Goal: Task Accomplishment & Management: Use online tool/utility

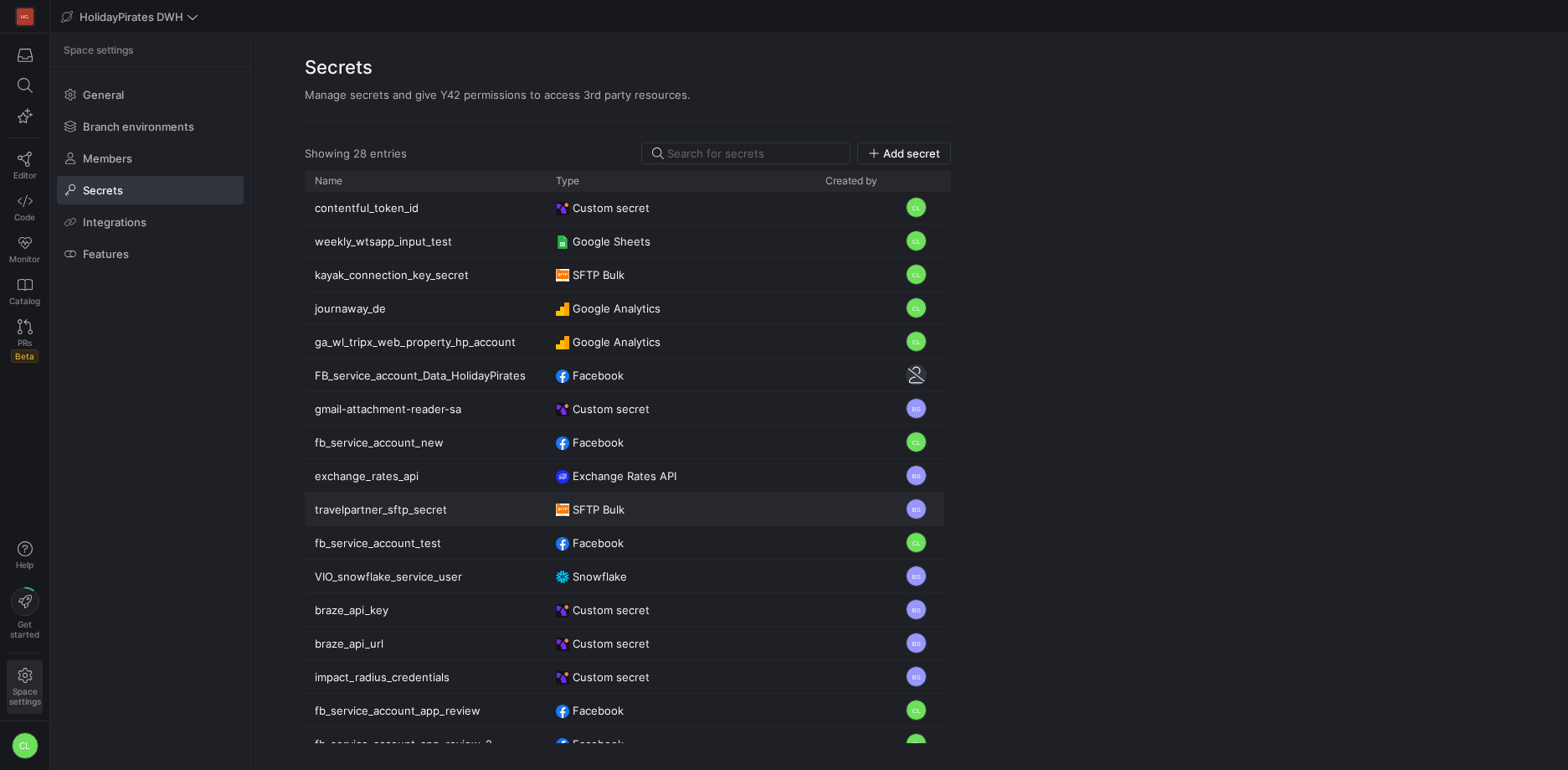
scroll to position [387, 0]
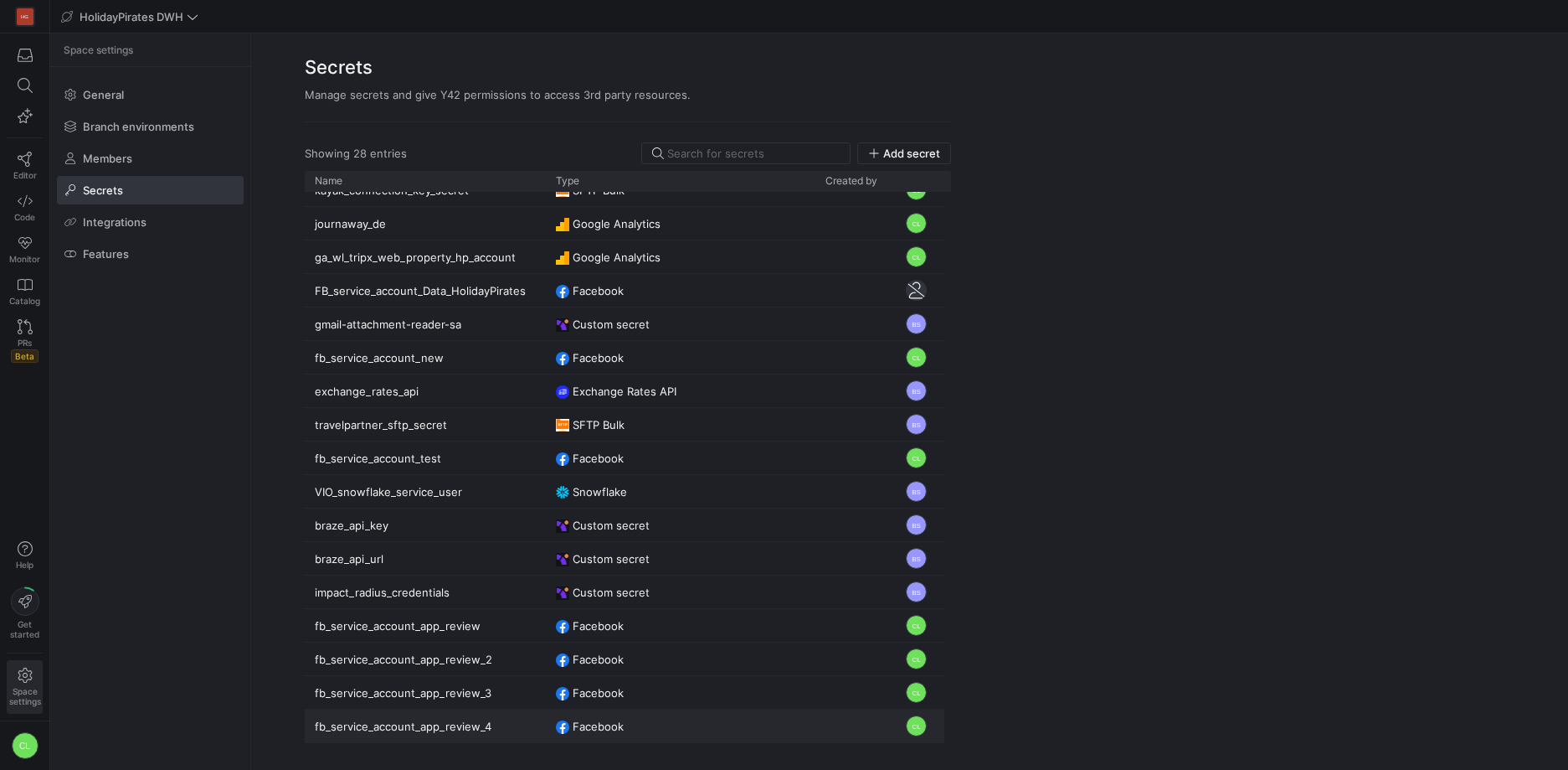
click at [732, 734] on y42-credential-type "Facebook" at bounding box center [680, 726] width 250 height 32
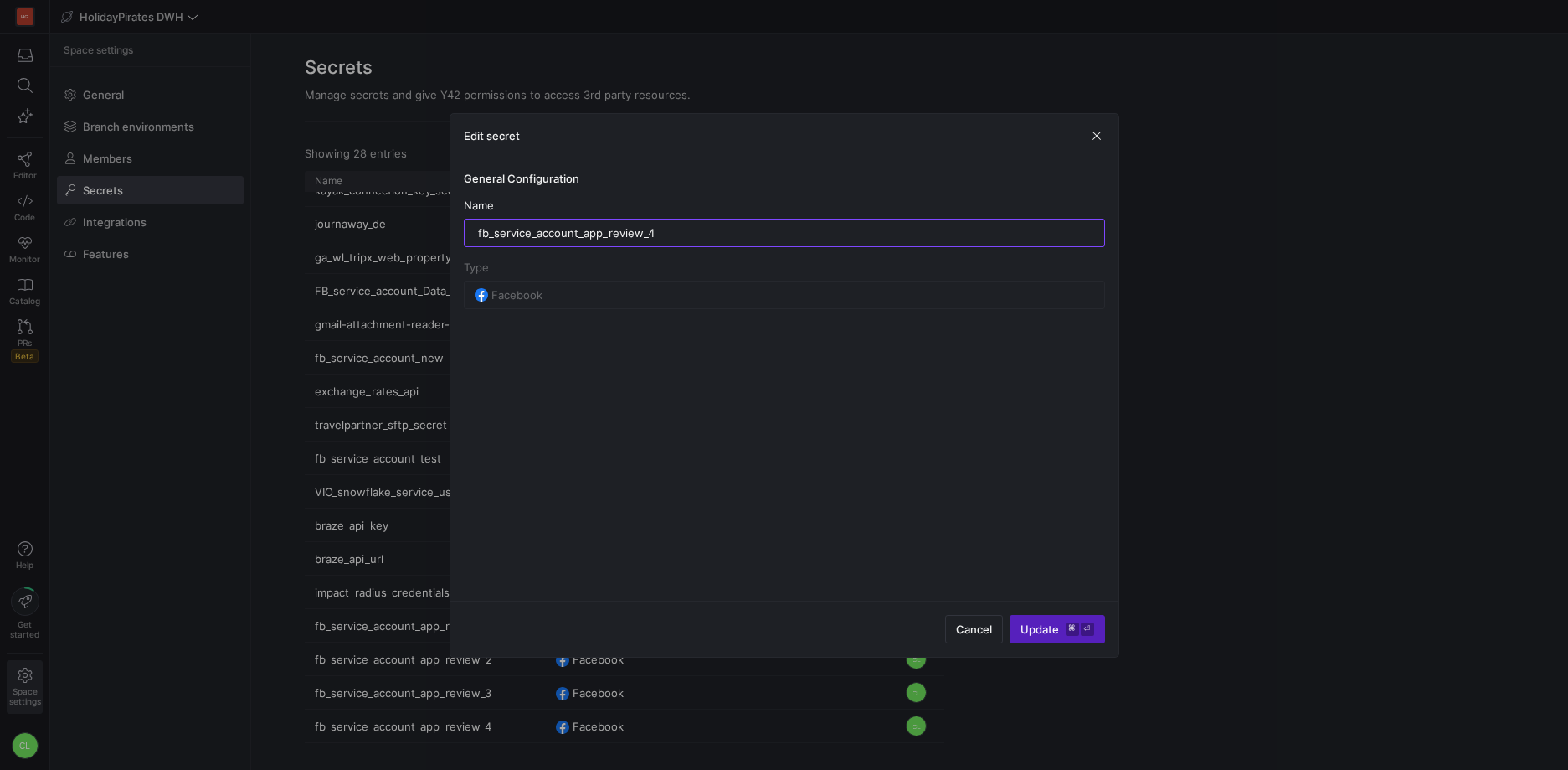
drag, startPoint x: 697, startPoint y: 232, endPoint x: 432, endPoint y: 232, distance: 265.0
click at [432, 232] on div "Edit secret General Configuration Name fb_service_account_app_review_4 Type Fac…" at bounding box center [784, 385] width 1568 height 770
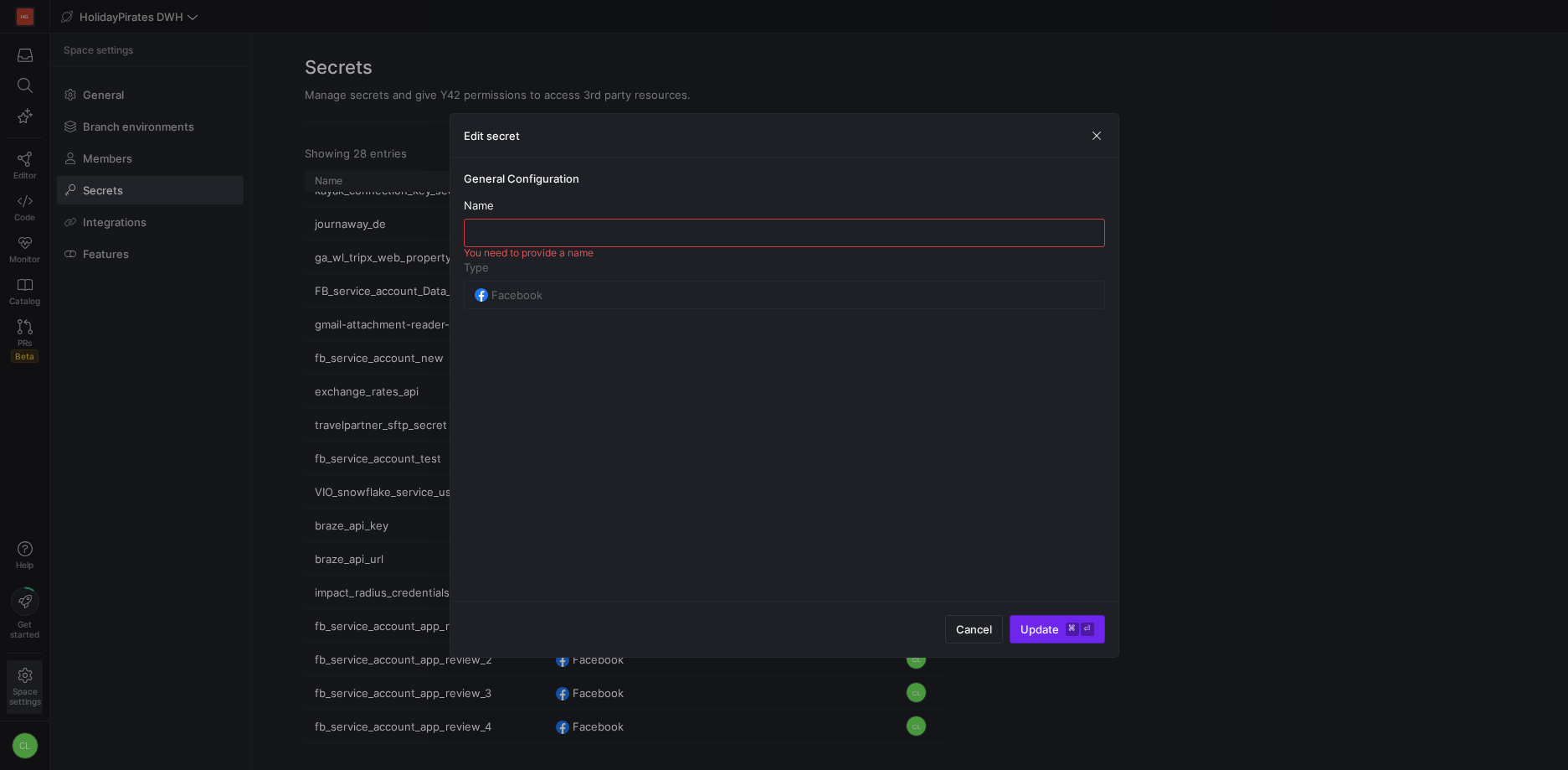
click at [1033, 626] on span "Update ⌘ ⏎" at bounding box center [1057, 628] width 73 height 13
click at [1095, 135] on span "button" at bounding box center [1096, 135] width 17 height 17
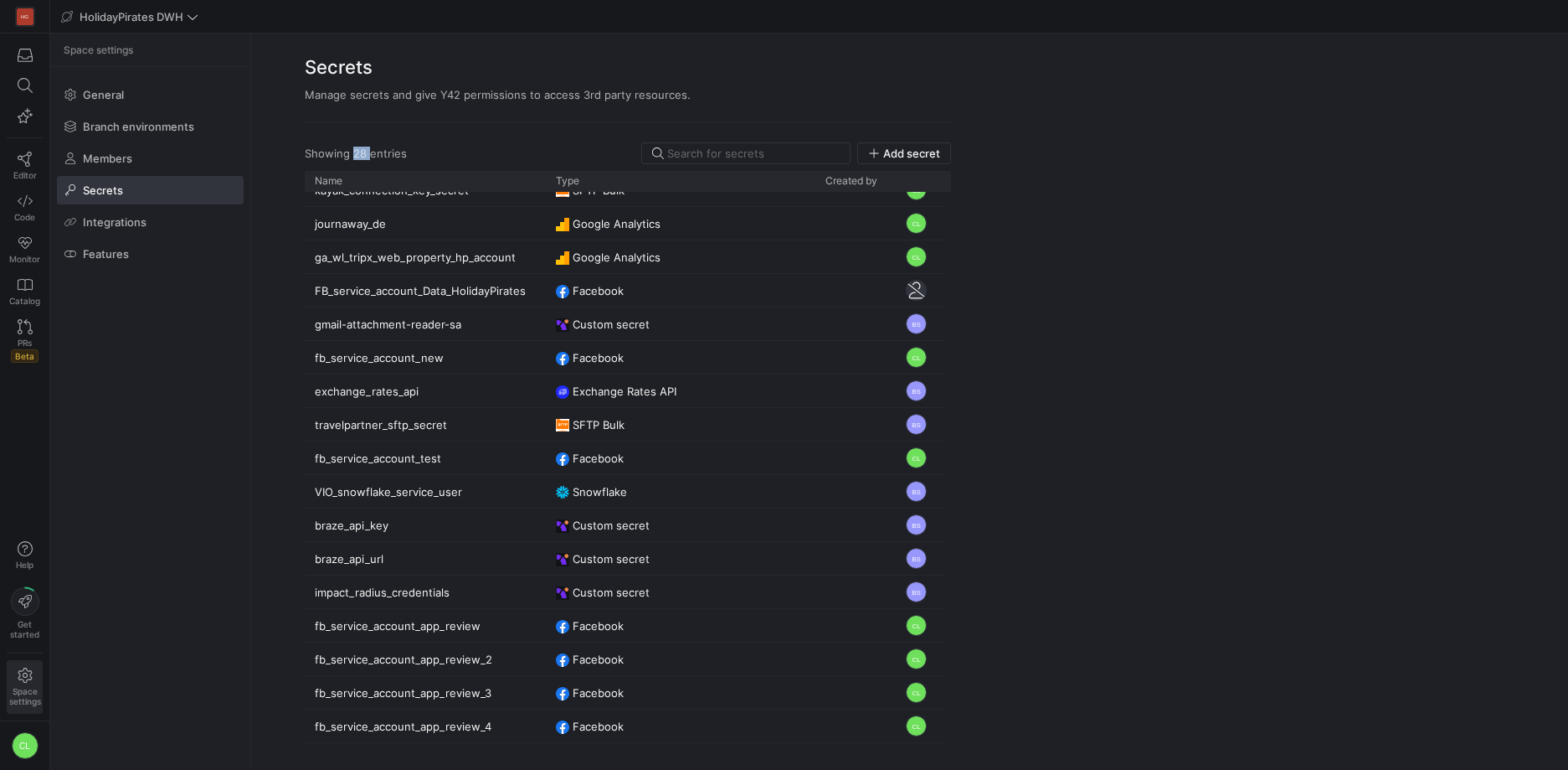
drag, startPoint x: 349, startPoint y: 158, endPoint x: 398, endPoint y: 156, distance: 49.0
click at [377, 156] on div "Showing 28 entries" at bounding box center [356, 153] width 102 height 13
click at [409, 155] on div "Showing 28 entries Add secret" at bounding box center [628, 153] width 646 height 22
click at [1077, 654] on y42-org-space-settings-secrets "Secrets Manage secrets and give Y42 permissions to access 3rd party resources. …" at bounding box center [910, 401] width 1317 height 736
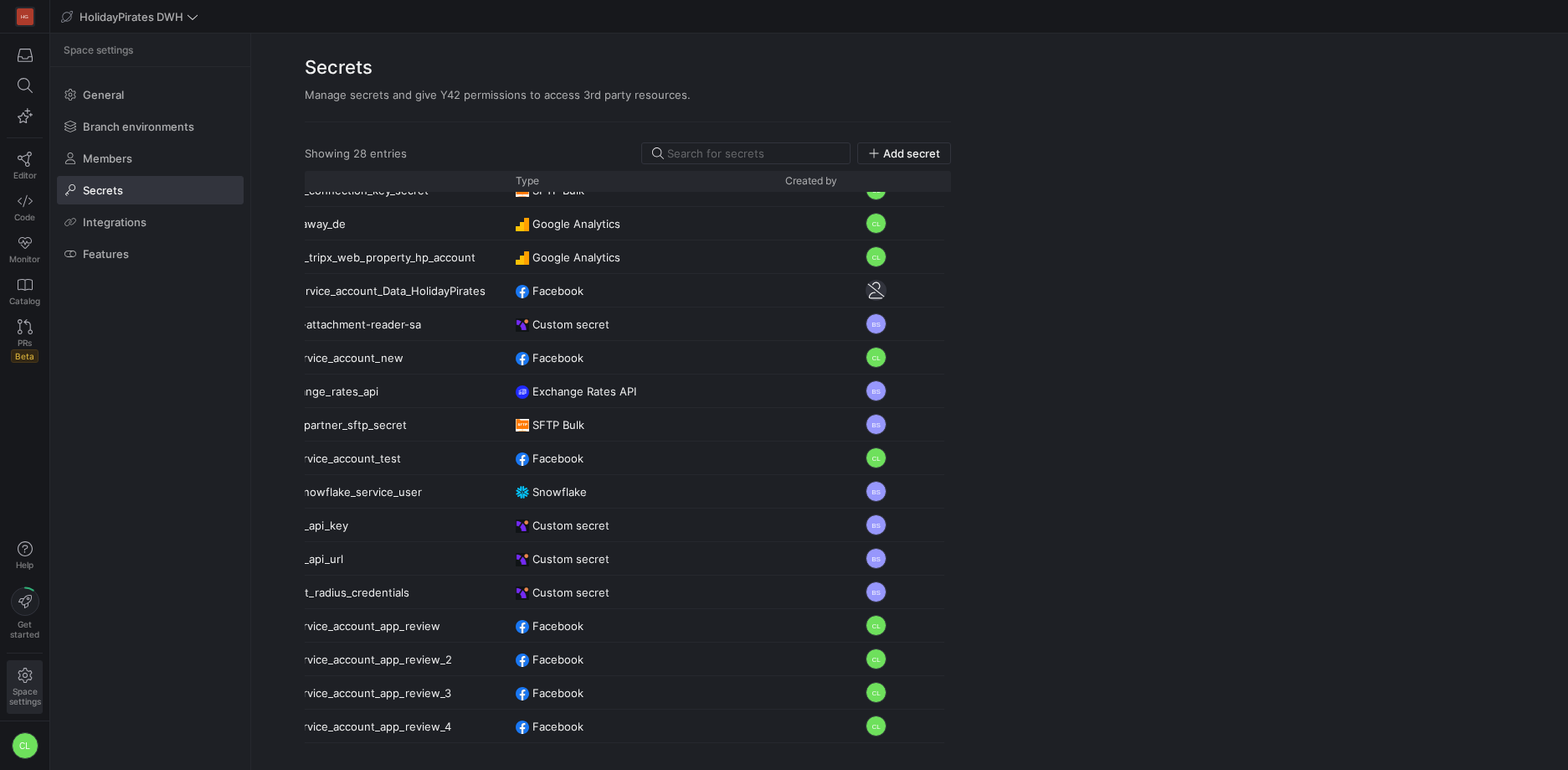
scroll to position [0, 0]
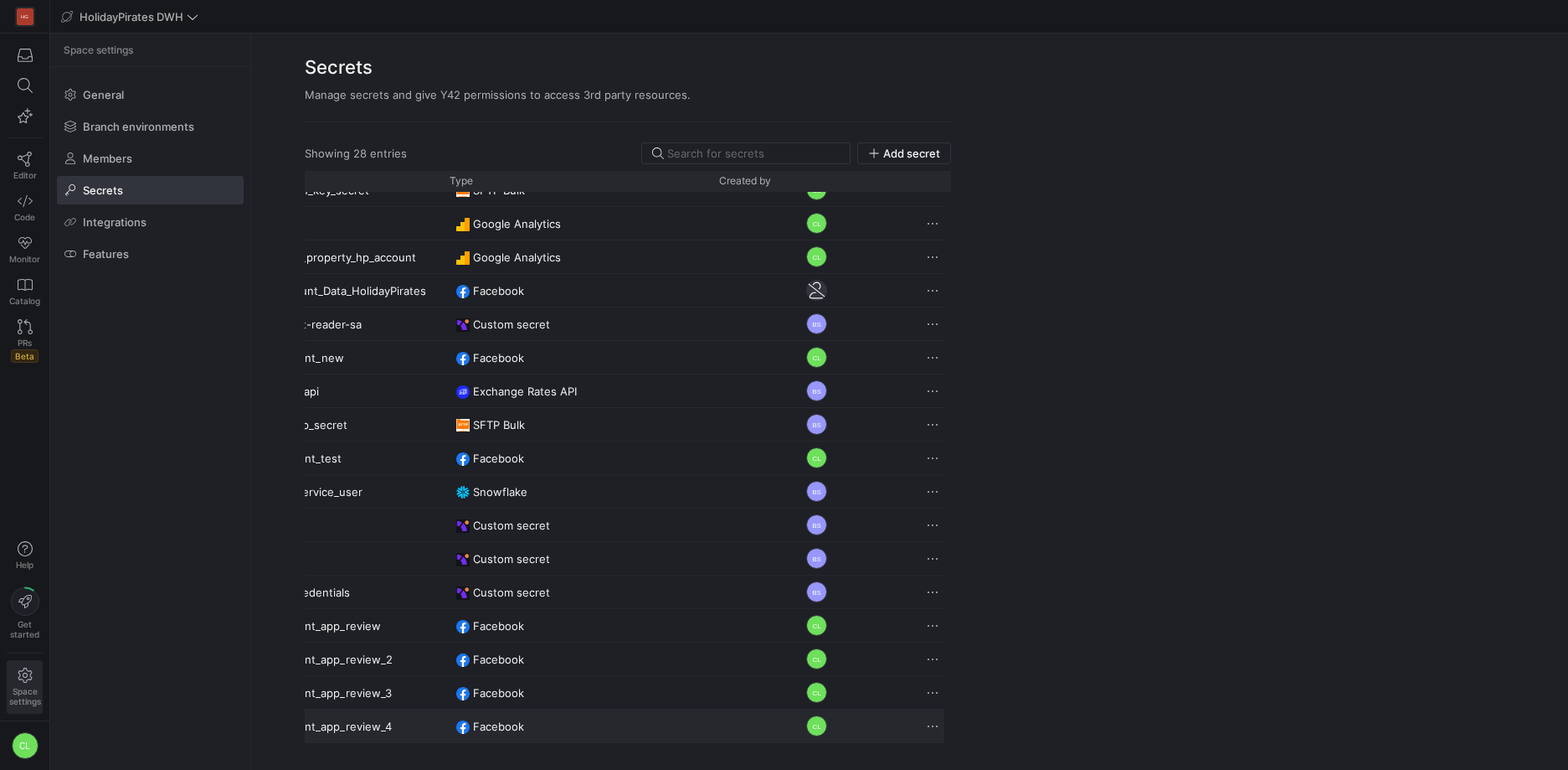
click at [924, 724] on span "Press SPACE to deselect this row." at bounding box center [932, 725] width 17 height 17
click at [957, 705] on span "Delete" at bounding box center [960, 703] width 34 height 13
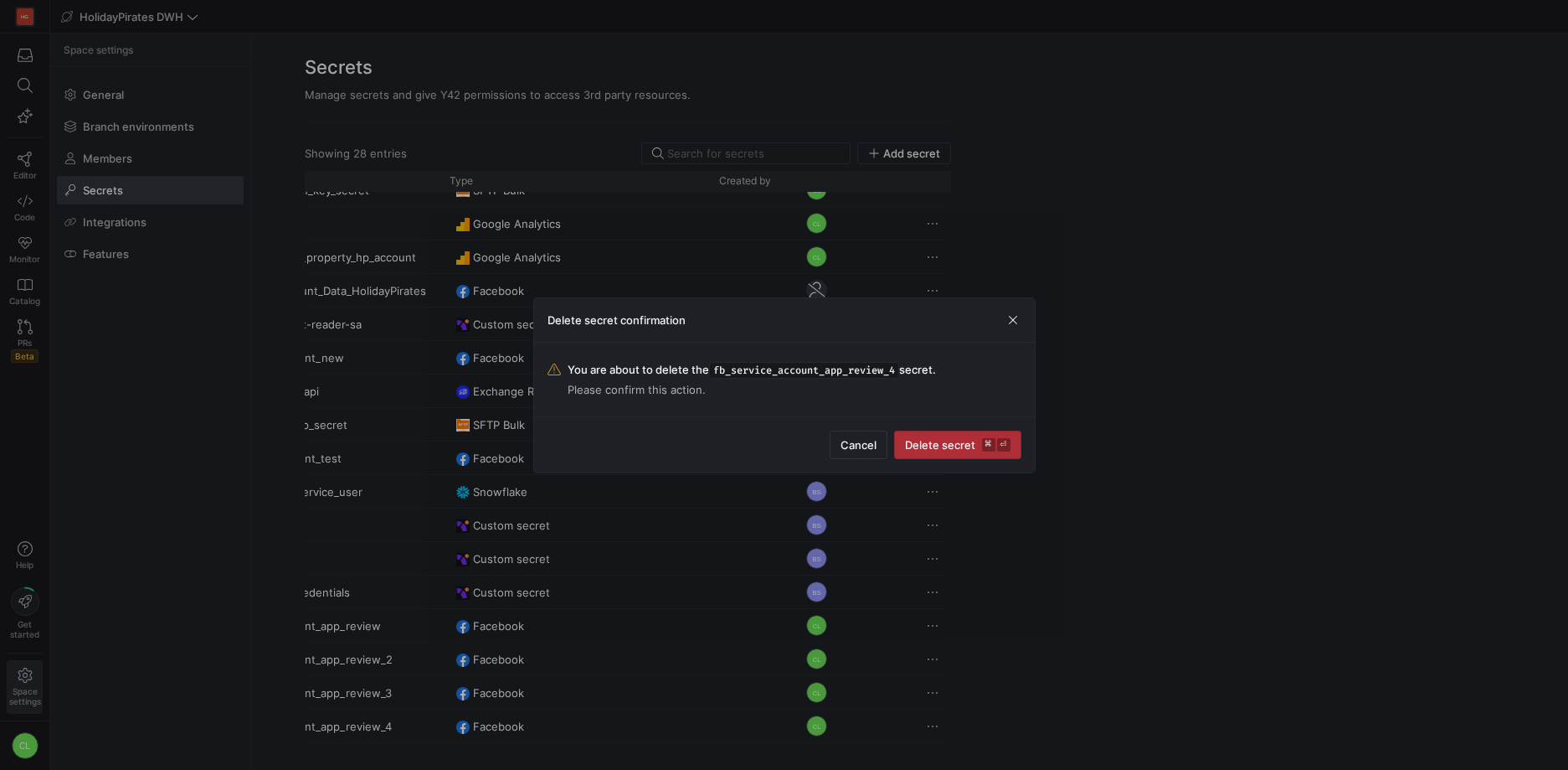
click at [946, 449] on span "Delete secret ⌘ ⏎" at bounding box center [957, 444] width 106 height 13
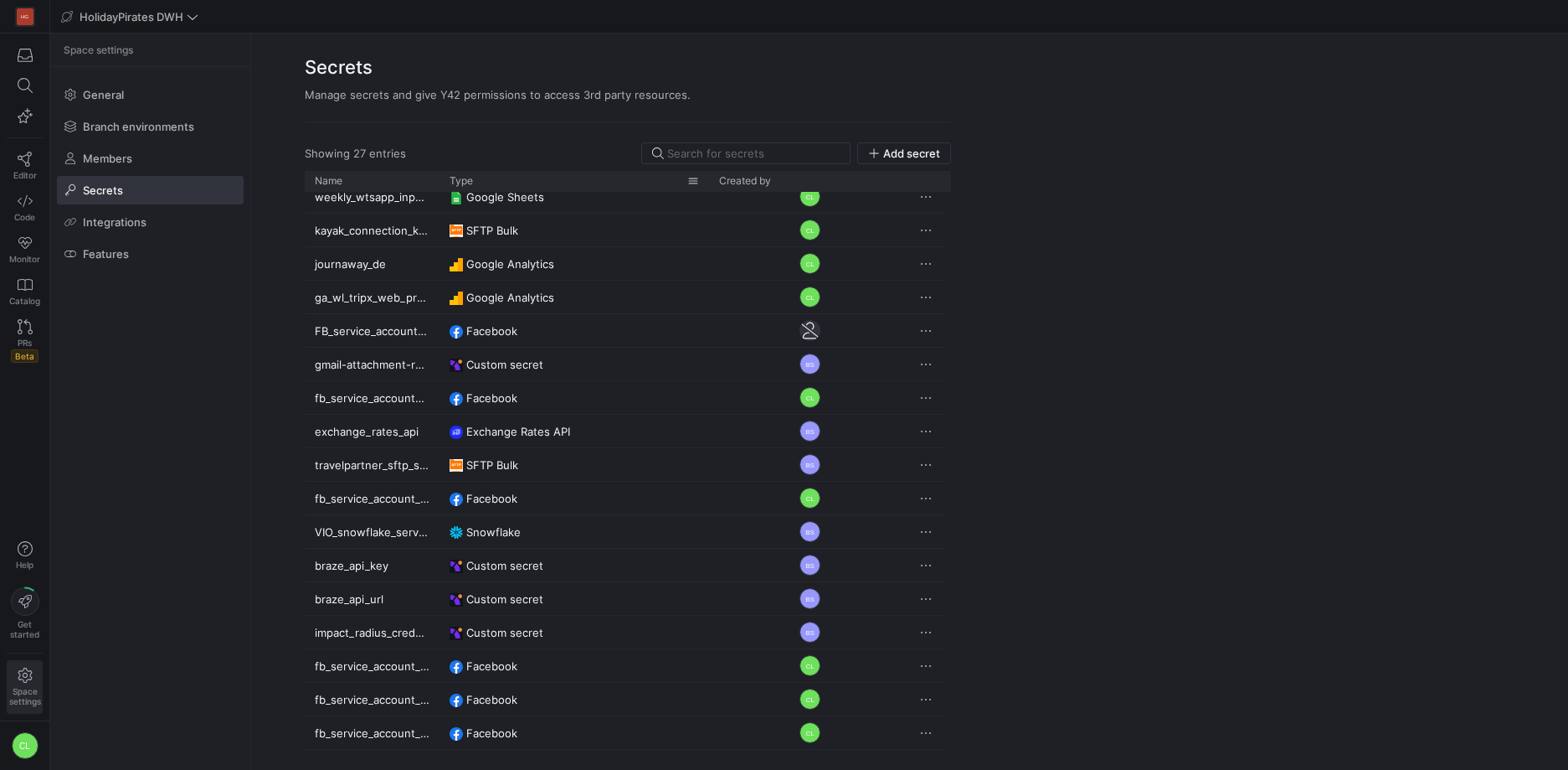
click at [492, 182] on div "Type" at bounding box center [574, 181] width 270 height 20
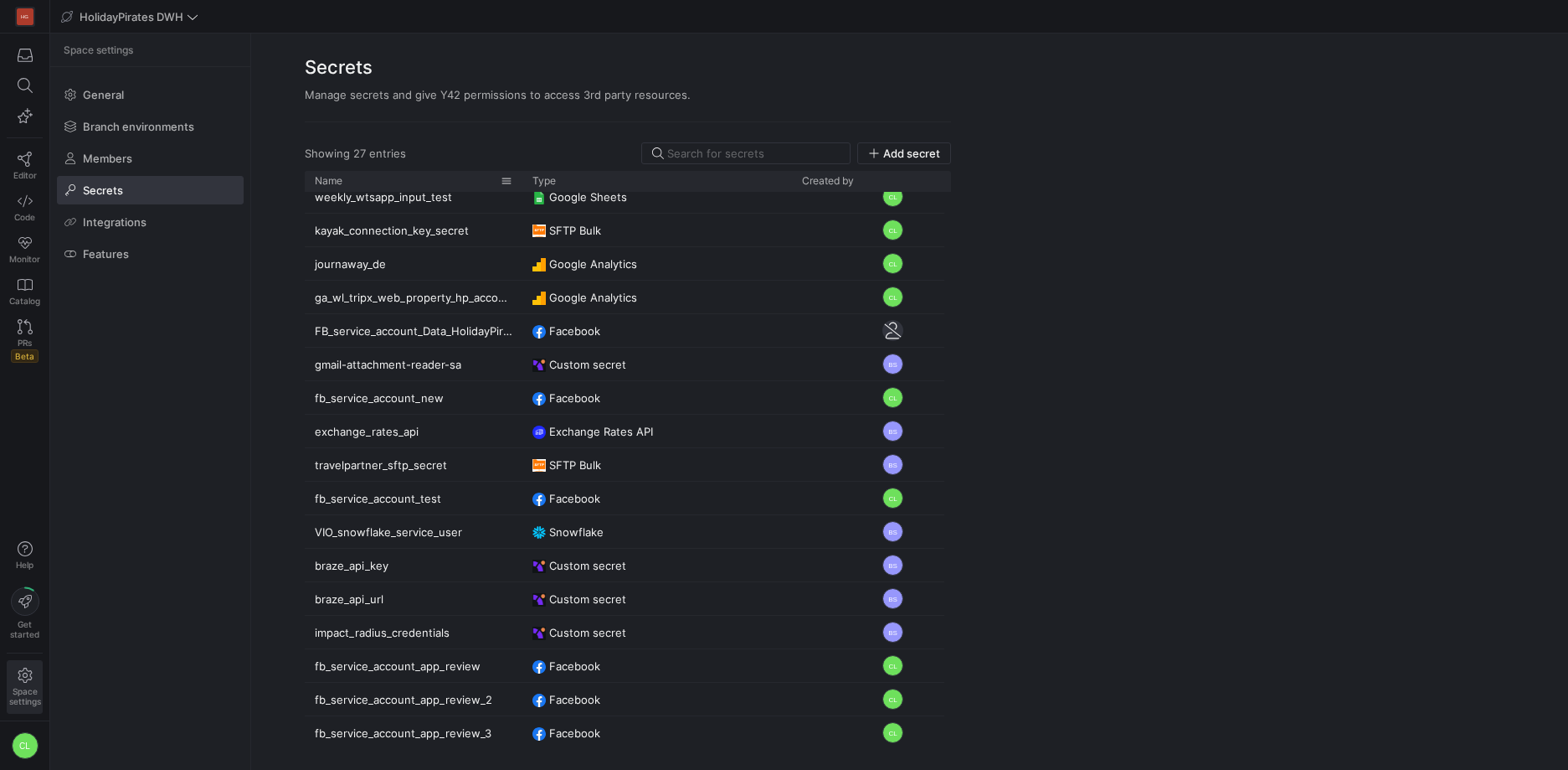
drag, startPoint x: 438, startPoint y: 181, endPoint x: 524, endPoint y: 189, distance: 86.4
click at [524, 189] on div at bounding box center [522, 181] width 7 height 20
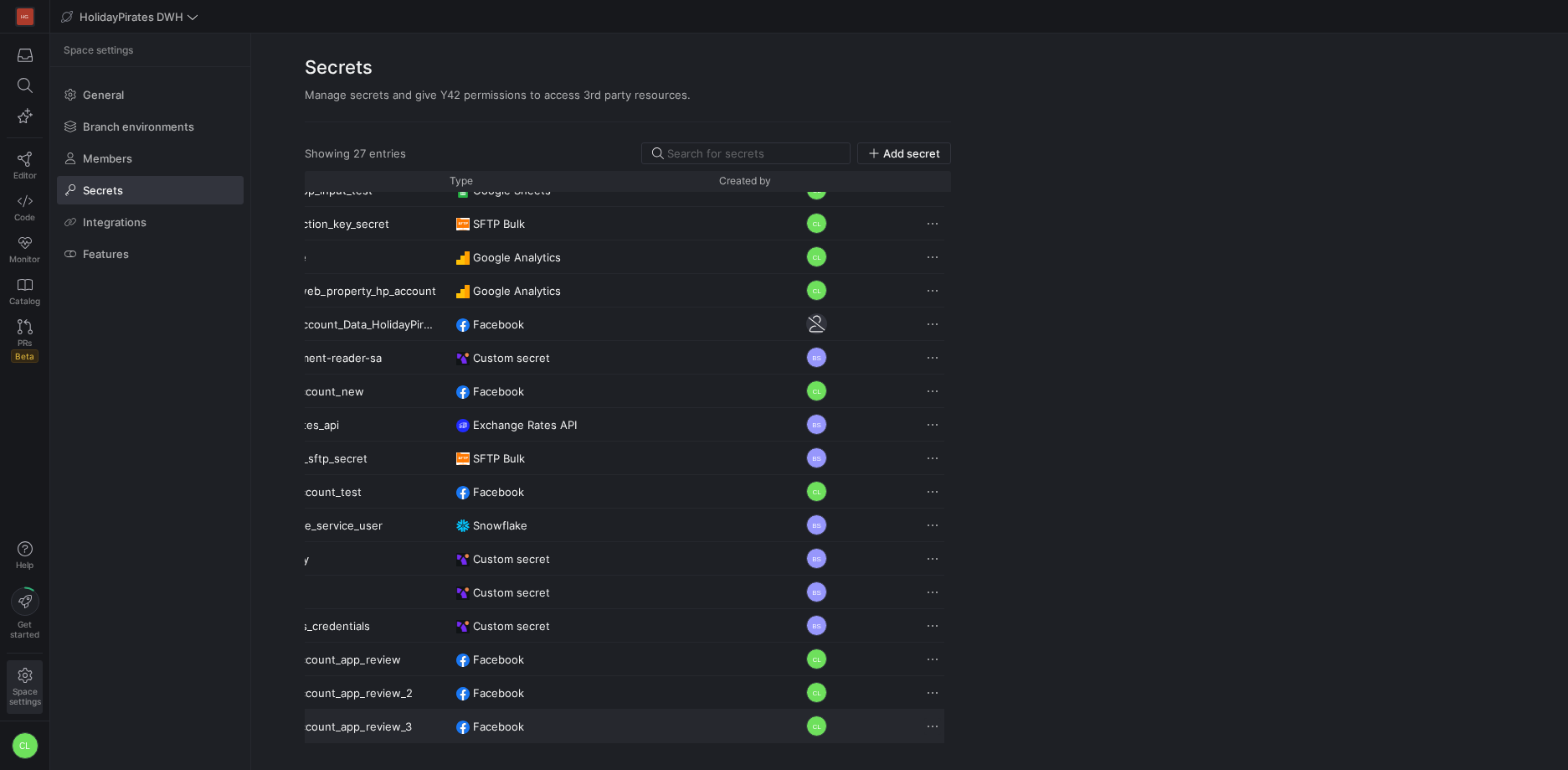
click at [929, 725] on span "Press SPACE to select this row." at bounding box center [932, 725] width 17 height 17
click at [961, 703] on span "Delete" at bounding box center [960, 703] width 34 height 13
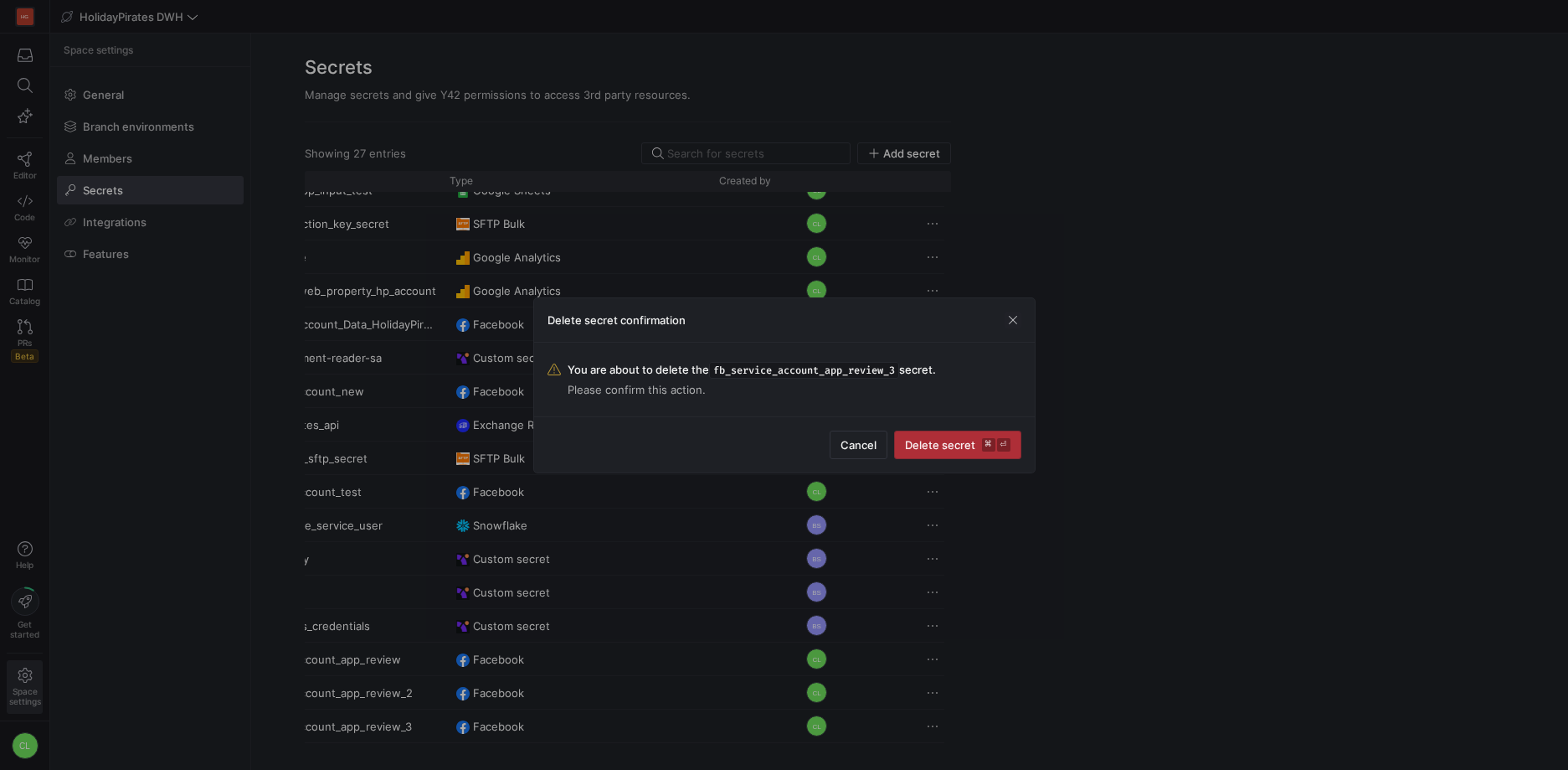
click at [941, 440] on span "Delete secret ⌘ ⏎" at bounding box center [957, 444] width 106 height 13
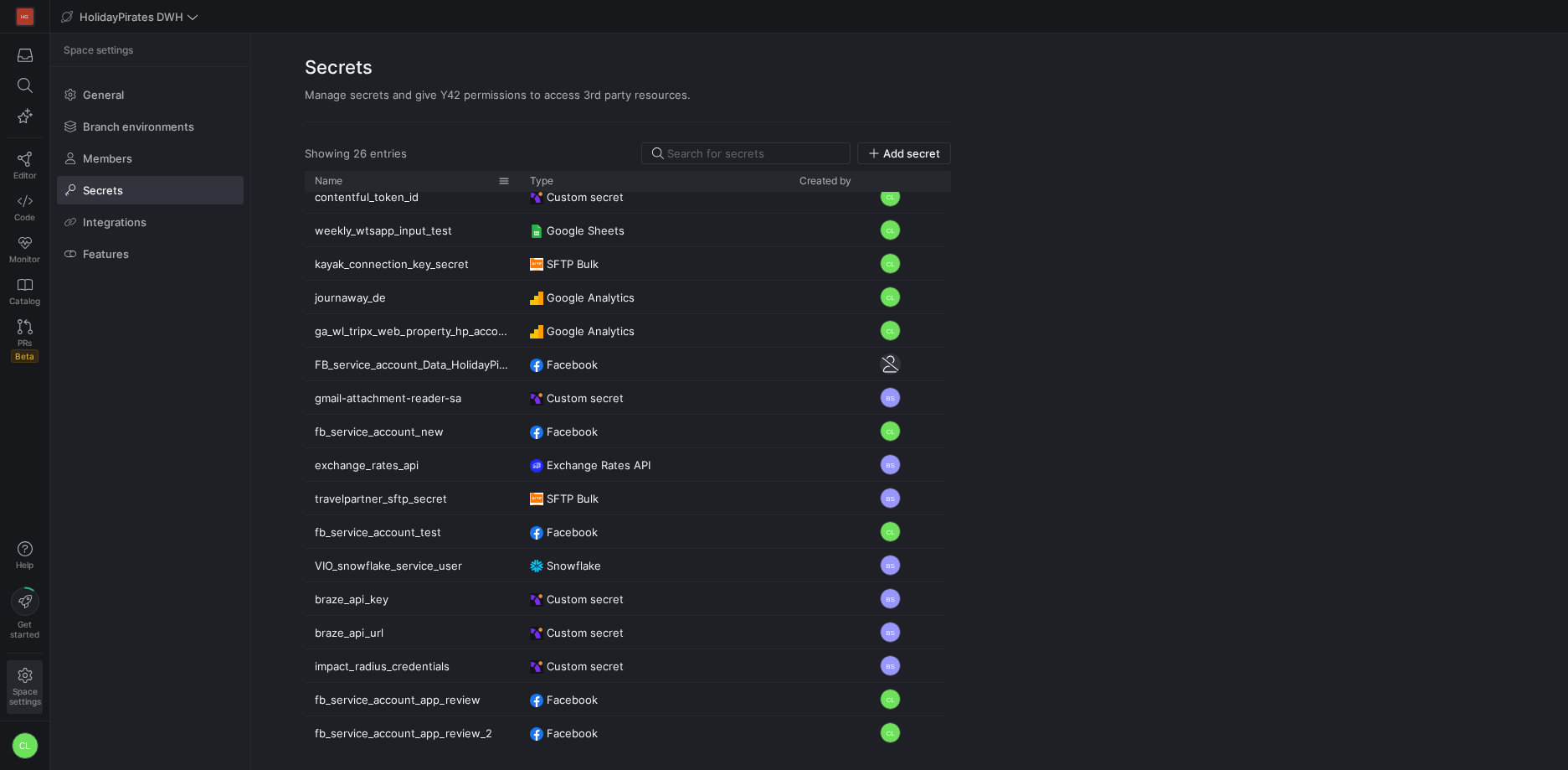
drag, startPoint x: 439, startPoint y: 179, endPoint x: 519, endPoint y: 186, distance: 80.3
click at [519, 186] on div at bounding box center [520, 181] width 7 height 20
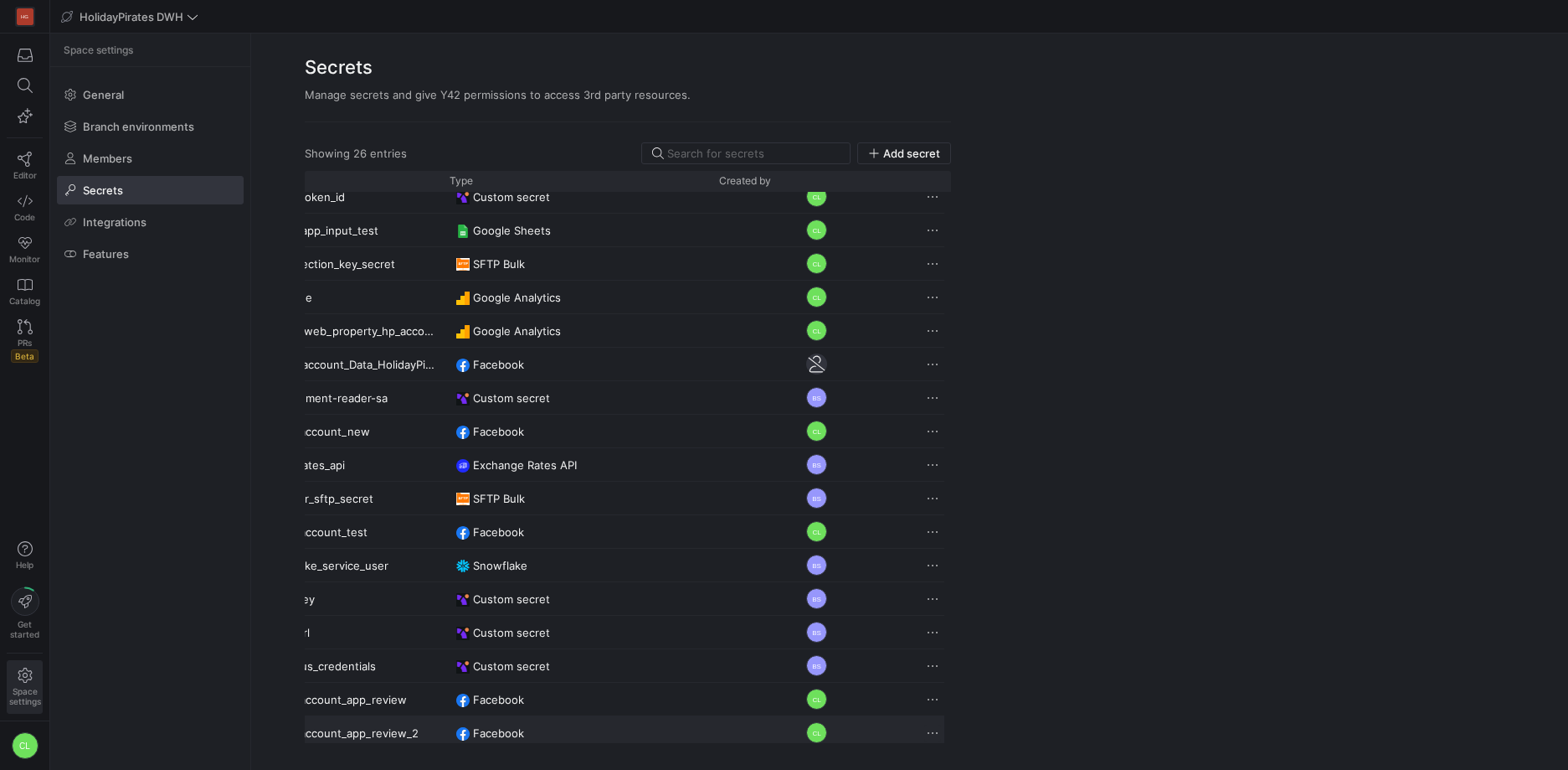
click at [930, 734] on span "Press SPACE to select this row." at bounding box center [932, 732] width 17 height 17
click at [969, 712] on span "Delete" at bounding box center [960, 710] width 34 height 13
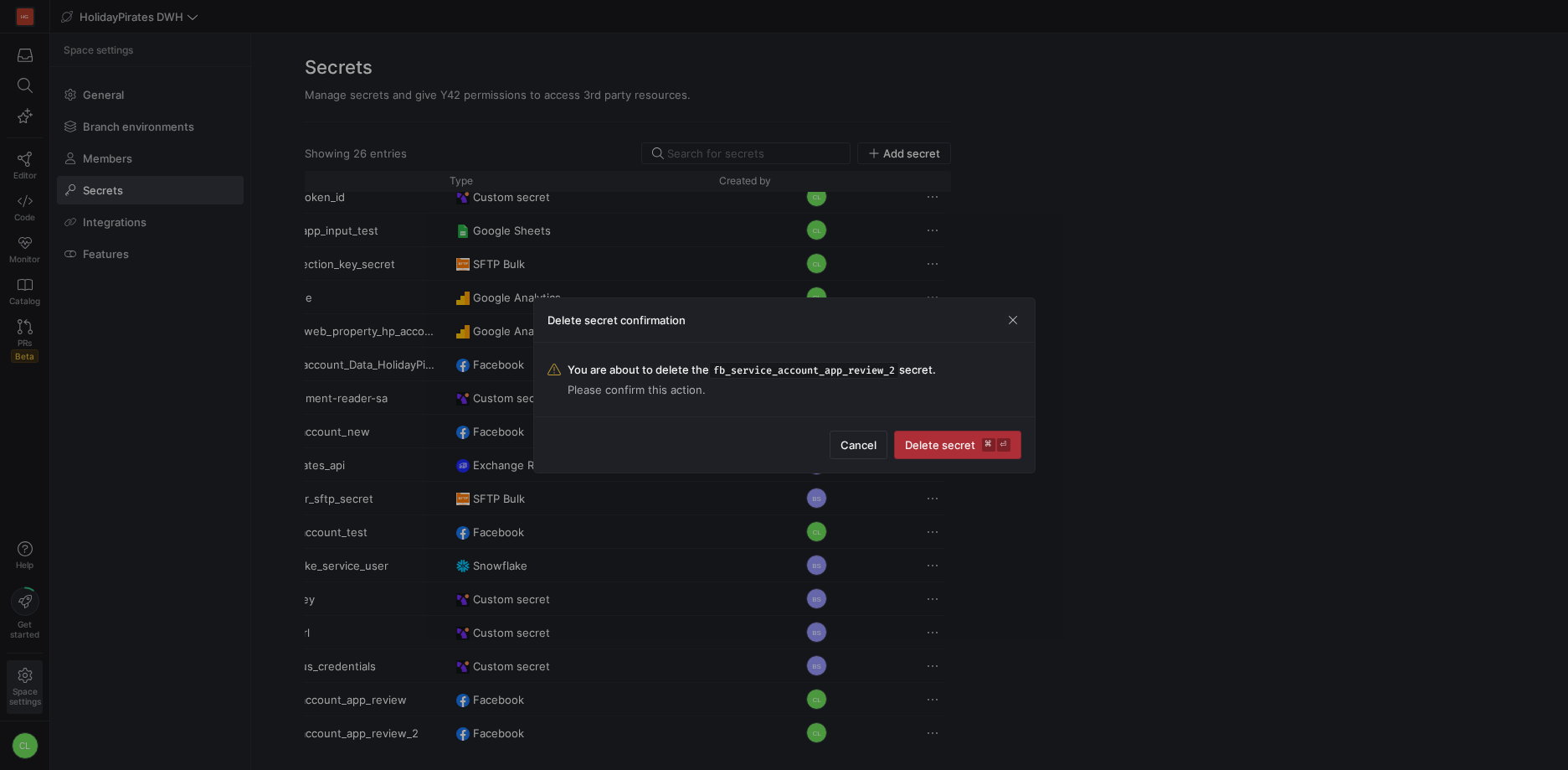
click at [936, 450] on span "Delete secret ⌘ ⏎" at bounding box center [957, 444] width 106 height 13
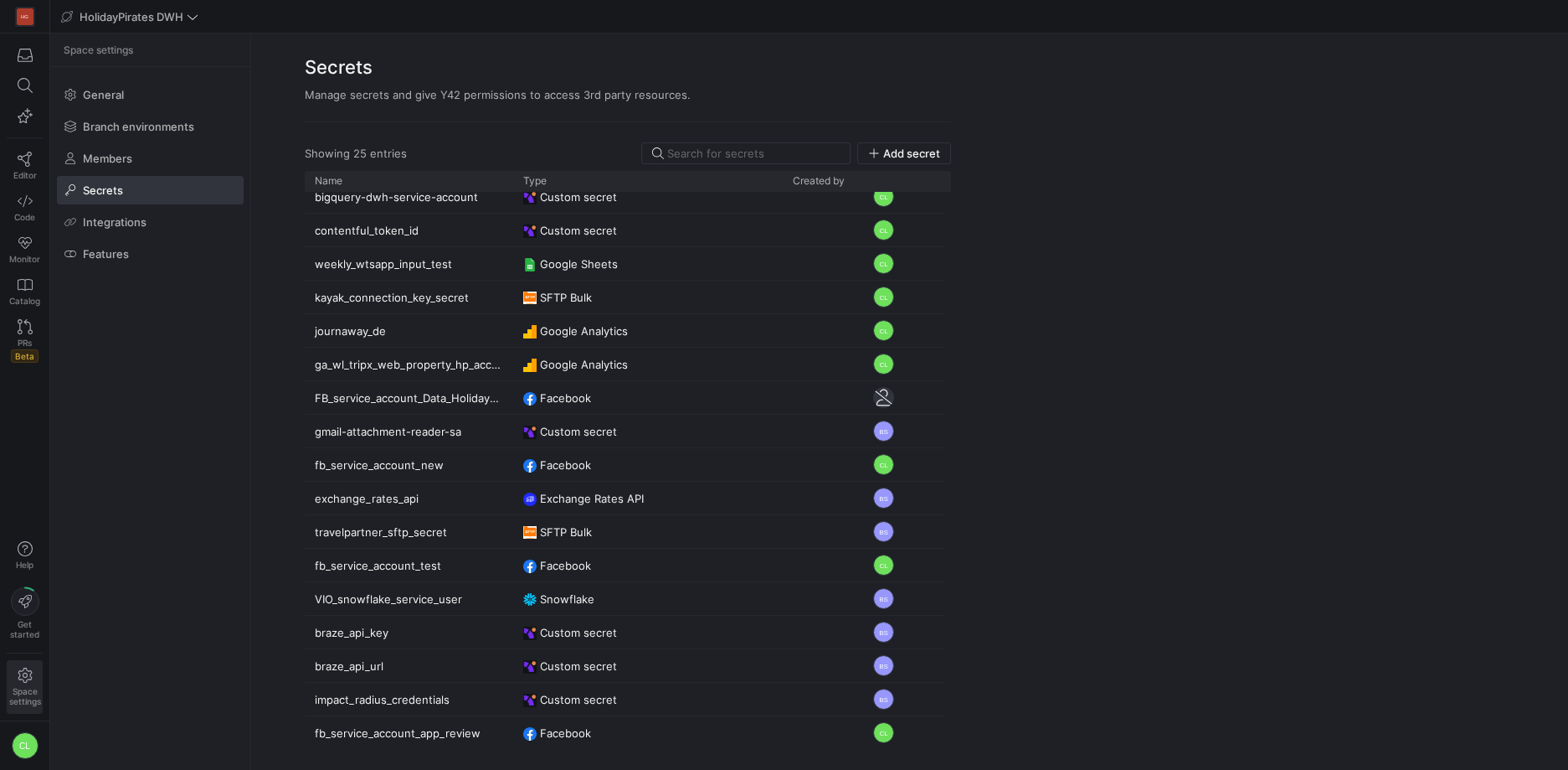
drag, startPoint x: 439, startPoint y: 184, endPoint x: 513, endPoint y: 193, distance: 74.5
click at [513, 193] on div "Name Type Created by CL" at bounding box center [628, 461] width 646 height 579
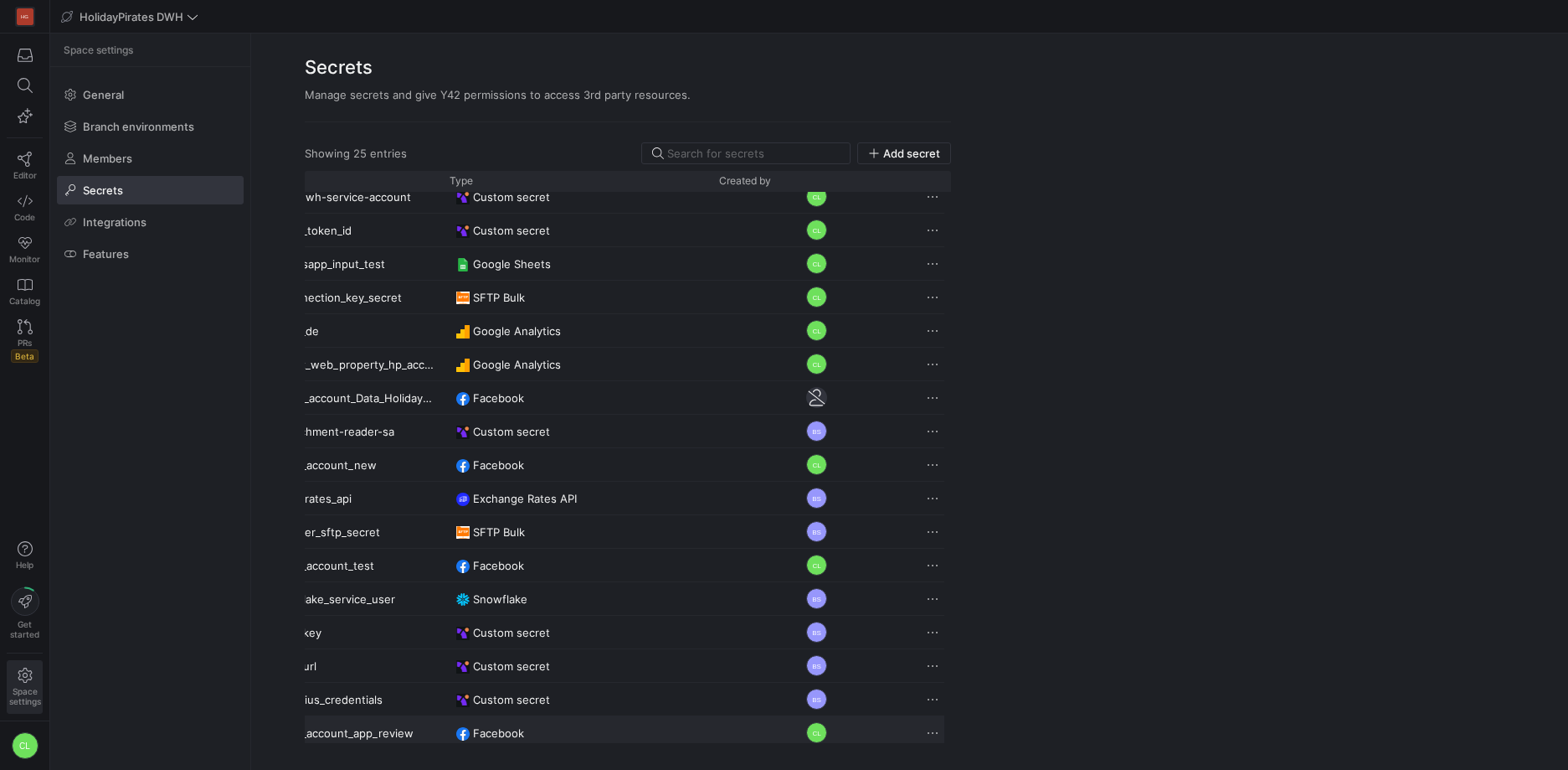
click at [917, 725] on div "Press SPACE to select this row." at bounding box center [934, 732] width 33 height 32
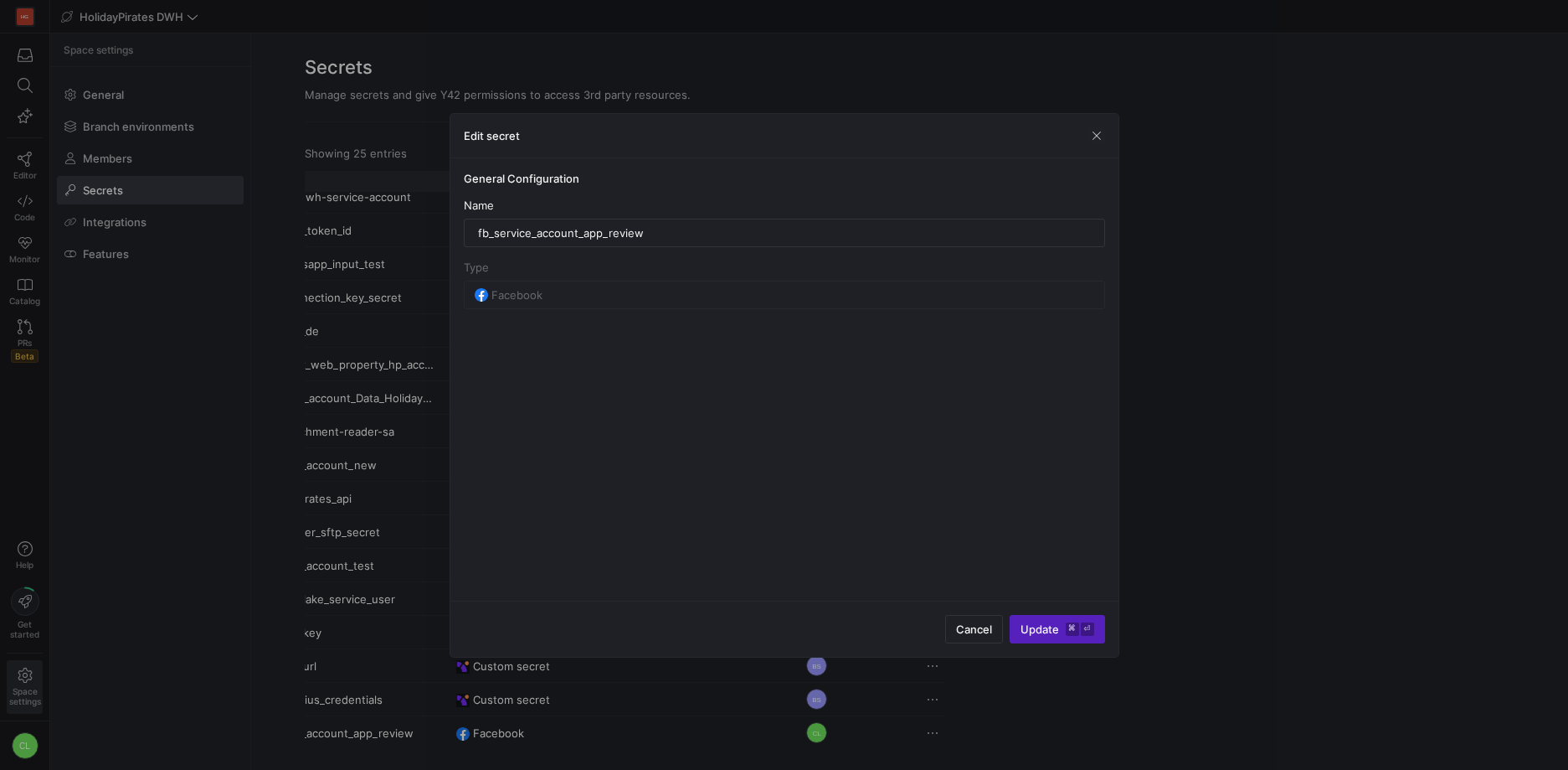
drag, startPoint x: 1096, startPoint y: 136, endPoint x: 1103, endPoint y: 126, distance: 12.2
click at [1097, 135] on span "button" at bounding box center [1096, 135] width 17 height 17
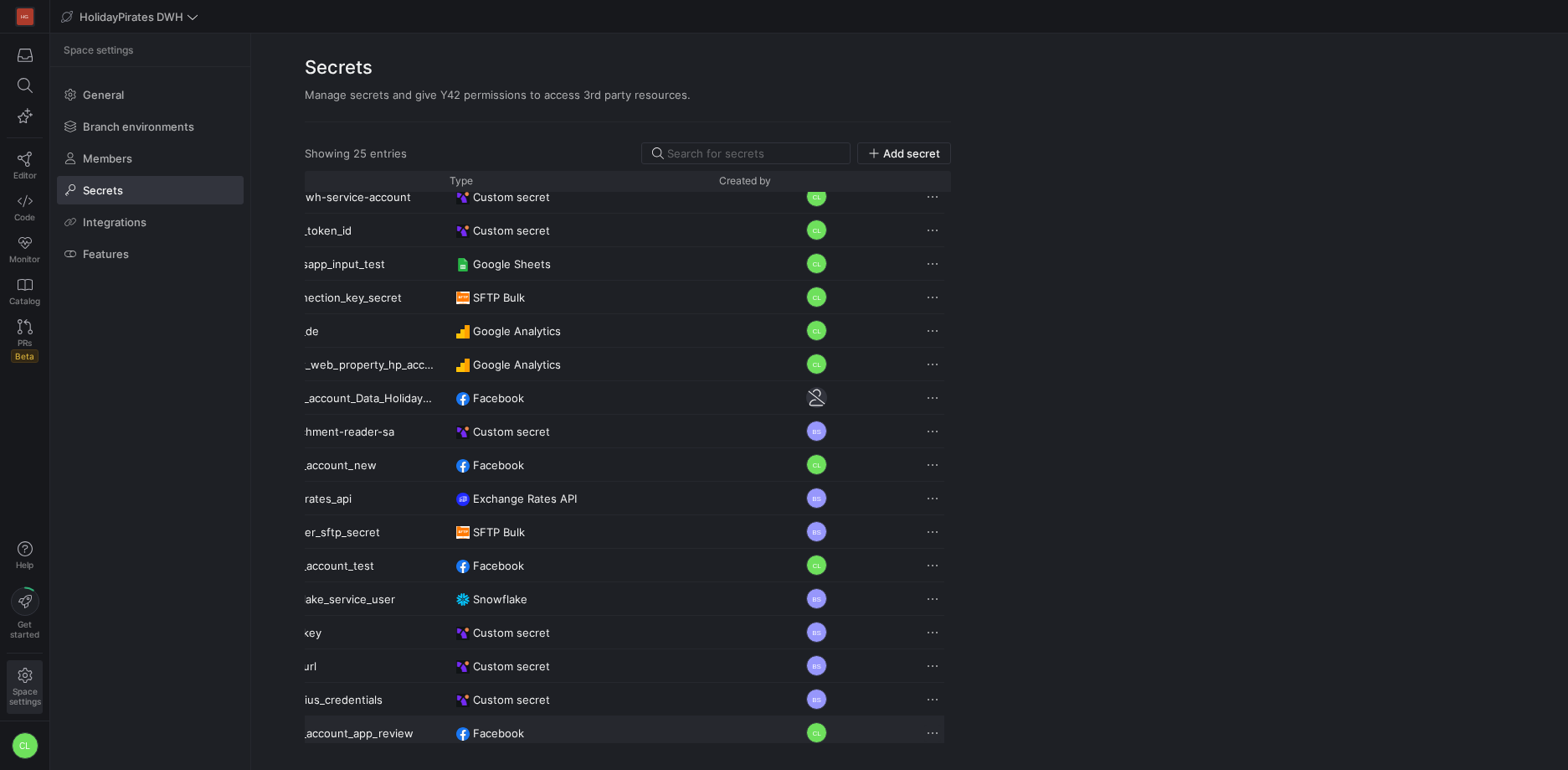
click at [933, 732] on span "Press SPACE to deselect this row." at bounding box center [932, 732] width 17 height 17
click at [967, 709] on span "Delete" at bounding box center [960, 710] width 34 height 13
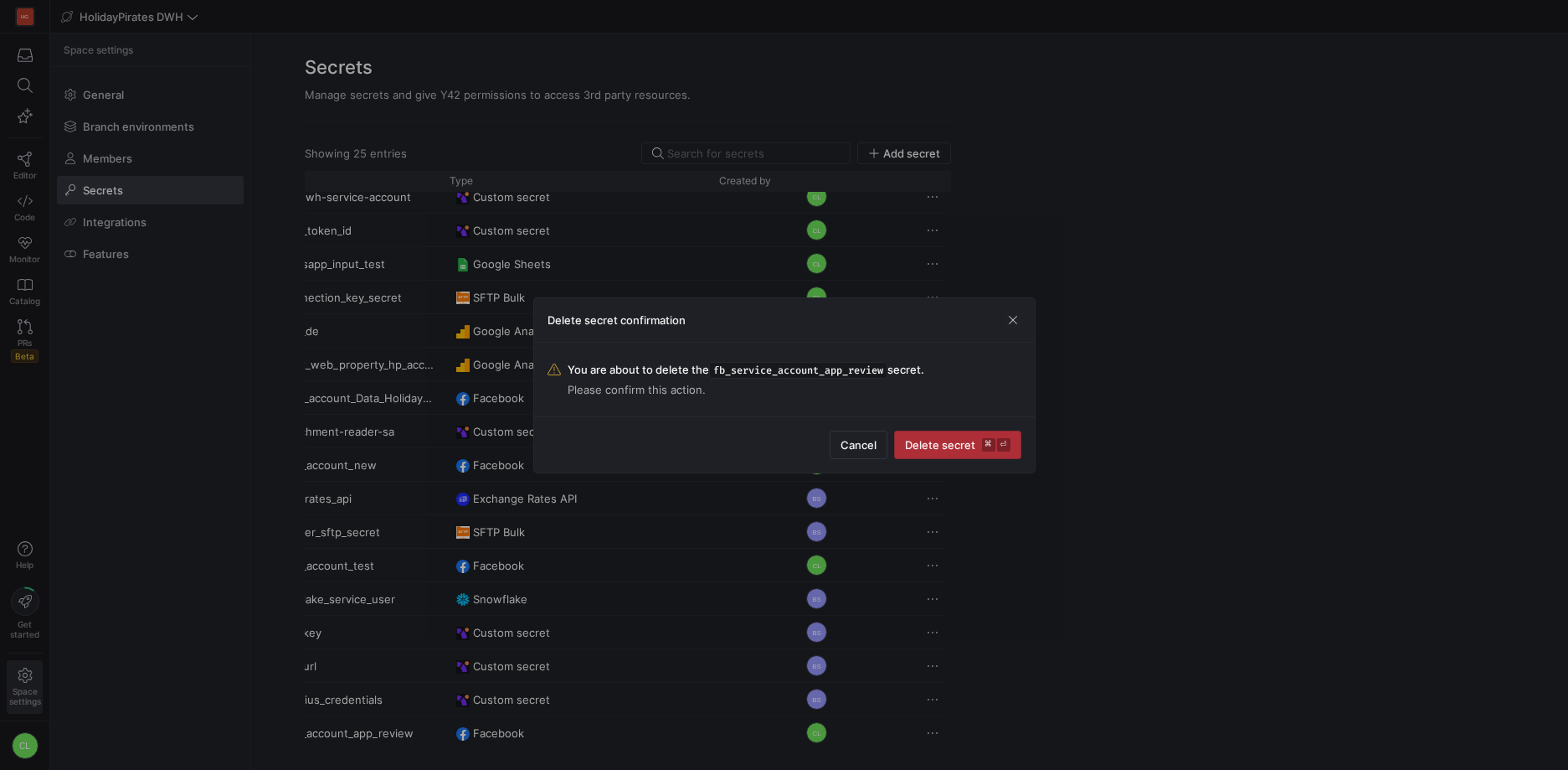
click at [936, 441] on span "Delete secret ⌘ ⏎" at bounding box center [957, 444] width 106 height 13
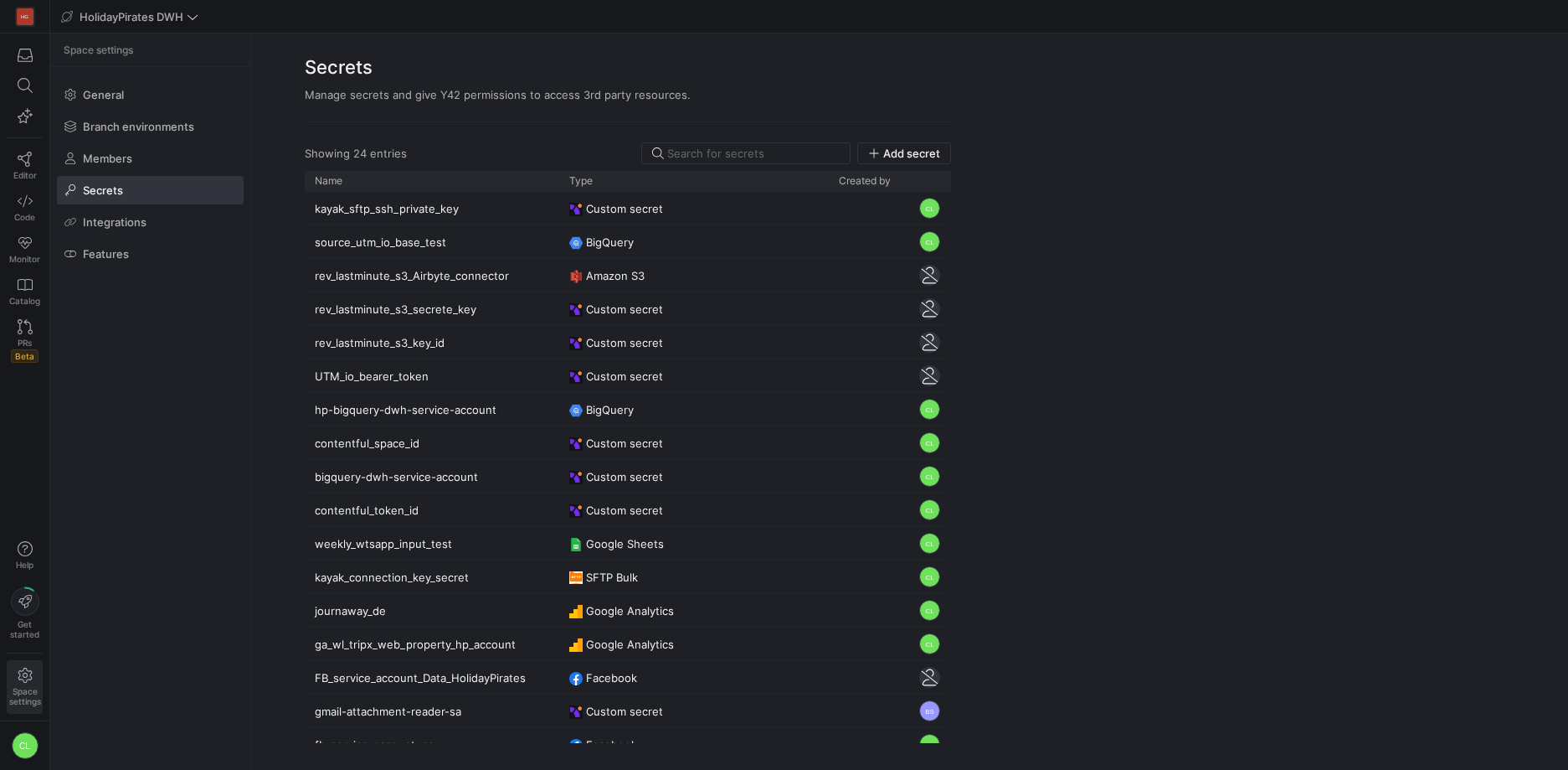
drag, startPoint x: 438, startPoint y: 189, endPoint x: 557, endPoint y: 191, distance: 119.0
click at [557, 191] on div "Name Type Created by CL" at bounding box center [628, 461] width 646 height 579
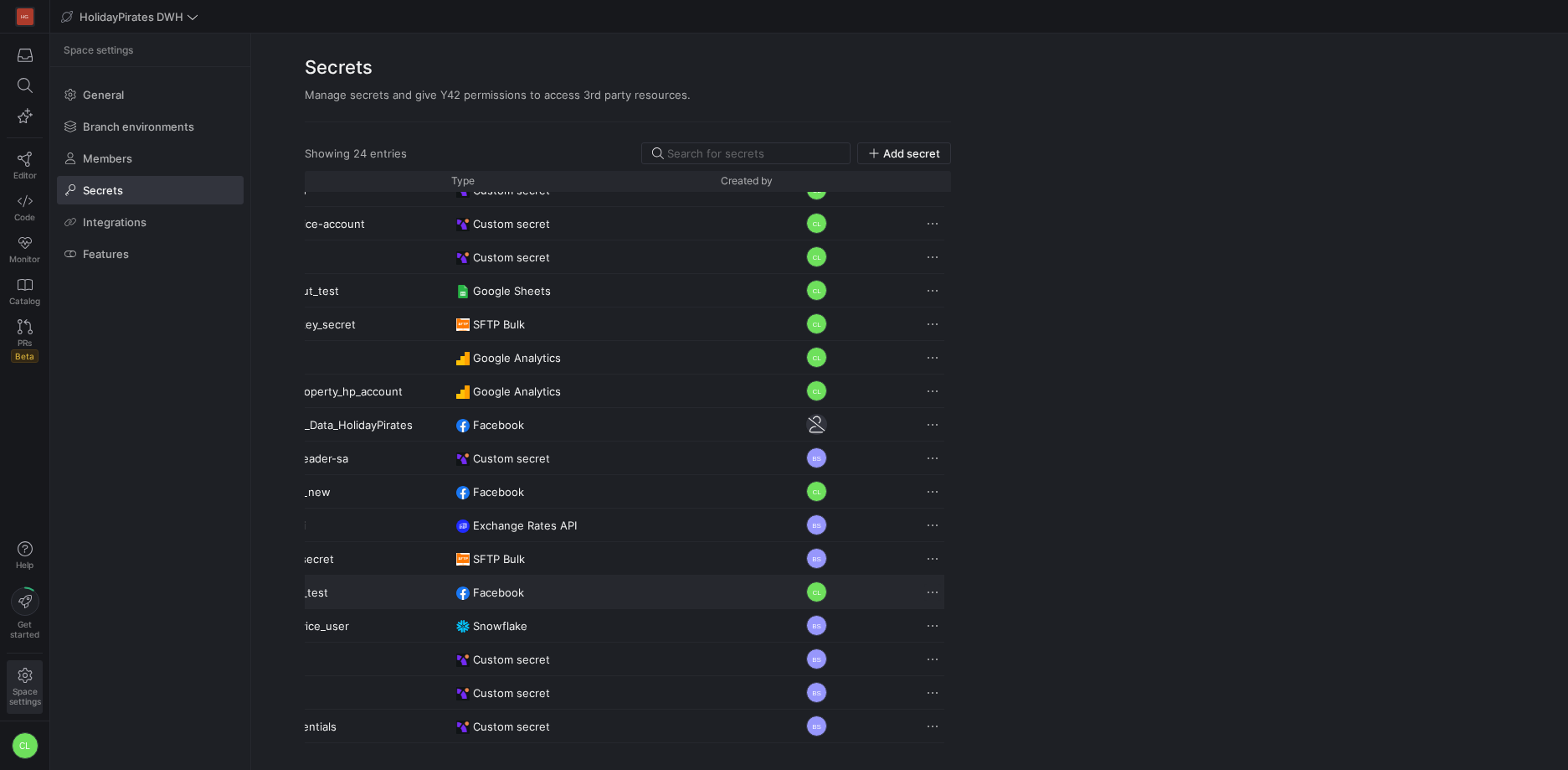
click at [931, 594] on span "Press SPACE to select this row." at bounding box center [932, 592] width 17 height 17
click at [972, 644] on span "Delete" at bounding box center [962, 641] width 34 height 13
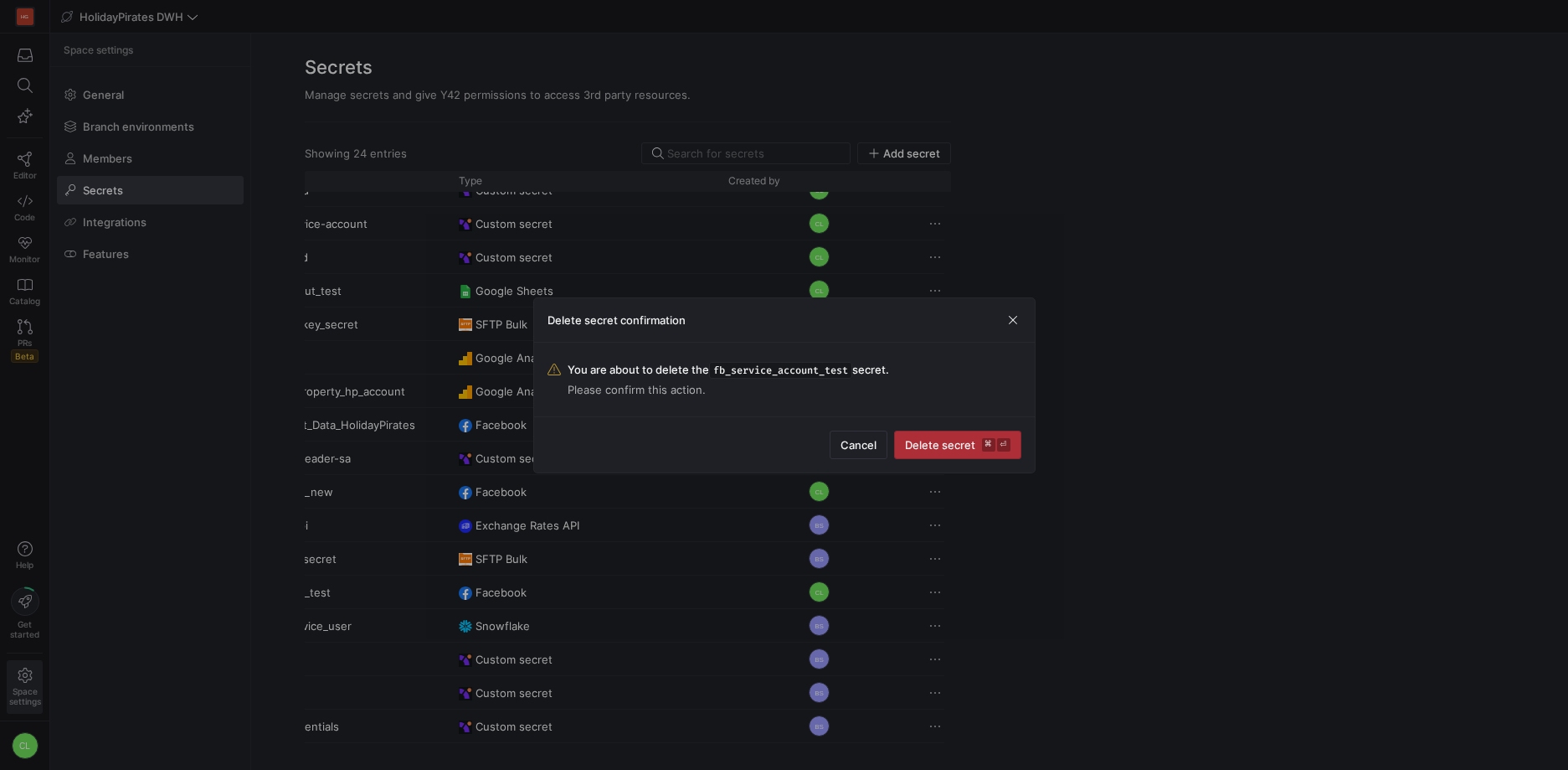
click at [931, 448] on span "Delete secret ⌘ ⏎" at bounding box center [957, 444] width 106 height 13
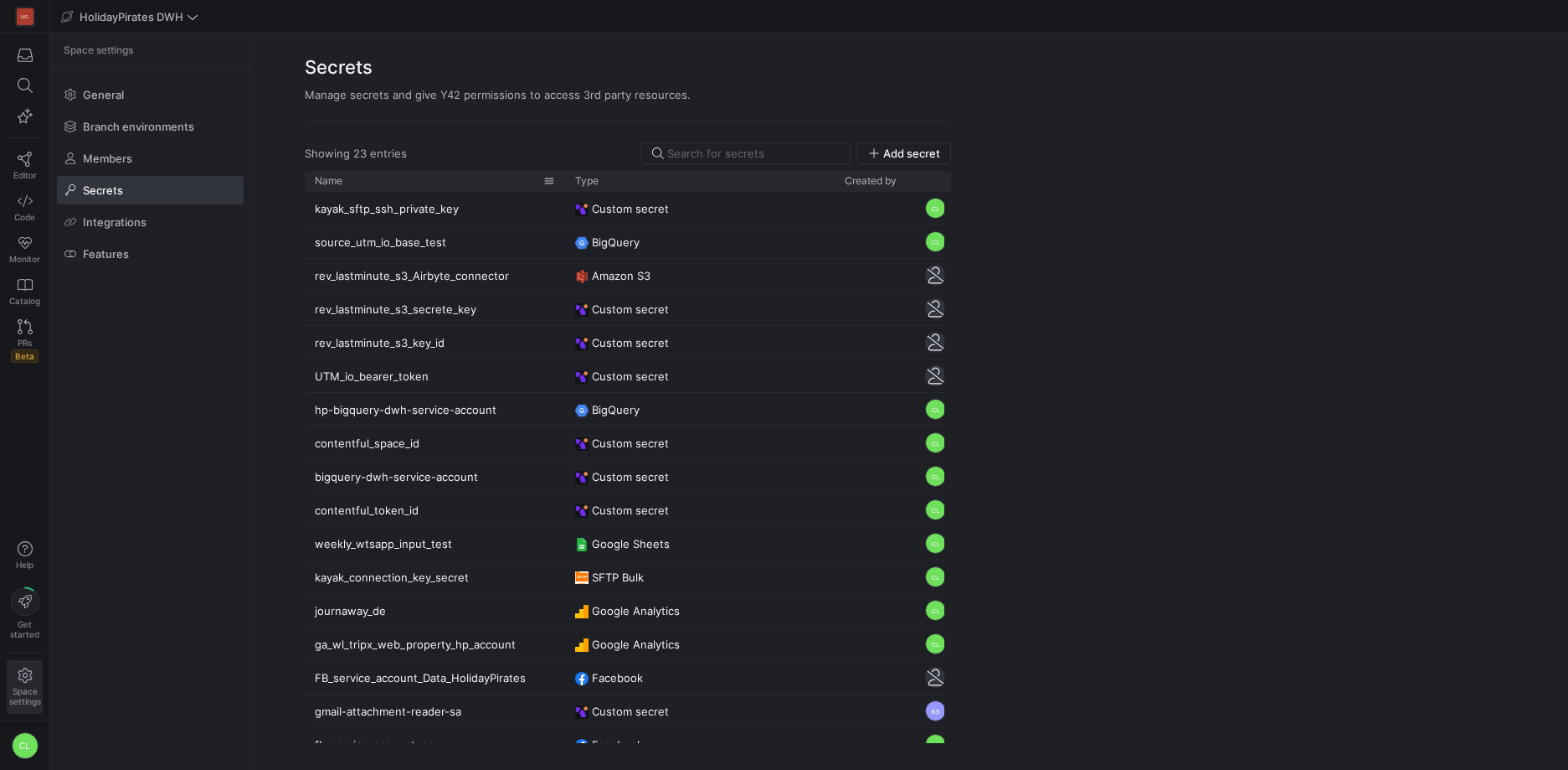
drag, startPoint x: 436, startPoint y: 181, endPoint x: 562, endPoint y: 177, distance: 126.1
click at [562, 177] on div at bounding box center [565, 181] width 7 height 20
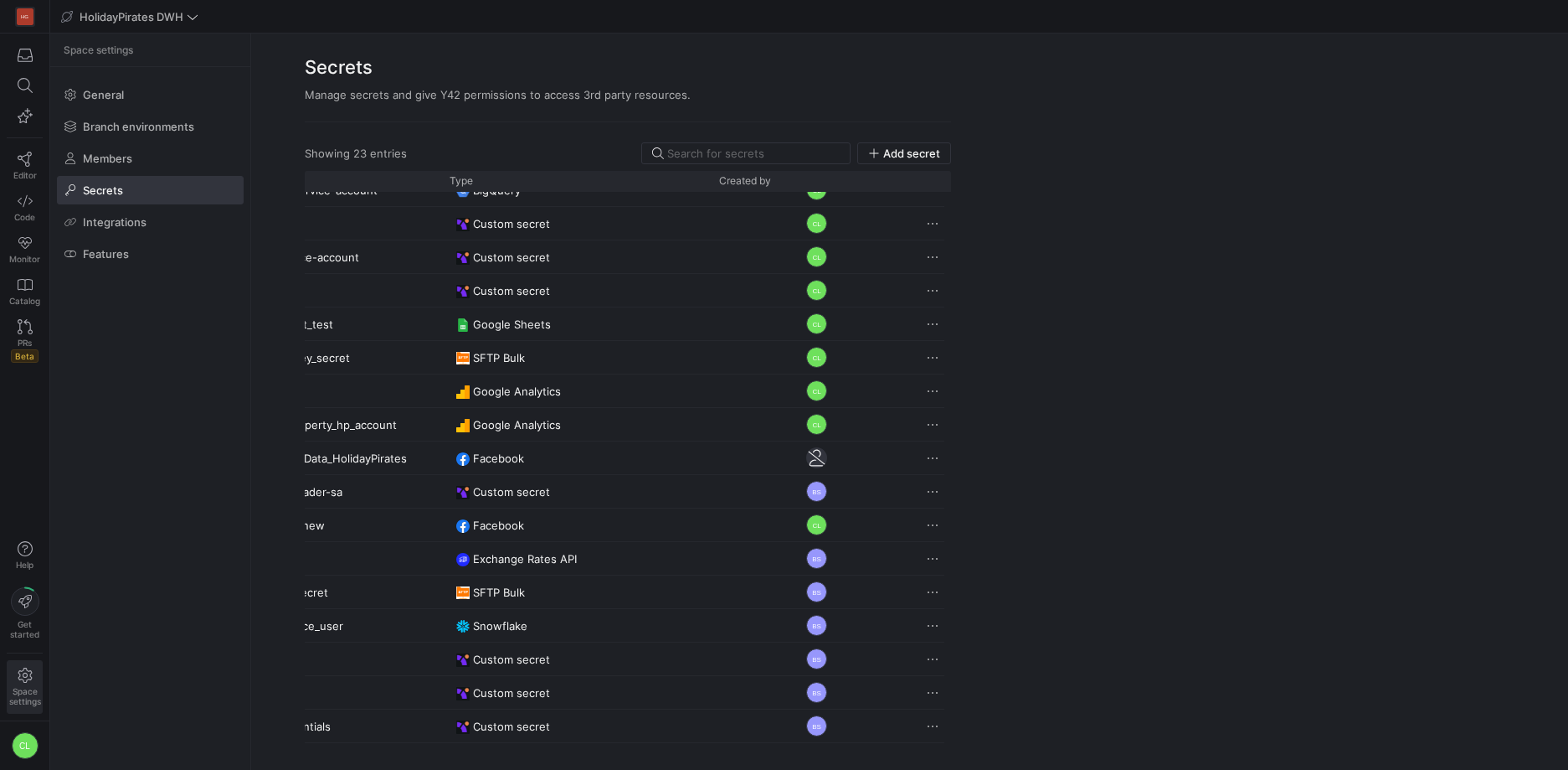
click at [1193, 486] on y42-org-space-settings-secrets "Secrets Manage secrets and give Y42 permissions to access 3rd party resources. …" at bounding box center [910, 401] width 1317 height 736
click at [16, 217] on span "Code" at bounding box center [24, 217] width 21 height 10
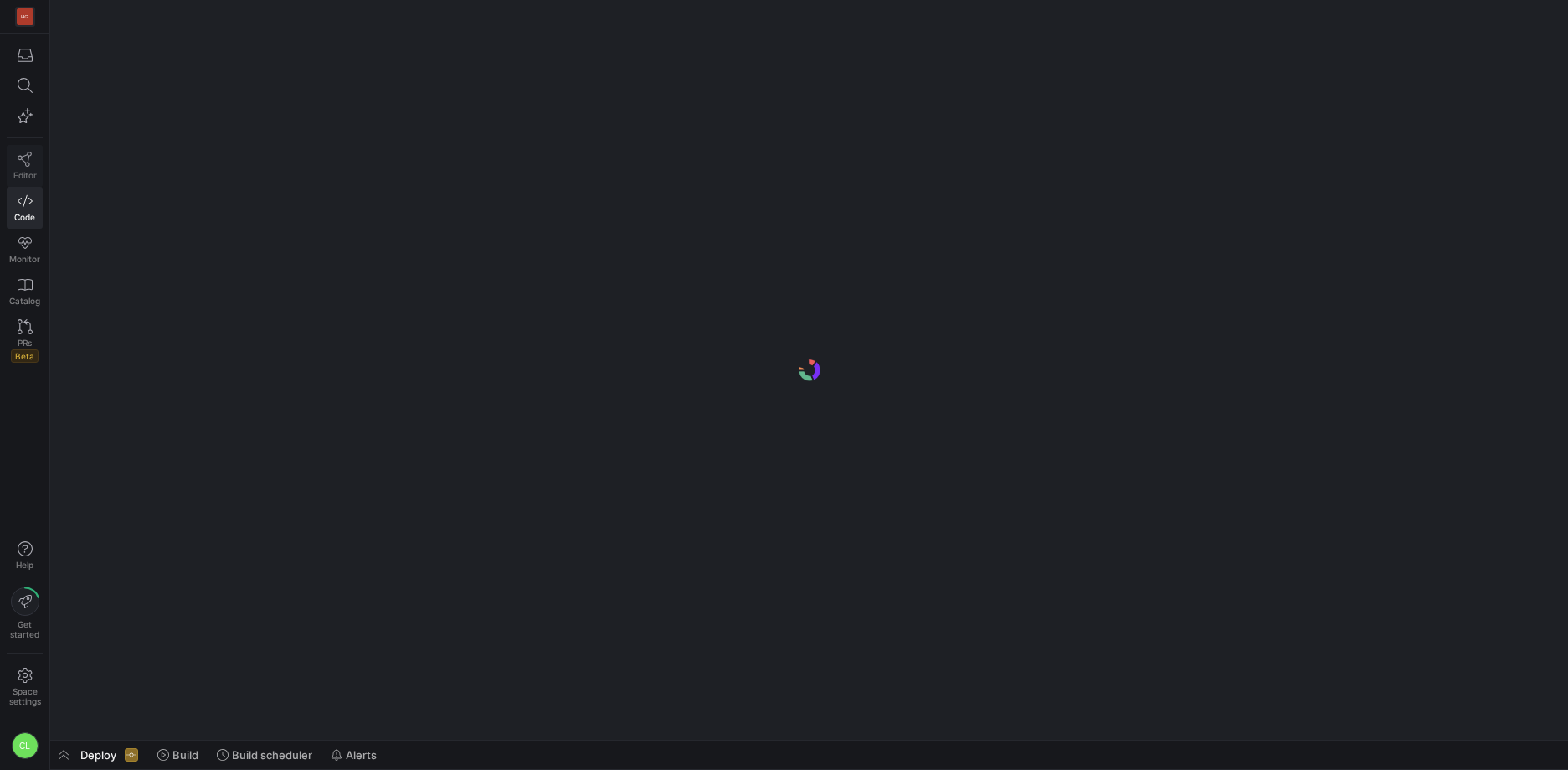
click at [18, 170] on span "Editor" at bounding box center [24, 176] width 24 height 10
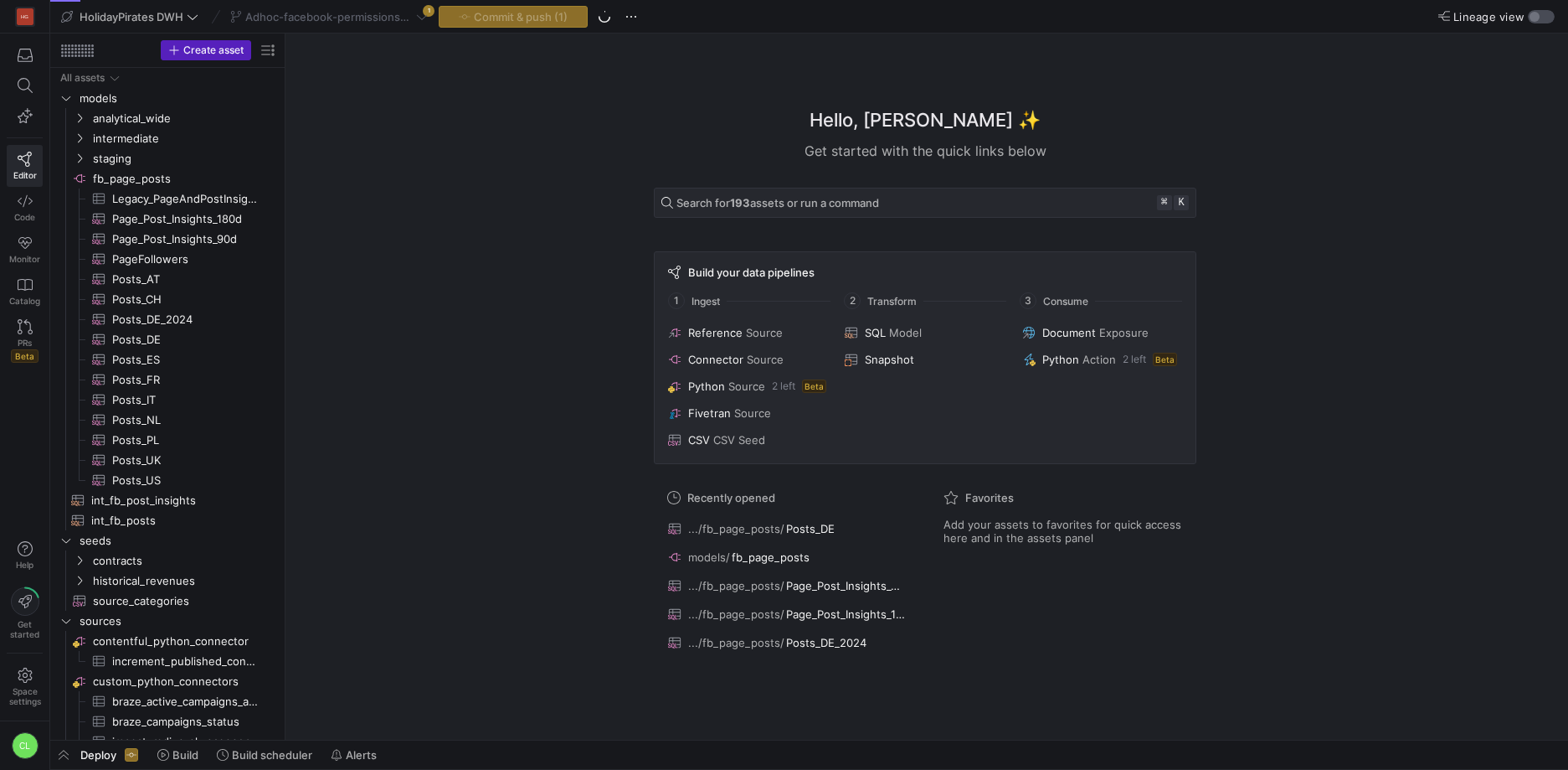
click at [1537, 23] on div "button" at bounding box center [1541, 17] width 27 height 13
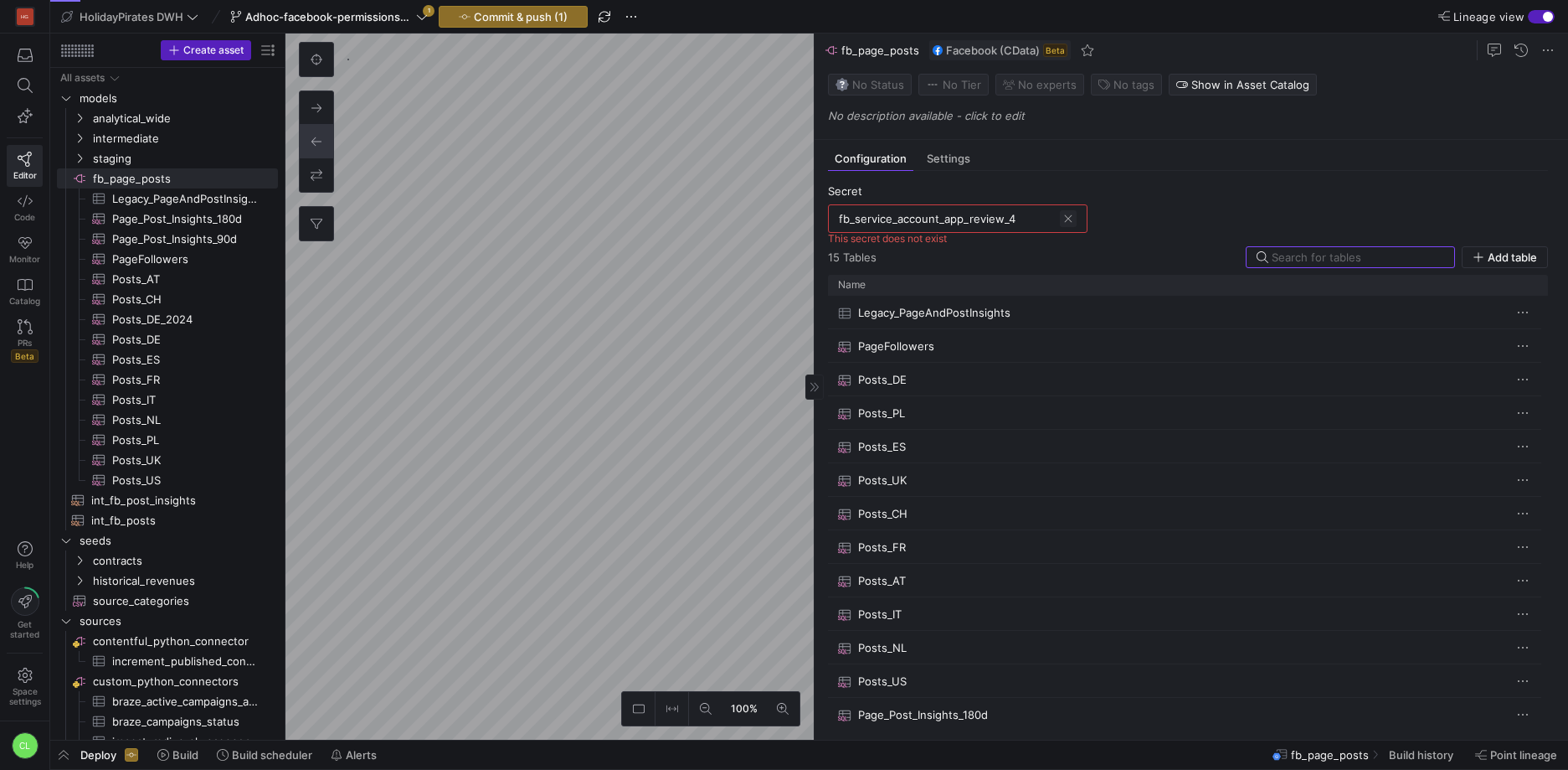
click at [1067, 219] on span at bounding box center [1067, 219] width 17 height 17
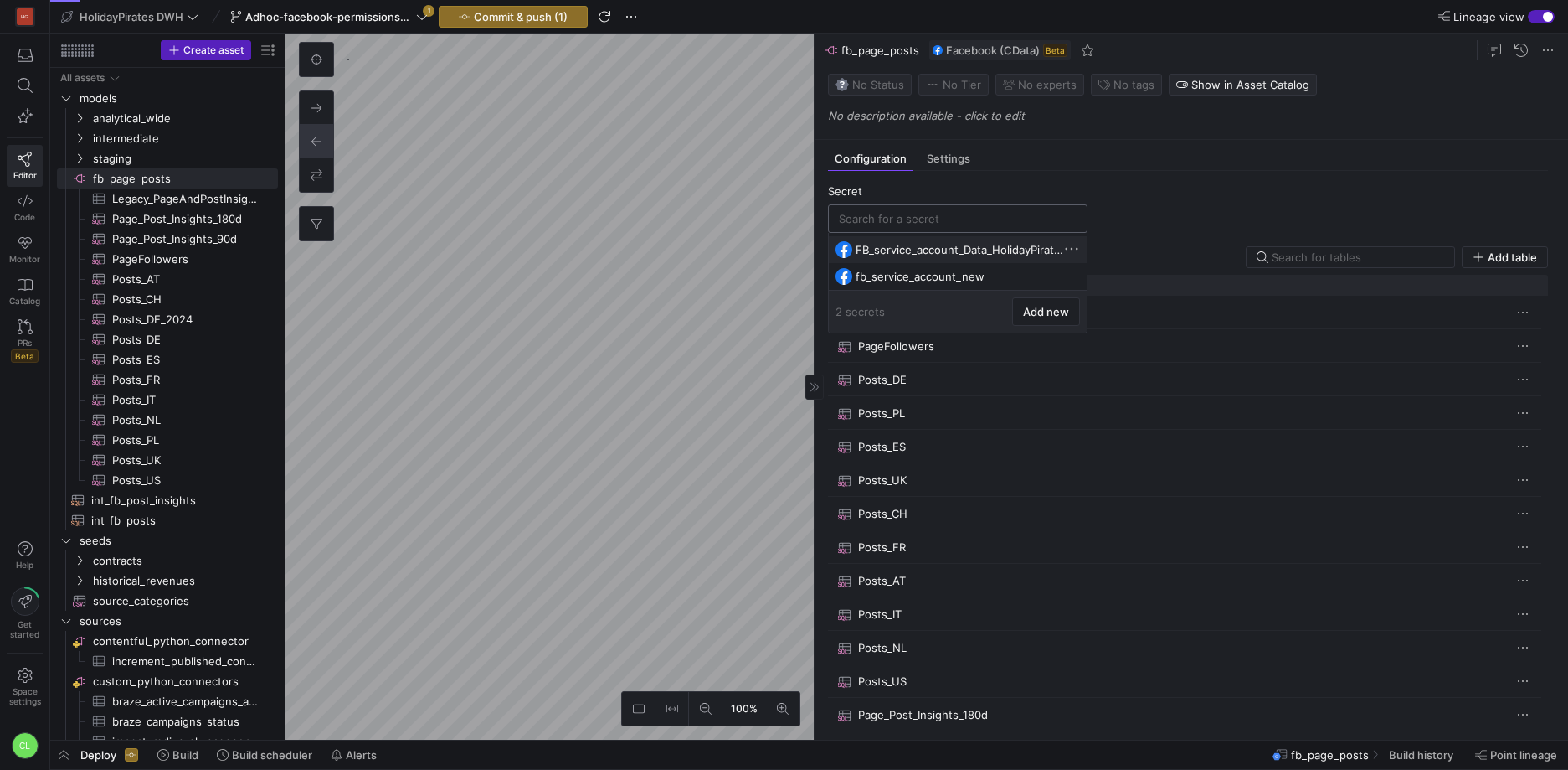
click at [1019, 256] on div "FB_service_account_Data_HolidayPirates" at bounding box center [957, 250] width 245 height 26
type input "FB_service_account_Data_HolidayPirates"
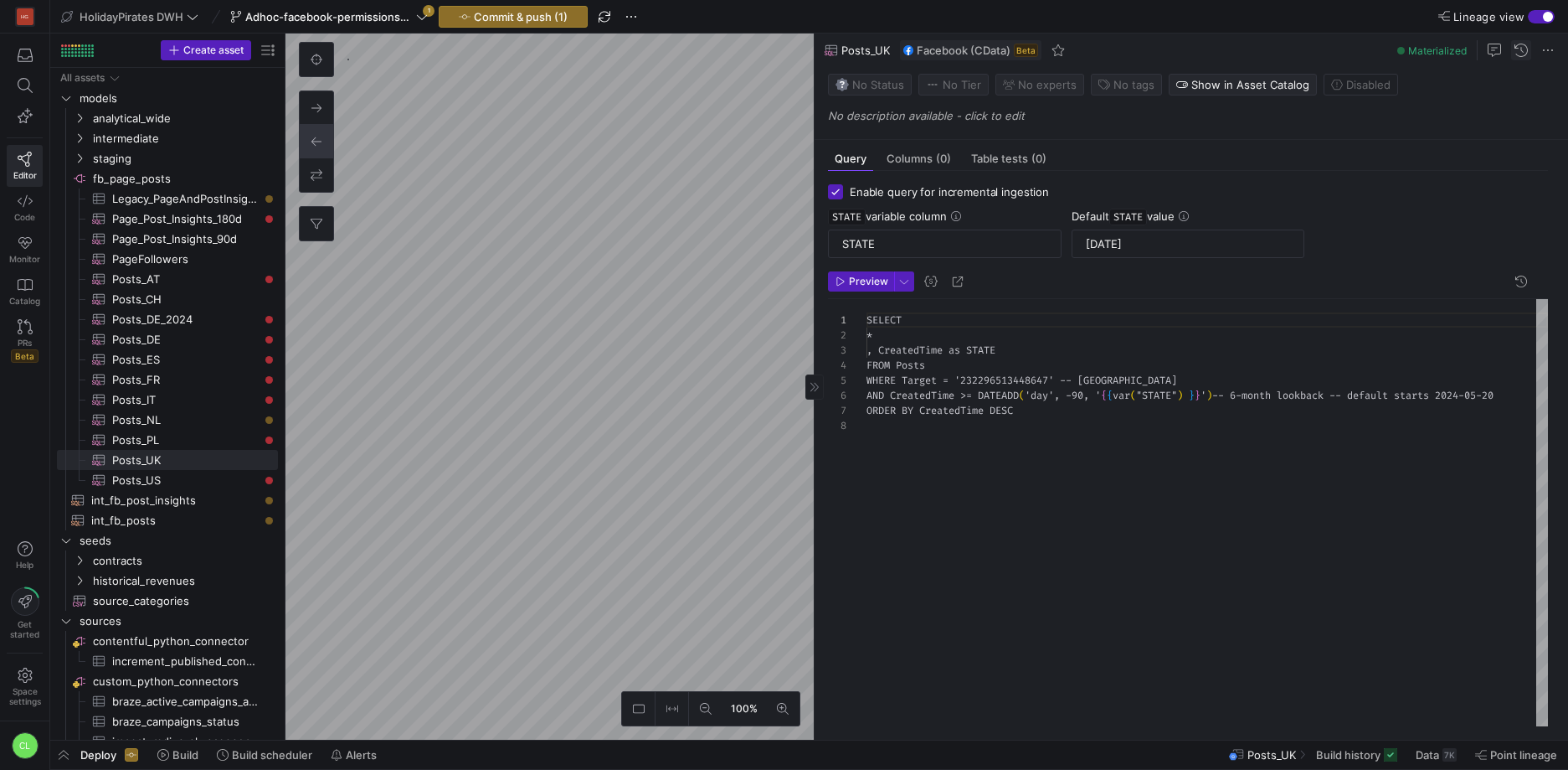
scroll to position [106, 0]
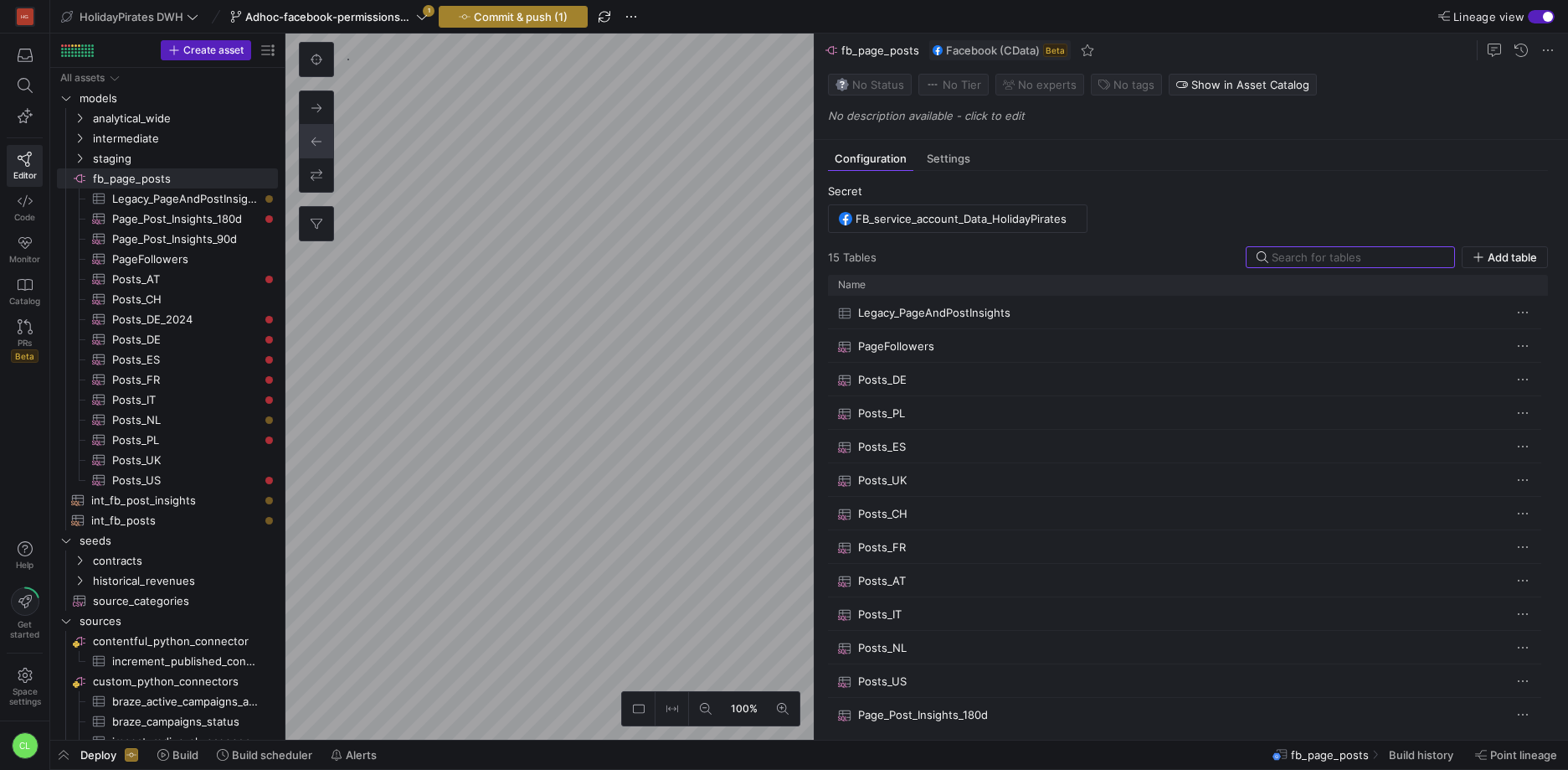
click at [525, 17] on span "Commit & push (1)" at bounding box center [520, 17] width 93 height 13
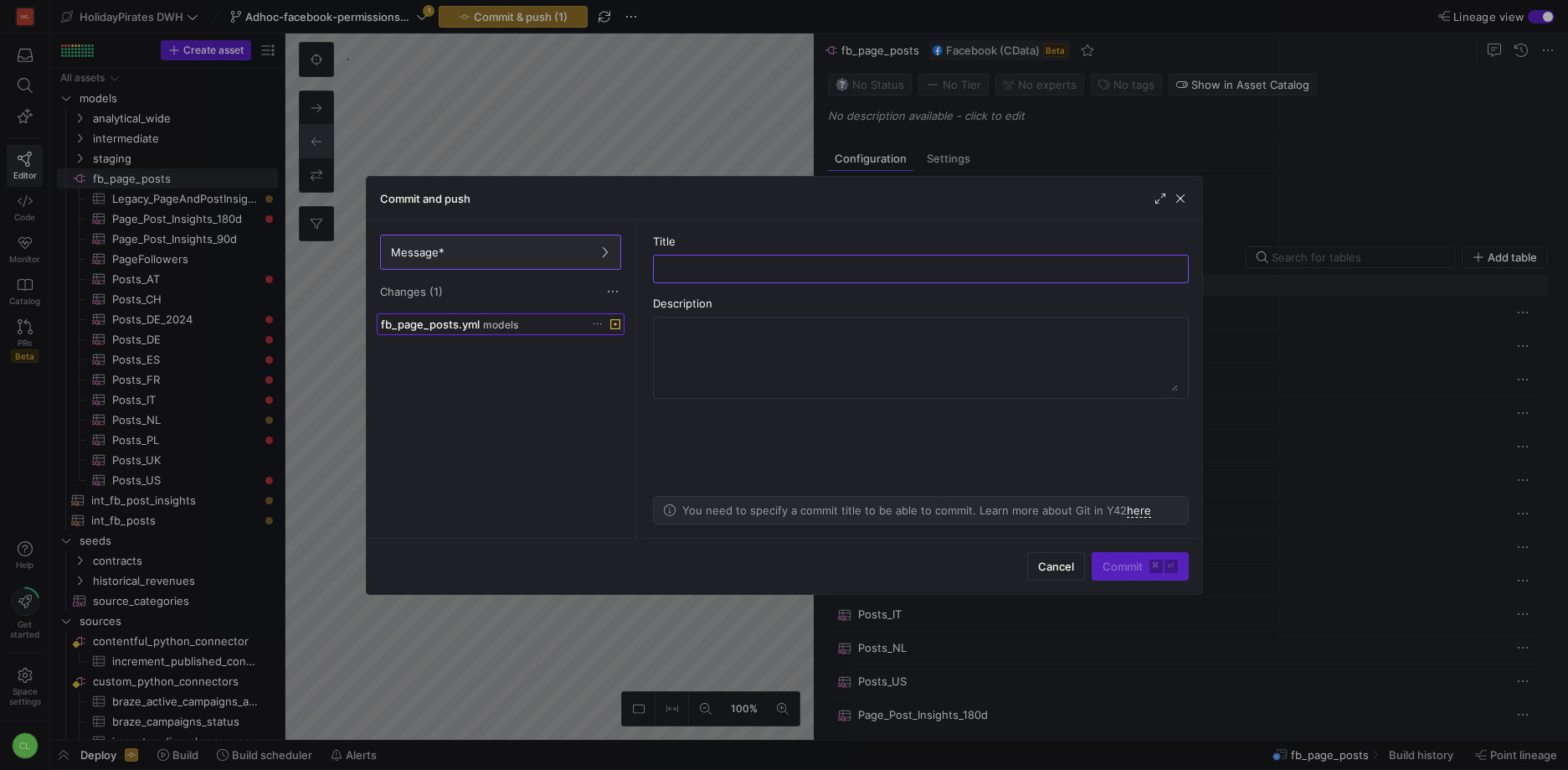
click at [444, 321] on span "fb_page_posts.yml" at bounding box center [430, 323] width 99 height 13
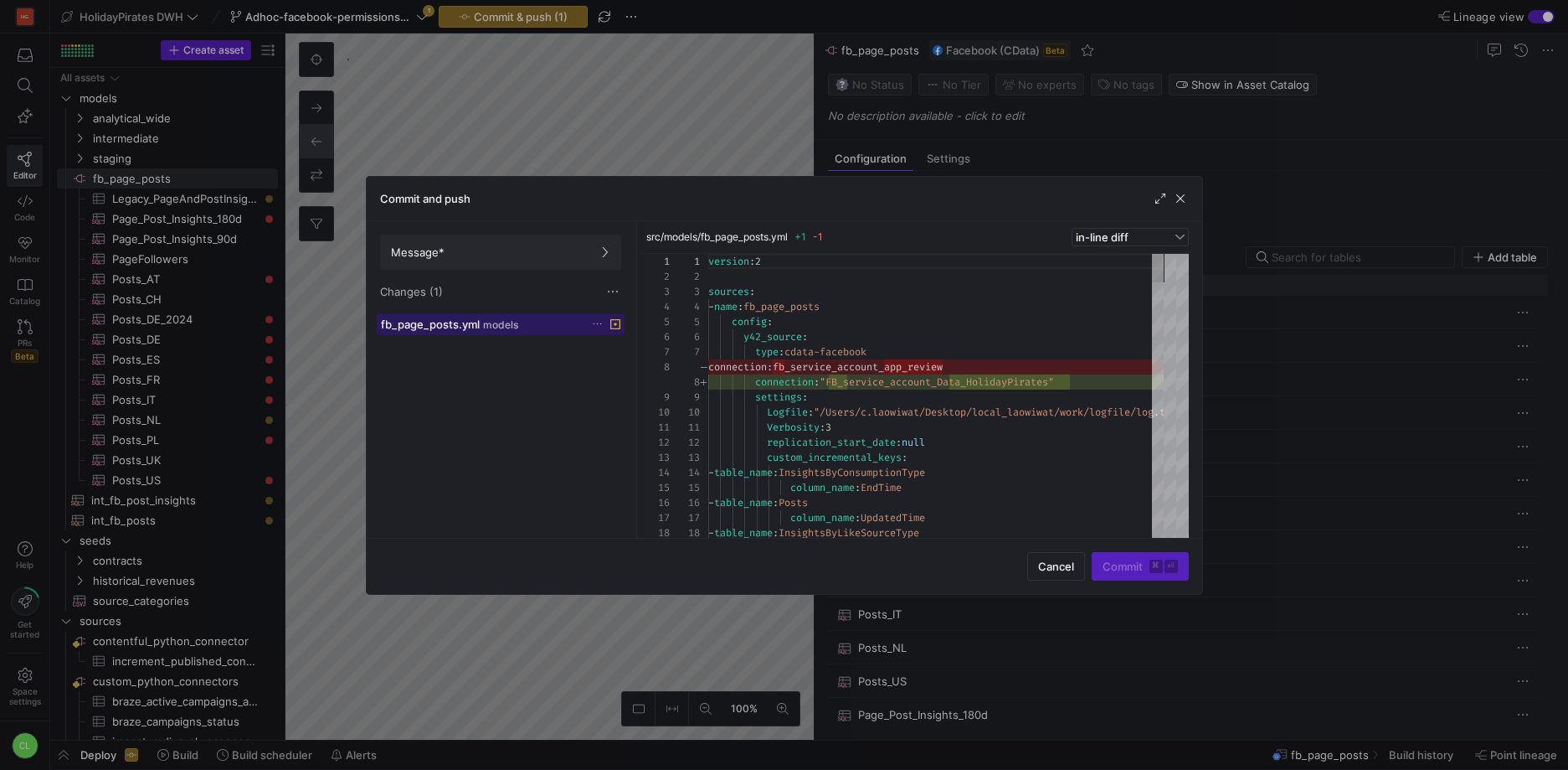
scroll to position [151, 0]
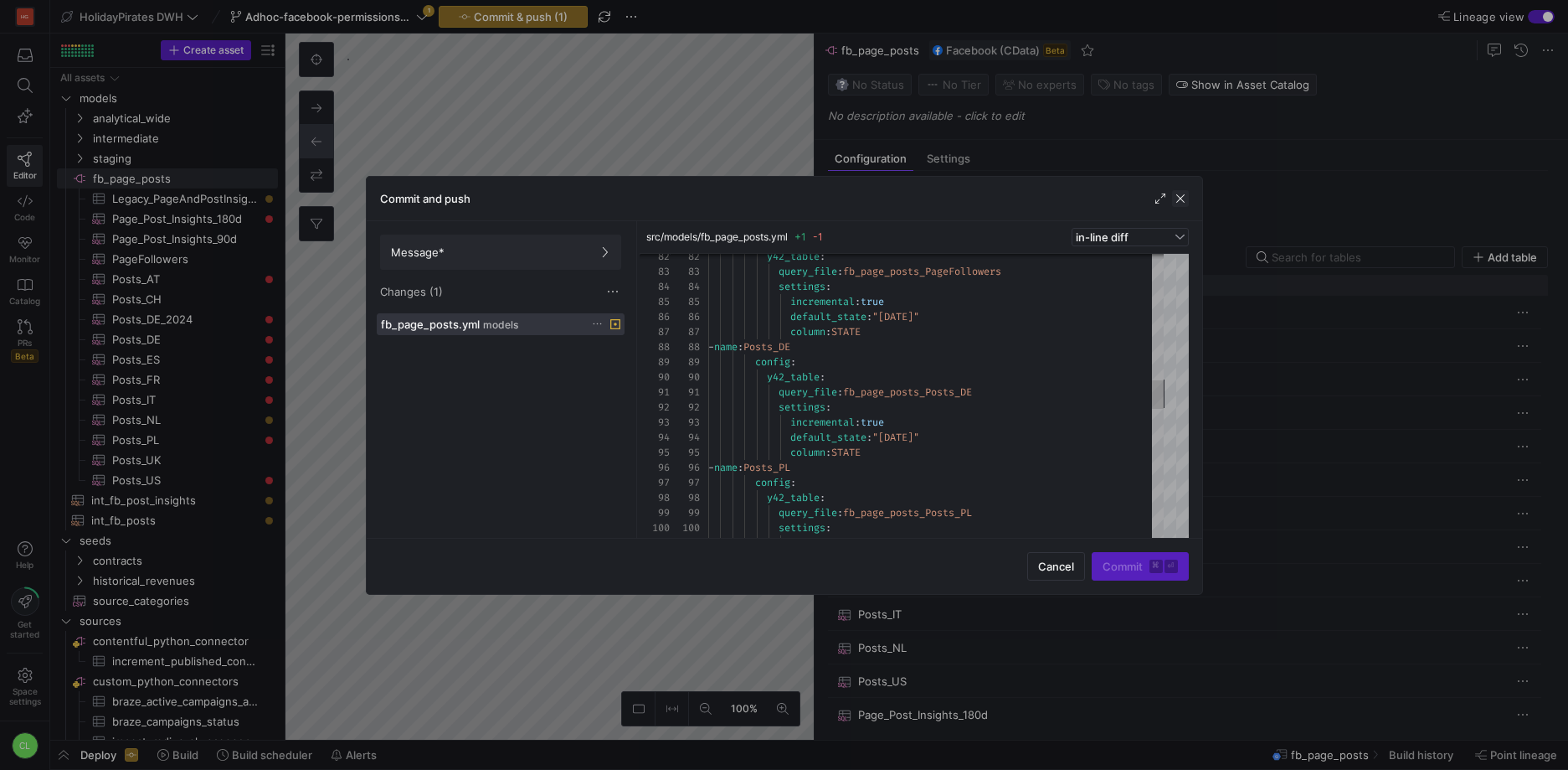
click at [1177, 191] on span "button" at bounding box center [1180, 198] width 17 height 17
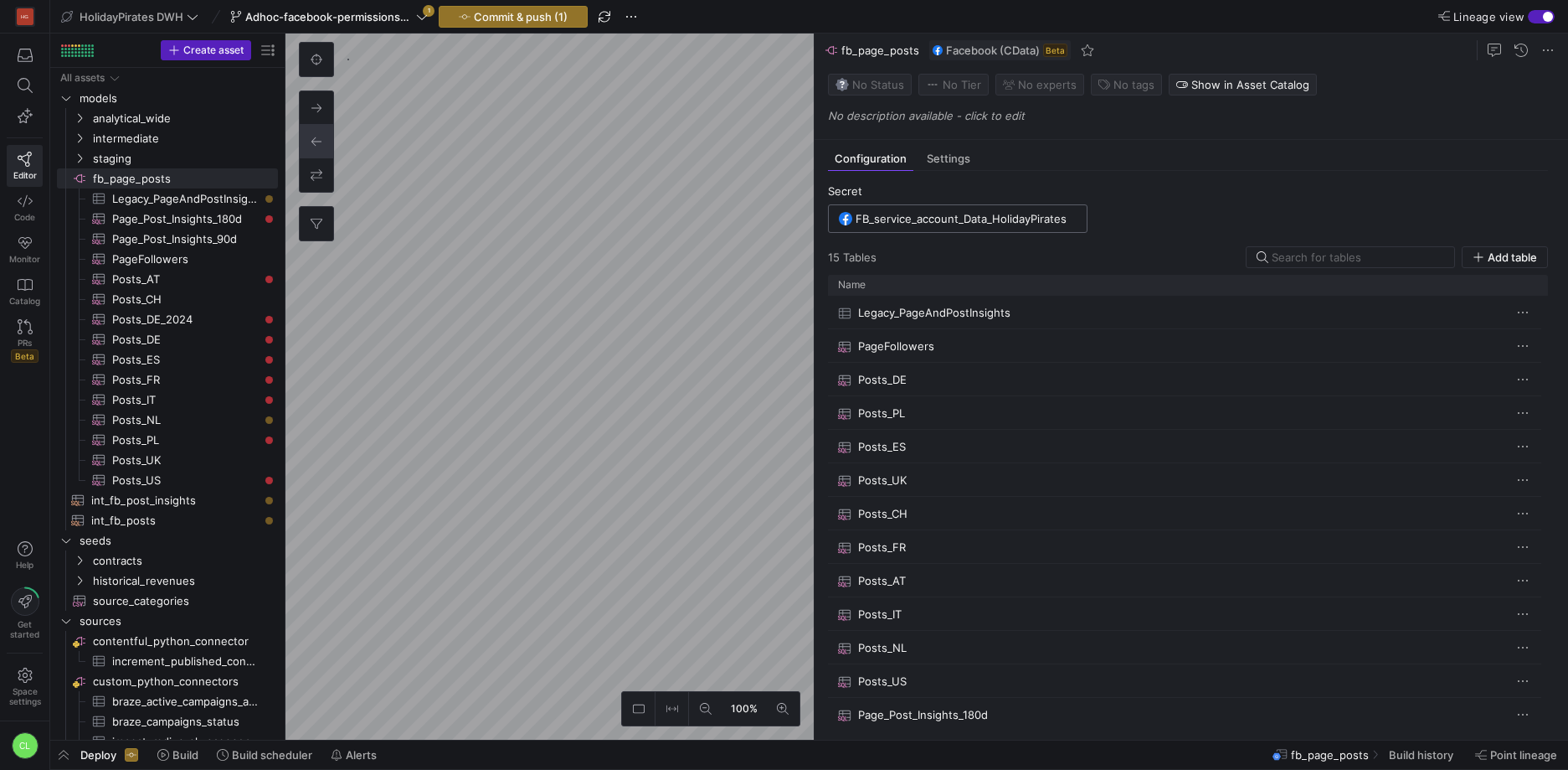
click at [1040, 222] on input "FB_service_account_Data_HolidayPirates" at bounding box center [965, 218] width 221 height 13
click at [1069, 246] on span at bounding box center [1071, 248] width 17 height 17
click at [1101, 261] on button "Edit" at bounding box center [1132, 271] width 136 height 27
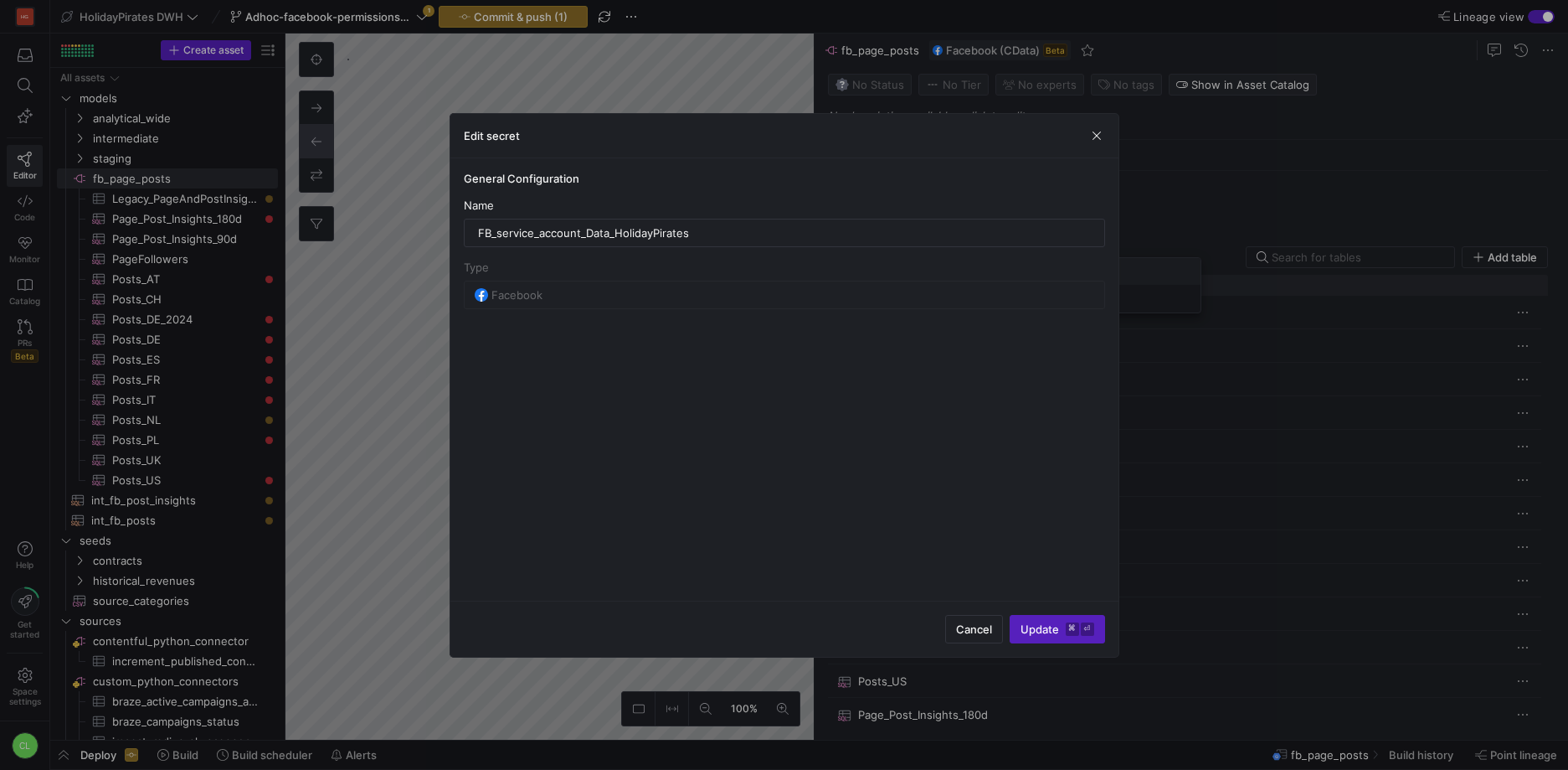
scroll to position [0, 0]
click at [714, 232] on input "FB_service_account_Data_HolidayPirates" at bounding box center [784, 232] width 613 height 13
click at [1029, 622] on span "Update ⌘ ⏎" at bounding box center [1057, 628] width 73 height 13
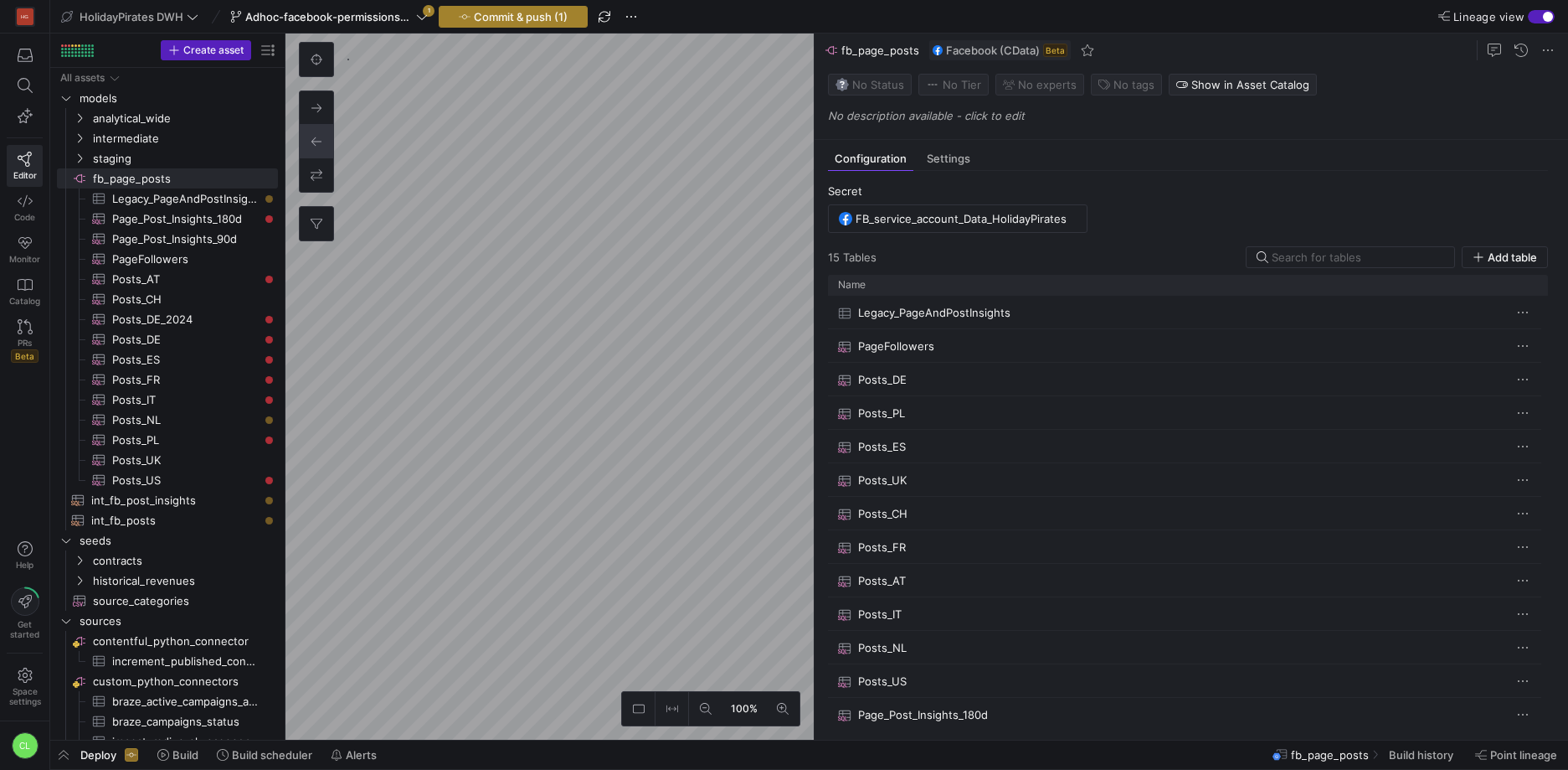
click at [517, 21] on span "Commit & push (1)" at bounding box center [520, 17] width 93 height 13
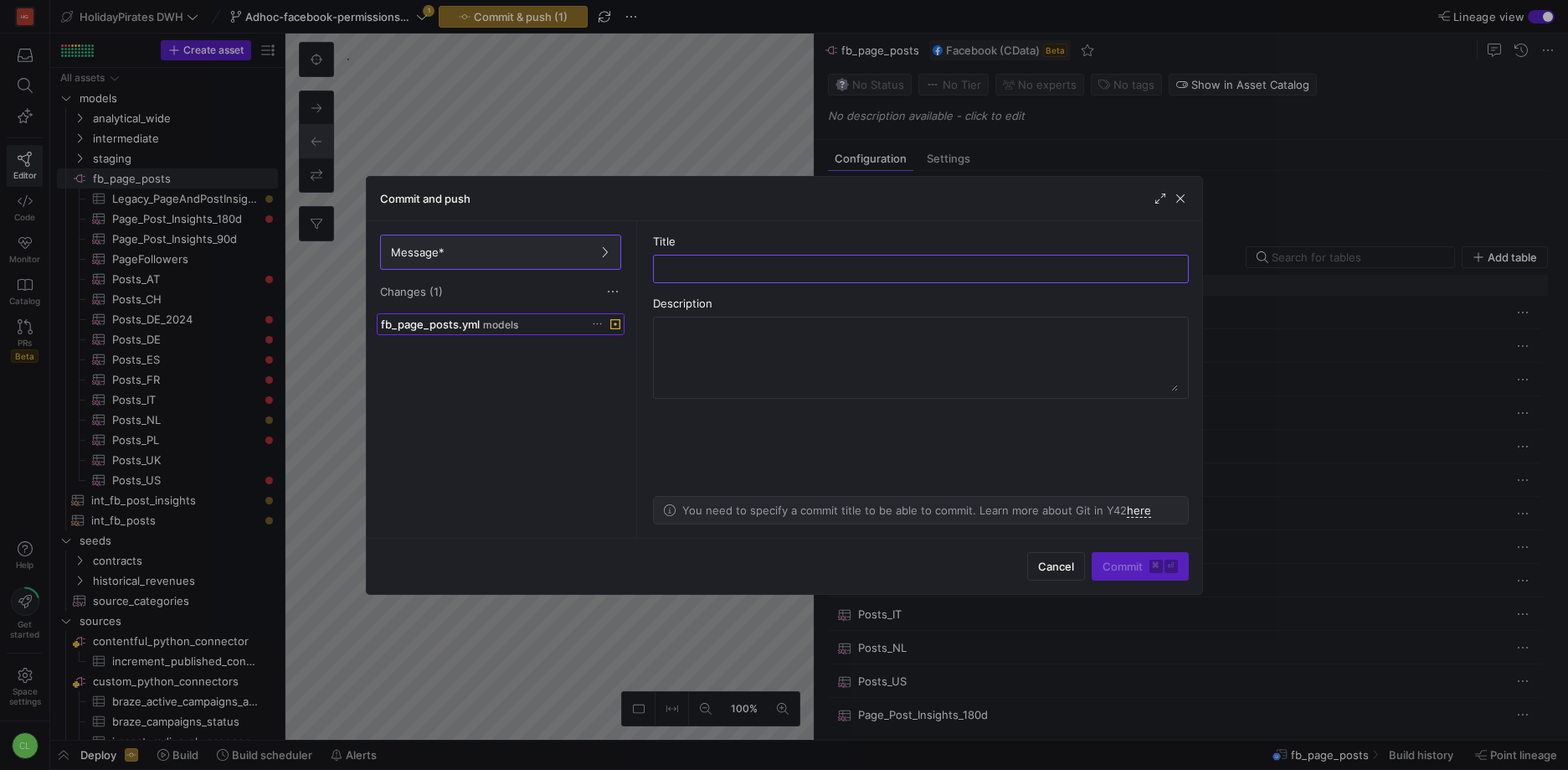
click at [516, 333] on span at bounding box center [501, 323] width 246 height 20
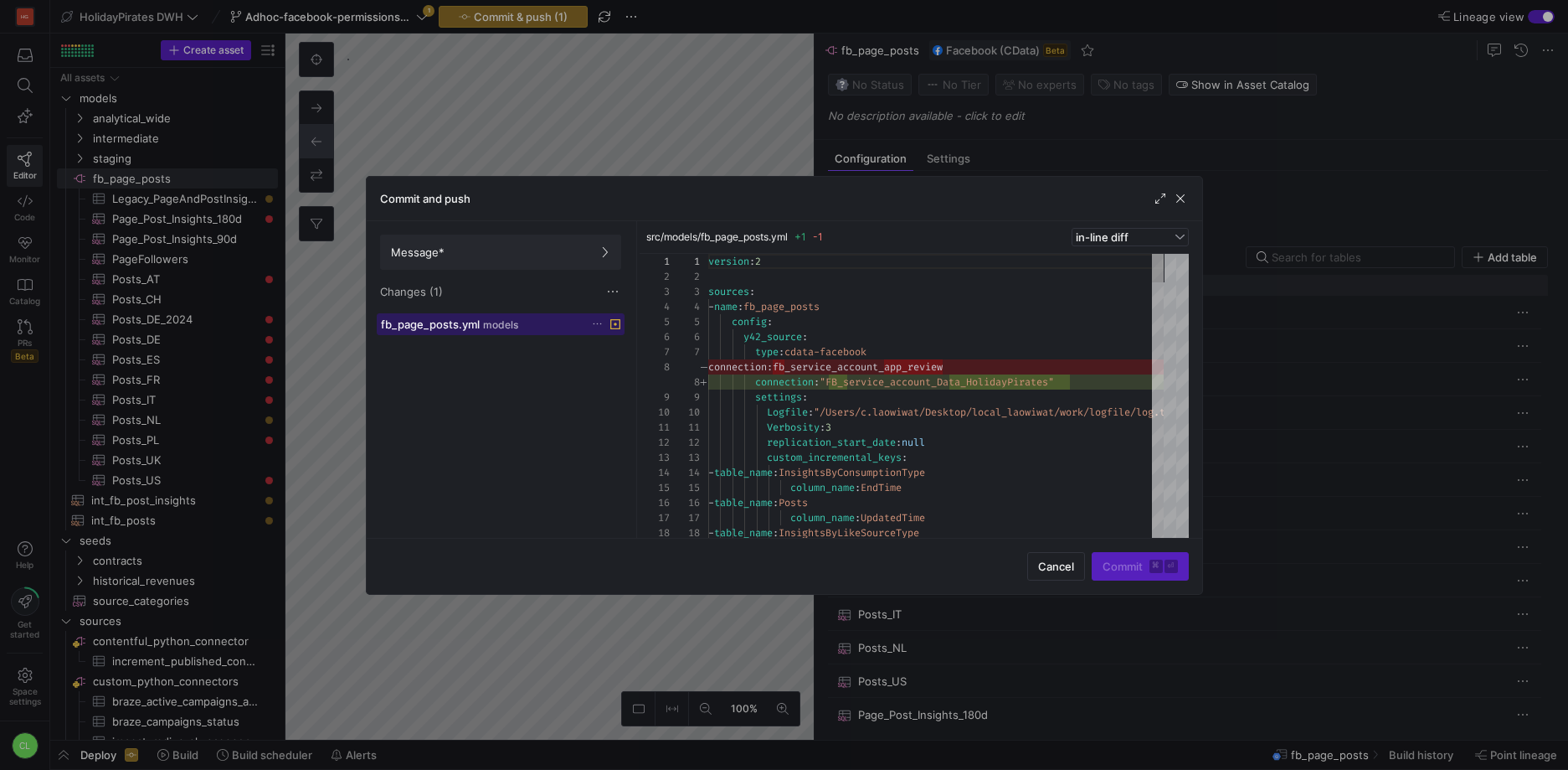
scroll to position [151, 0]
click at [1185, 200] on span "button" at bounding box center [1180, 198] width 17 height 17
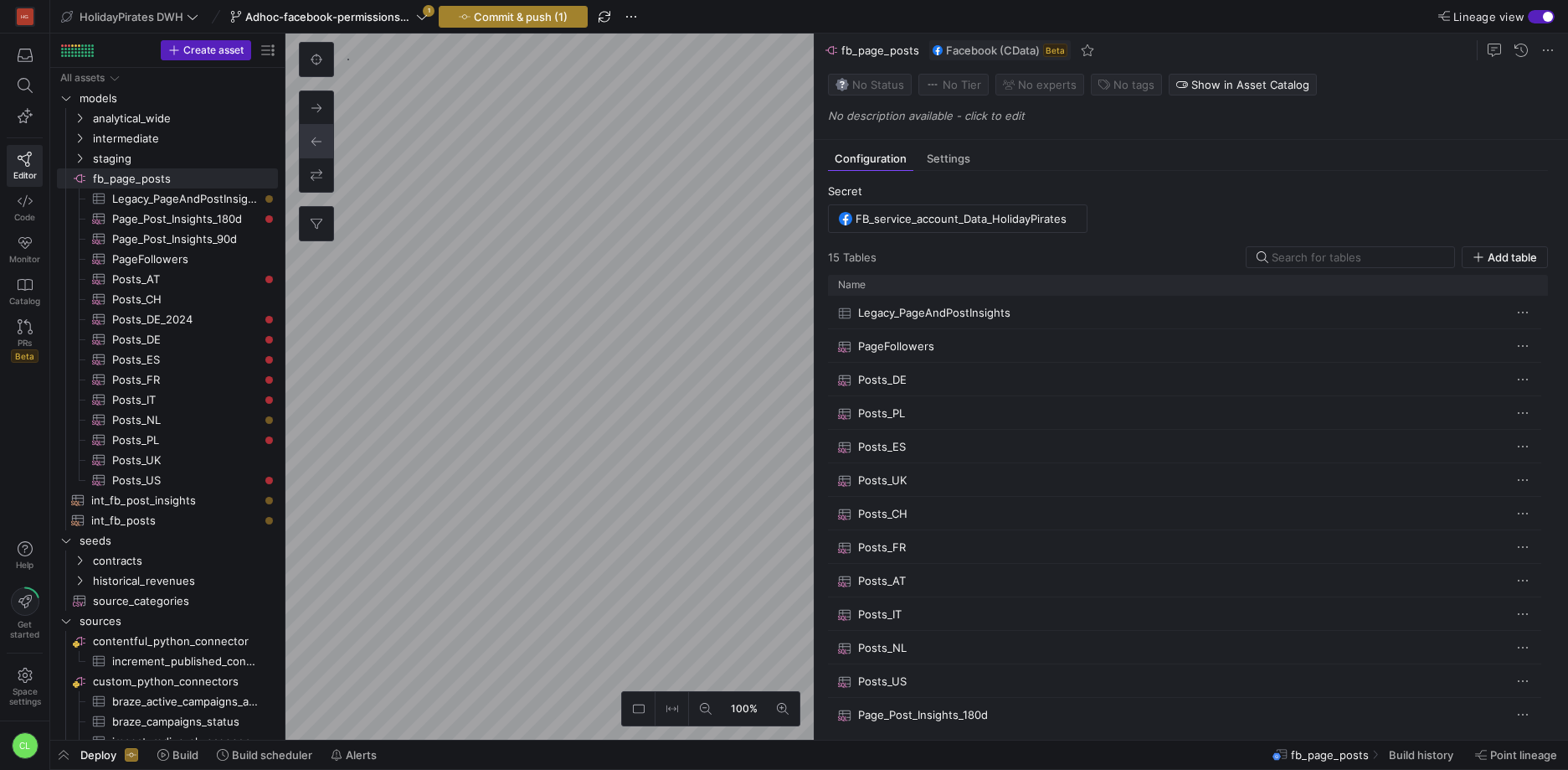
click at [556, 19] on span "Commit & push (1)" at bounding box center [520, 17] width 93 height 13
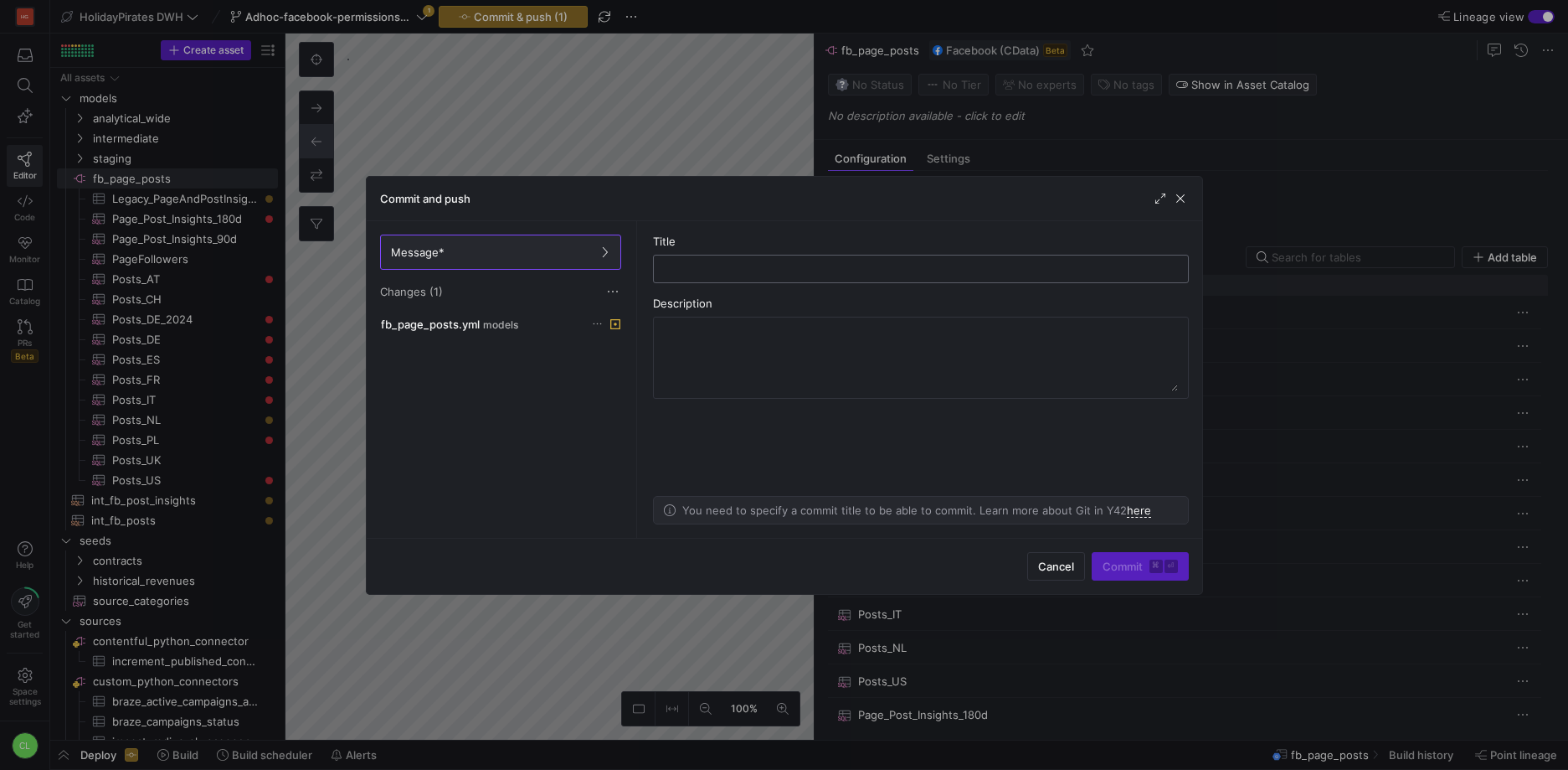
click at [710, 267] on input "text" at bounding box center [921, 268] width 508 height 13
type input "change FB secret"
click at [1136, 560] on span "Commit ⌘ ⏎" at bounding box center [1140, 565] width 75 height 13
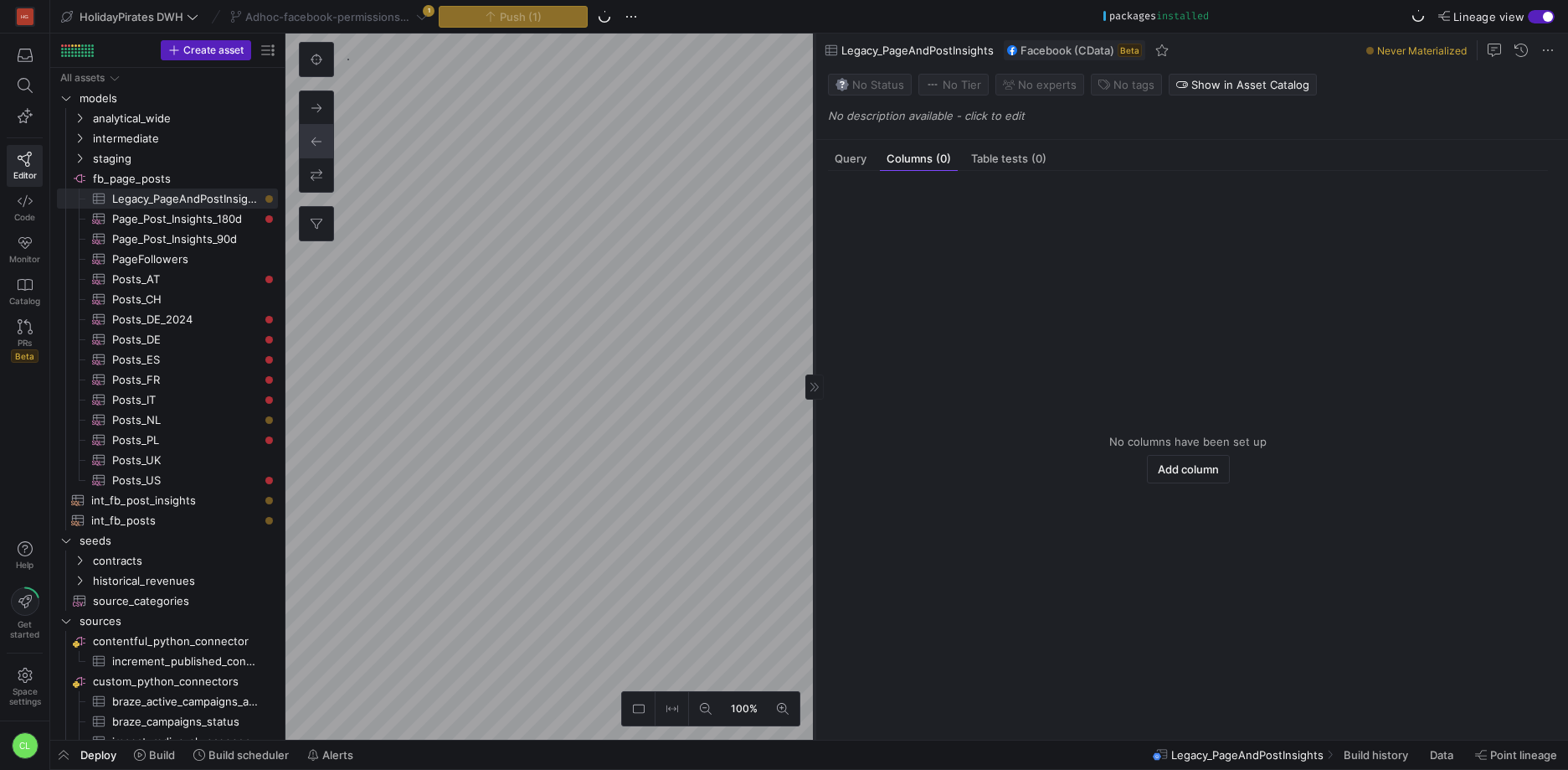
click at [813, 399] on div at bounding box center [814, 386] width 18 height 25
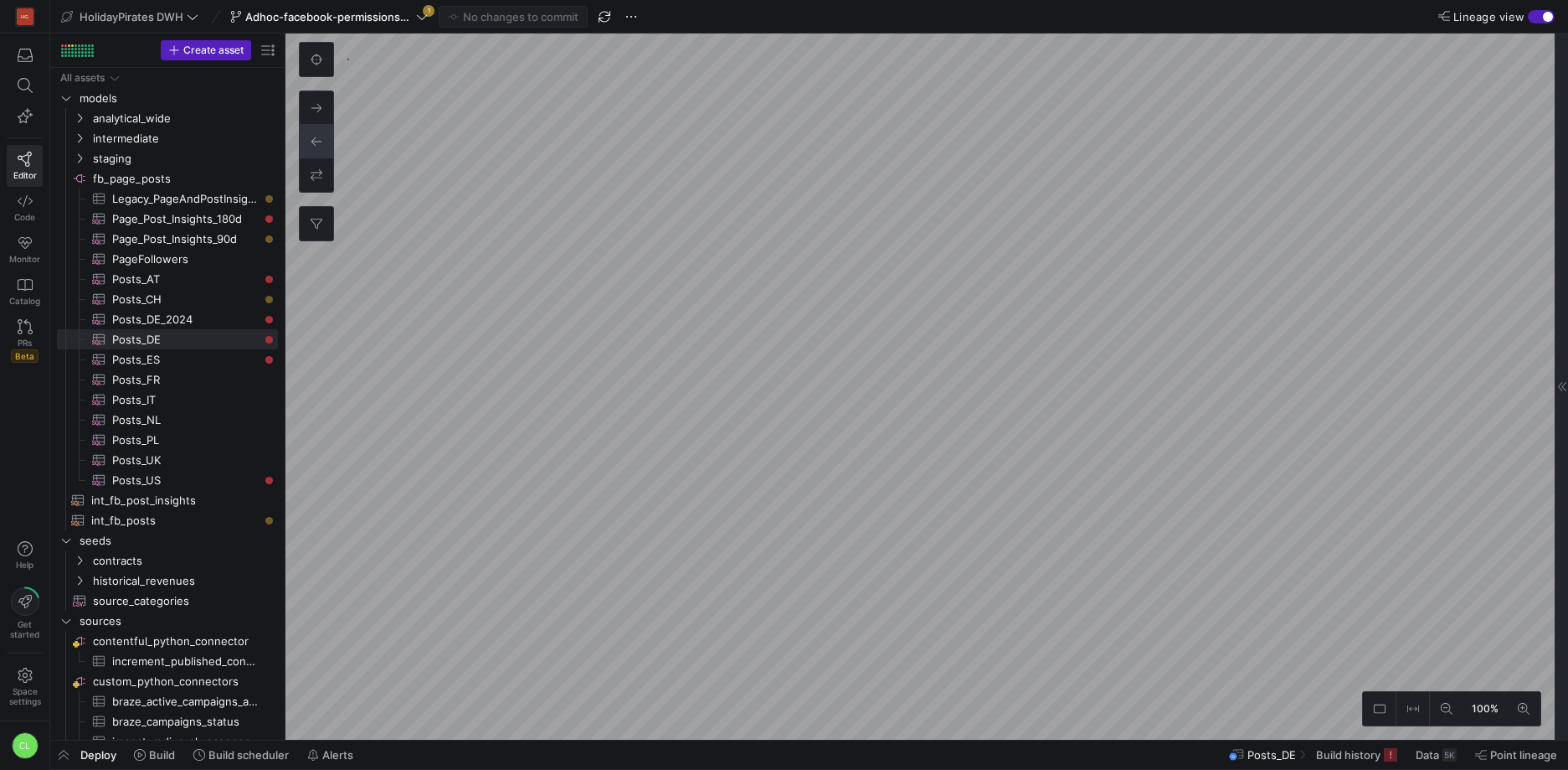
click at [1555, 444] on div at bounding box center [1561, 386] width 13 height 706
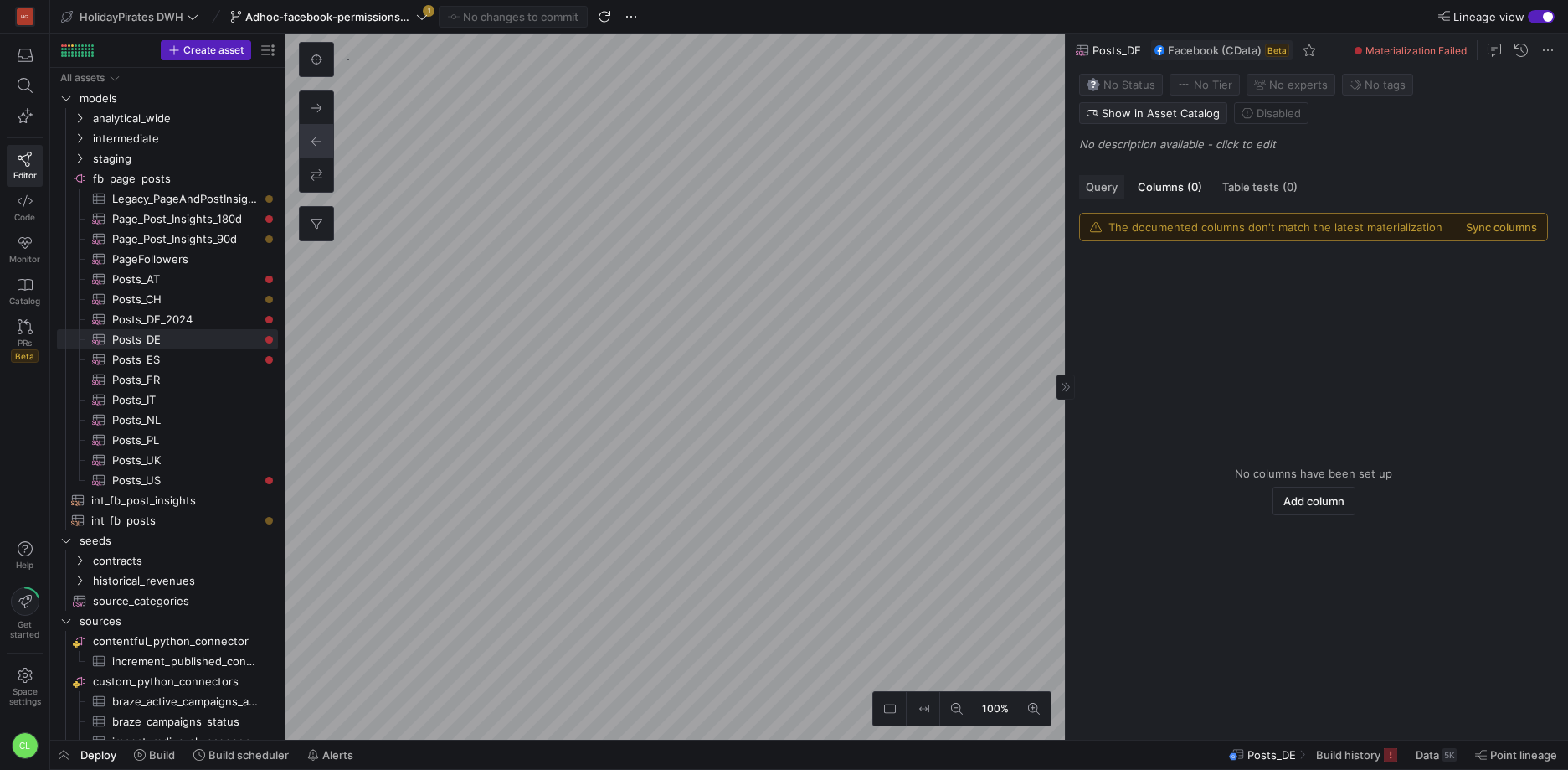
click at [1106, 191] on span "Query" at bounding box center [1102, 187] width 31 height 10
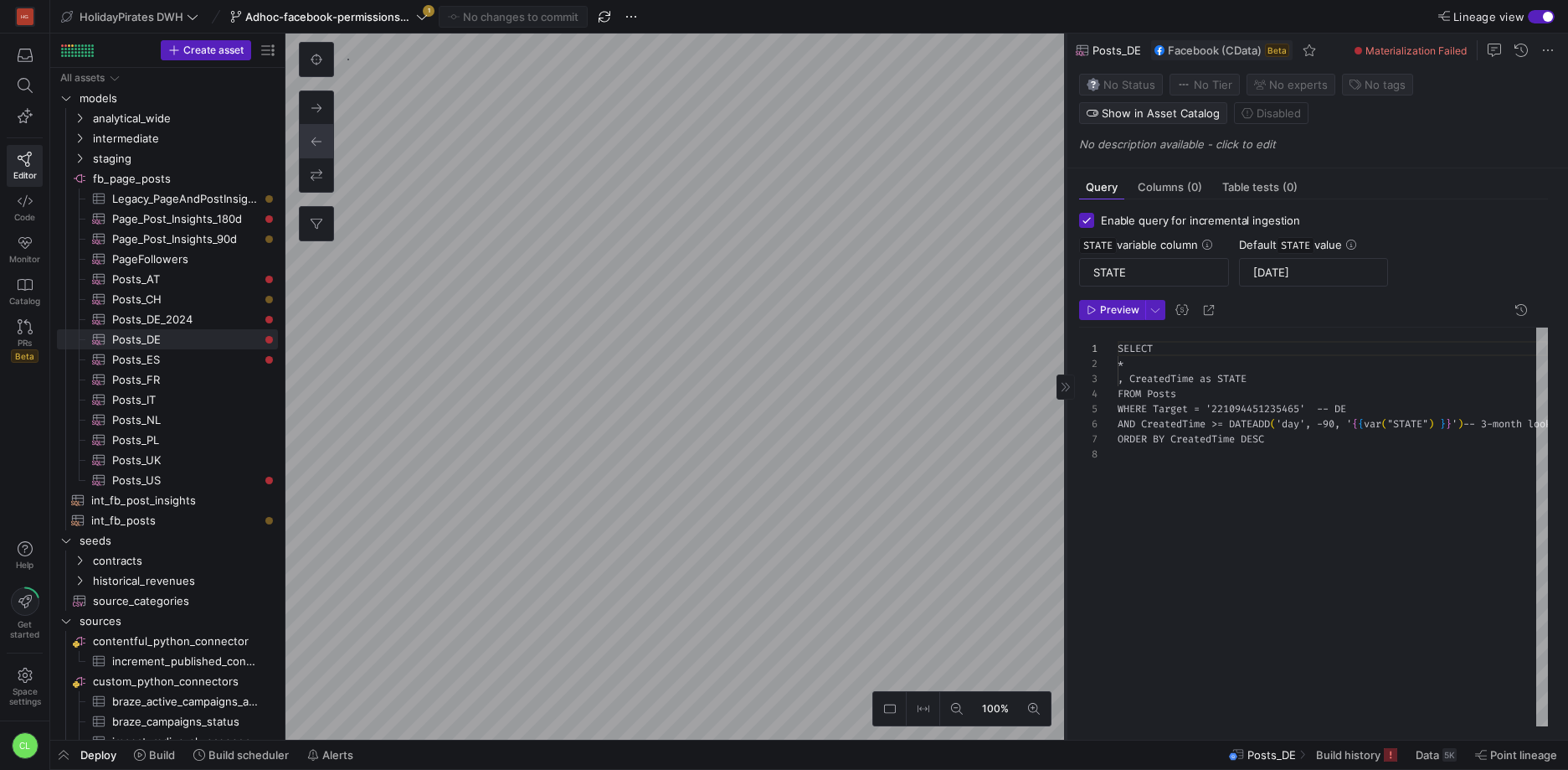
scroll to position [106, 0]
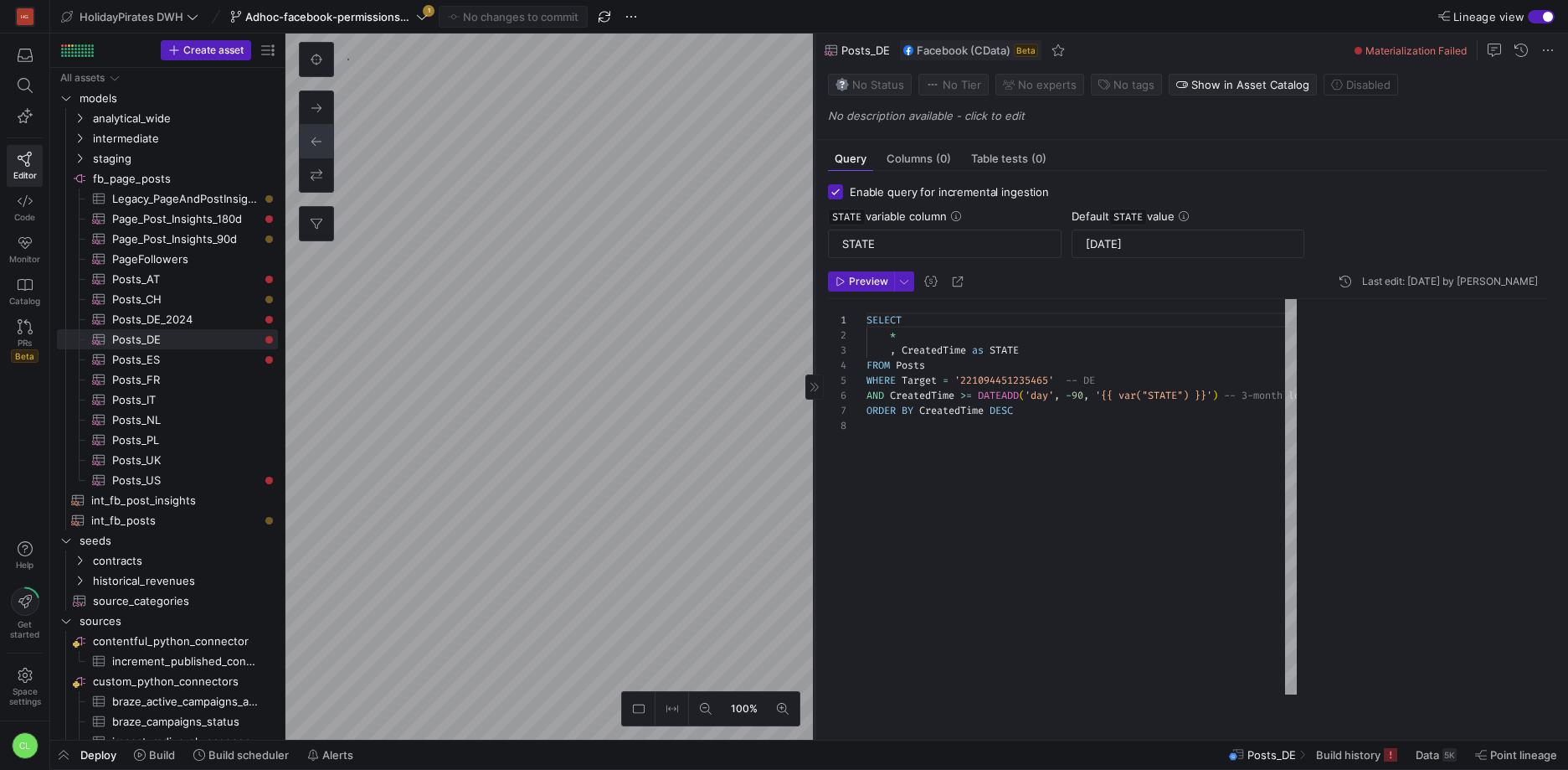
click at [625, 349] on as-split "100% 0 Query Columns (0) Table tests (0) Enable query for incremental ingestion…" at bounding box center [927, 386] width 1282 height 706
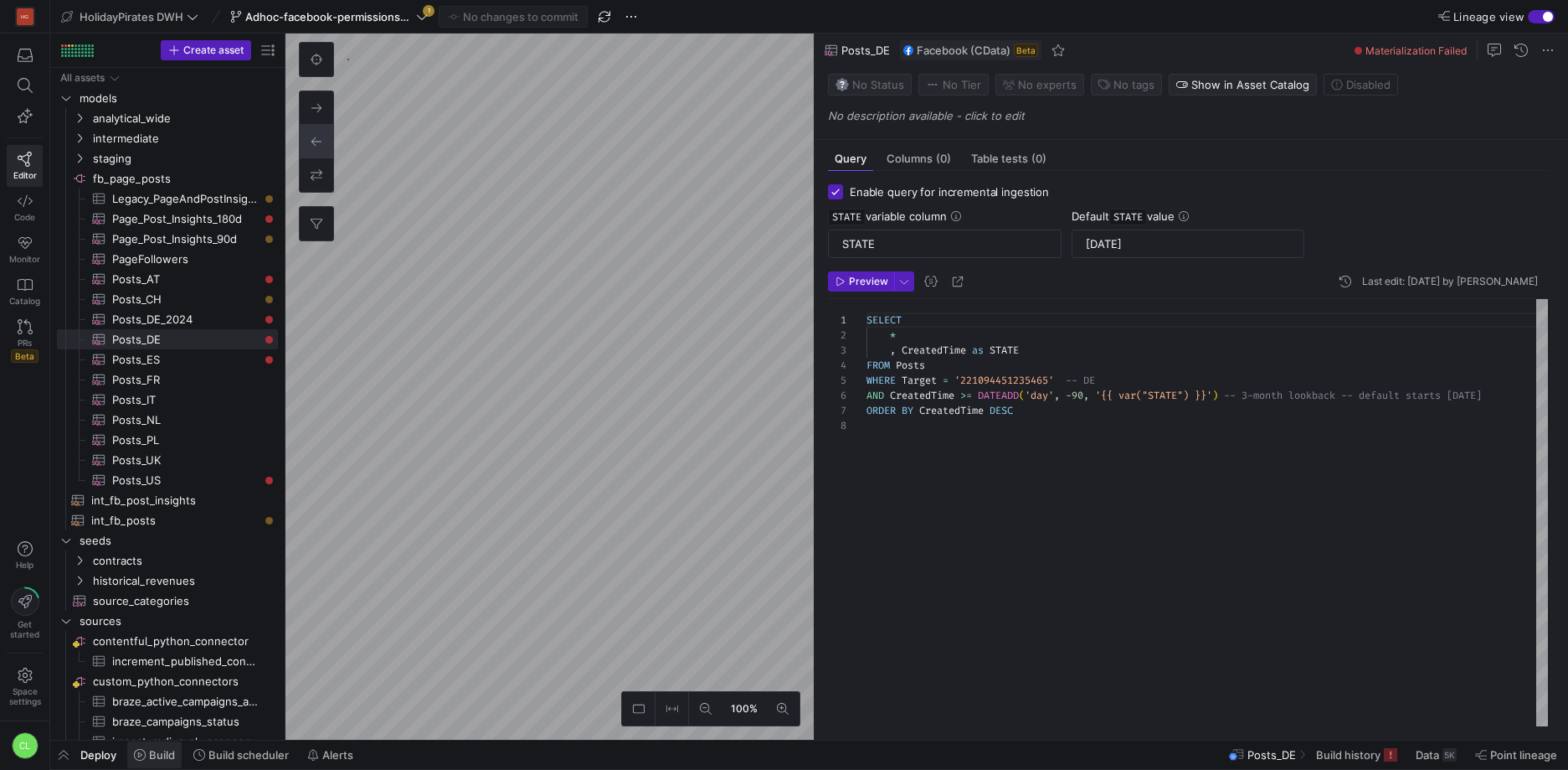
click at [162, 760] on button "Build" at bounding box center [155, 754] width 56 height 29
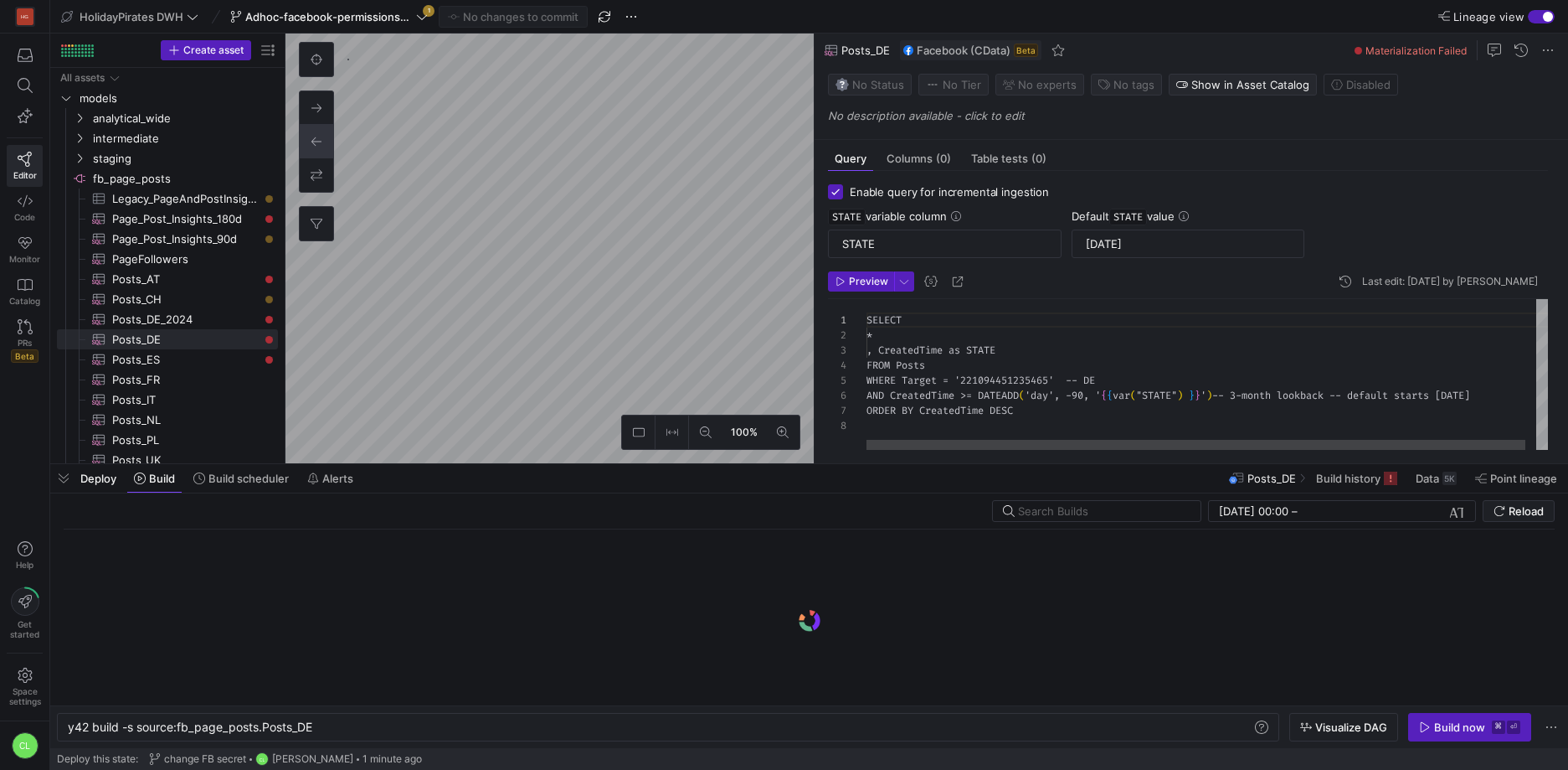
scroll to position [0, 245]
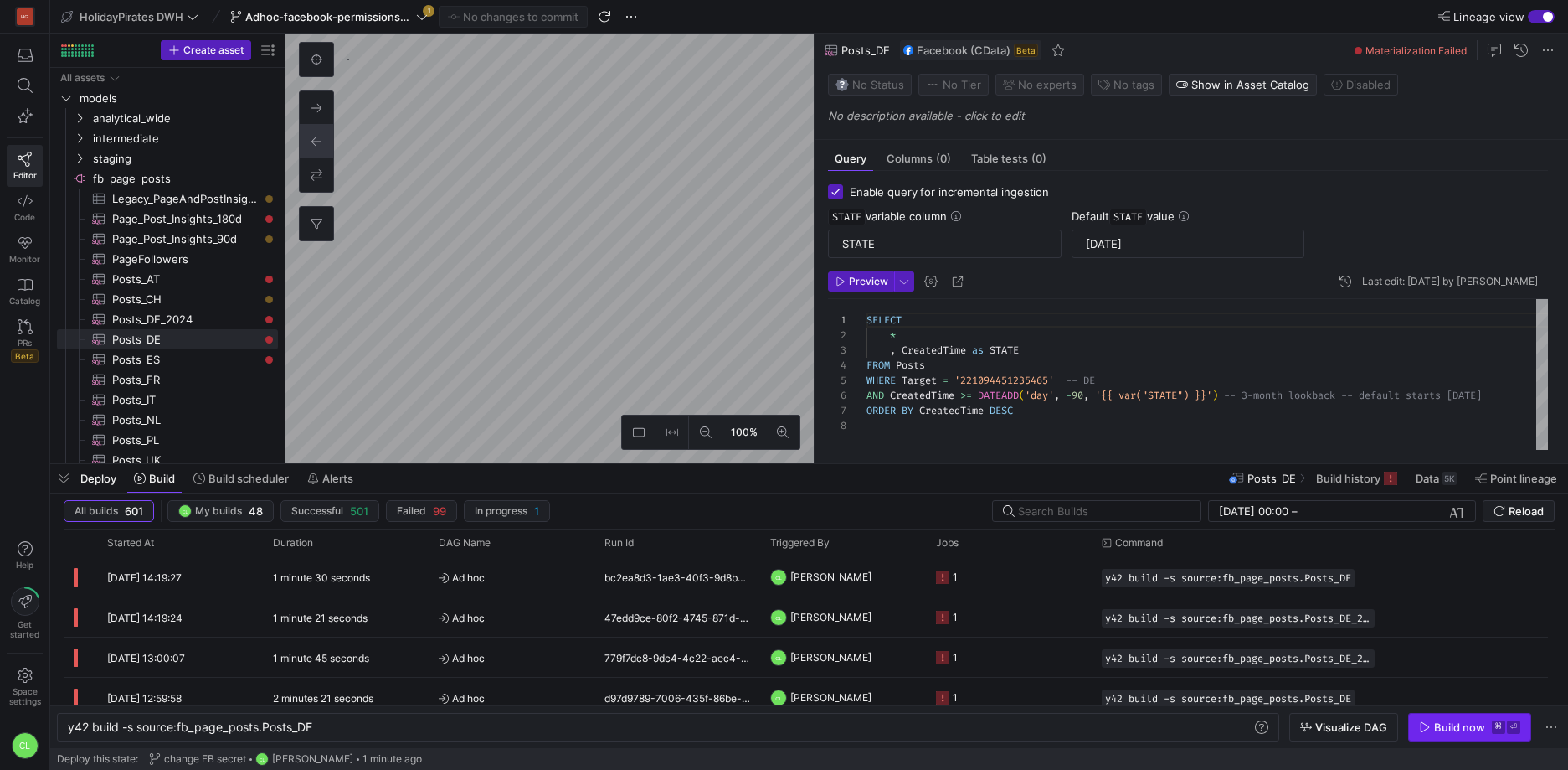
click at [1438, 724] on div "Build now" at bounding box center [1460, 726] width 51 height 13
checkbox input "false"
type textarea "-- Only posts created in the last 90 days SELECT * FROM PageAndPostInsights WHE…"
type textarea "y42 build -s source:fb_page_[DOMAIN_NAME]_Post_Insights_90d"
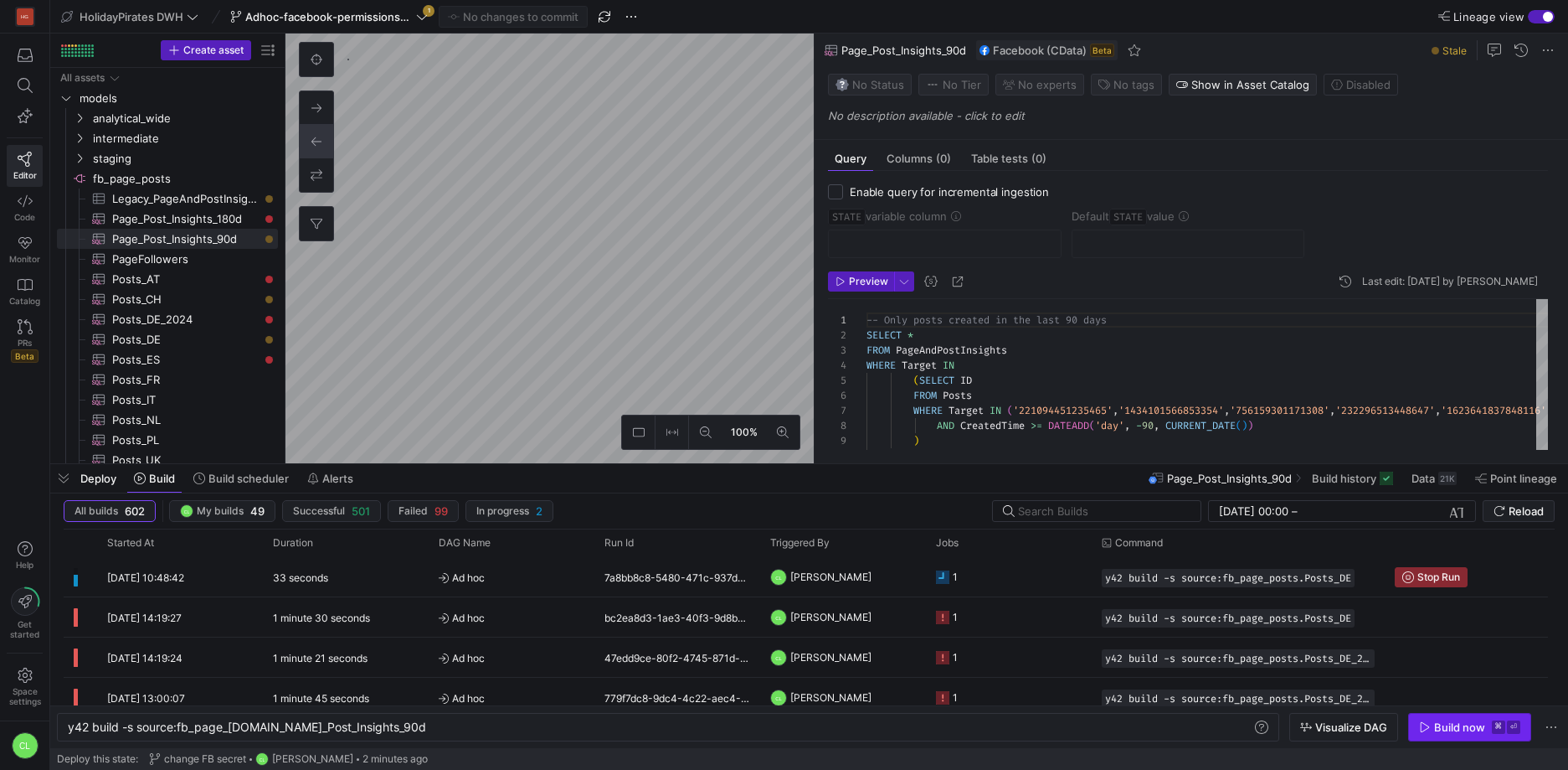
click at [1427, 726] on icon "button" at bounding box center [1424, 726] width 11 height 11
type textarea "-- Only posts created in the last 180 days SELECT * FROM PageAndPostInsights WH…"
type textarea "y42 build -s source:fb_page_[DOMAIN_NAME]_Post_Insights_180d"
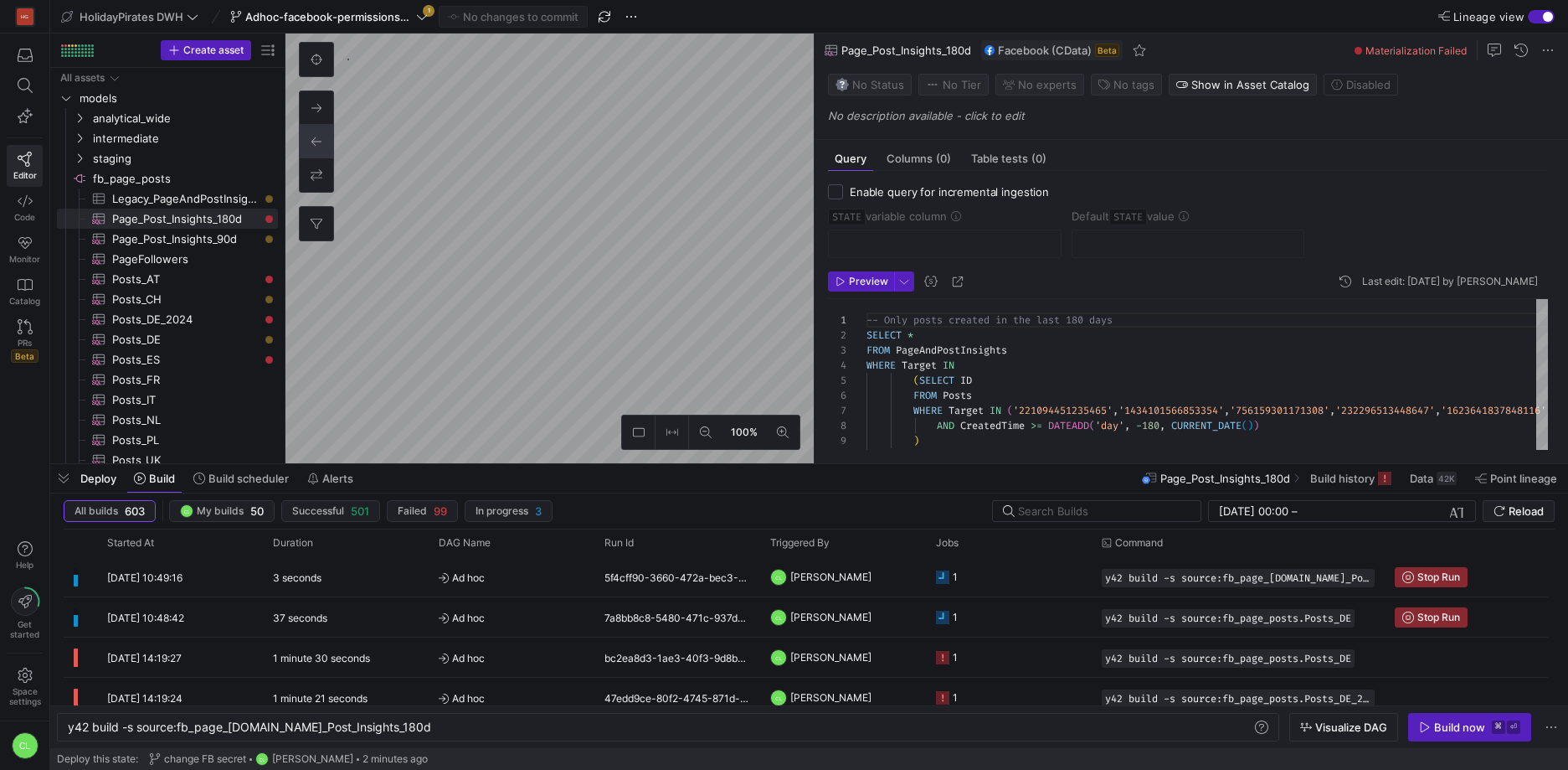
click at [1450, 730] on div "Build now" at bounding box center [1460, 726] width 51 height 13
type textarea "SELECT * FROM Posts WHERE Target = '221094451235465' -- DE AND CreatedTime >= '…"
type textarea "y42 build -s source:fb_page_posts.Posts_DE_2024"
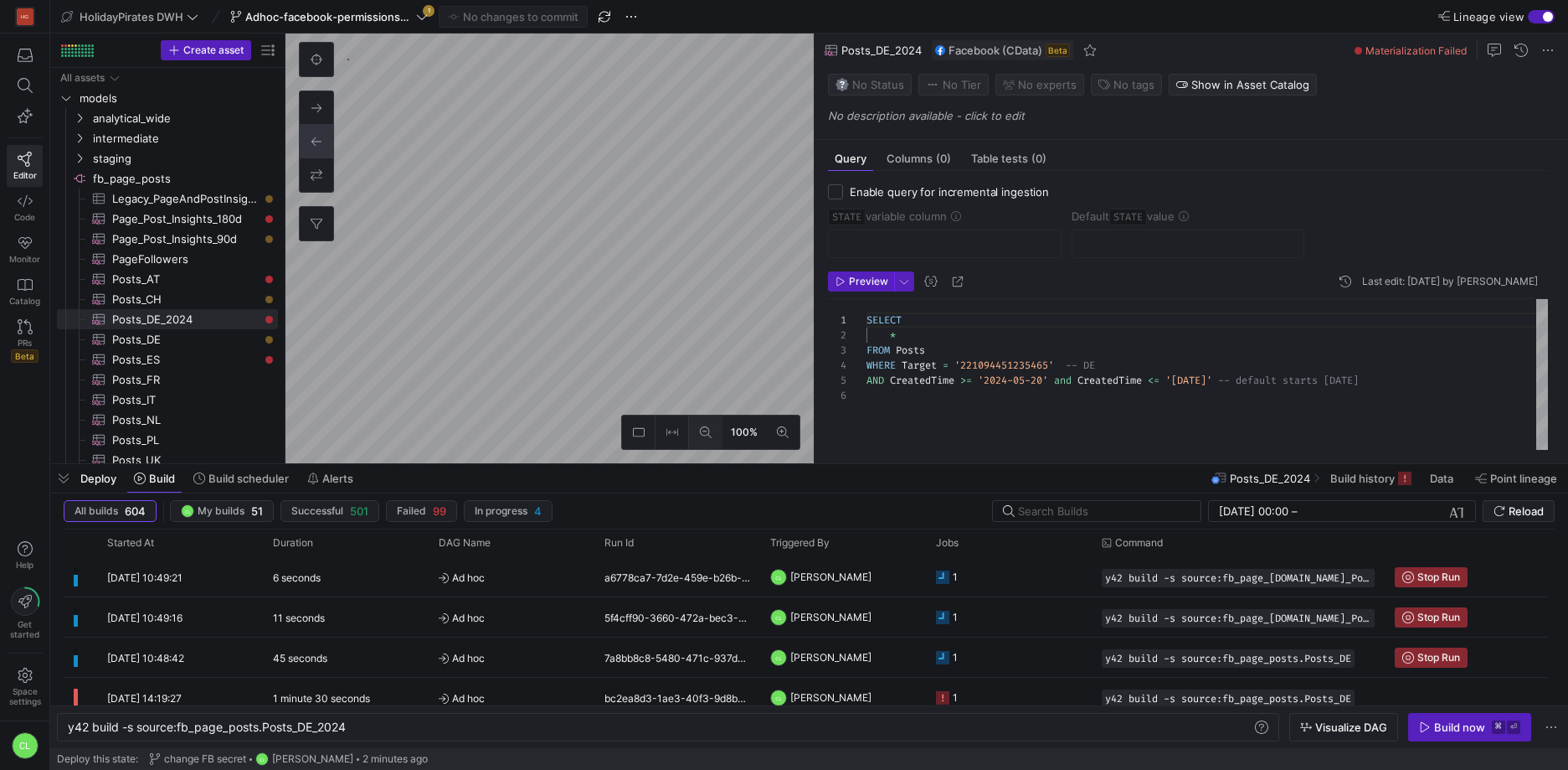
scroll to position [75, 0]
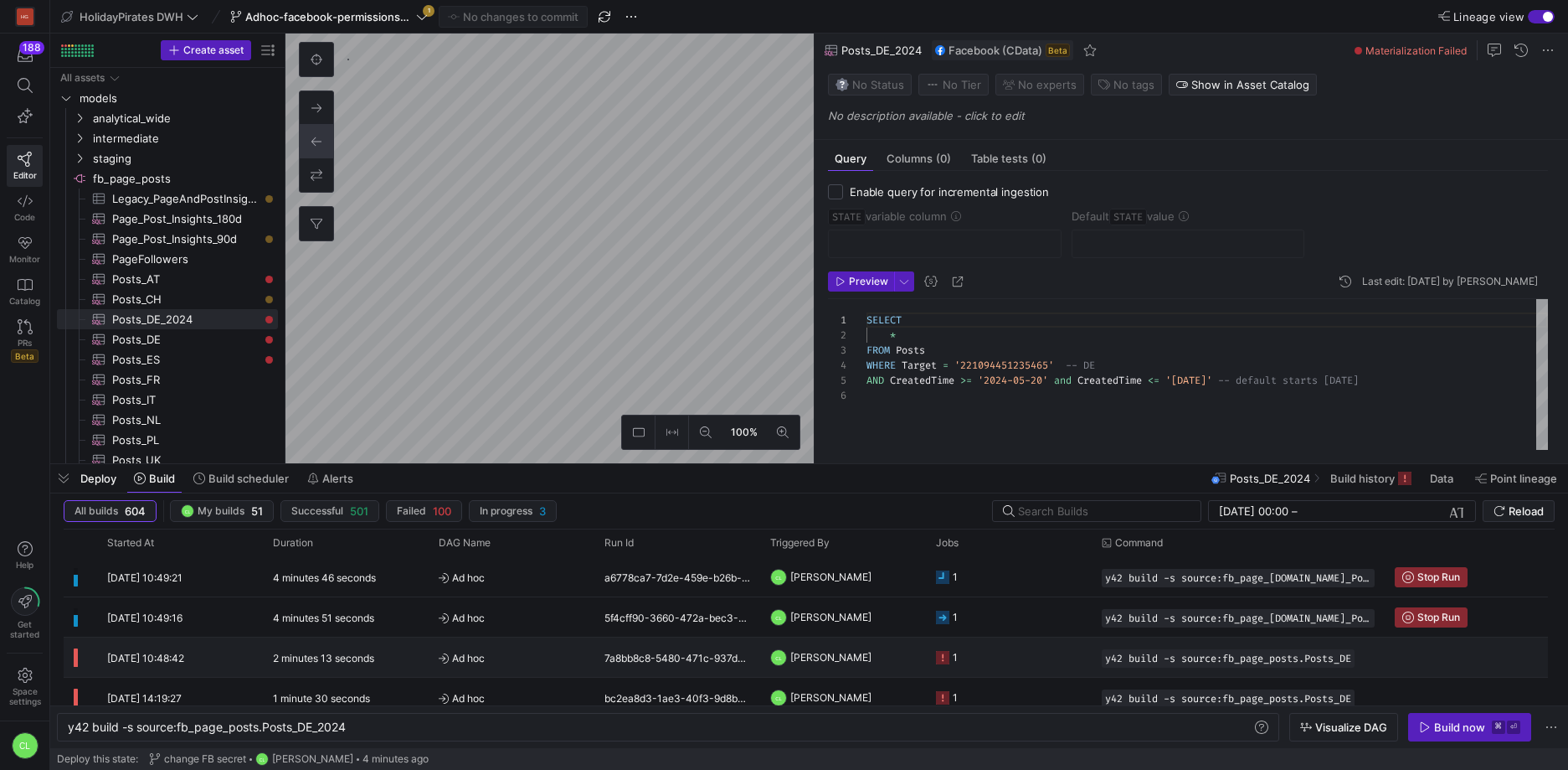
click at [1021, 657] on y42-job-status-cell-renderer "1" at bounding box center [1008, 656] width 146 height 38
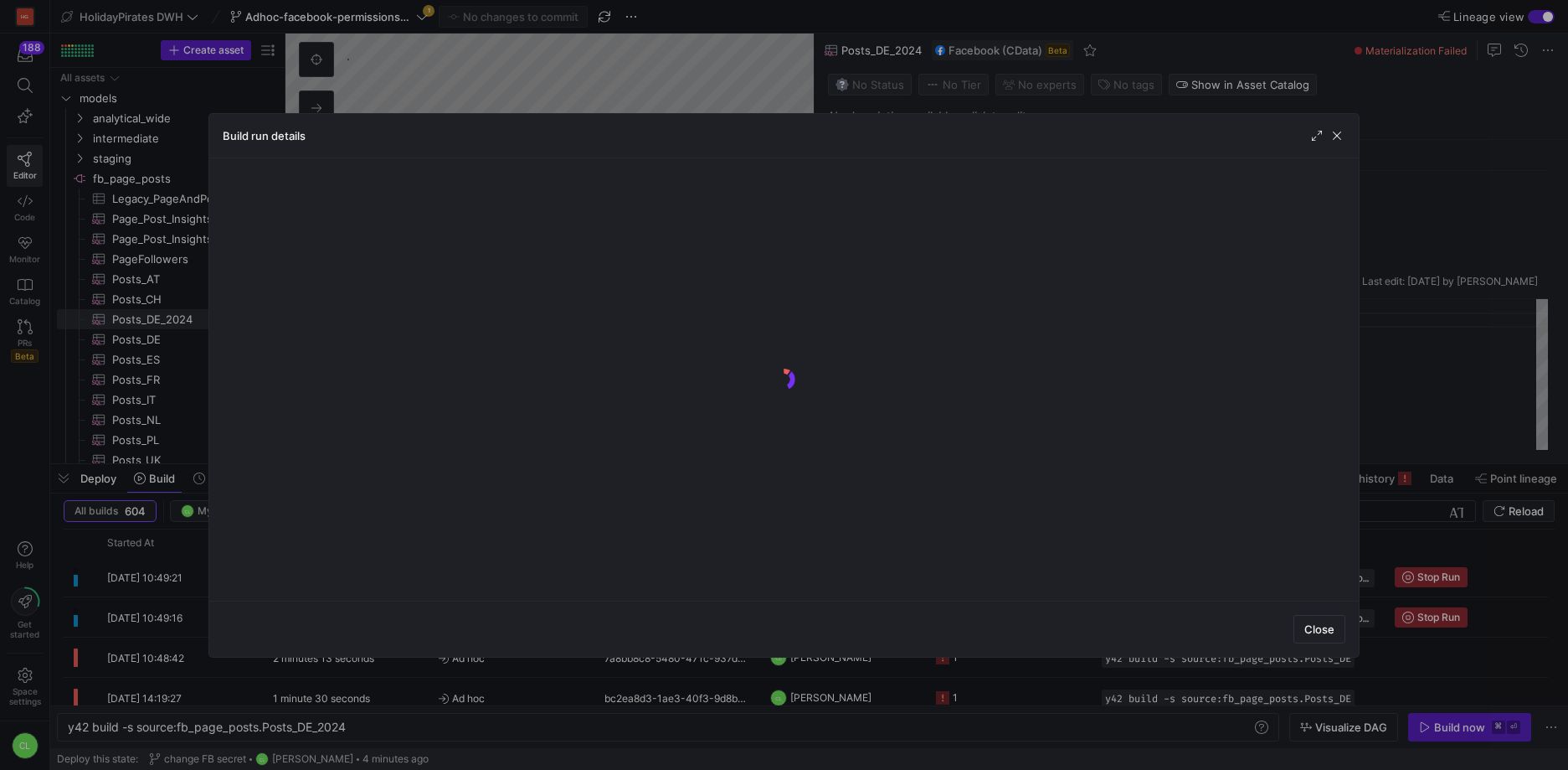
click at [1347, 140] on div "Build run details" at bounding box center [784, 135] width 1150 height 45
click at [1341, 139] on span "button" at bounding box center [1337, 135] width 17 height 17
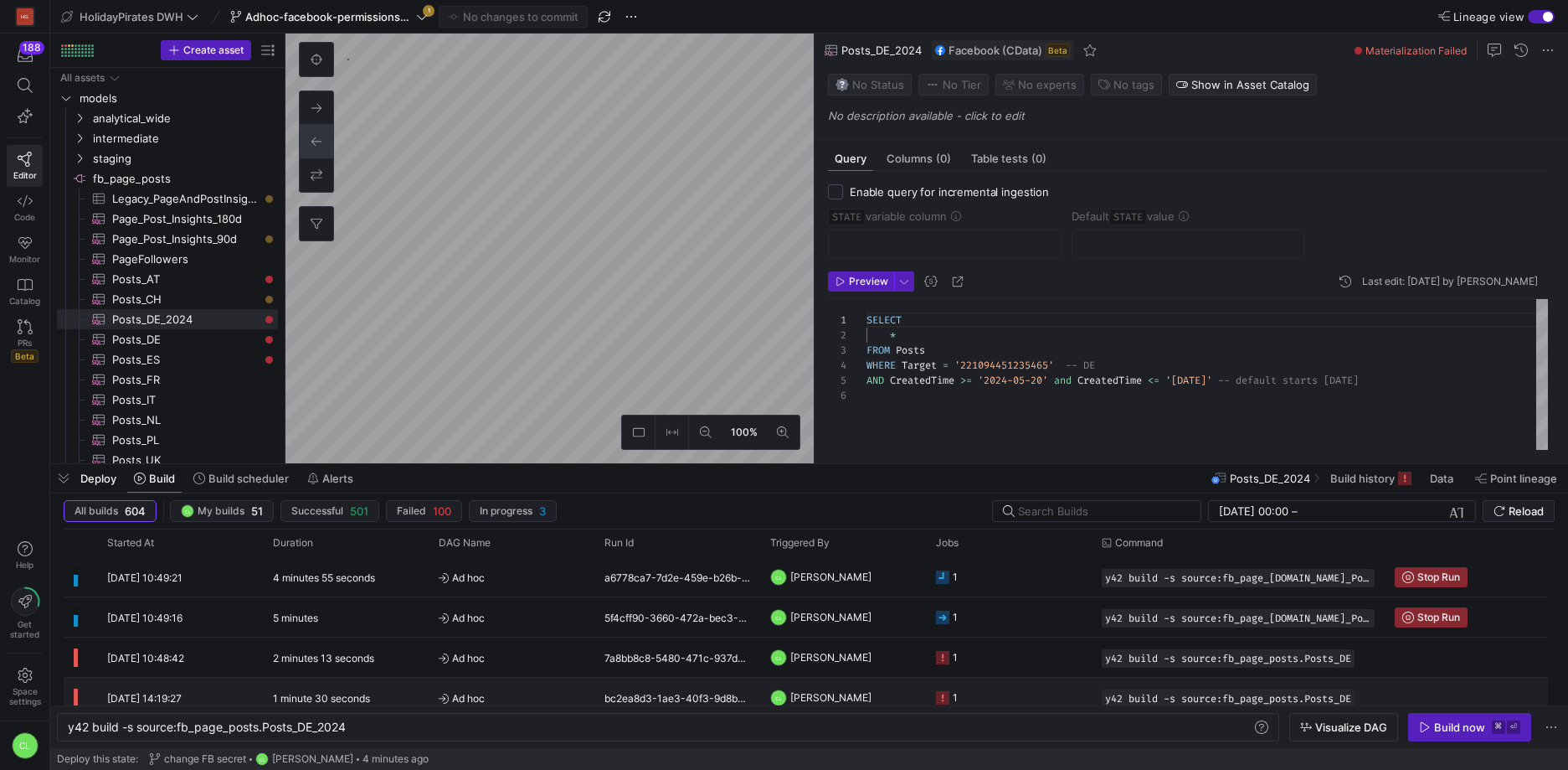
click at [1041, 662] on y42-job-status-cell-renderer "1" at bounding box center [1008, 656] width 146 height 38
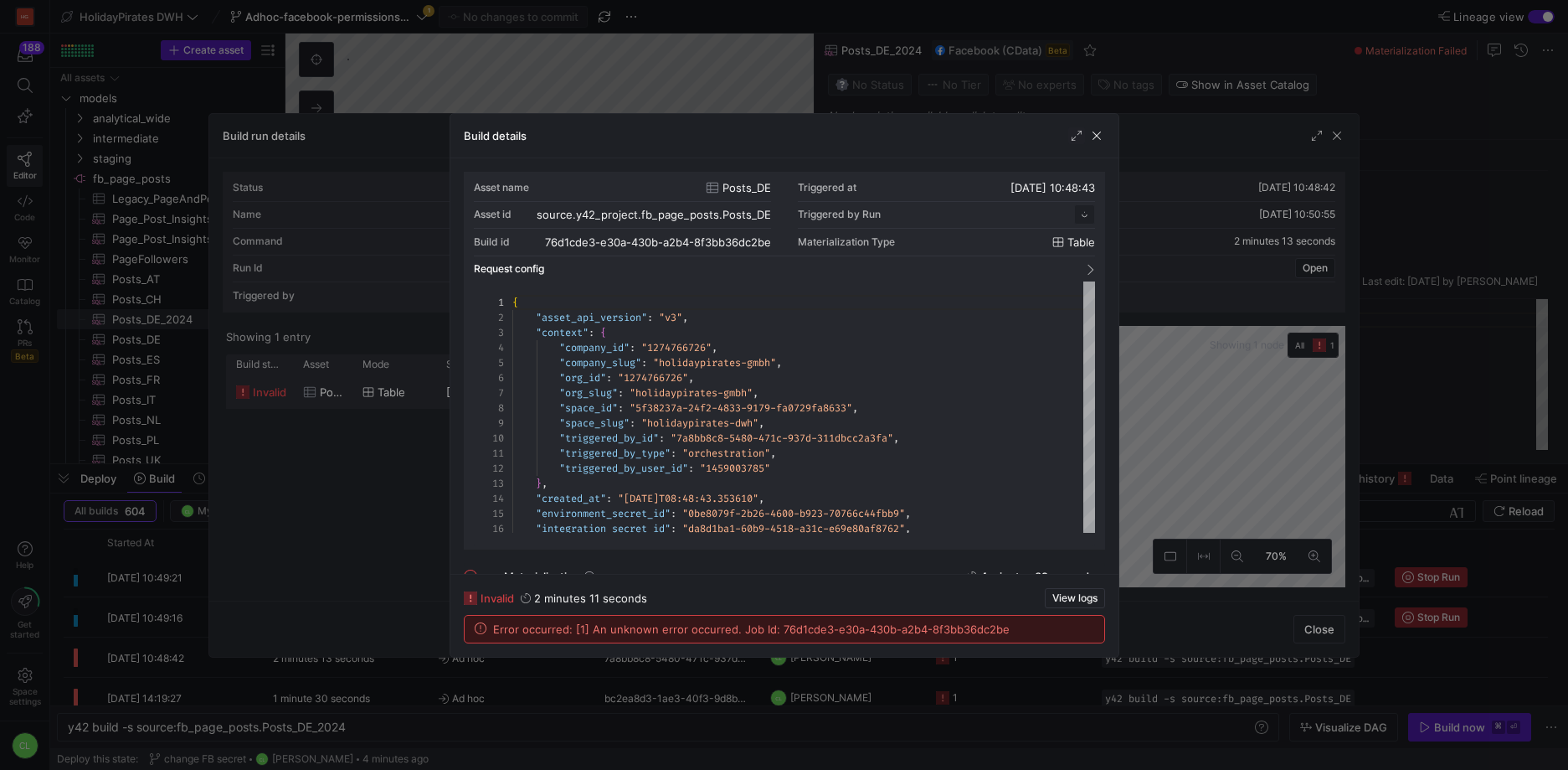
scroll to position [151, 0]
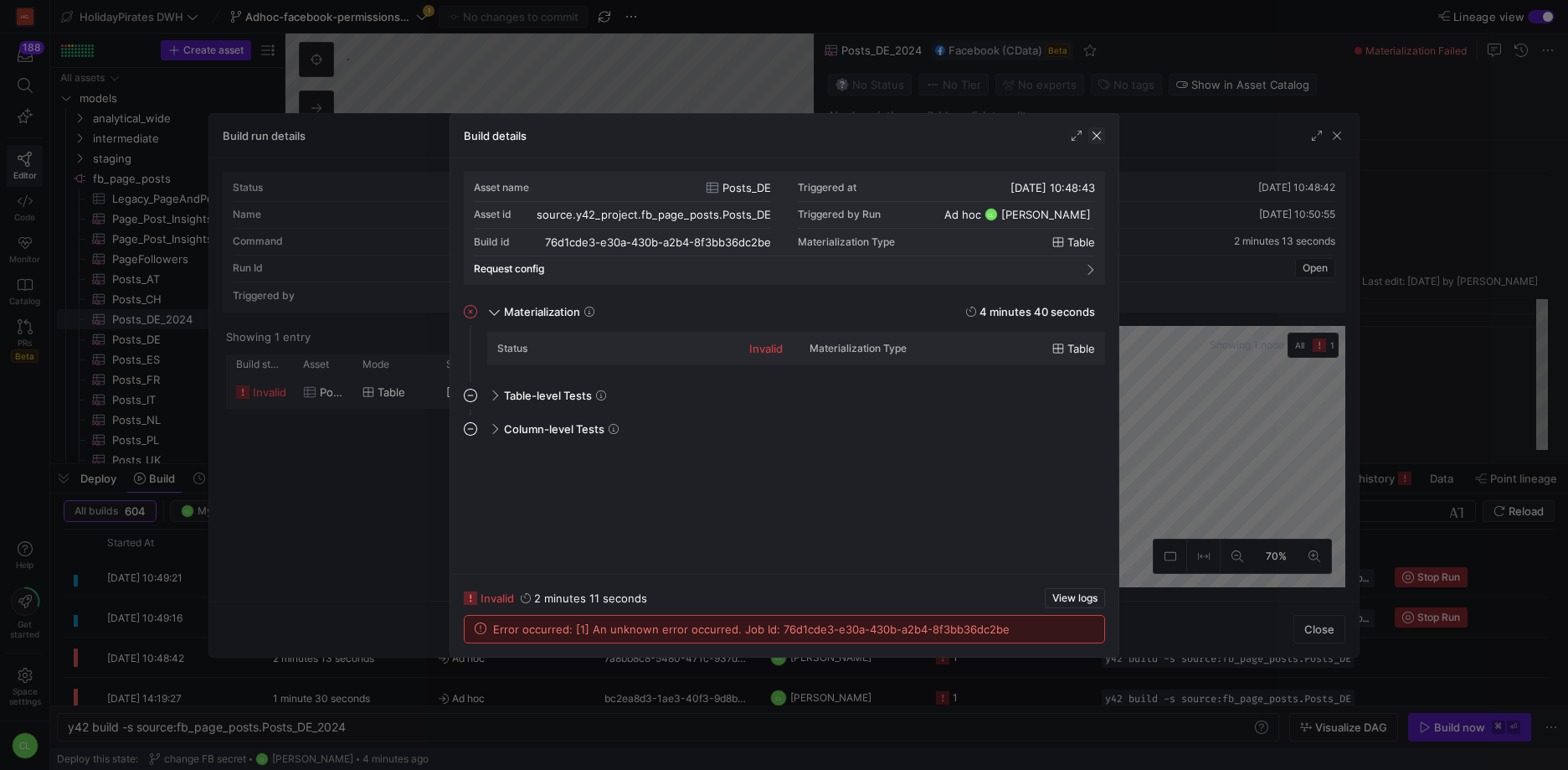
click at [1100, 138] on span "button" at bounding box center [1096, 135] width 17 height 17
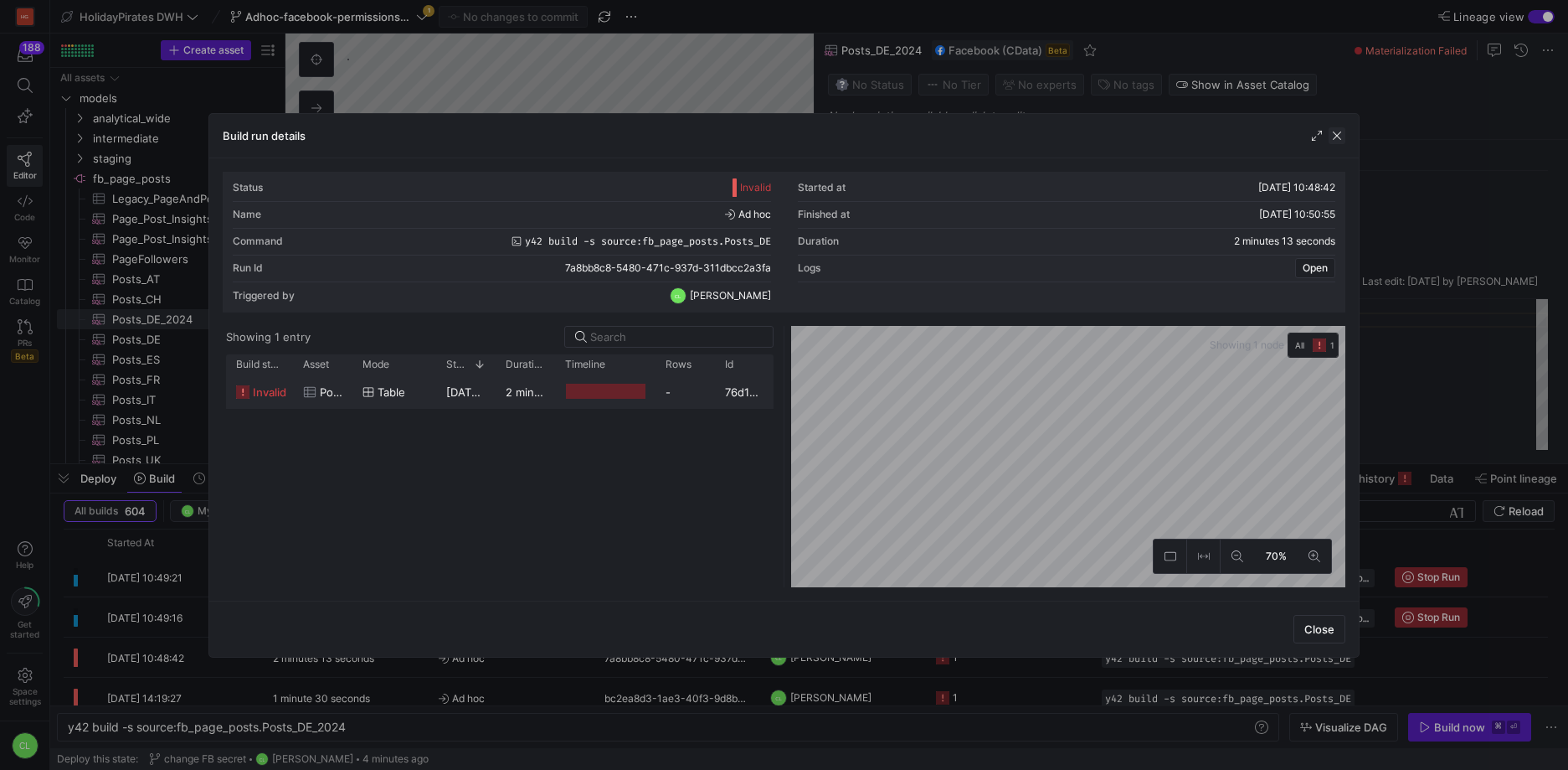
click at [1337, 136] on span "button" at bounding box center [1337, 135] width 17 height 17
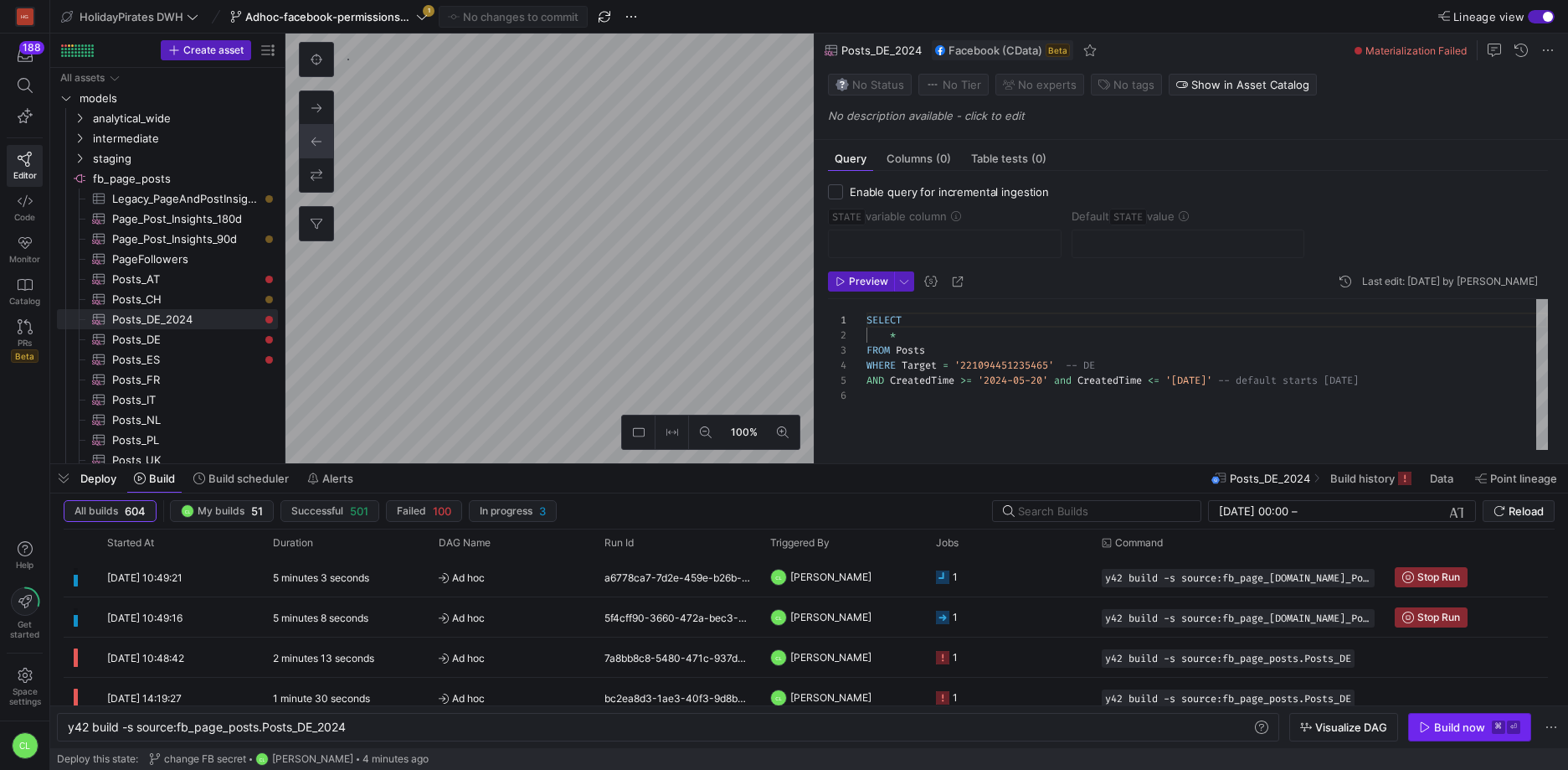
click at [1454, 734] on span "button" at bounding box center [1469, 727] width 121 height 27
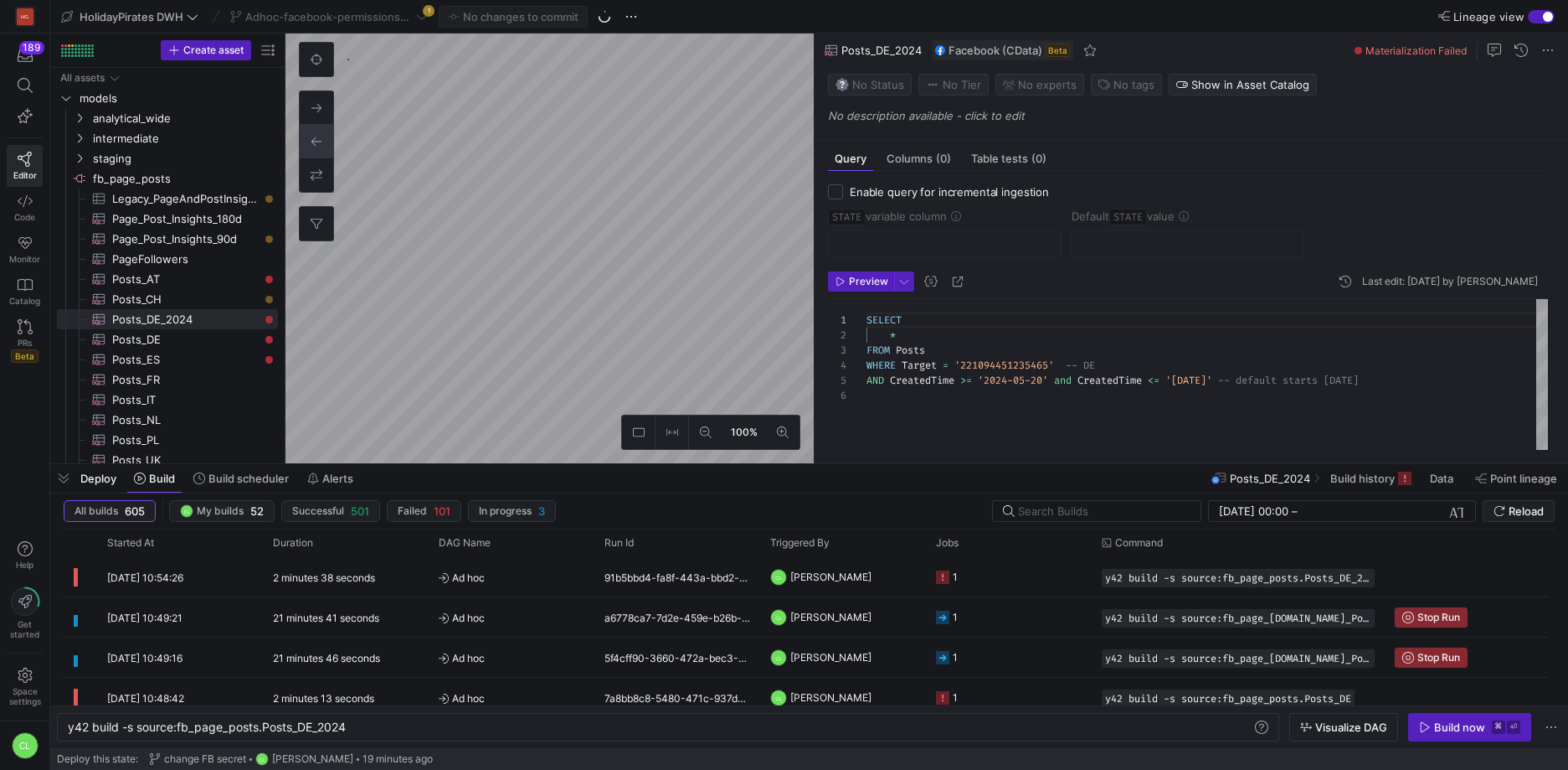
click at [848, 482] on div "Deploy Build Build scheduler Alerts Posts_DE_2024 Build history Data Point line…" at bounding box center [810, 478] width 1518 height 29
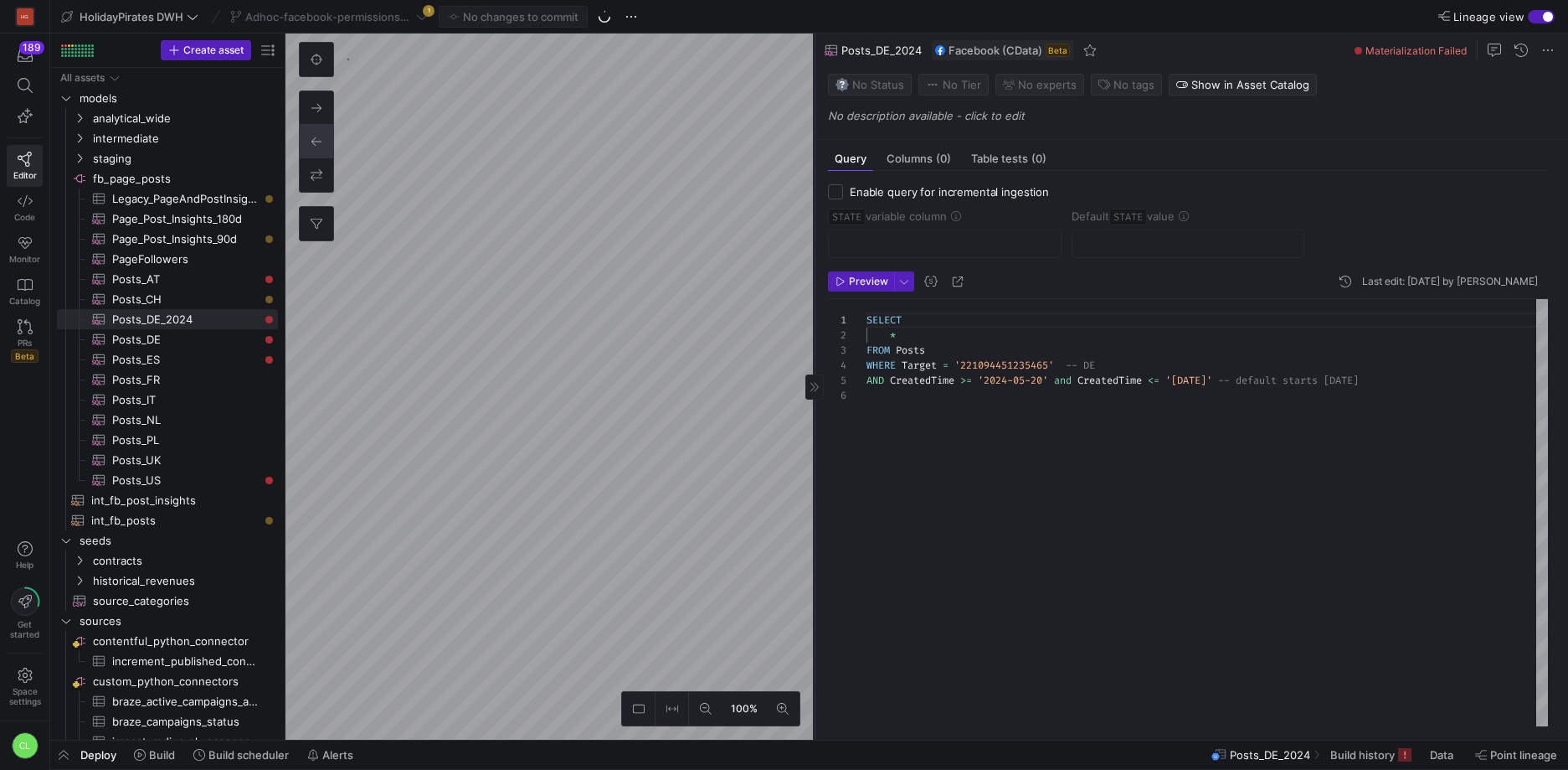
click at [816, 383] on icon at bounding box center [815, 387] width 10 height 10
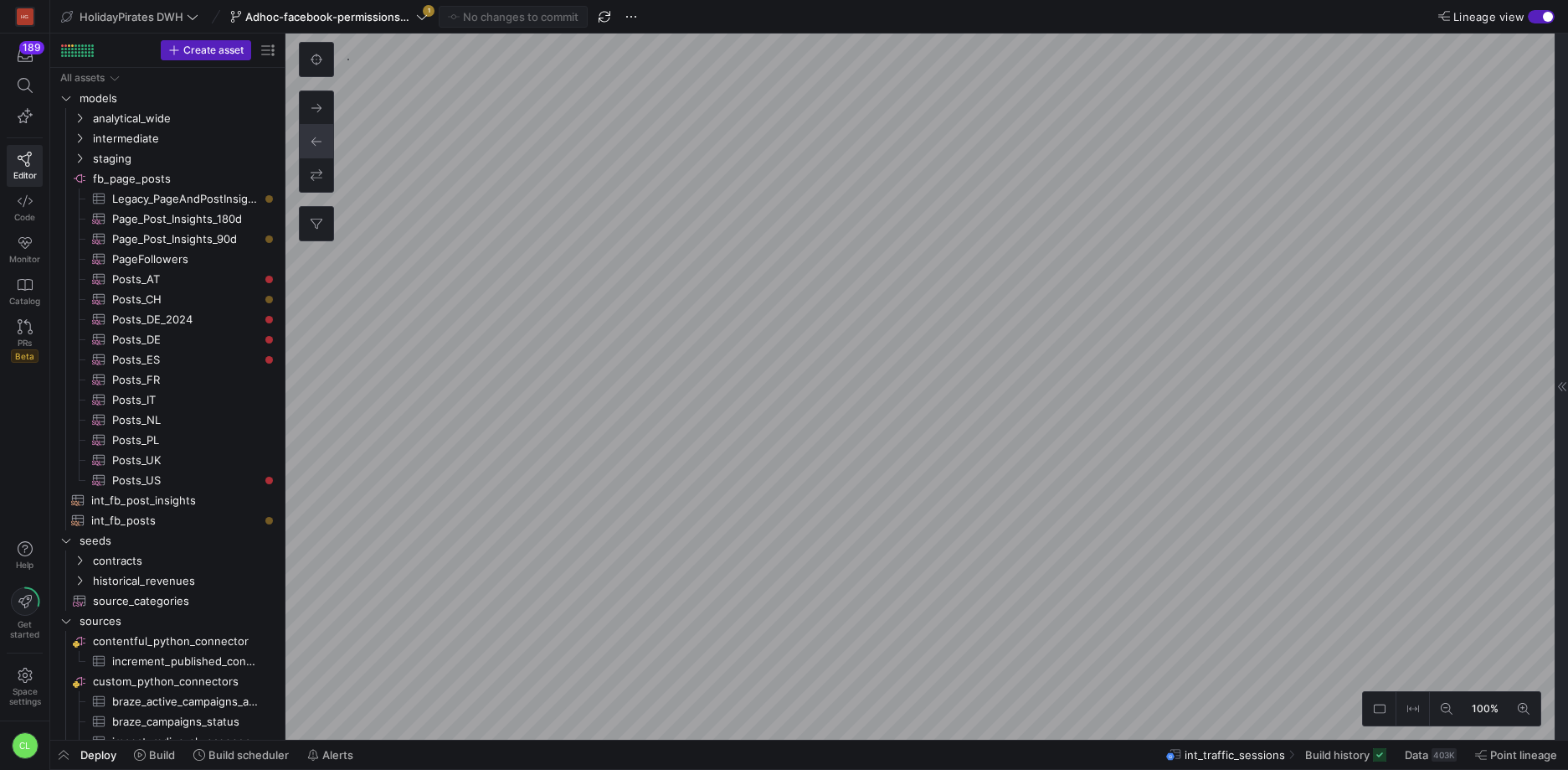
click at [1563, 316] on div at bounding box center [1561, 386] width 13 height 706
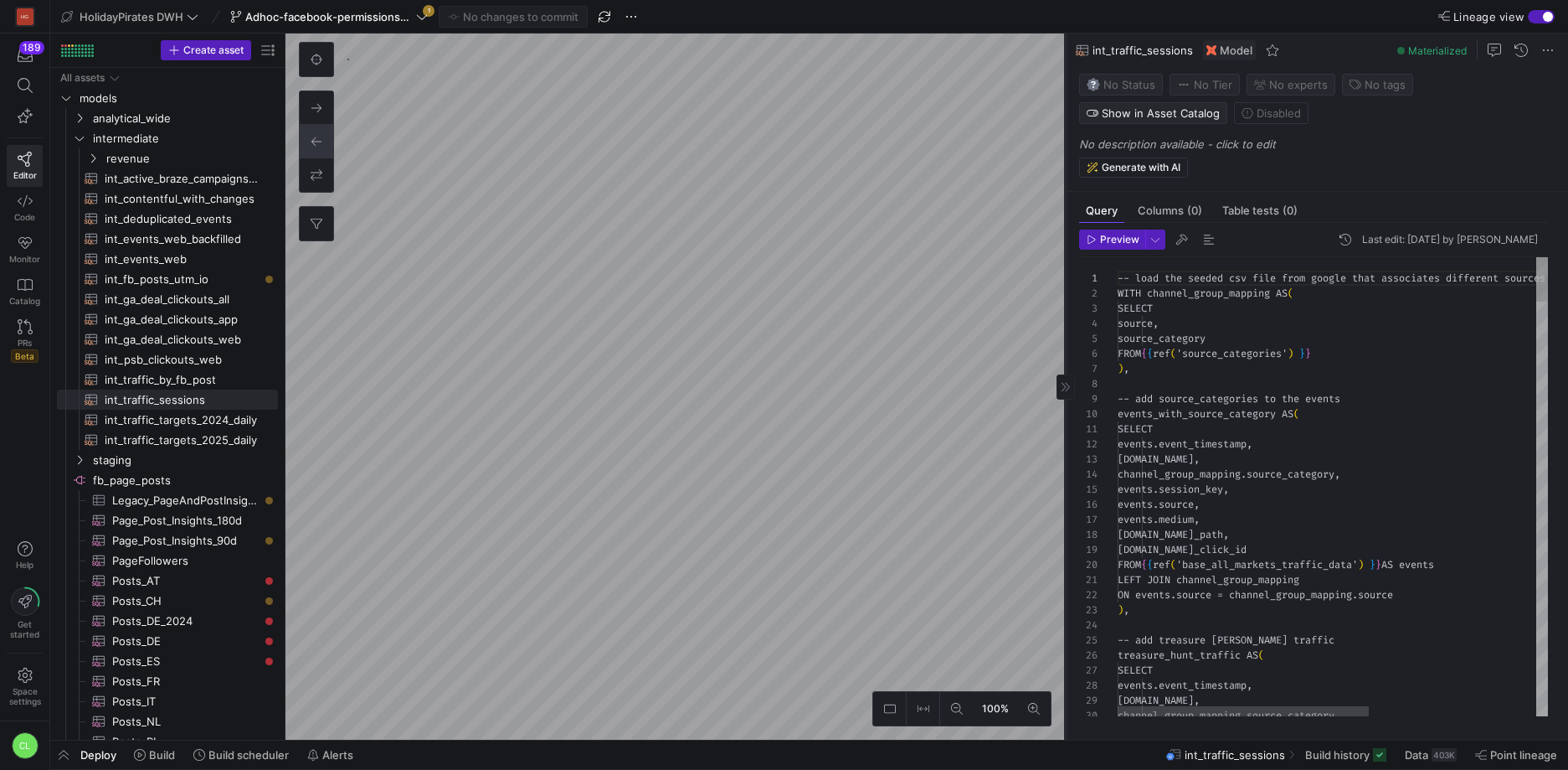
scroll to position [151, 0]
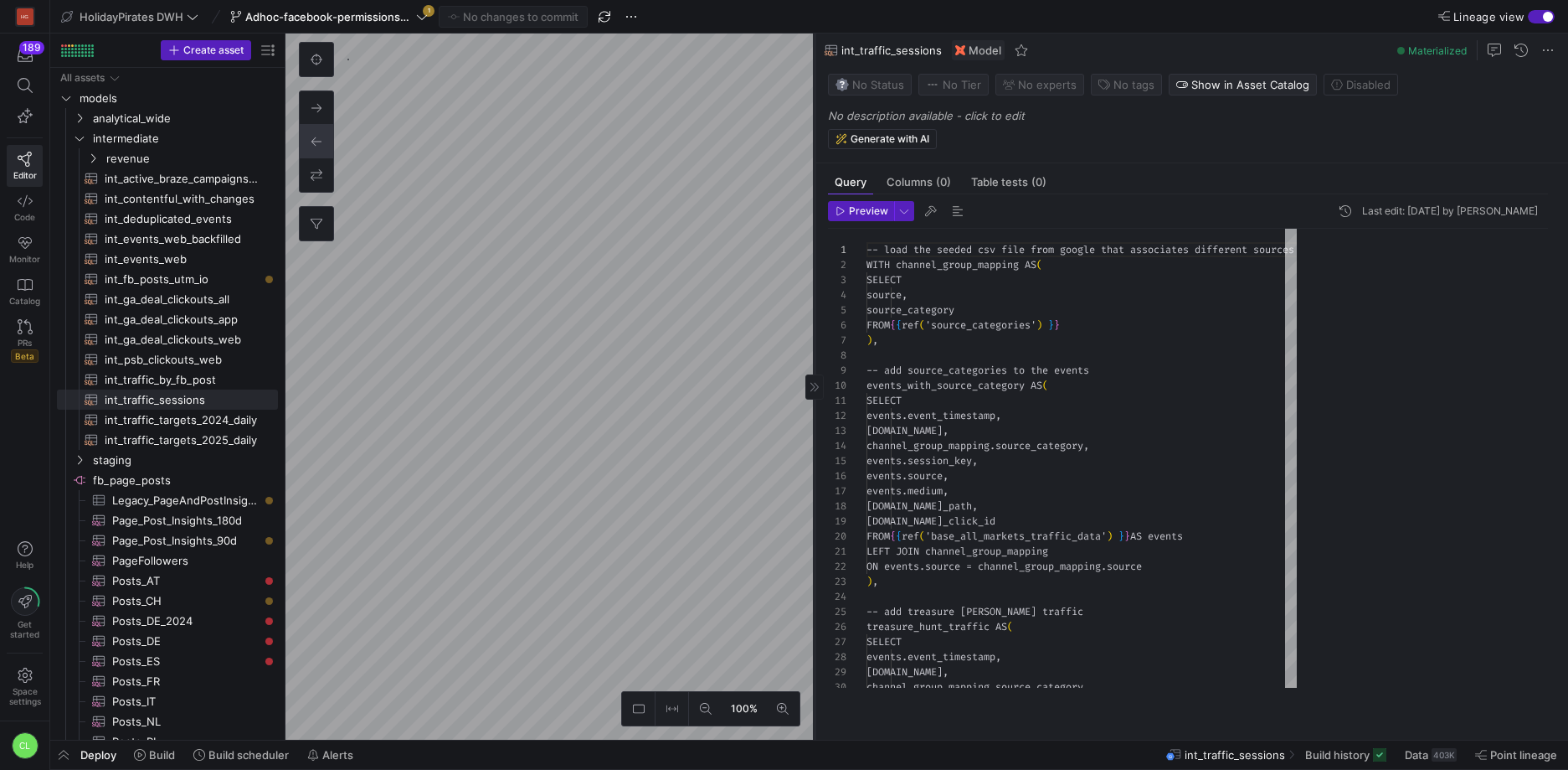
click at [651, 295] on as-split "100% 0 Query Columns (0) Table tests (0) Preview Last edit: Thursday 02 October…" at bounding box center [927, 386] width 1282 height 706
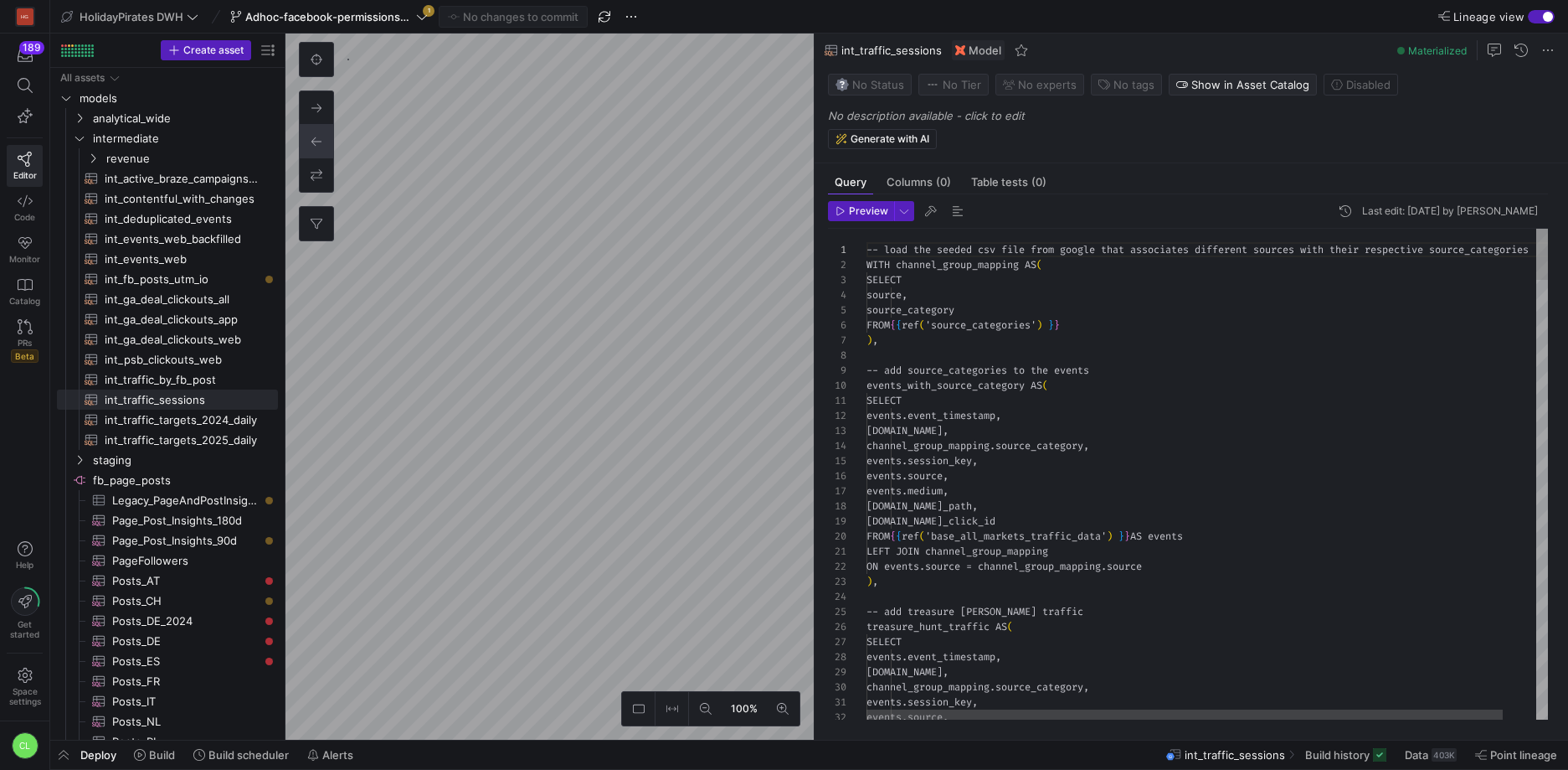
drag, startPoint x: 1064, startPoint y: 327, endPoint x: 1212, endPoint y: 404, distance: 166.8
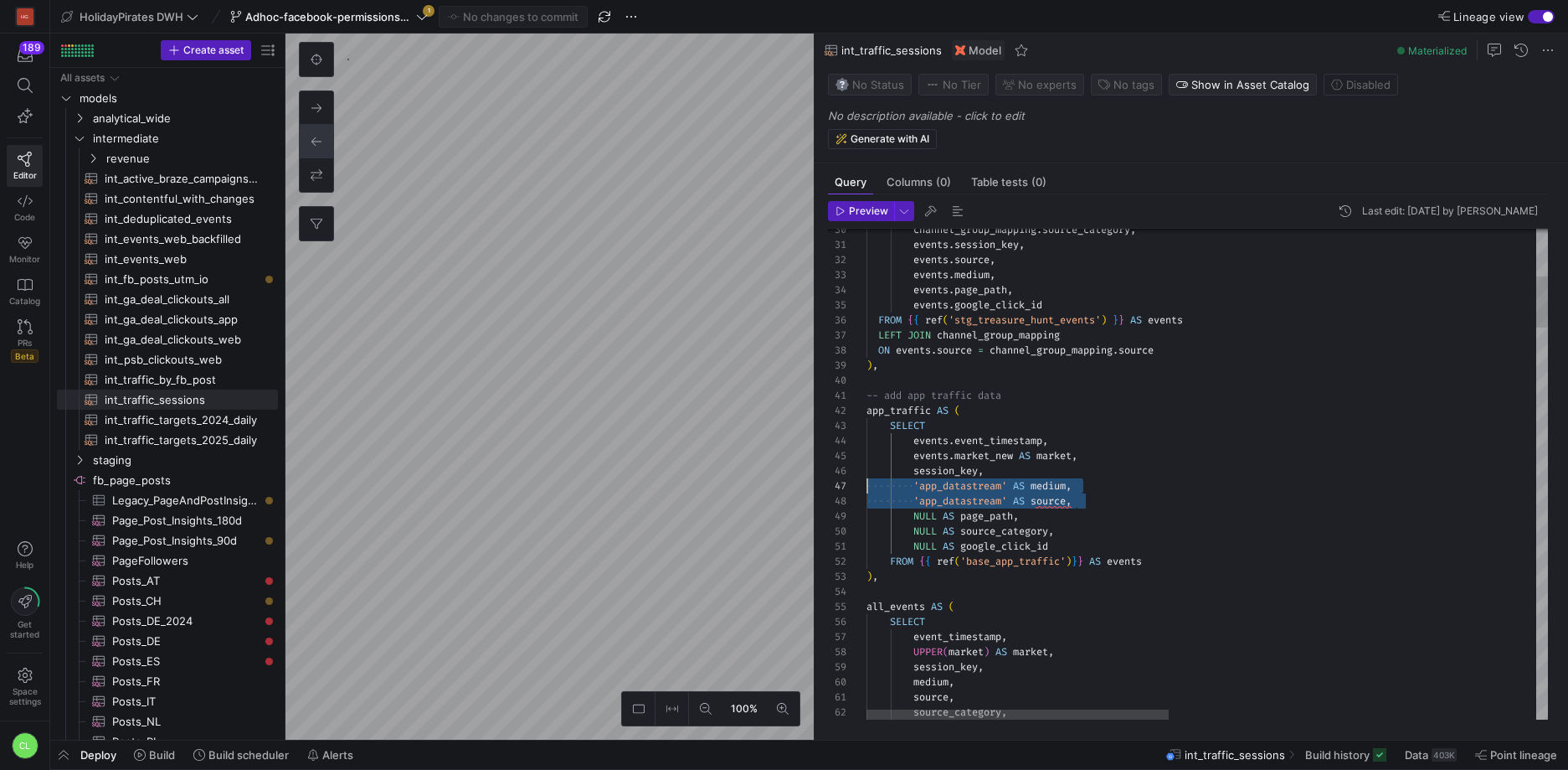
scroll to position [91, 0]
drag, startPoint x: 1109, startPoint y: 507, endPoint x: 847, endPoint y: 484, distance: 263.0
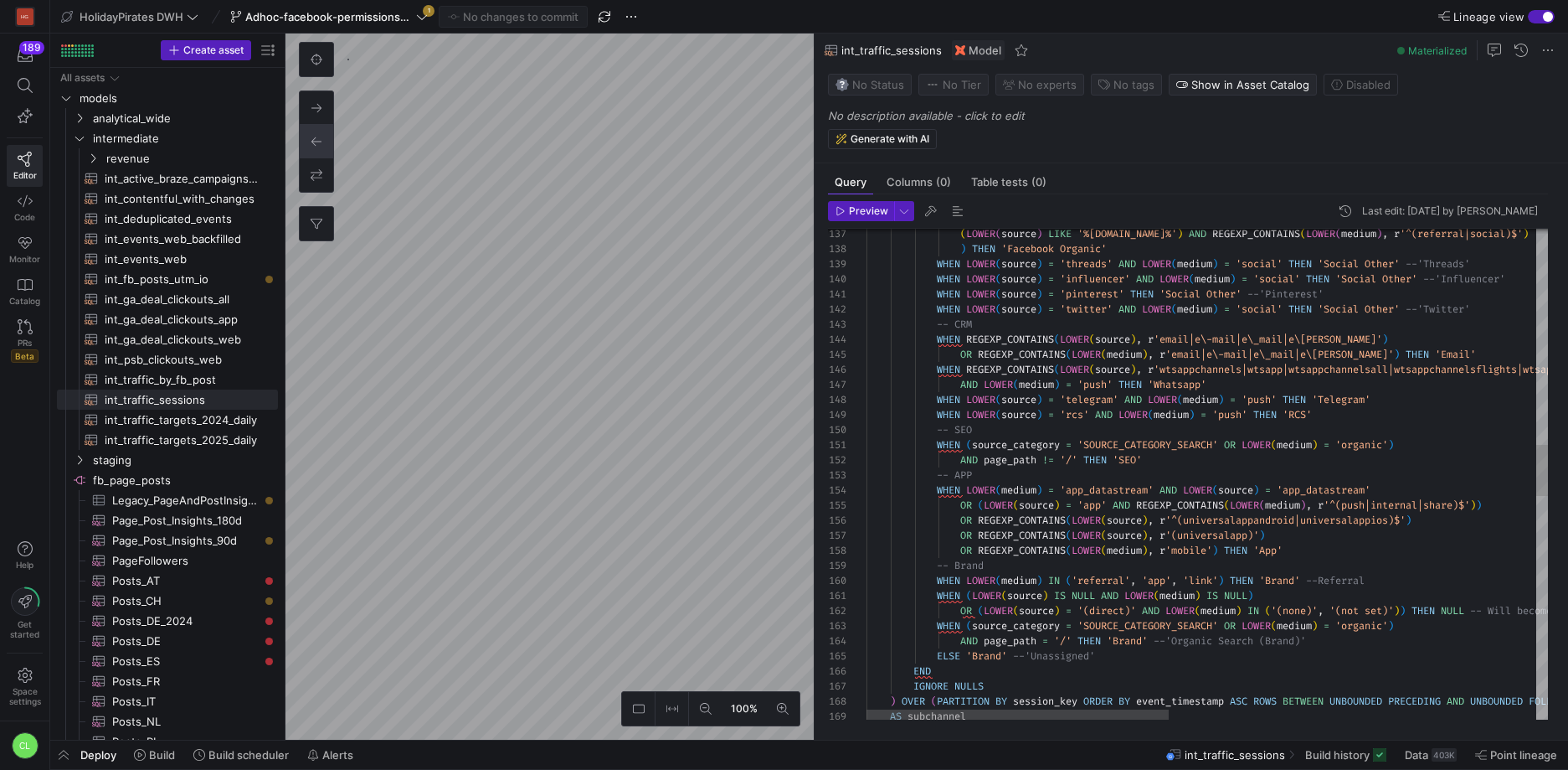
type textarea "WHEN (source_category = 'SOURCE_CATEGORY_SEARCH' OR LOWER(medium) = 'organic') …"
drag, startPoint x: 1406, startPoint y: 492, endPoint x: 943, endPoint y: 486, distance: 463.0
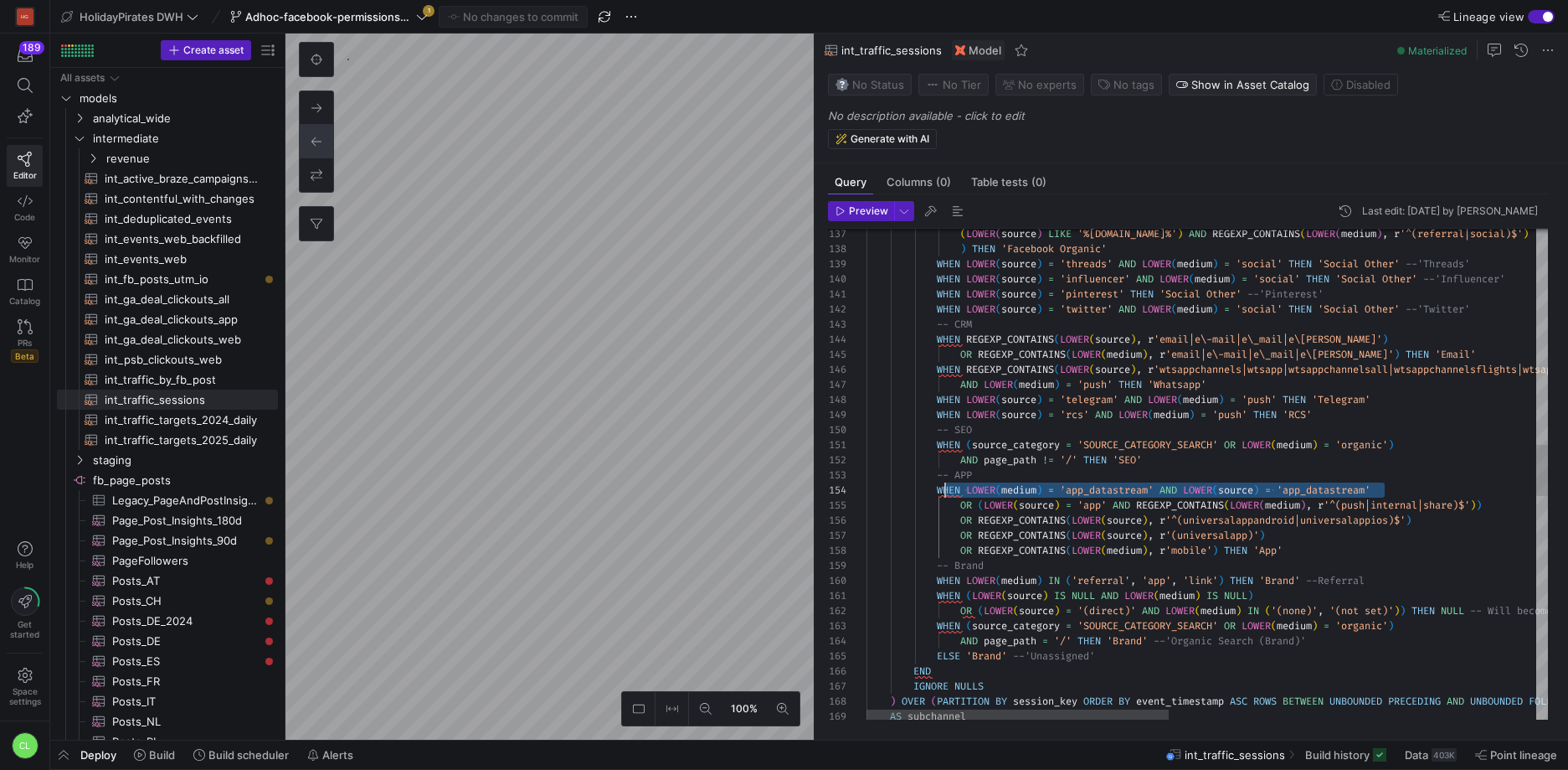
scroll to position [45, 72]
drag, startPoint x: 1416, startPoint y: 486, endPoint x: 940, endPoint y: 486, distance: 476.0
click at [172, 753] on span "Build" at bounding box center [162, 754] width 26 height 13
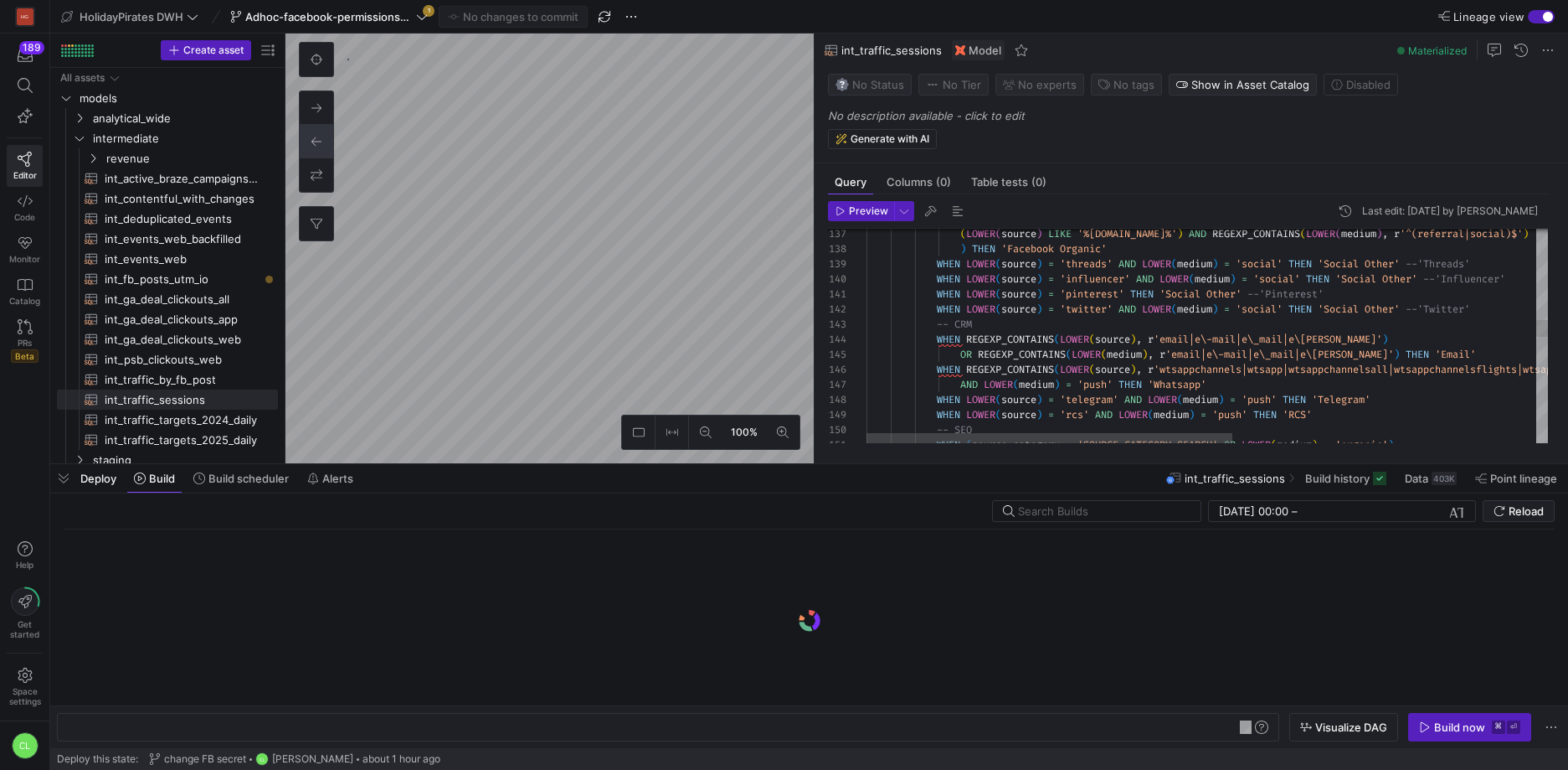
scroll to position [0, 174]
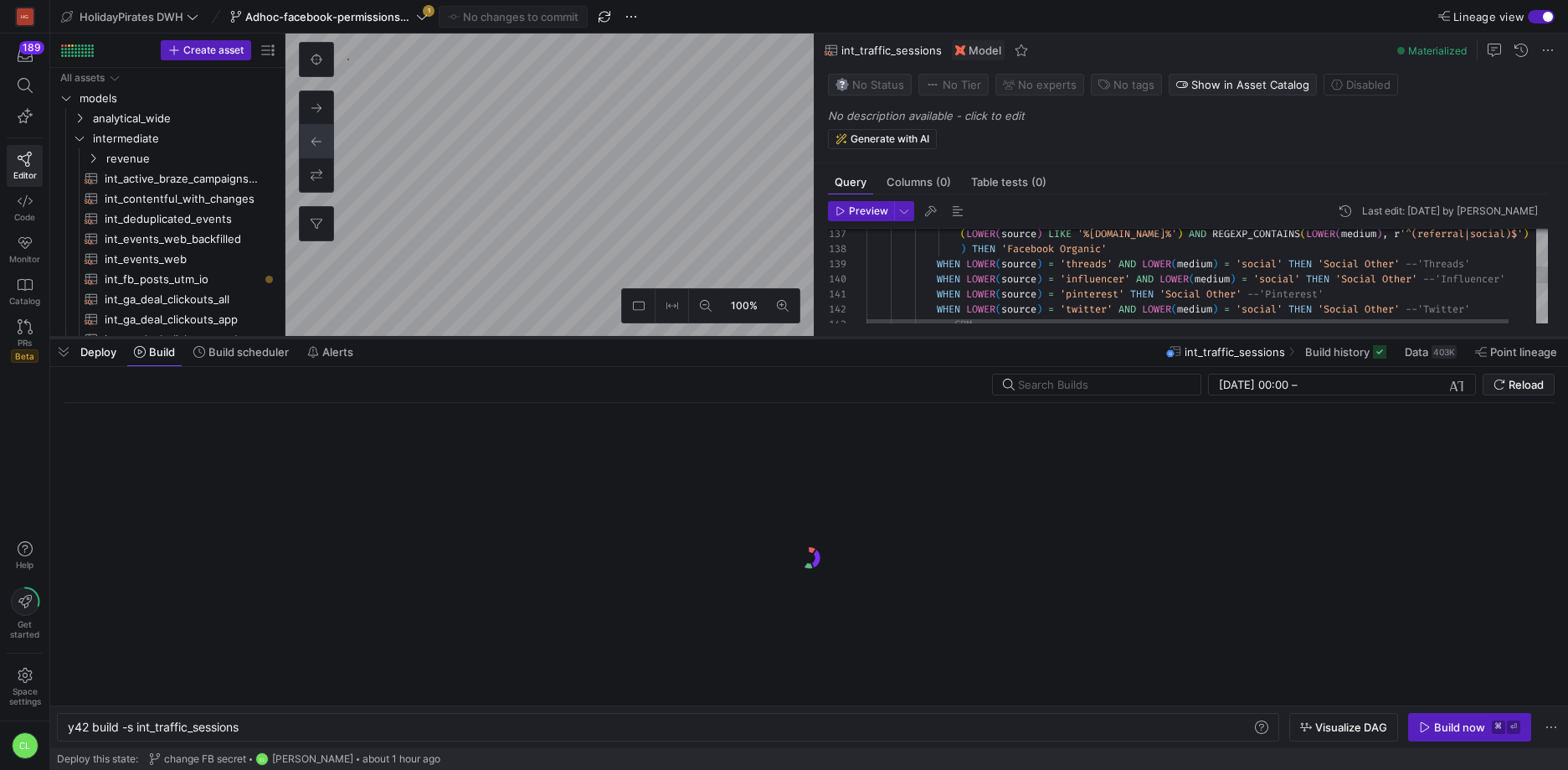
drag, startPoint x: 599, startPoint y: 466, endPoint x: 661, endPoint y: 320, distance: 158.6
click at [661, 334] on div at bounding box center [810, 337] width 1518 height 7
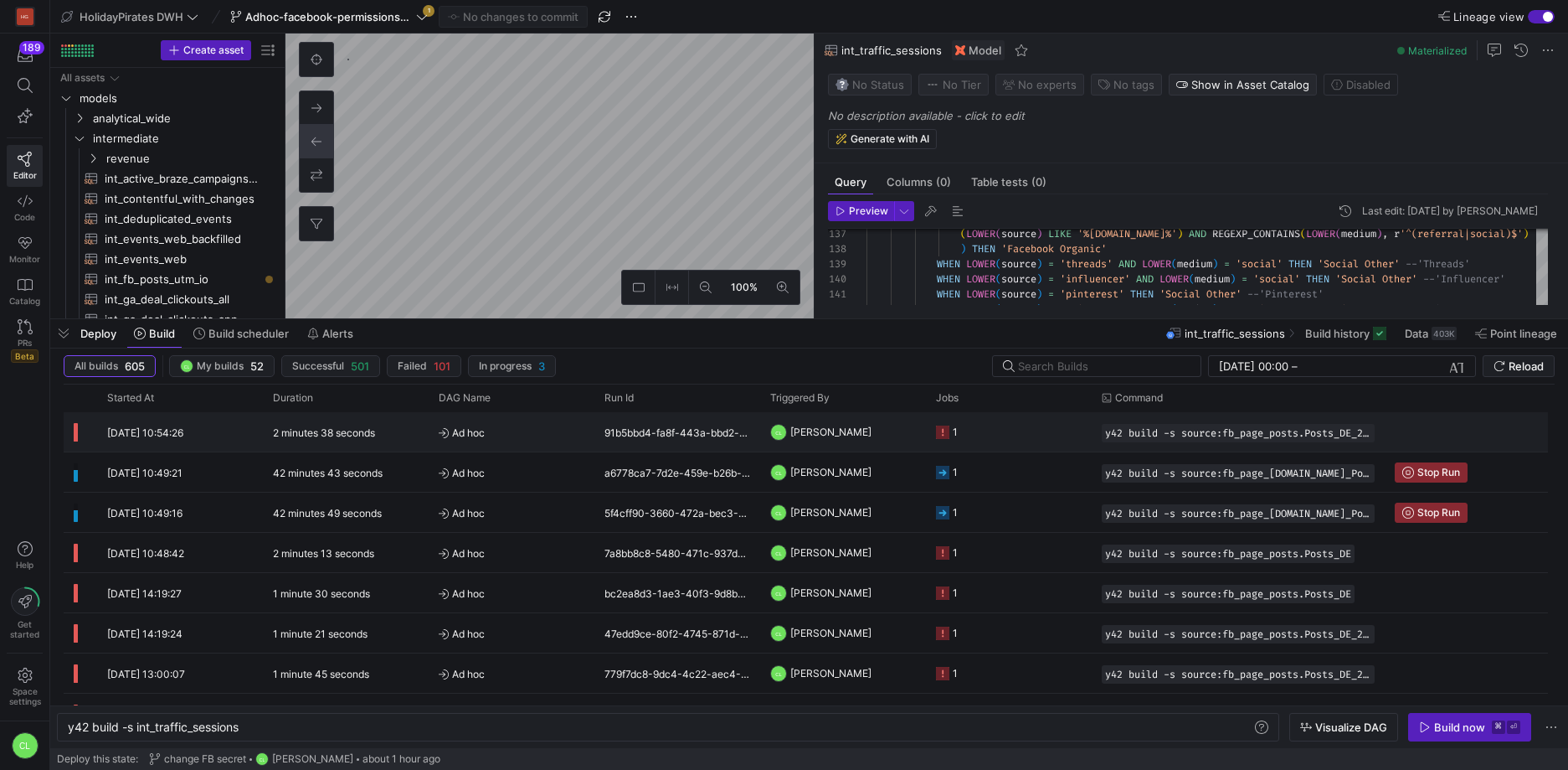
click at [628, 434] on div "91b5bbd4-fa8f-443a-bbd2-dff49981105a" at bounding box center [677, 432] width 166 height 39
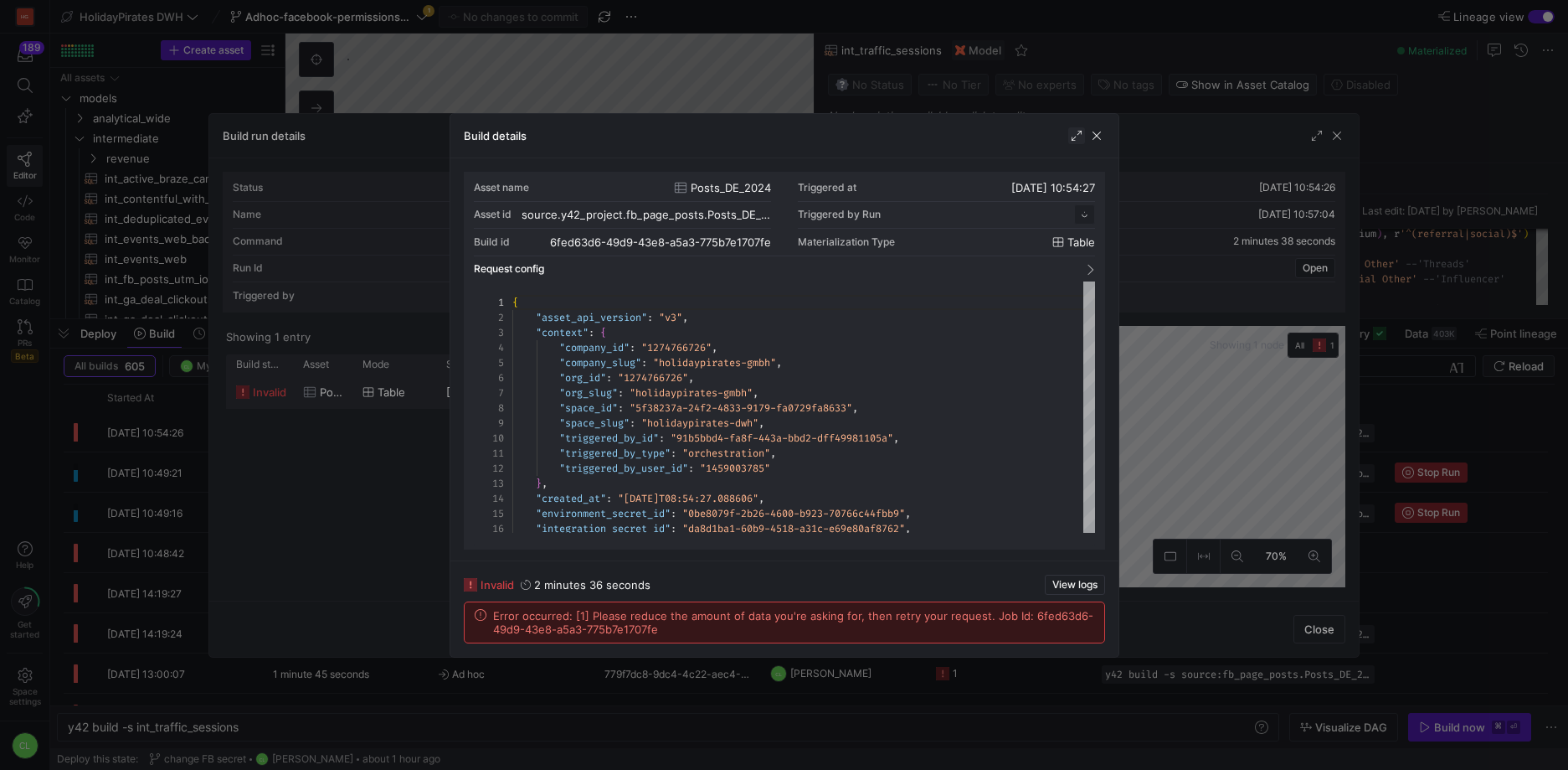
scroll to position [151, 0]
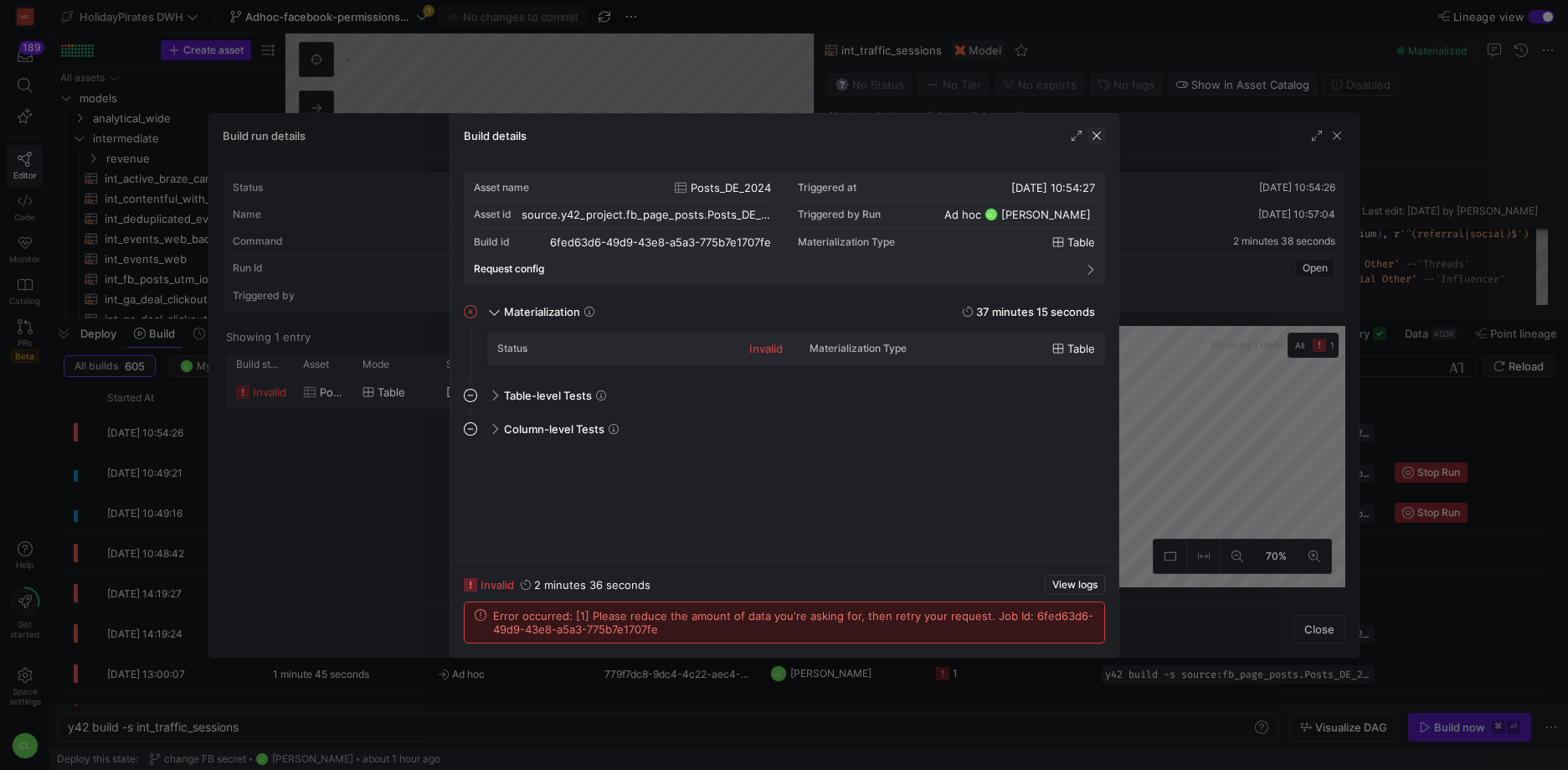
click at [1099, 140] on span "button" at bounding box center [1096, 135] width 17 height 17
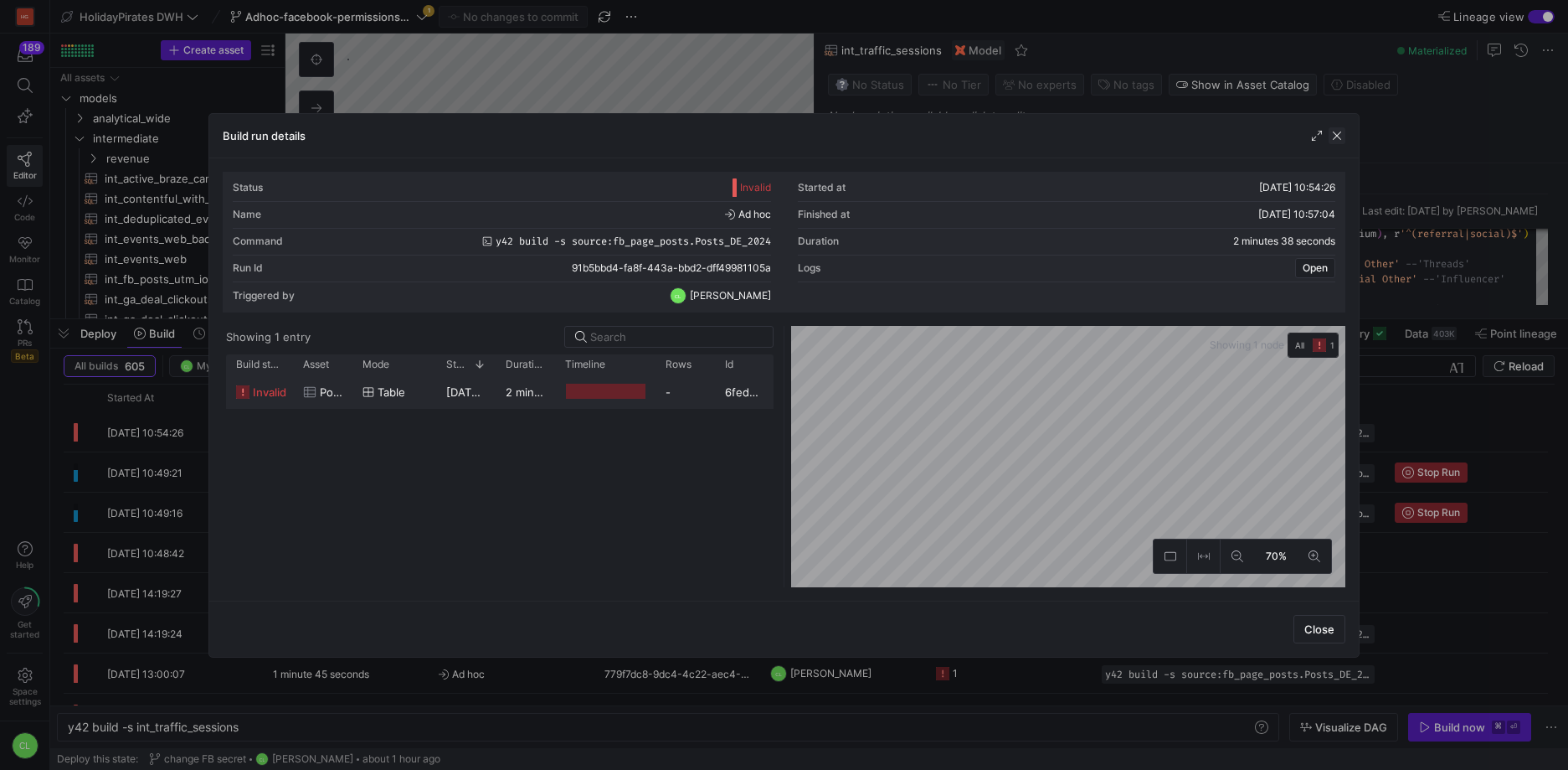
click at [1330, 138] on span "button" at bounding box center [1337, 135] width 17 height 17
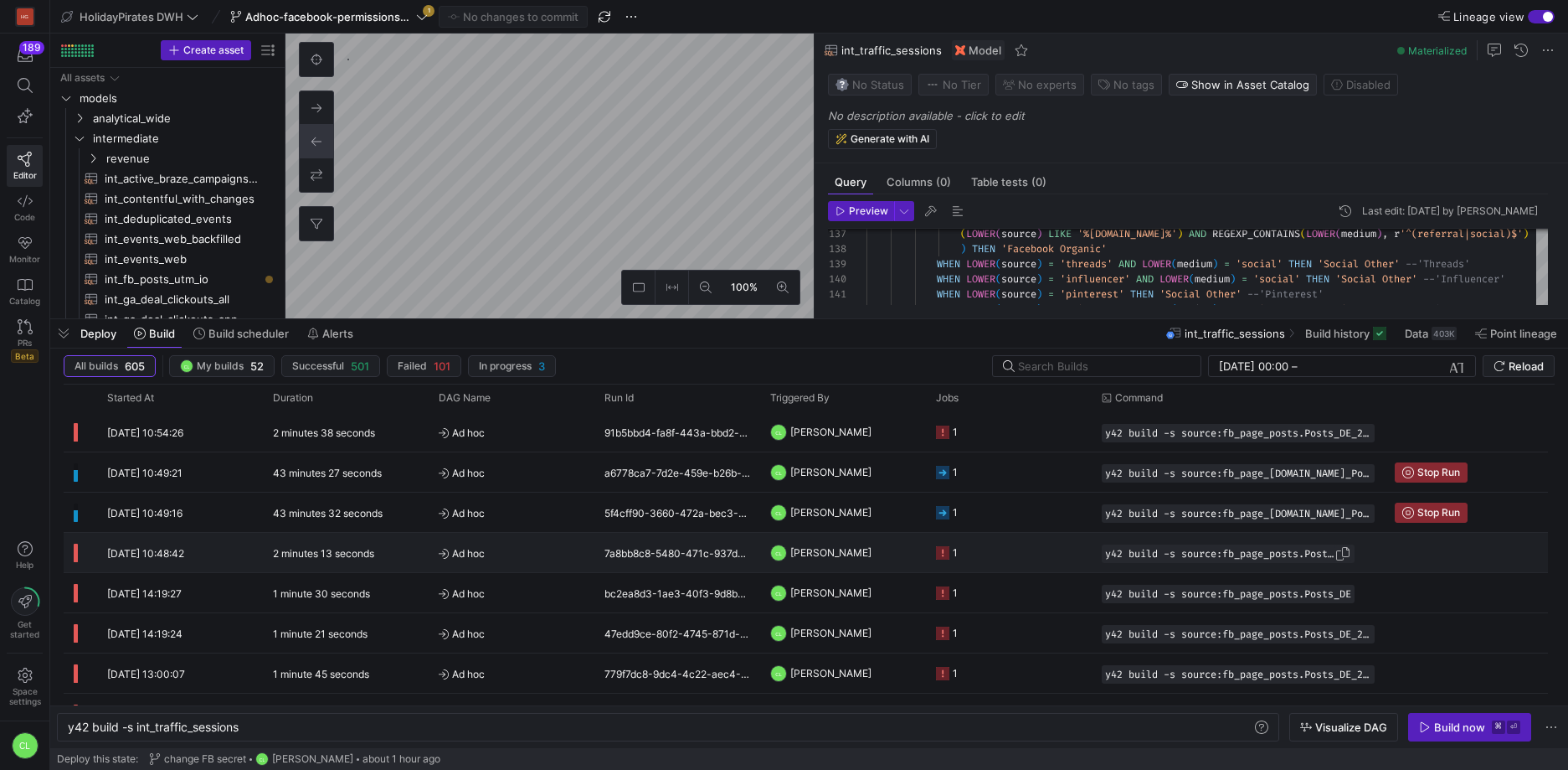
click at [1351, 553] on span "Press SPACE to select this row." at bounding box center [1343, 553] width 17 height 17
click at [265, 730] on div "y42 build -s int_traffic_sessions" at bounding box center [660, 726] width 1184 height 13
click at [266, 729] on div "y42 build -s int_traffic_sessions" at bounding box center [660, 726] width 1184 height 13
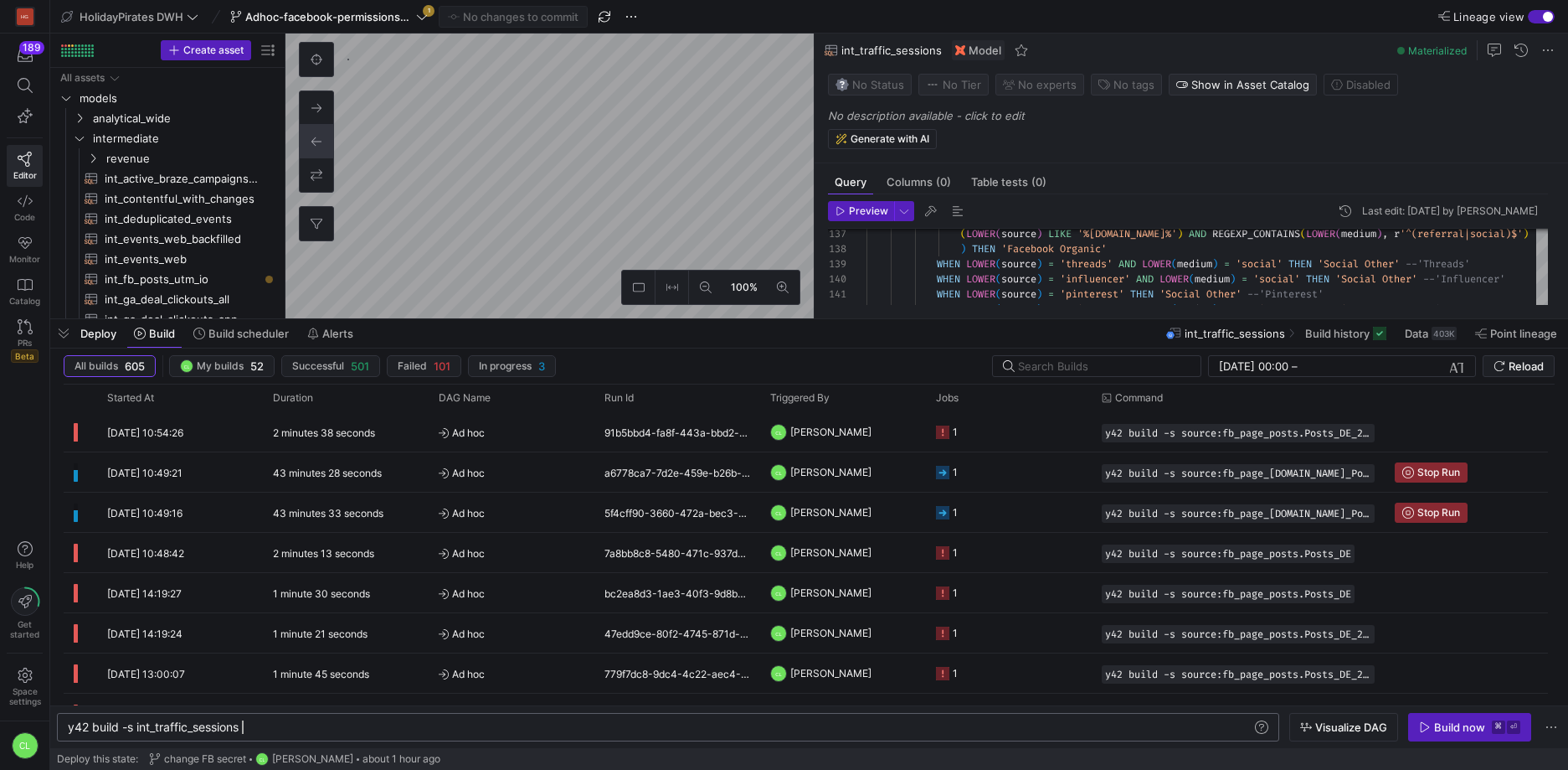
click at [266, 728] on div "y42 build -s int_traffic_sessions" at bounding box center [660, 726] width 1184 height 13
click at [269, 725] on div "y42 build -s int_traffic_sessions" at bounding box center [660, 726] width 1184 height 13
click at [269, 726] on div "y42 build -s int_traffic_sessions" at bounding box center [660, 726] width 1184 height 13
type textarea "y42 build -s source:fb_page_posts.Posts_DE"
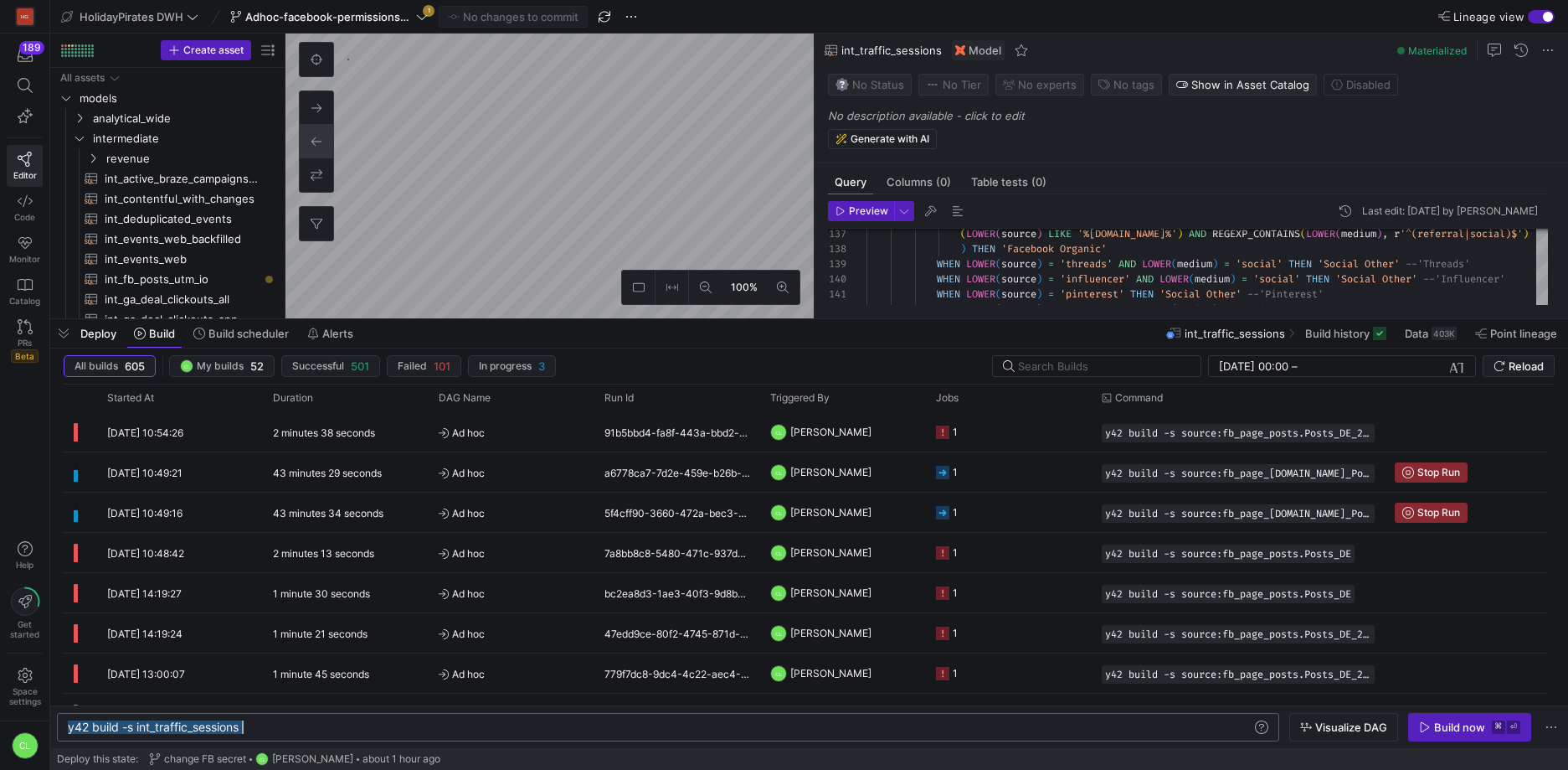
scroll to position [0, 245]
click at [1431, 733] on span "Build now ⌘ ⏎" at bounding box center [1469, 726] width 101 height 13
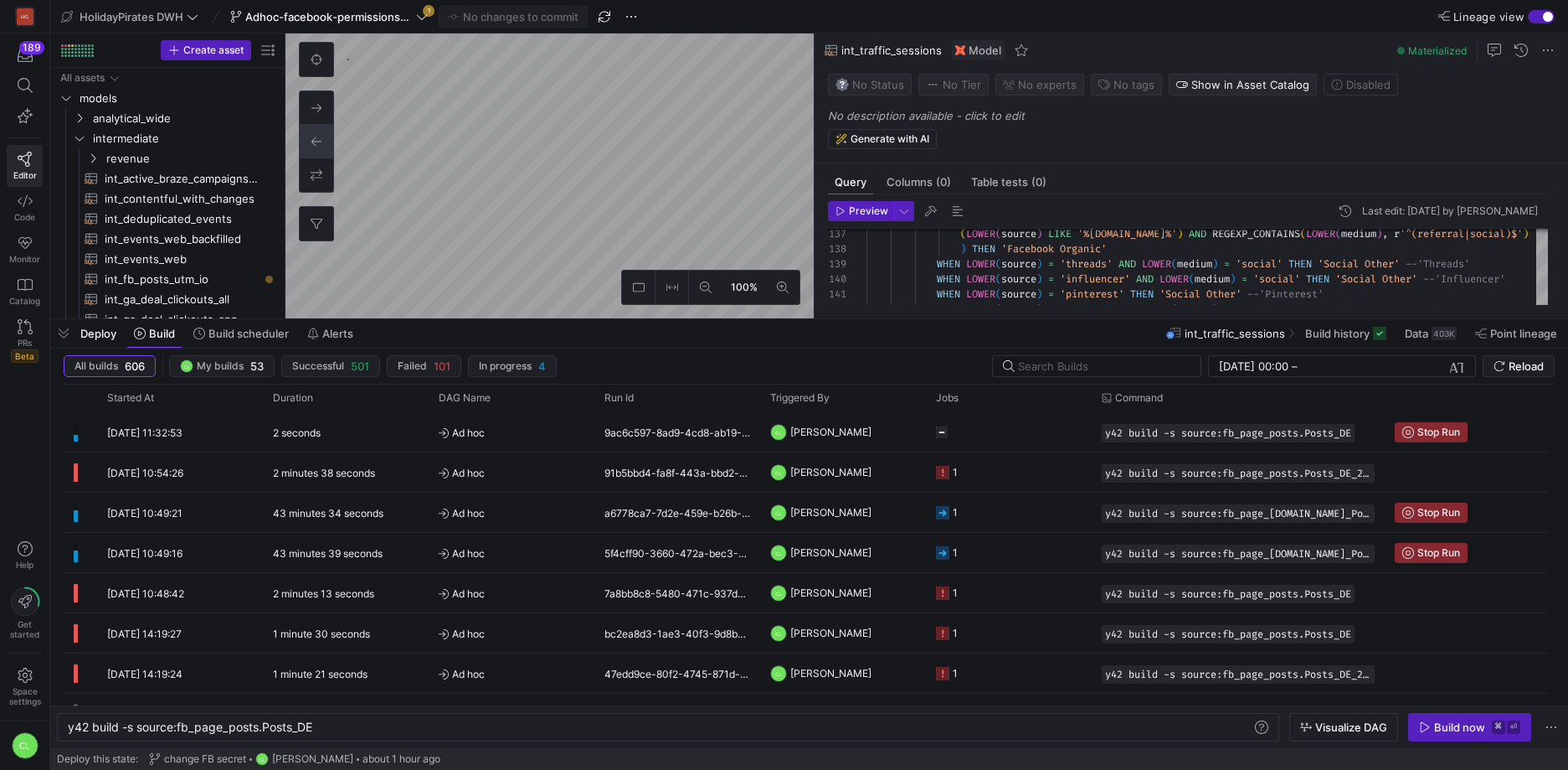
click at [887, 339] on div "Deploy Build Build scheduler Alerts int_traffic_sessions Build history Data 403…" at bounding box center [810, 333] width 1518 height 29
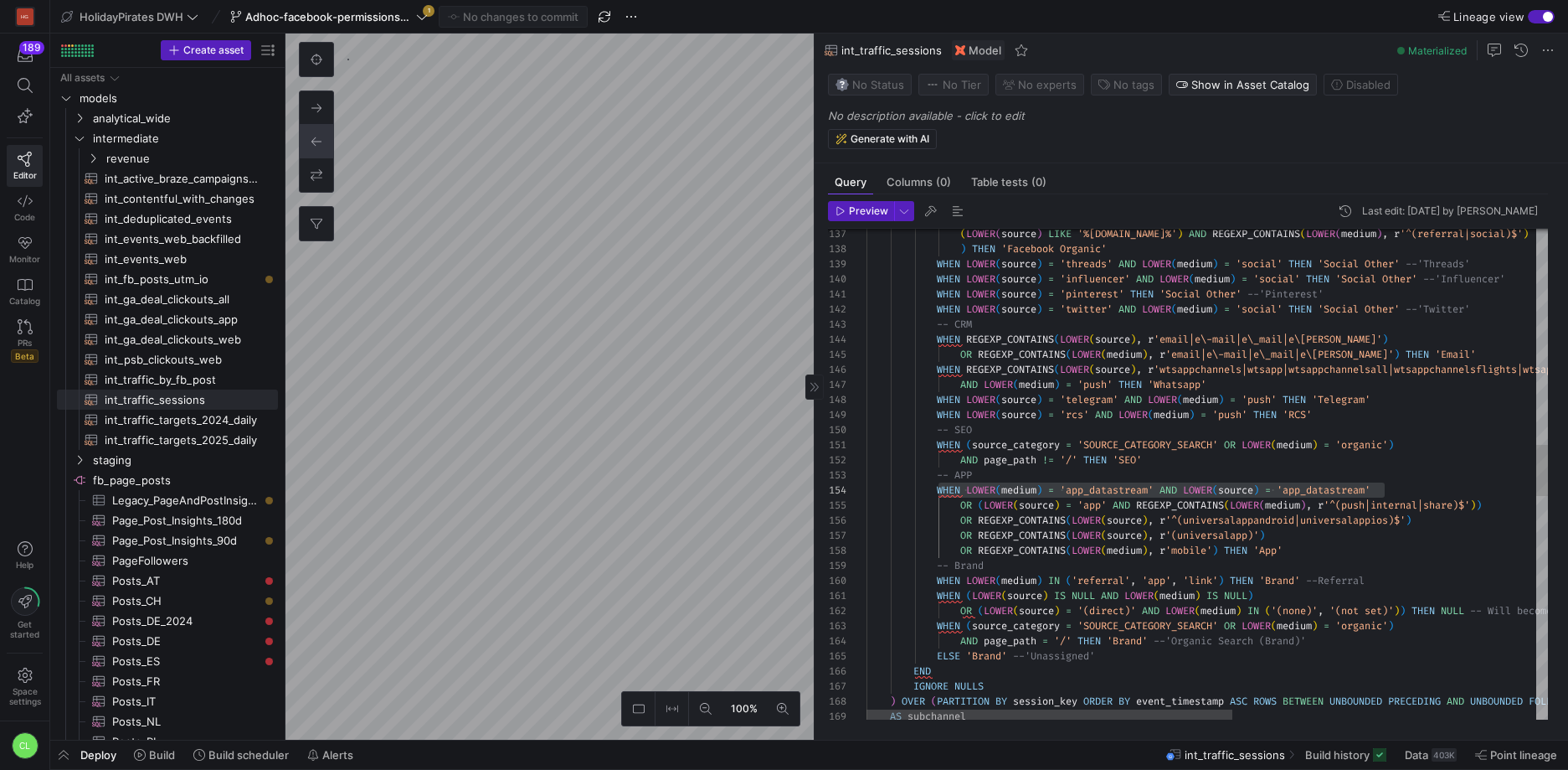
click at [834, 532] on as-split "100% 0 Query Columns (0) Table tests (0) Preview Last edit: Thursday 02 October…" at bounding box center [927, 386] width 1282 height 706
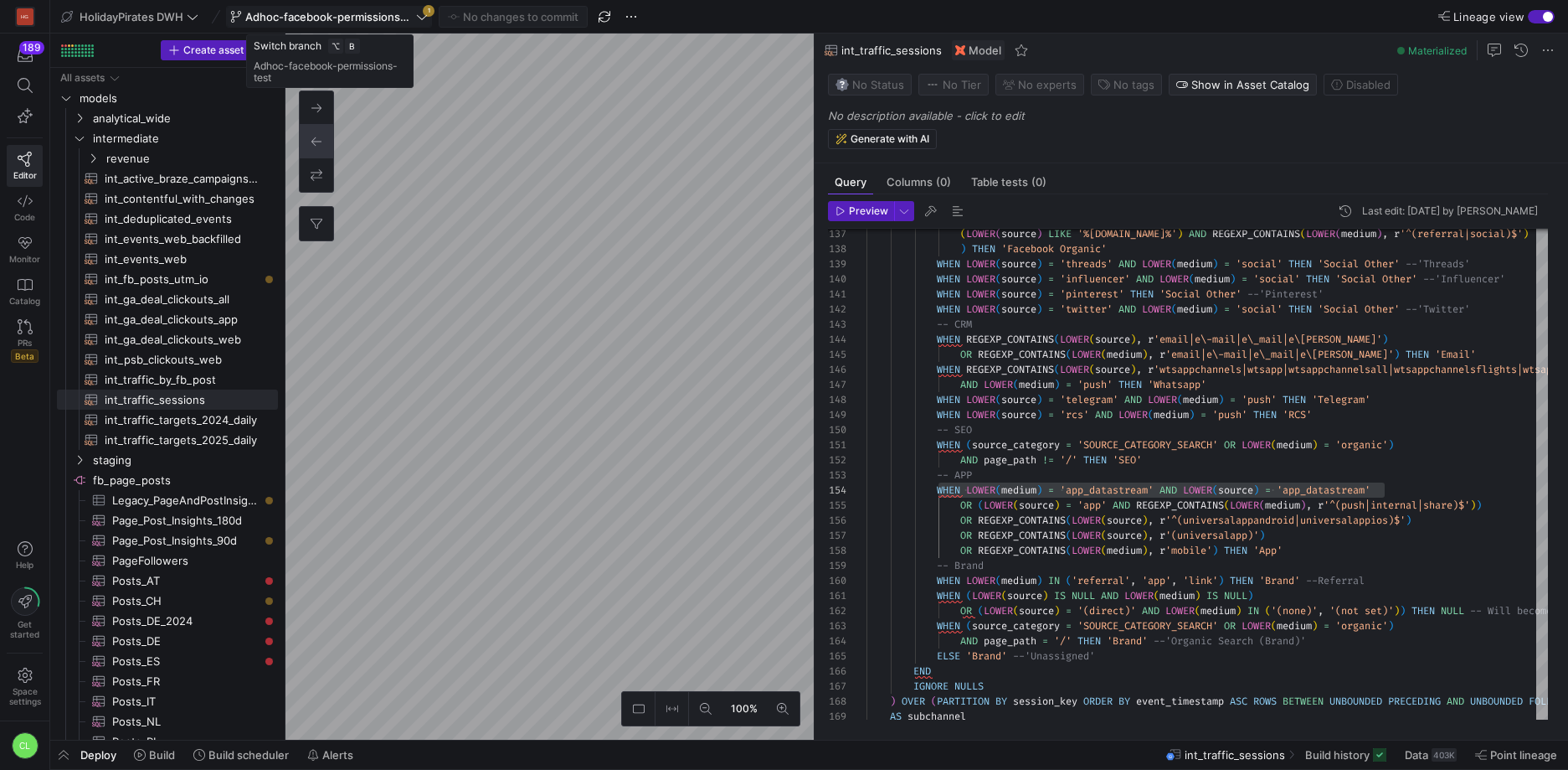
click at [404, 14] on span "Adhoc-facebook-permissions-test" at bounding box center [329, 17] width 168 height 13
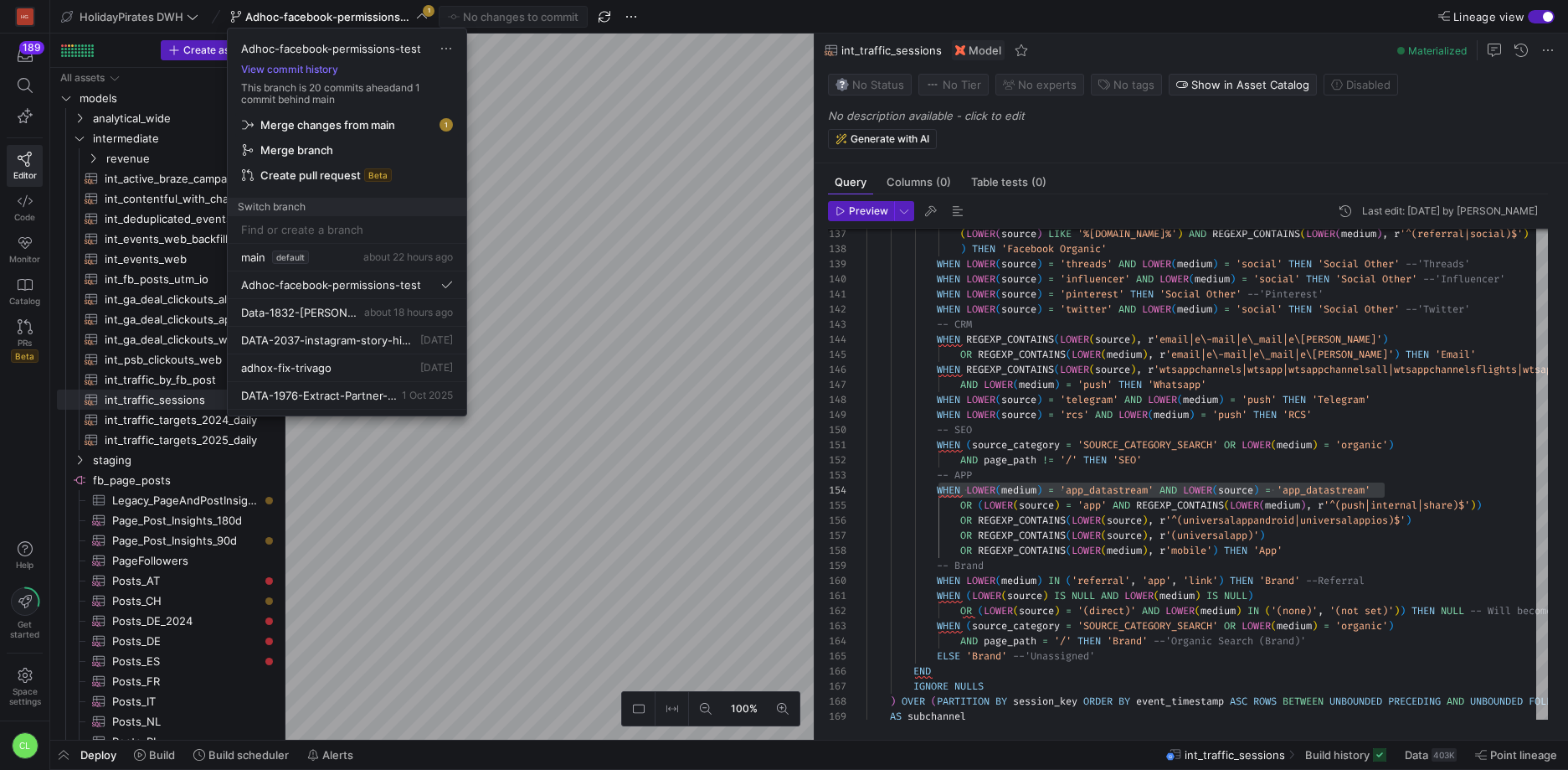
click at [407, 121] on span "Merge changes from main" at bounding box center [347, 124] width 211 height 13
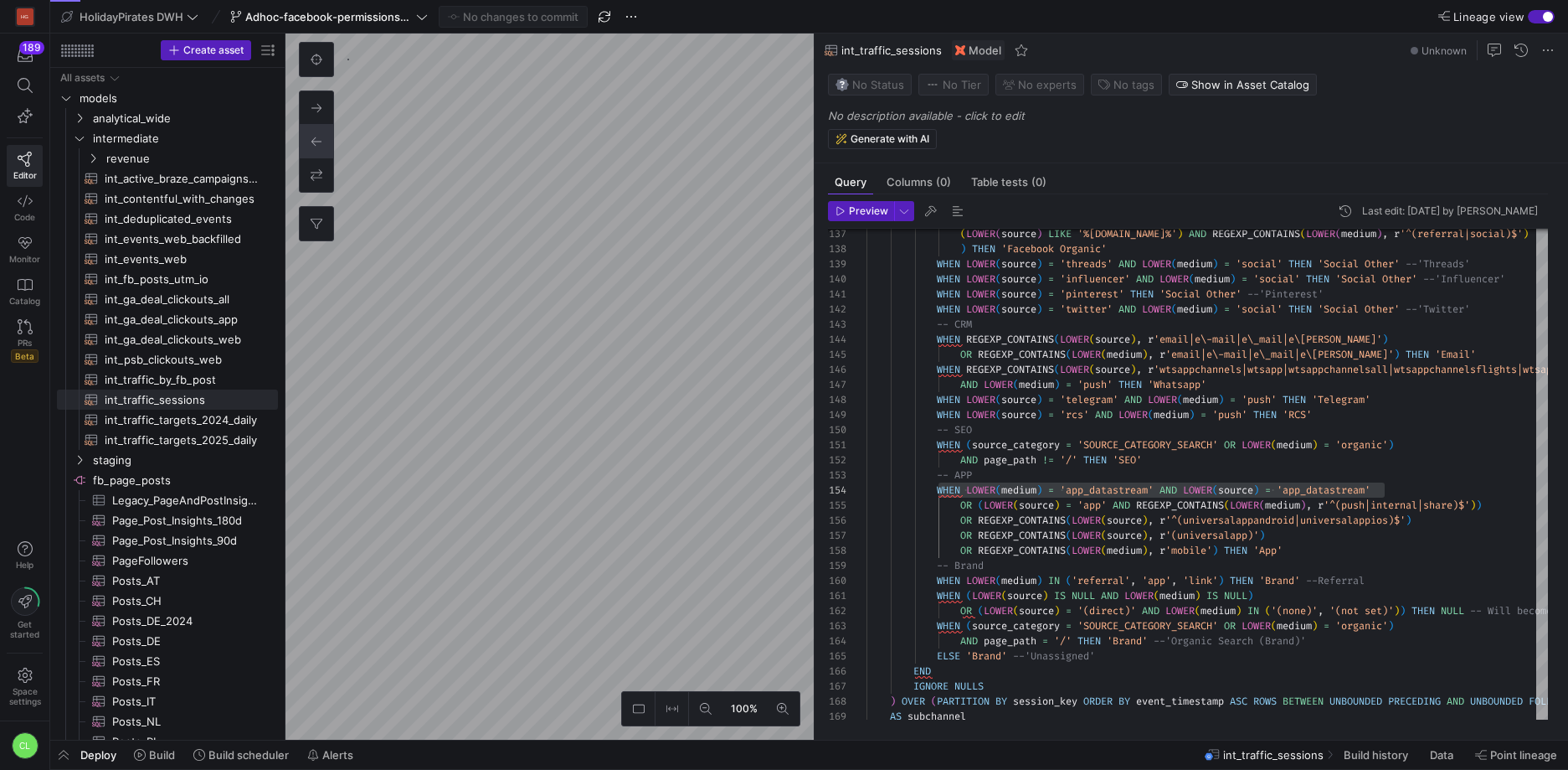
click at [438, 750] on div "Deploy Build Build scheduler Alerts int_traffic_sessions Build history Data Poi…" at bounding box center [810, 754] width 1518 height 29
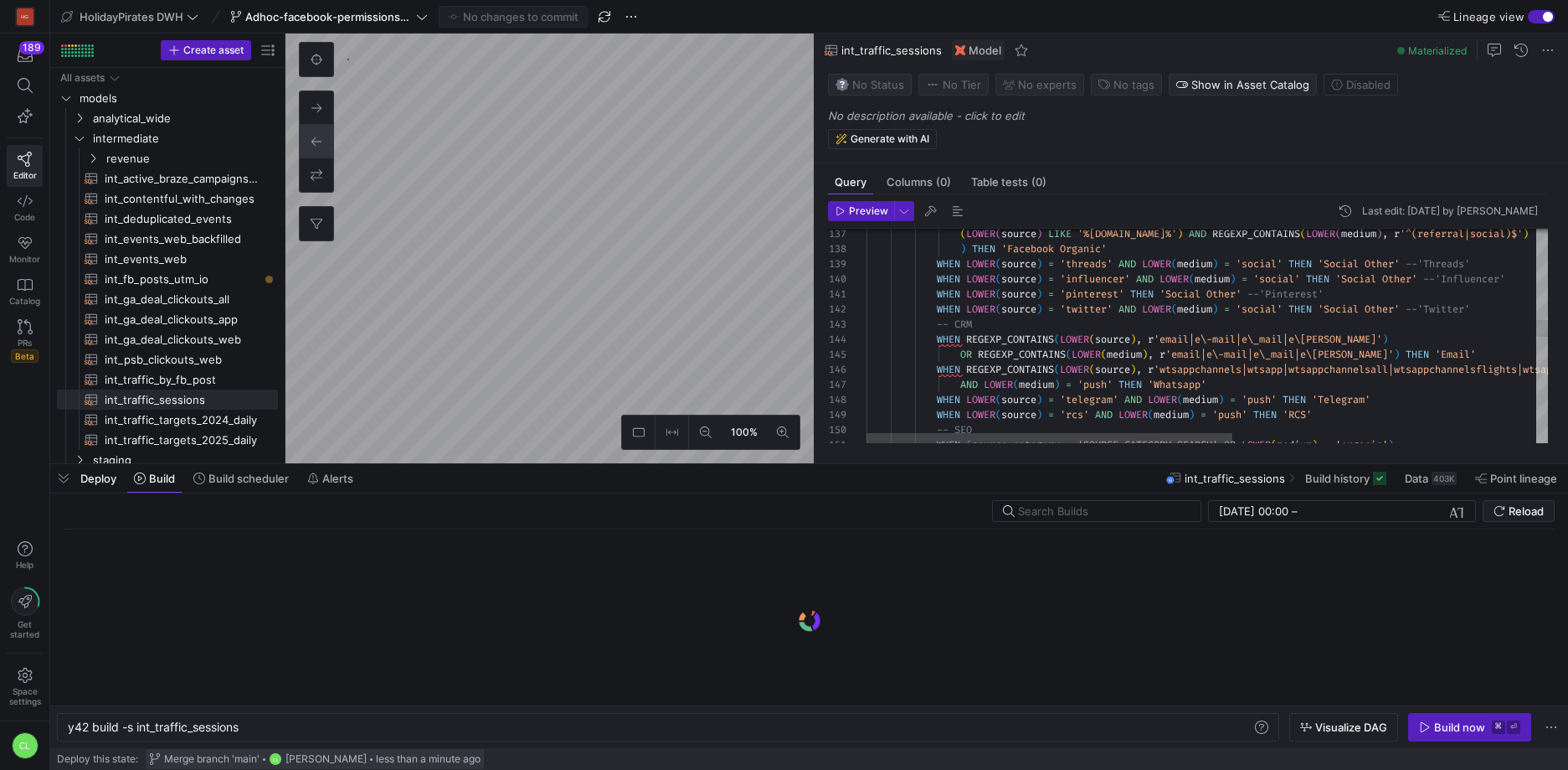
click at [403, 766] on span at bounding box center [314, 759] width 338 height 20
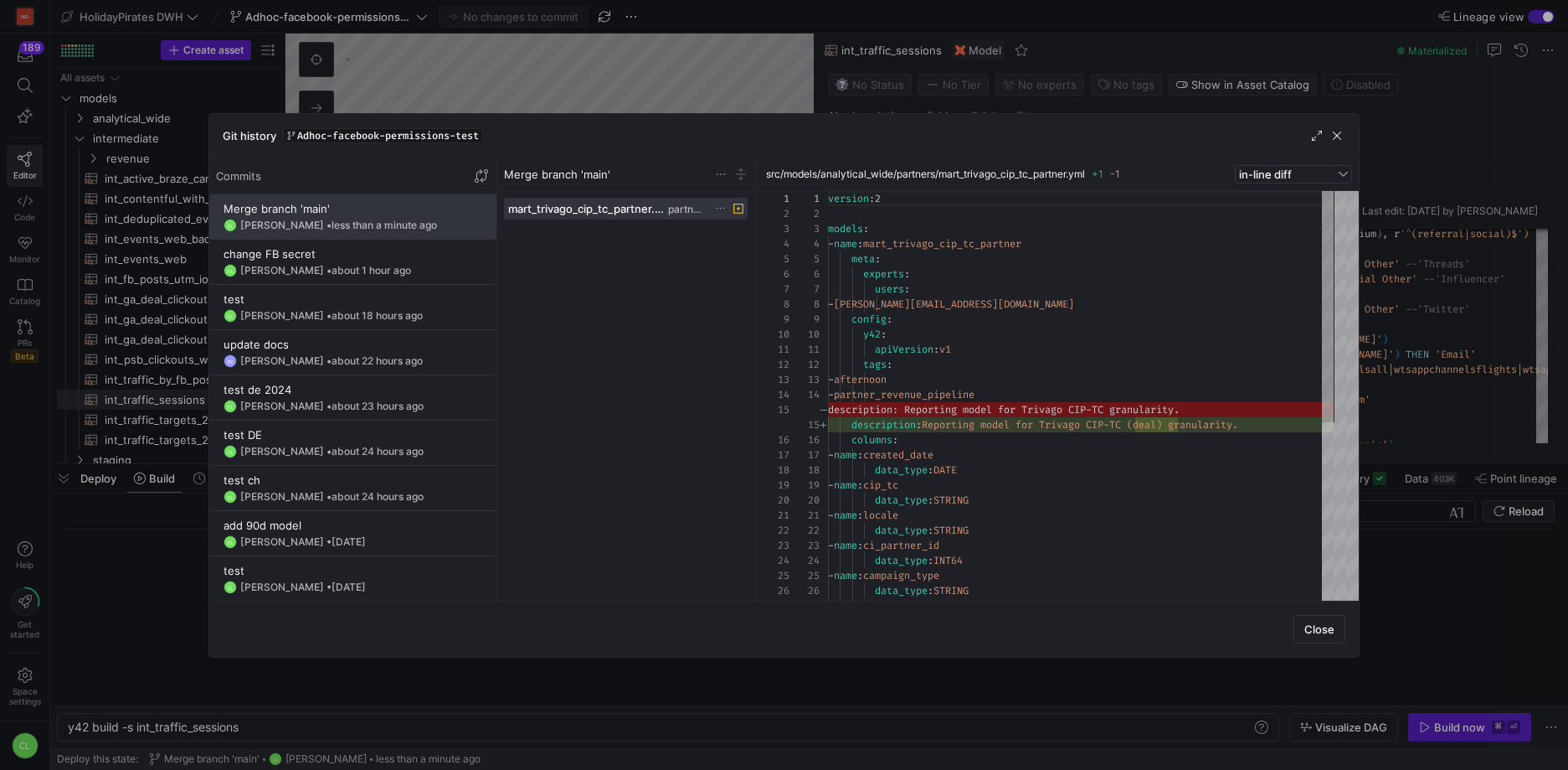
scroll to position [151, 0]
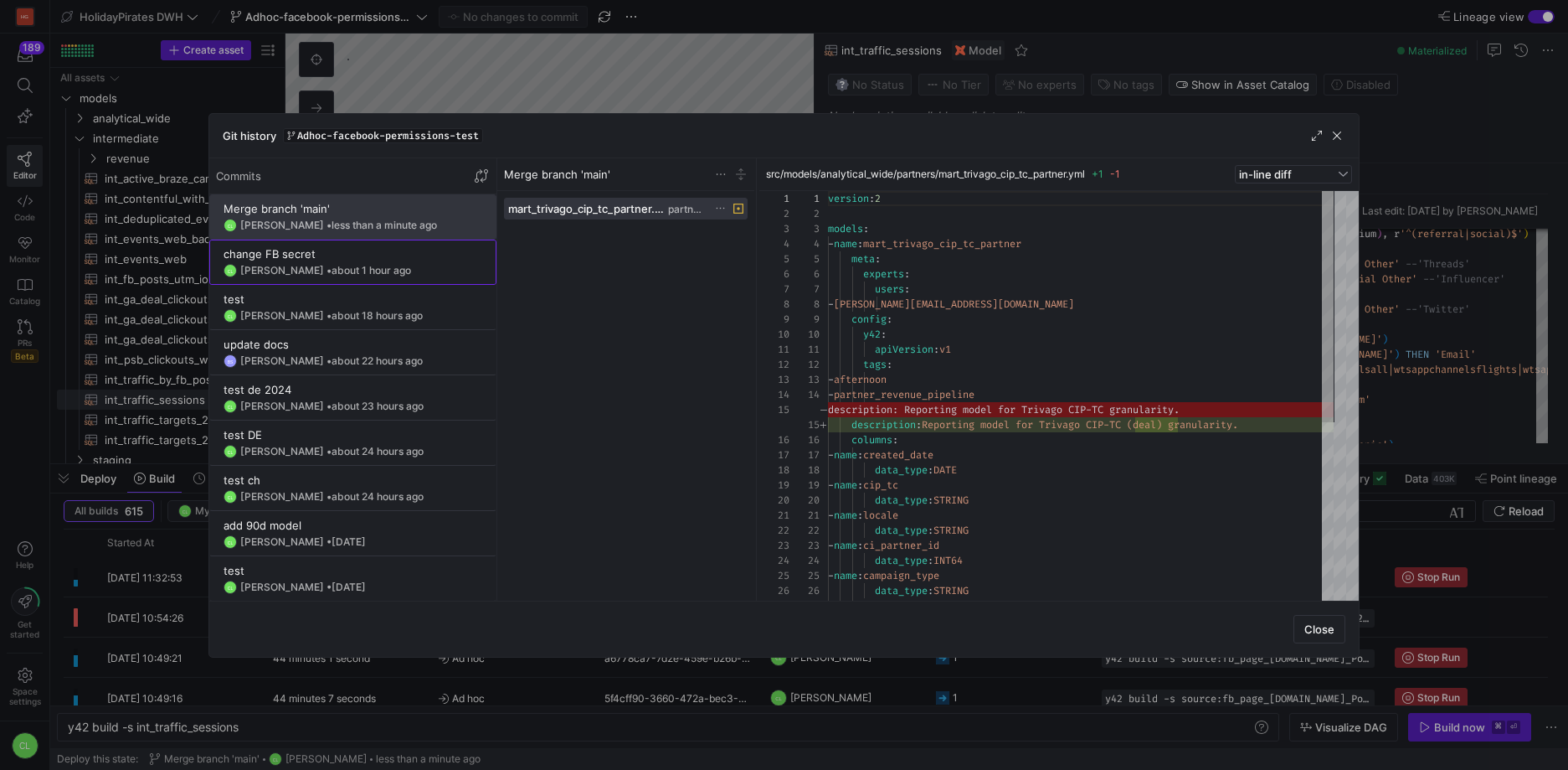
click at [453, 253] on div "change FB secret" at bounding box center [353, 253] width 259 height 13
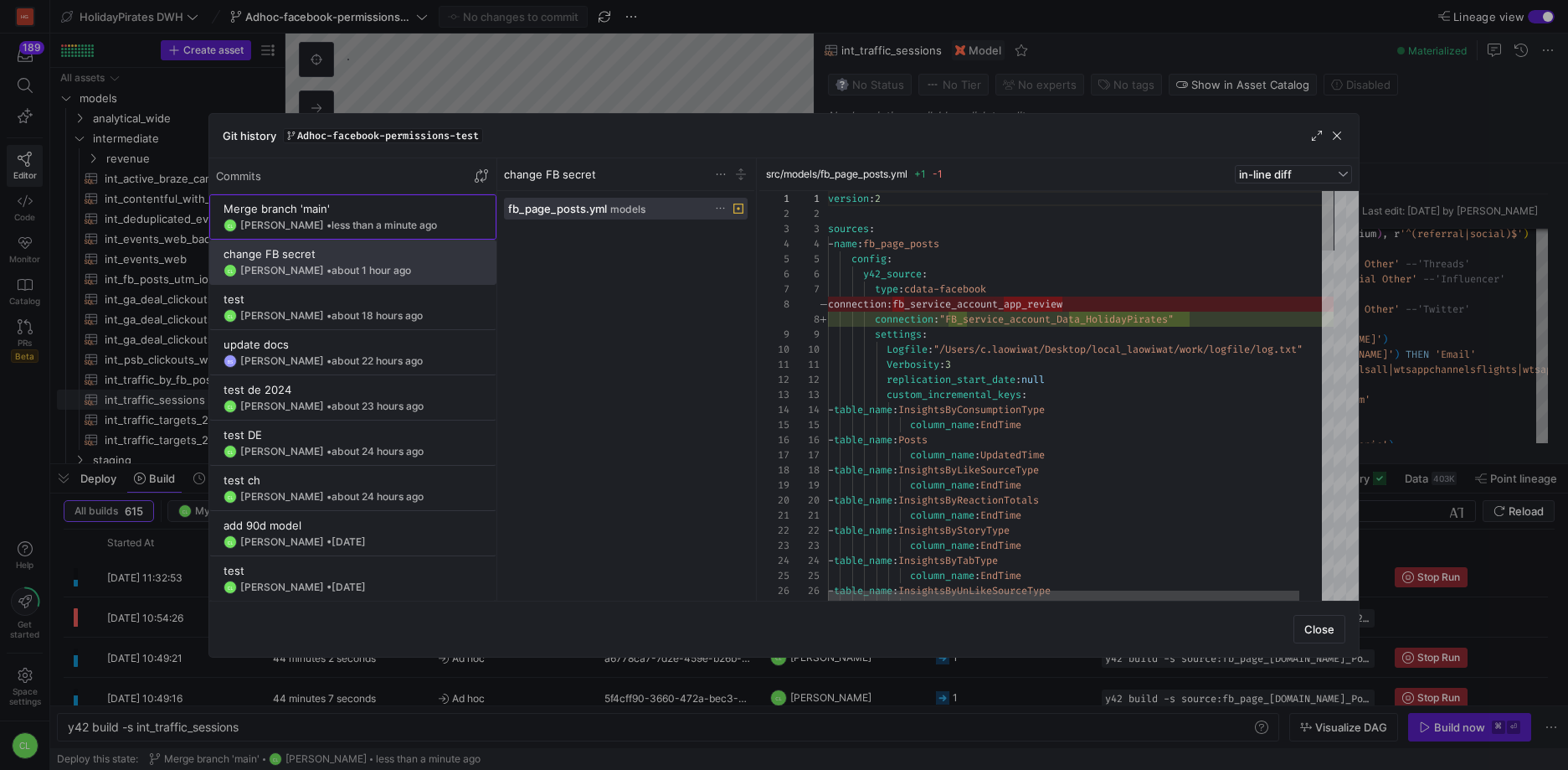
click at [457, 211] on div "Merge branch 'main'" at bounding box center [353, 208] width 259 height 13
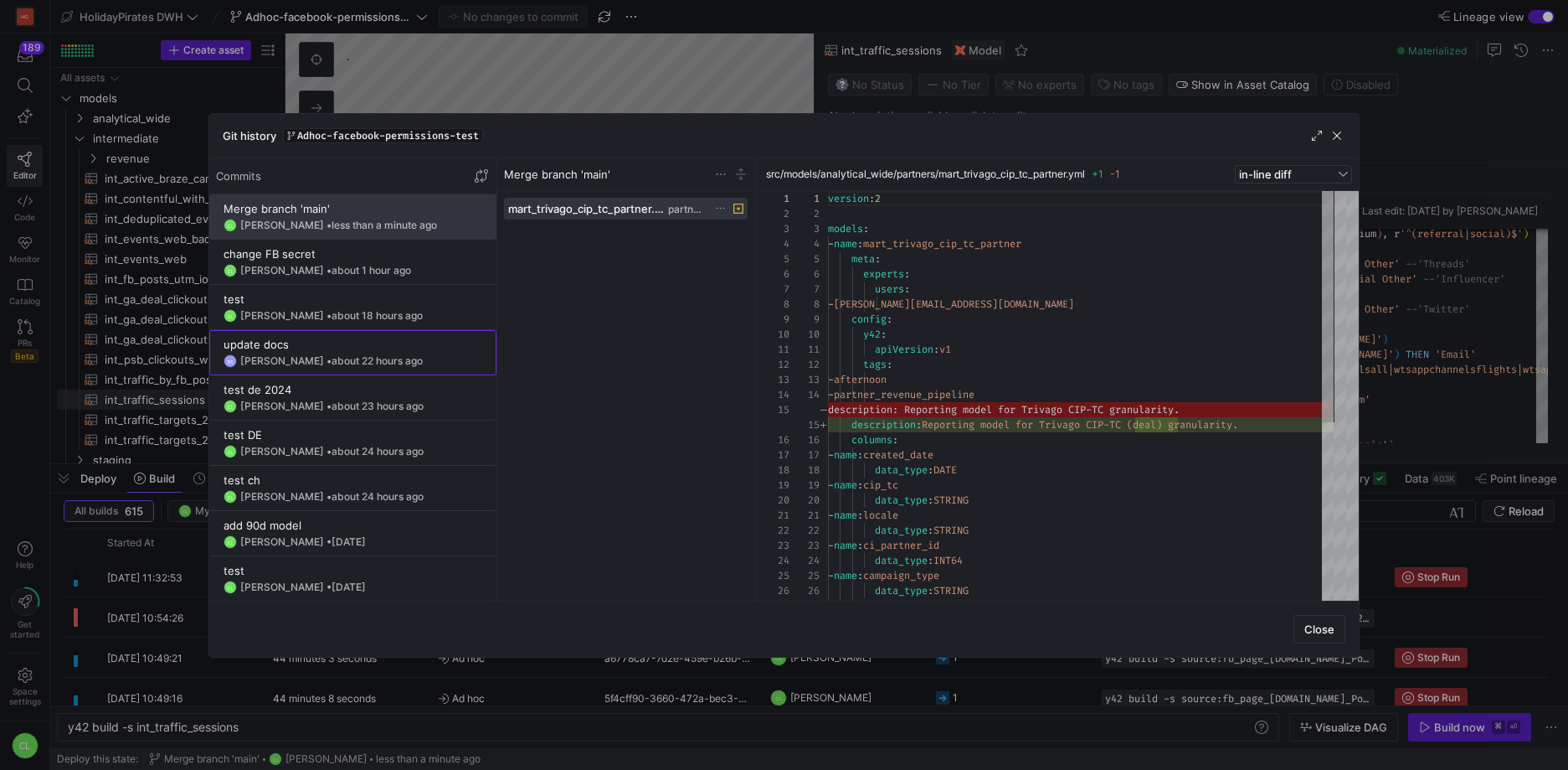
click at [436, 351] on y42-git-commit-item "update docs BS Boris Salvati • about 22 hours ago" at bounding box center [353, 352] width 259 height 31
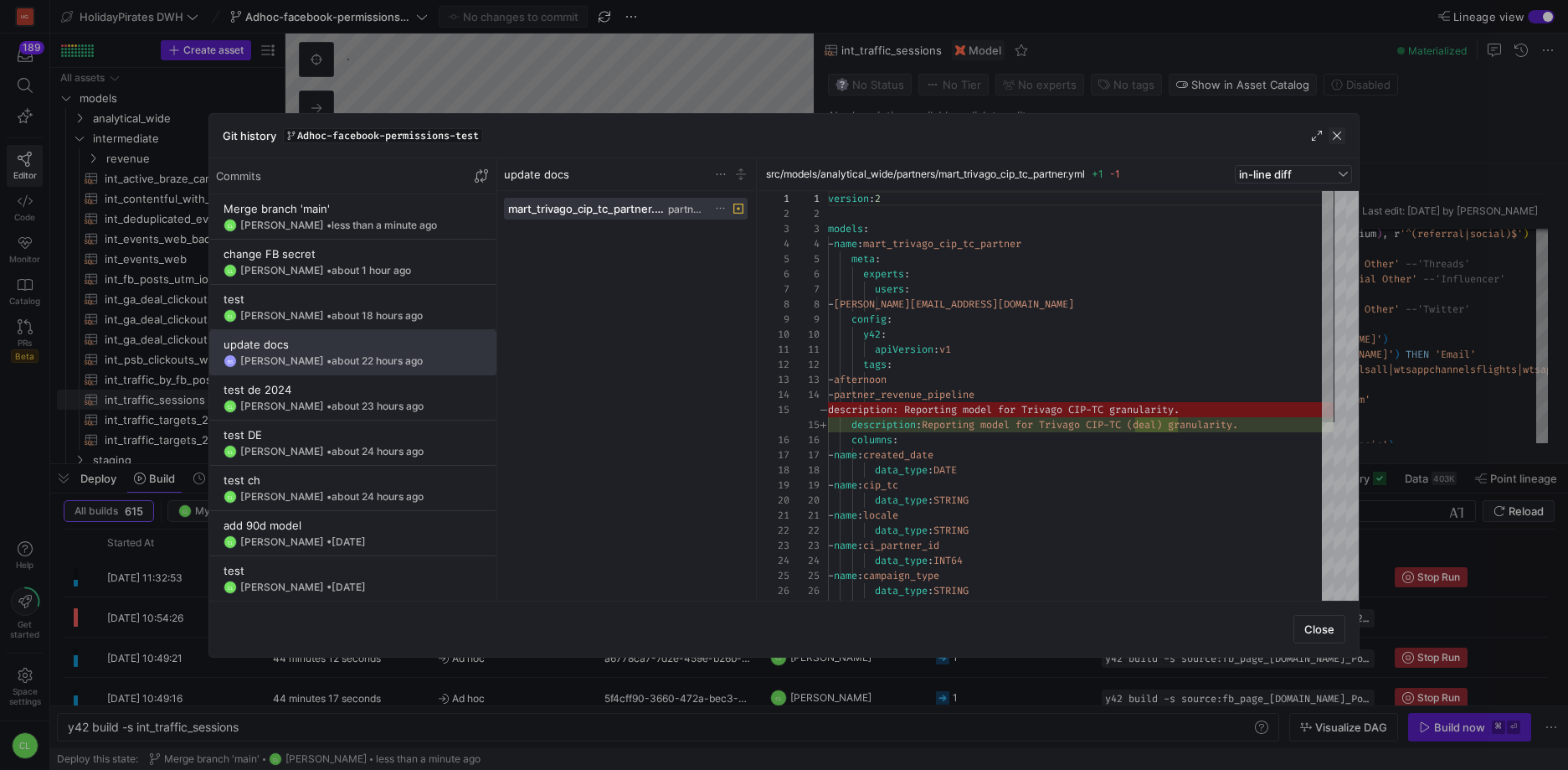
click at [1339, 129] on span "button" at bounding box center [1337, 135] width 17 height 17
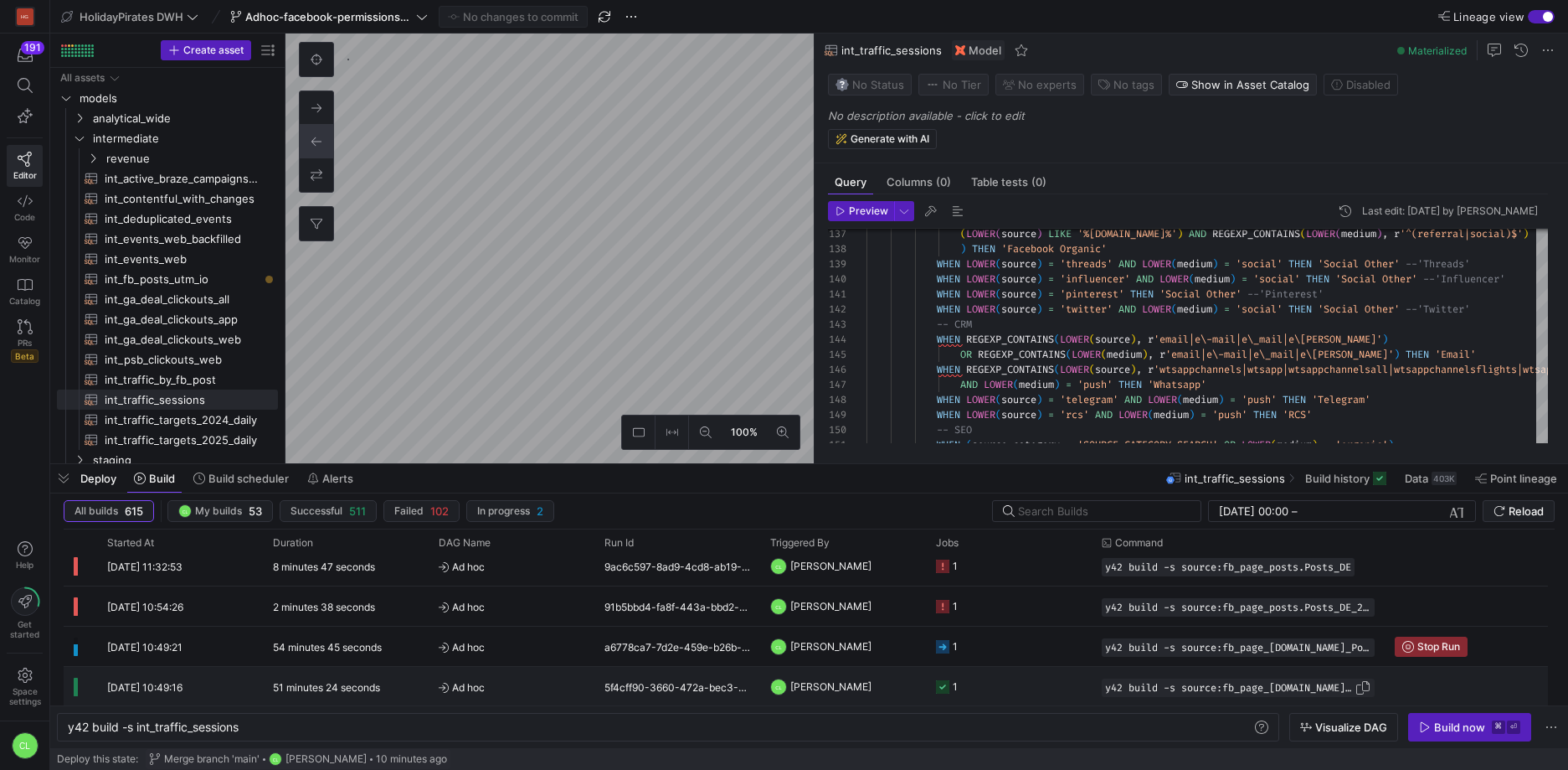
scroll to position [22, 0]
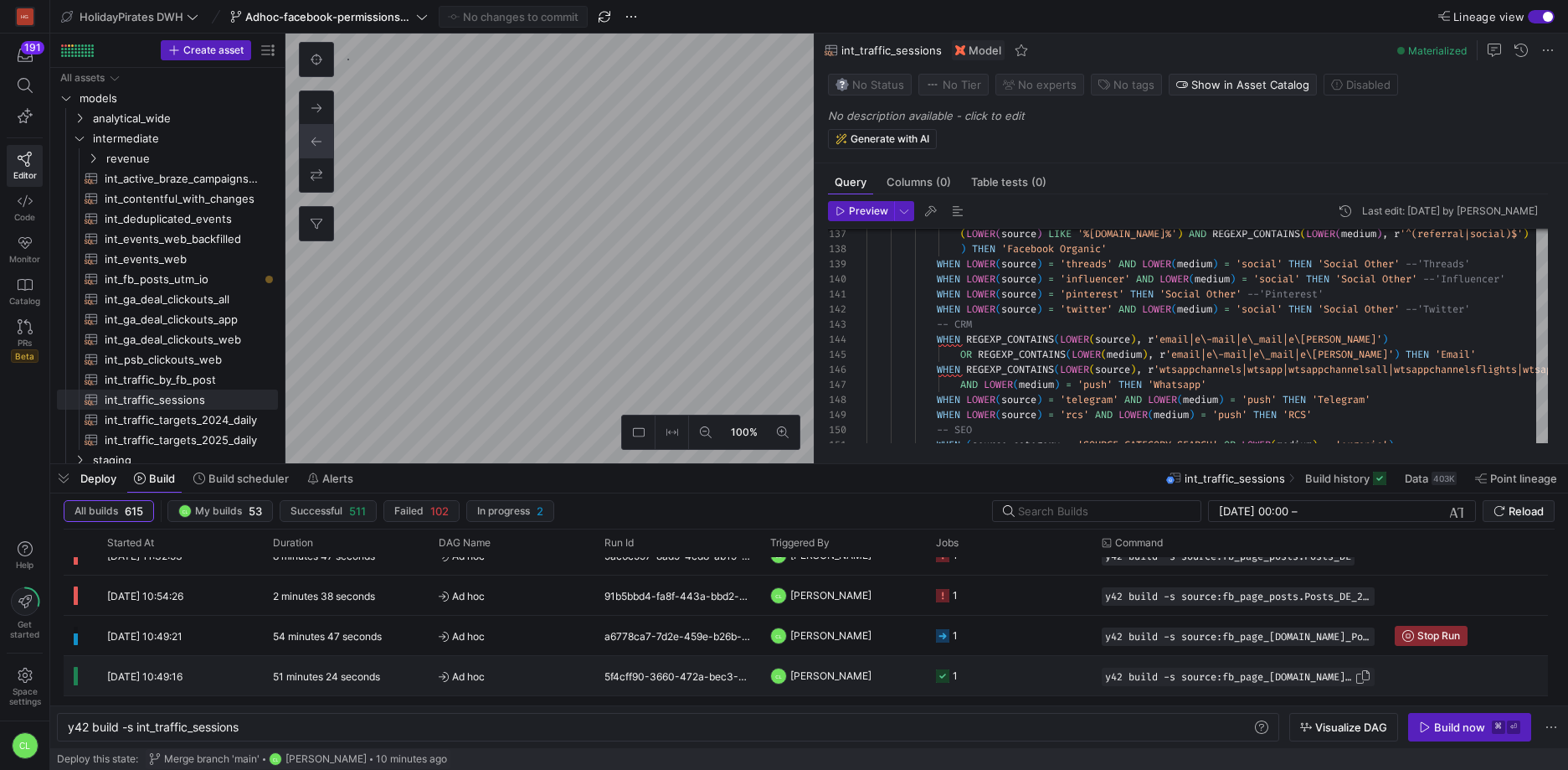
click at [1158, 671] on span "y42 build -s source:fb_page_[DOMAIN_NAME]_Post_Insights_90d" at bounding box center [1230, 676] width 250 height 11
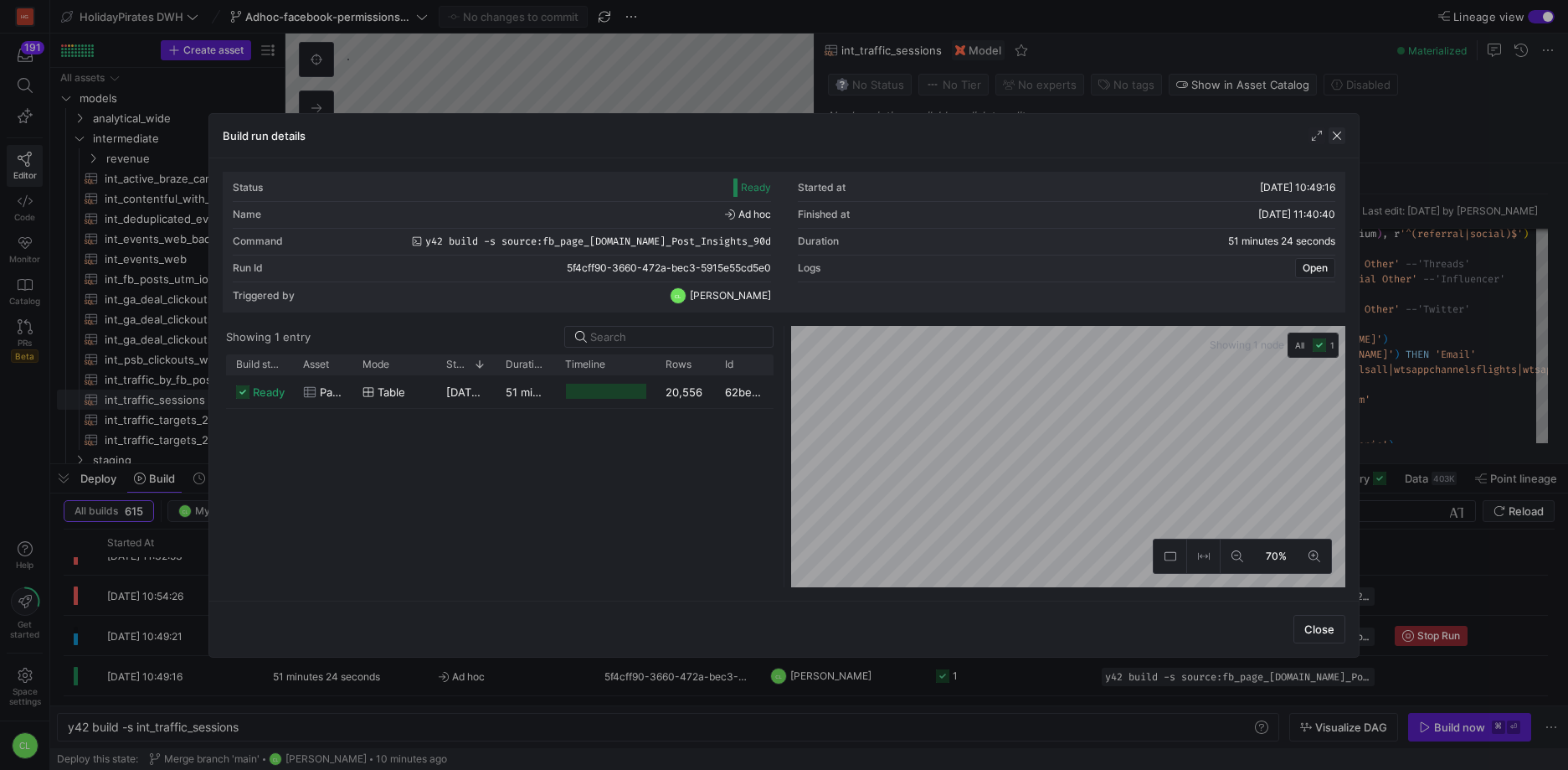
click at [1337, 131] on span "button" at bounding box center [1337, 135] width 17 height 17
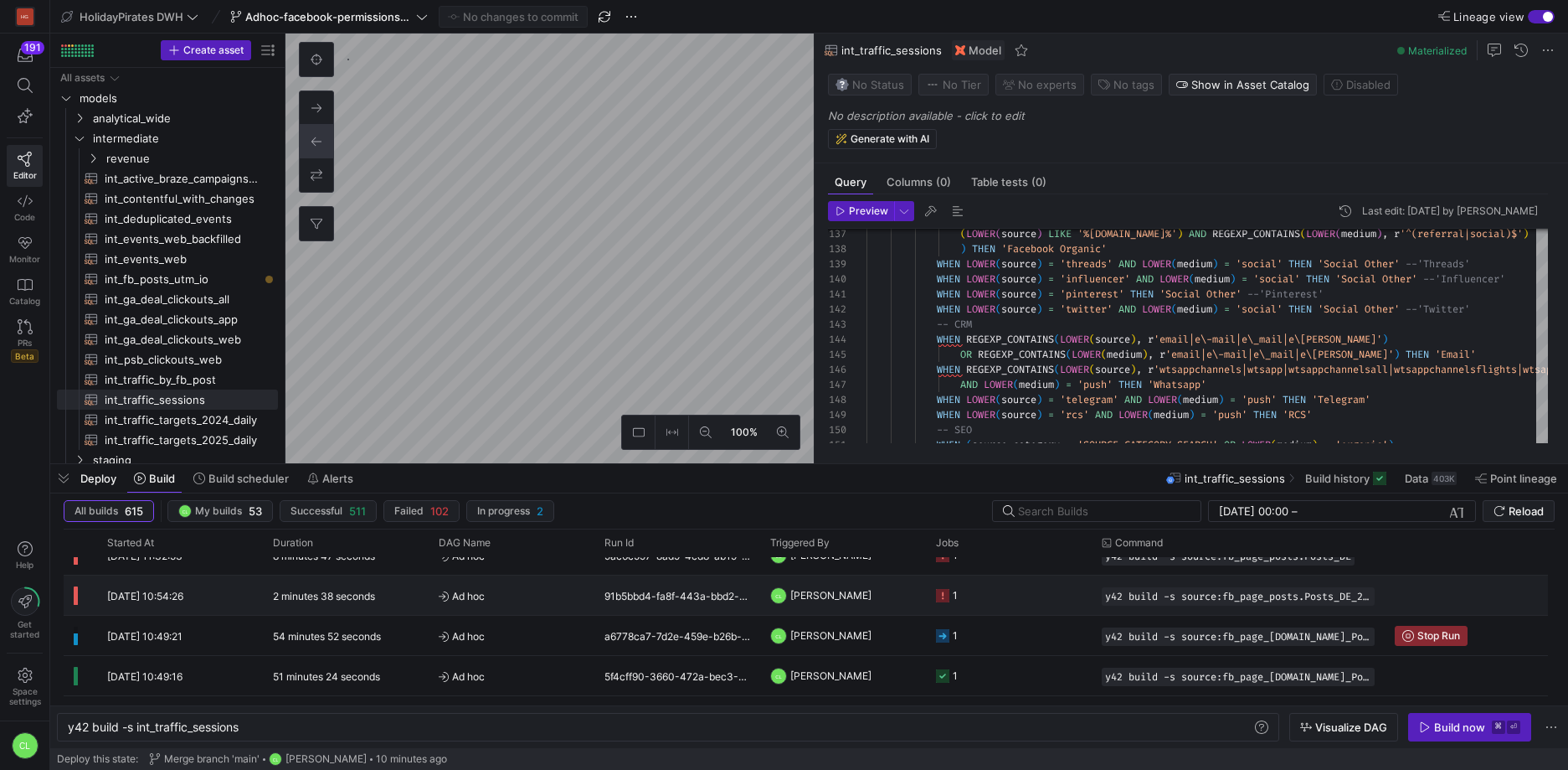
scroll to position [11, 0]
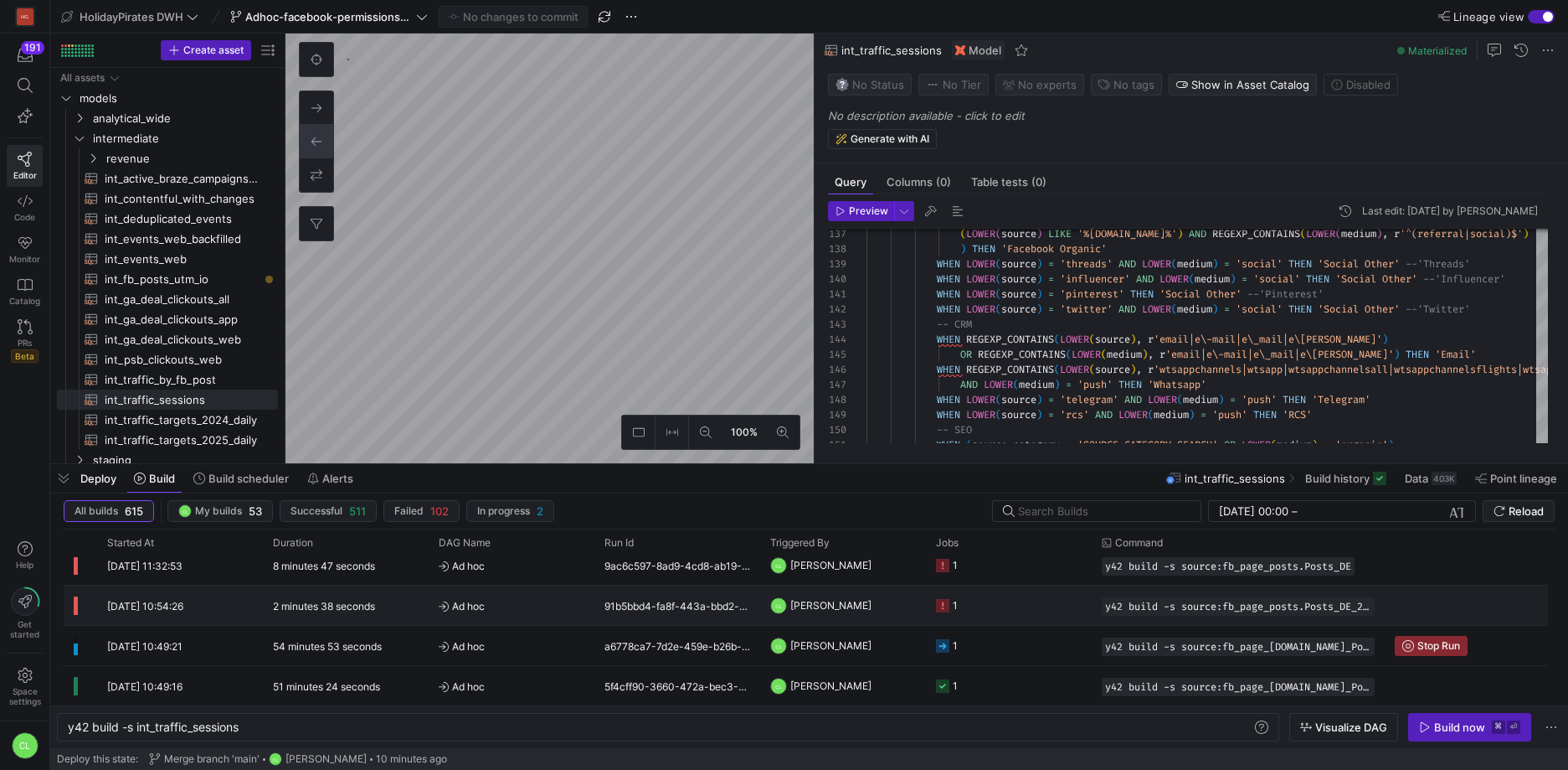
click at [1008, 606] on y42-job-status-cell-renderer "1" at bounding box center [1008, 605] width 146 height 38
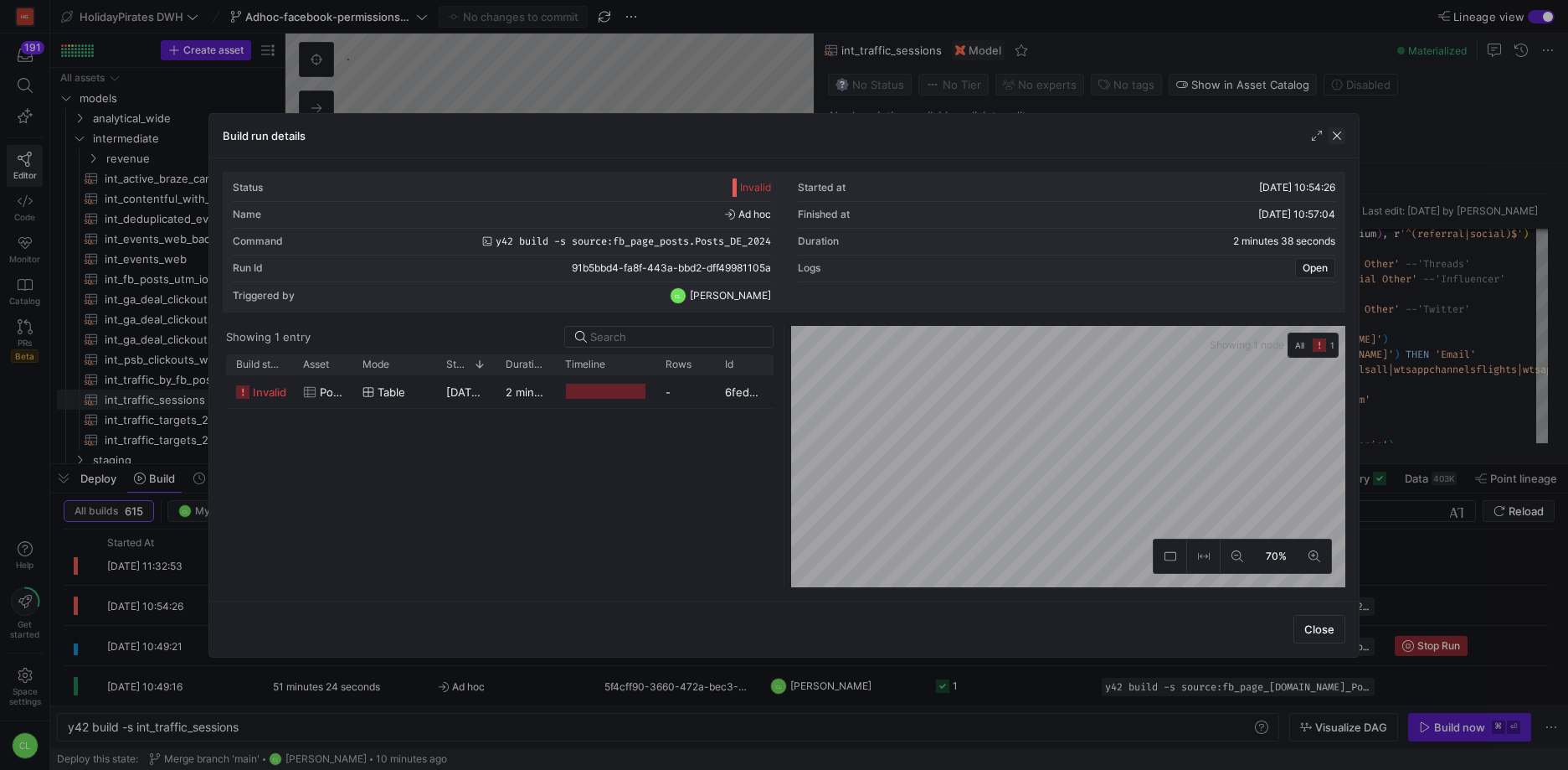
click at [1334, 140] on span "button" at bounding box center [1337, 135] width 17 height 17
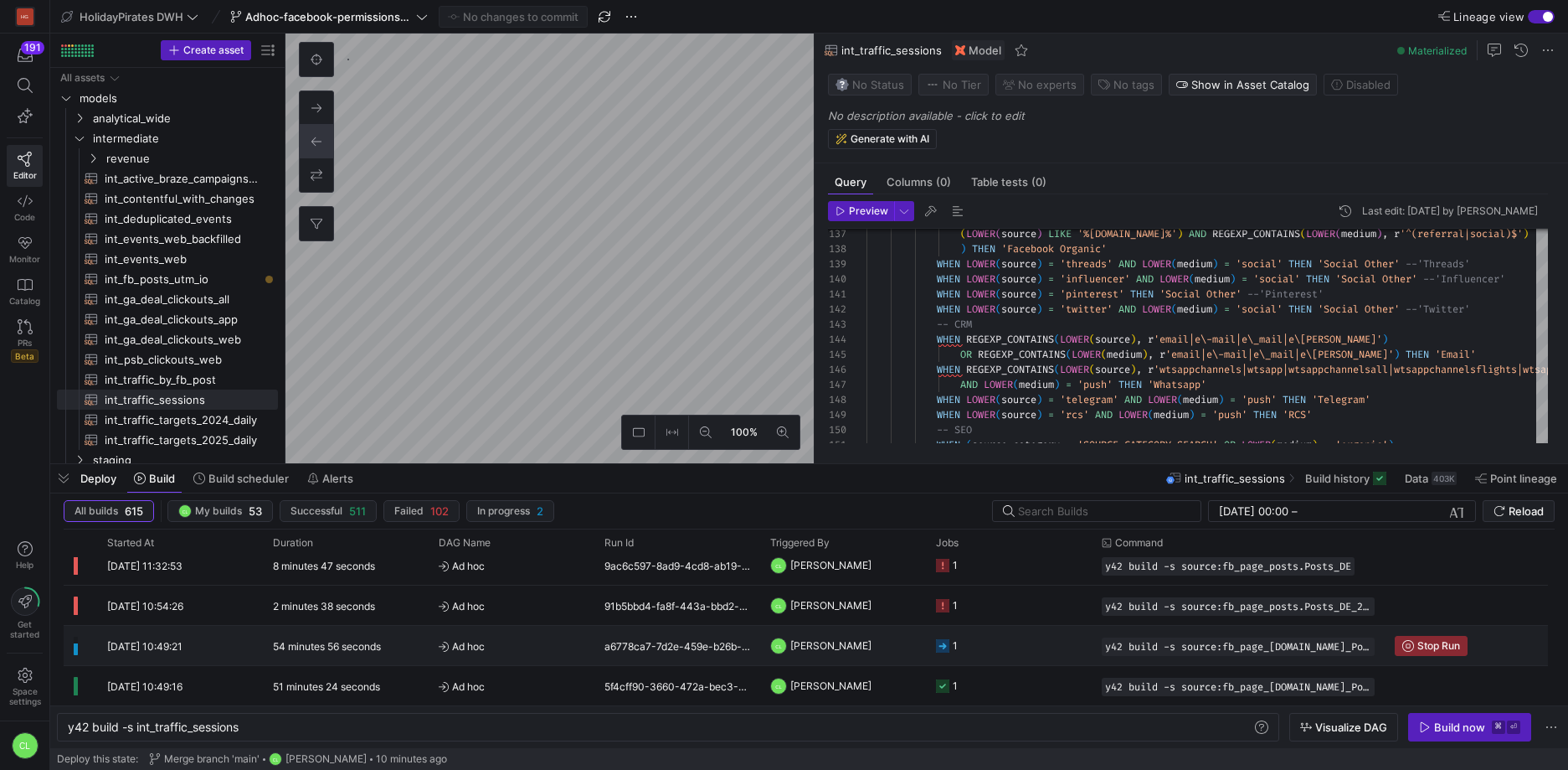
click at [1018, 644] on y42-job-status-cell-renderer "1" at bounding box center [1008, 645] width 146 height 38
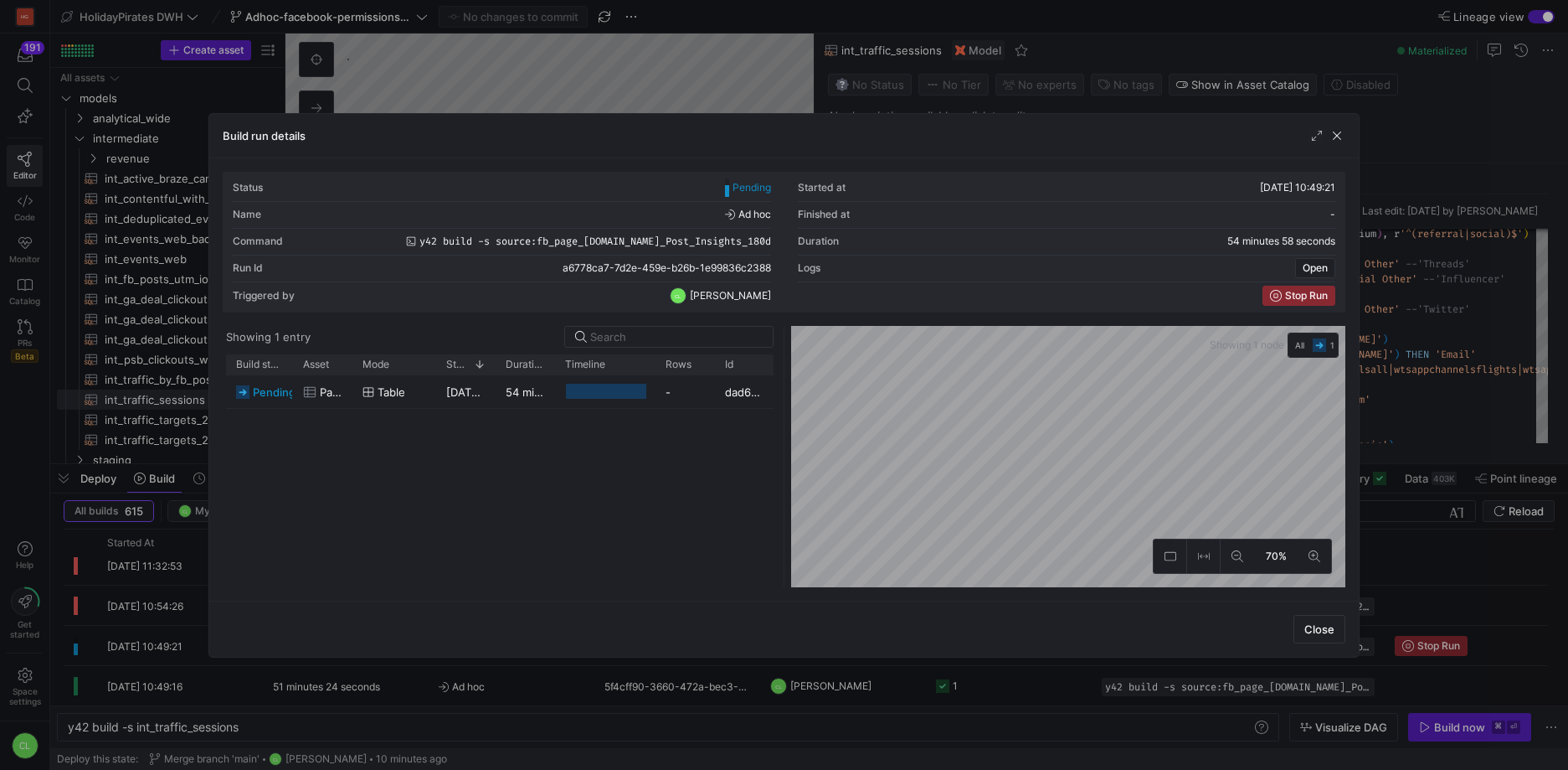
click at [1338, 145] on div "Build run details" at bounding box center [784, 135] width 1150 height 45
click at [1338, 139] on span "button" at bounding box center [1337, 135] width 17 height 17
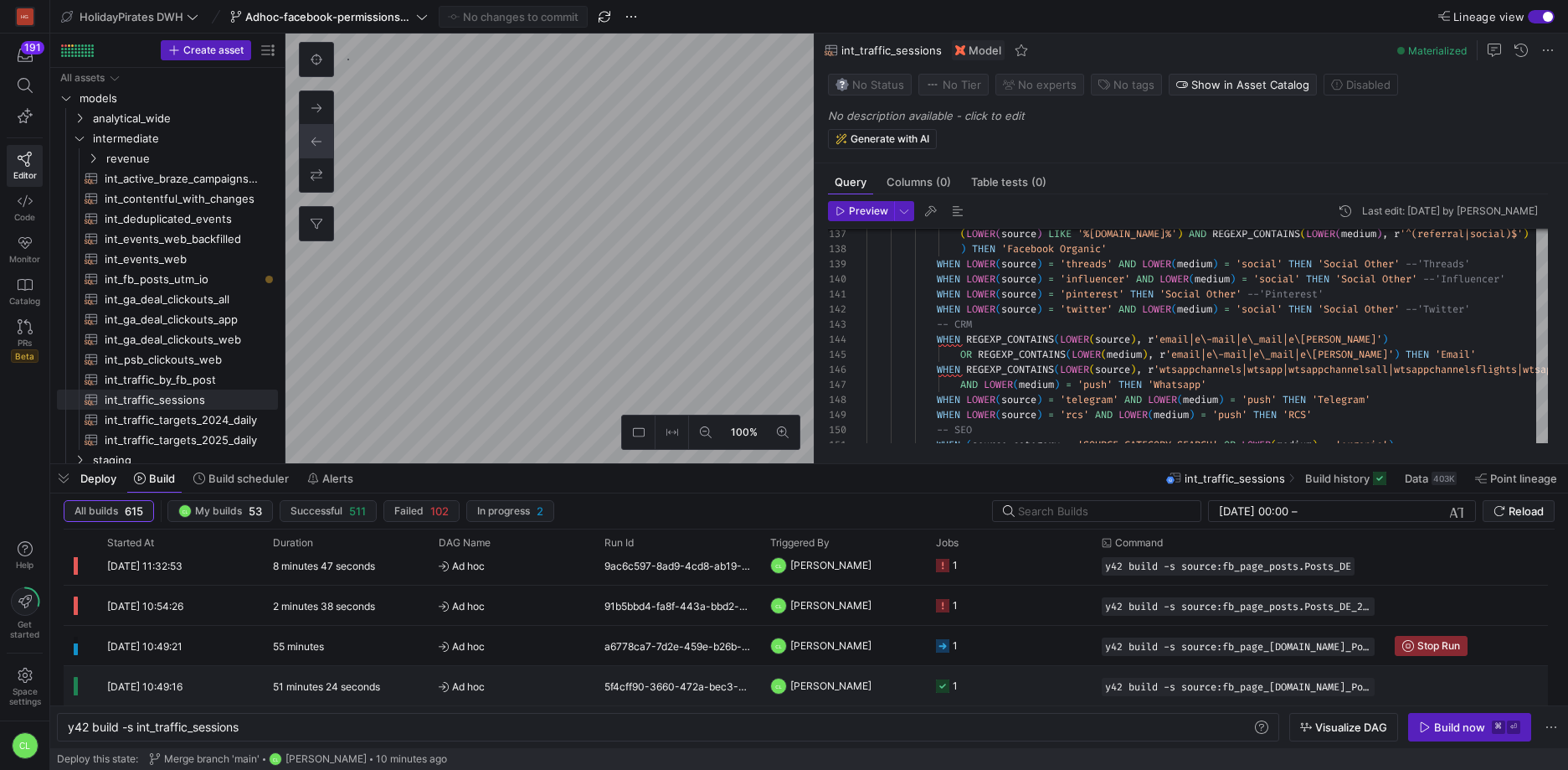
click at [1060, 690] on y42-job-status-cell-renderer "1" at bounding box center [1008, 685] width 146 height 38
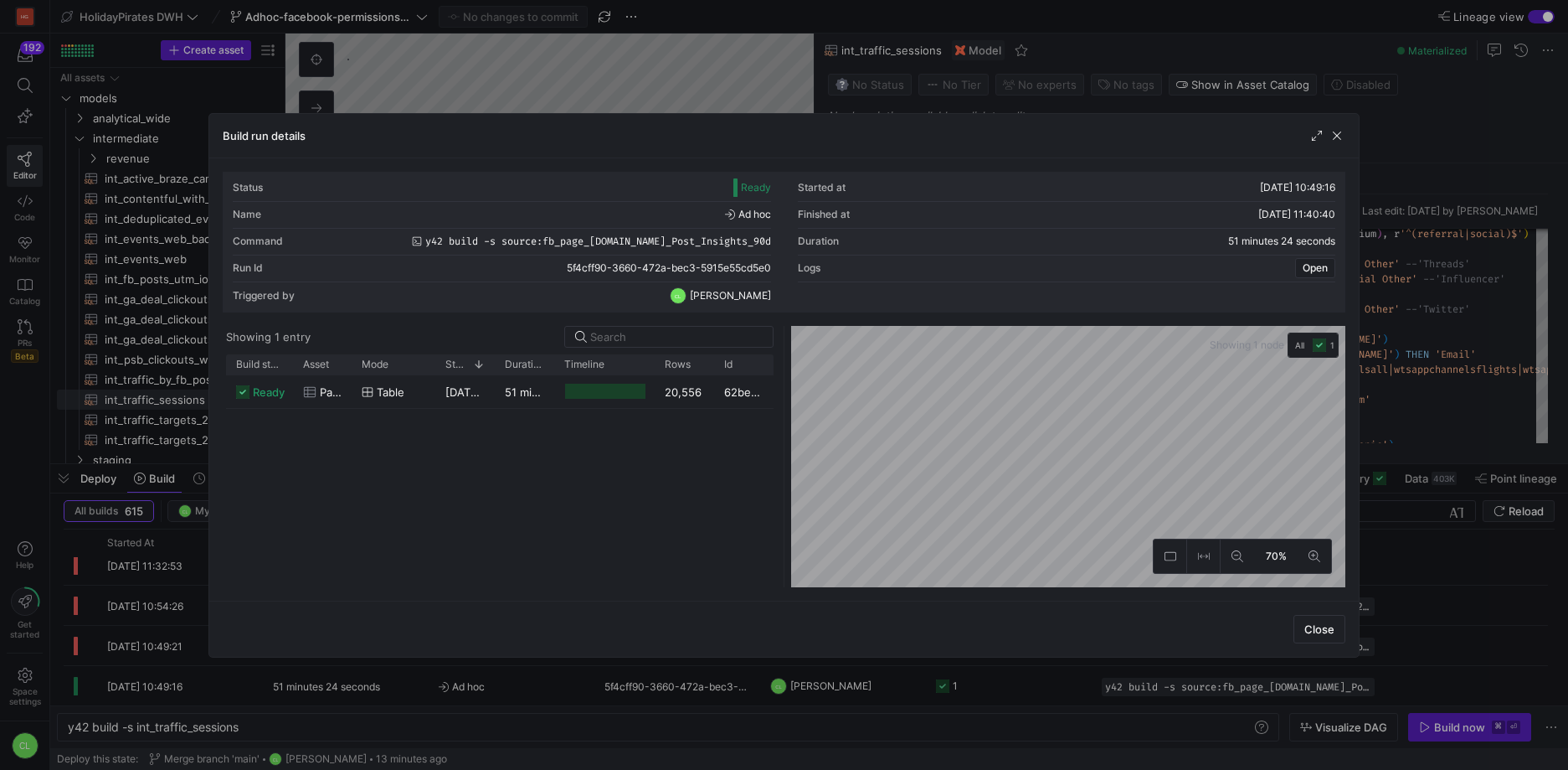
click at [510, 94] on div at bounding box center [784, 385] width 1568 height 770
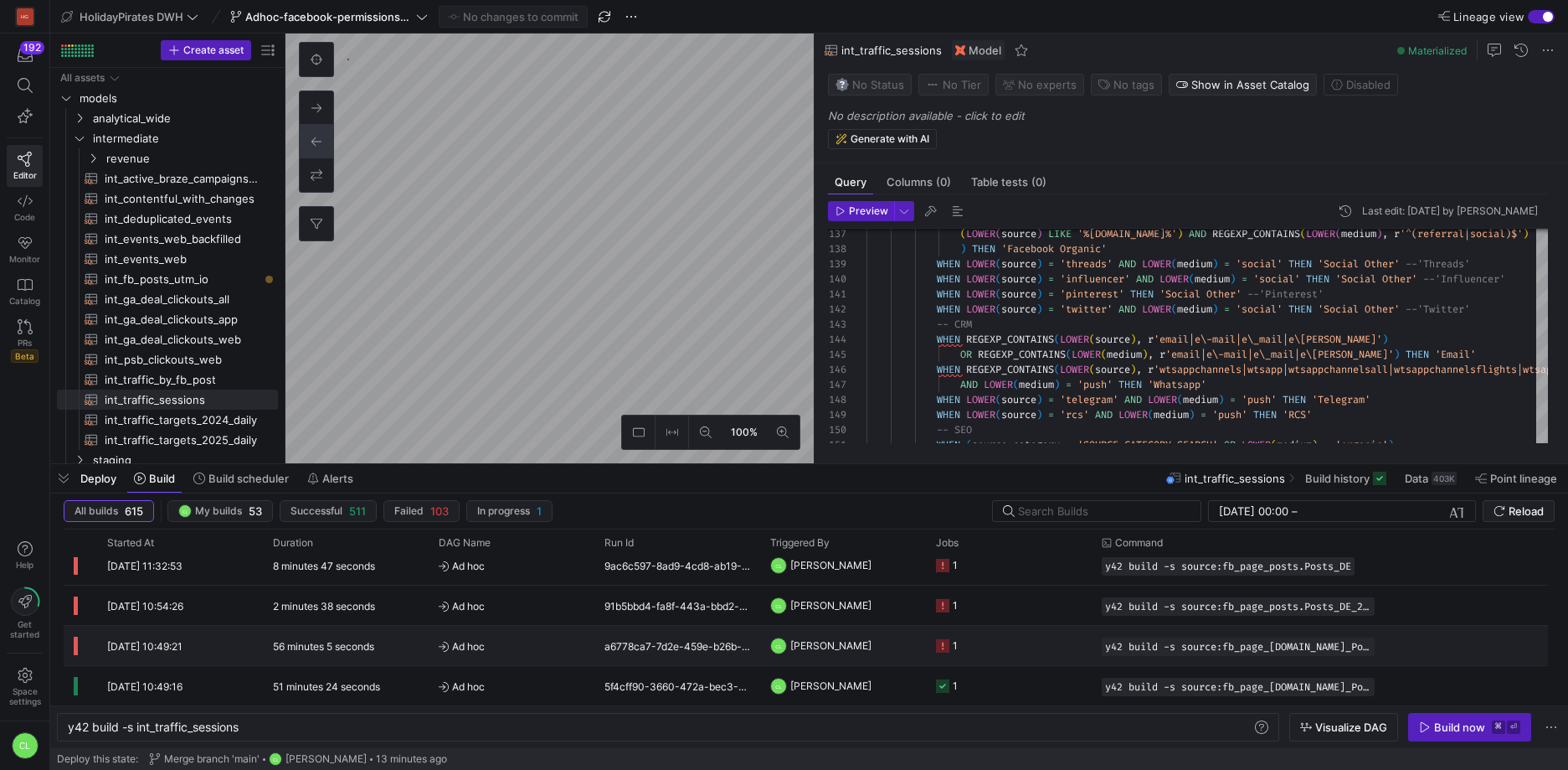
scroll to position [61, 0]
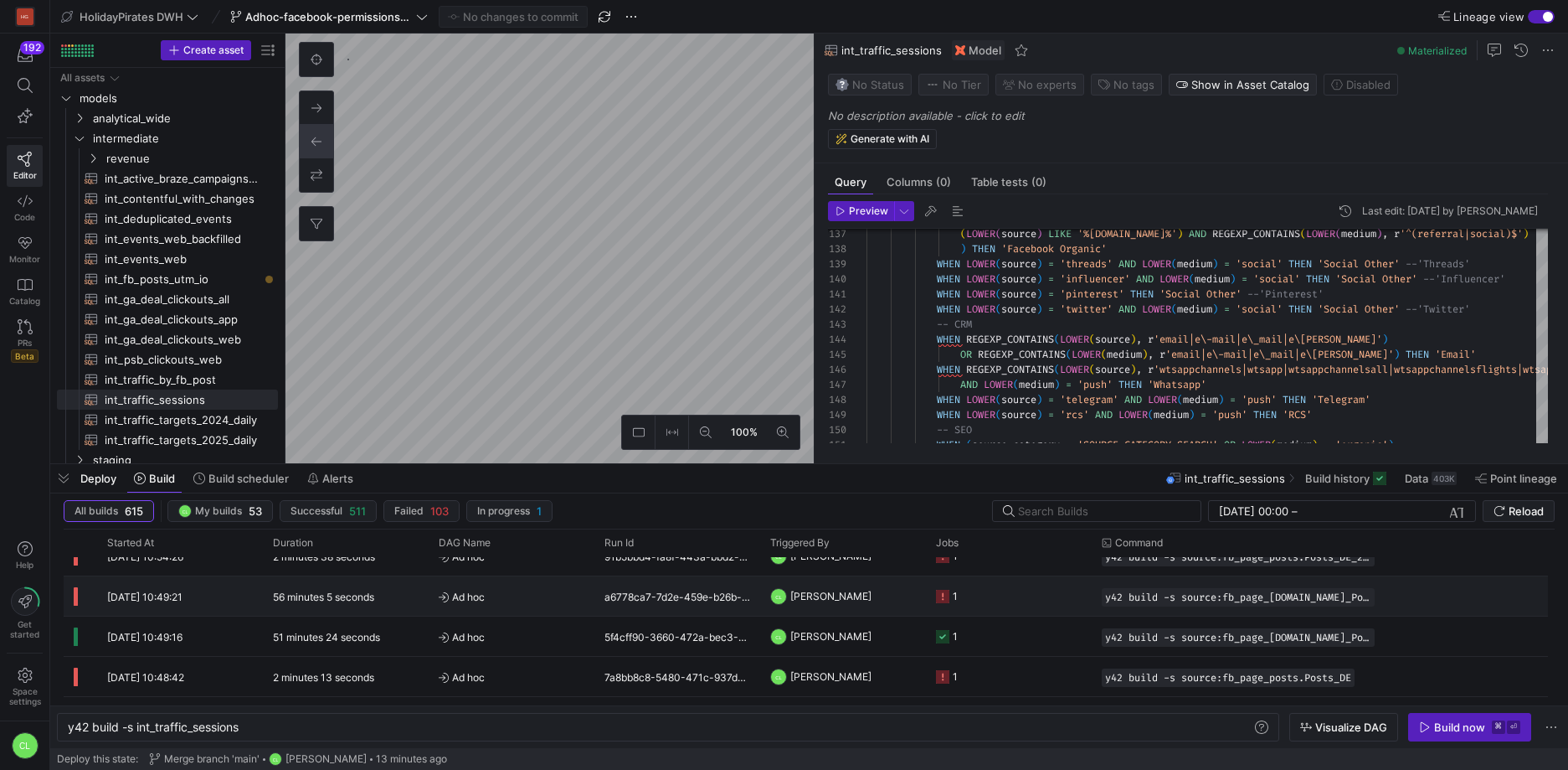
click at [1038, 598] on y42-job-status-cell-renderer "1" at bounding box center [1008, 595] width 146 height 38
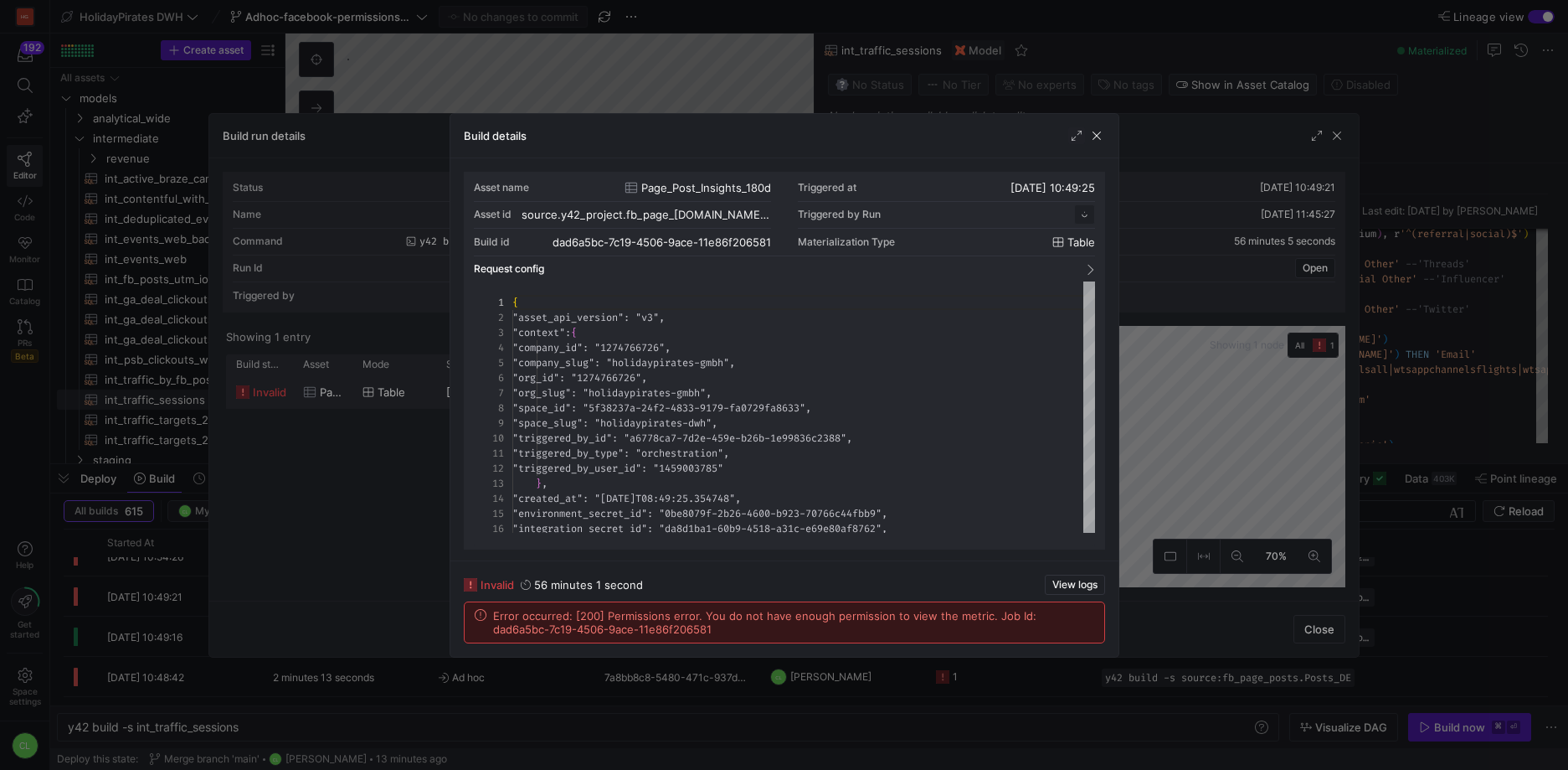
scroll to position [151, 0]
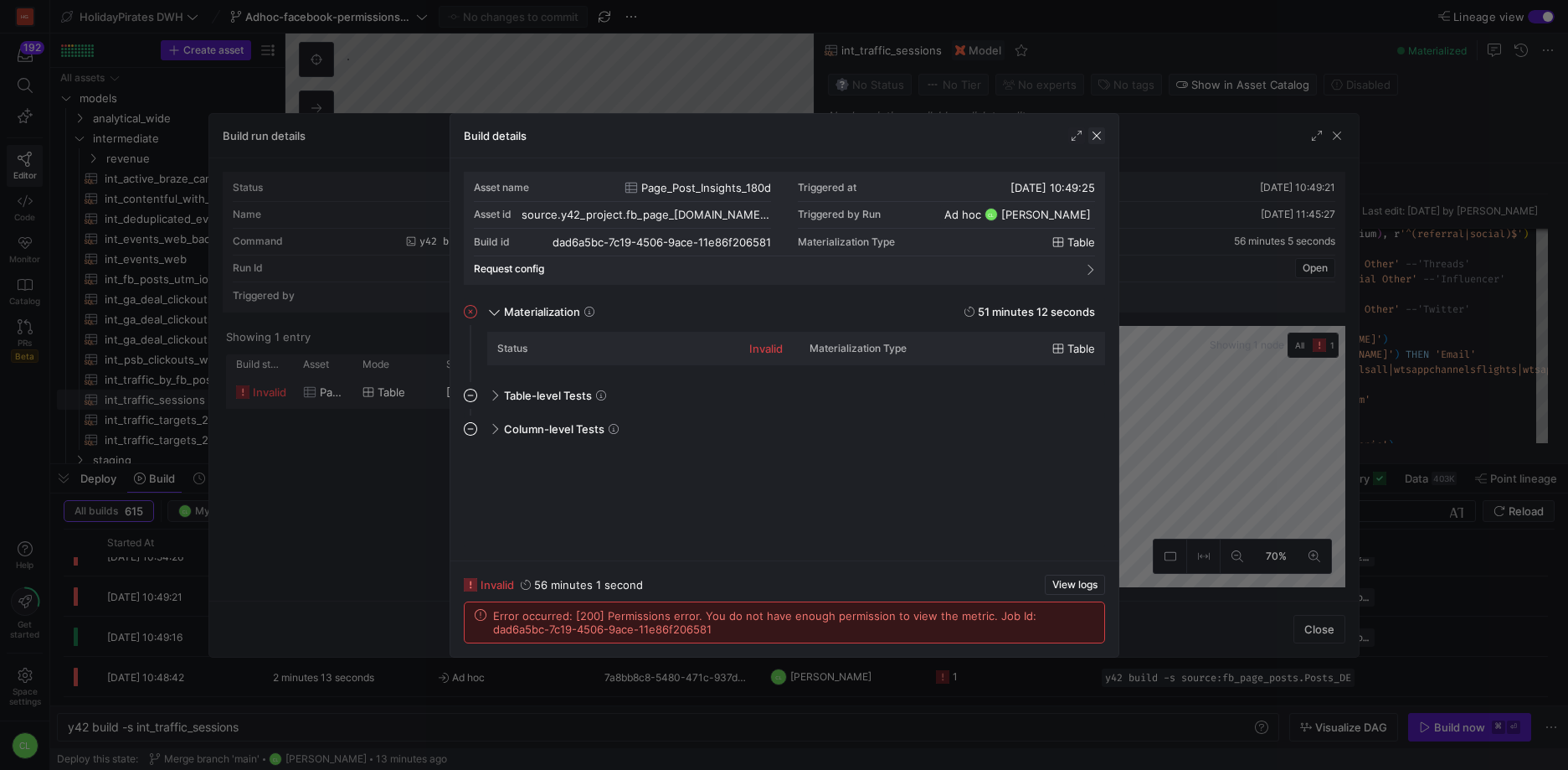
click at [1094, 139] on span "button" at bounding box center [1096, 135] width 17 height 17
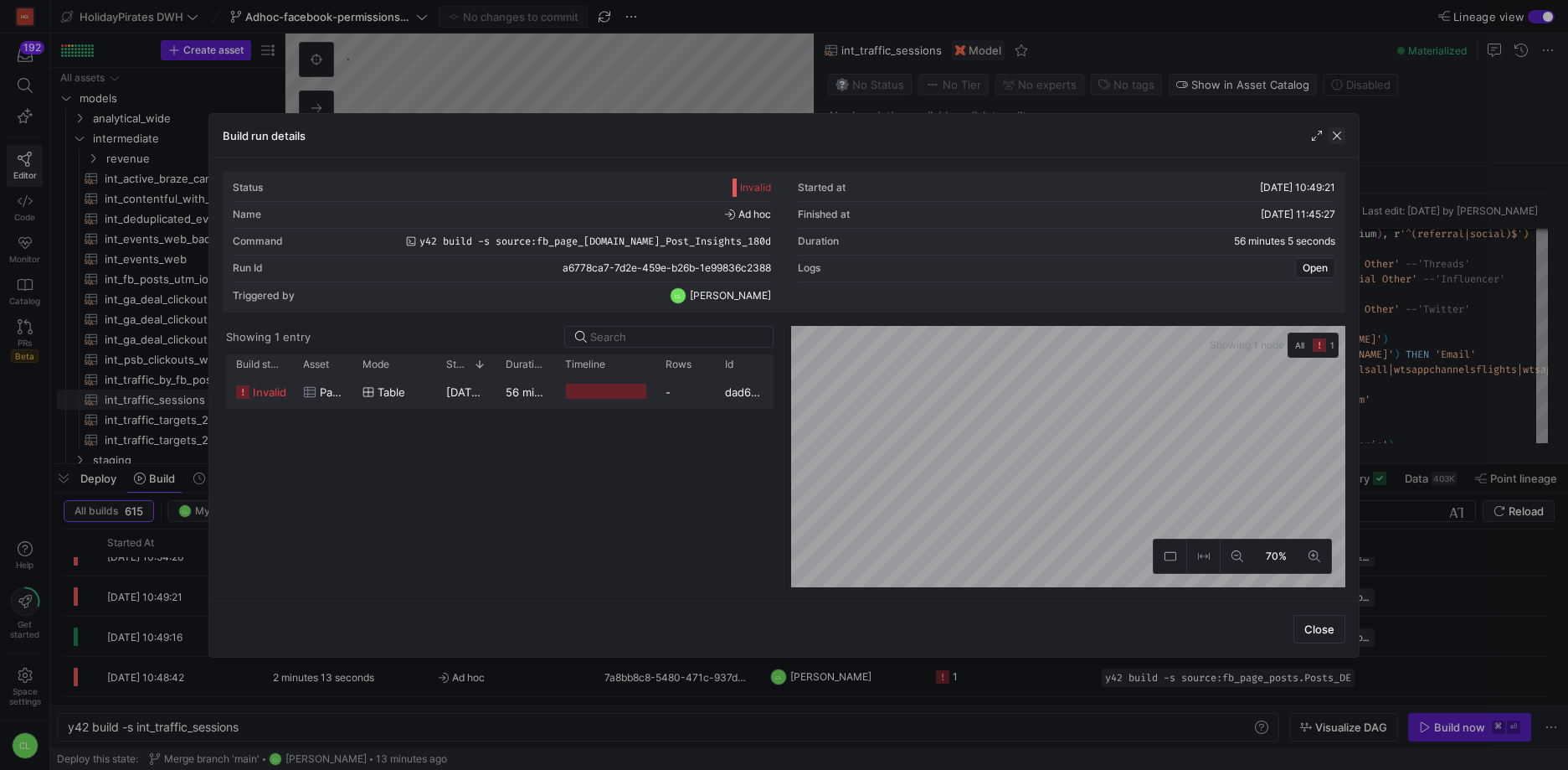
click at [1334, 136] on span "button" at bounding box center [1337, 135] width 17 height 17
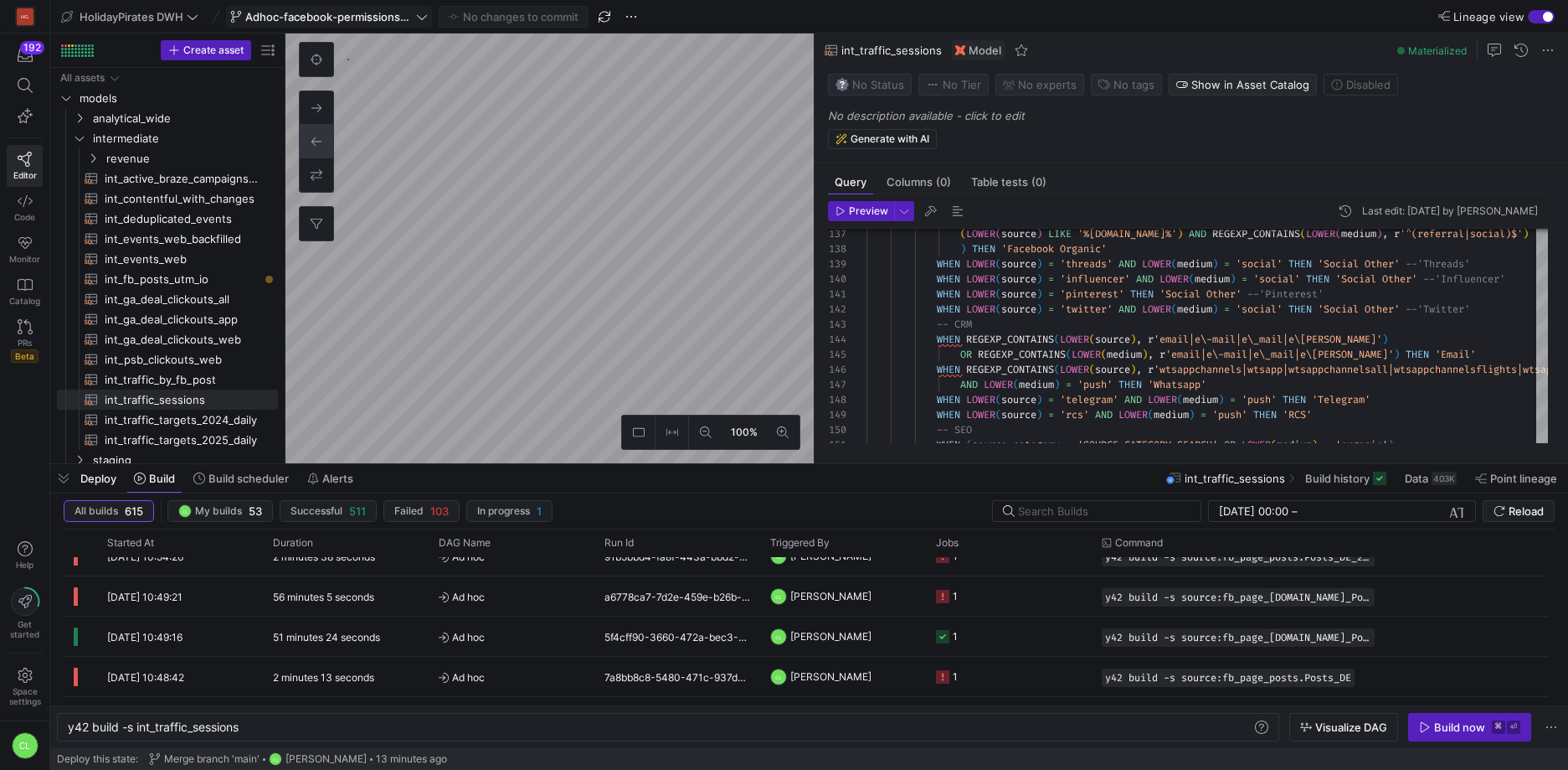
click at [342, 20] on span "Adhoc-facebook-permissions-test" at bounding box center [329, 17] width 168 height 13
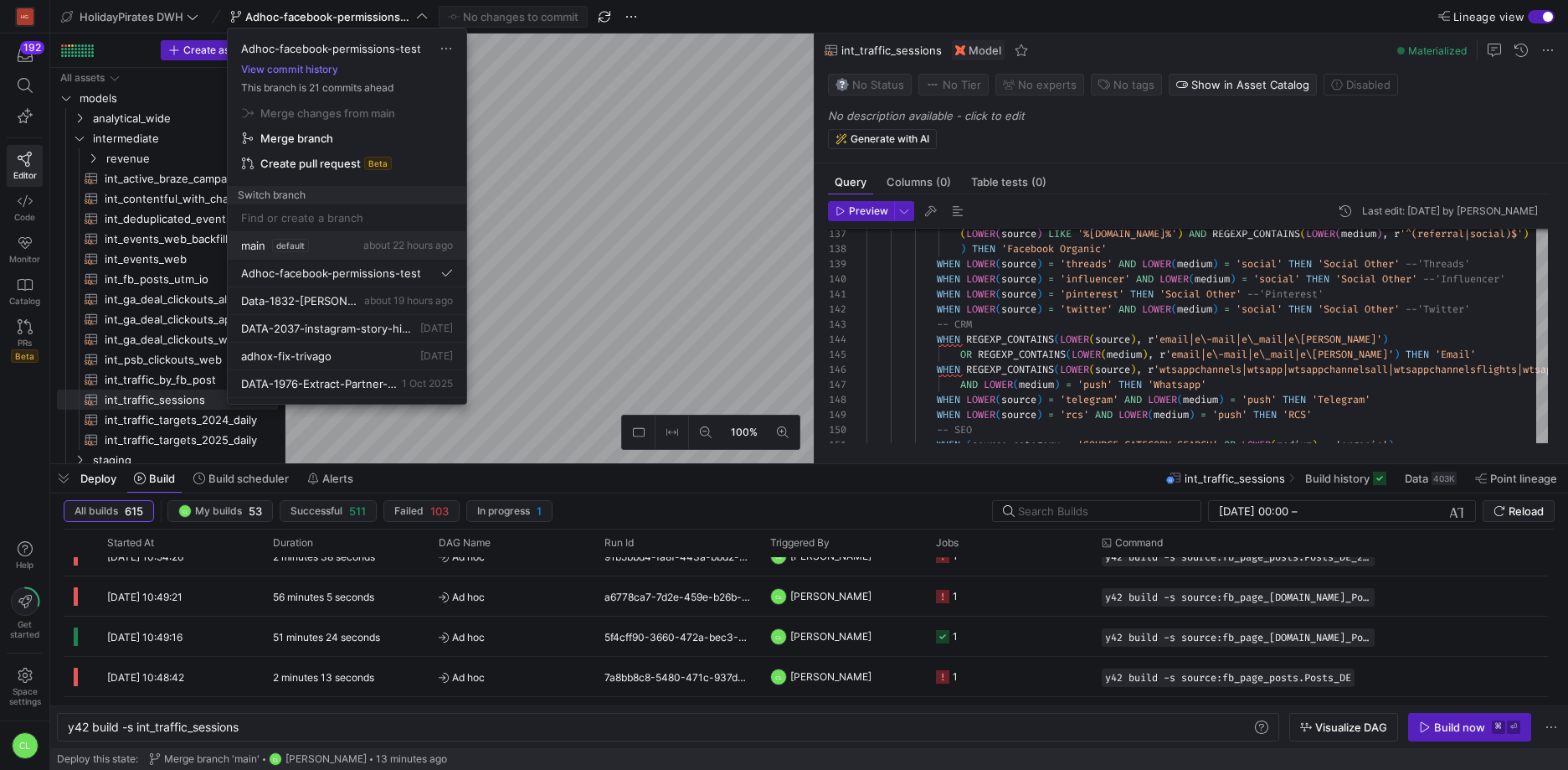
click at [348, 247] on div "main default about 22 hours ago" at bounding box center [347, 245] width 211 height 13
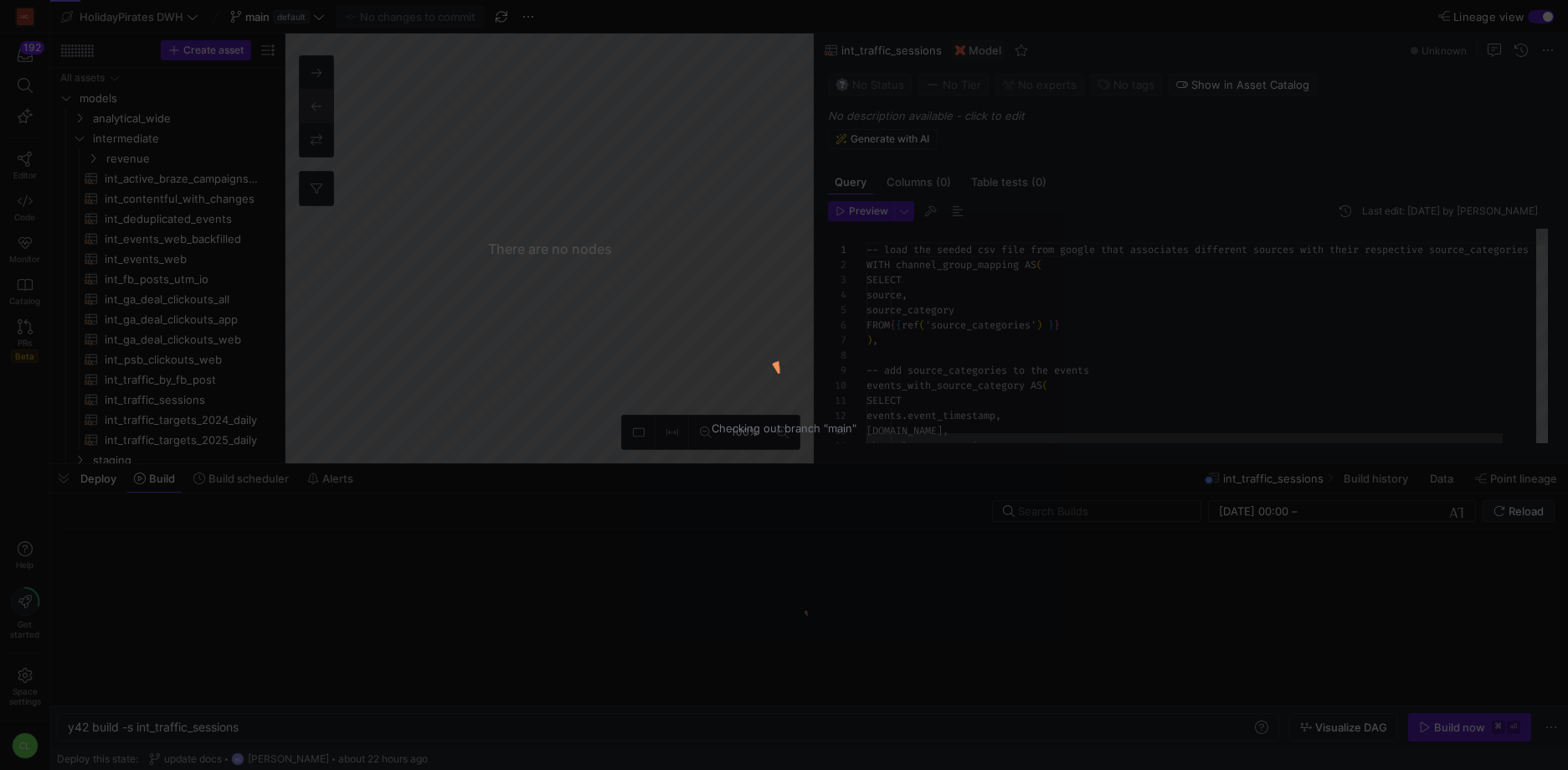
scroll to position [151, 0]
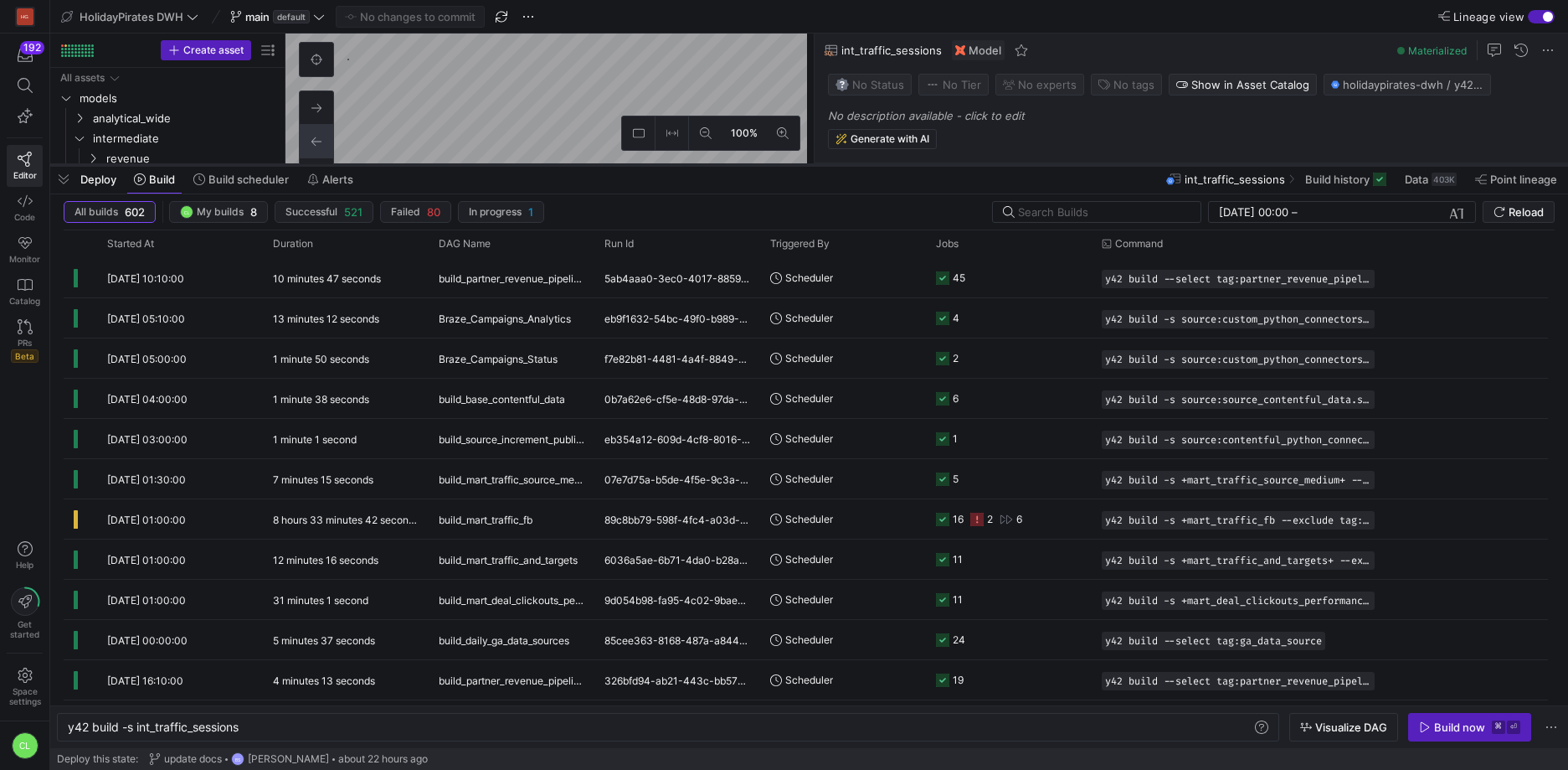
drag, startPoint x: 776, startPoint y: 467, endPoint x: 812, endPoint y: 168, distance: 301.2
click at [812, 168] on div at bounding box center [810, 165] width 1518 height 7
click at [1063, 508] on y42-job-status-cell-renderer "16 2 6" at bounding box center [1008, 518] width 146 height 38
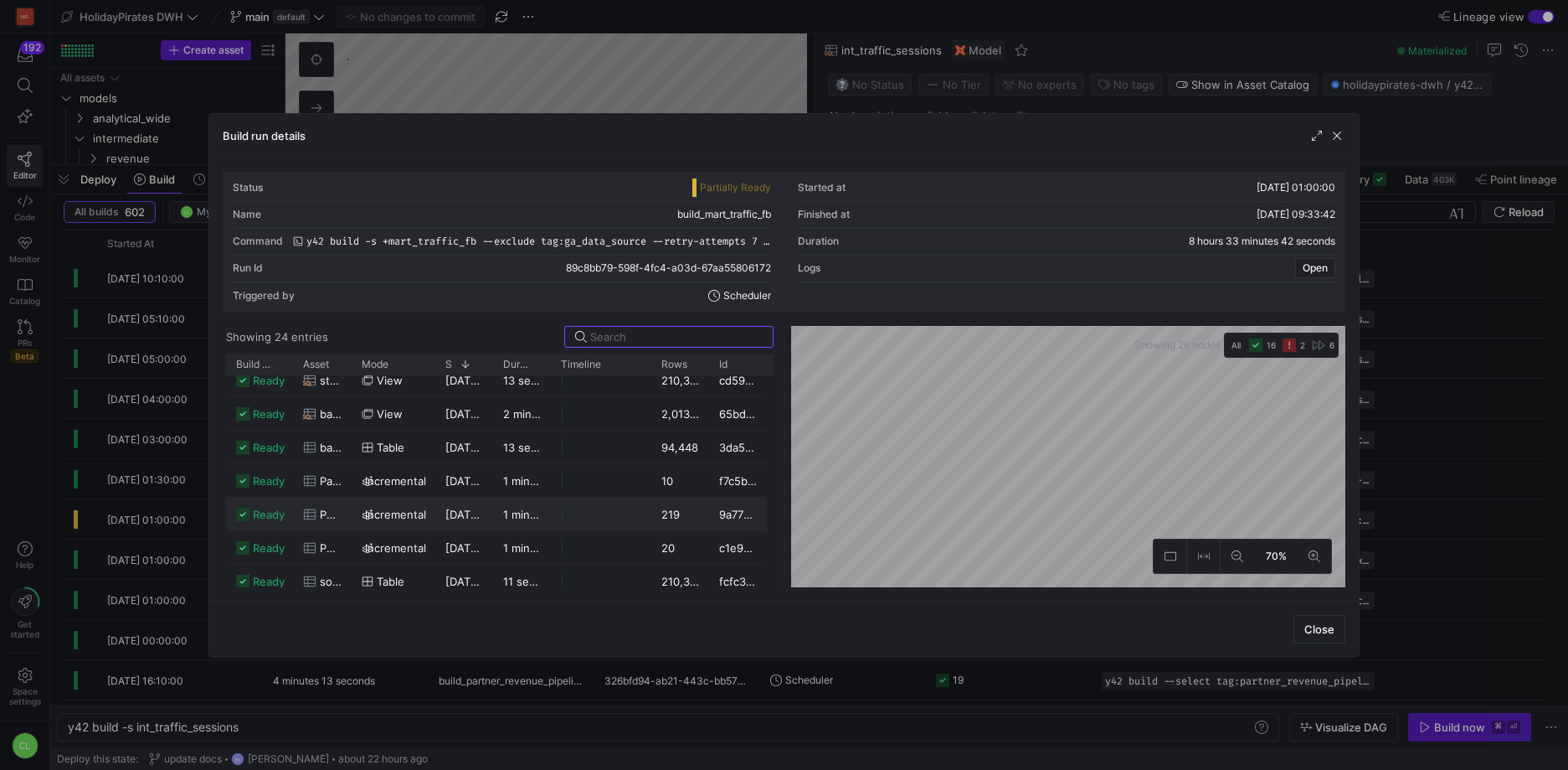
scroll to position [413, 0]
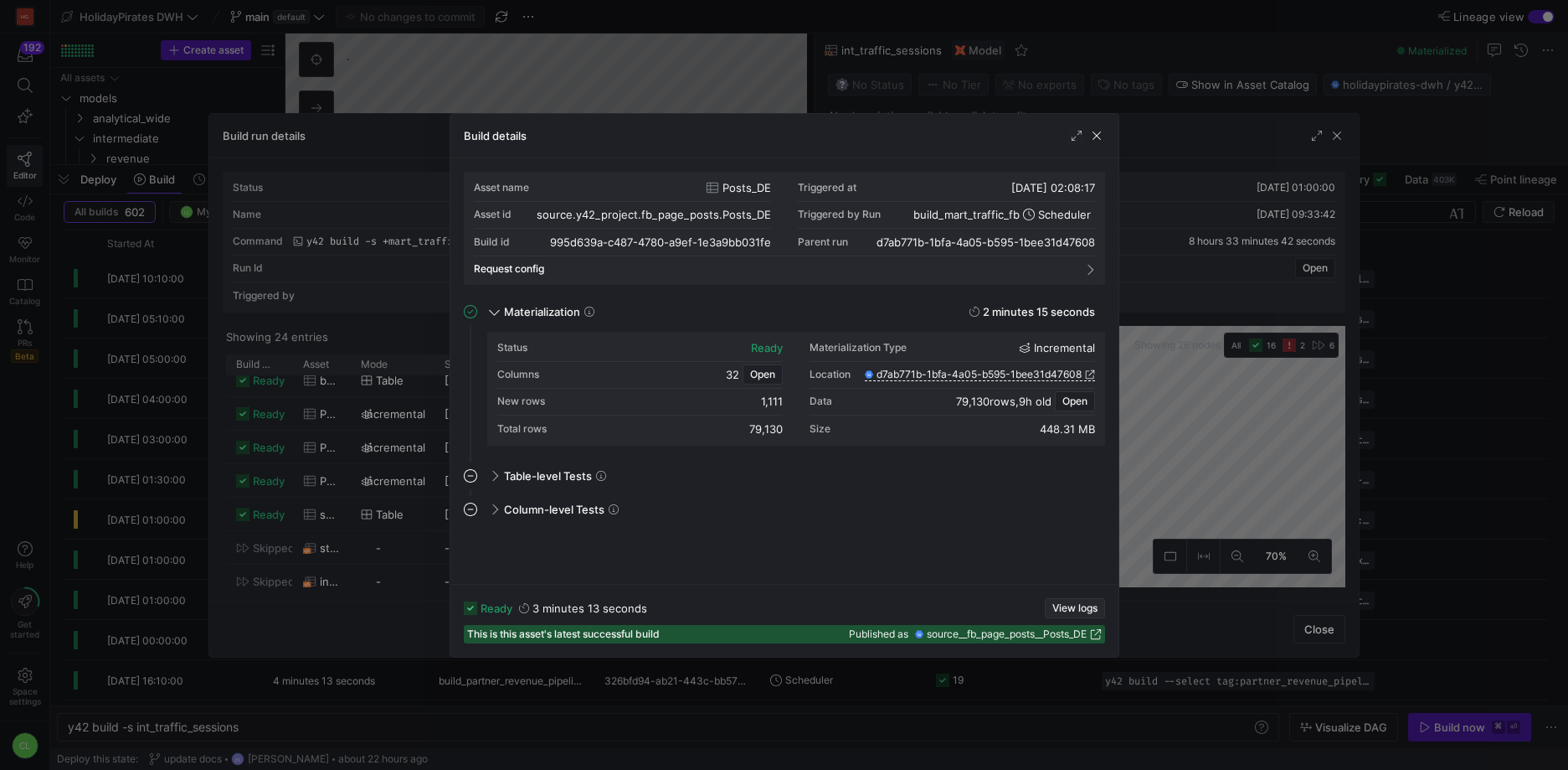
click at [1075, 603] on span "View logs" at bounding box center [1075, 607] width 45 height 11
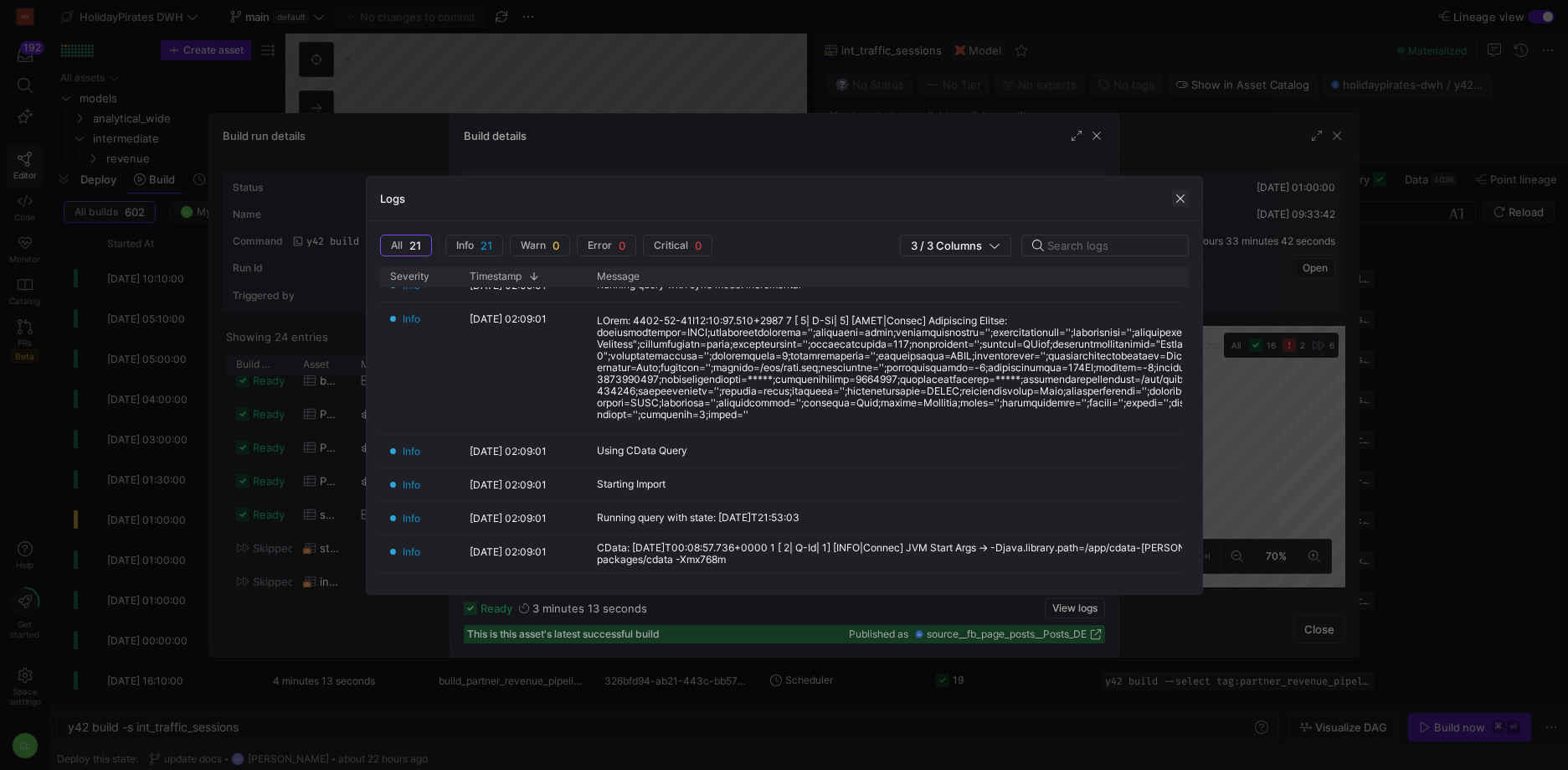
click at [1176, 194] on span "button" at bounding box center [1180, 198] width 17 height 17
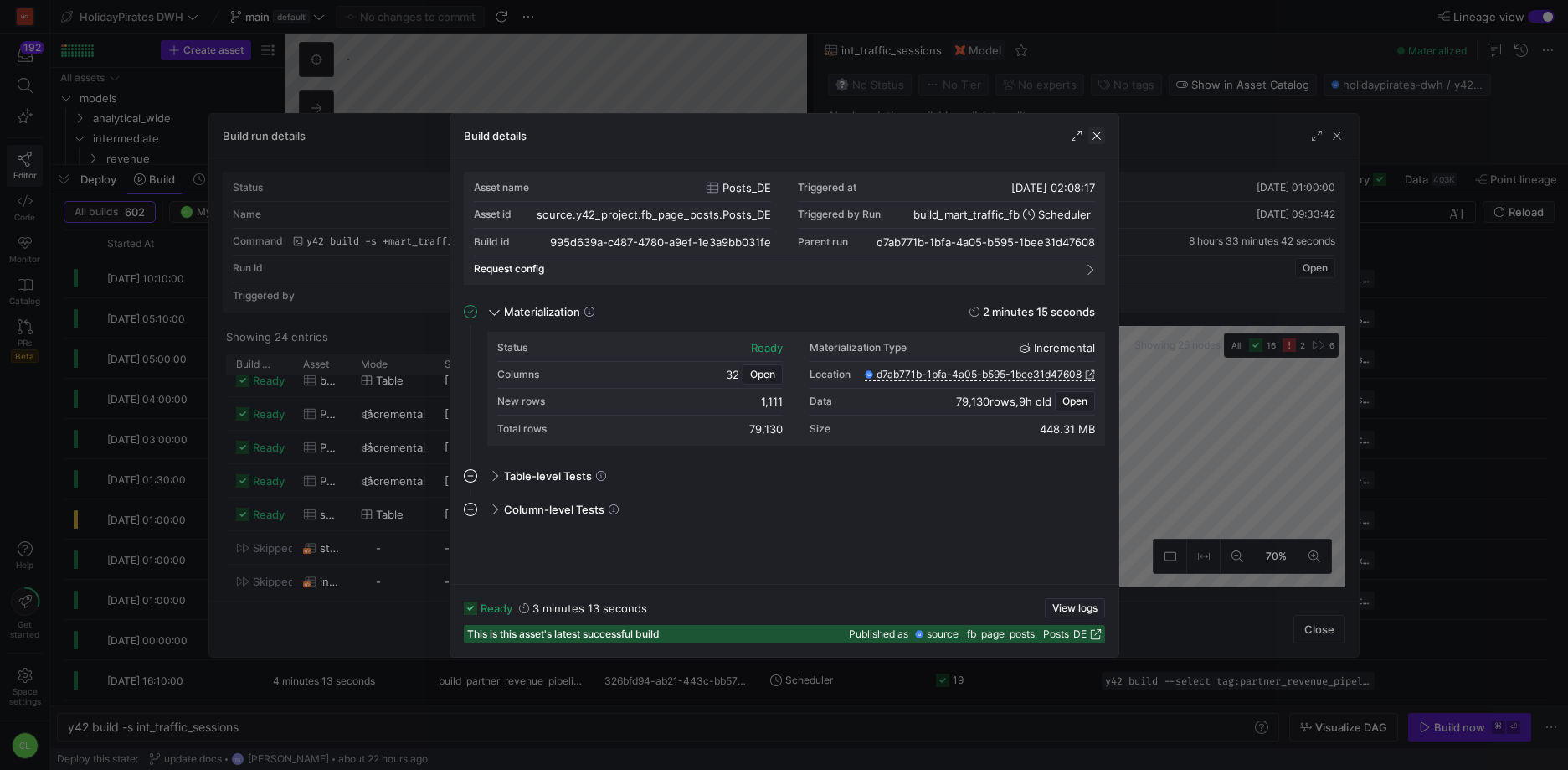
click at [1093, 132] on span "button" at bounding box center [1096, 135] width 17 height 17
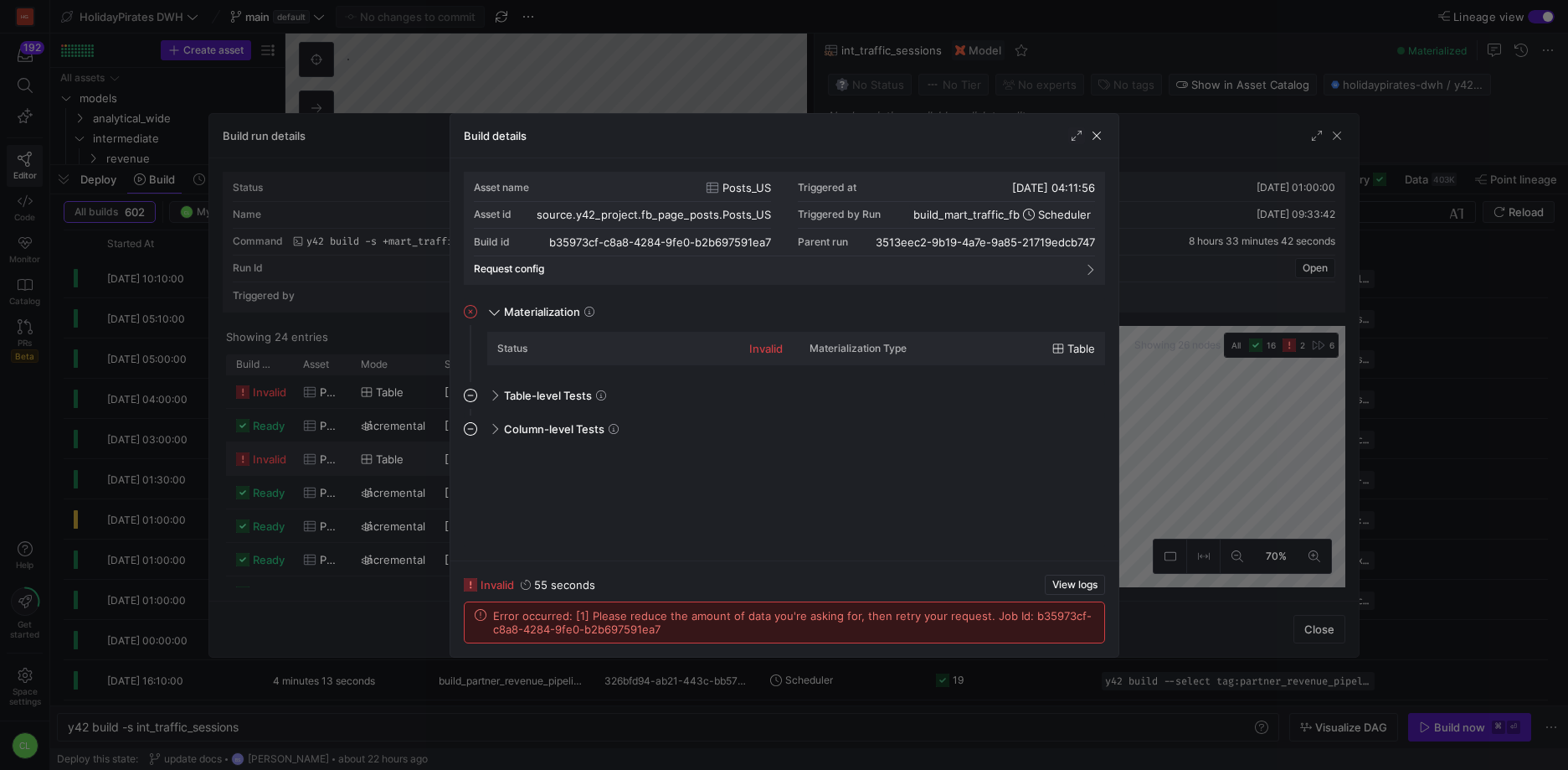
click at [1165, 433] on div at bounding box center [784, 385] width 1568 height 770
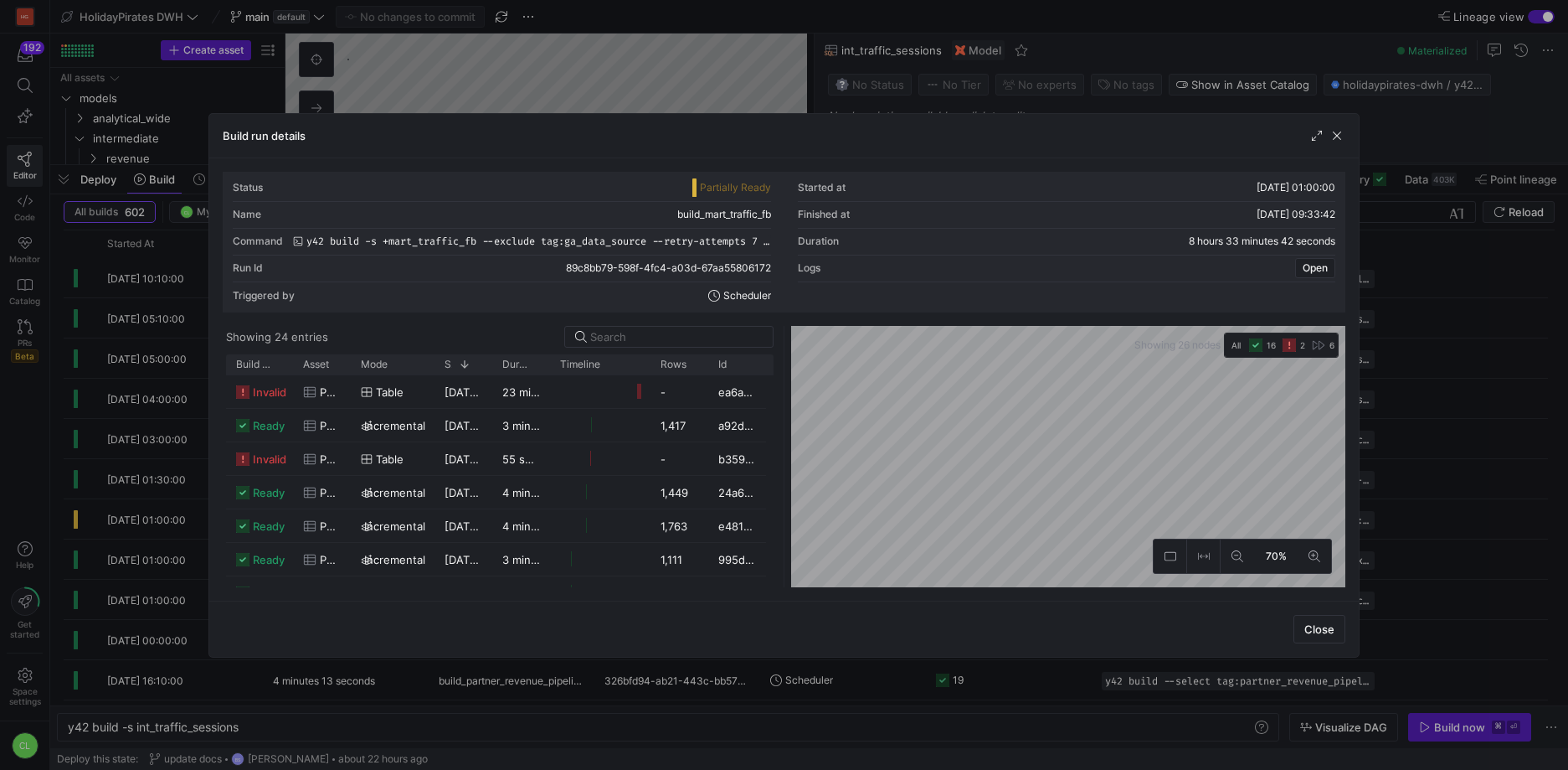
click at [1317, 144] on div "Build run details" at bounding box center [784, 135] width 1150 height 45
click at [1318, 137] on span "button" at bounding box center [1316, 135] width 17 height 17
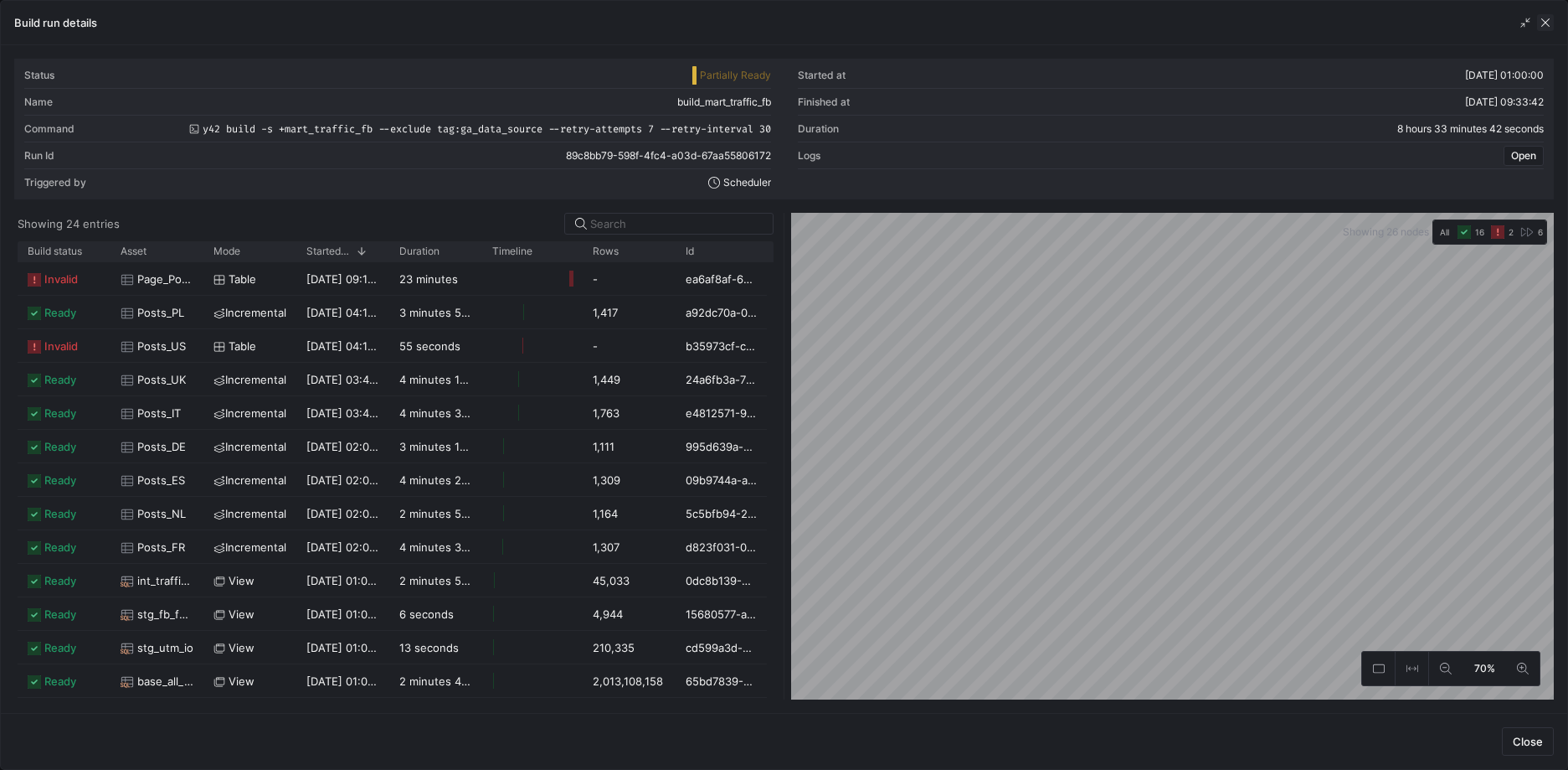
click at [1549, 24] on span "button" at bounding box center [1545, 22] width 17 height 17
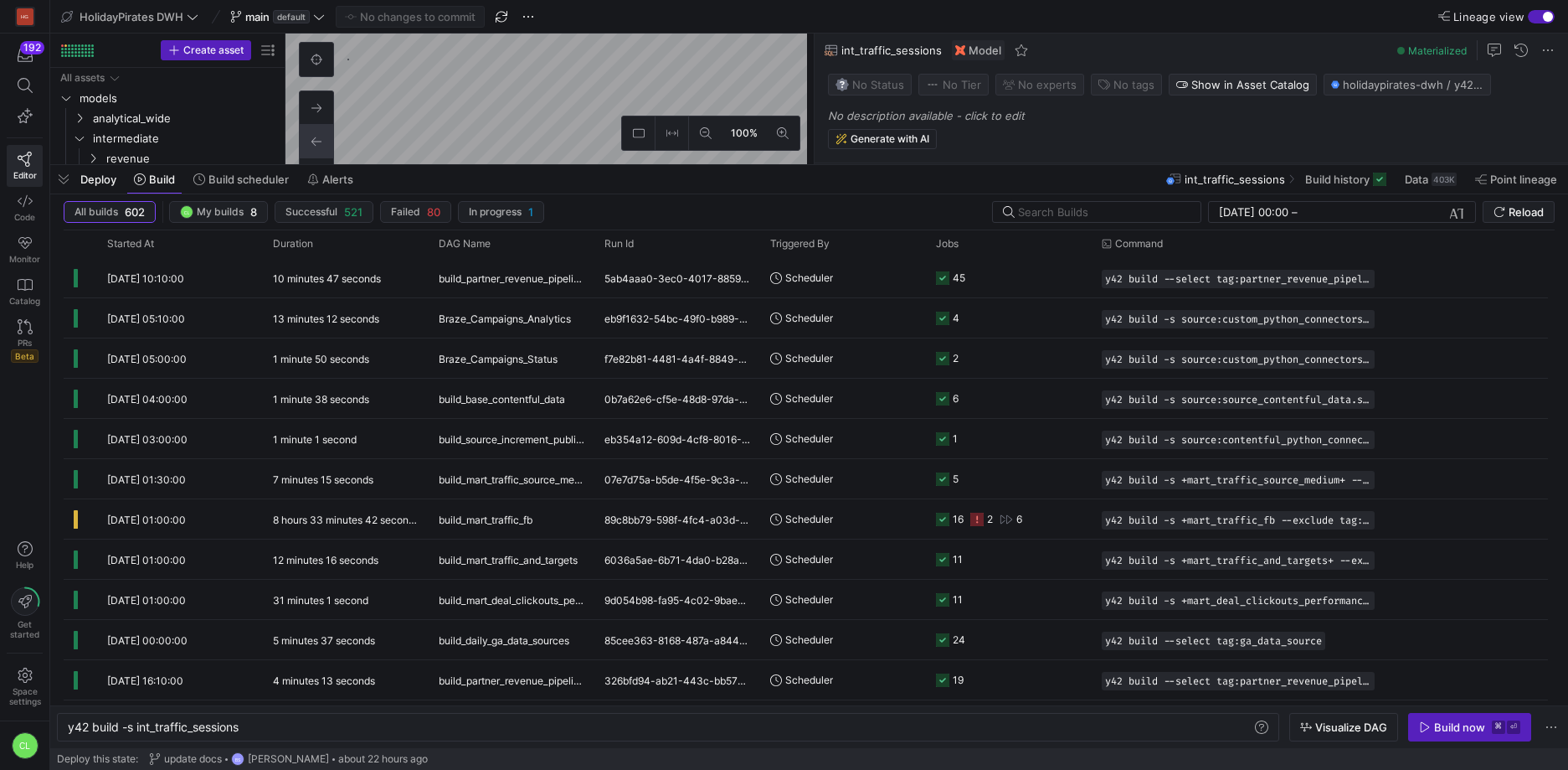
click at [697, 171] on div "Deploy Build Build scheduler Alerts int_traffic_sessions Build history Data 403…" at bounding box center [810, 179] width 1518 height 29
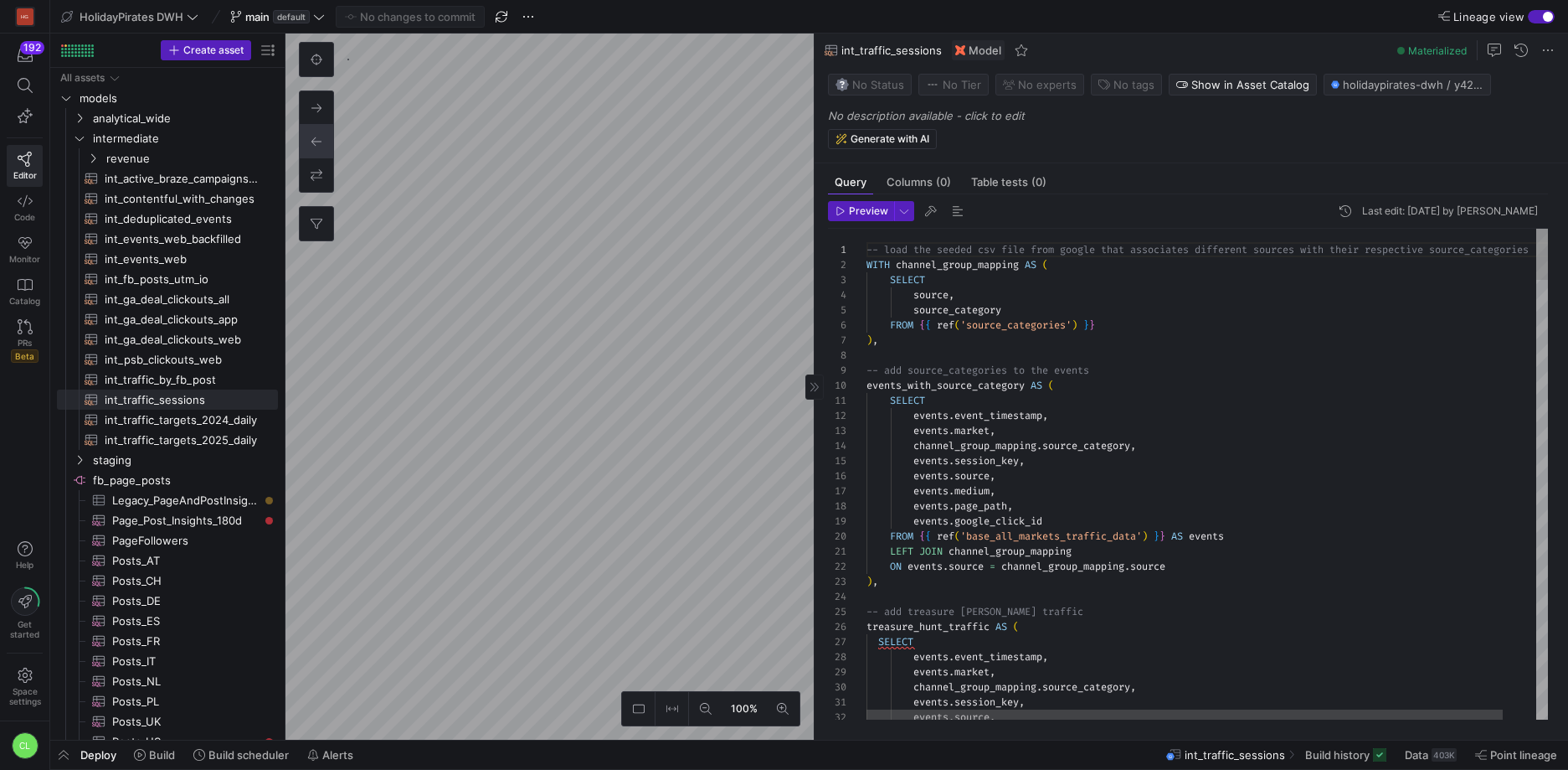
click at [936, 479] on as-split "100% 0 Query Columns (0) Table tests (0) Preview Last edit: Thursday 02 October…" at bounding box center [927, 386] width 1282 height 706
click at [874, 330] on as-split "100% 0 Query Columns (0) Table tests (0) Preview Last edit: Thursday 02 October…" at bounding box center [927, 386] width 1282 height 706
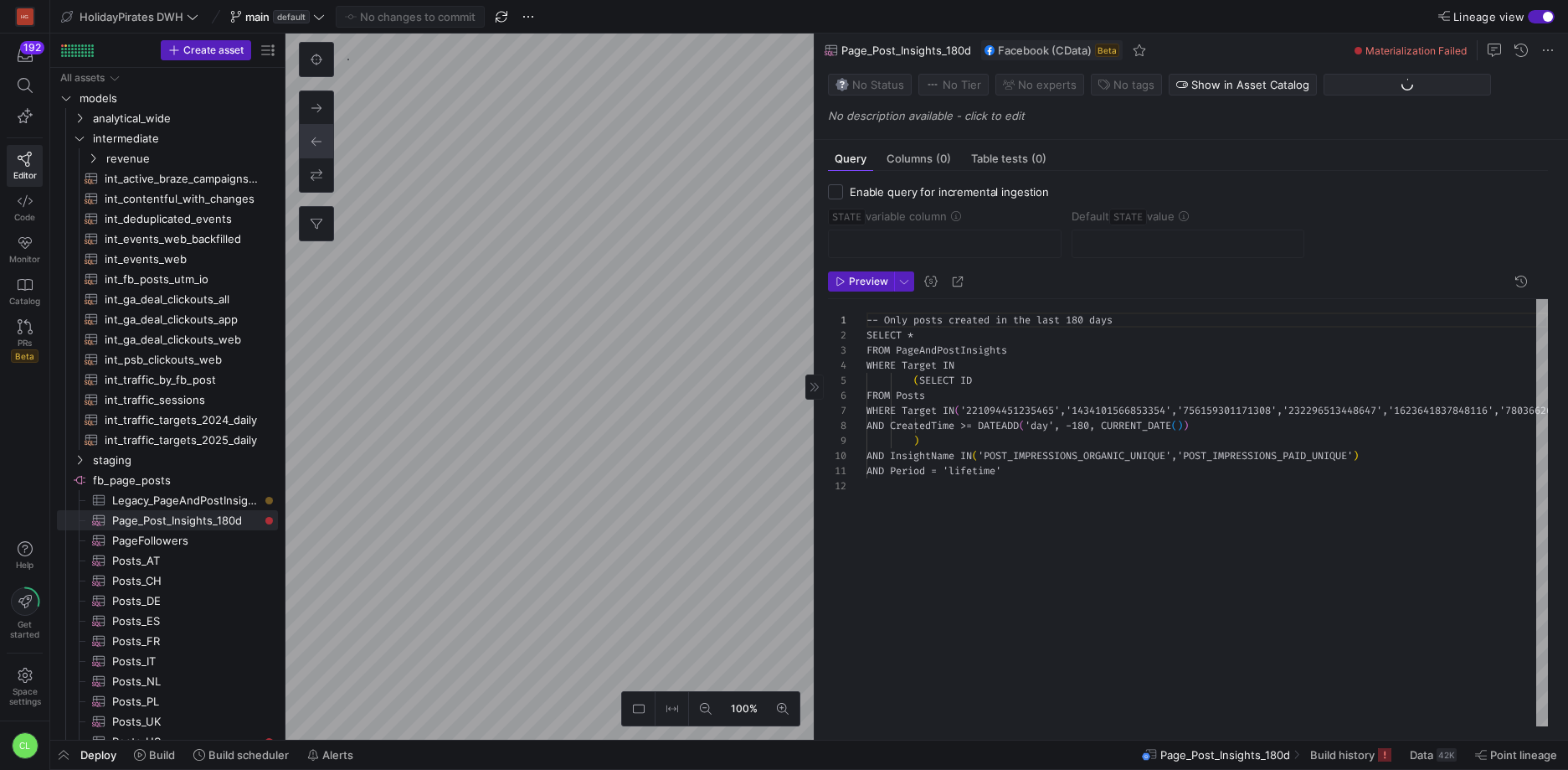
scroll to position [135, 0]
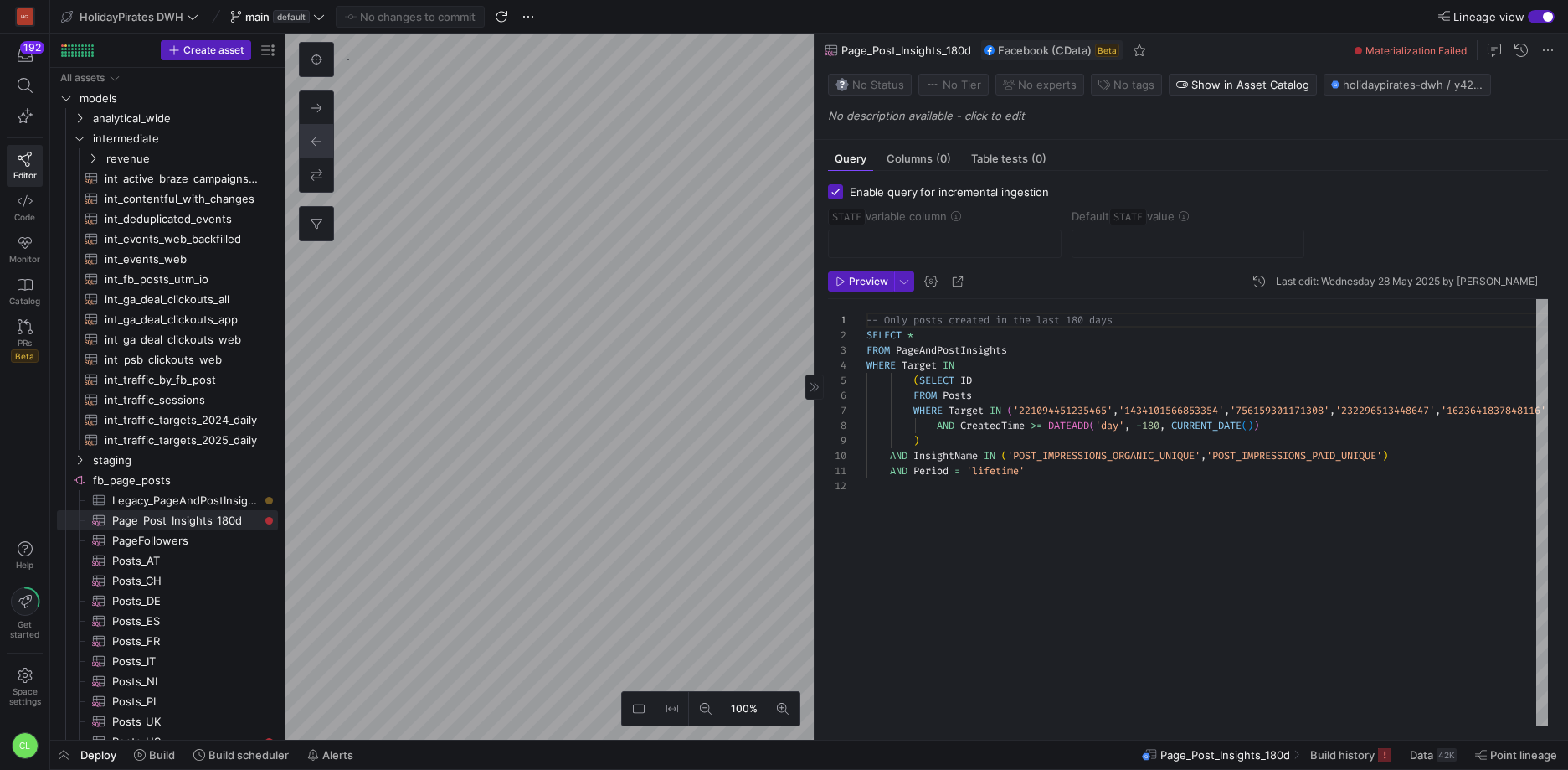
checkbox input "true"
type input "STATE"
type input "2024-11-16"
type textarea "SELECT * , CreatedTime as STATE FROM Posts WHERE Target = '298404216944872' -- …"
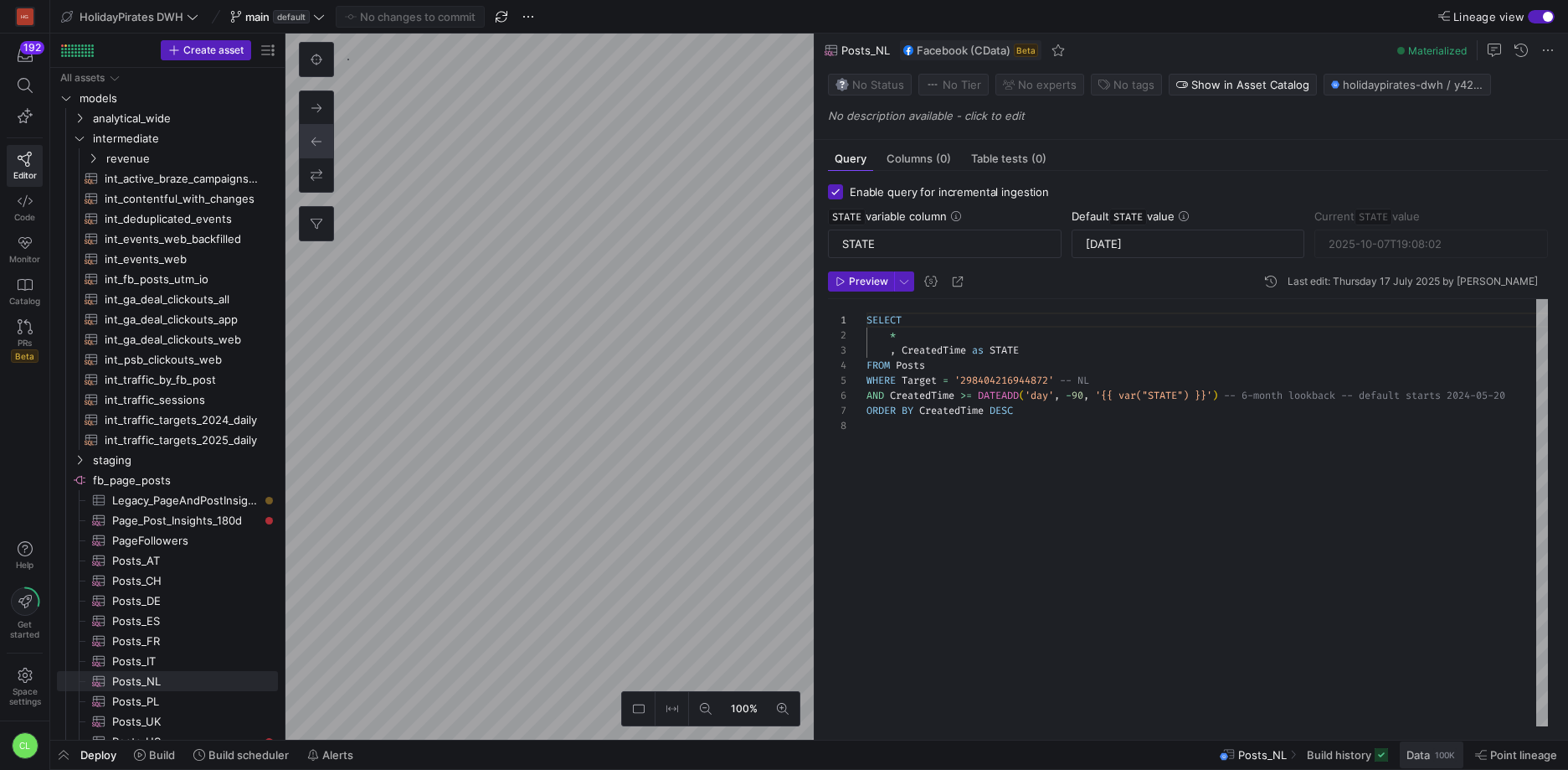
click at [1426, 753] on span "Data" at bounding box center [1418, 754] width 24 height 13
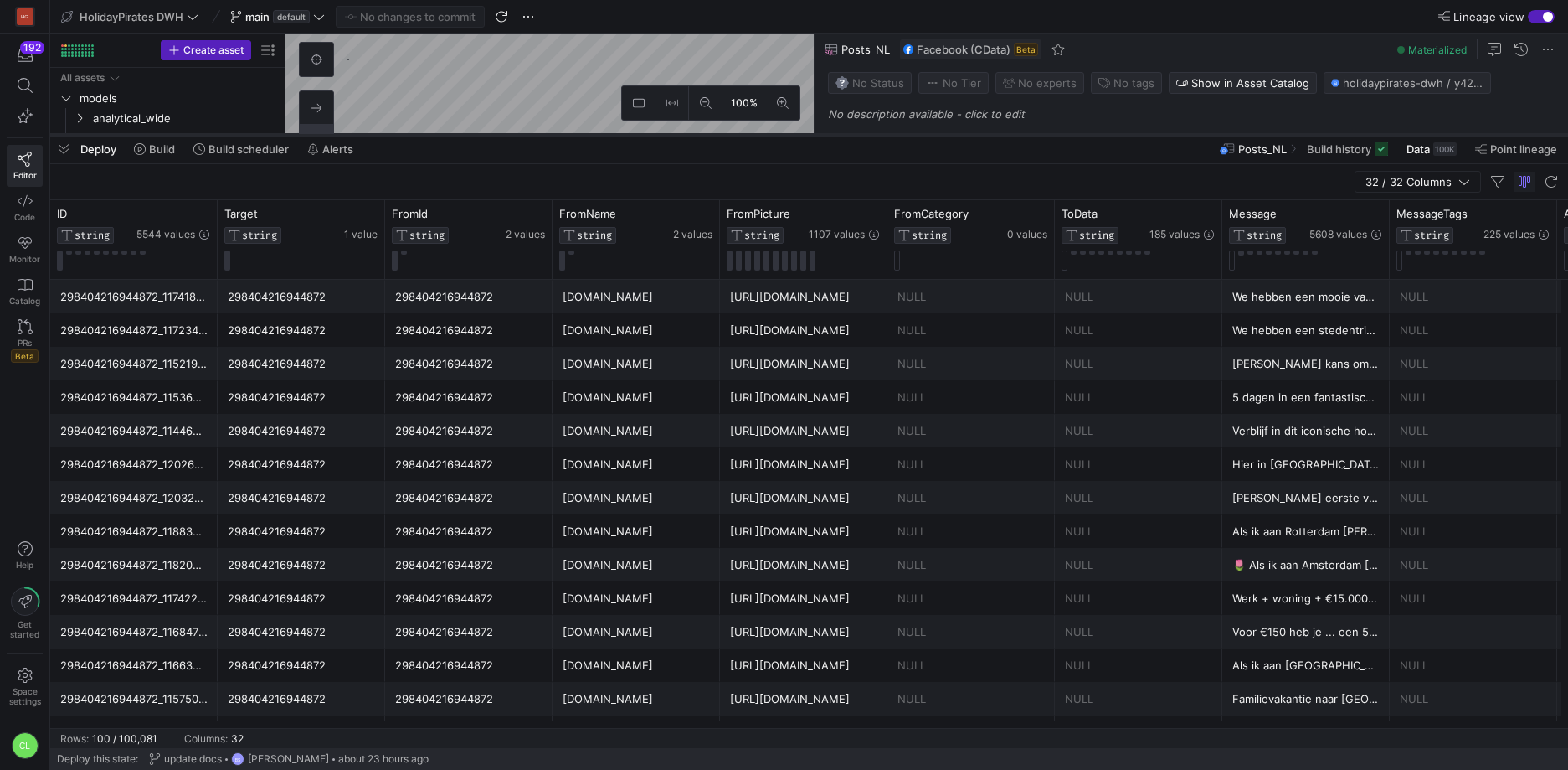
drag, startPoint x: 590, startPoint y: 461, endPoint x: 565, endPoint y: 131, distance: 330.9
click at [565, 131] on div at bounding box center [810, 135] width 1518 height 7
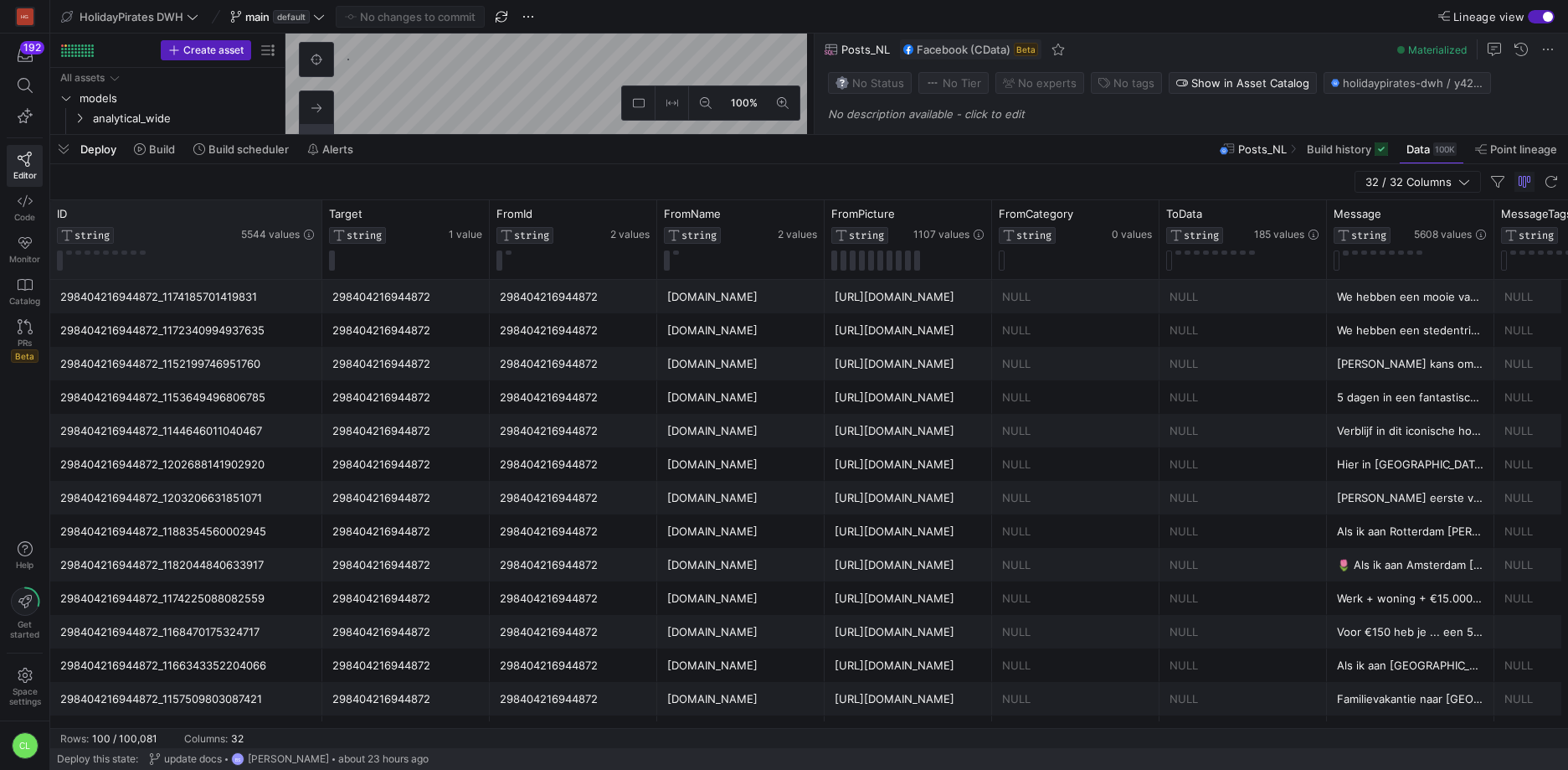
drag, startPoint x: 213, startPoint y: 221, endPoint x: 318, endPoint y: 223, distance: 105.0
click at [318, 223] on div at bounding box center [321, 239] width 7 height 79
click at [289, 216] on icon at bounding box center [287, 214] width 13 height 13
click at [80, 253] on button at bounding box center [78, 253] width 6 height 4
click at [267, 365] on div "298404216944872_1214039204101147" at bounding box center [186, 364] width 252 height 32
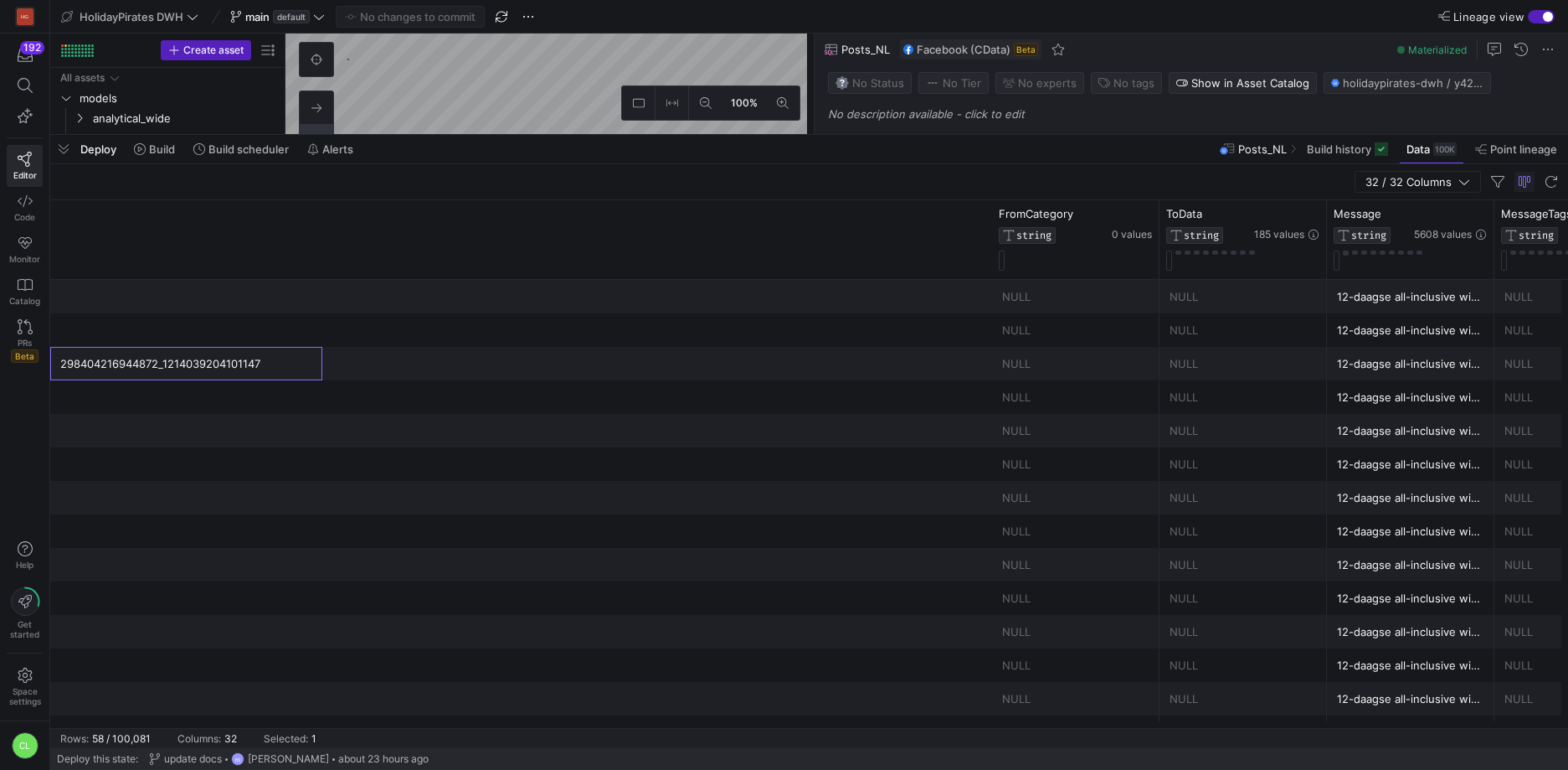
scroll to position [0, 2777]
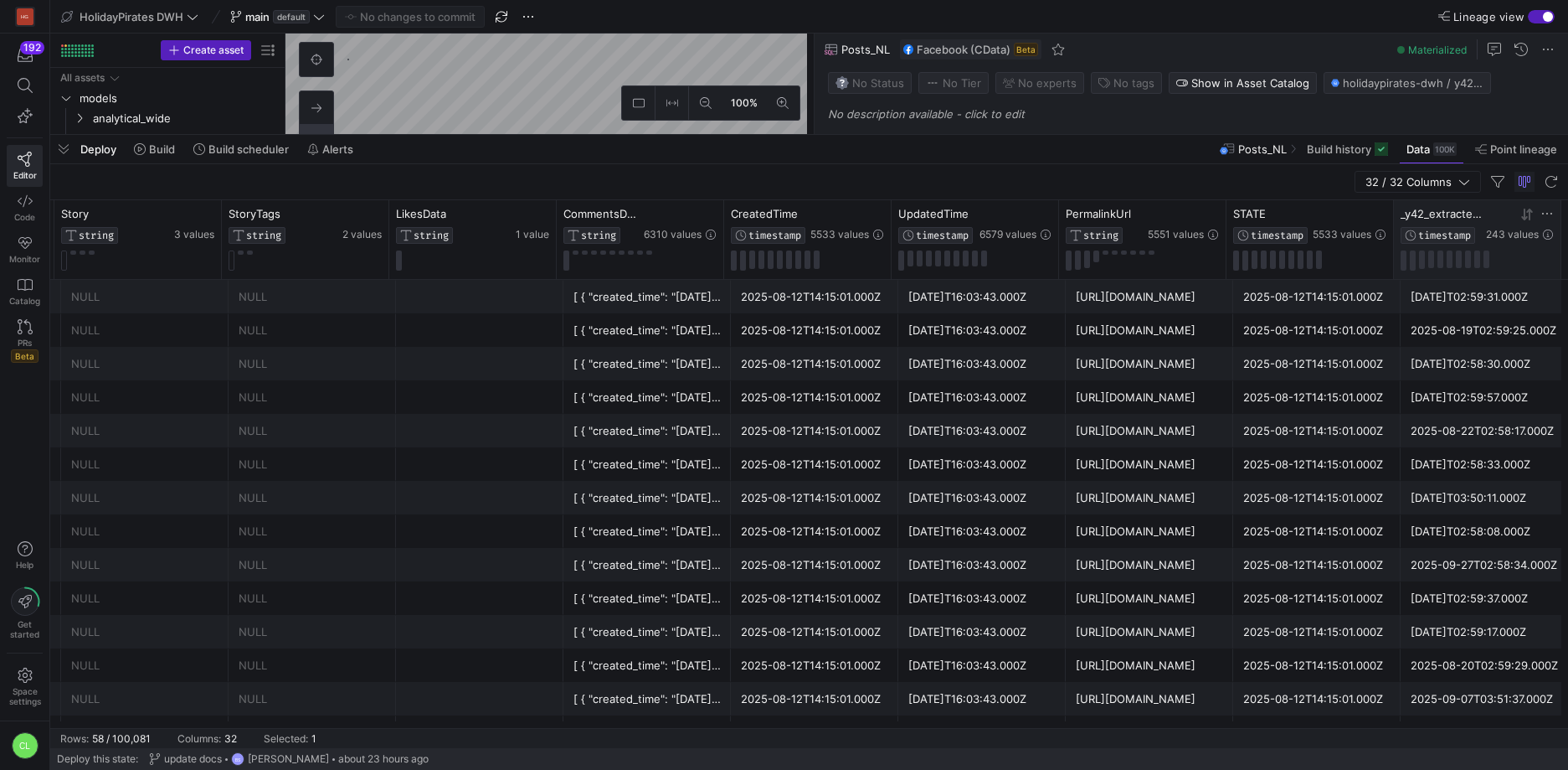
click at [1527, 219] on icon at bounding box center [1526, 214] width 13 height 13
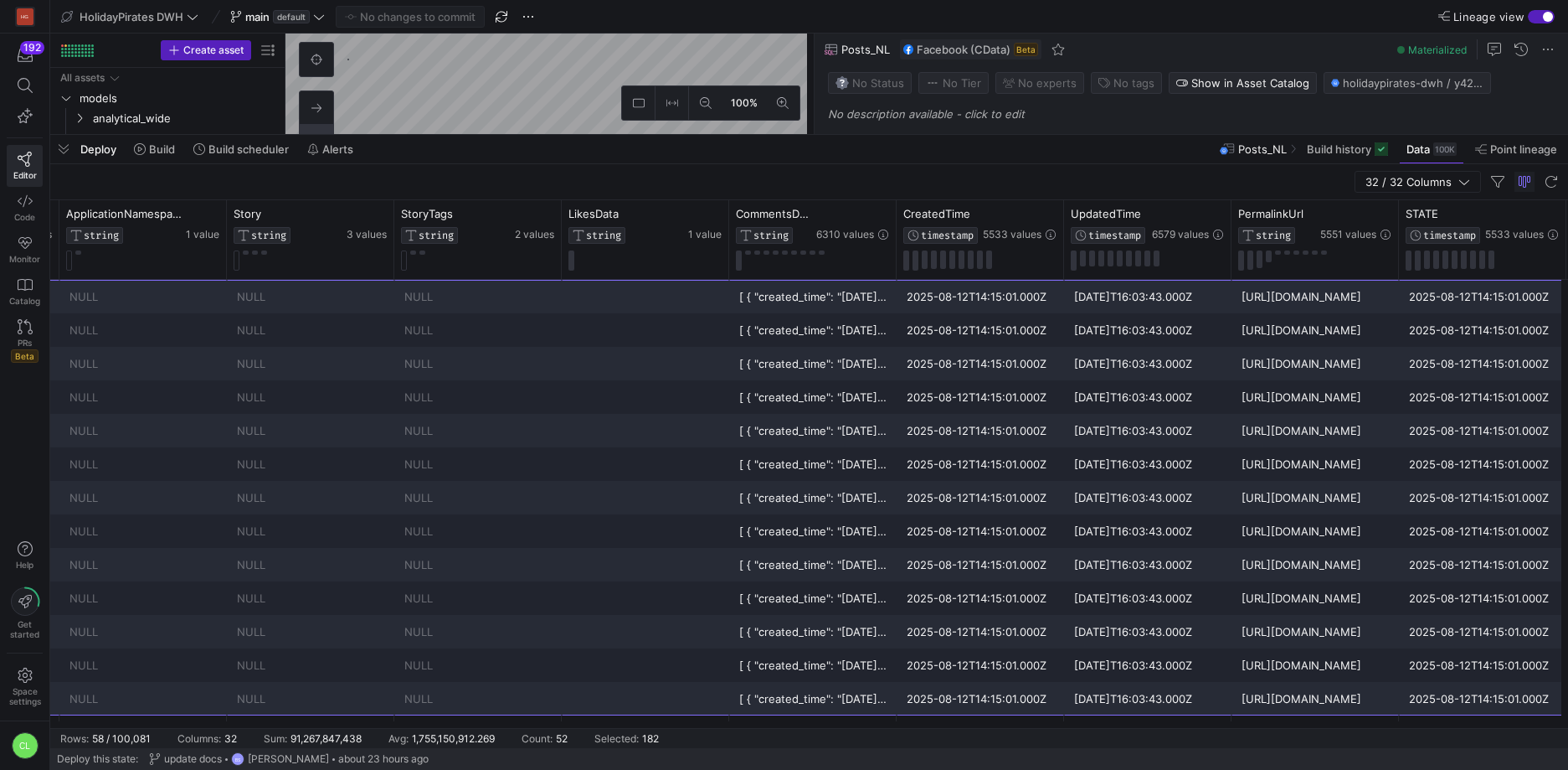
drag, startPoint x: 1478, startPoint y: 307, endPoint x: 1386, endPoint y: 696, distance: 399.7
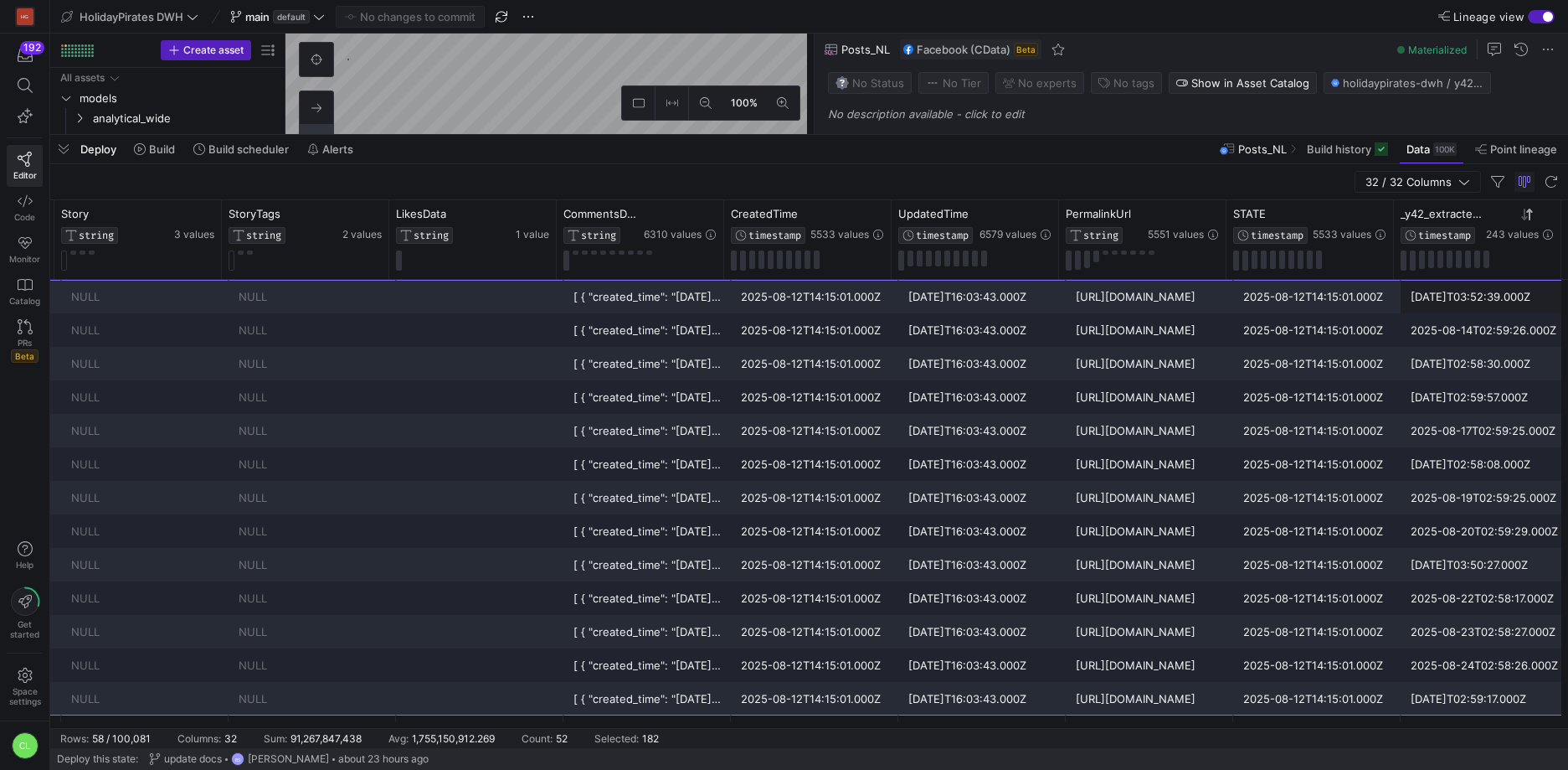
click at [1258, 619] on div "2025-08-12T14:15:01.000Z" at bounding box center [1316, 631] width 148 height 32
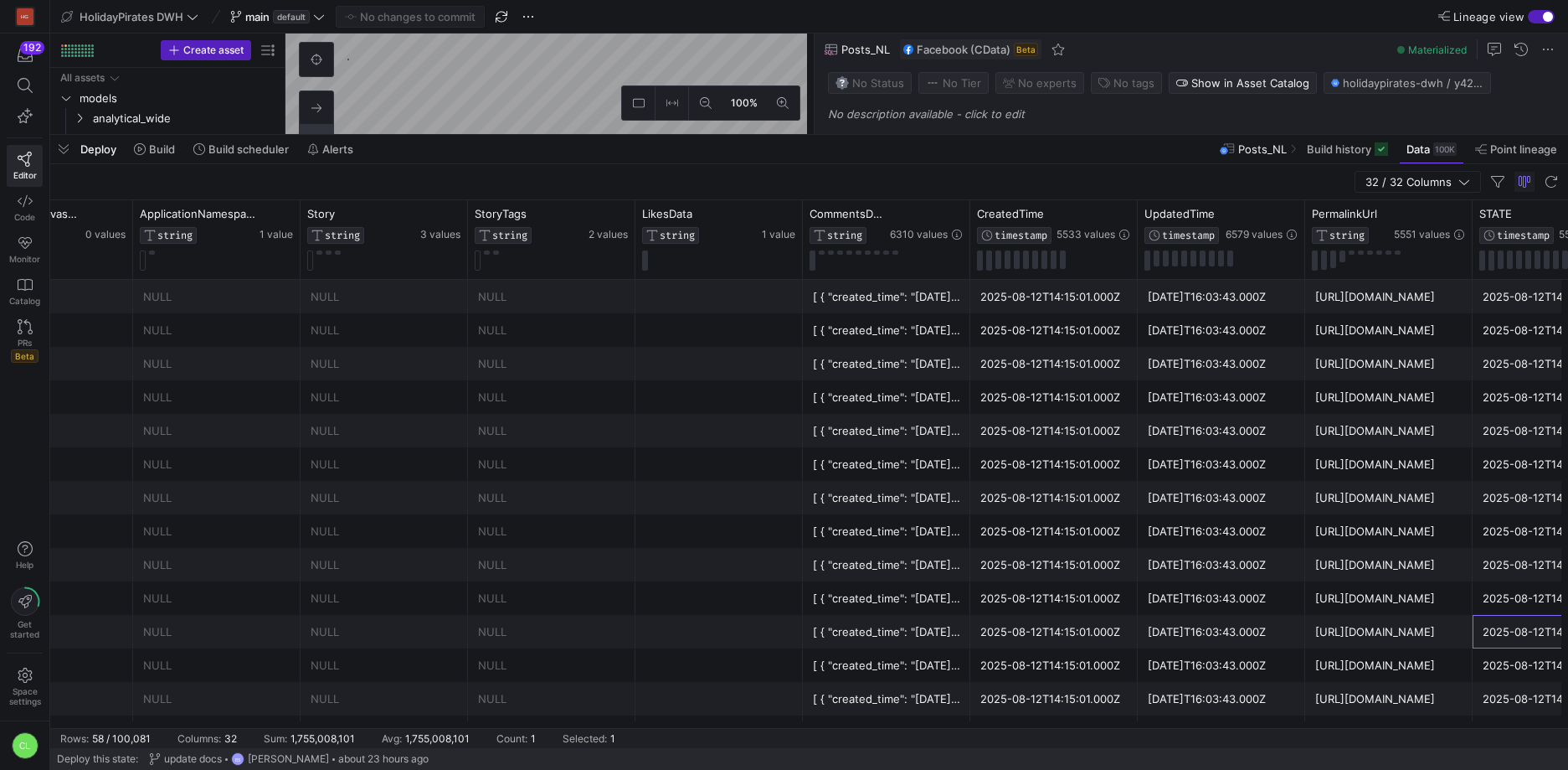
click at [663, 151] on div "Deploy Build Build scheduler Alerts Posts_NL Build history Data 100K Point line…" at bounding box center [810, 149] width 1518 height 29
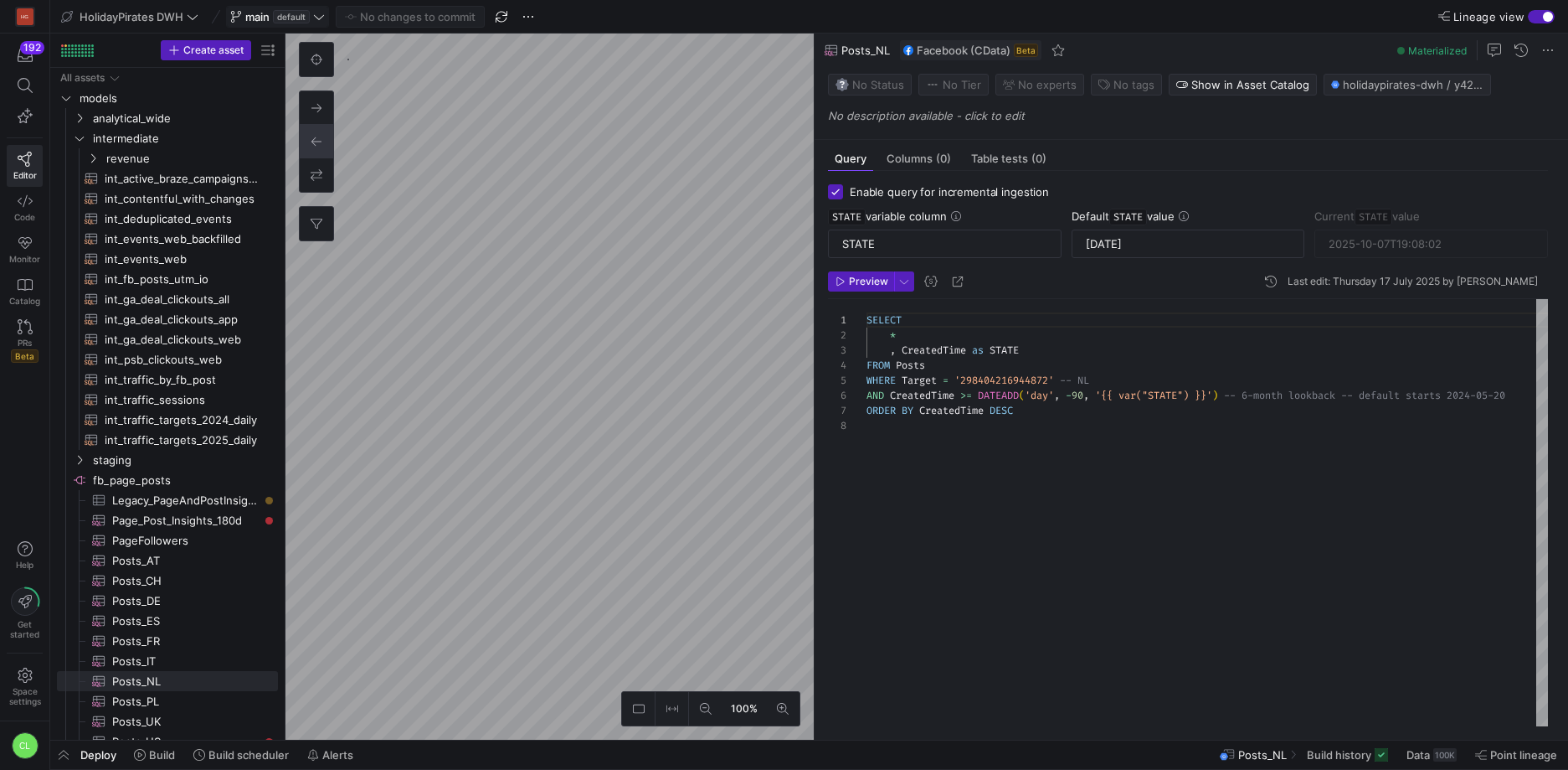
click at [325, 21] on icon at bounding box center [318, 16] width 11 height 11
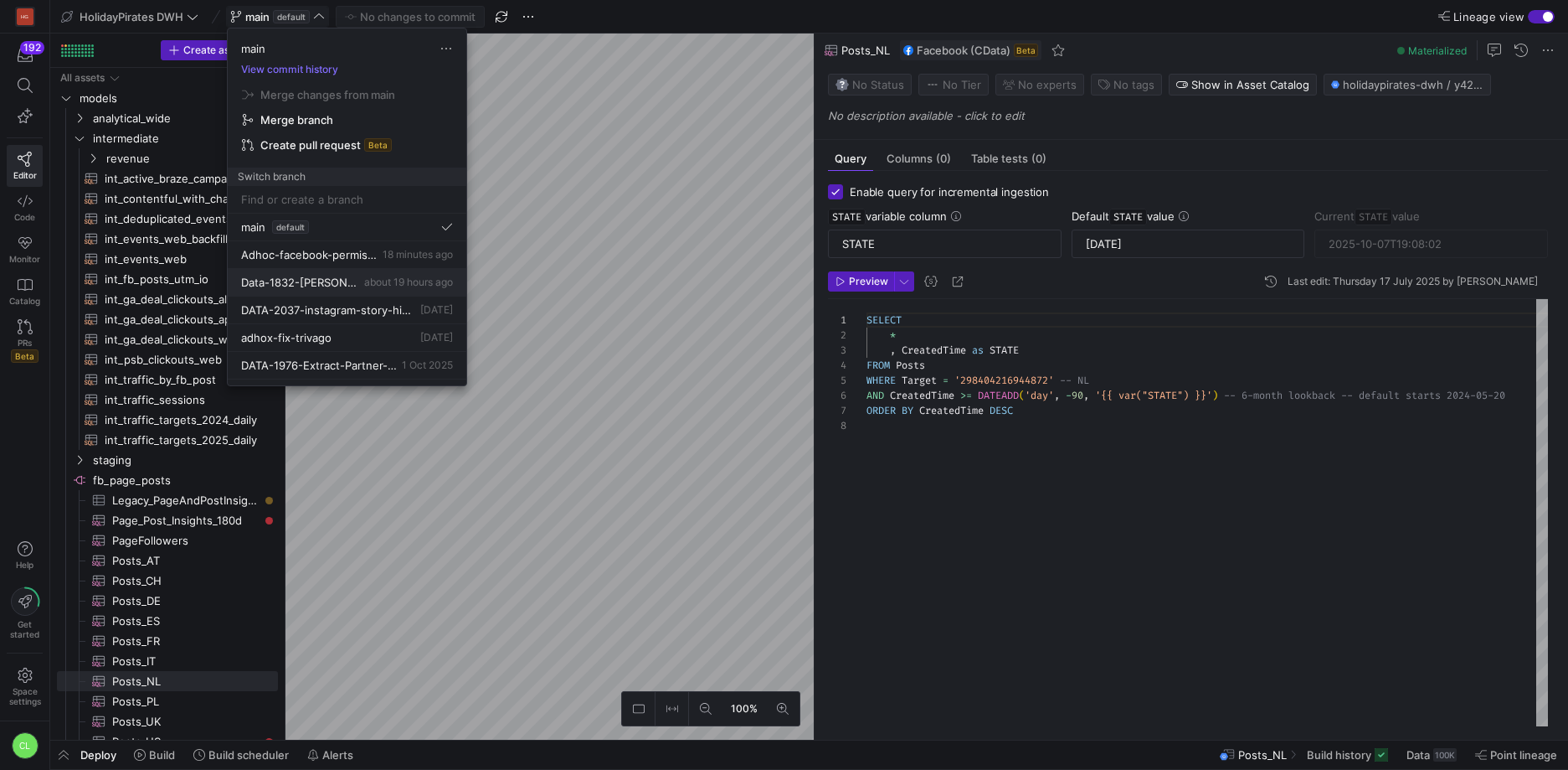
scroll to position [21, 0]
click at [420, 282] on span "2 days ago" at bounding box center [436, 288] width 32 height 12
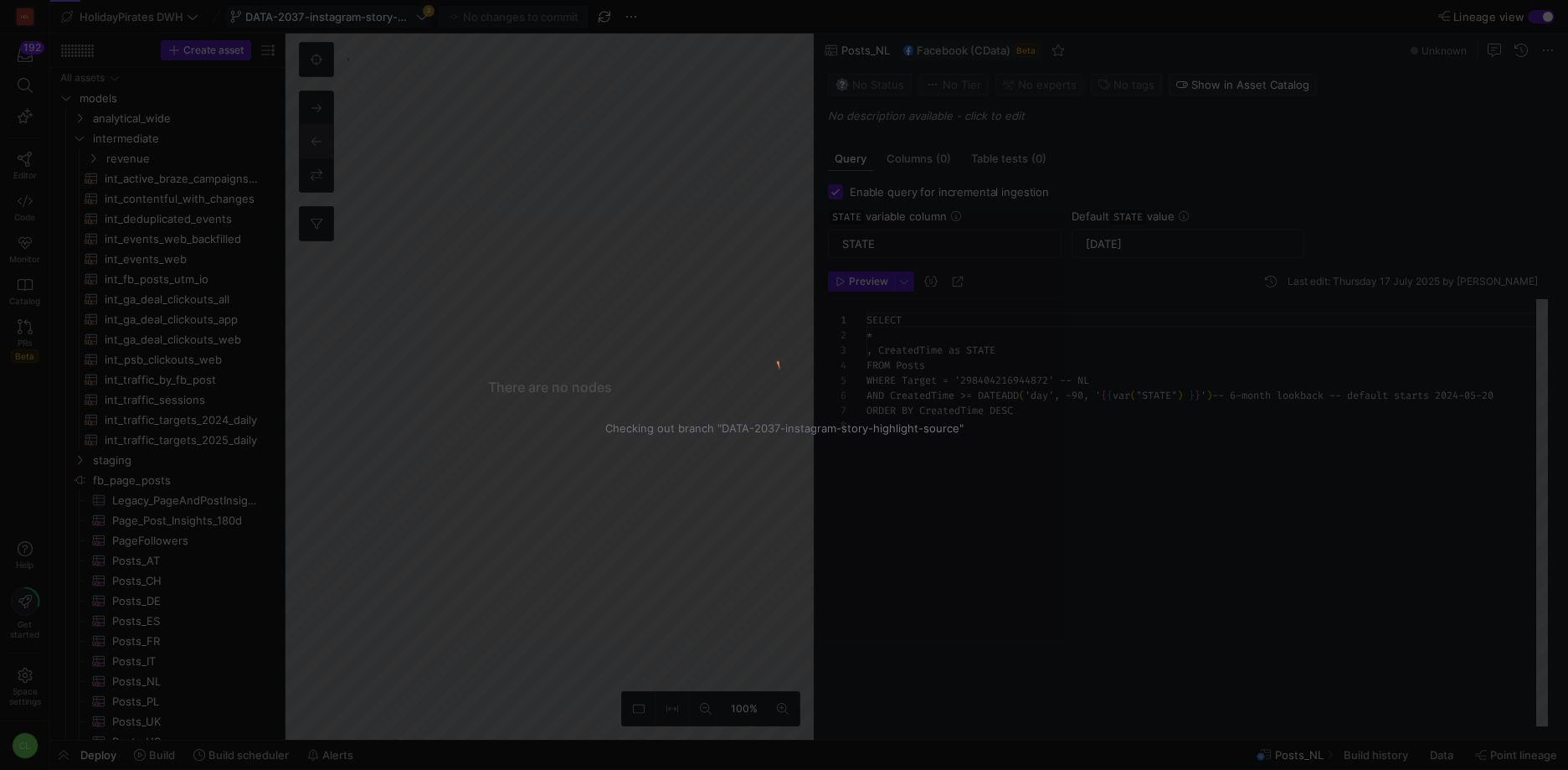
scroll to position [106, 0]
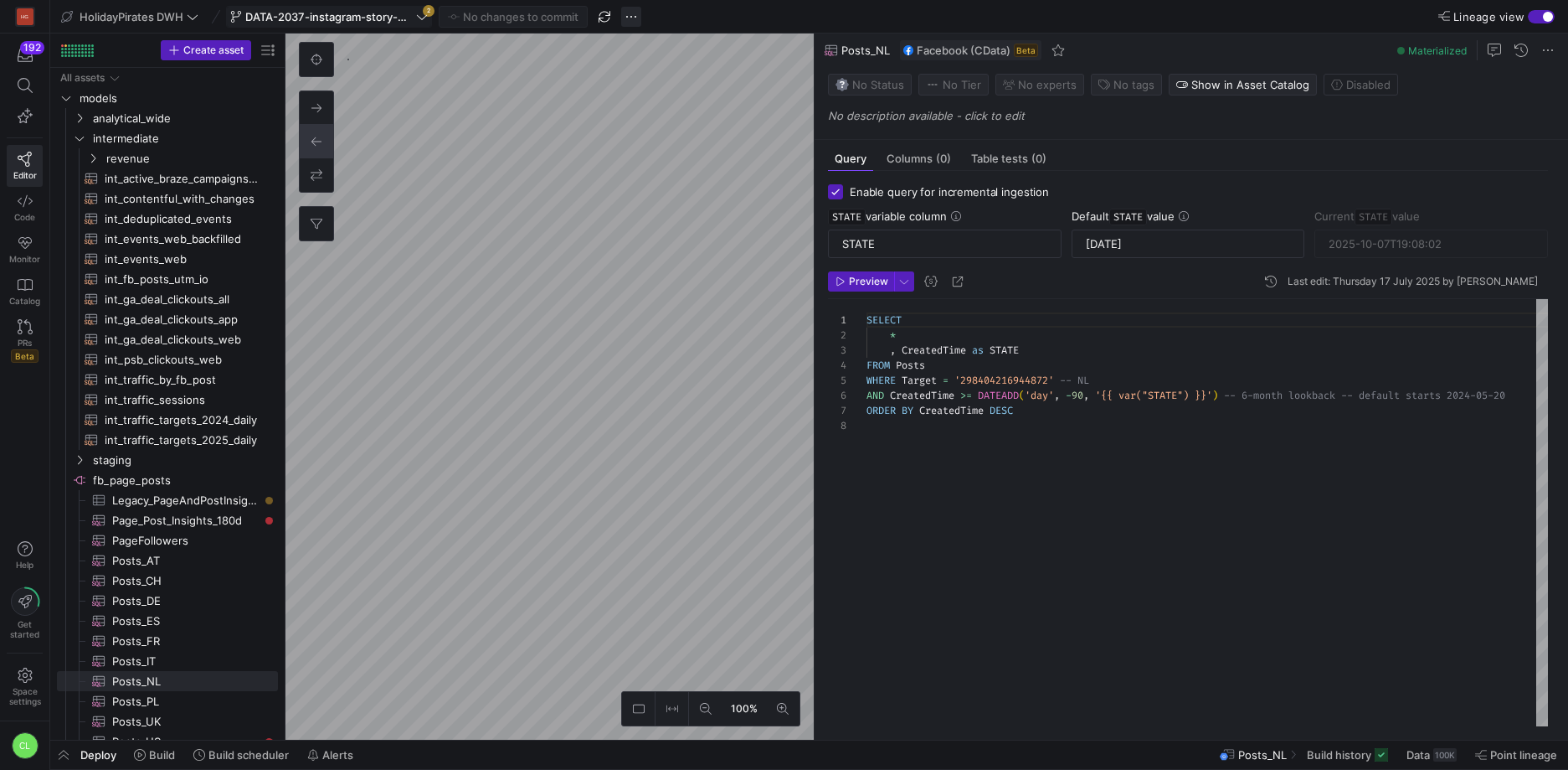
click at [624, 19] on span "button" at bounding box center [631, 17] width 20 height 20
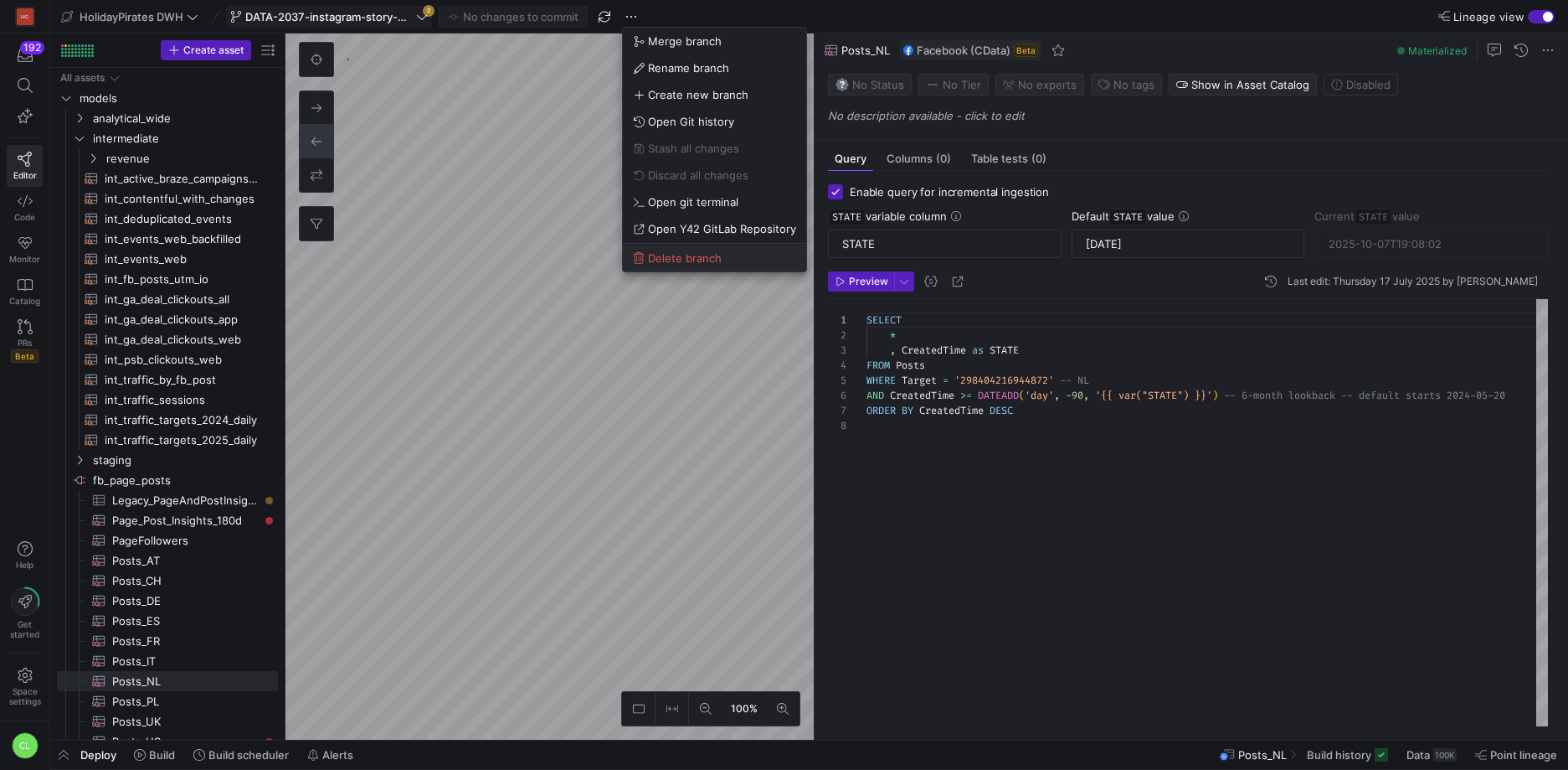
click at [730, 264] on span "Delete branch" at bounding box center [715, 258] width 163 height 13
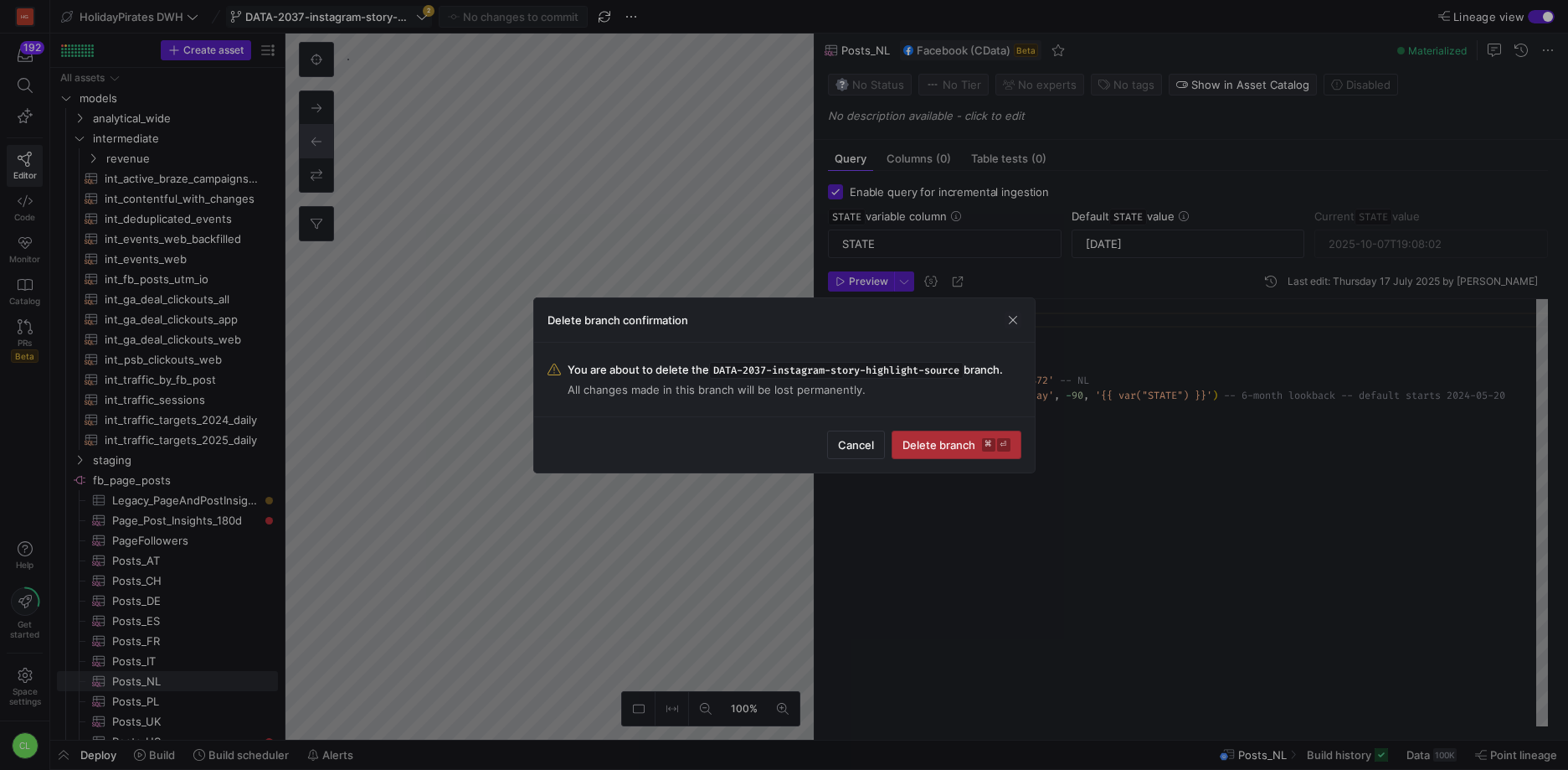
click at [938, 448] on span "Delete branch ⌘ ⏎" at bounding box center [957, 444] width 108 height 13
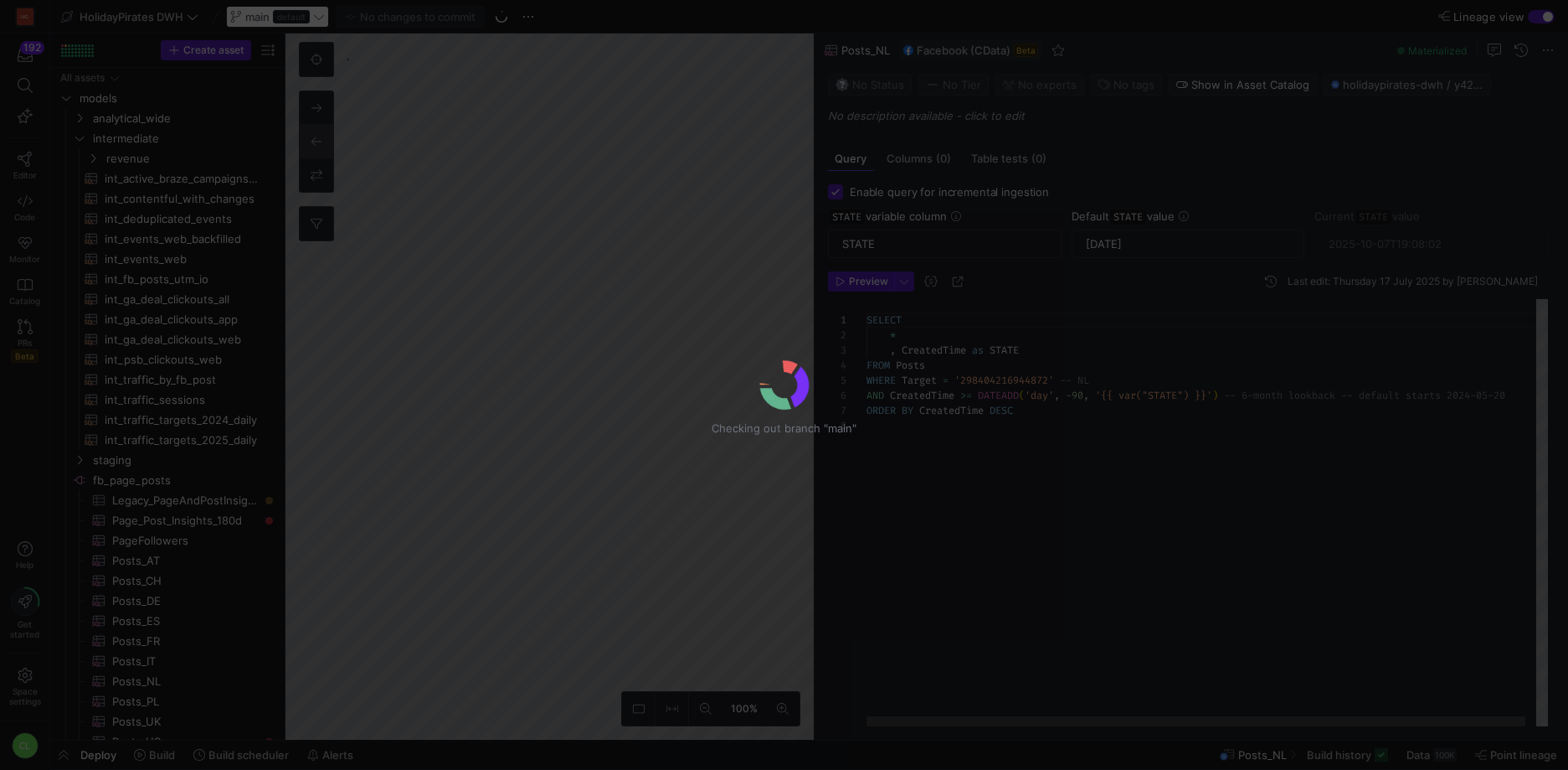
scroll to position [106, 0]
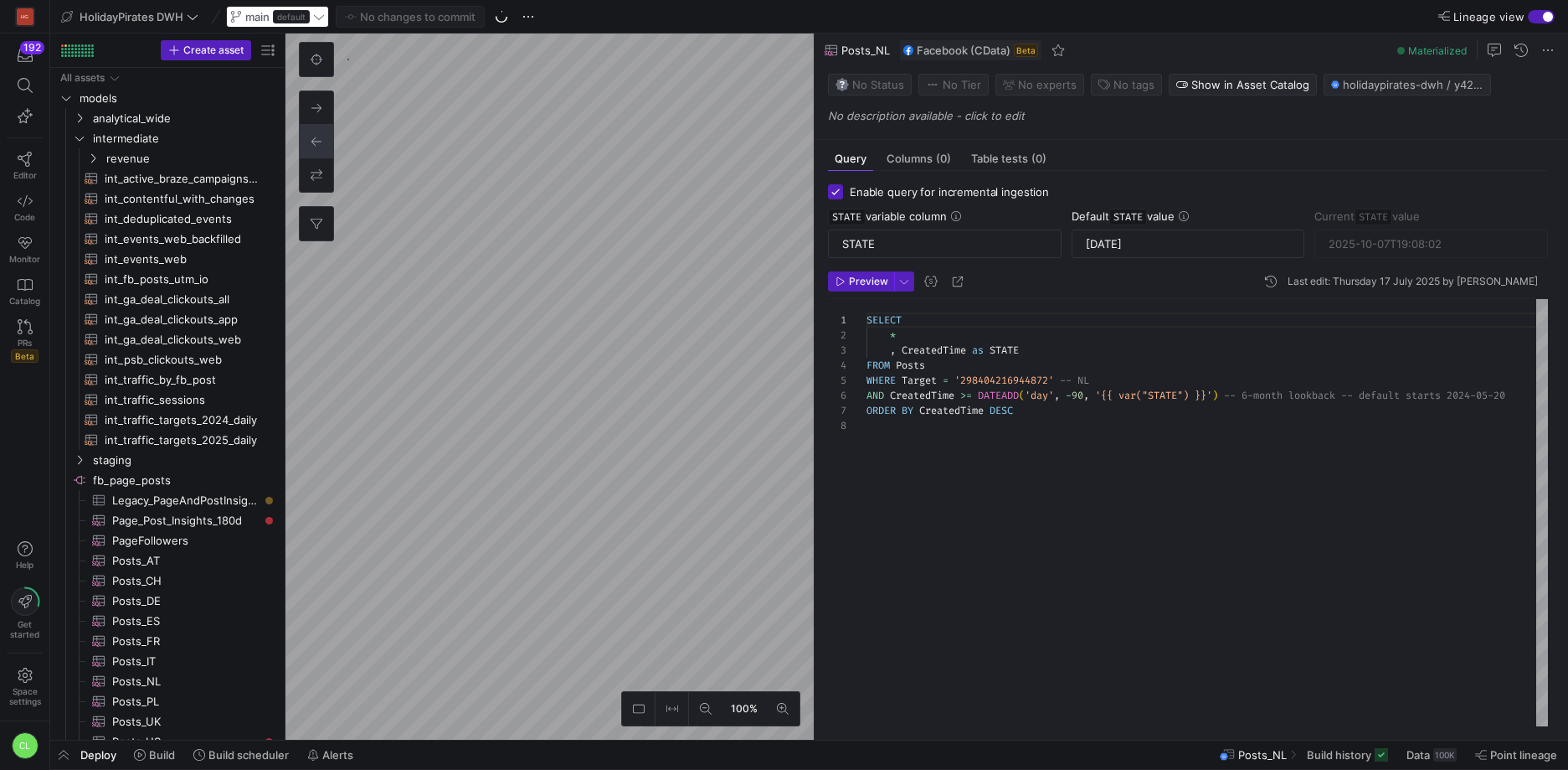
click at [325, 20] on div "main default" at bounding box center [278, 17] width 103 height 22
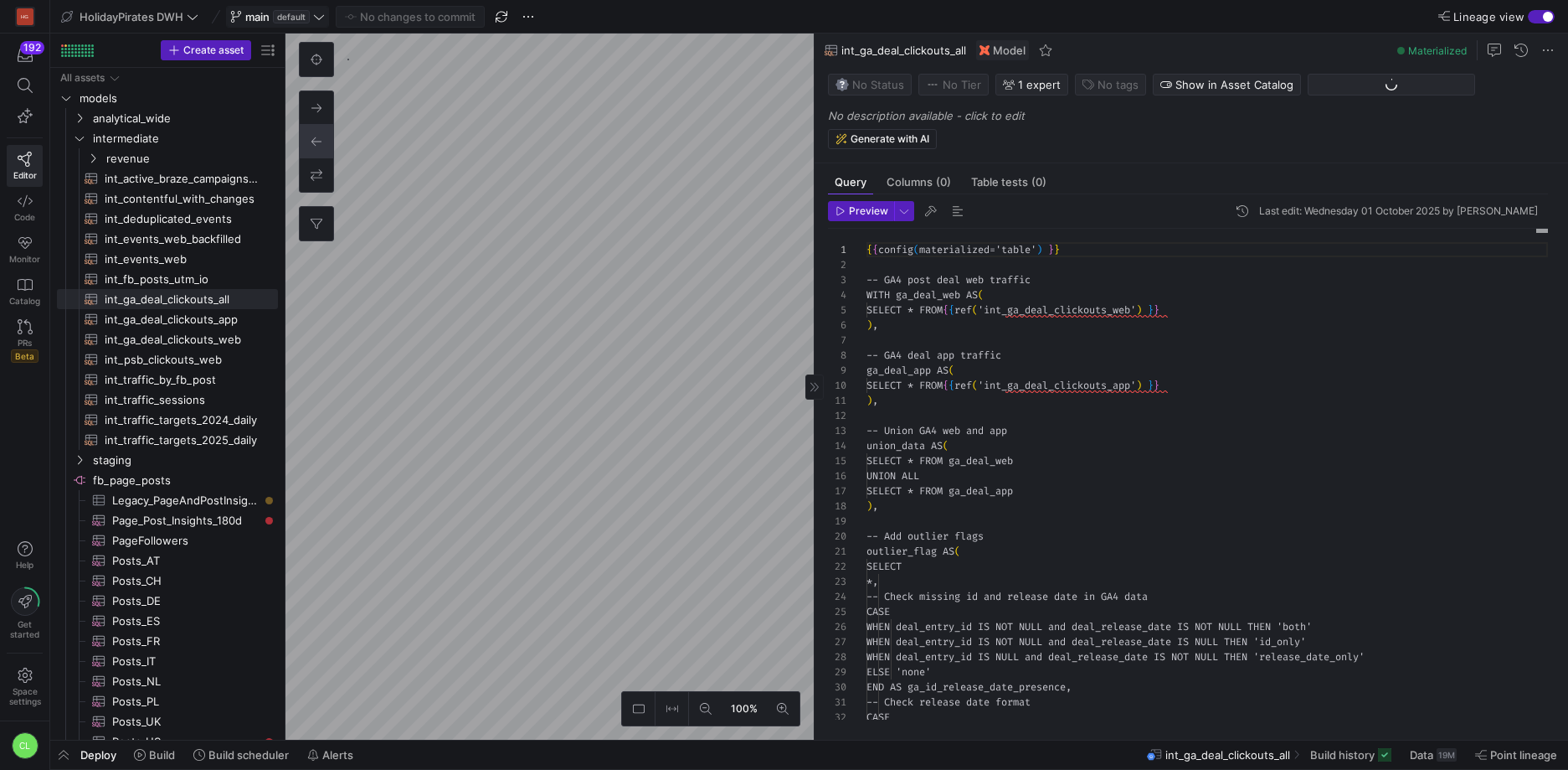
scroll to position [151, 0]
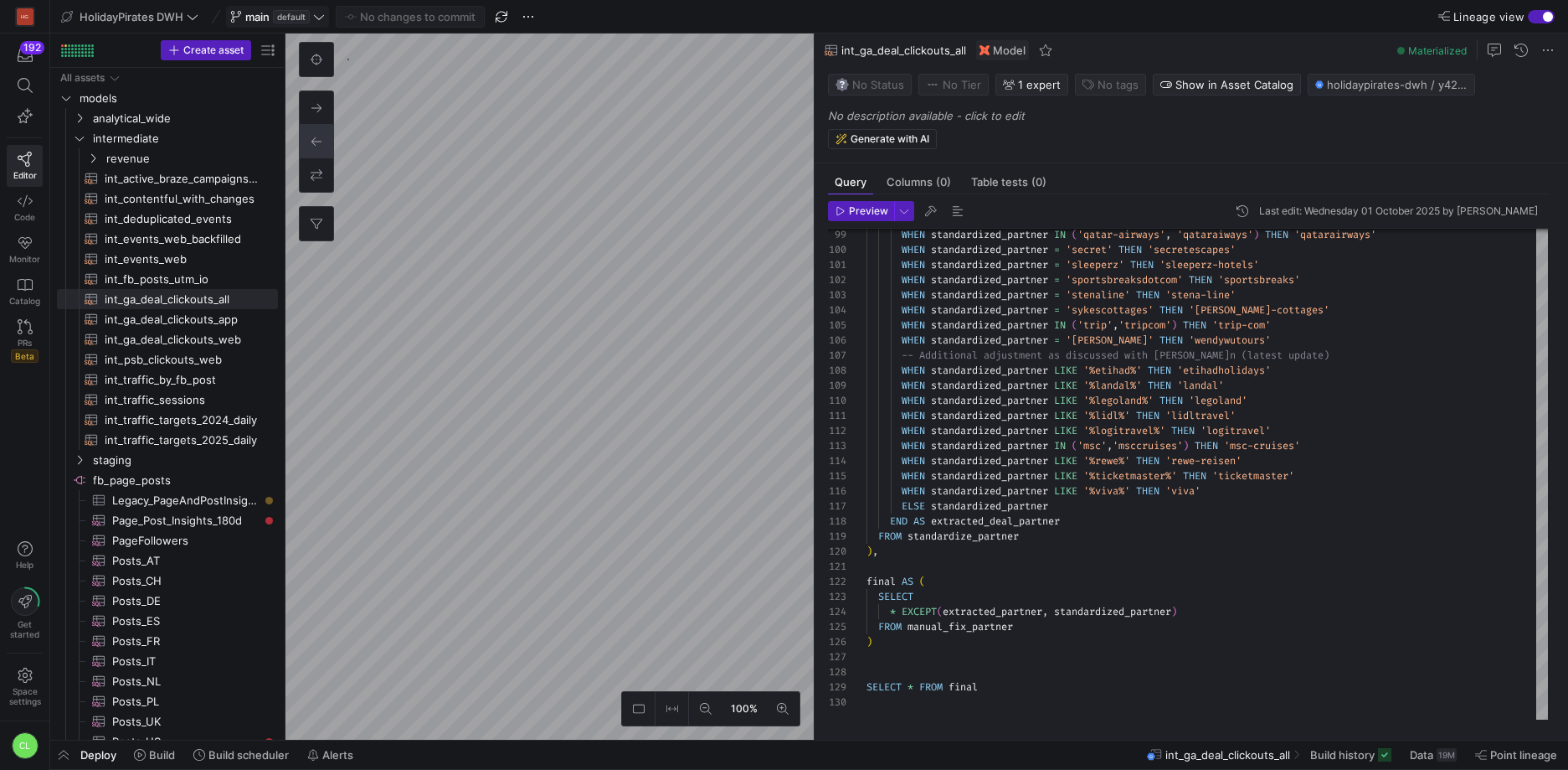
click at [321, 21] on icon at bounding box center [318, 16] width 11 height 11
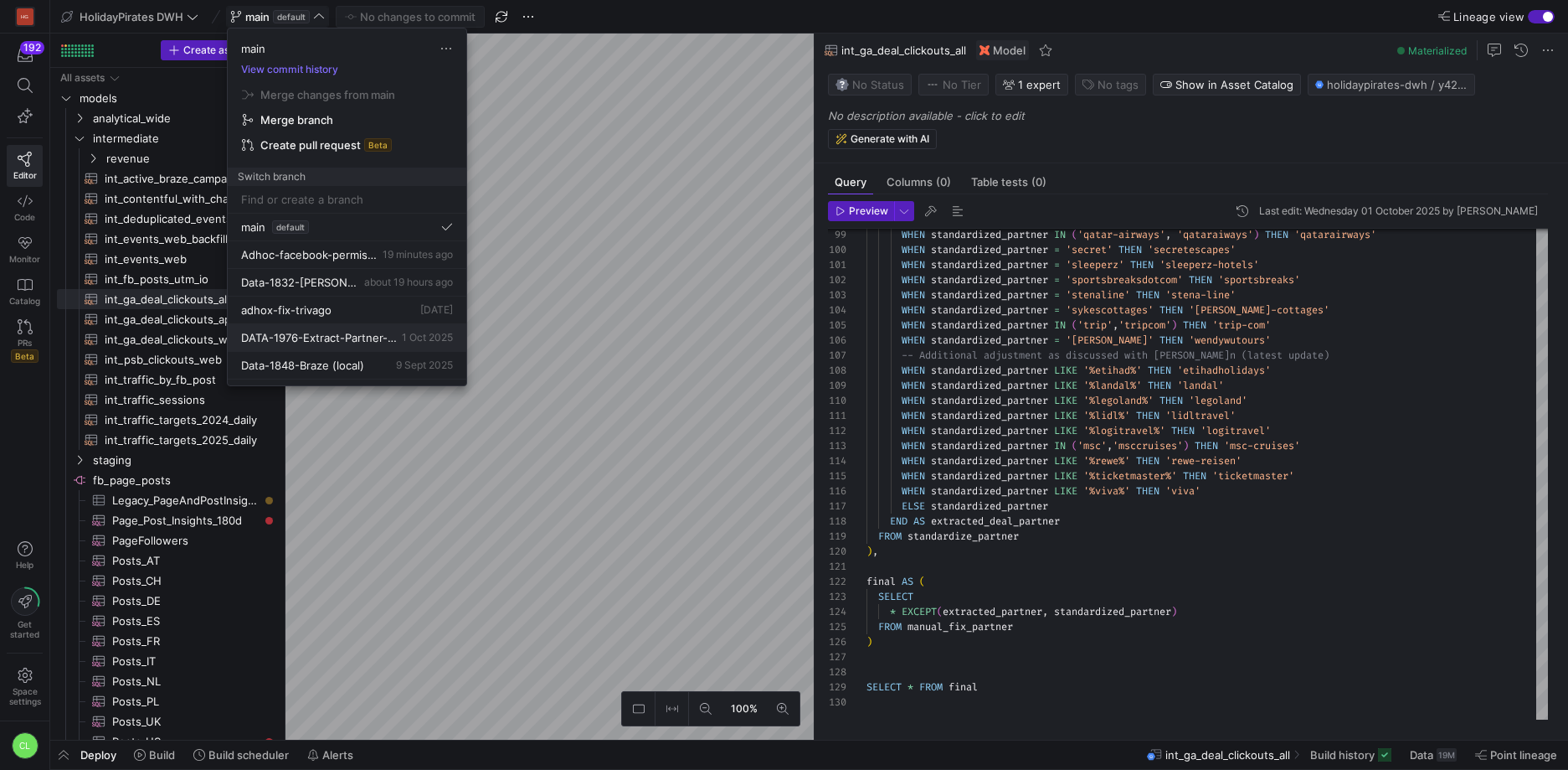
click at [373, 341] on span "DATA-1976-Extract-Partner-GA4-Data" at bounding box center [320, 337] width 157 height 13
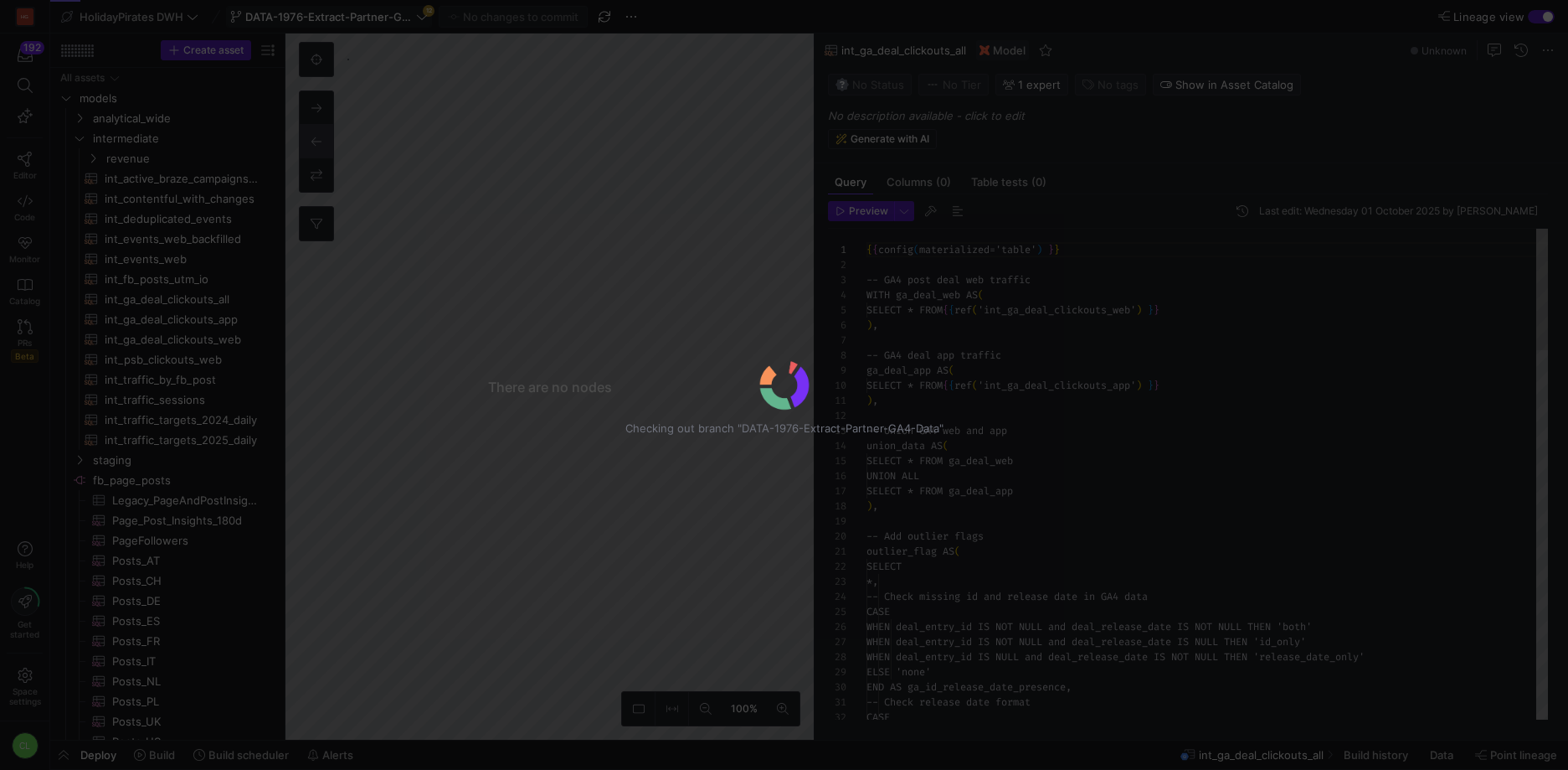
scroll to position [151, 0]
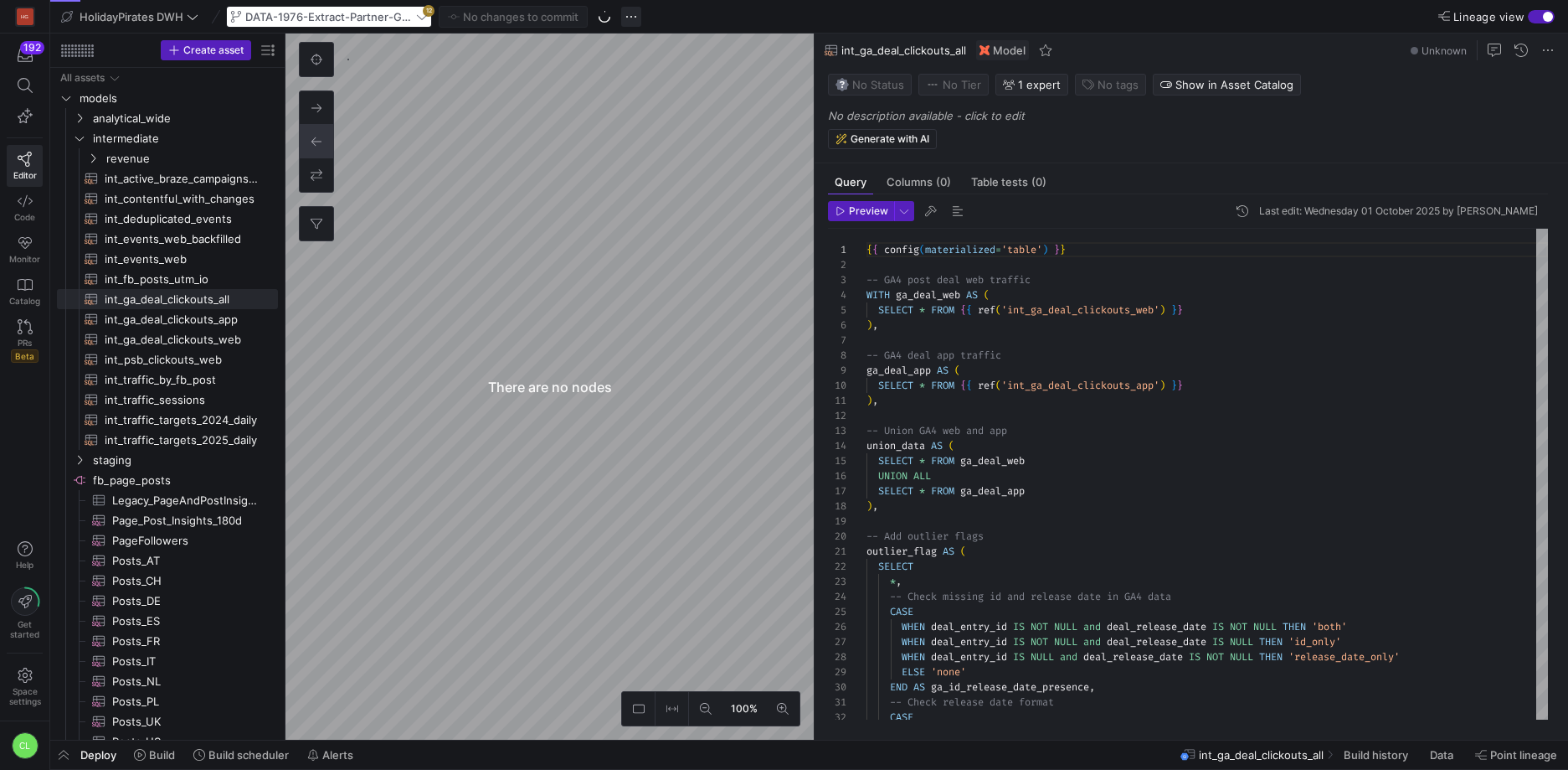
click at [634, 20] on span "button" at bounding box center [631, 17] width 20 height 20
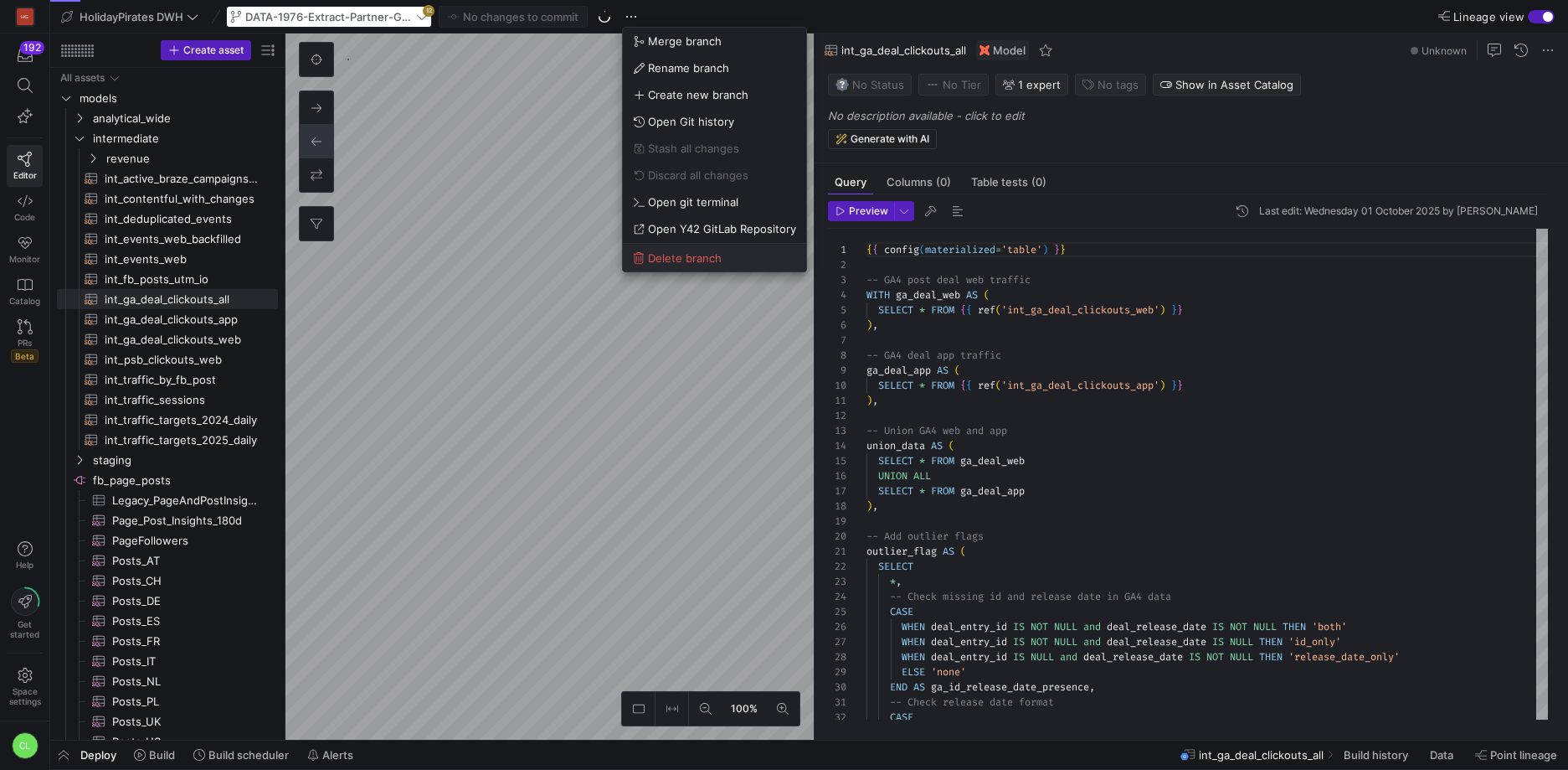
click at [709, 266] on button "Delete branch" at bounding box center [715, 258] width 183 height 27
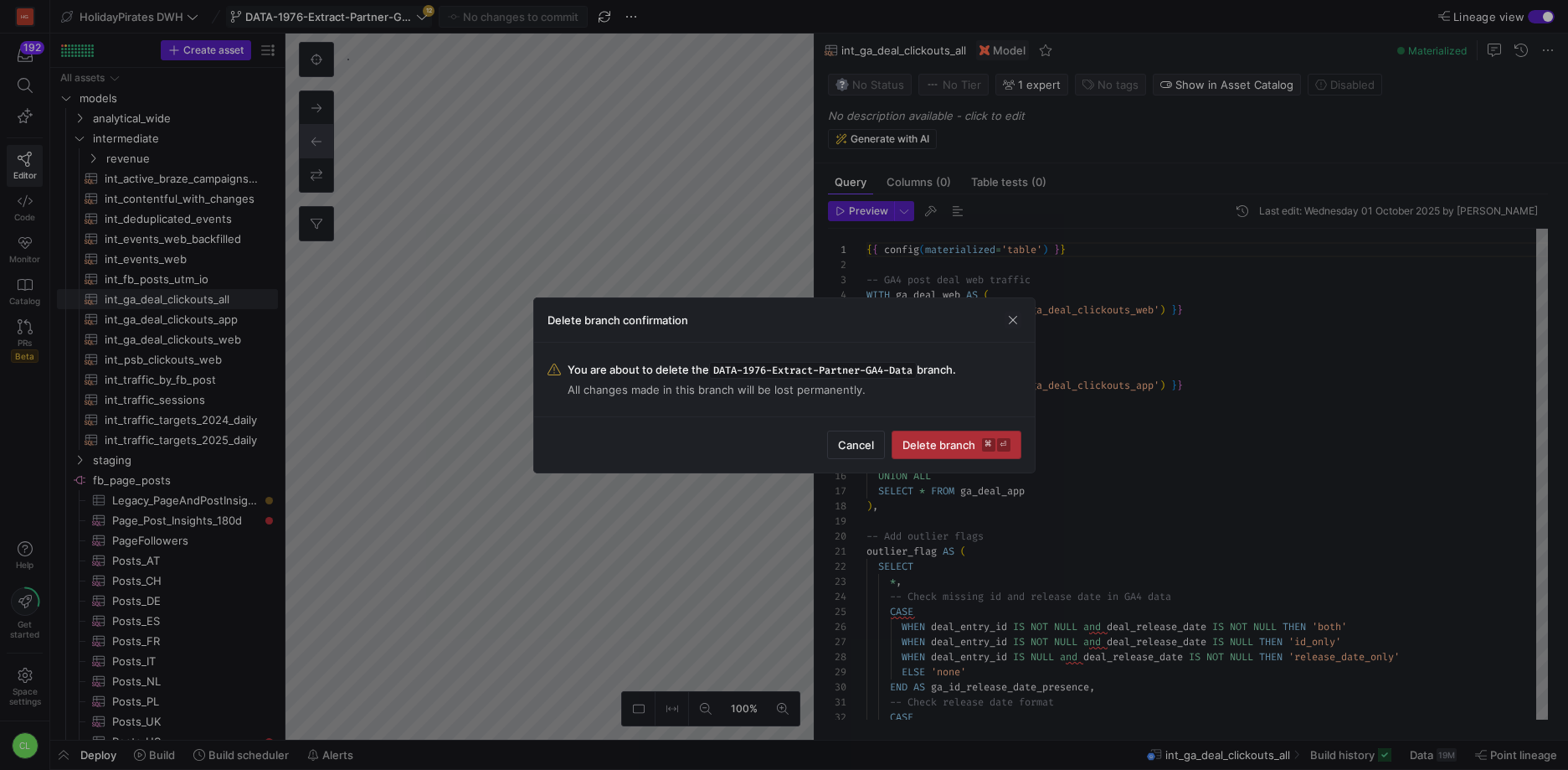
click at [943, 453] on span "submit" at bounding box center [957, 445] width 128 height 27
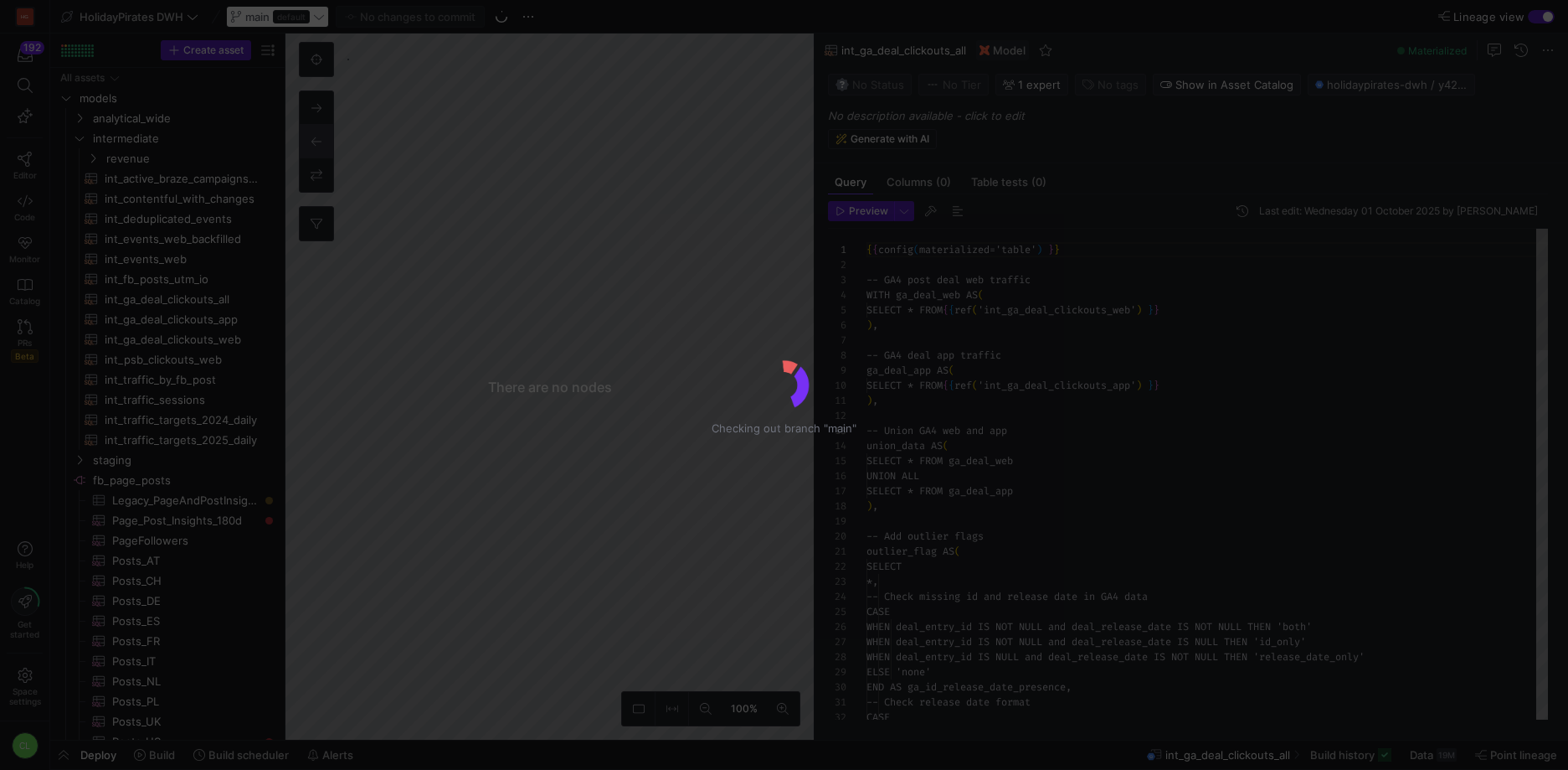
scroll to position [151, 0]
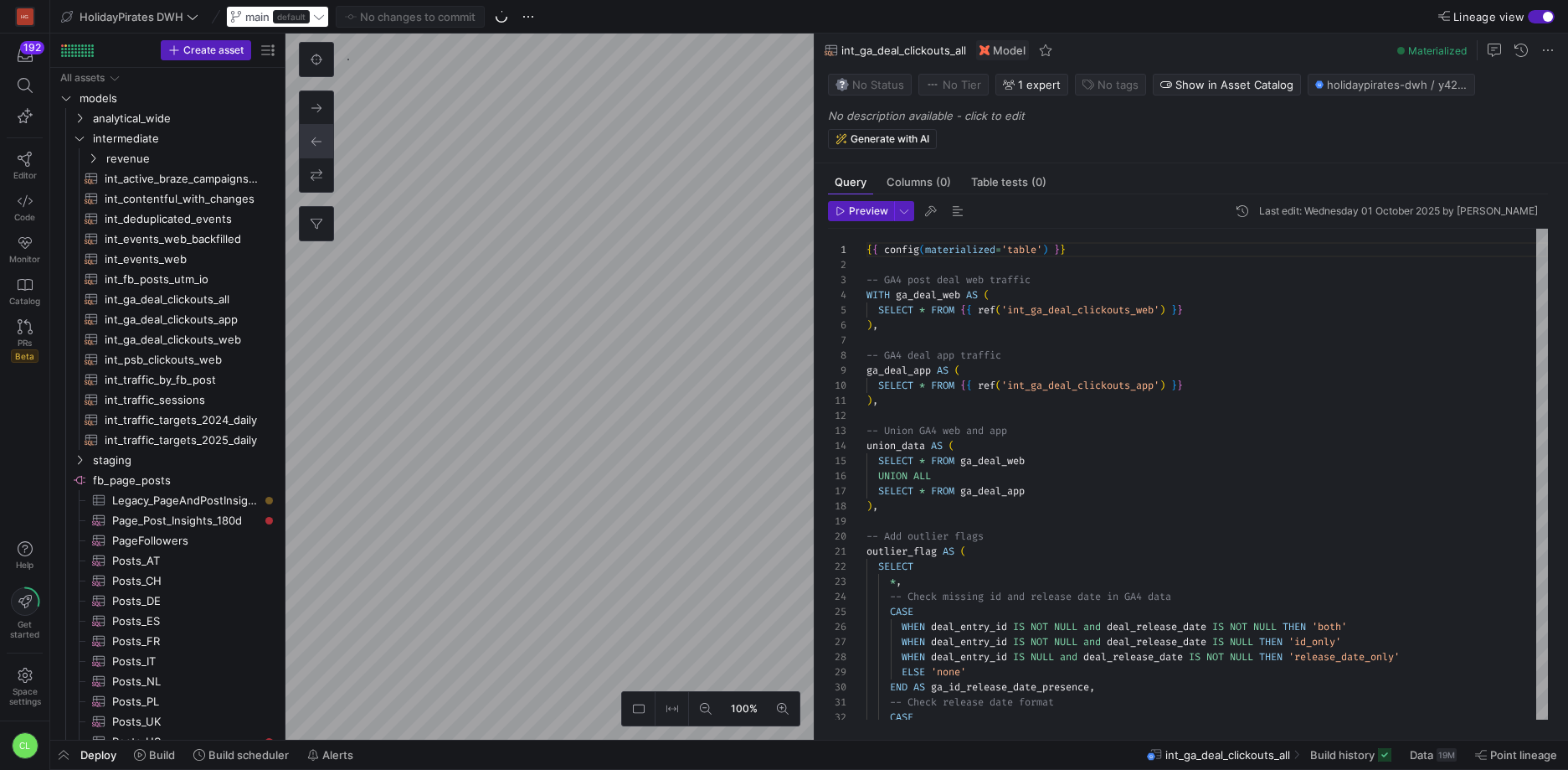
click at [324, 20] on div "main default" at bounding box center [278, 17] width 103 height 22
click at [322, 20] on div "main default" at bounding box center [278, 17] width 103 height 22
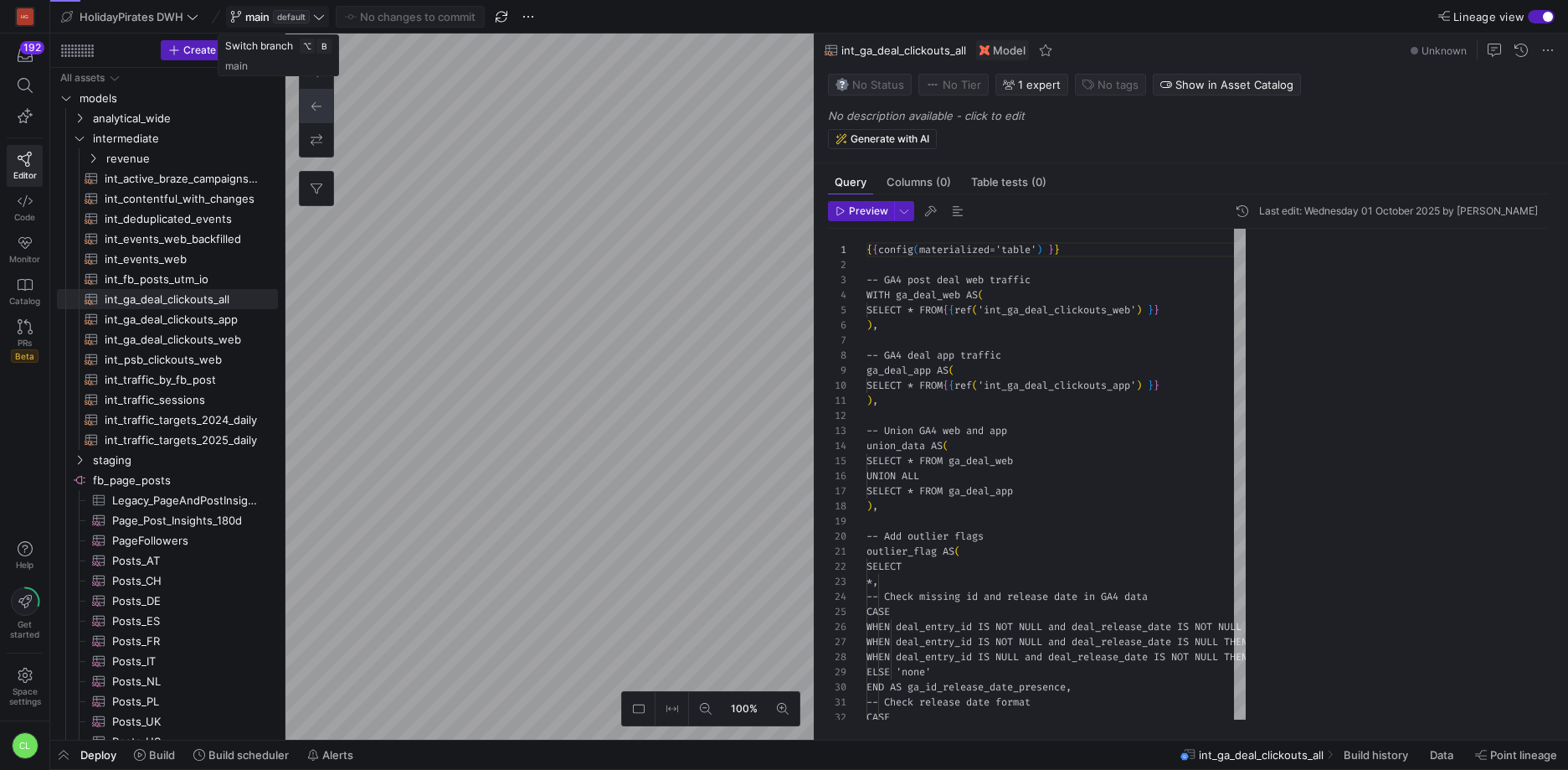
scroll to position [151, 0]
click at [322, 20] on icon at bounding box center [318, 16] width 11 height 11
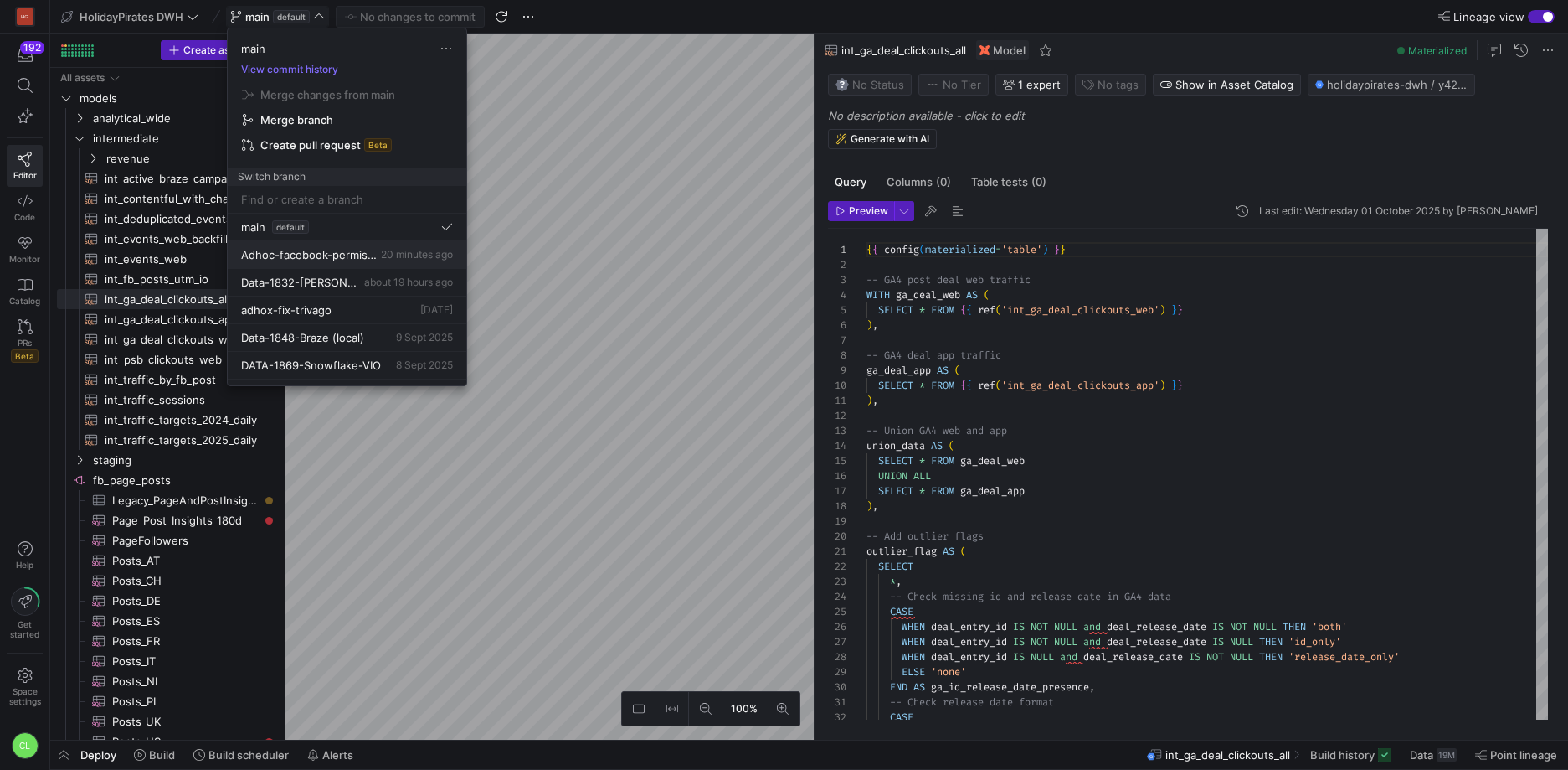
click at [410, 249] on span "20 minutes ago" at bounding box center [417, 254] width 72 height 12
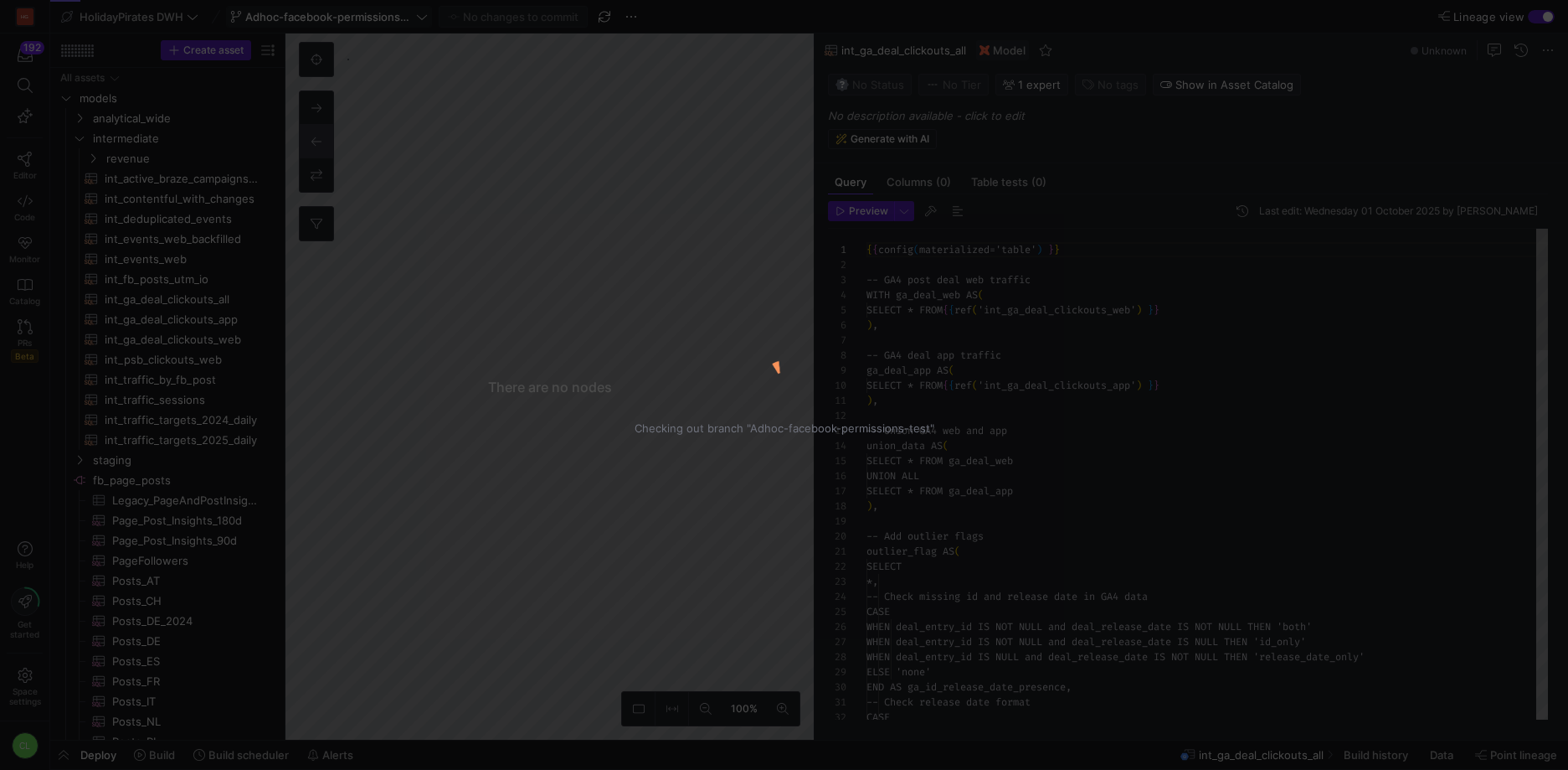
scroll to position [151, 0]
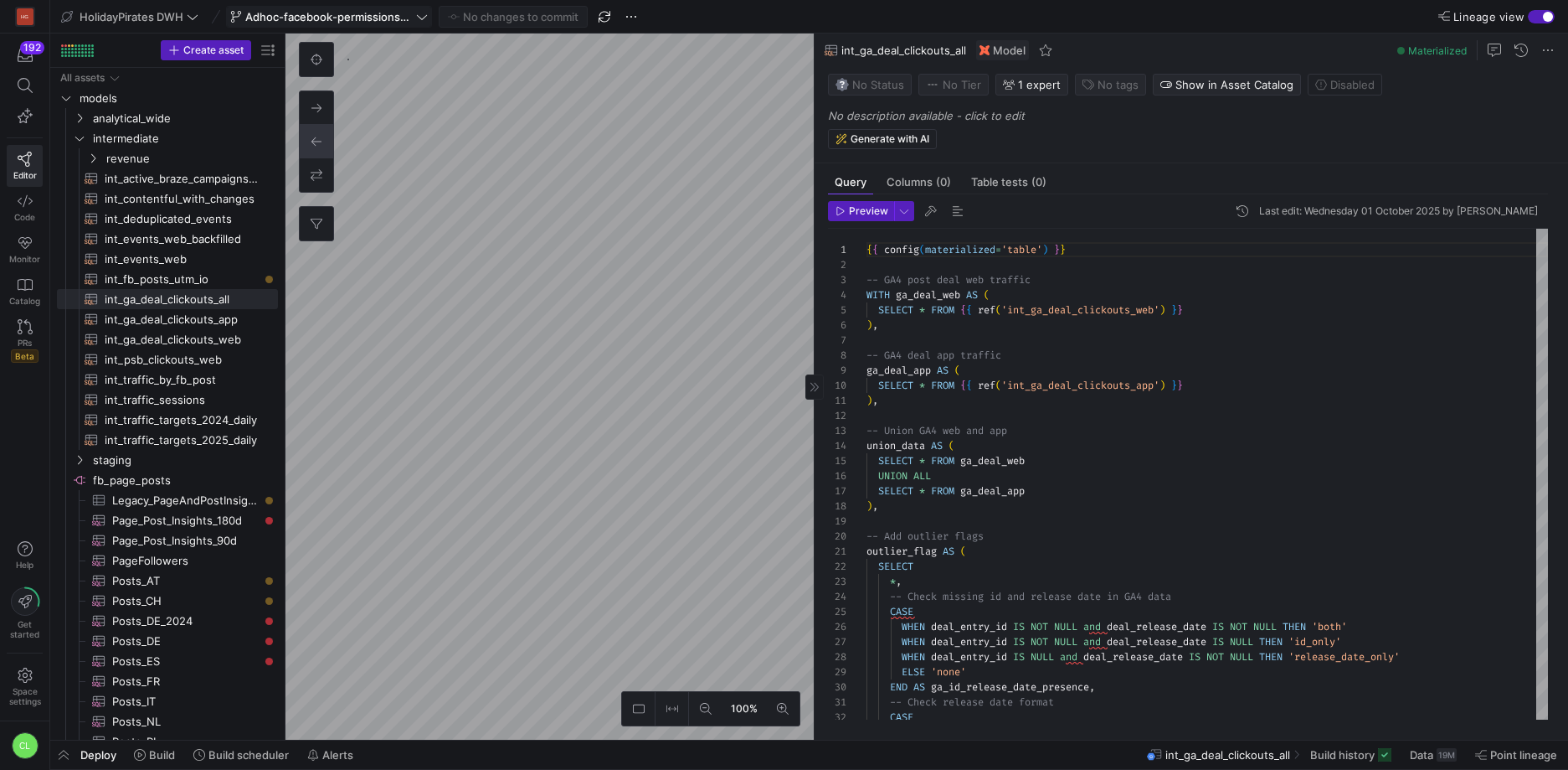
click at [845, 347] on as-split "100% 0 Query Columns (0) Table tests (0) Preview Last edit: Wednesday 01 Octobe…" at bounding box center [927, 386] width 1282 height 706
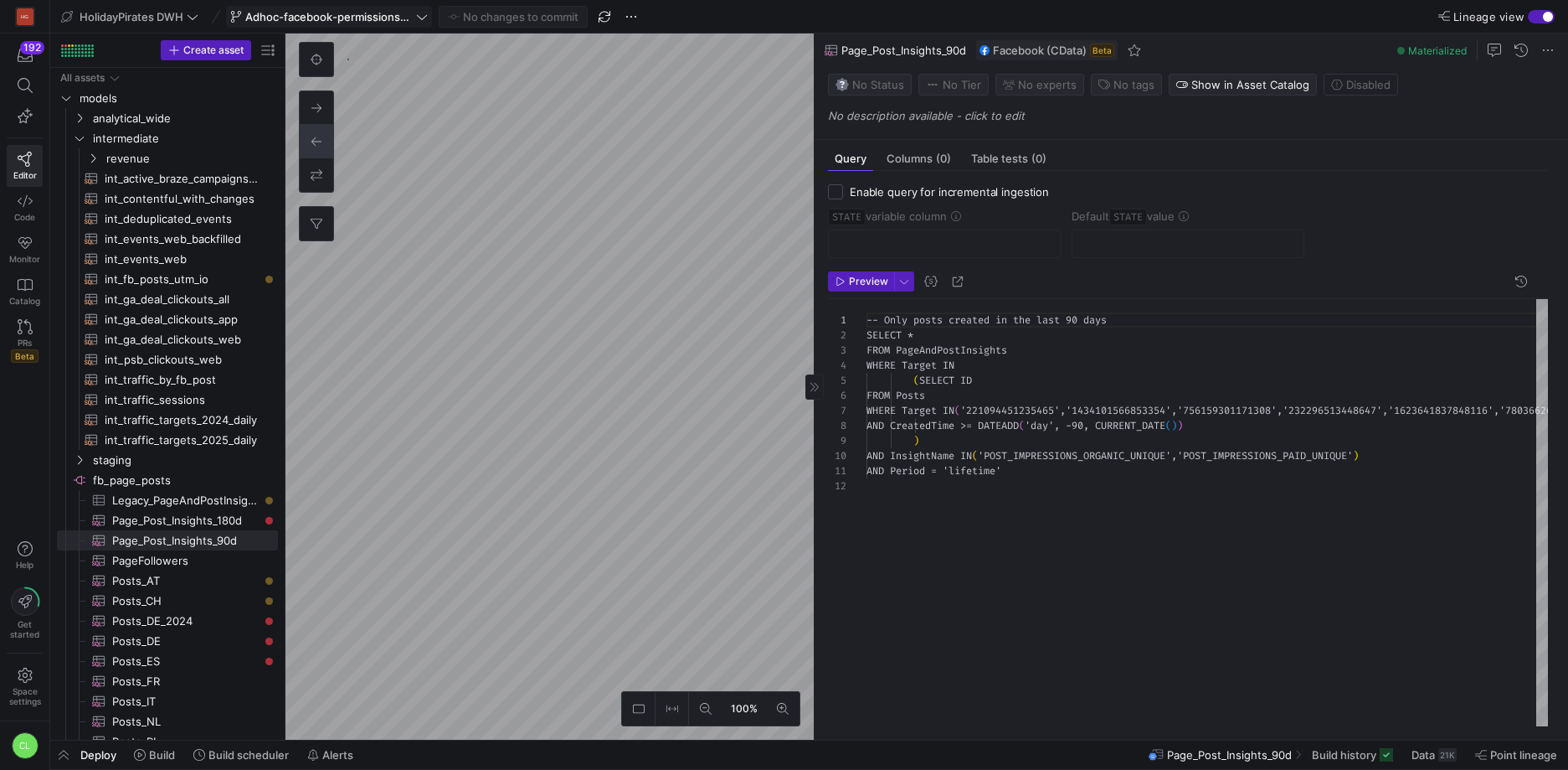
scroll to position [135, 0]
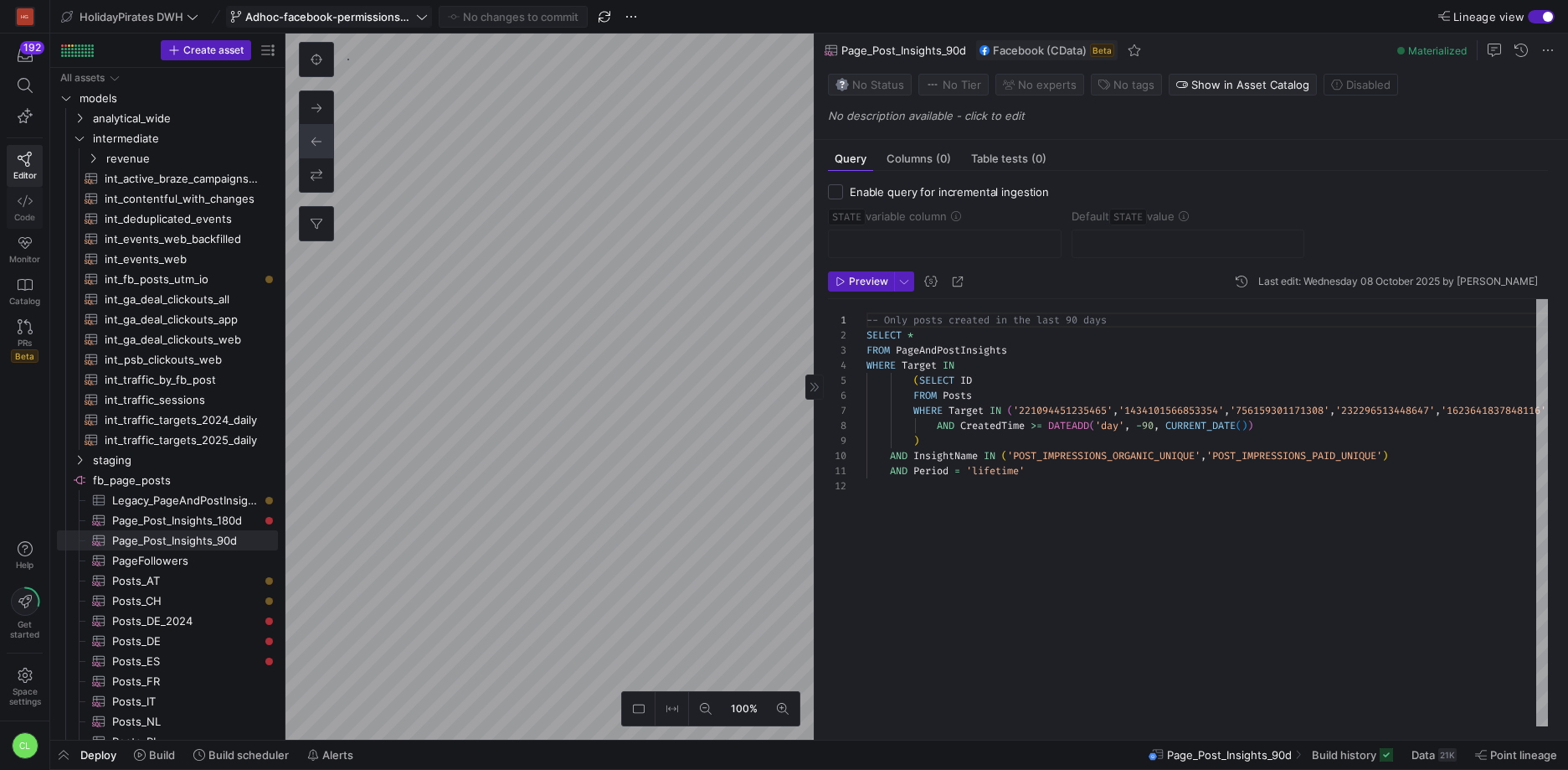
click at [23, 209] on link "Code" at bounding box center [24, 208] width 36 height 42
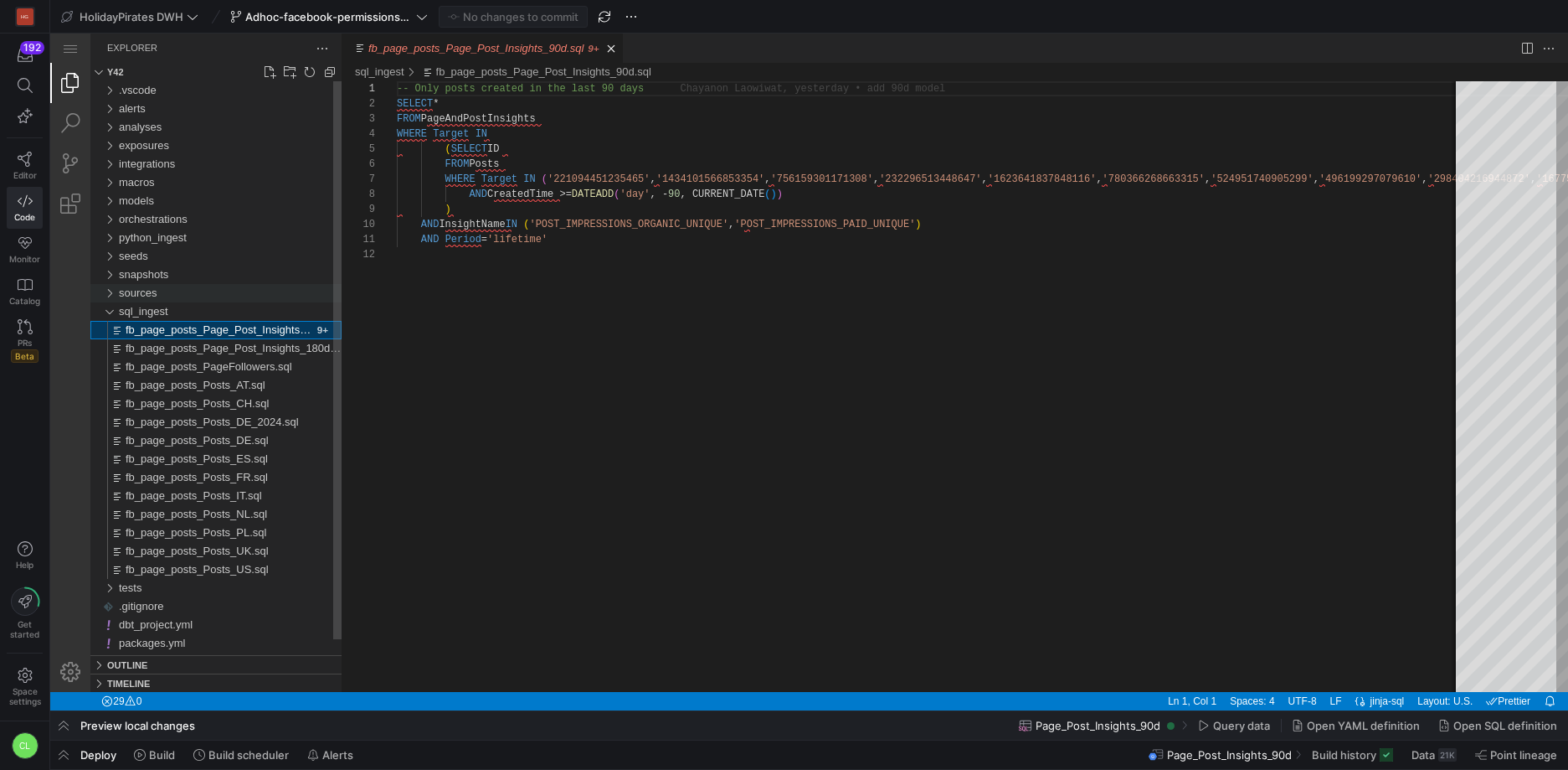
click at [110, 295] on div "sources" at bounding box center [108, 293] width 25 height 18
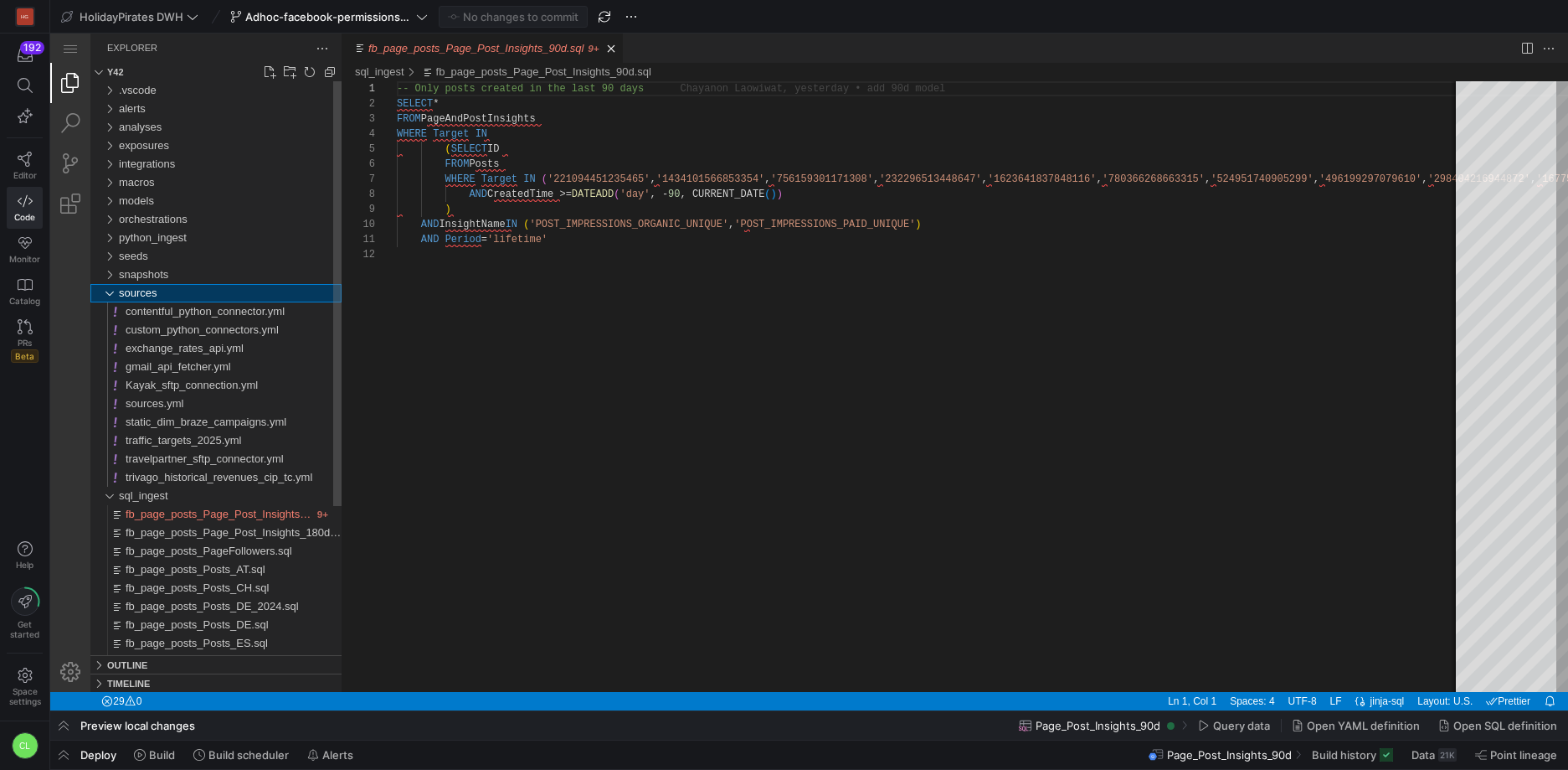
click at [110, 295] on div "sources" at bounding box center [108, 293] width 25 height 18
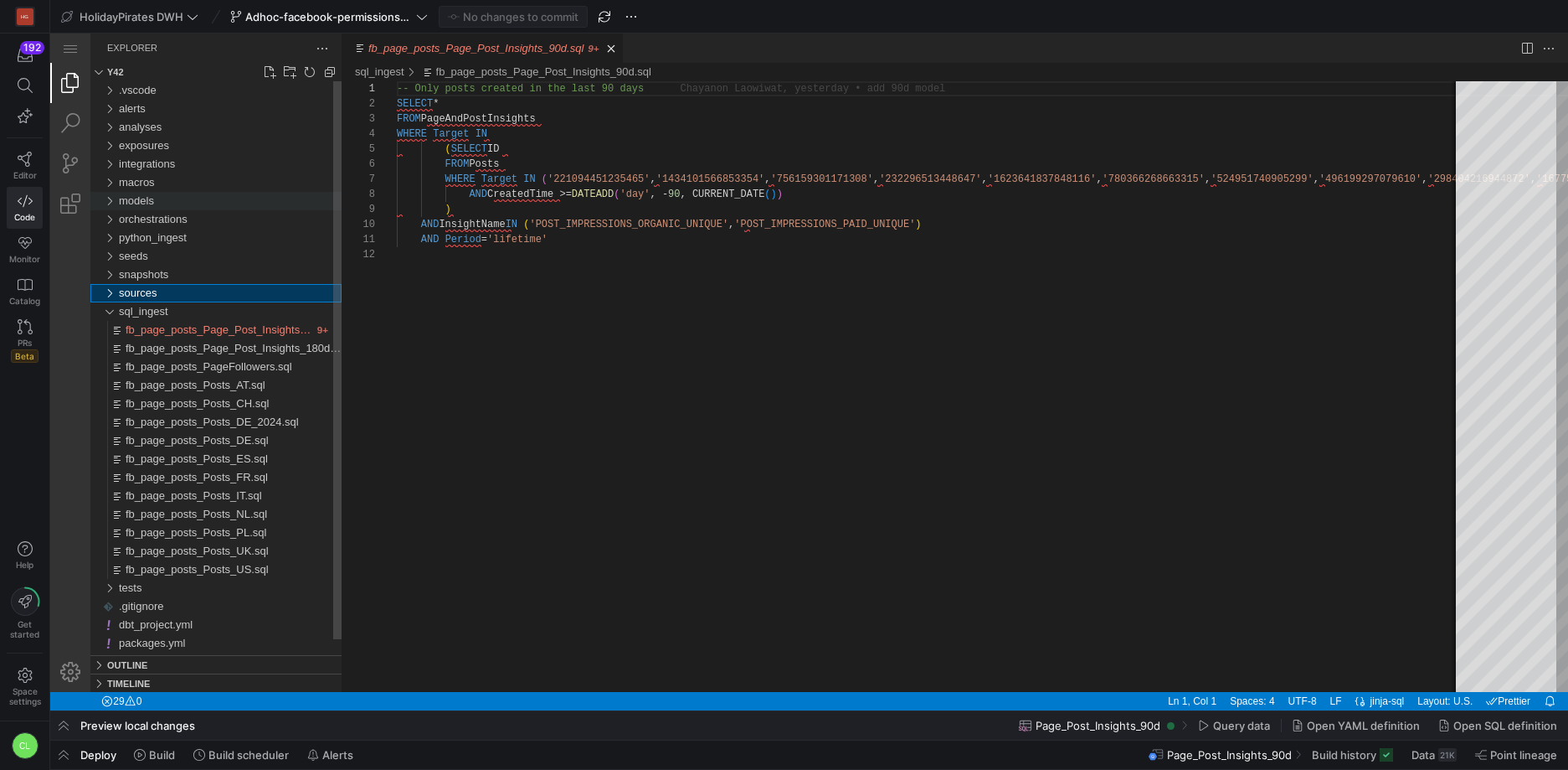
click at [112, 204] on div "models" at bounding box center [108, 200] width 25 height 18
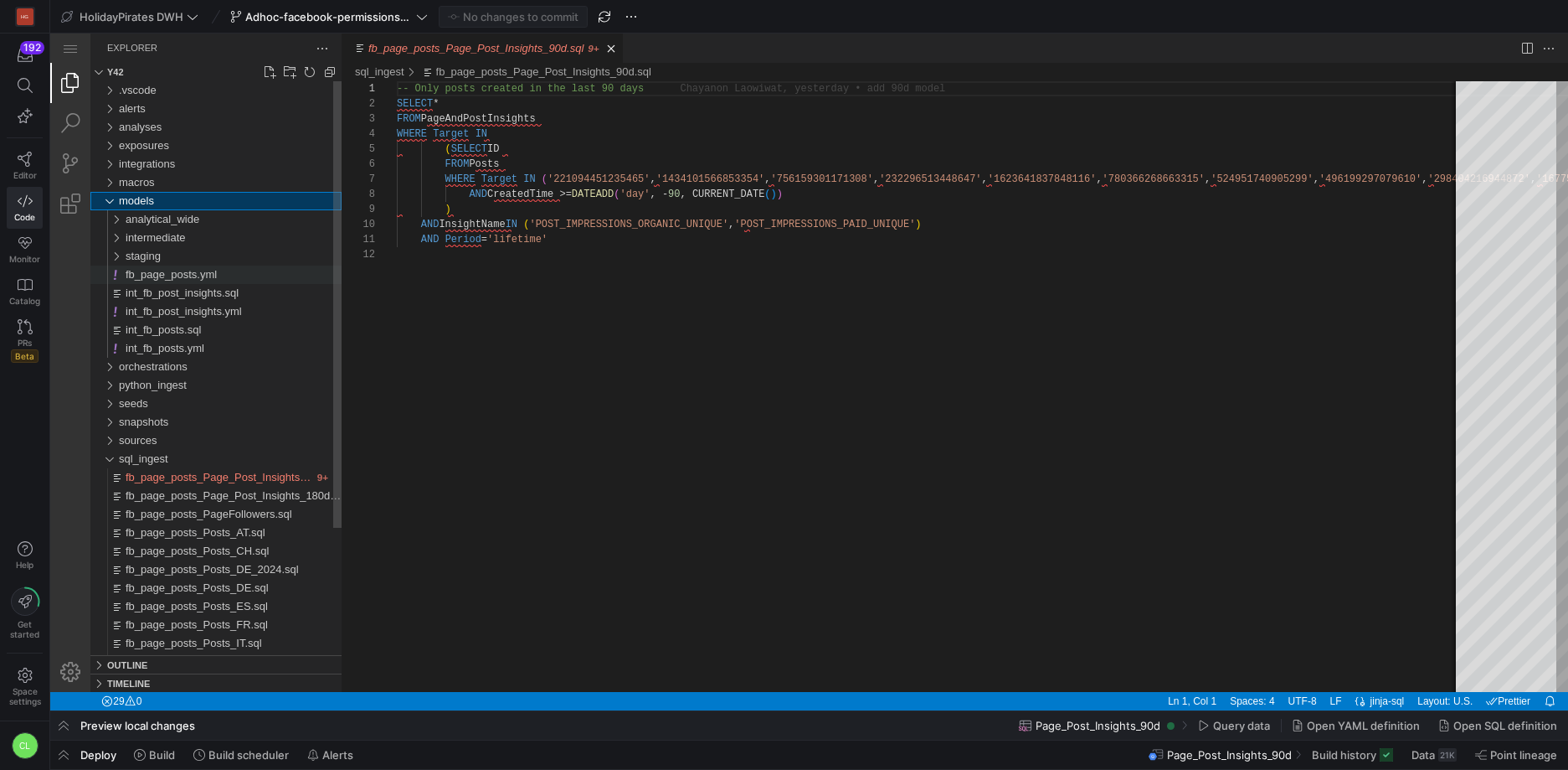
click at [171, 273] on span "fb_page_posts.yml" at bounding box center [171, 274] width 91 height 12
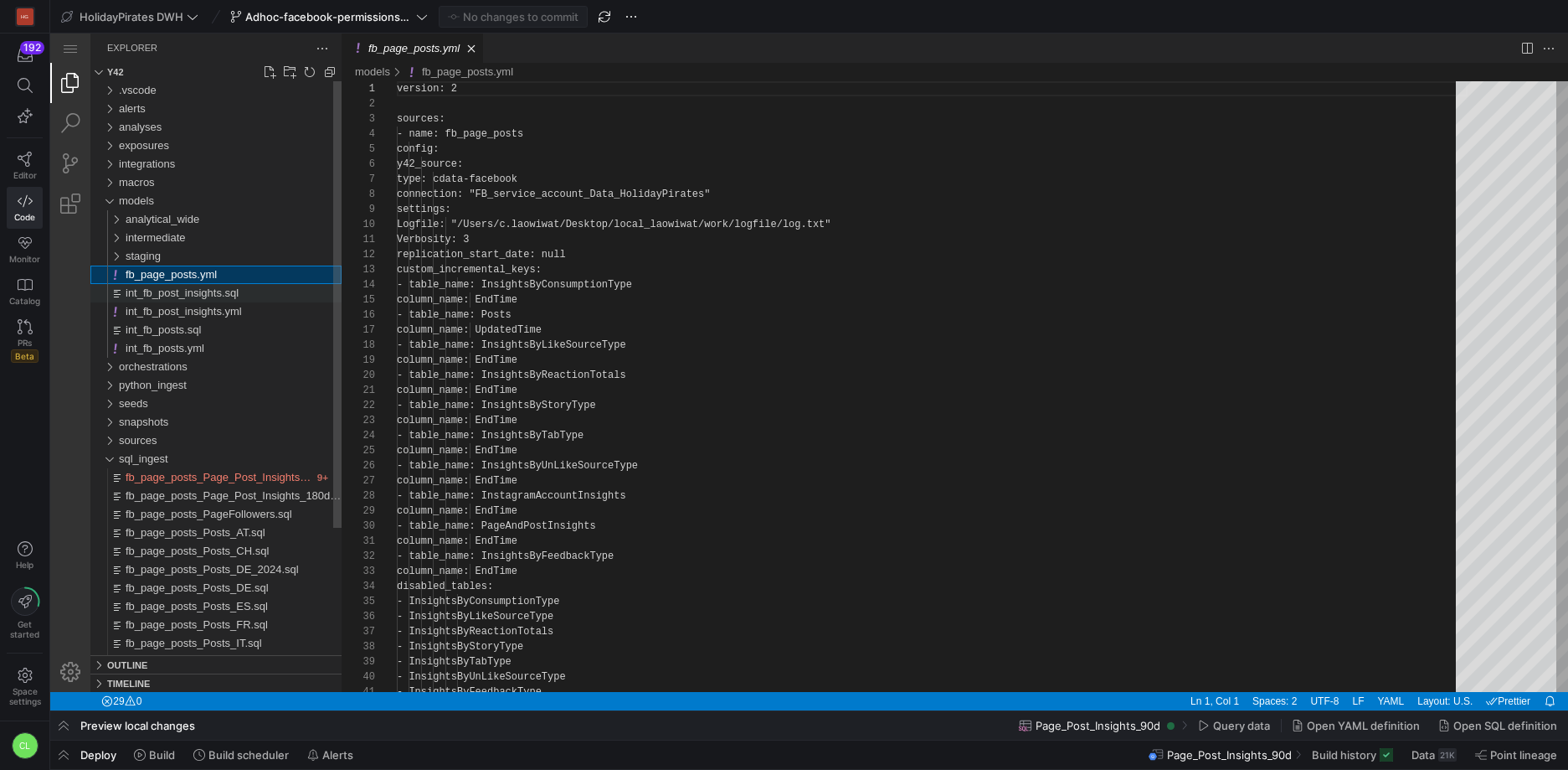
scroll to position [151, 0]
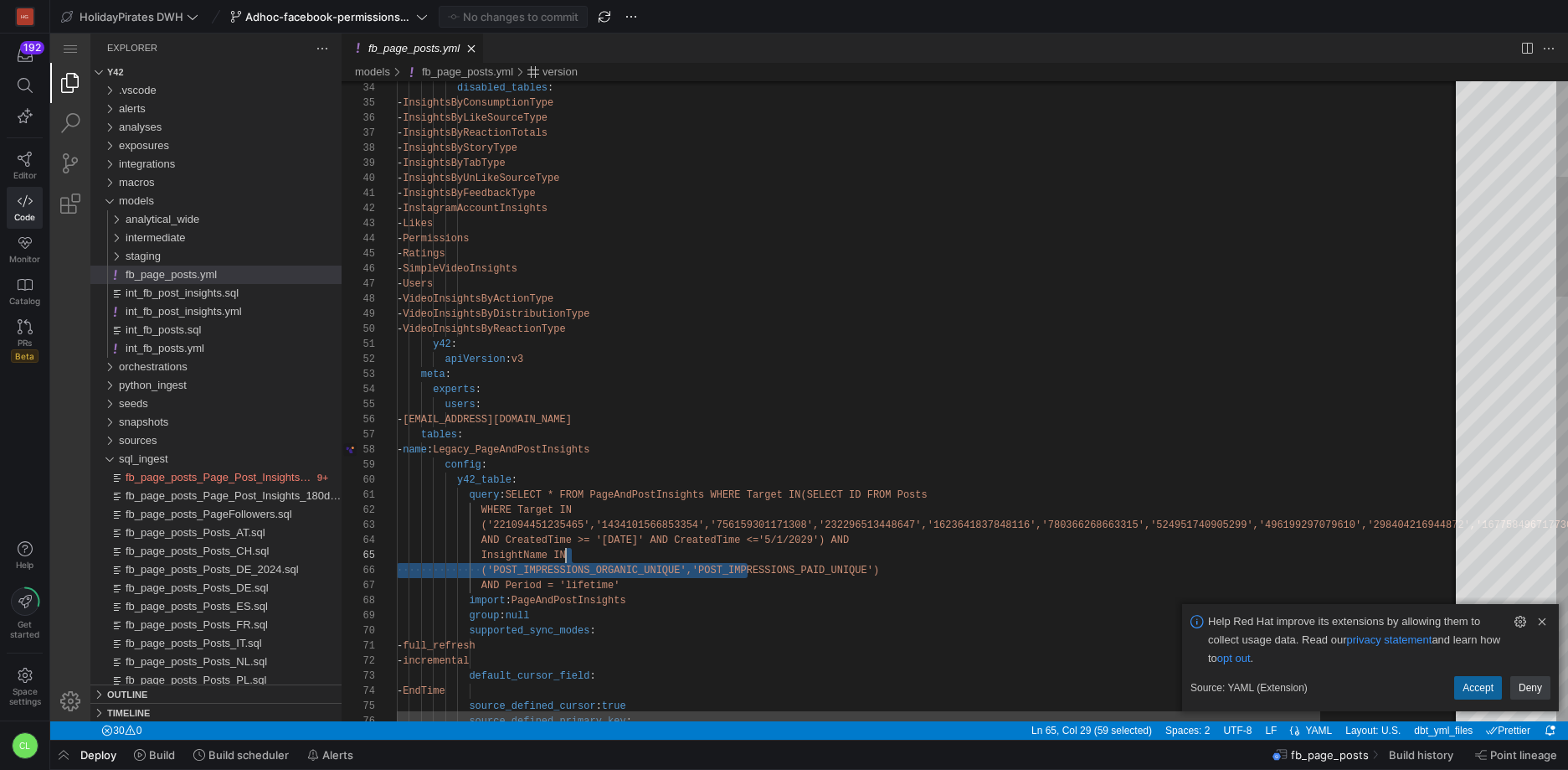
scroll to position [45, 114]
drag, startPoint x: 746, startPoint y: 577, endPoint x: 513, endPoint y: 535, distance: 236.8
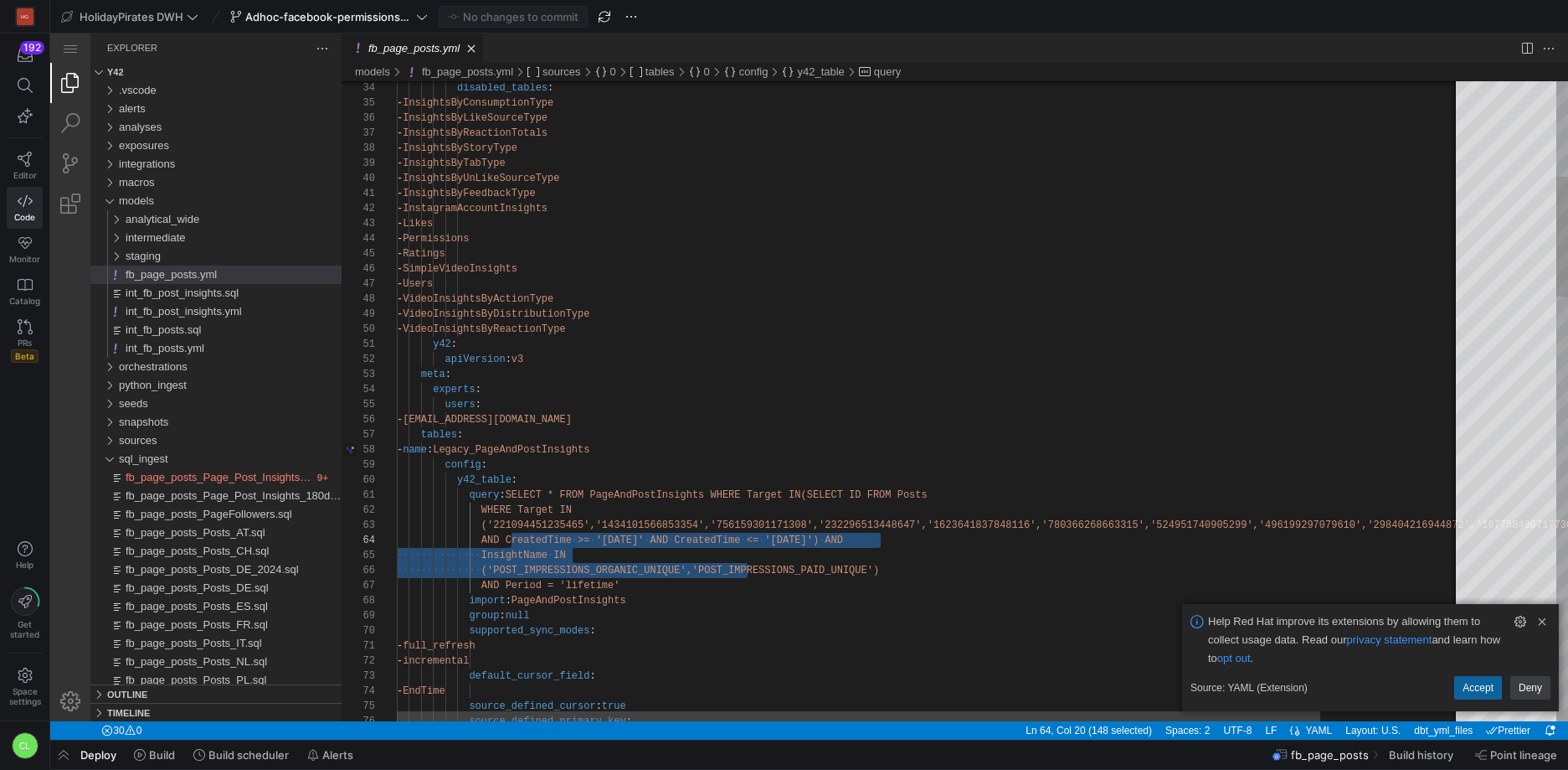
type textarea "query: SELECT * FROM PageAndPostInsights WHERE Target IN (SELECT ID FROM Posts …"
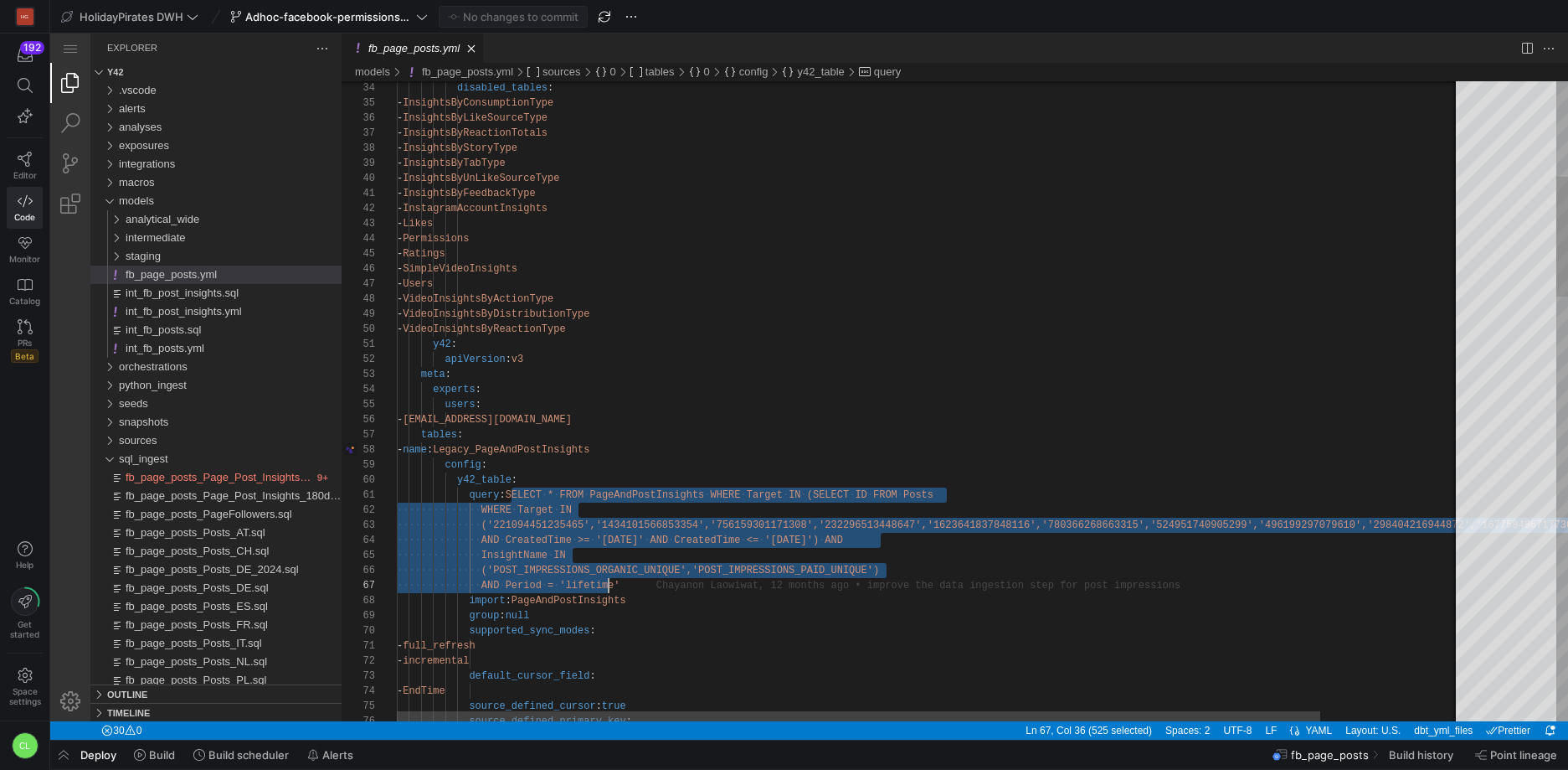
scroll to position [0, 224]
drag, startPoint x: 511, startPoint y: 498, endPoint x: 621, endPoint y: 589, distance: 142.8
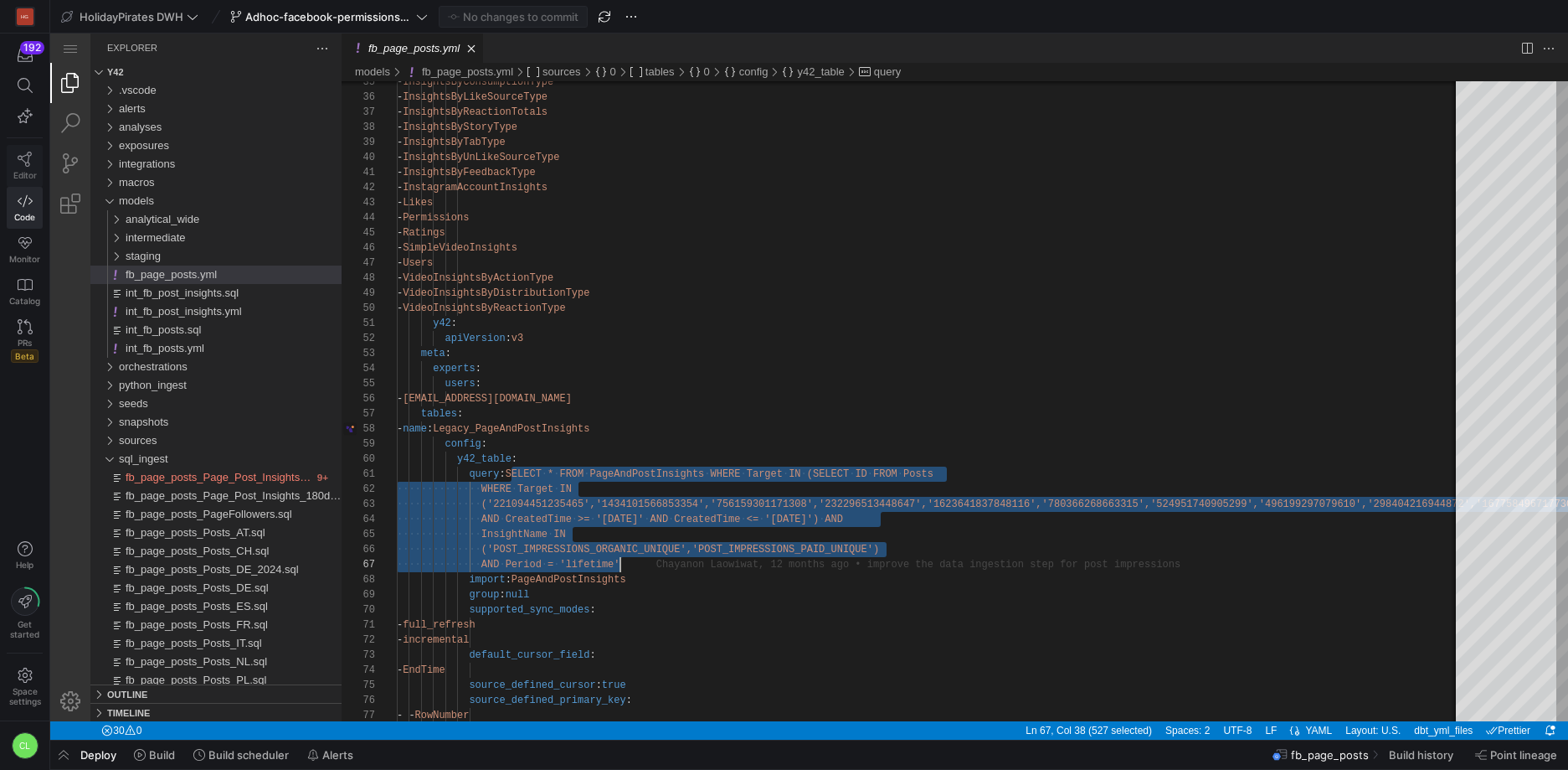
click at [31, 157] on icon at bounding box center [24, 158] width 15 height 15
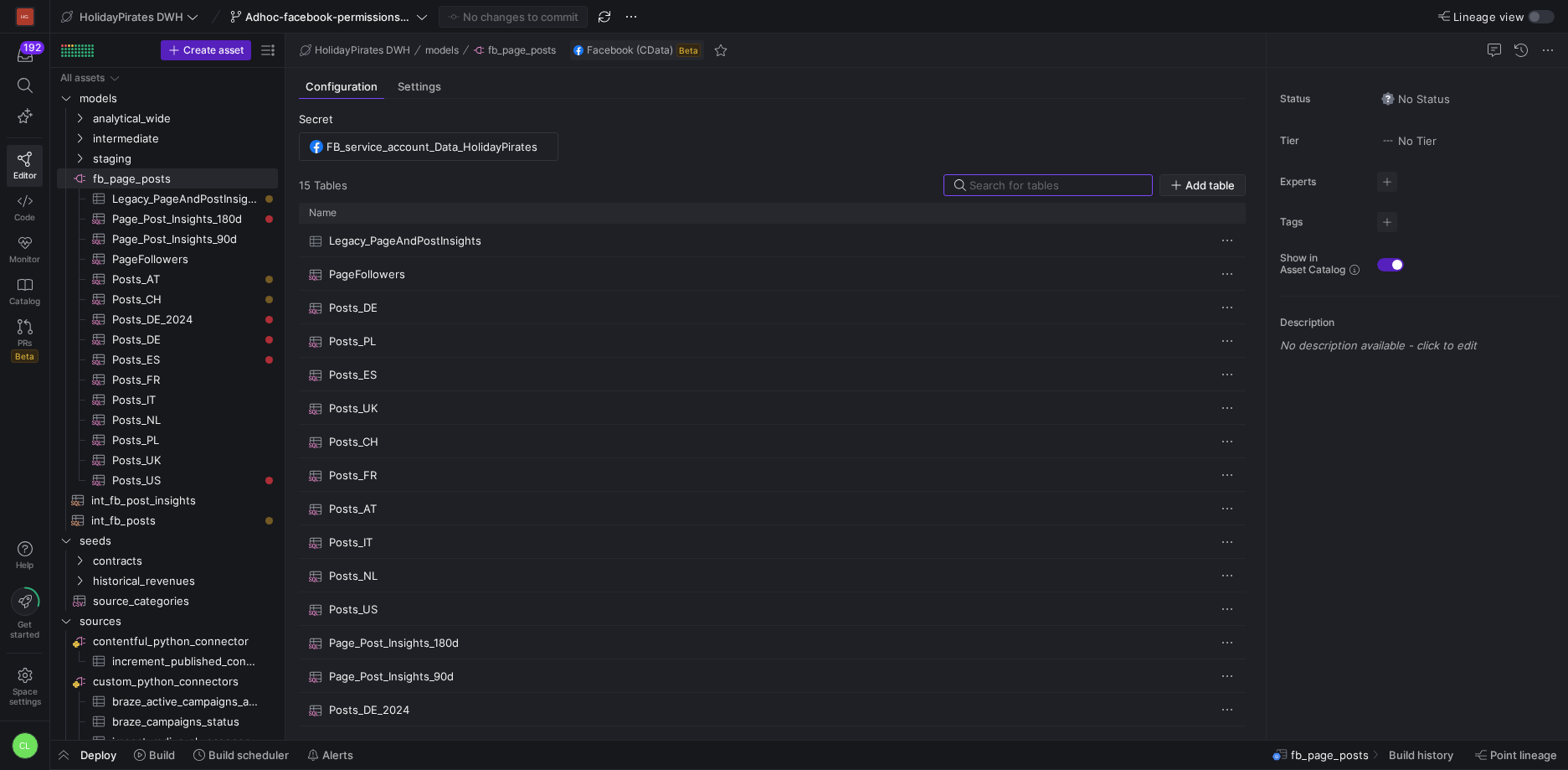
click at [1207, 192] on span "button" at bounding box center [1202, 184] width 85 height 20
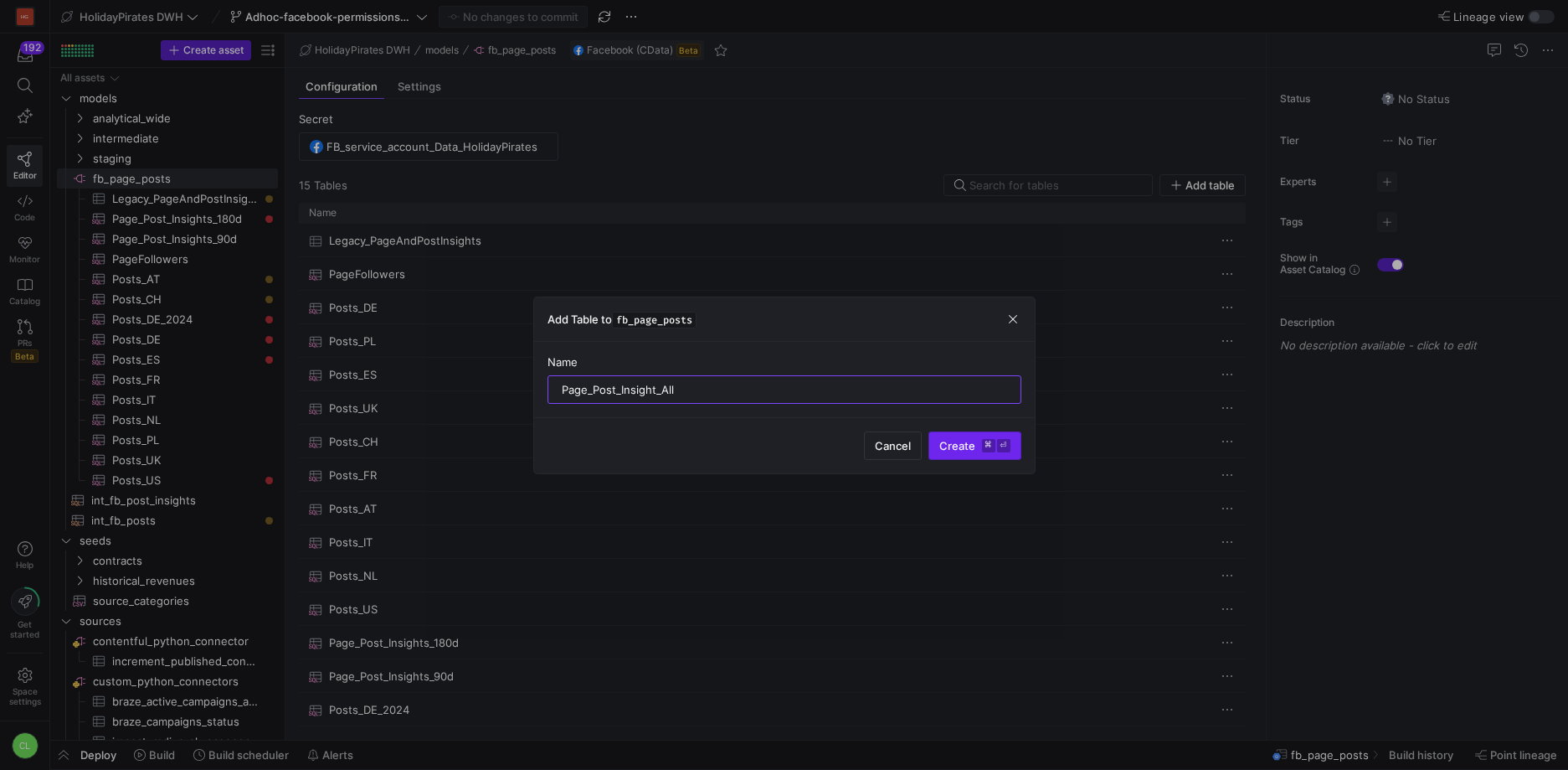
type input "Page_Post_Insight_All"
click at [966, 435] on span "submit" at bounding box center [975, 446] width 91 height 27
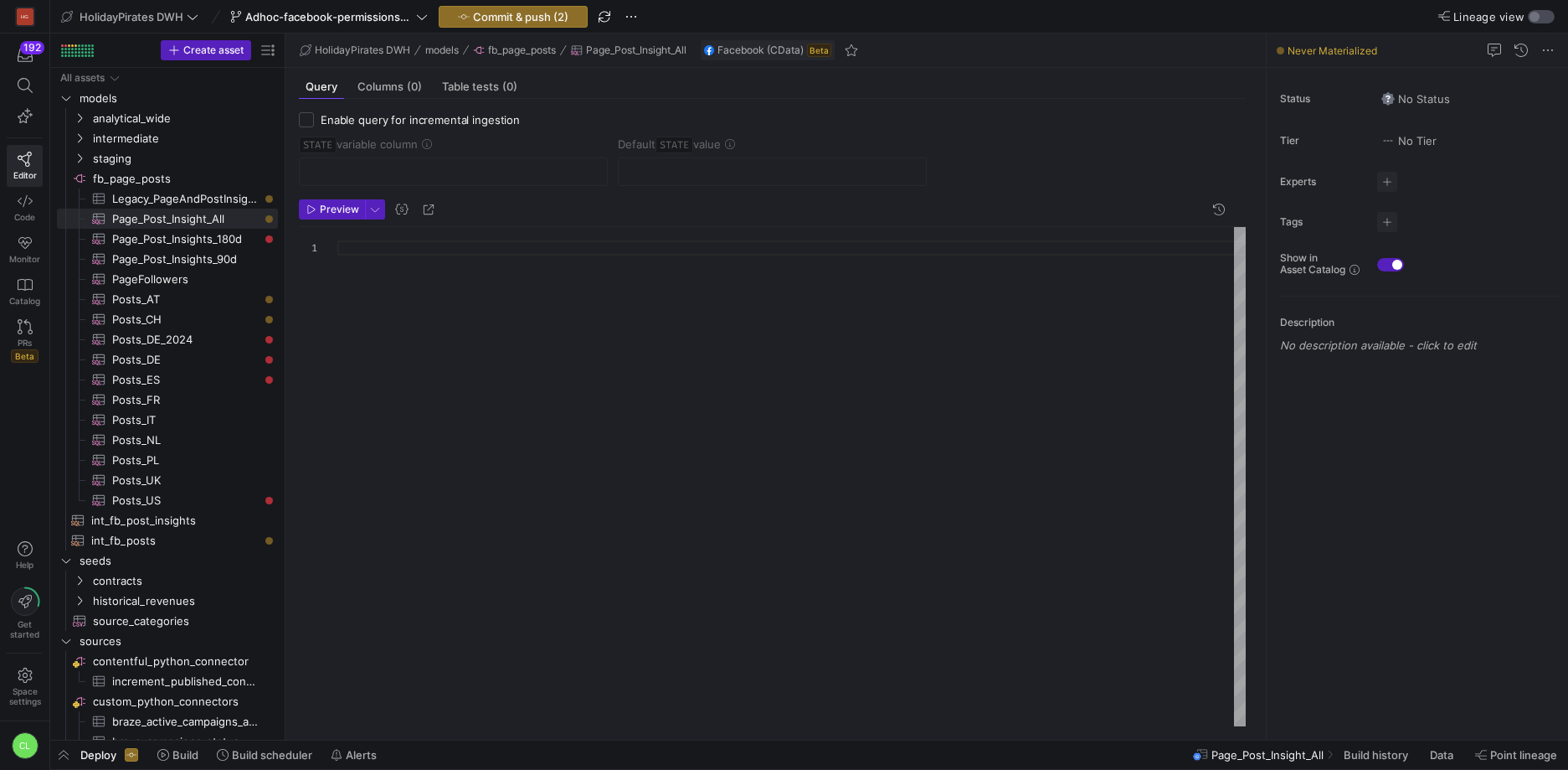
click at [1528, 12] on button "Lineage view" at bounding box center [1541, 17] width 27 height 13
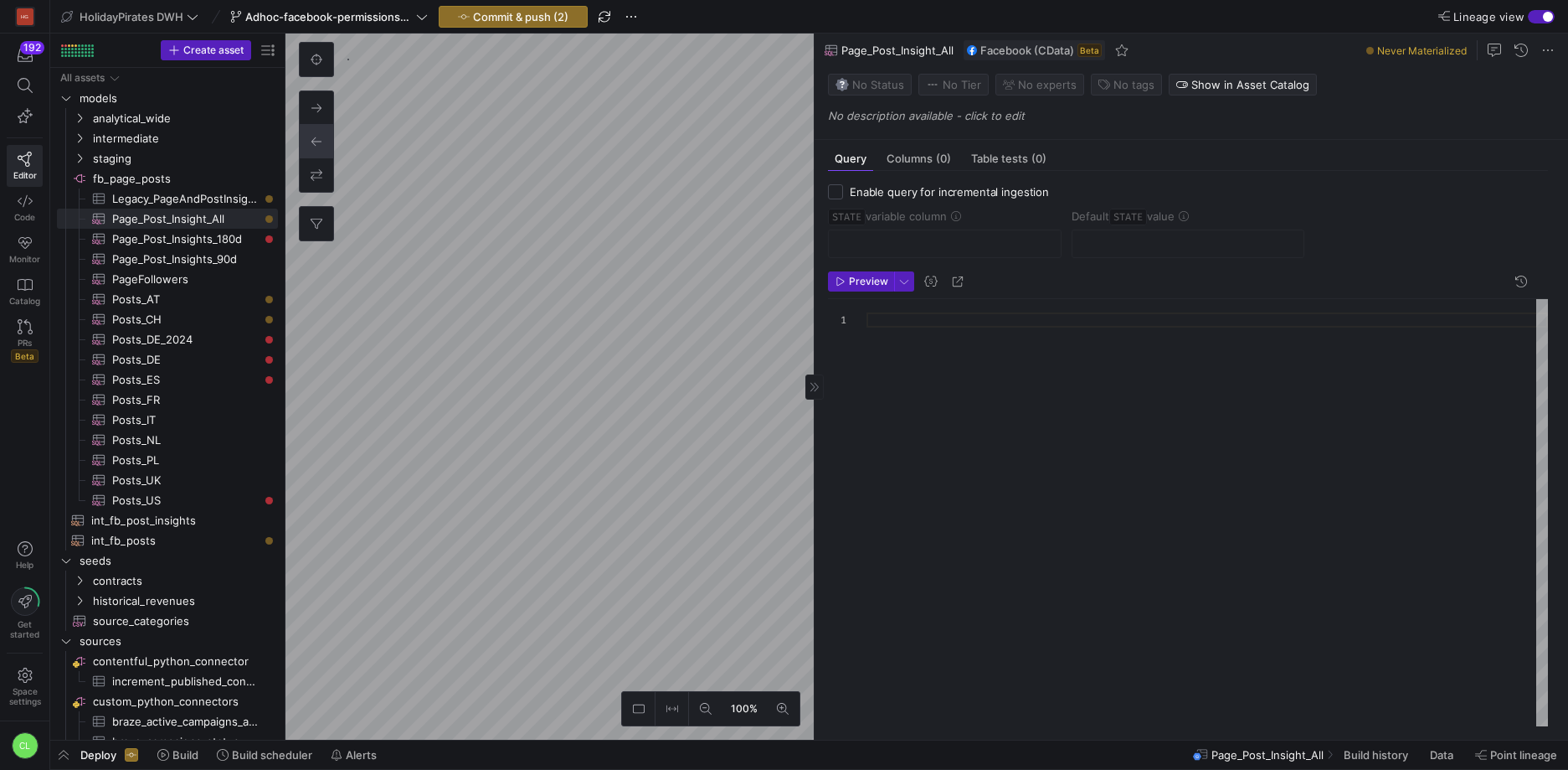
click at [990, 321] on div at bounding box center [1207, 512] width 681 height 427
click at [991, 319] on div at bounding box center [1207, 512] width 681 height 427
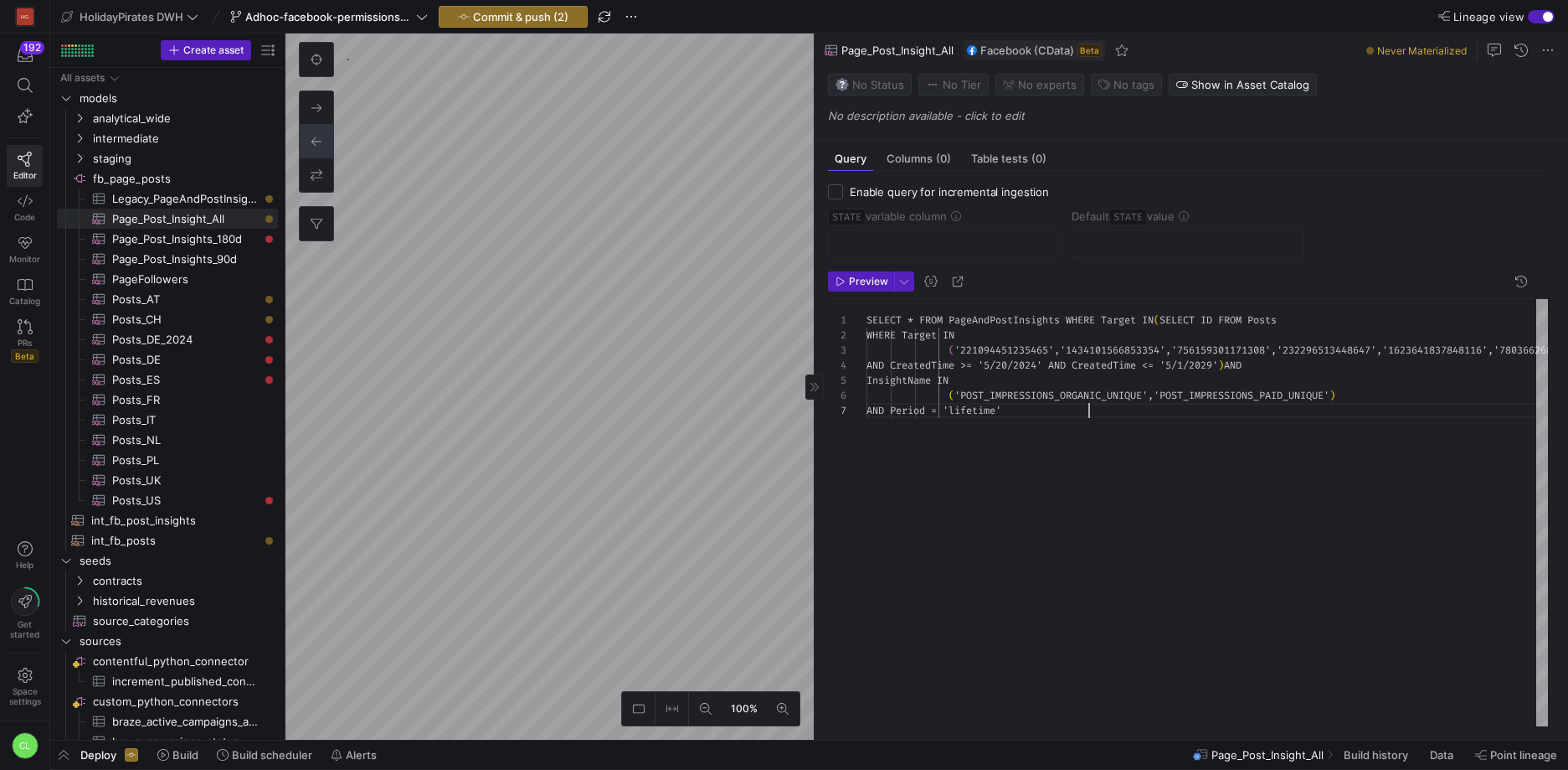
scroll to position [91, 223]
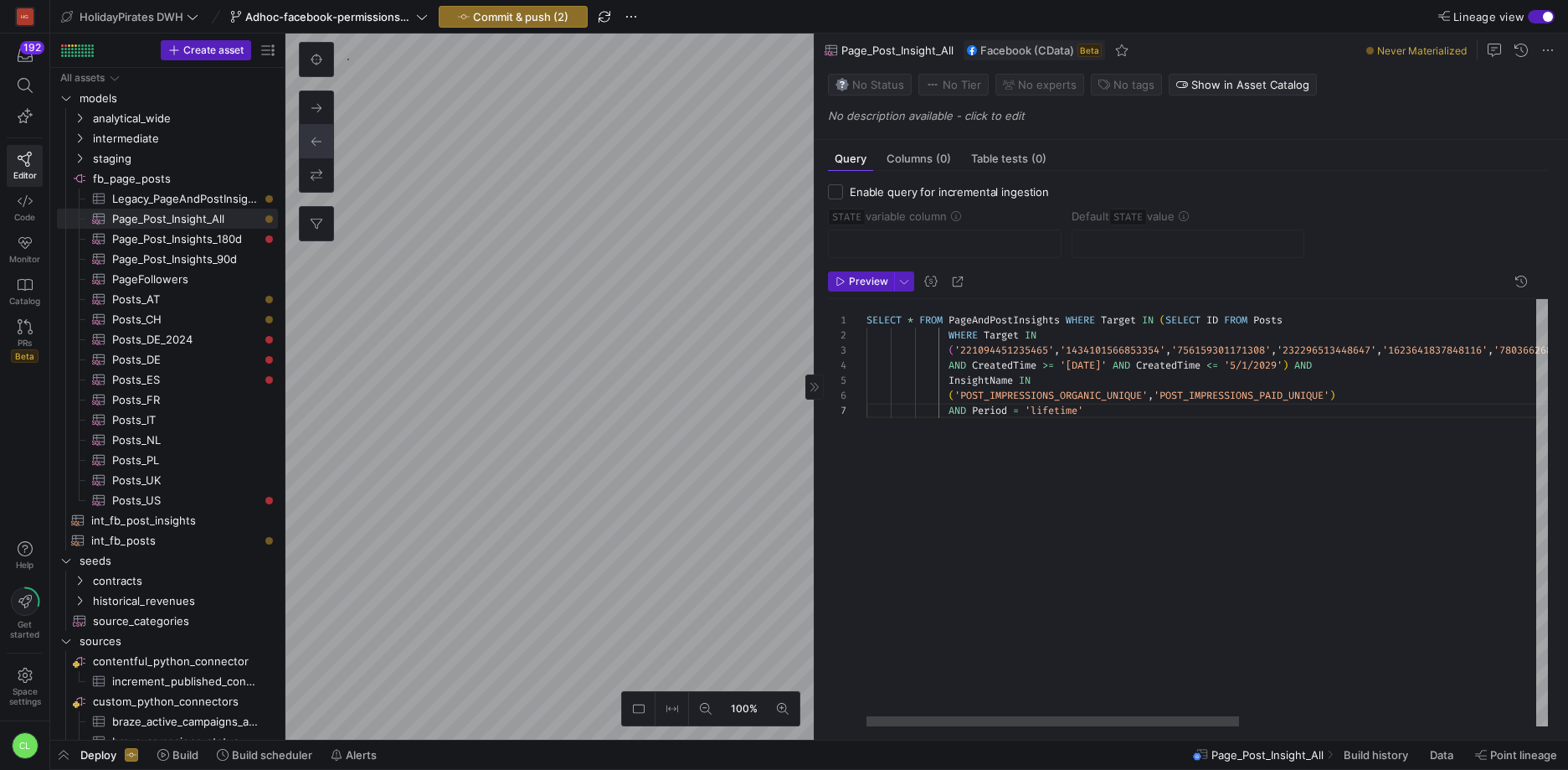
click at [929, 320] on div "SELECT * FROM PageAndPostInsights WHERE Target IN ( SELECT ID FROM Posts WHERE …" at bounding box center [1478, 512] width 1223 height 427
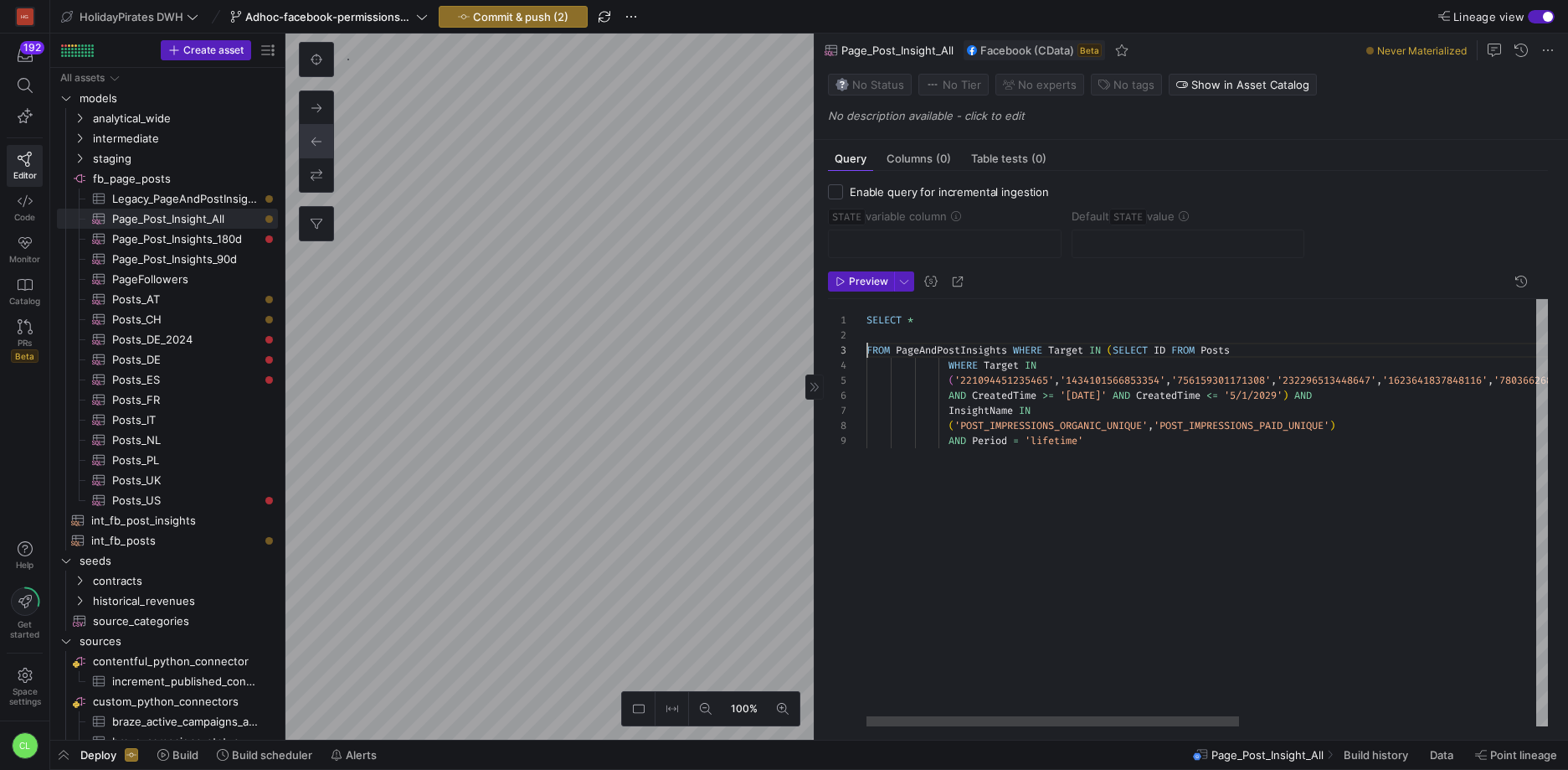
scroll to position [31, 0]
click at [1023, 349] on div "SELECT * WHERE Target IN ( '221094451235465' , '1434101566853354' , '7561593011…" at bounding box center [1478, 512] width 1223 height 427
click at [1019, 350] on div "SELECT * WHERE Target IN ( '221094451235465' , '1434101566853354' , '7561593011…" at bounding box center [1478, 512] width 1223 height 427
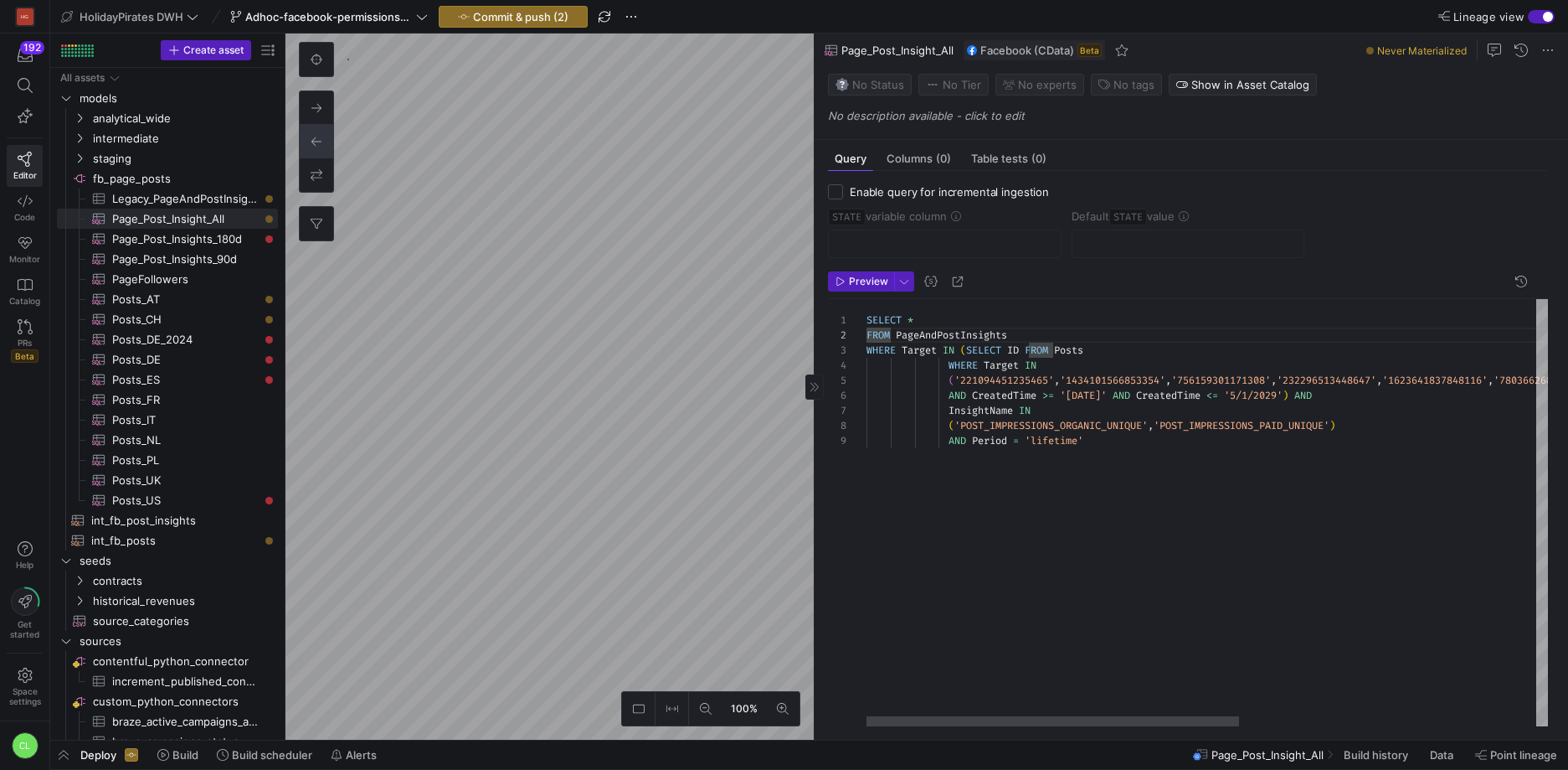
click at [946, 349] on div "SELECT * WHERE Target IN ( '221094451235465' , '1434101566853354' , '7561593011…" at bounding box center [1478, 512] width 1223 height 427
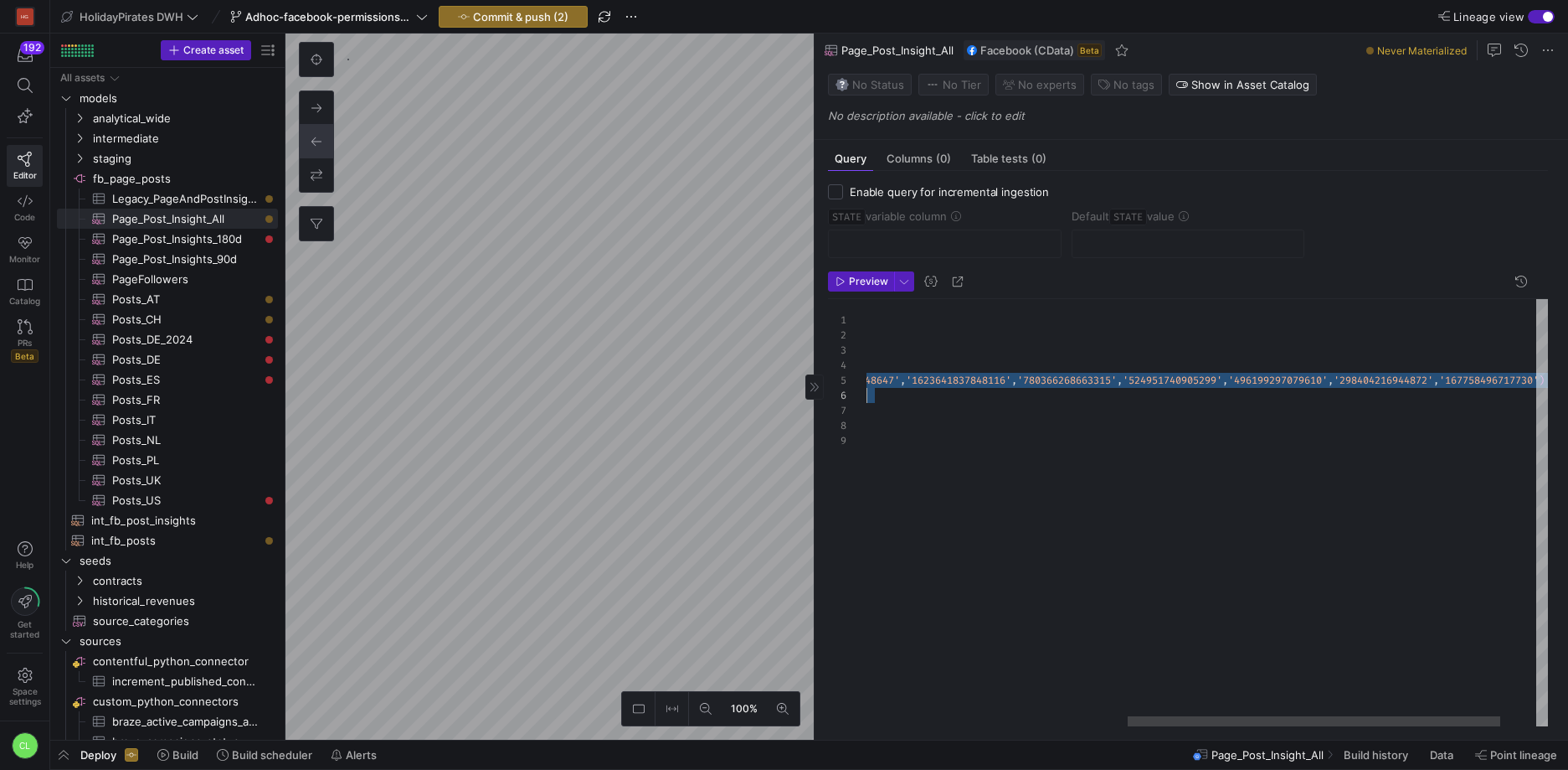
scroll to position [60, 0]
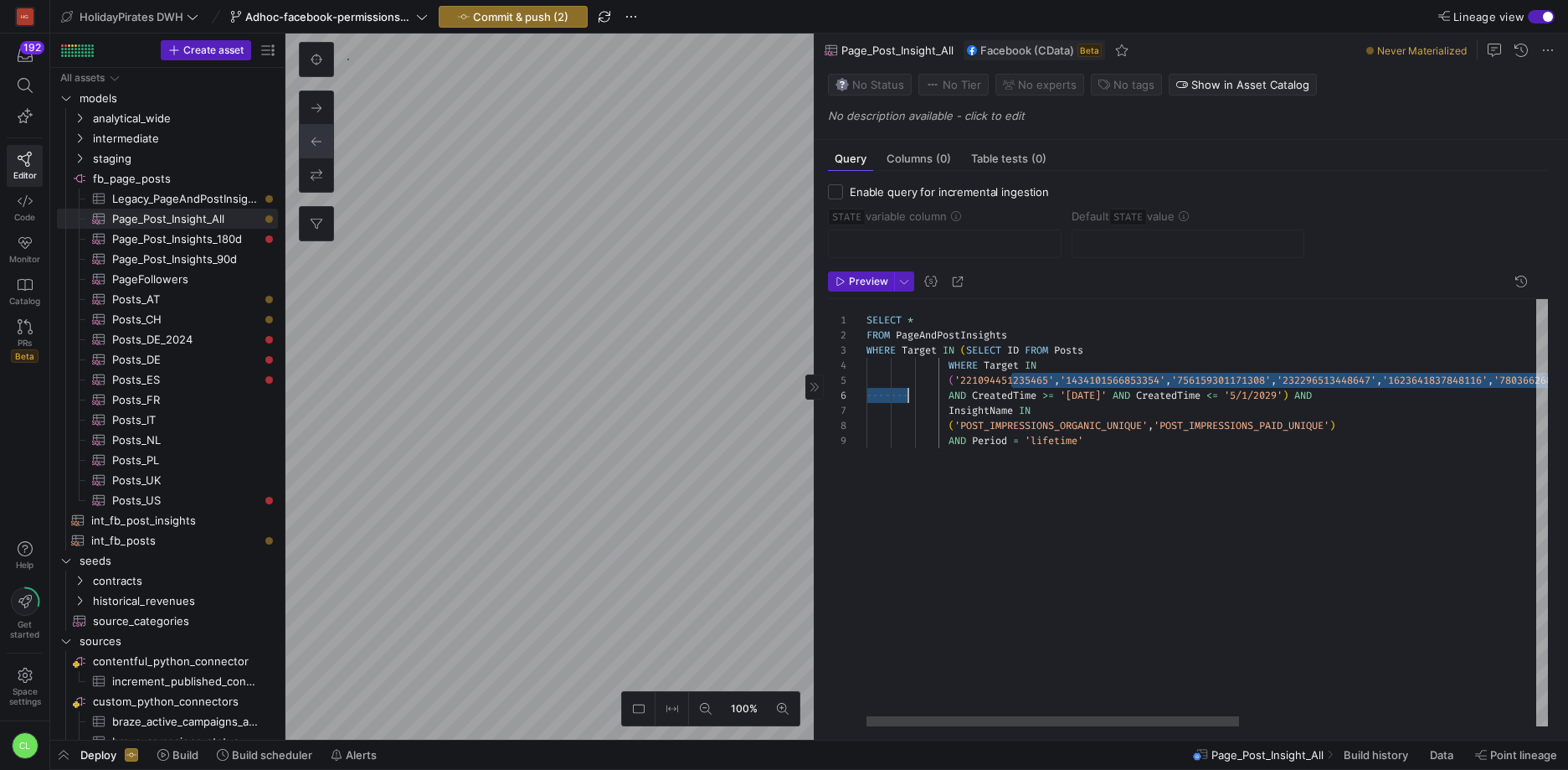
drag, startPoint x: 1036, startPoint y: 387, endPoint x: 1002, endPoint y: 410, distance: 41.0
click at [953, 400] on div "SELECT * WHERE Target IN ( '221094451235465' , '1434101566853354' , '7561593011…" at bounding box center [1478, 512] width 1223 height 427
click at [1063, 426] on div "SELECT * WHERE Target IN ( '221094451235465' , '1434101566853354' , '7561593011…" at bounding box center [1478, 512] width 1223 height 427
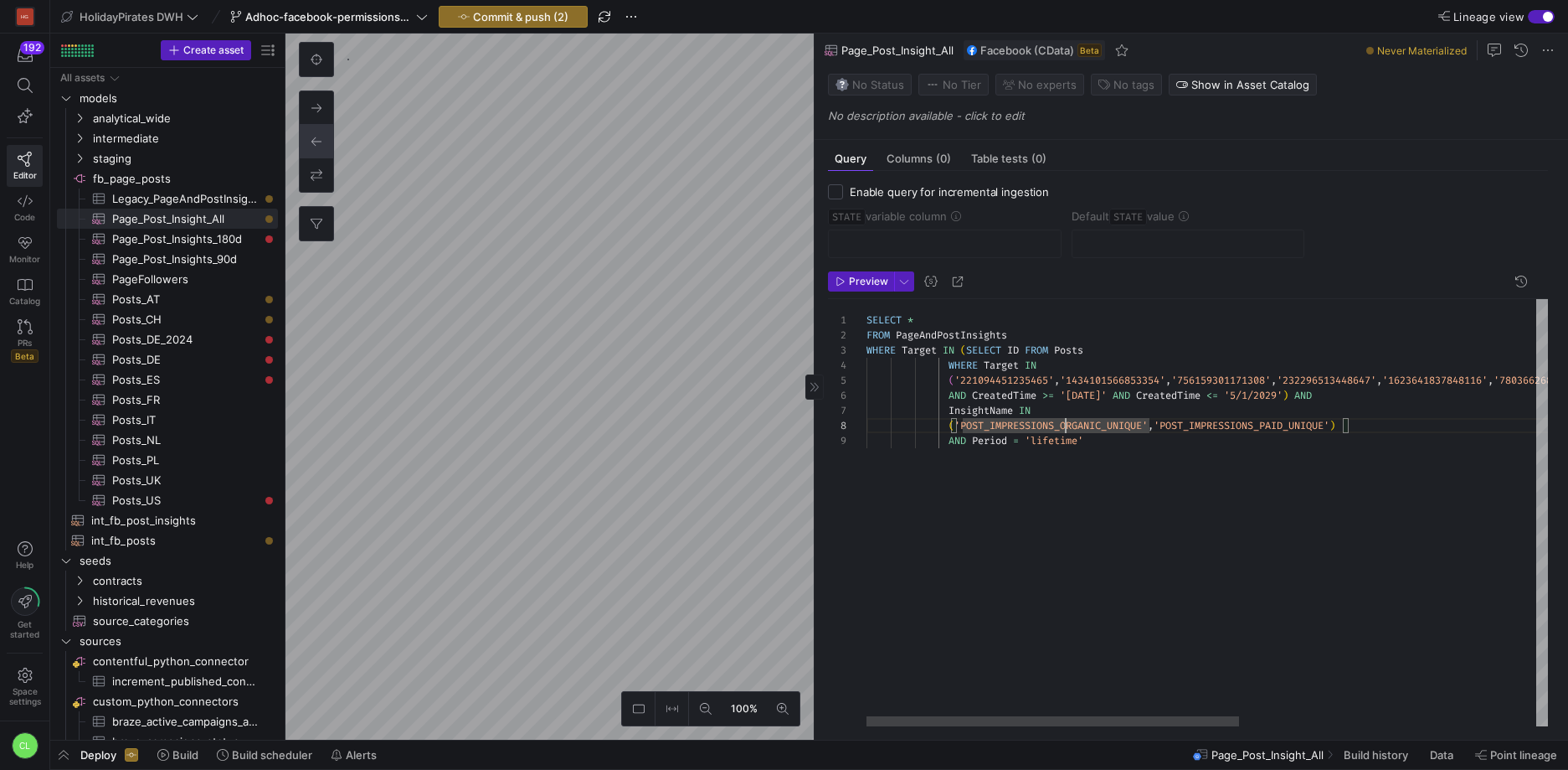
click at [950, 394] on div "SELECT * WHERE Target IN ( '221094451235465' , '1434101566853354' , '7561593011…" at bounding box center [1478, 512] width 1223 height 427
click at [956, 392] on div "SELECT * WHERE Target IN ( '221094451235465' , '1434101566853354' , '7561593011…" at bounding box center [1478, 512] width 1223 height 427
click at [1330, 398] on div "SELECT * WHERE Target IN ( '221094451235465' , '1434101566853354' , '7561593011…" at bounding box center [1478, 512] width 1223 height 427
click at [1325, 399] on div "SELECT * WHERE Target IN ( '221094451235465' , '1434101566853354' , '7561593011…" at bounding box center [1478, 512] width 1223 height 427
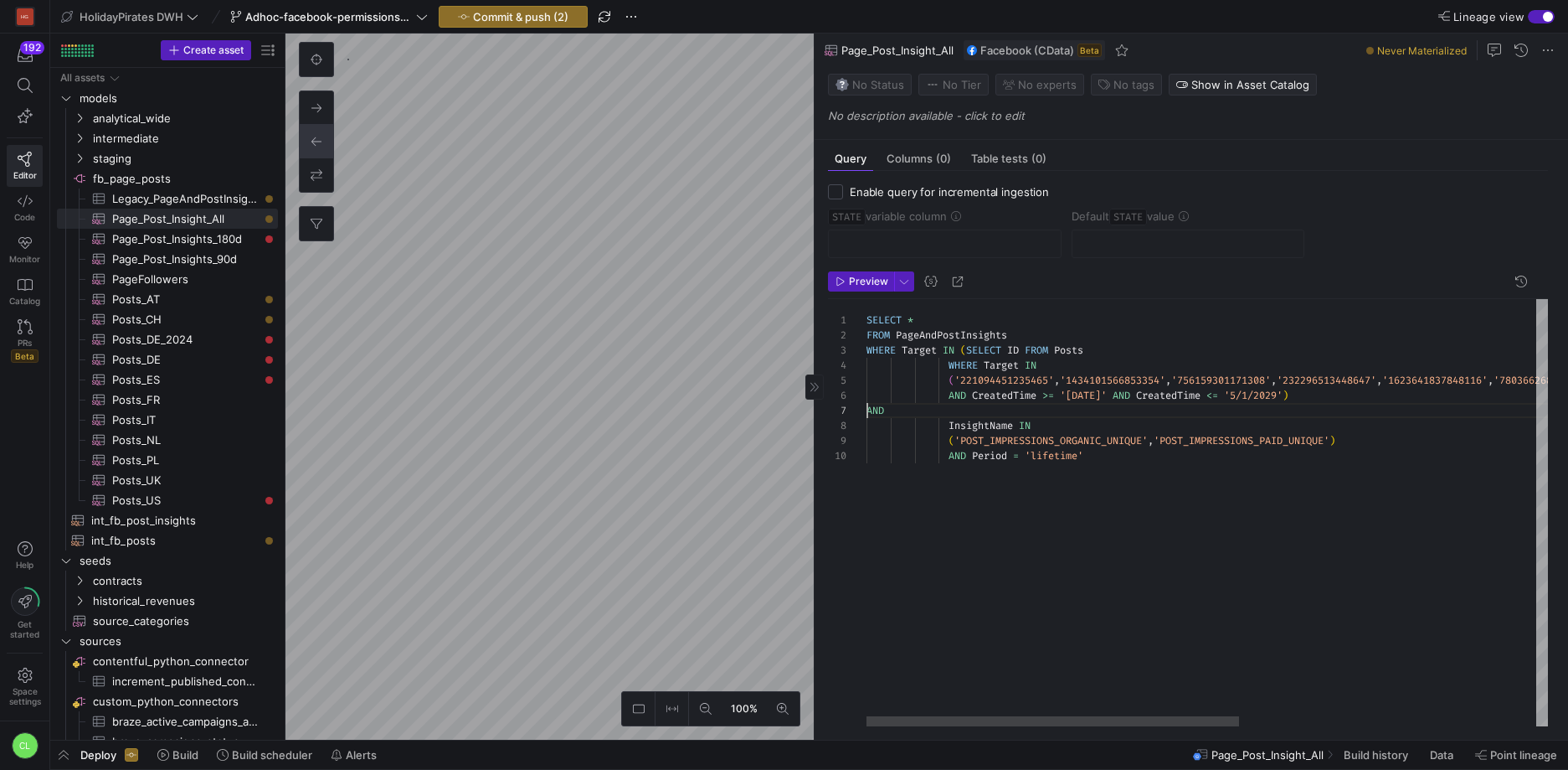
scroll to position [91, 0]
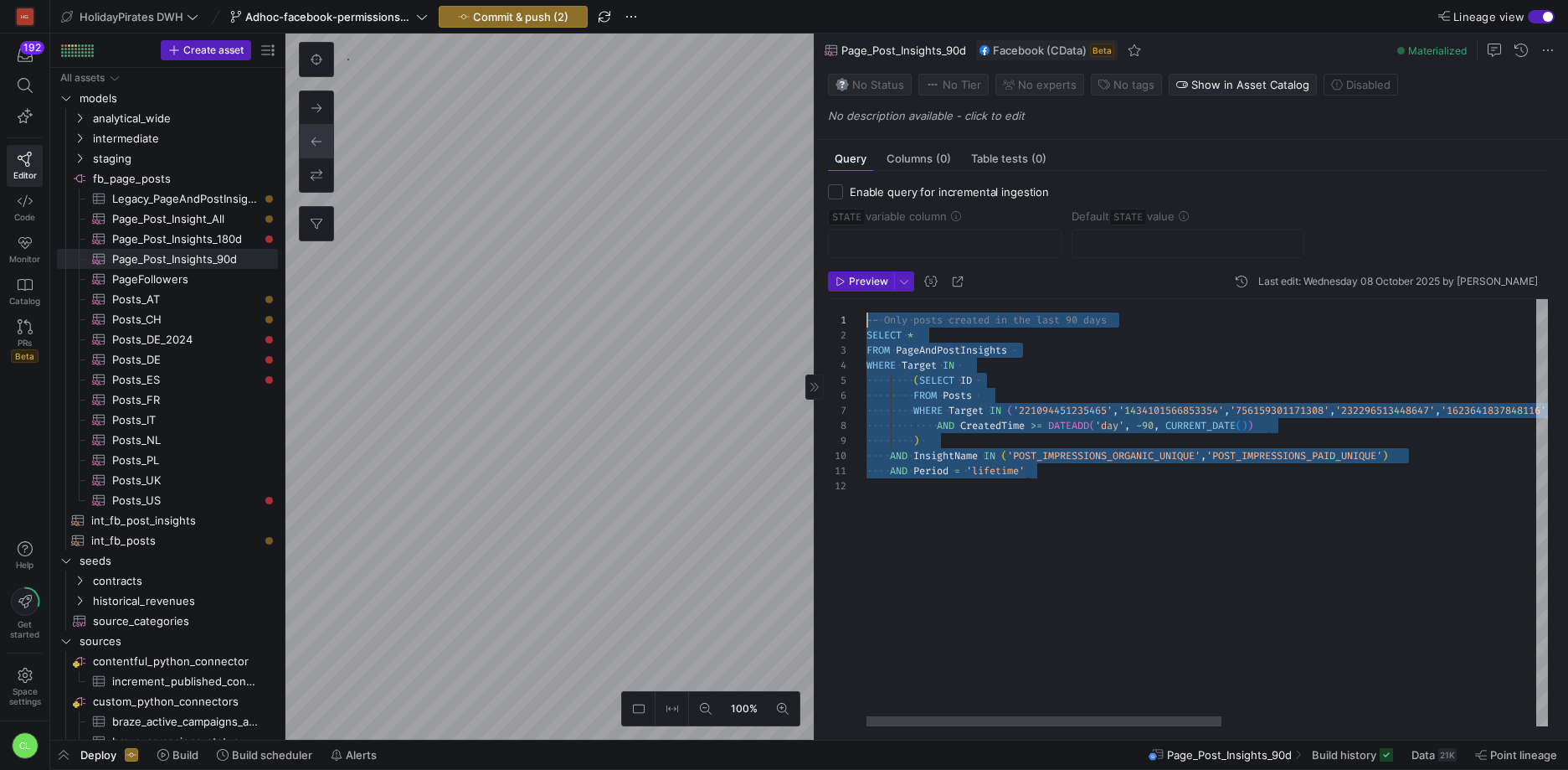
scroll to position [15, 0]
drag, startPoint x: 1116, startPoint y: 471, endPoint x: 863, endPoint y: 345, distance: 282.6
click at [867, 329] on div "-- Only posts created in the last 90 days SELECT * FROM PageAndPostInsights WHE…" at bounding box center [1508, 512] width 1283 height 427
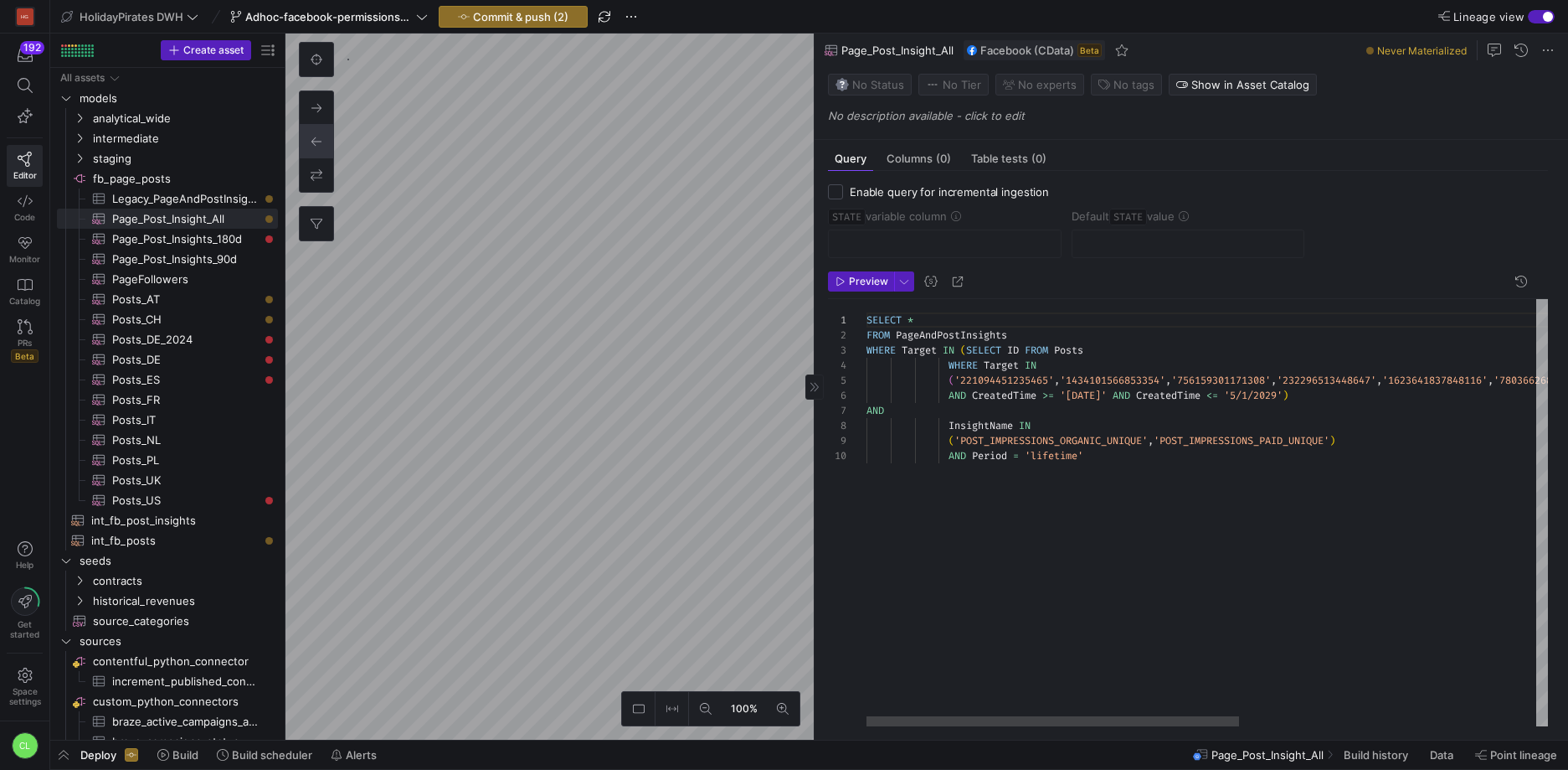
scroll to position [0, 6]
click at [874, 321] on div "SELECT * FROM PageAndPostInsights WHERE Target IN ( SELECT ID FROM Posts WHERE …" at bounding box center [1478, 512] width 1223 height 427
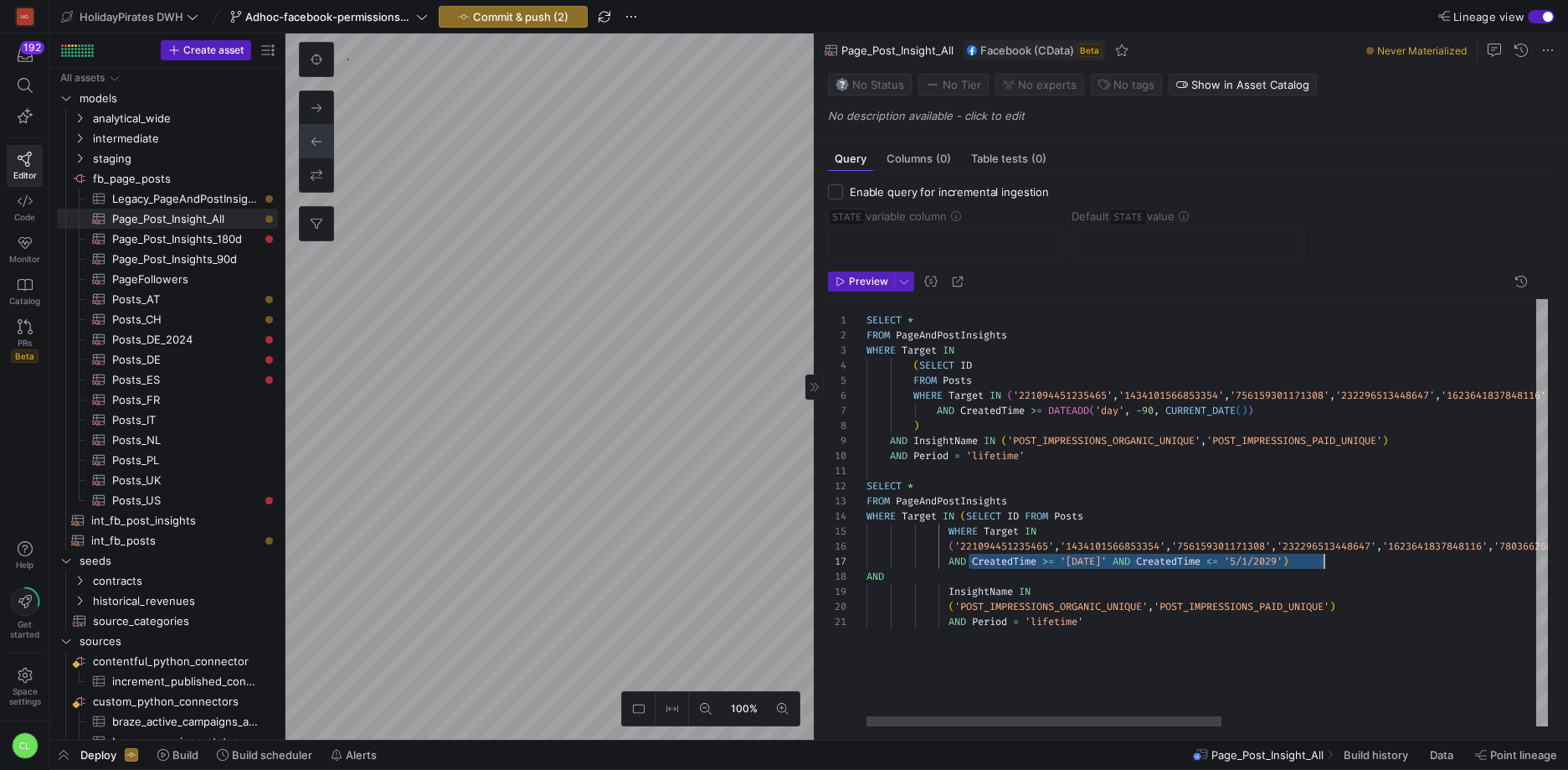
scroll to position [91, 452]
drag, startPoint x: 1000, startPoint y: 567, endPoint x: 1320, endPoint y: 567, distance: 320.0
click at [1320, 567] on div "SELECT * SELECT * FROM PageAndPostInsights WHERE Target IN ( SELECT ID FROM Pos…" at bounding box center [1508, 512] width 1283 height 427
click at [938, 411] on div "SELECT * SELECT * FROM PageAndPostInsights WHERE Target IN ( SELECT ID FROM Pos…" at bounding box center [1508, 512] width 1283 height 427
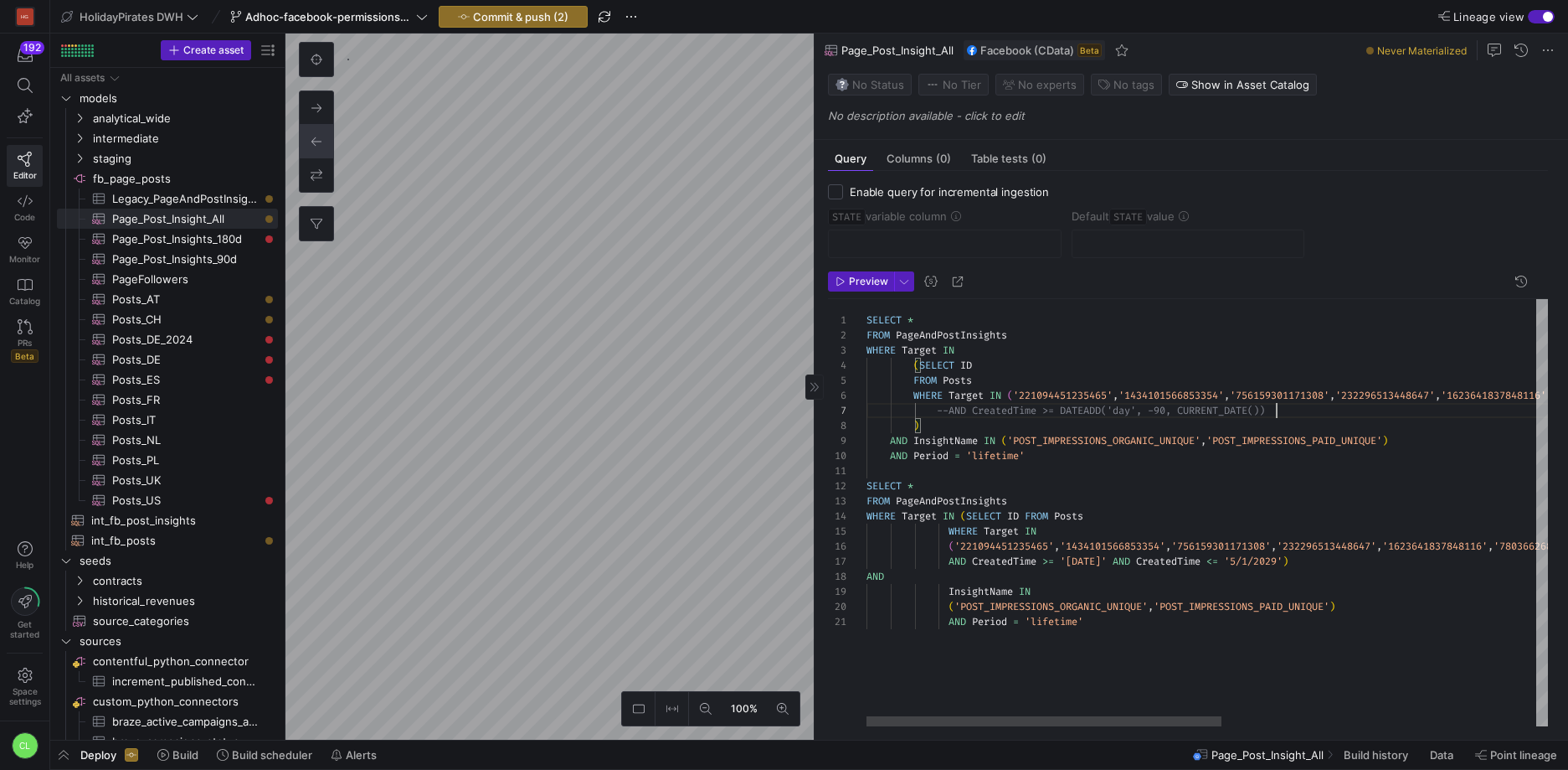
click at [1324, 409] on div "SELECT * SELECT * FROM PageAndPostInsights WHERE Target IN ( SELECT ID FROM Pos…" at bounding box center [1508, 512] width 1283 height 427
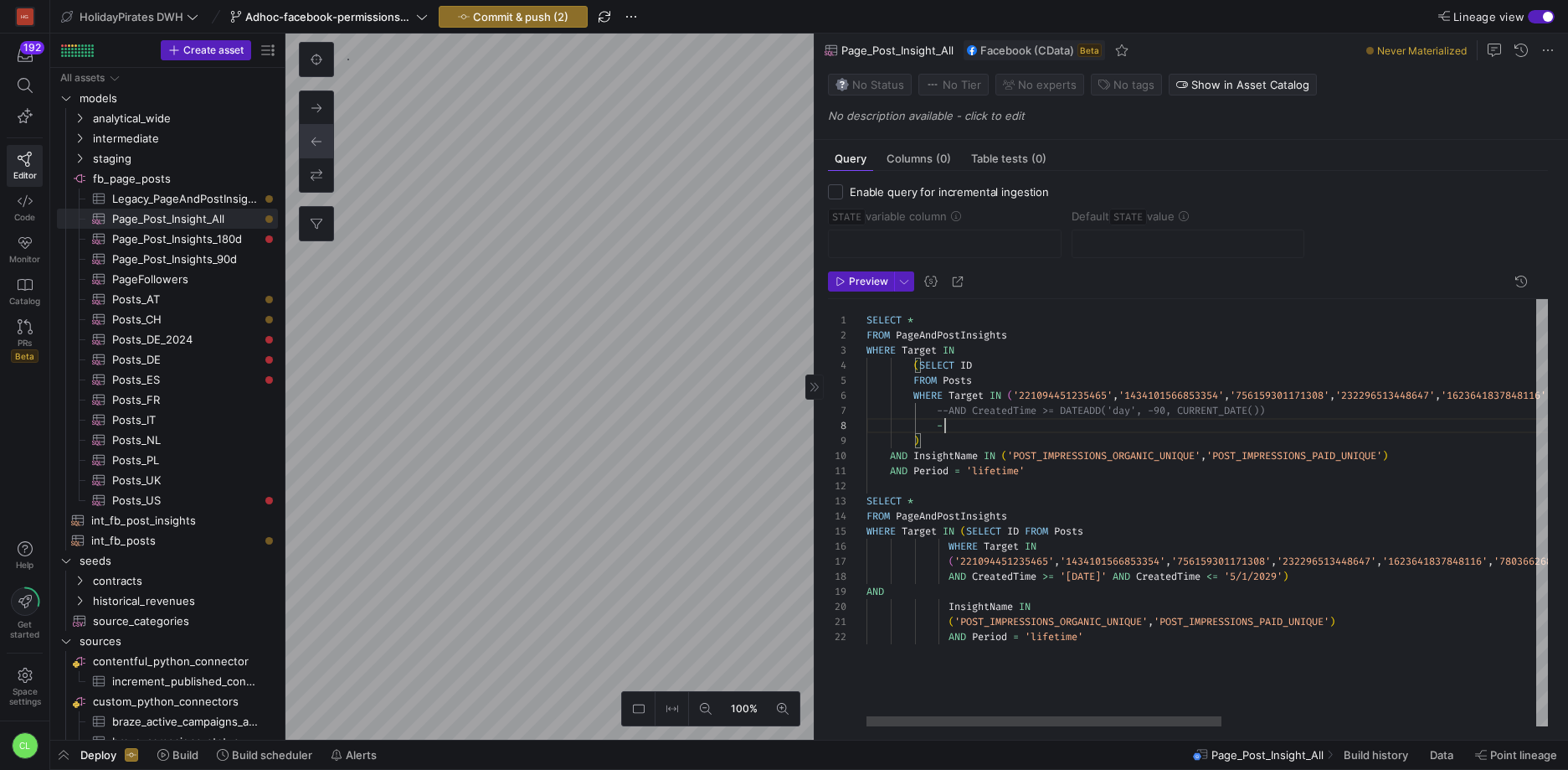
scroll to position [106, 85]
click at [1037, 473] on div "SELECT * SELECT * FROM PageAndPostInsights WHERE Target IN ( SELECT ID FROM Pos…" at bounding box center [1508, 512] width 1283 height 427
click at [900, 458] on div "SELECT * SELECT * FROM PageAndPostInsights WHERE Target IN ( SELECT ID FROM Pos…" at bounding box center [1508, 512] width 1283 height 427
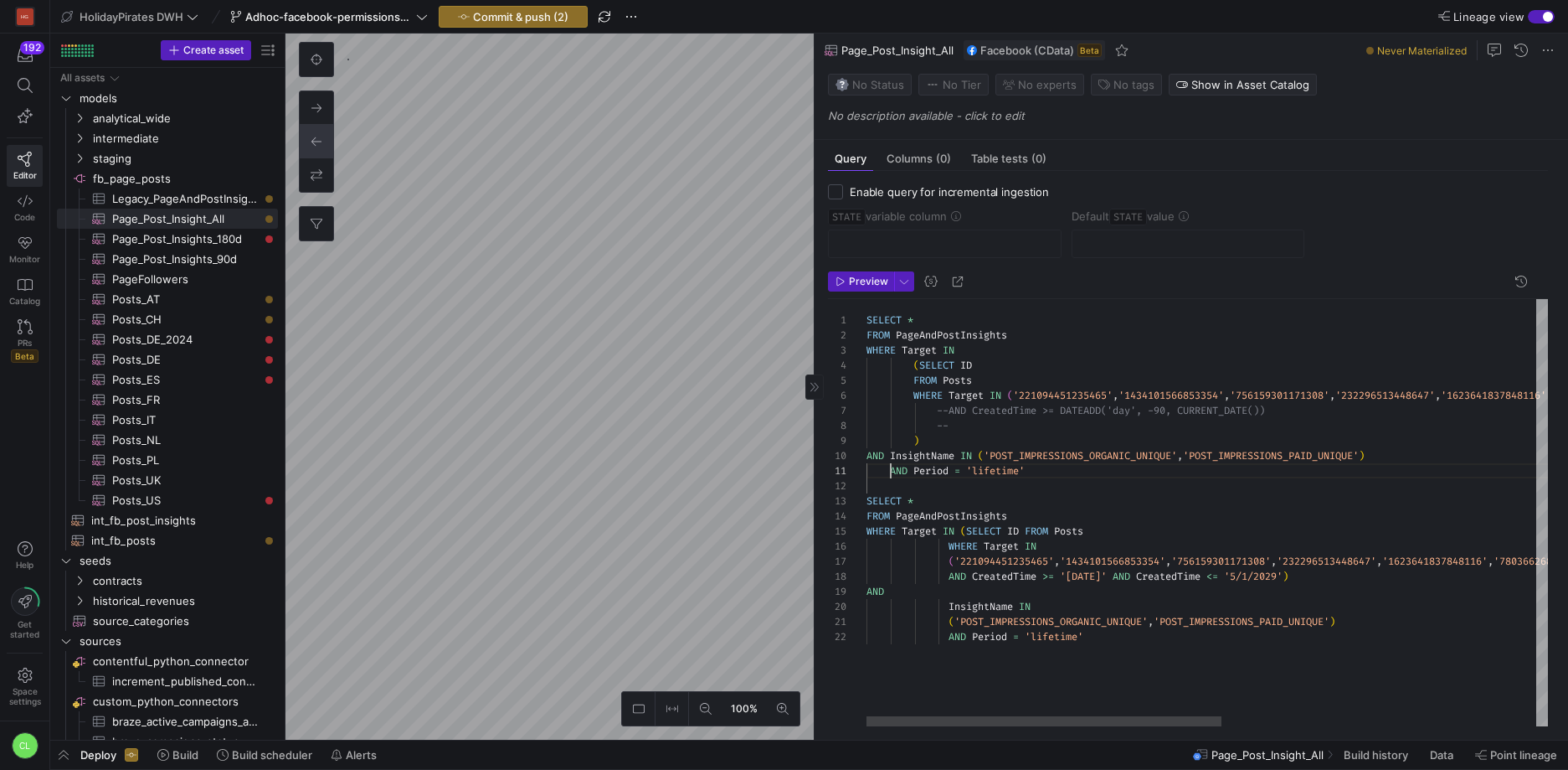
click at [889, 470] on div "SELECT * FROM PageAndPostInsights WHERE Target IN ( SELECT ID FROM Posts WHERE …" at bounding box center [1508, 512] width 1283 height 427
click at [1005, 423] on div "SELECT * FROM PageAndPostInsights WHERE Target IN ( SELECT ID FROM Posts WHERE …" at bounding box center [1508, 512] width 1283 height 427
click at [957, 426] on div "SELECT * FROM PageAndPostInsights WHERE Target IN ( SELECT ID FROM Posts WHERE …" at bounding box center [1508, 512] width 1283 height 427
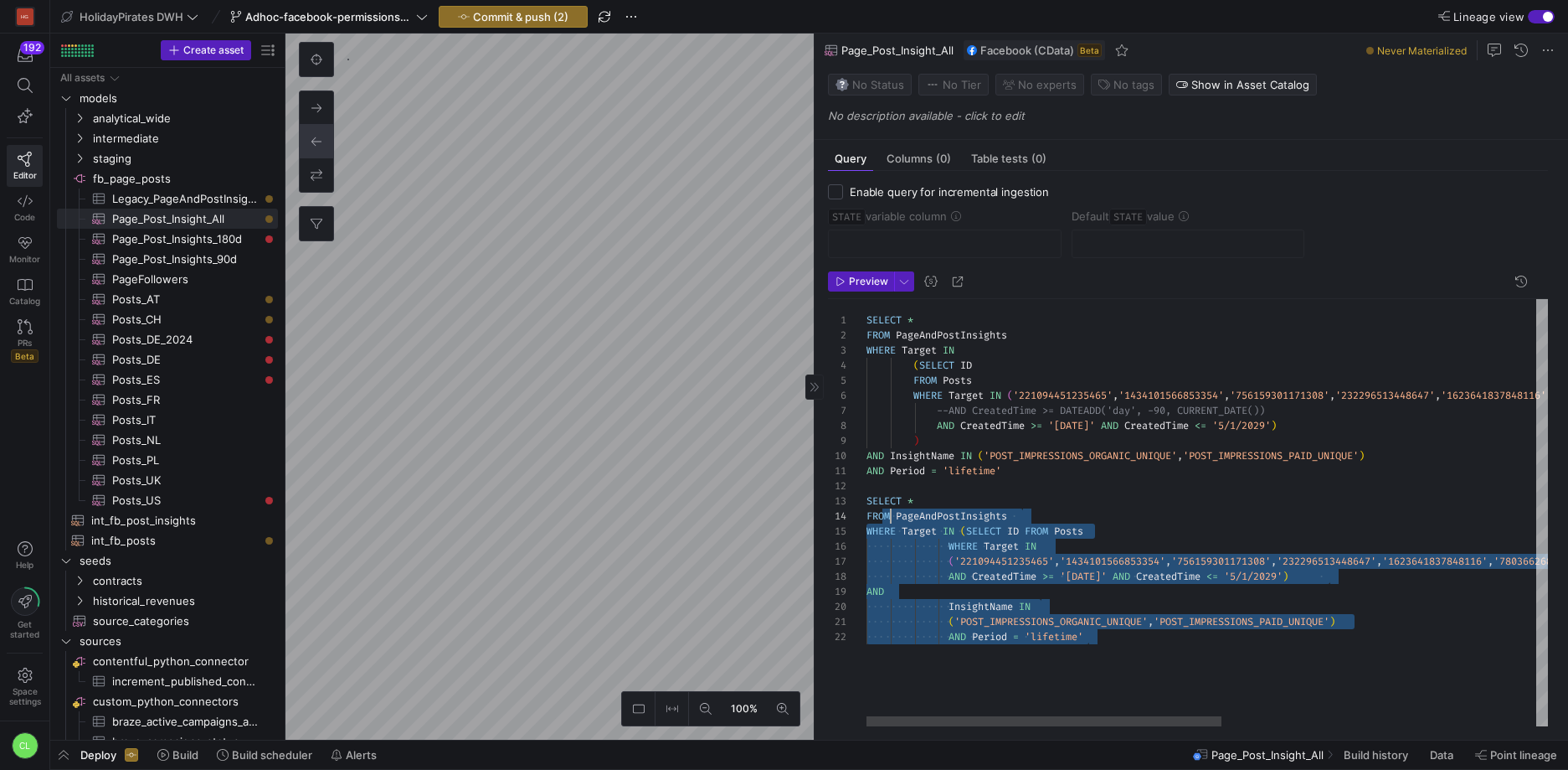
scroll to position [45, 24]
drag, startPoint x: 1363, startPoint y: 639, endPoint x: 861, endPoint y: 501, distance: 520.6
click at [867, 501] on div "SELECT * FROM PageAndPostInsights WHERE Target IN ( SELECT ID FROM Posts WHERE …" at bounding box center [1508, 512] width 1283 height 427
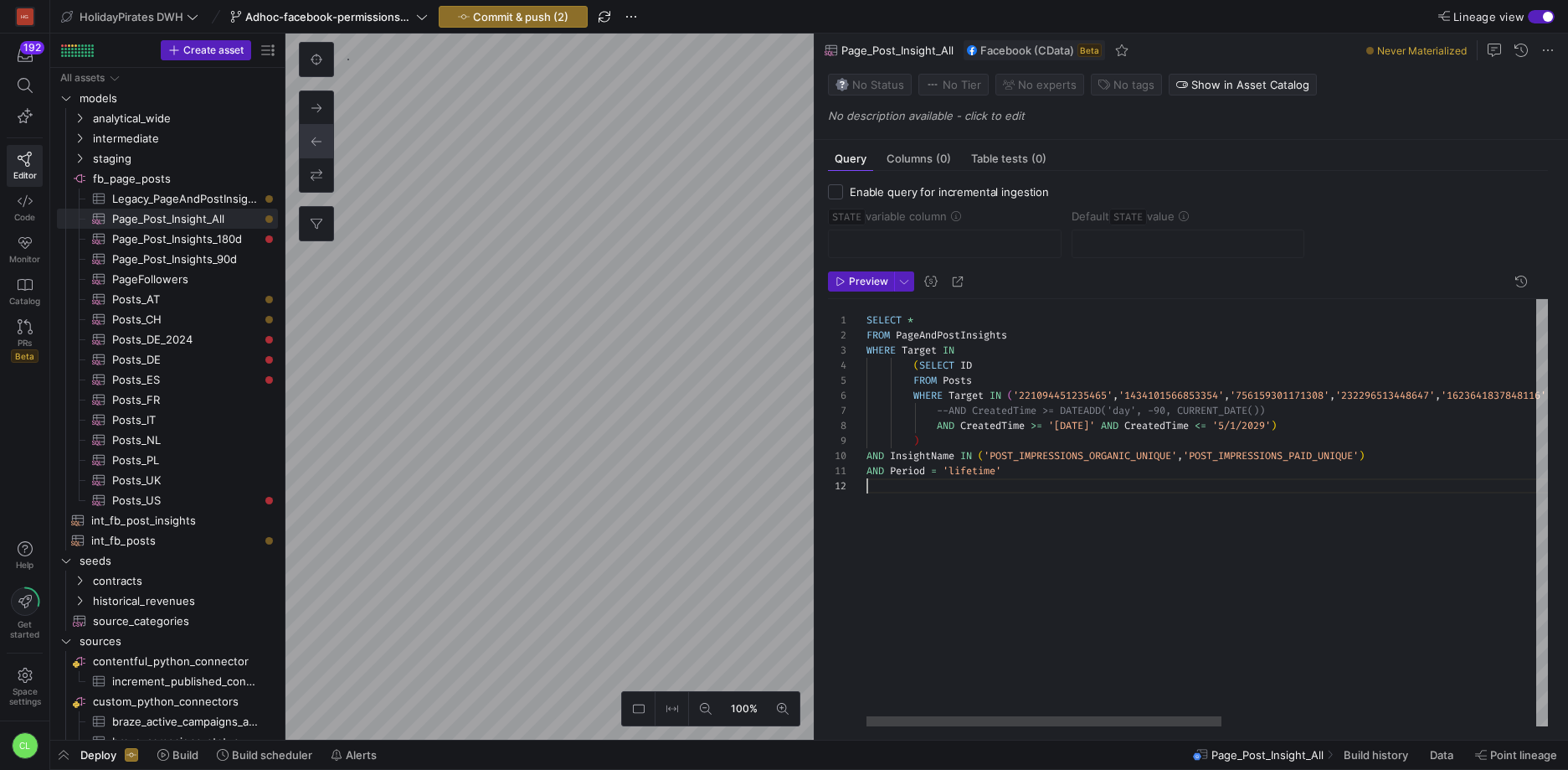
scroll to position [0, 138]
click at [1041, 433] on div "SELECT * FROM PageAndPostInsights WHERE Target IN ( SELECT ID FROM Posts WHERE …" at bounding box center [1508, 512] width 1283 height 427
click at [1253, 436] on div "SELECT * FROM PageAndPostInsights WHERE Target IN ( SELECT ID FROM Posts WHERE …" at bounding box center [1508, 512] width 1283 height 427
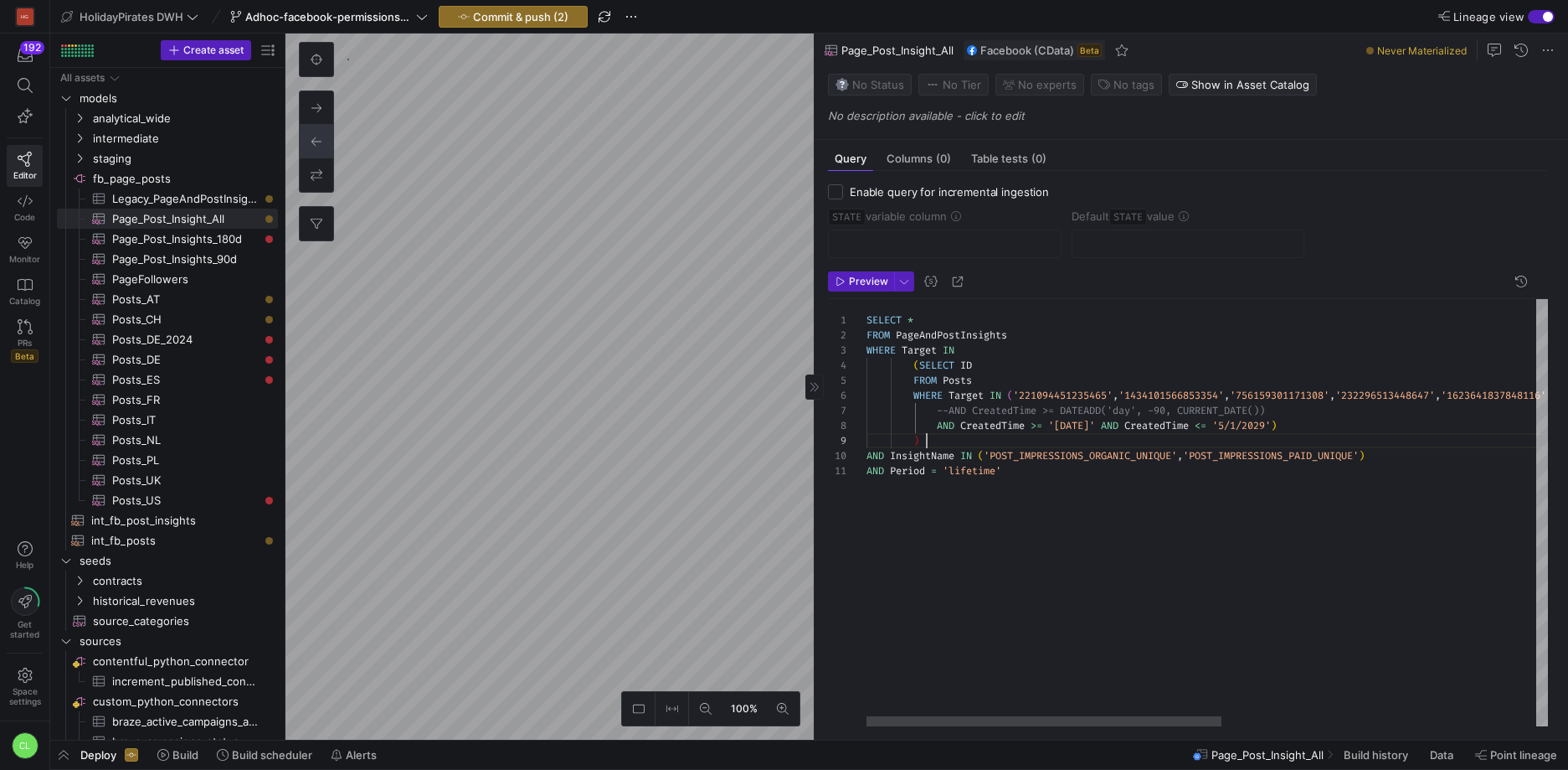
click at [1350, 413] on div "SELECT * FROM PageAndPostInsights WHERE Target IN ( SELECT ID FROM Posts WHERE …" at bounding box center [1508, 512] width 1283 height 427
click at [1106, 431] on div "SELECT * FROM PageAndPostInsights WHERE Target IN ( SELECT ID FROM Posts WHERE …" at bounding box center [1508, 512] width 1283 height 427
click at [1344, 431] on div "SELECT * FROM PageAndPostInsights WHERE Target IN ( SELECT ID FROM Posts WHERE …" at bounding box center [1508, 512] width 1283 height 427
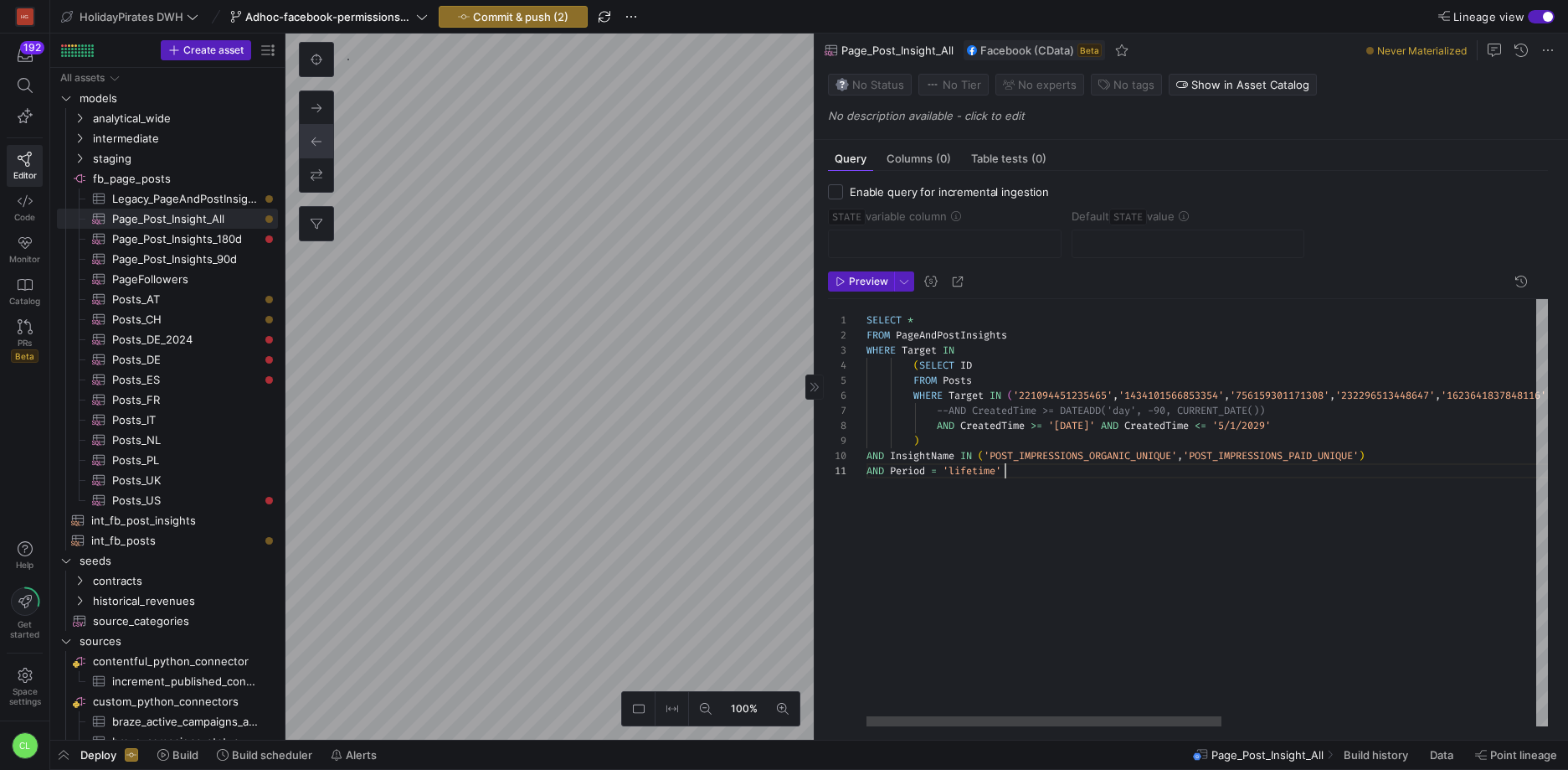
click at [1240, 501] on div "SELECT * FROM PageAndPostInsights WHERE Target IN ( SELECT ID FROM Posts WHERE …" at bounding box center [1508, 512] width 1283 height 427
click at [874, 280] on span "Preview" at bounding box center [868, 281] width 39 height 11
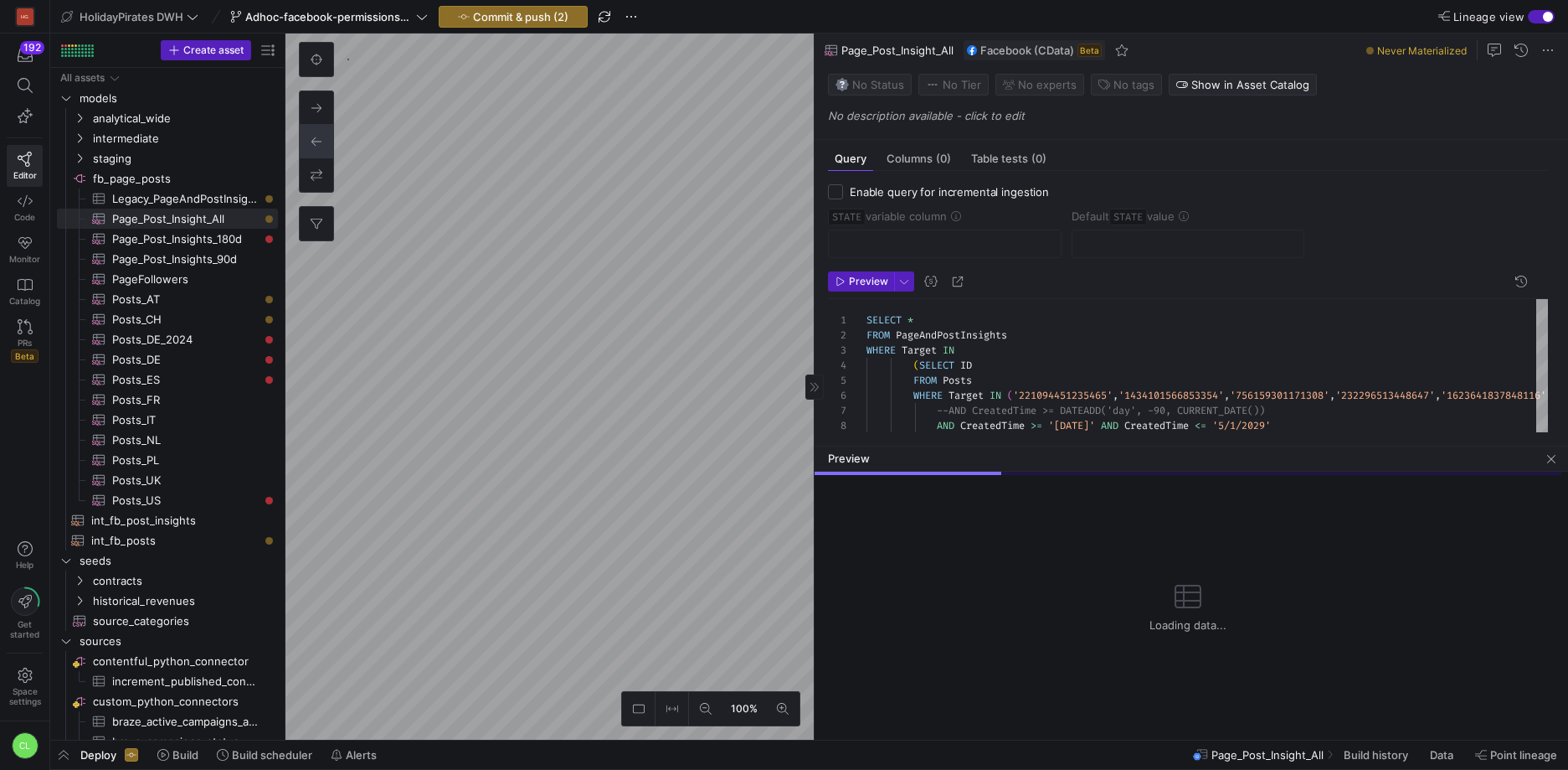
scroll to position [56, 0]
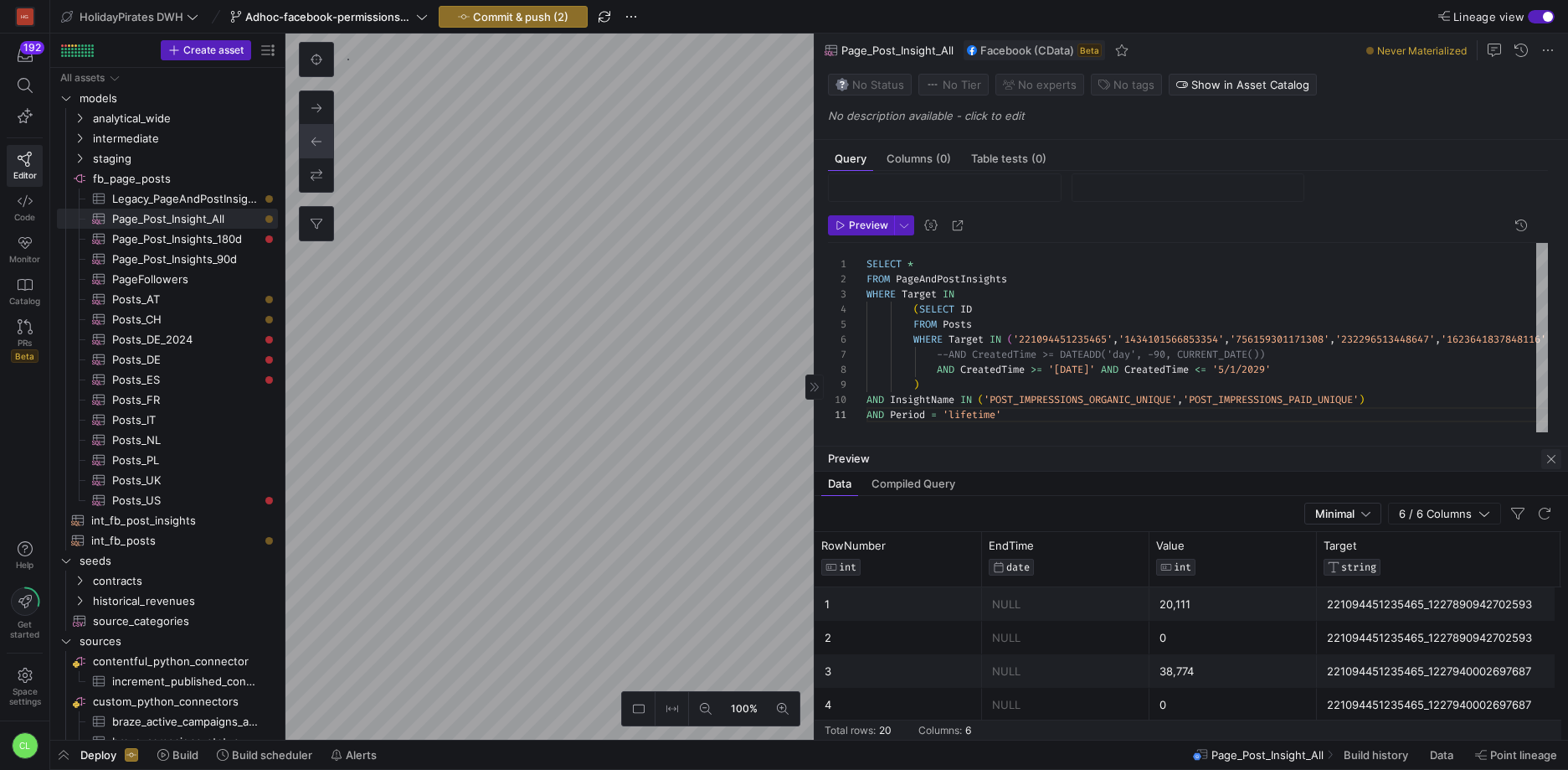
click at [1541, 463] on span "button" at bounding box center [1551, 459] width 20 height 20
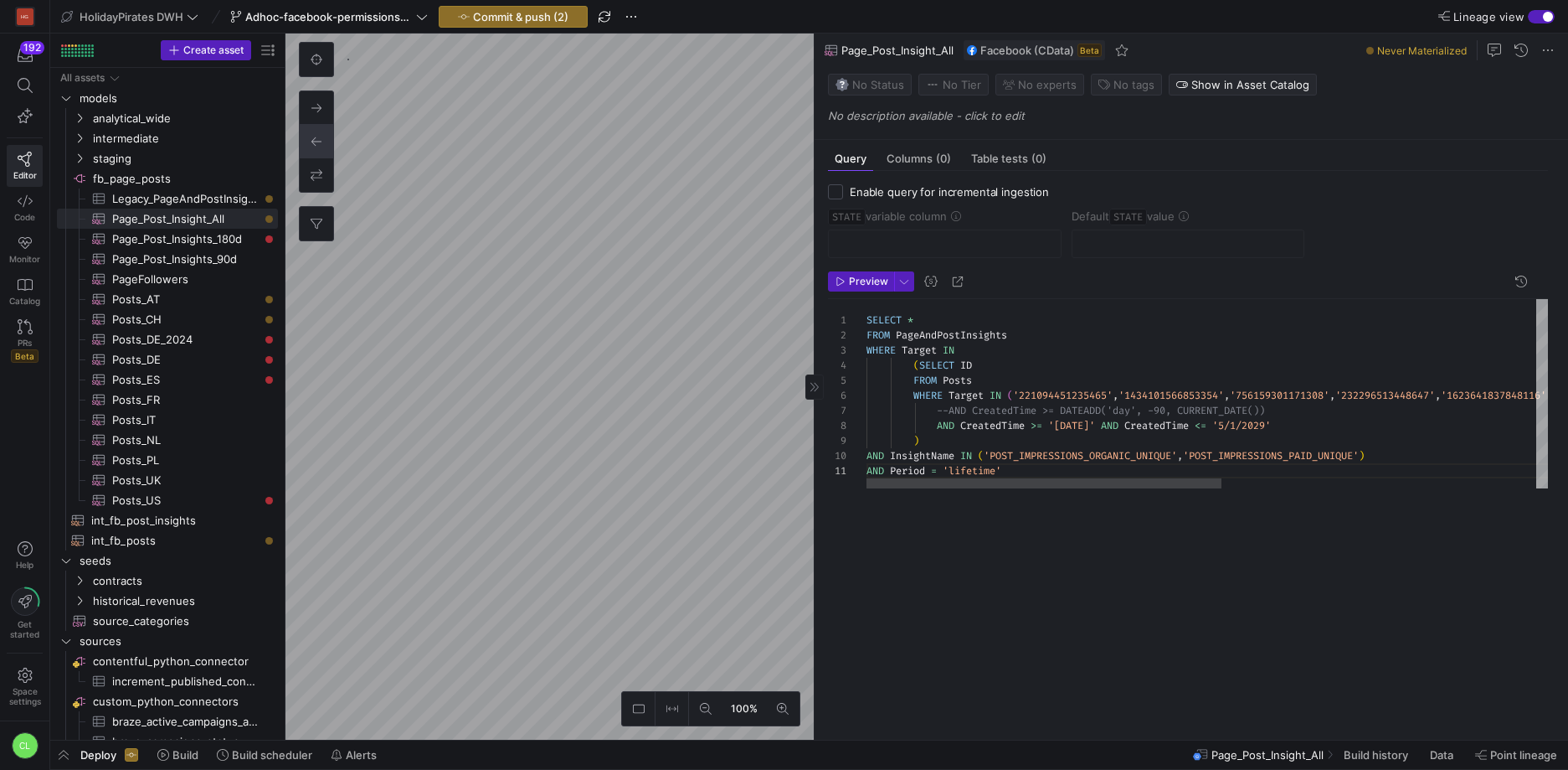
scroll to position [0, 0]
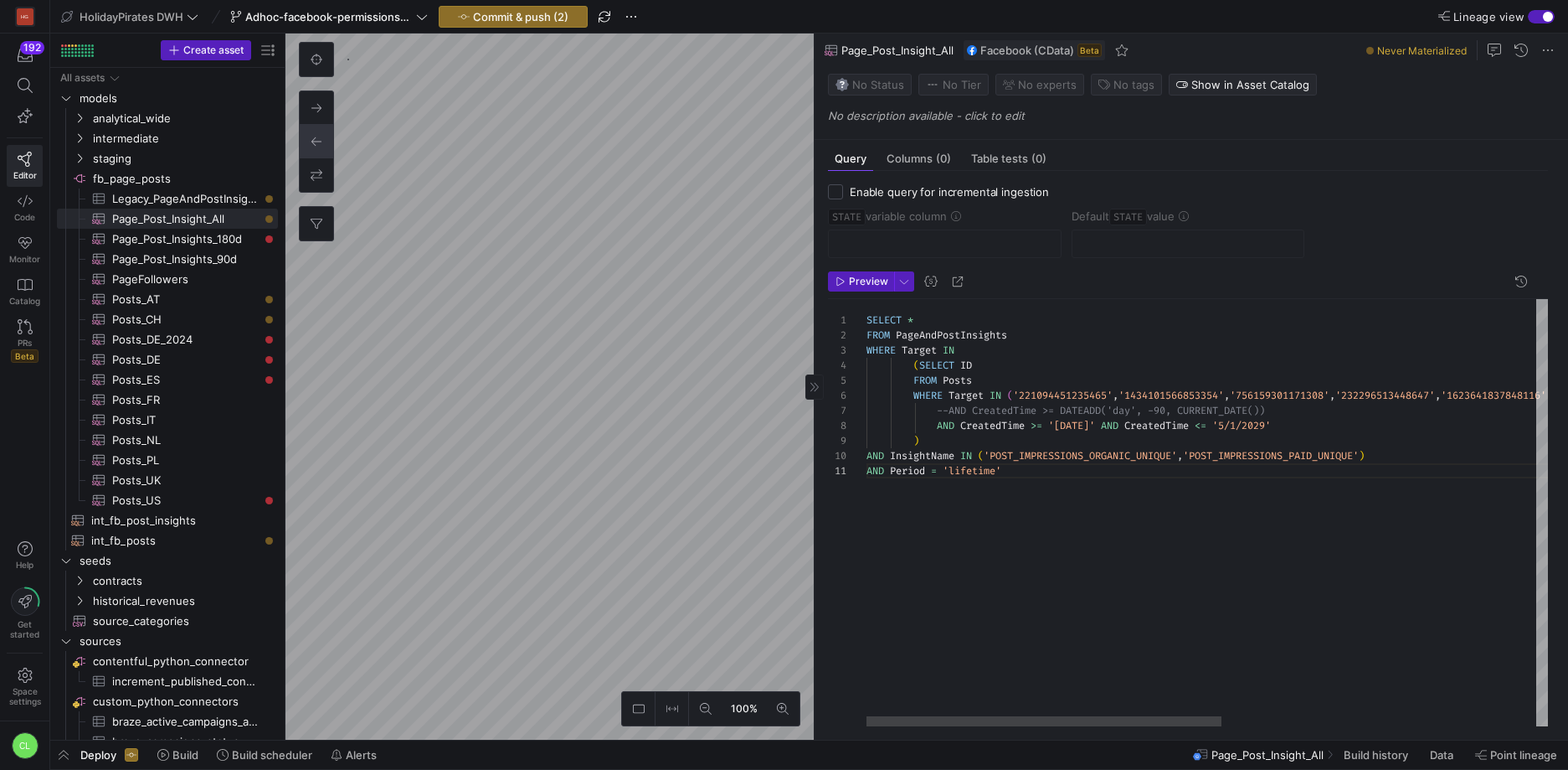
click at [1260, 431] on div "SELECT * FROM PageAndPostInsights WHERE Target IN ( SELECT ID FROM Posts WHERE …" at bounding box center [1508, 512] width 1283 height 427
click at [1344, 414] on div "SELECT * FROM PageAndPostInsights WHERE Target IN ( SELECT ID FROM Posts WHERE …" at bounding box center [1508, 512] width 1283 height 427
click at [1249, 427] on div "SELECT * FROM PageAndPostInsights WHERE Target IN ( SELECT ID FROM Posts WHERE …" at bounding box center [1508, 512] width 1283 height 427
click at [1247, 427] on div "SELECT * FROM PageAndPostInsights WHERE Target IN ( SELECT ID FROM Posts WHERE …" at bounding box center [1508, 512] width 1283 height 427
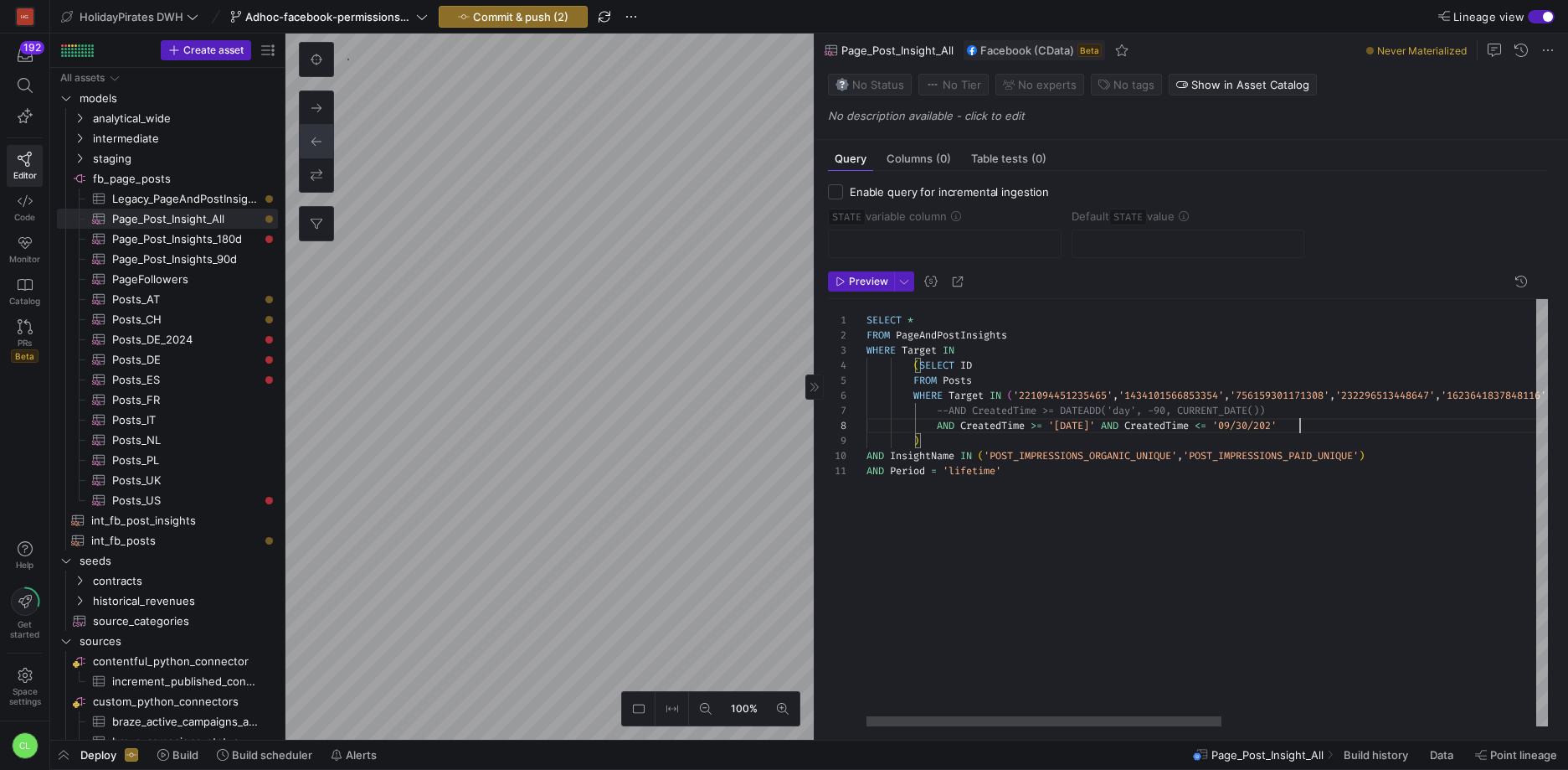
scroll to position [106, 440]
click at [888, 272] on span "button" at bounding box center [861, 281] width 65 height 18
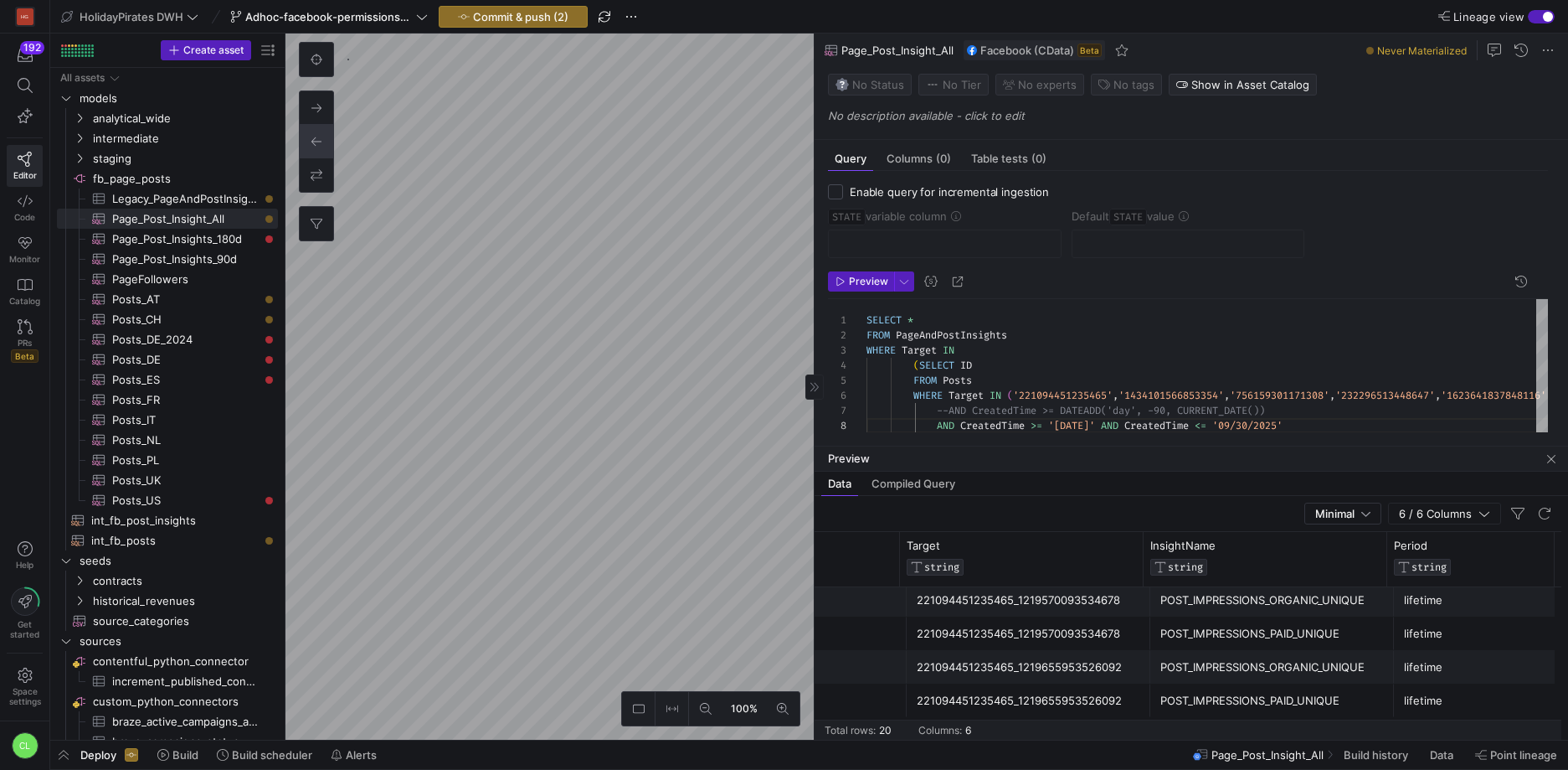
scroll to position [0, 0]
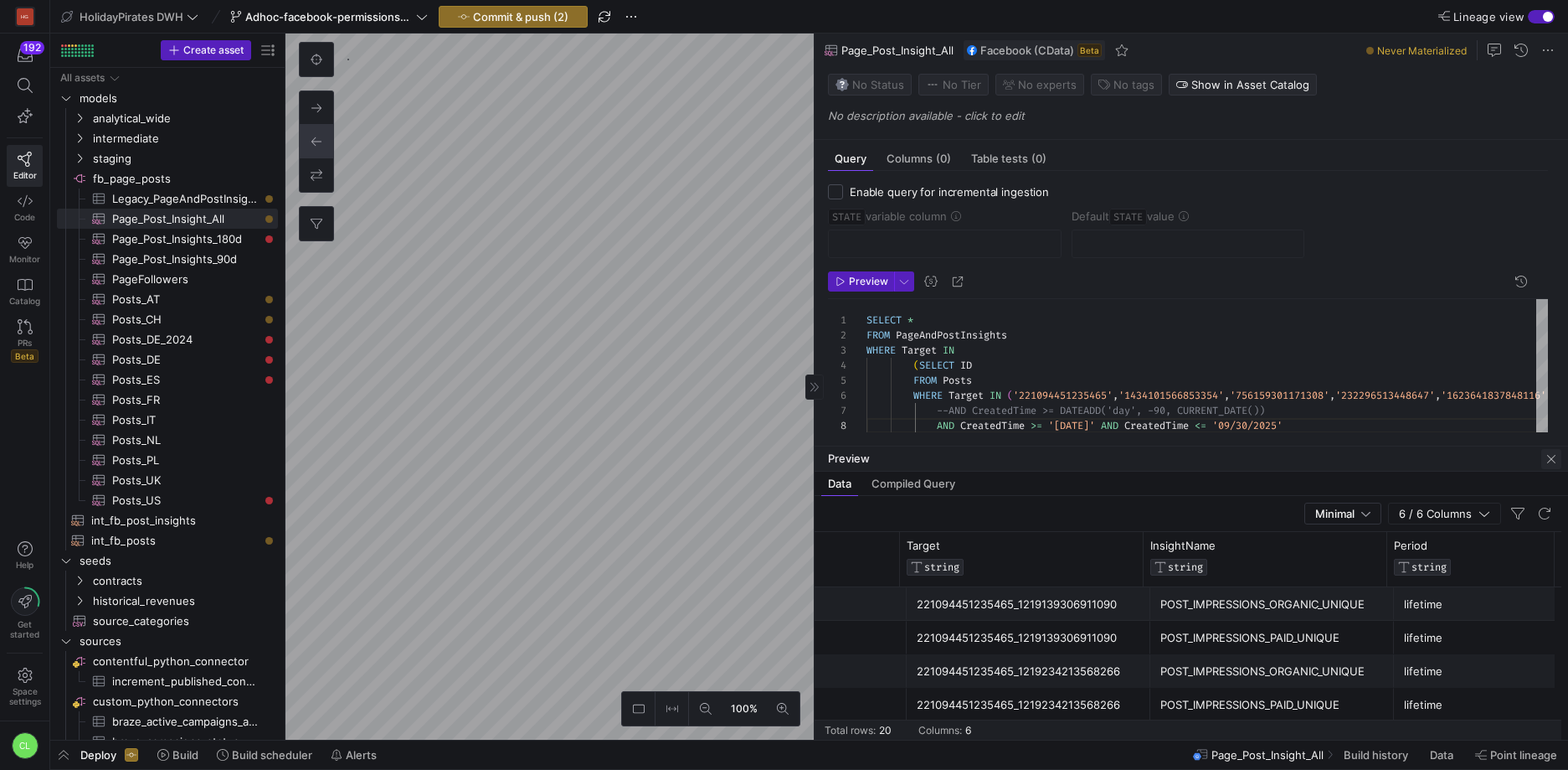
click at [1557, 460] on span "button" at bounding box center [1551, 459] width 20 height 20
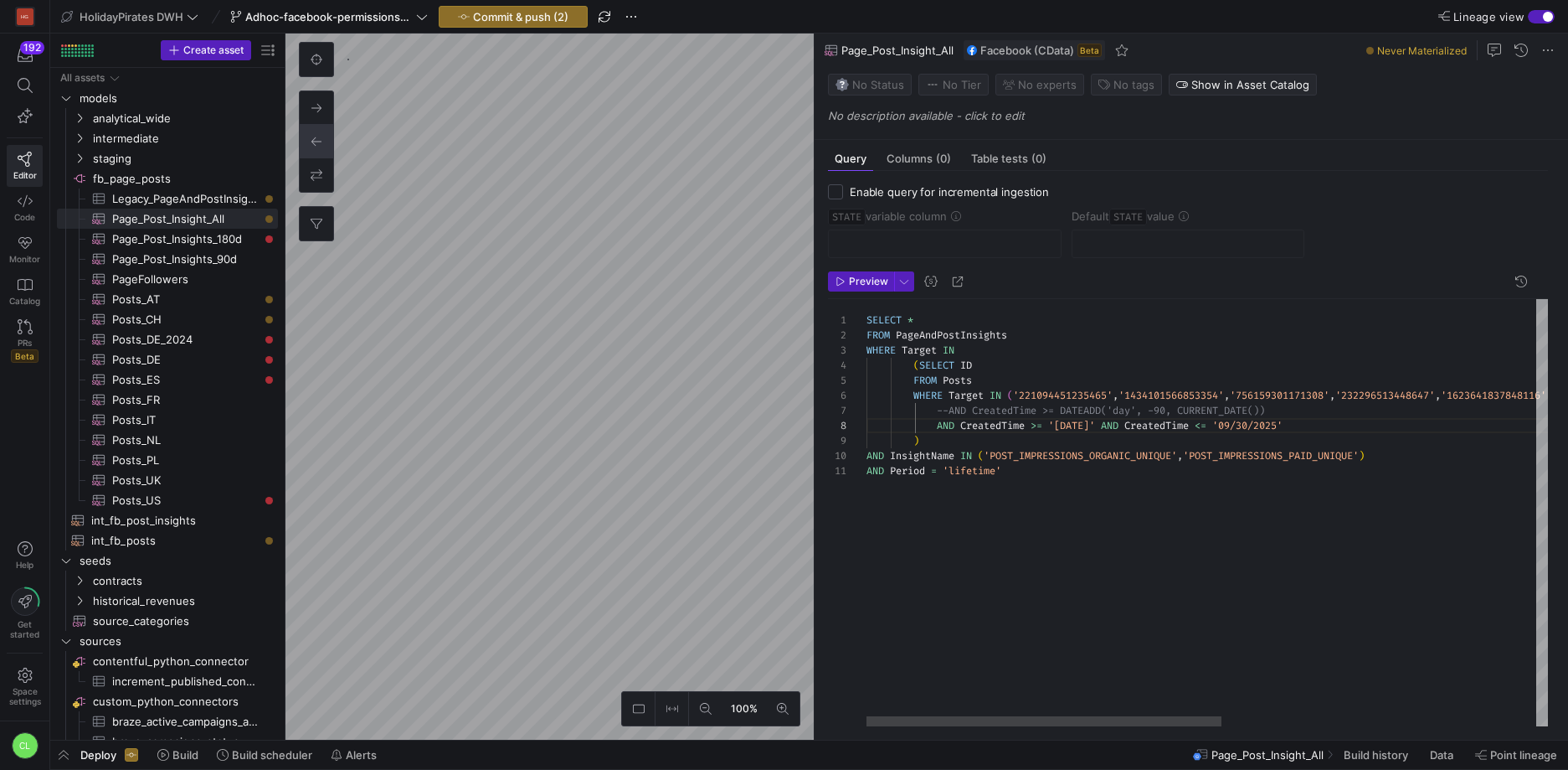
scroll to position [0, 138]
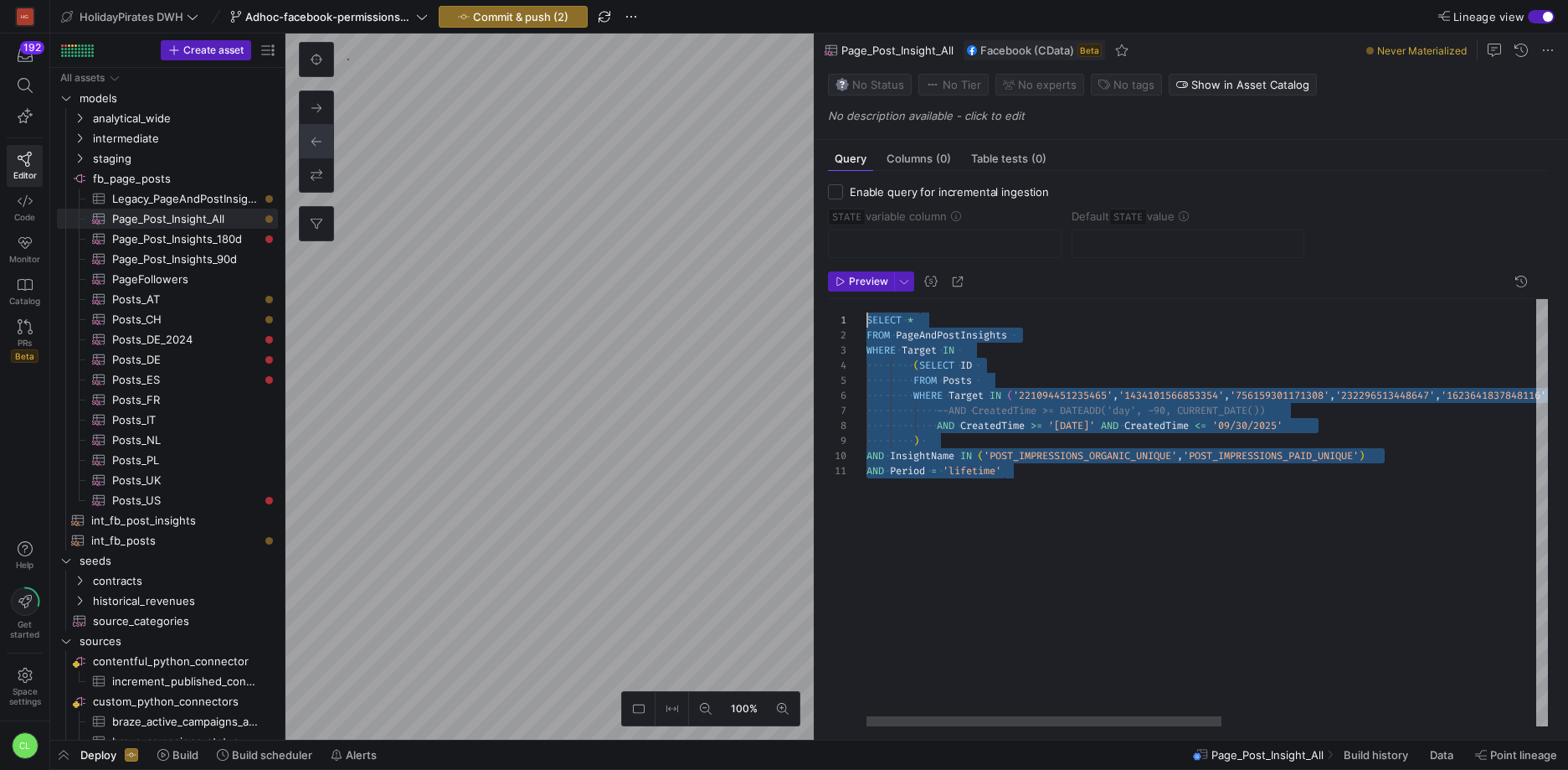
drag, startPoint x: 1043, startPoint y: 474, endPoint x: 857, endPoint y: 322, distance: 240.2
click at [867, 322] on div "SELECT * FROM PageAndPostInsights WHERE Target IN ( SELECT ID FROM Posts WHERE …" at bounding box center [1508, 512] width 1283 height 427
click at [937, 357] on div "SELECT * FROM PageAndPostInsights WHERE Target IN ( SELECT ID FROM Posts WHERE …" at bounding box center [1508, 512] width 1283 height 427
type textarea "SELECT * FROM PageAndPostInsights WHERE Target IN (SELECT ID FROM Posts WHERE T…"
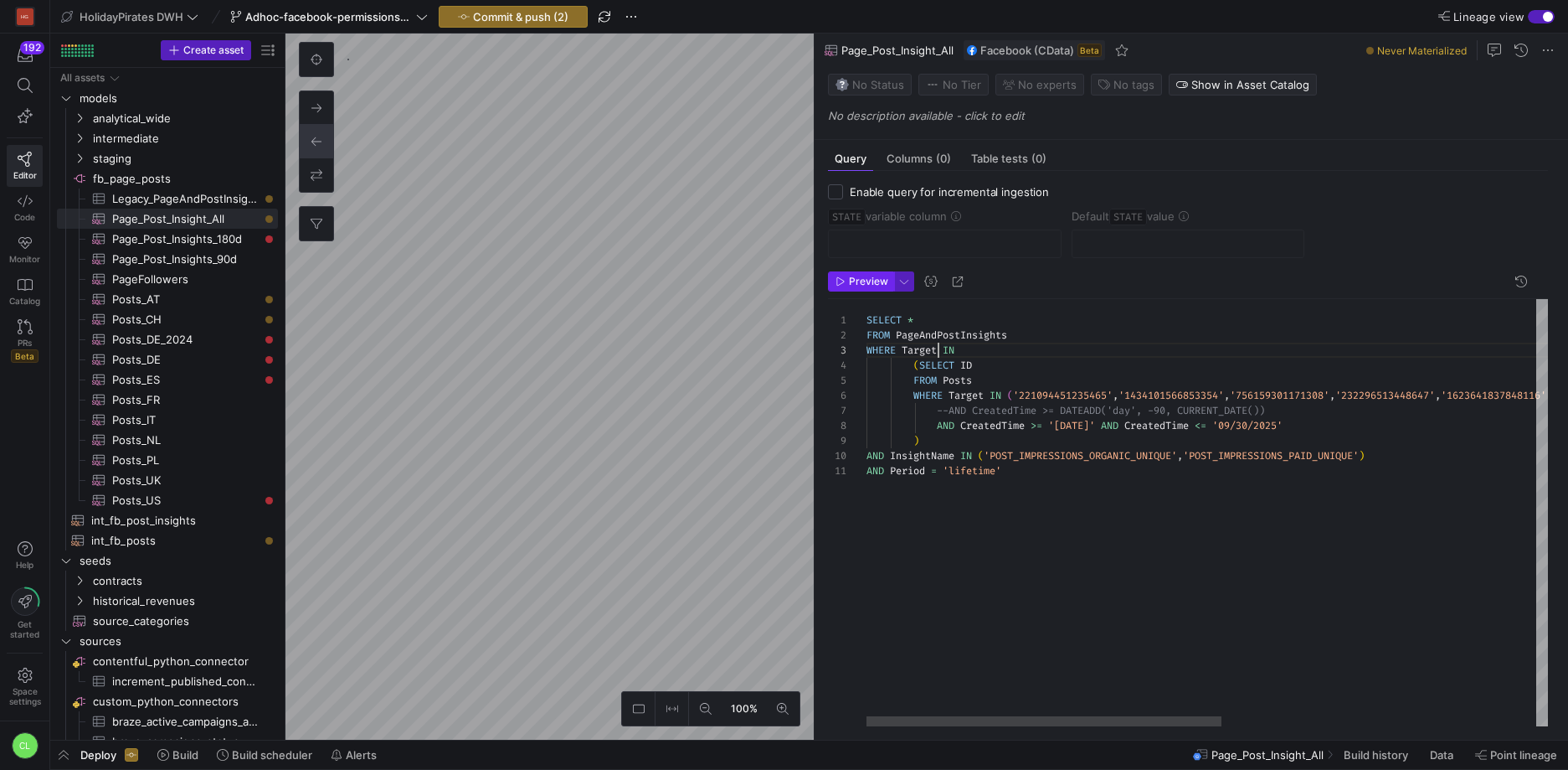
scroll to position [31, 72]
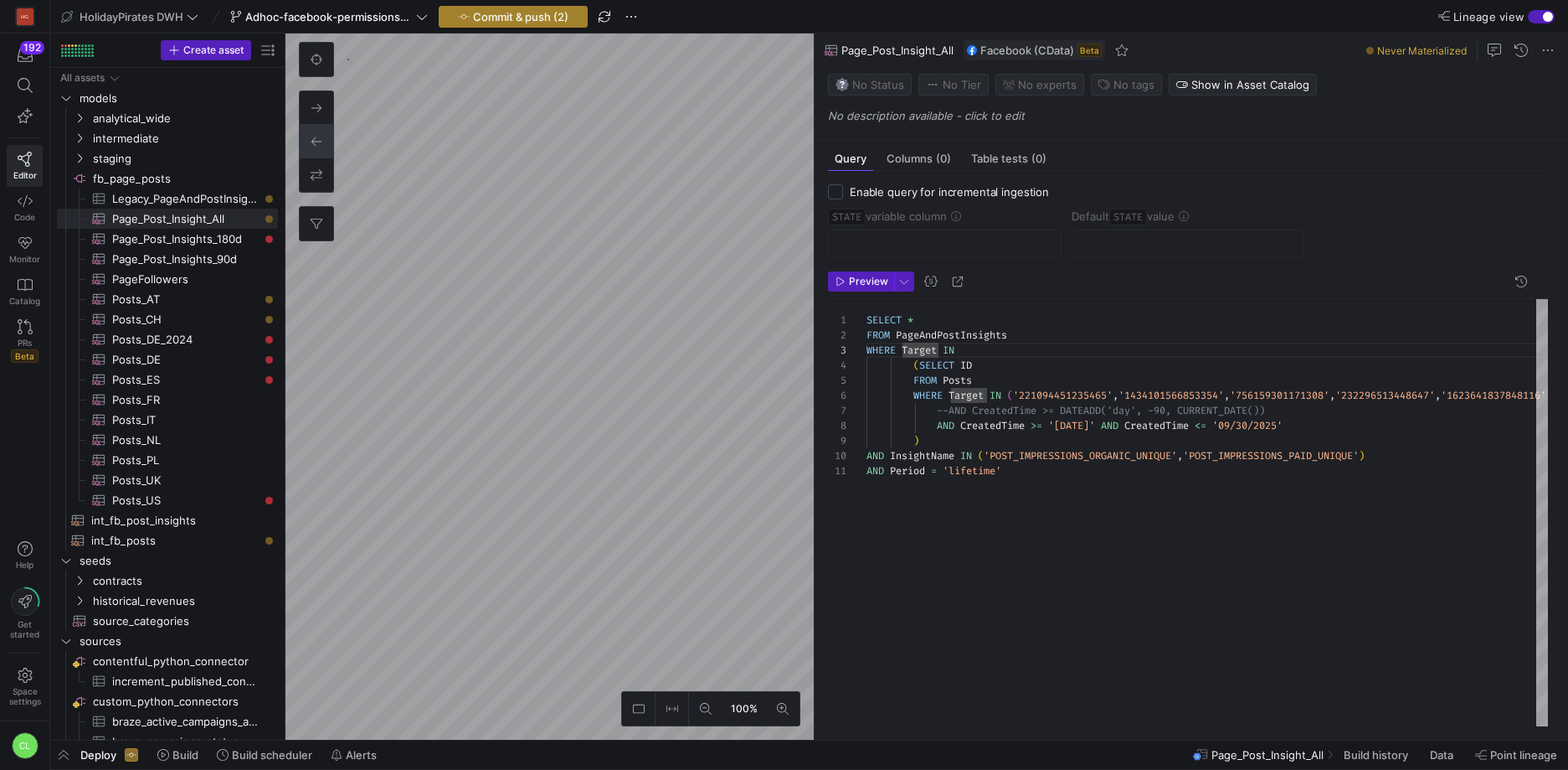
click at [553, 18] on span "Commit & push (2)" at bounding box center [520, 17] width 95 height 13
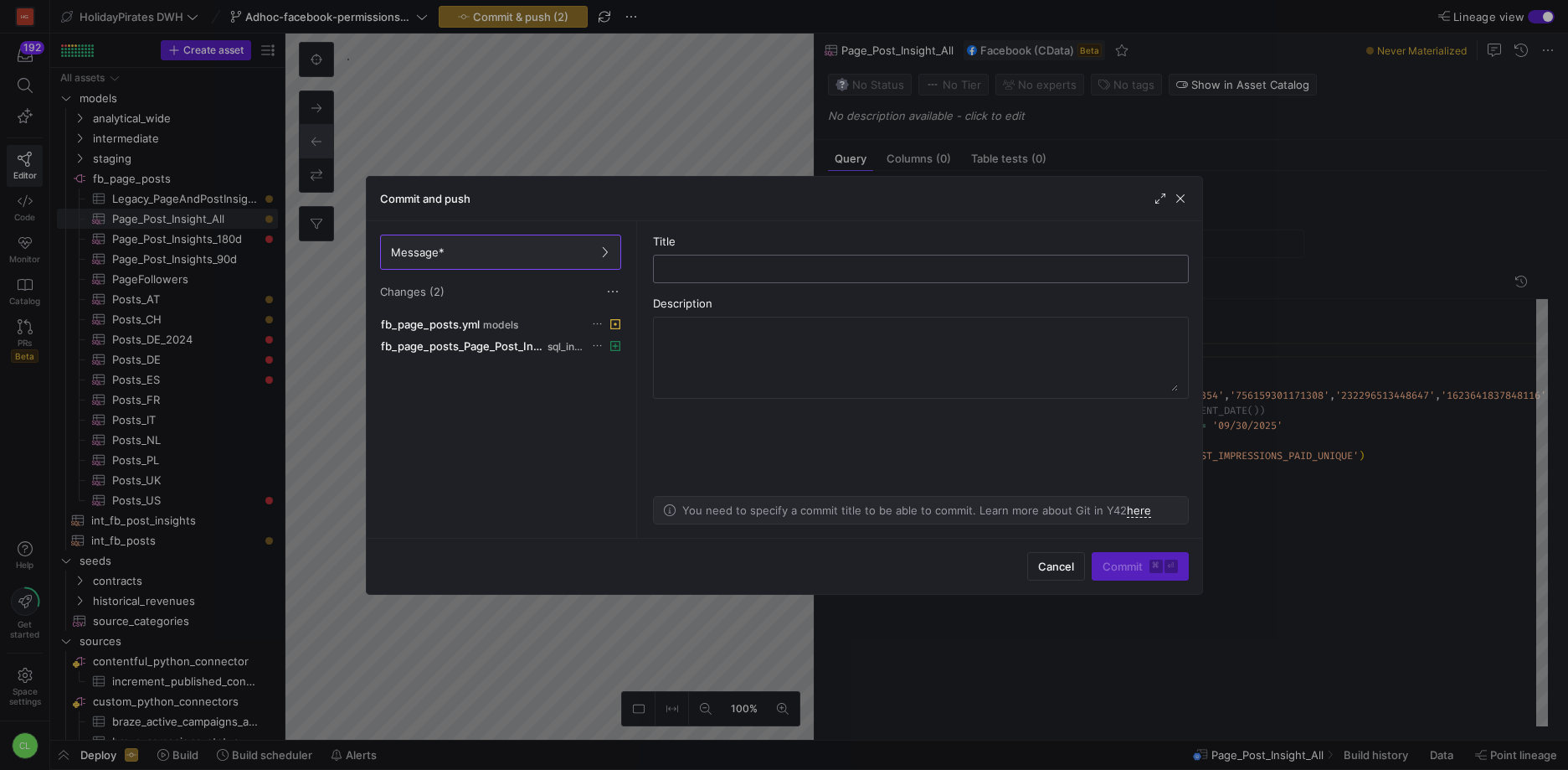
click at [736, 274] on input "text" at bounding box center [921, 268] width 508 height 13
type input "add new fb model"
click at [1128, 568] on span "Commit ⌘ ⏎" at bounding box center [1140, 565] width 75 height 13
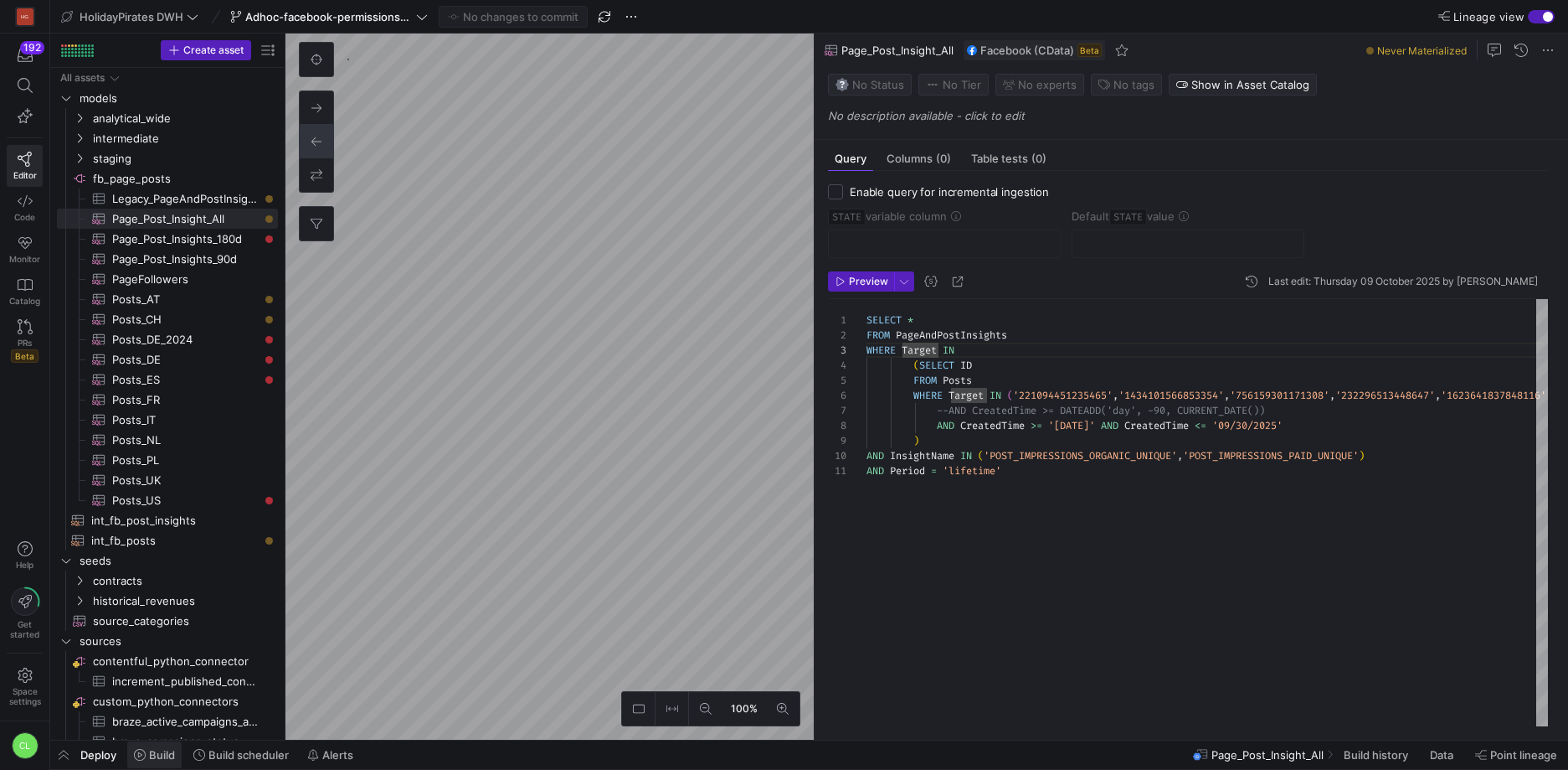
click at [162, 753] on span "Build" at bounding box center [162, 754] width 26 height 13
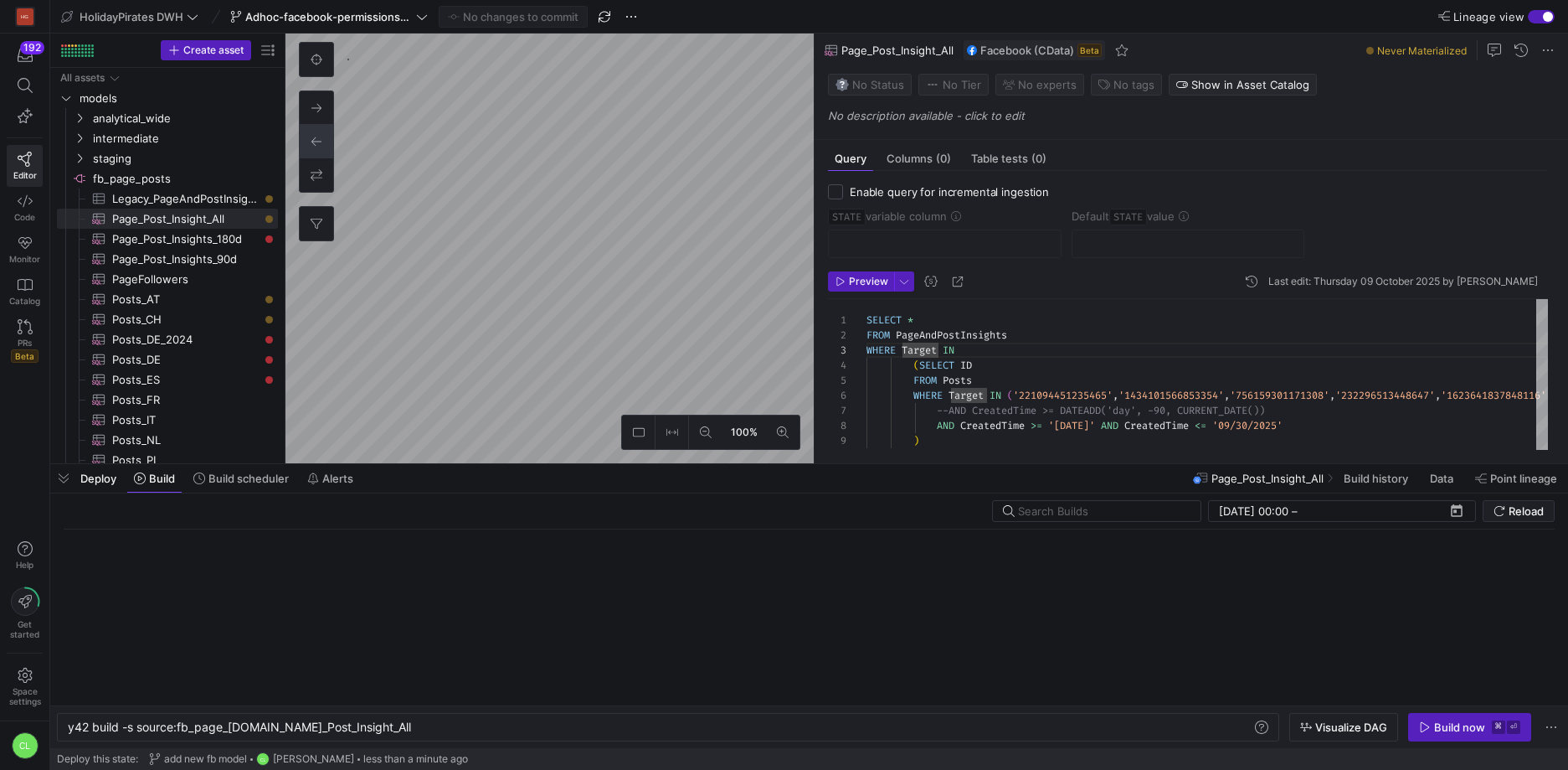
scroll to position [0, 313]
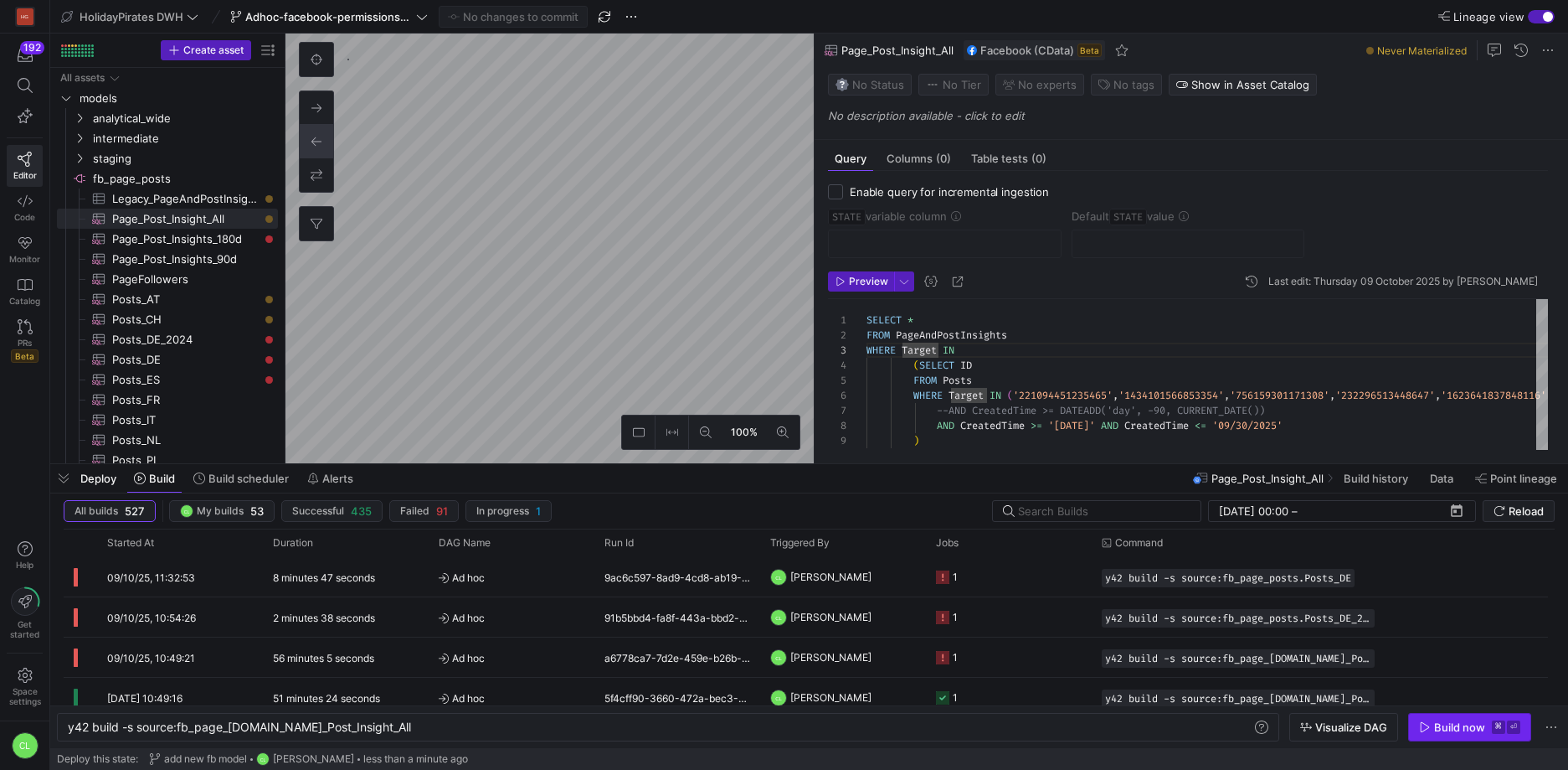
click at [1441, 721] on div "Build now" at bounding box center [1460, 726] width 51 height 13
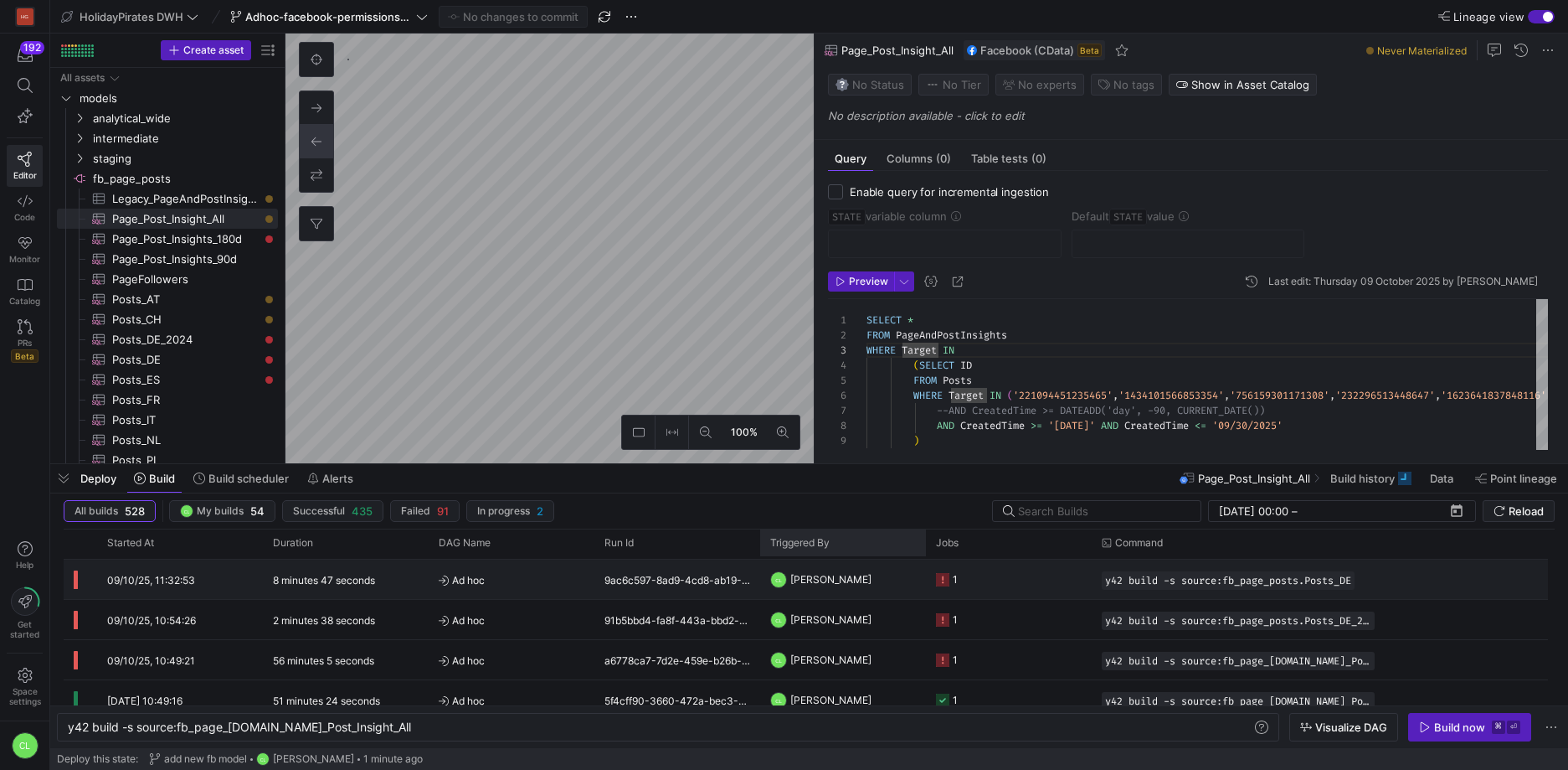
scroll to position [0, 0]
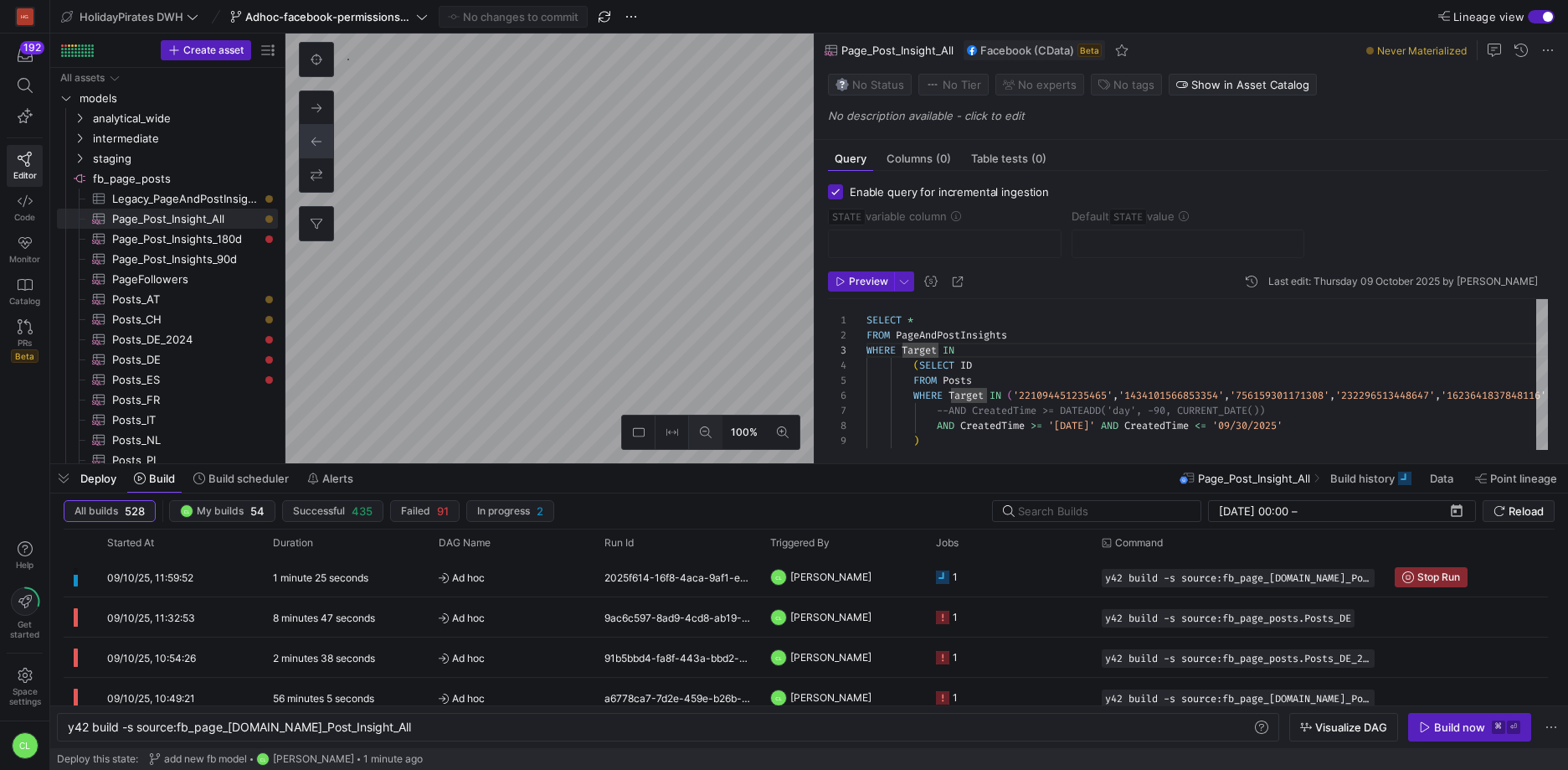
checkbox input "true"
type input "STATE"
type input "2024-11-16"
type textarea "SELECT * , CreatedTime as STATE FROM Posts WHERE Target = '167758496717730' -- …"
type textarea "y42 build -s source:fb_page_posts.Posts_US"
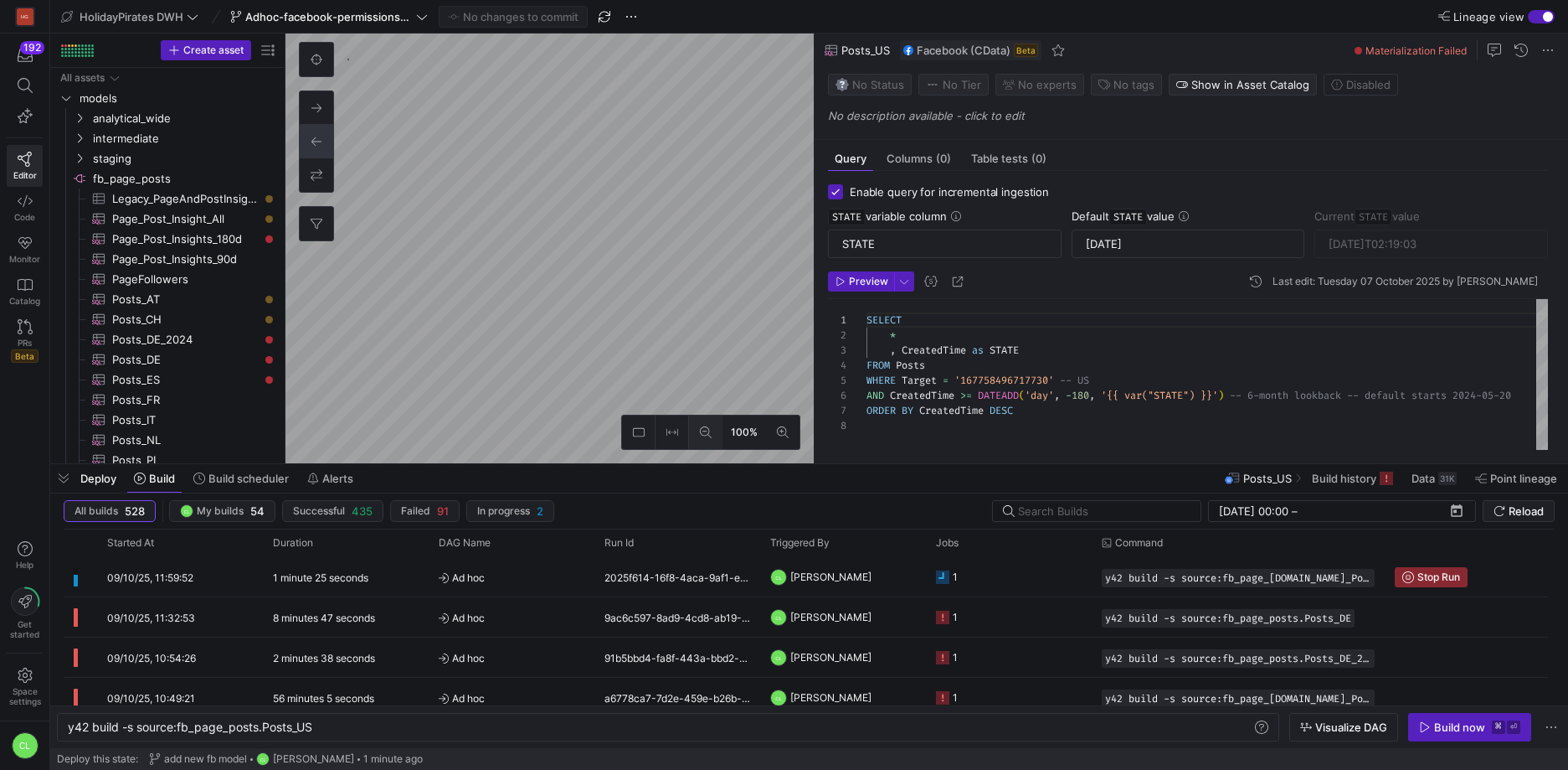
scroll to position [47, 0]
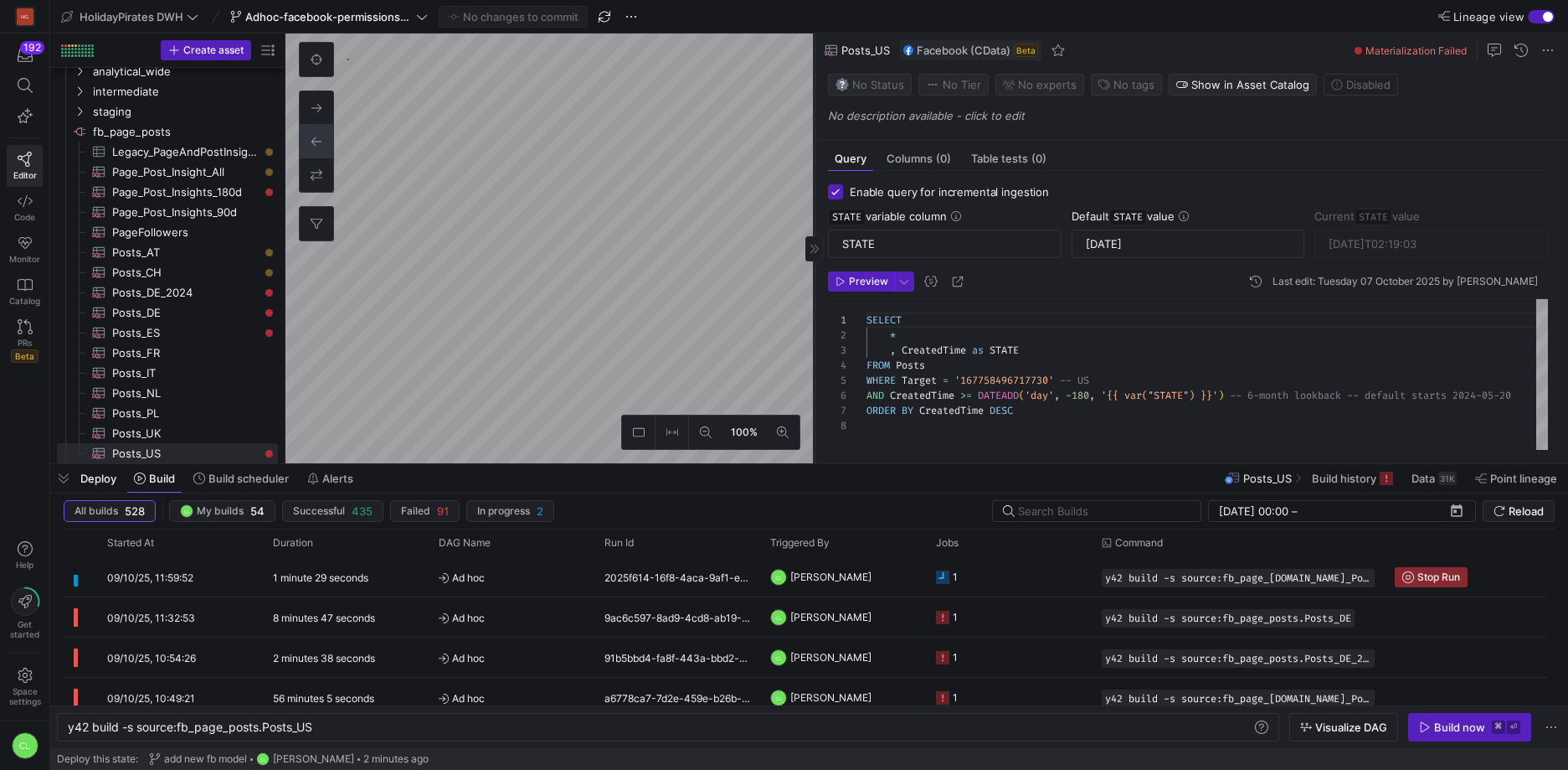
type textarea "SELECT * , CreatedTime as STATE FROM Posts WHERE Target = '298404216944872' -- …"
type textarea "y42 build -s source:fb_page_posts.Posts_NL"
type input "2025-10-07T19:08:02"
checkbox input "false"
type textarea "SELECT * --, CreatedTime as STATE FROM Posts WHERE Target = '524951740905299' -…"
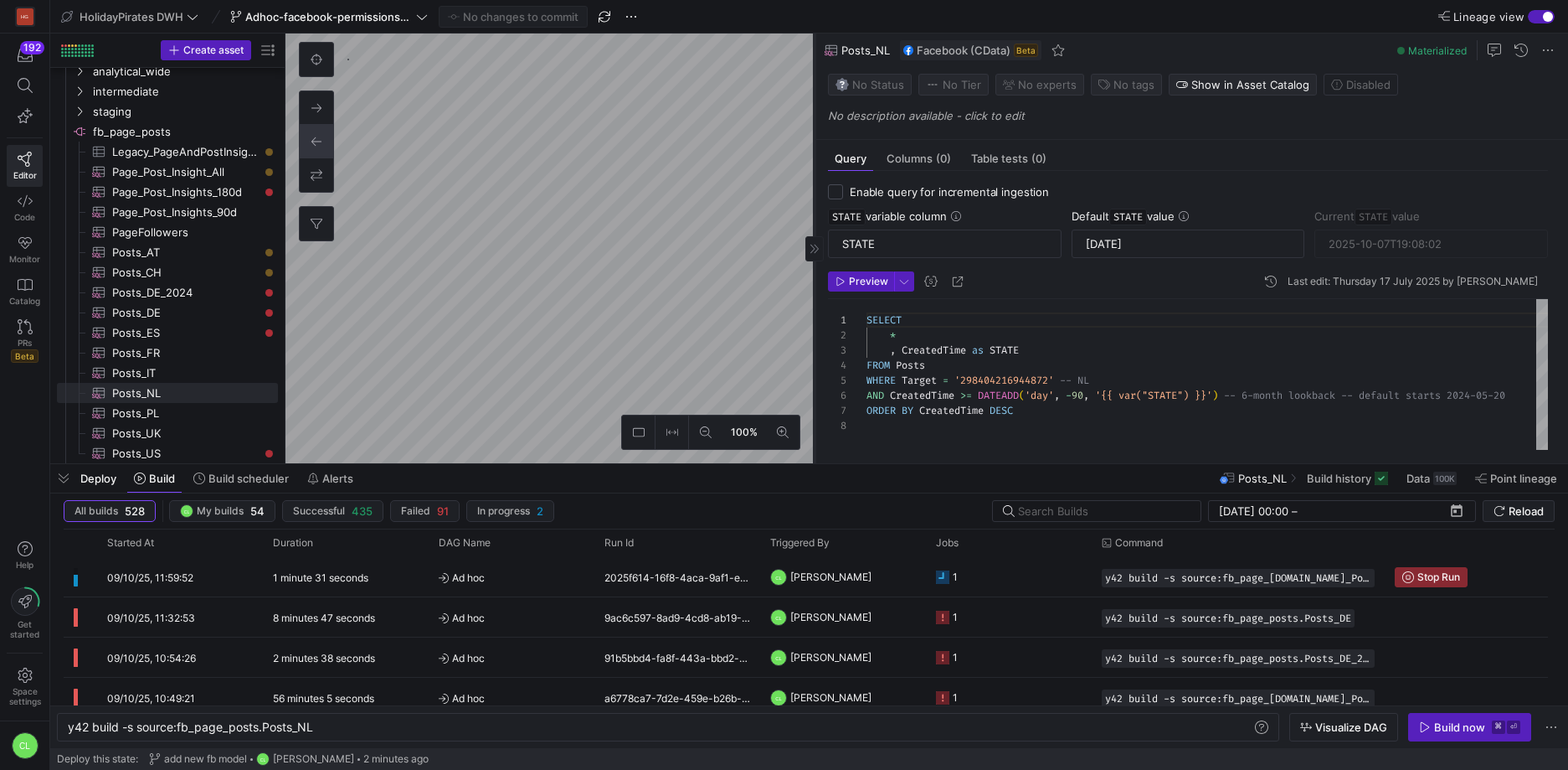
type textarea "y42 build -s source:fb_page_posts.Posts_AT"
type input "2025-10-07T16:21:33"
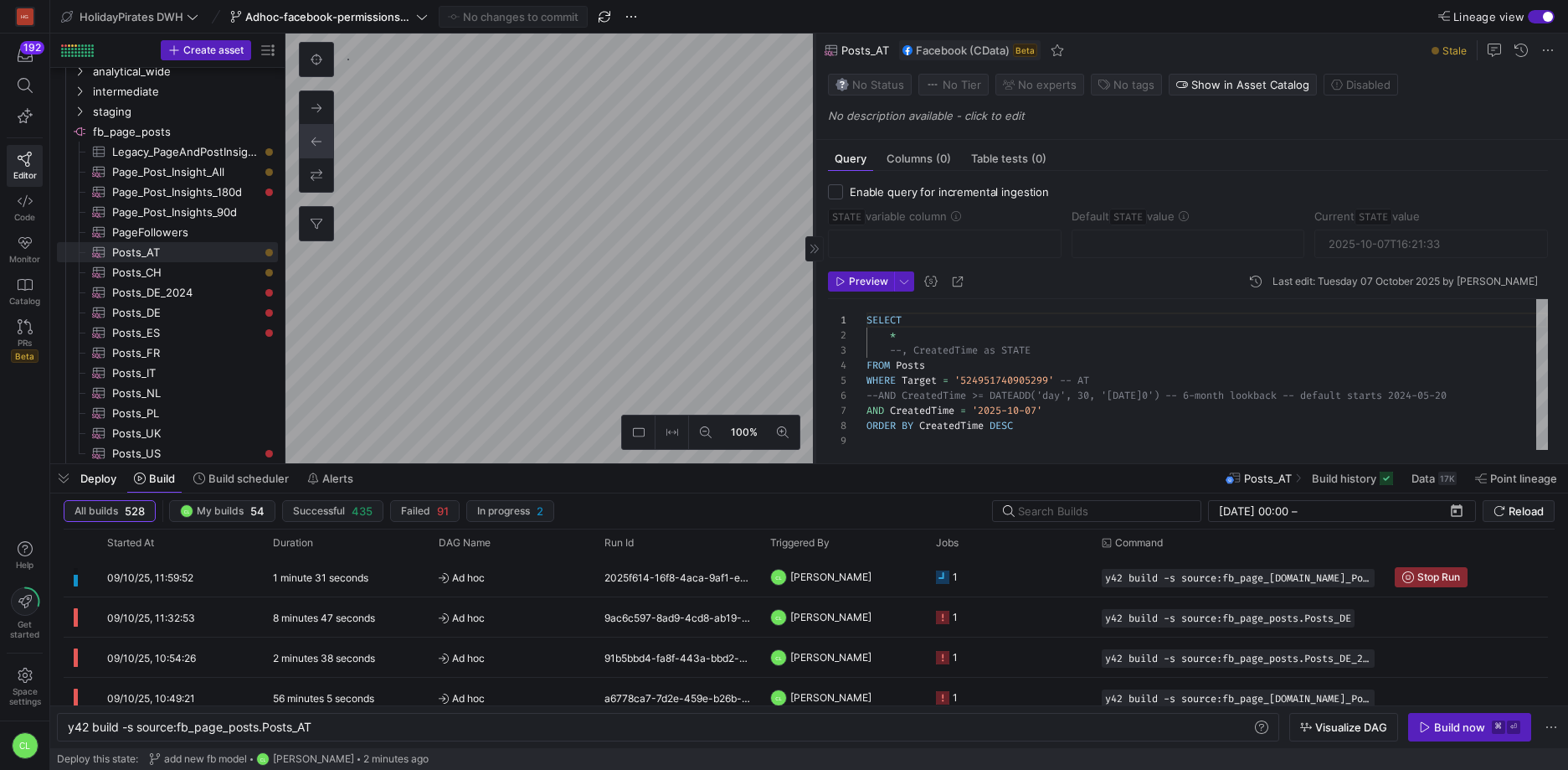
scroll to position [121, 0]
click at [847, 274] on span "button" at bounding box center [861, 281] width 65 height 18
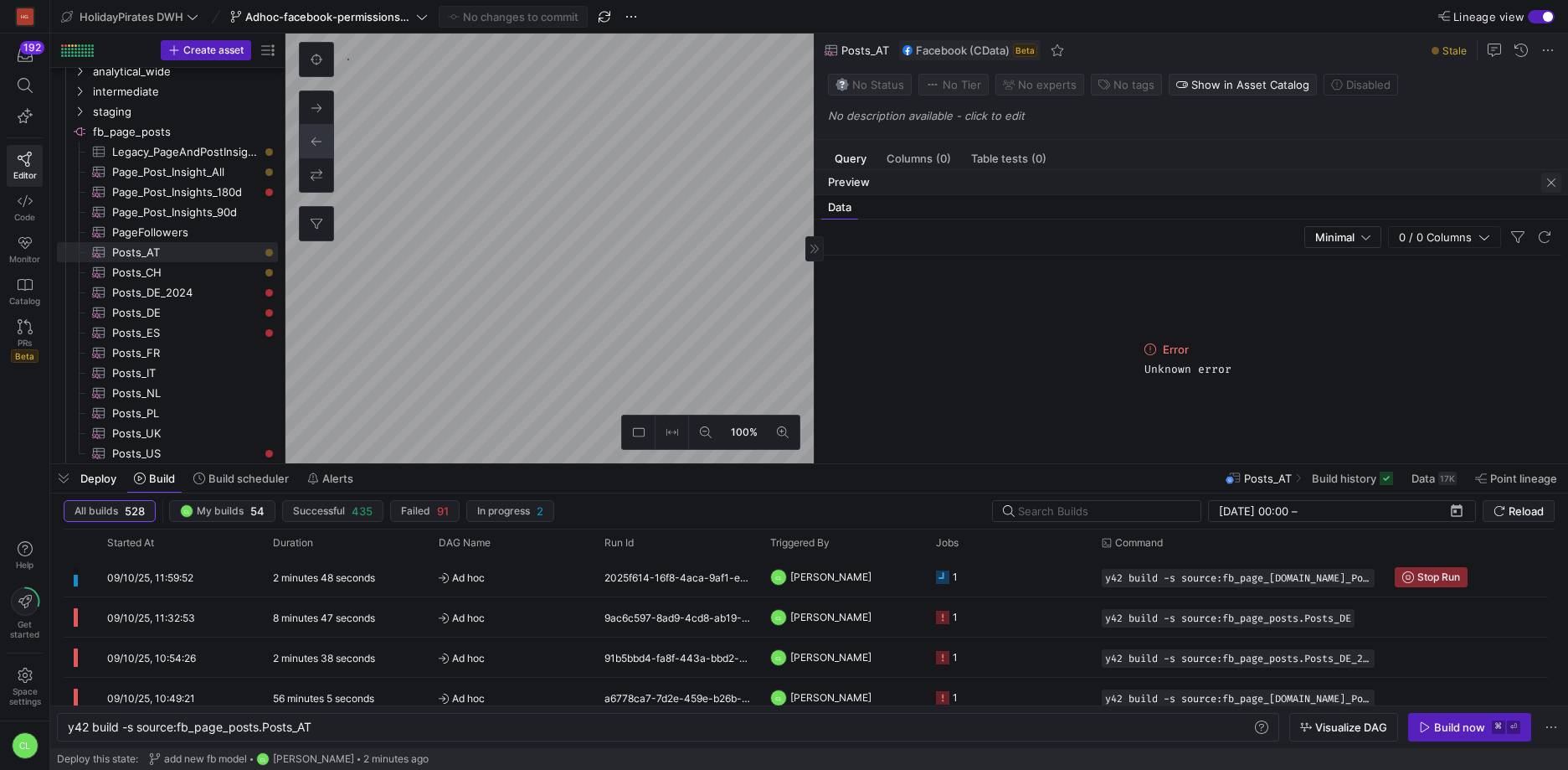
click at [1548, 179] on span "button" at bounding box center [1551, 182] width 20 height 20
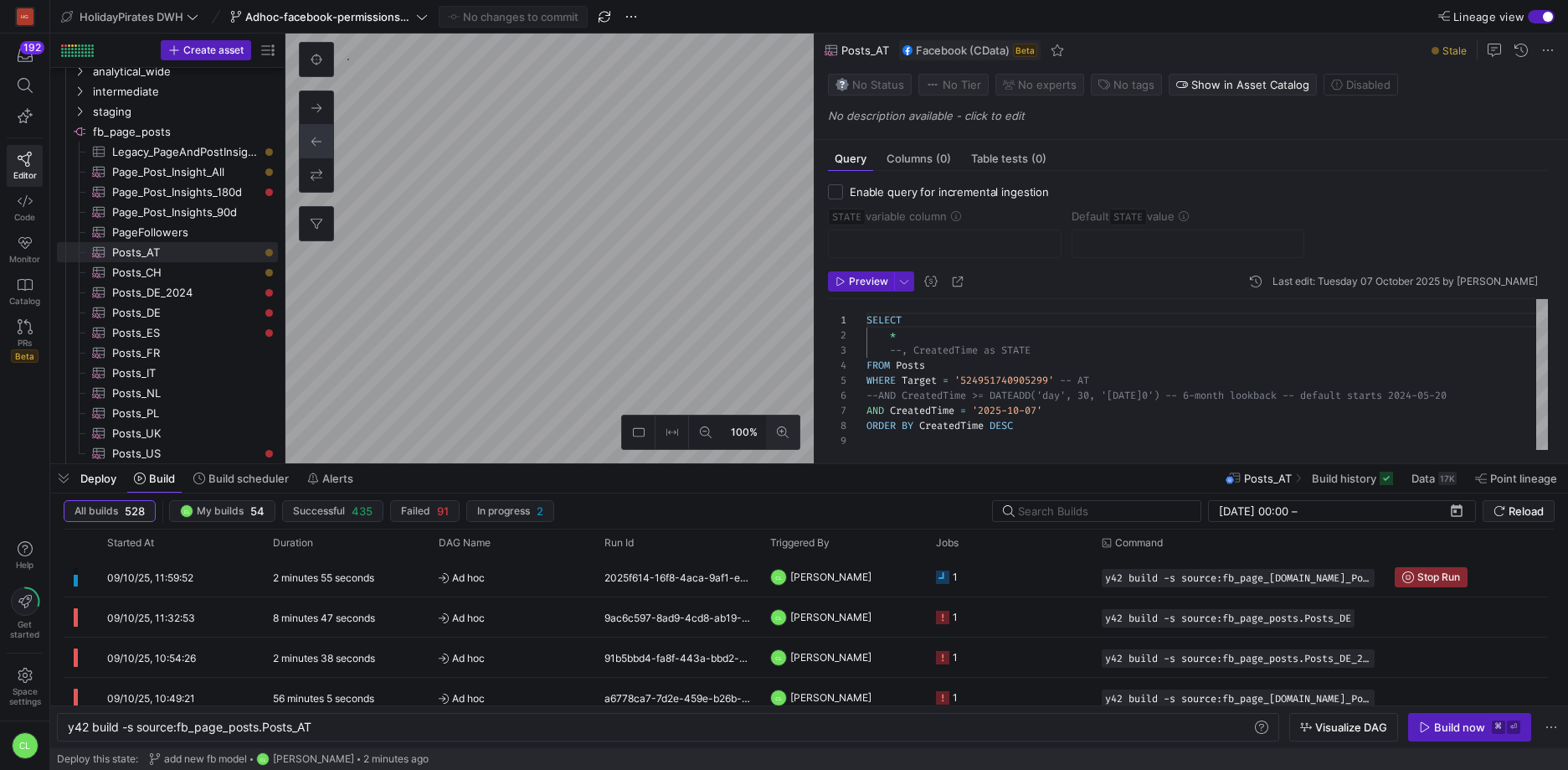
type textarea "-- Only posts created in the last 90 days SELECT * FROM PageAndPostInsights WHE…"
type textarea "y42 build -s source:fb_page_[DOMAIN_NAME]_Post_Insights_90d"
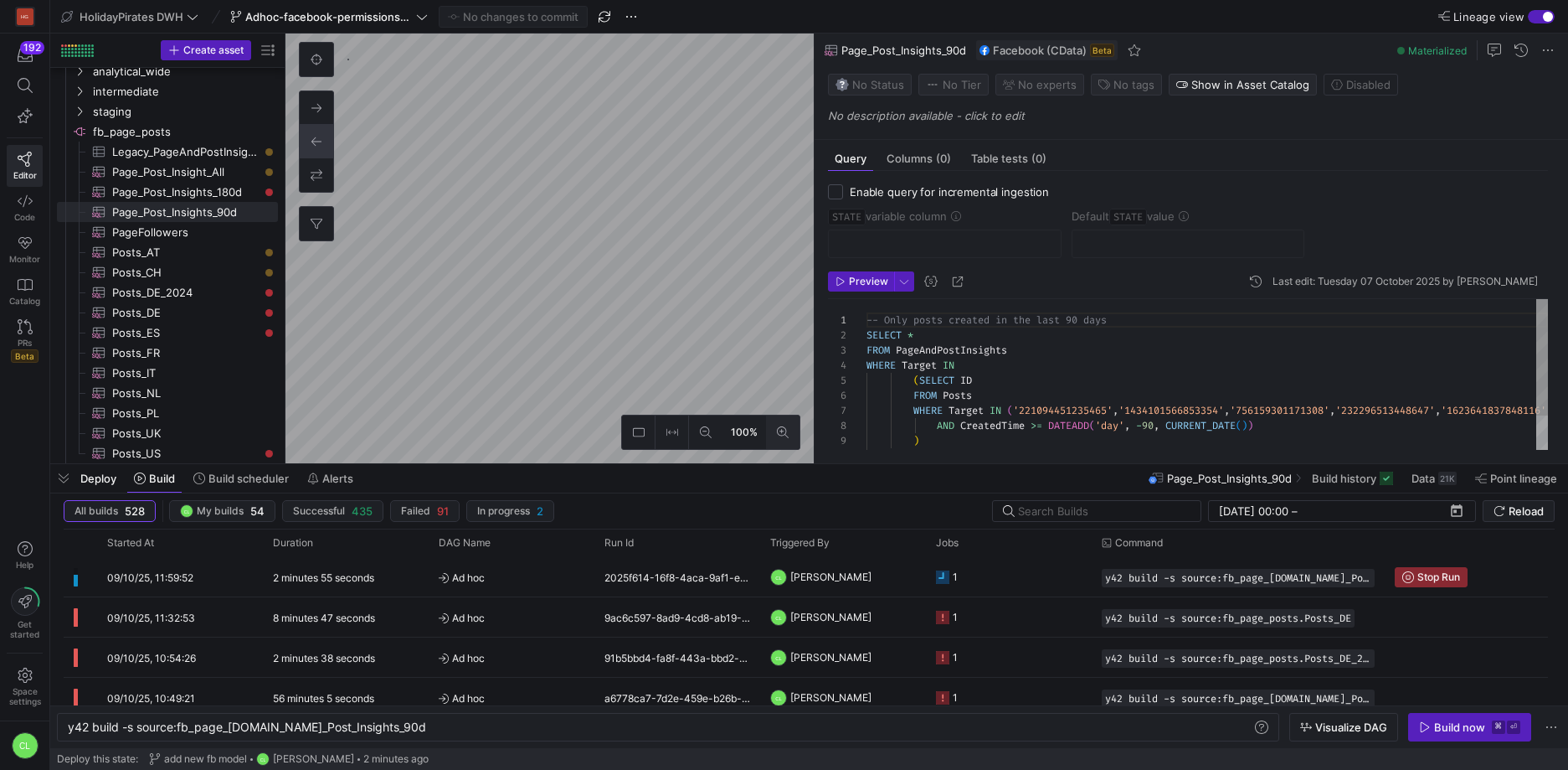
scroll to position [135, 0]
click at [422, 13] on icon at bounding box center [421, 16] width 11 height 11
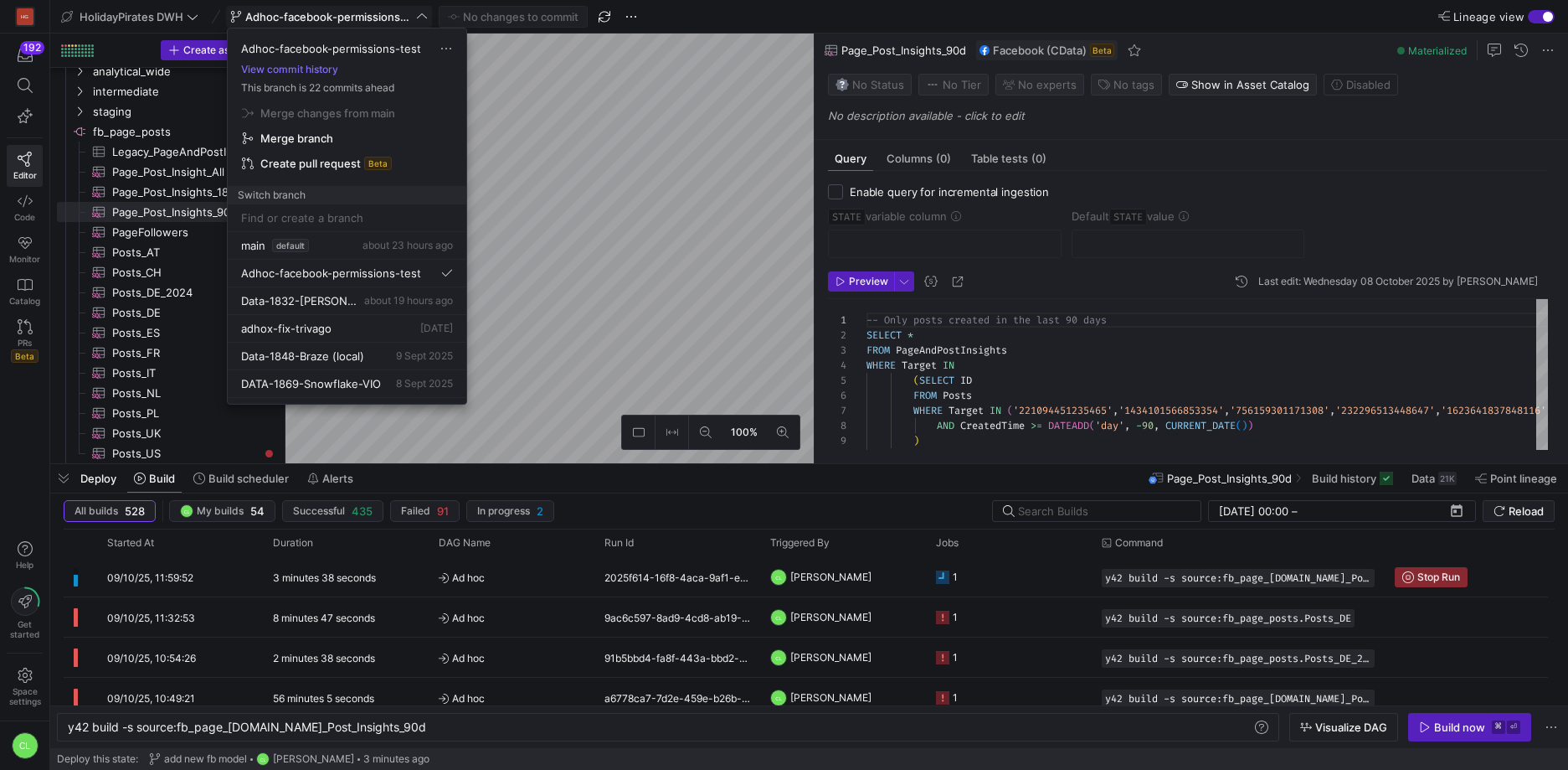
click at [743, 268] on div at bounding box center [784, 385] width 1568 height 770
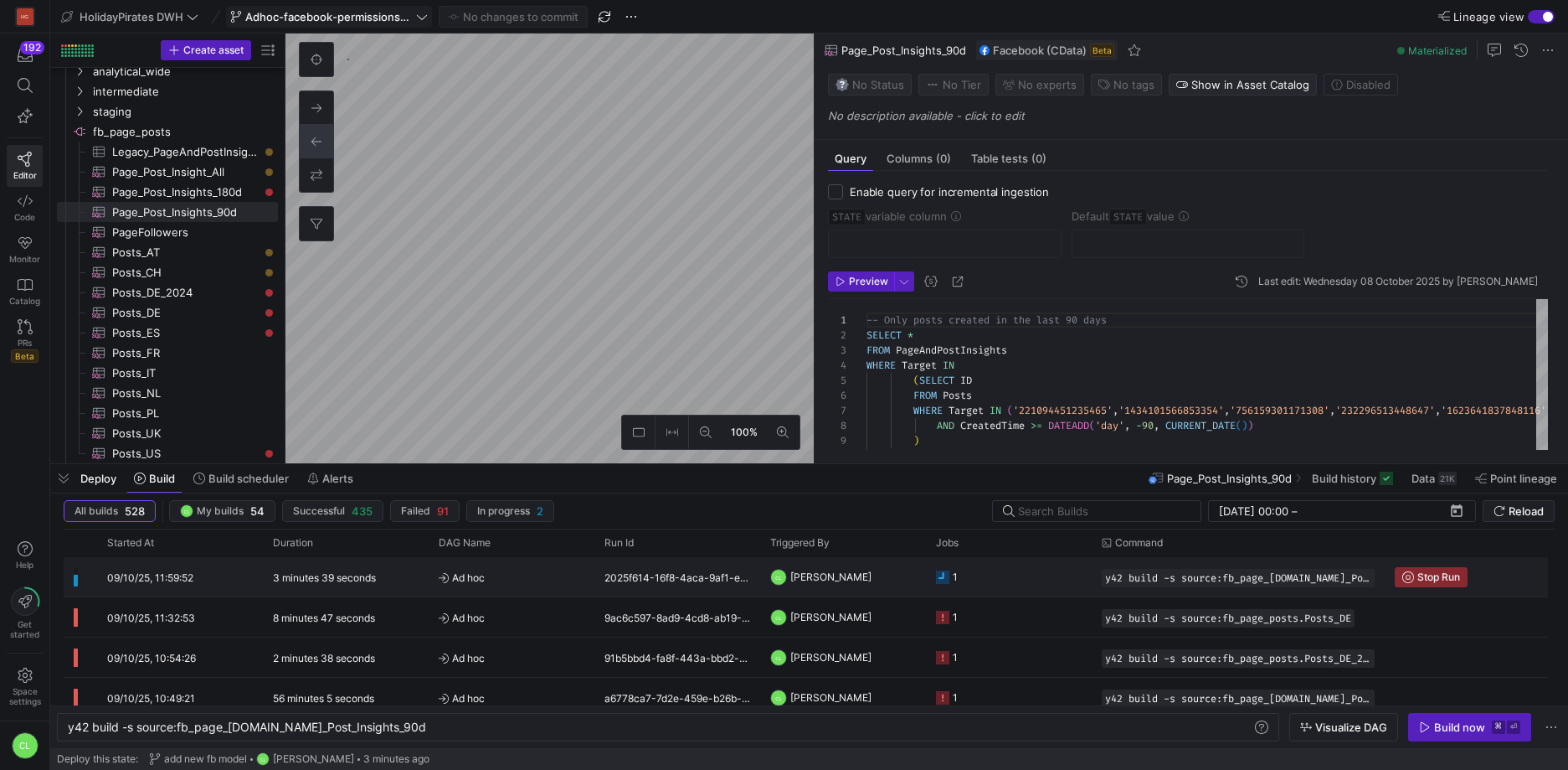
click at [892, 578] on y42-orchestration-triggered-by "CL Chayanon Laowiwat" at bounding box center [843, 576] width 146 height 38
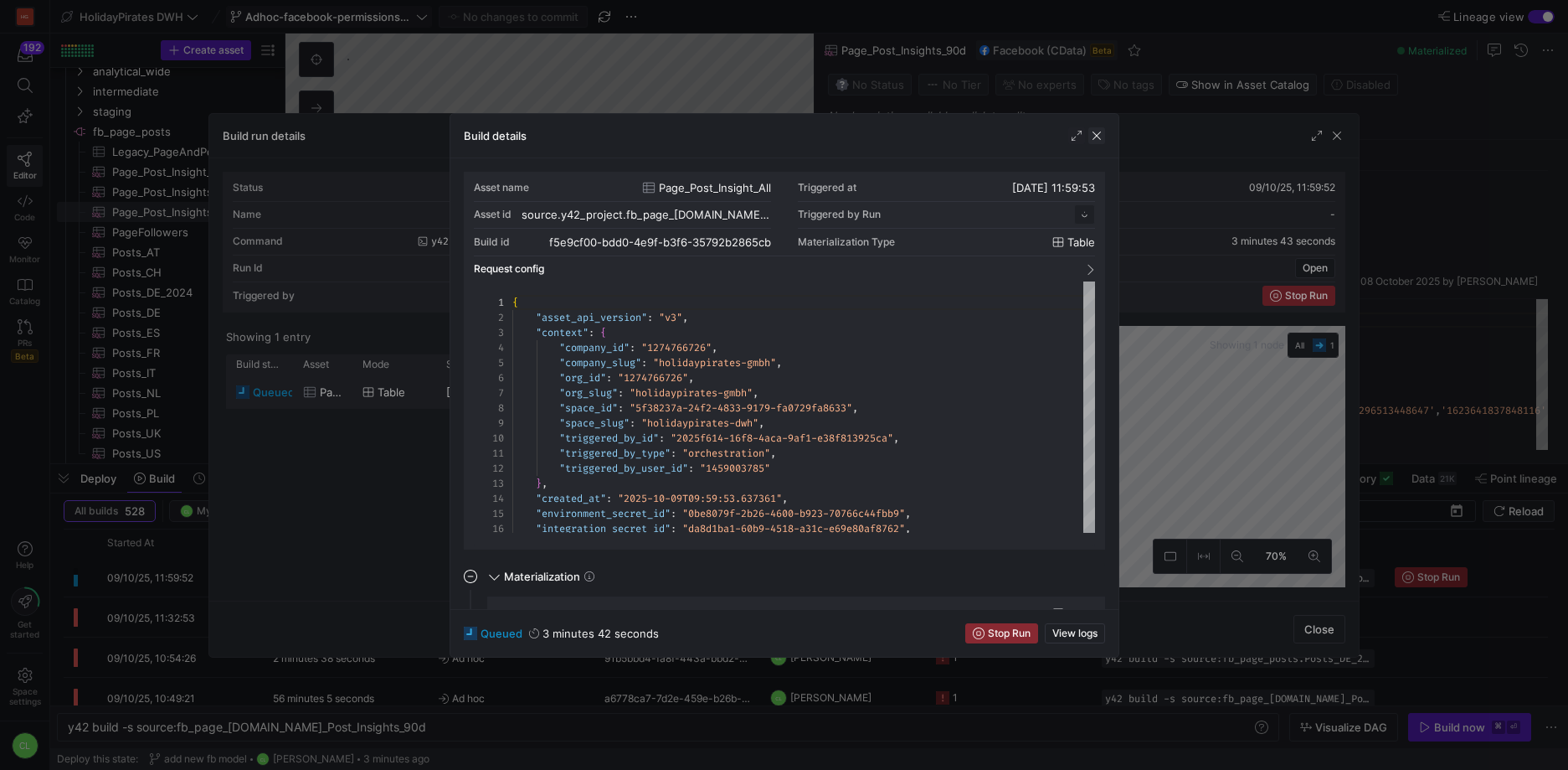
scroll to position [151, 0]
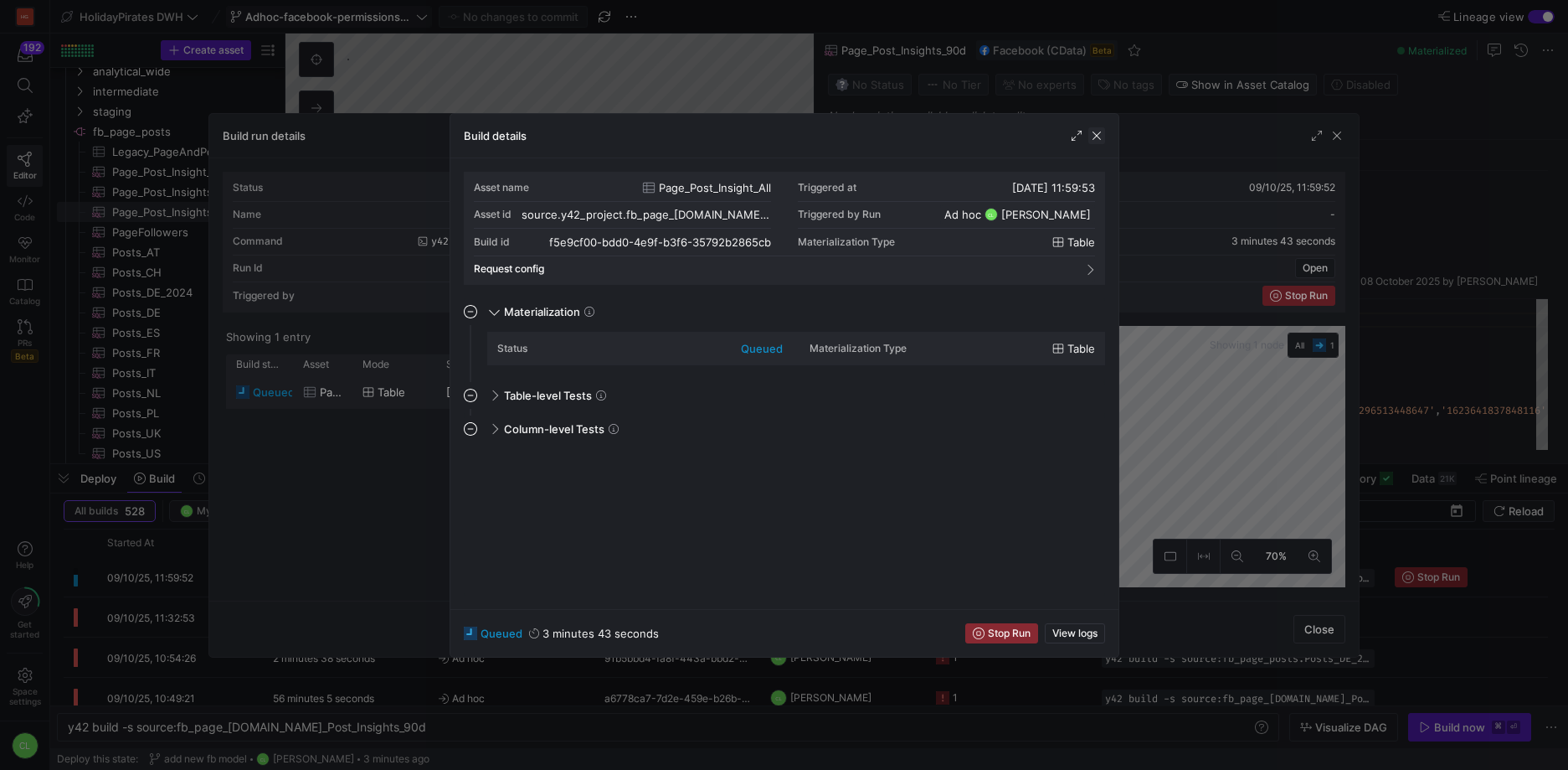
click at [1095, 137] on span "button" at bounding box center [1096, 135] width 17 height 17
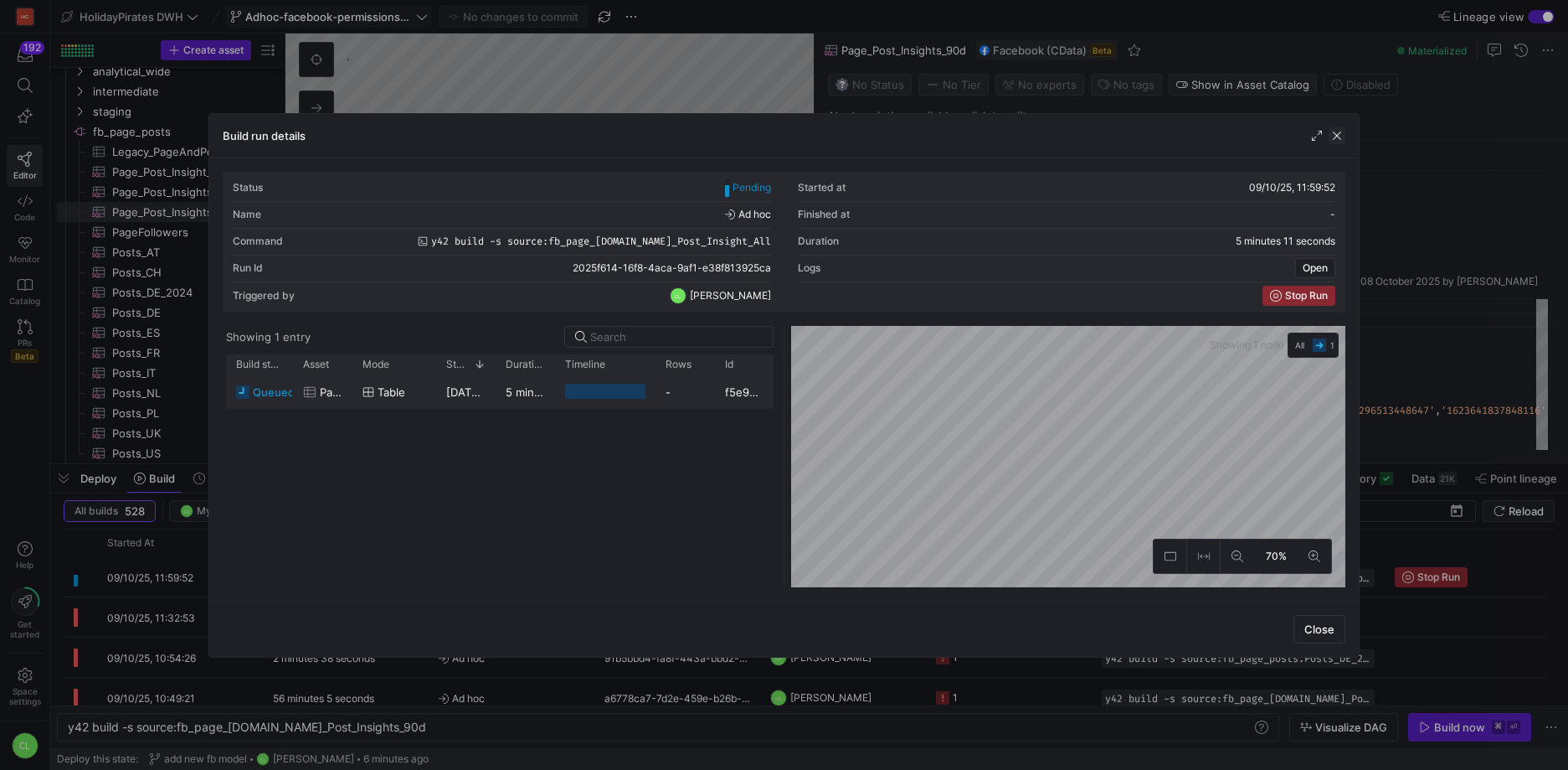
click at [1344, 137] on span "button" at bounding box center [1337, 135] width 17 height 17
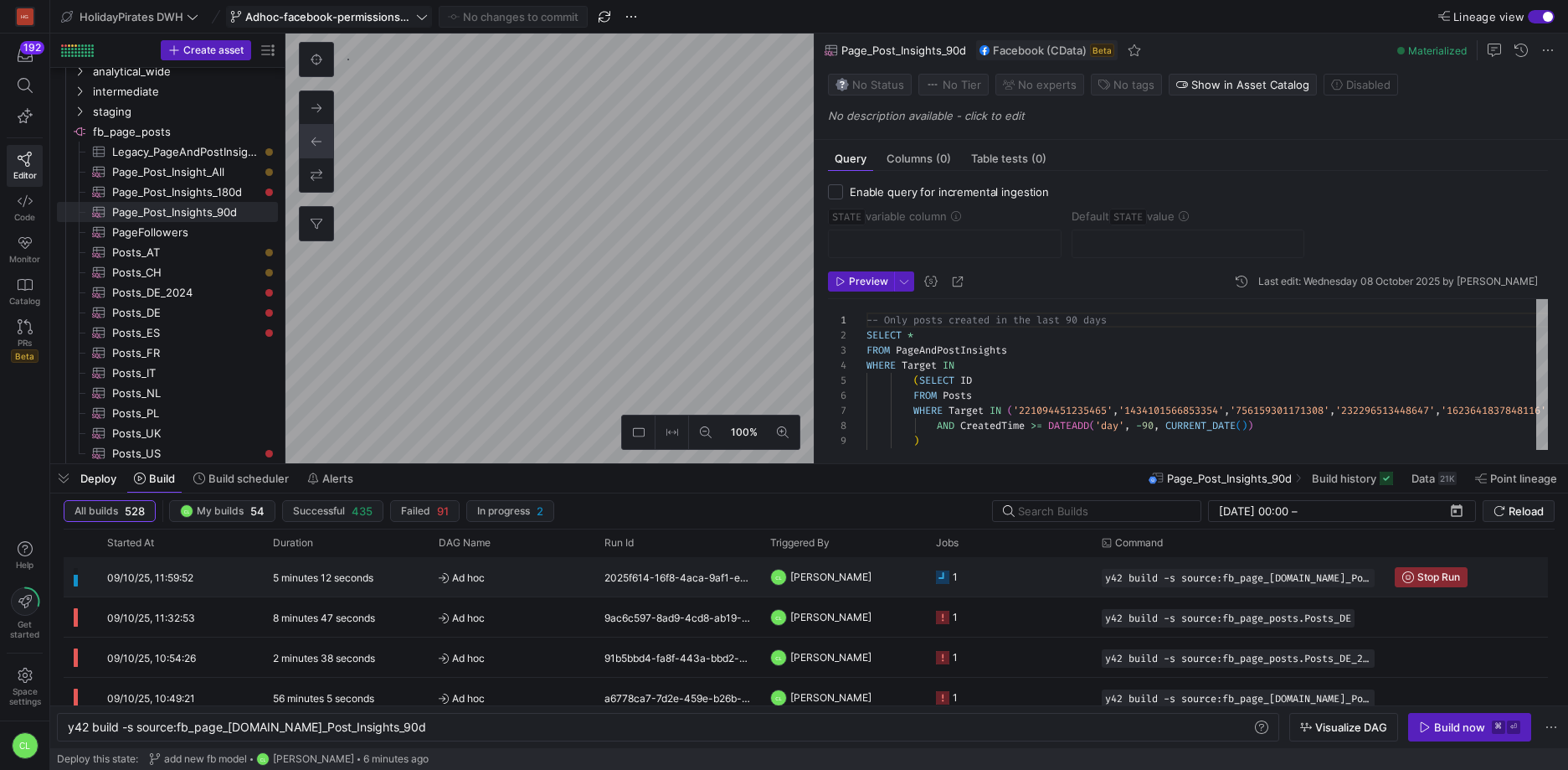
click at [1008, 586] on y42-job-status-cell-renderer "1" at bounding box center [1008, 576] width 146 height 38
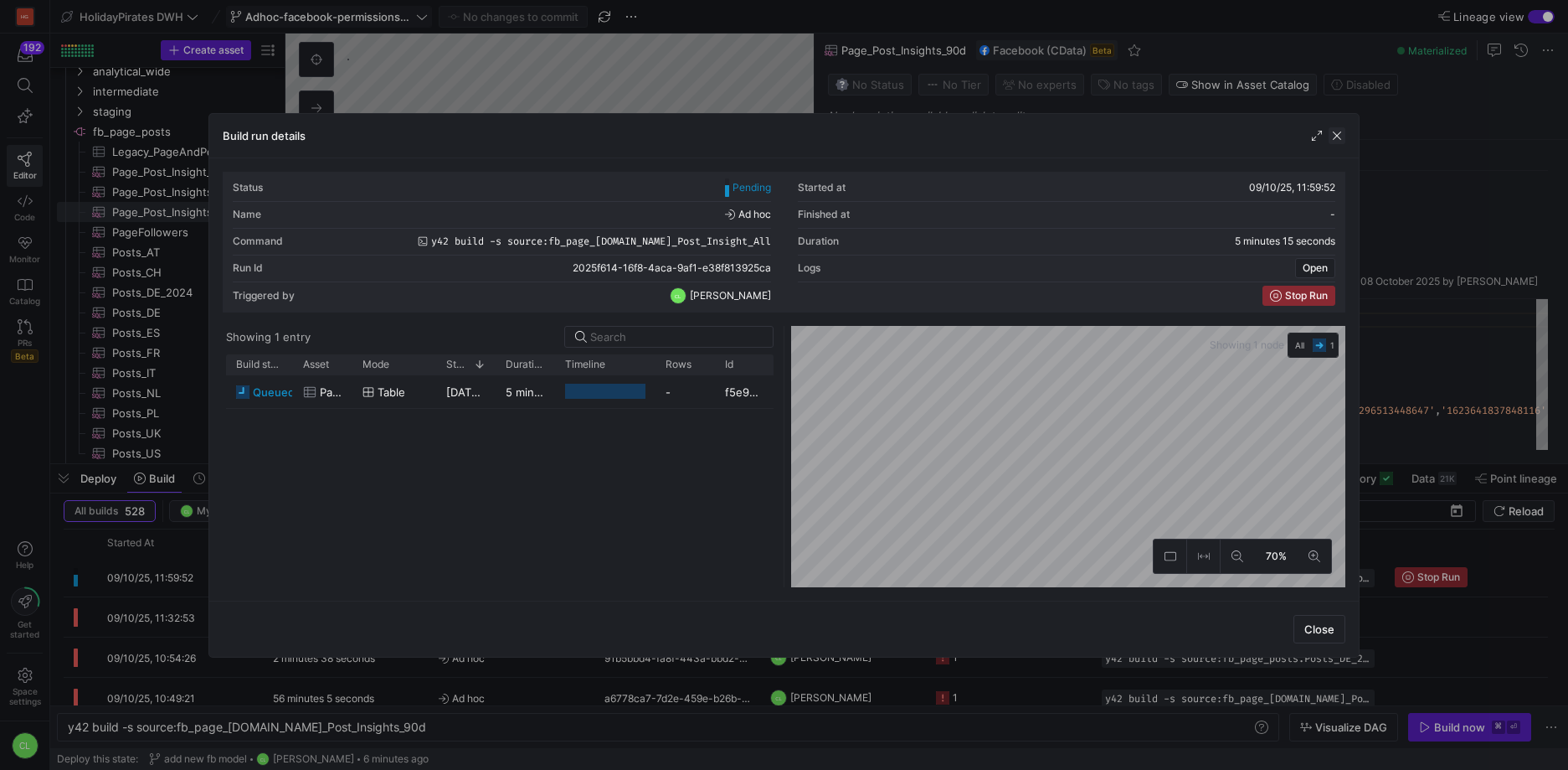
click at [1340, 140] on span "button" at bounding box center [1337, 135] width 17 height 17
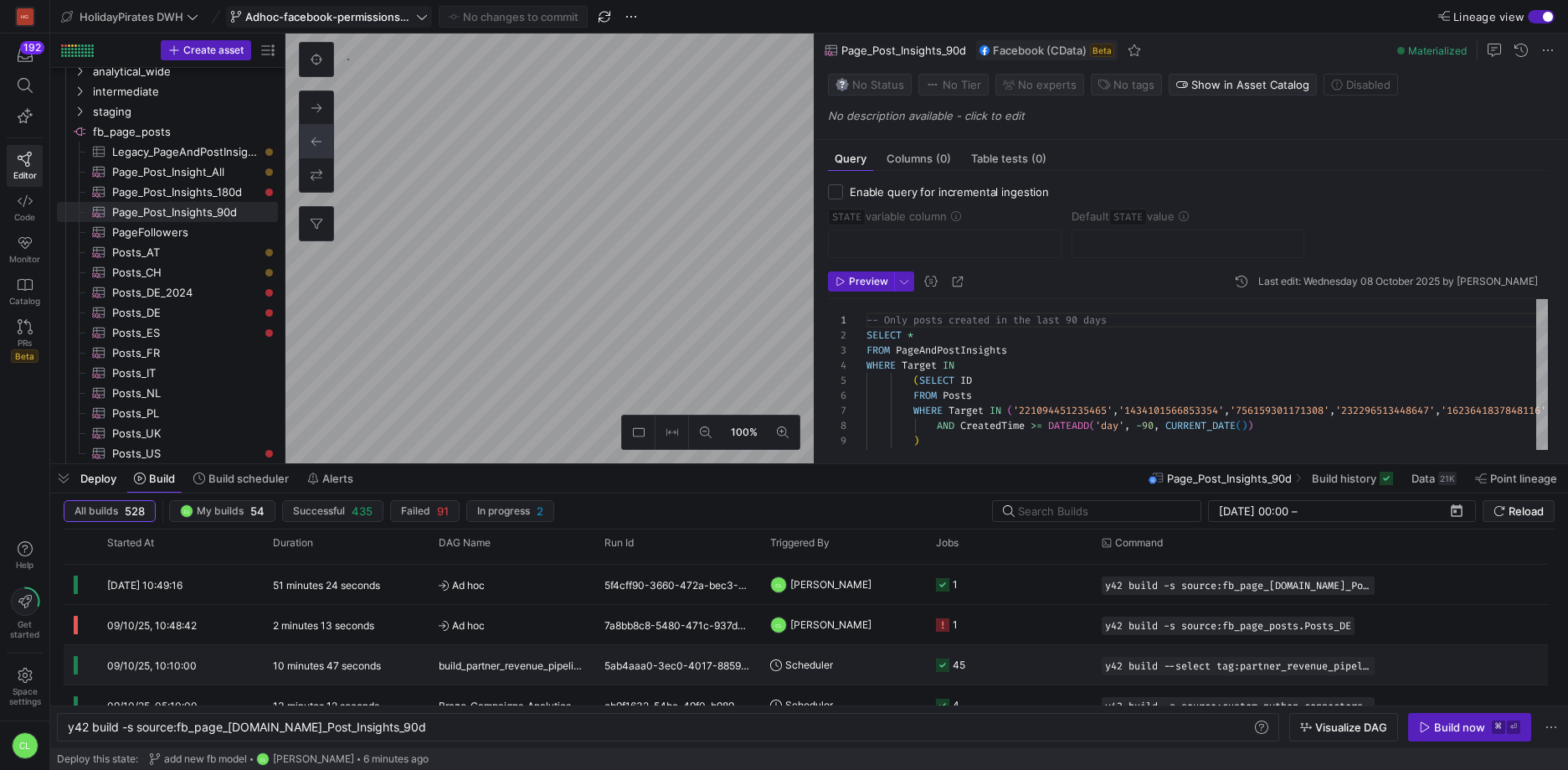
scroll to position [131, 0]
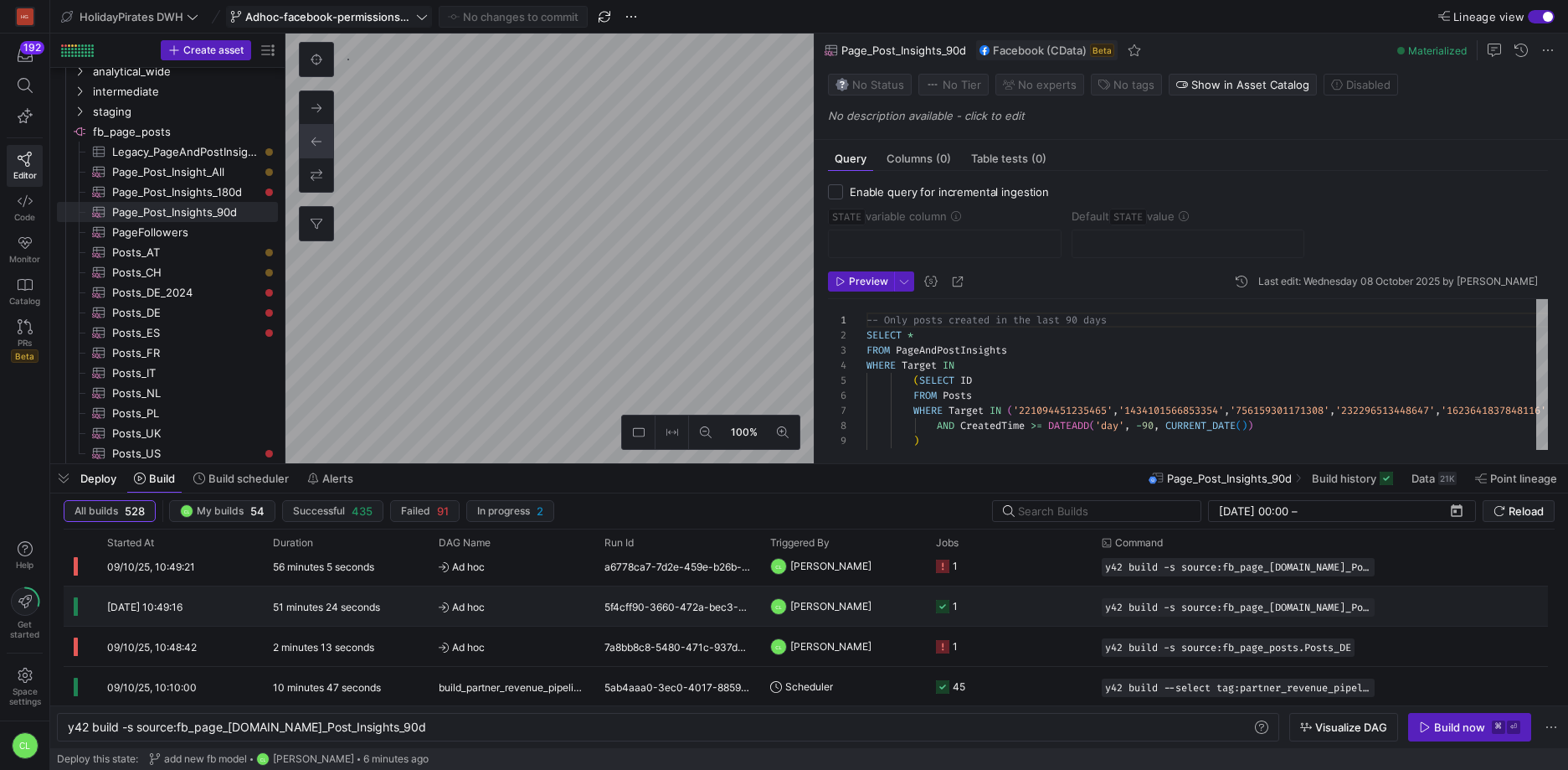
click at [986, 598] on y42-job-status-cell-renderer "1" at bounding box center [1008, 606] width 146 height 38
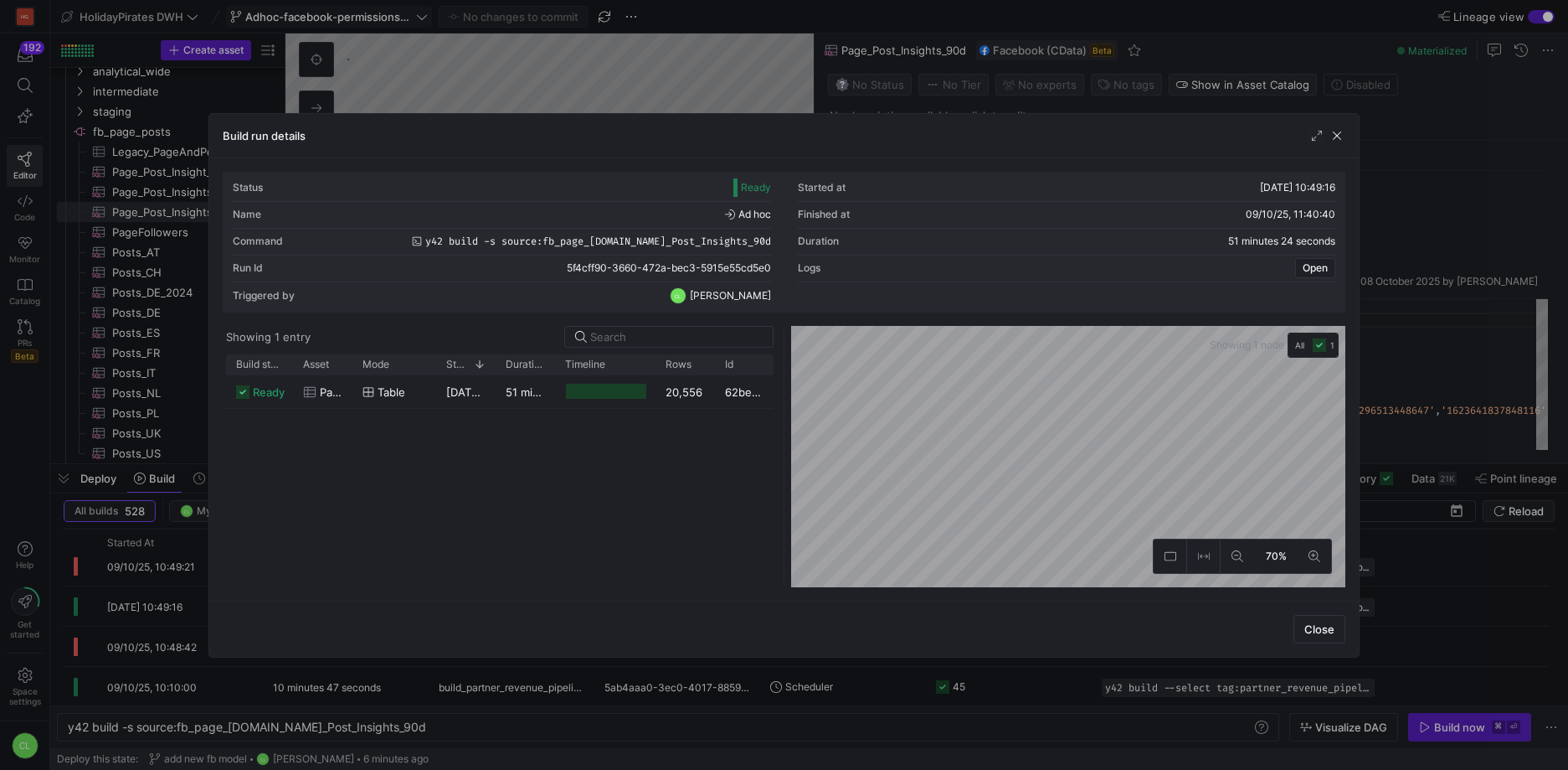
click at [1345, 139] on div "Build run details" at bounding box center [784, 135] width 1150 height 45
click at [1341, 140] on span "button" at bounding box center [1337, 135] width 17 height 17
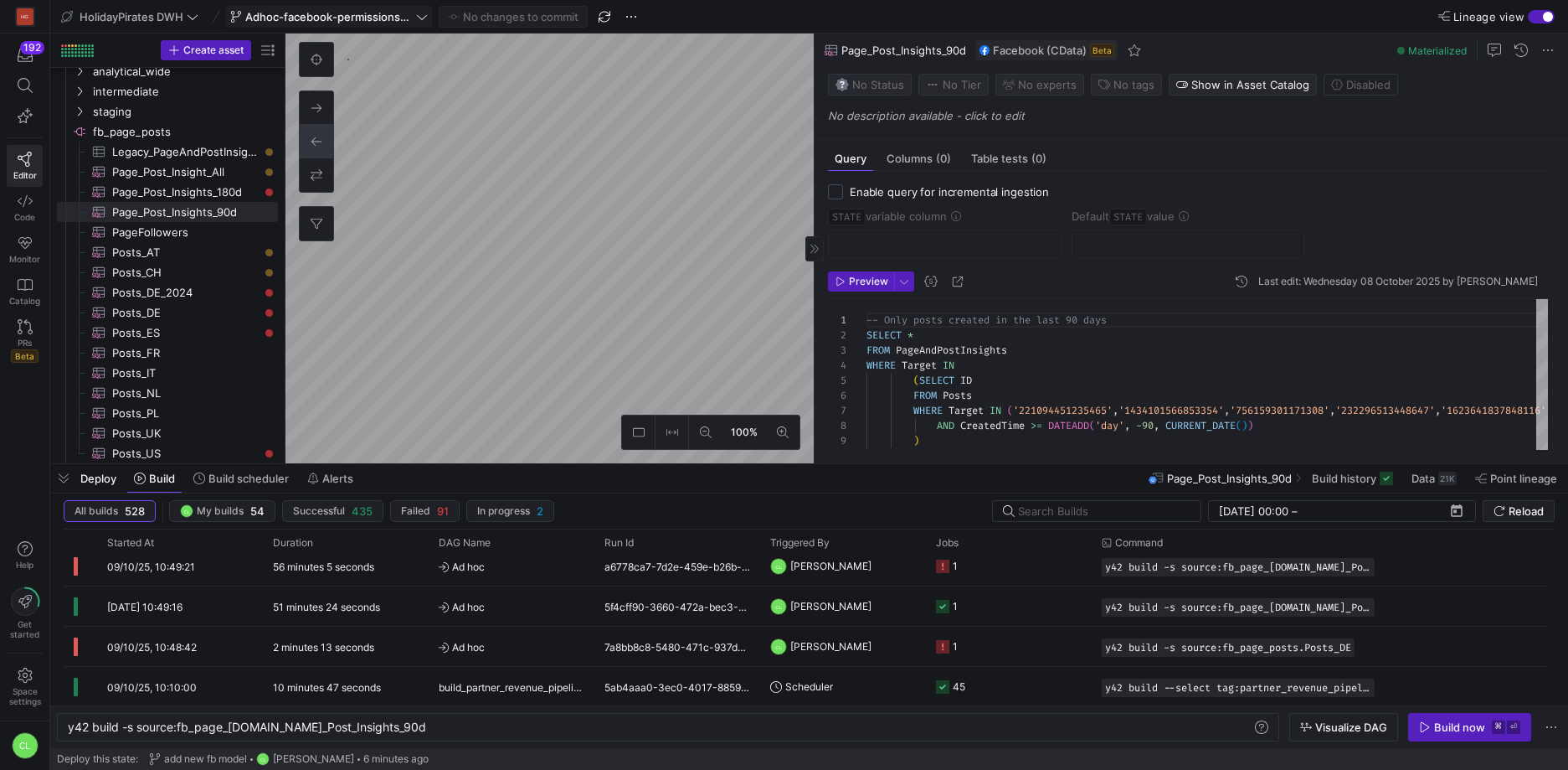
type textarea "-- Only posts created in the last 180 days SELECT * FROM PageAndPostInsights WH…"
type textarea "y42 build -s source:fb_page_[DOMAIN_NAME]_Post_Insights_180d"
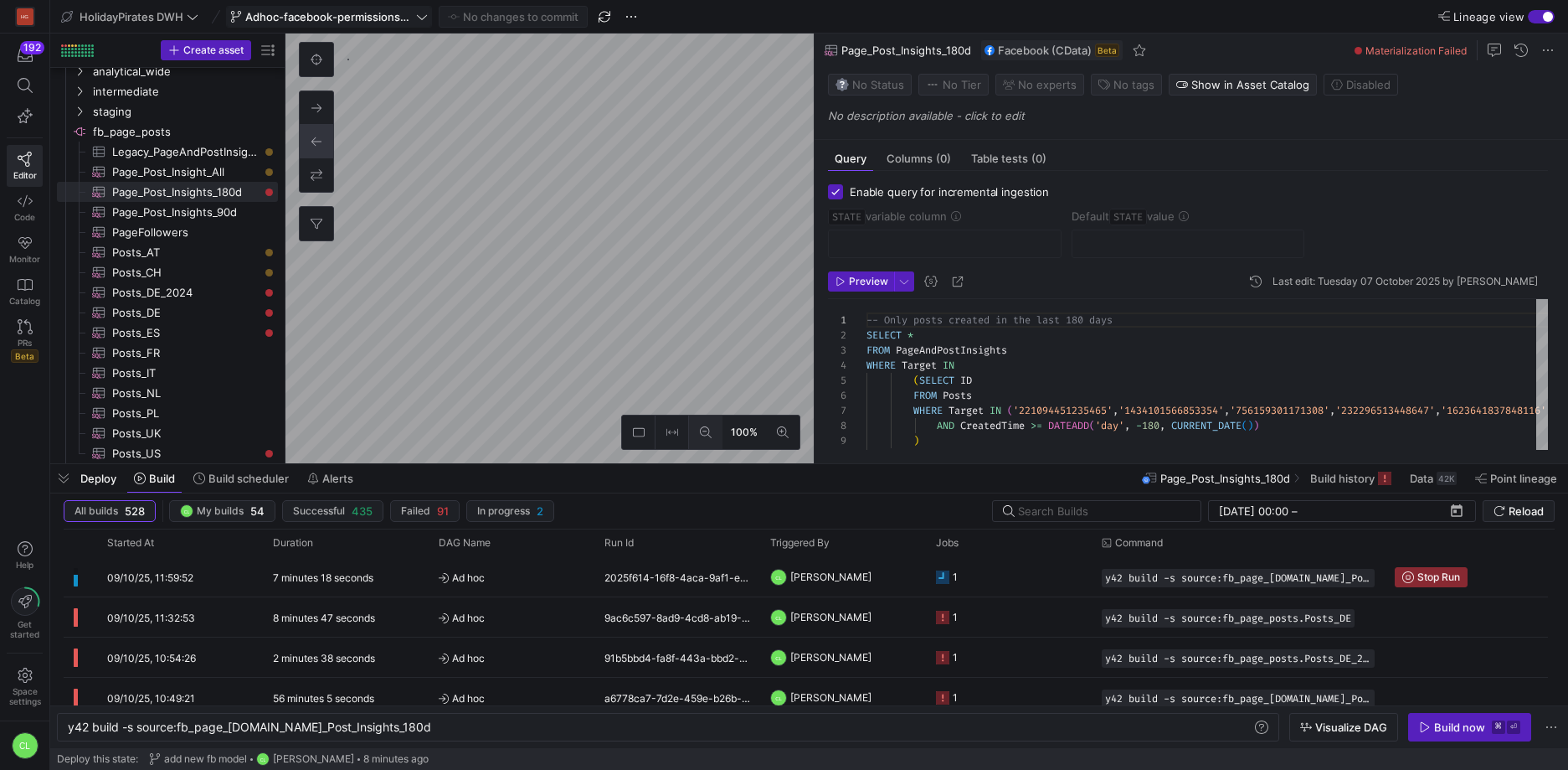
checkbox input "true"
type input "STATE"
type input "2024-11-16"
type textarea "SELECT * , CreatedTime as STATE FROM Posts WHERE Target = '167758496717730' -- …"
type textarea "y42 build -s source:fb_page_posts.Posts_US"
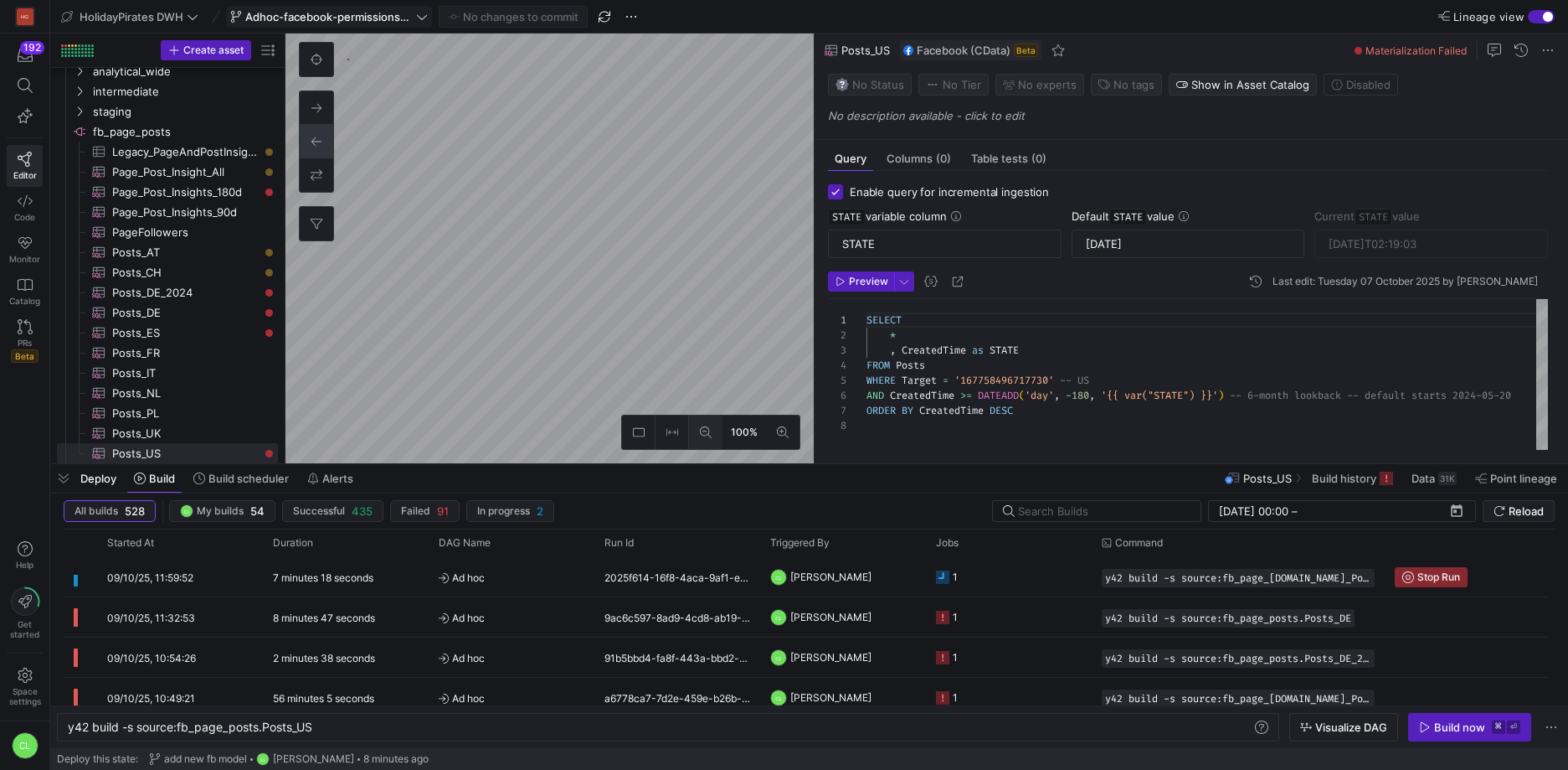
scroll to position [106, 0]
checkbox input "false"
type textarea "SELECT * FROM Posts WHERE Target = '221094451235465' -- DE AND CreatedTime >= '…"
type textarea "y42 build -s source:fb_page_posts.Posts_DE_2024"
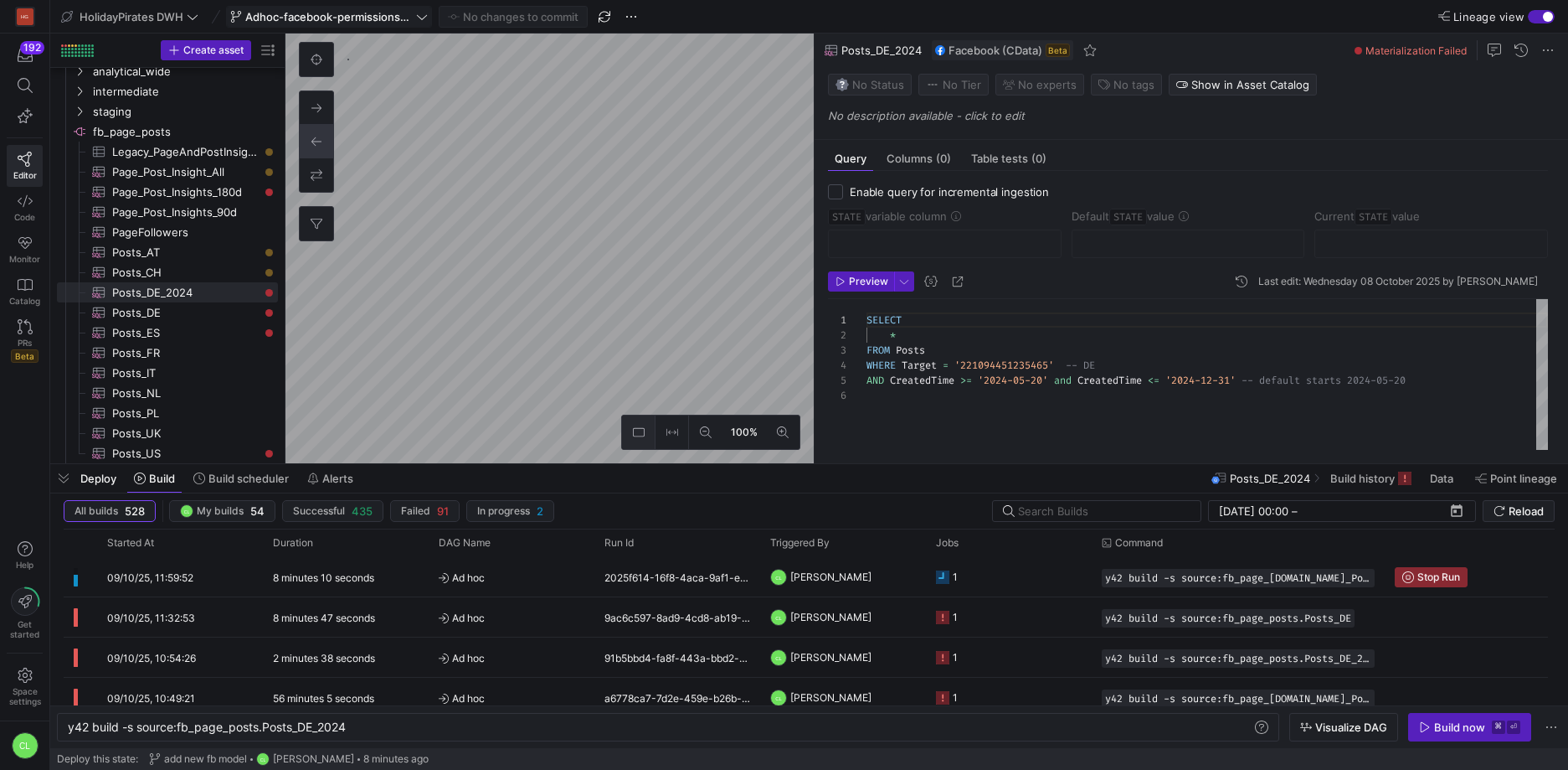
scroll to position [75, 0]
checkbox input "true"
type input "STATE"
type input "[DATE]"
type textarea "SELECT * , CreatedTime as STATE FROM Posts WHERE Target = '221094451235465' -- …"
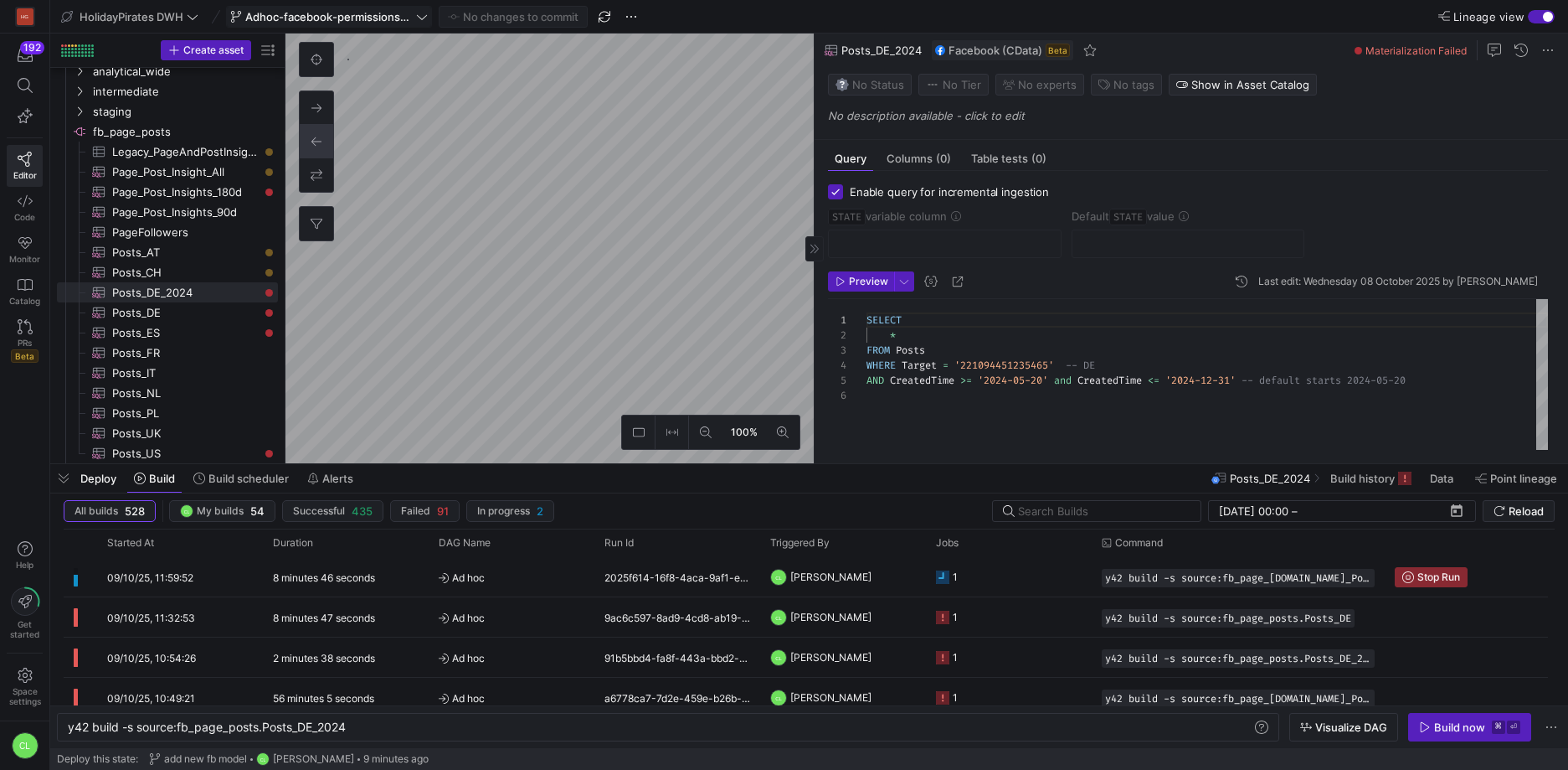
type textarea "y42 build -s source:fb_page_posts.Posts_DE"
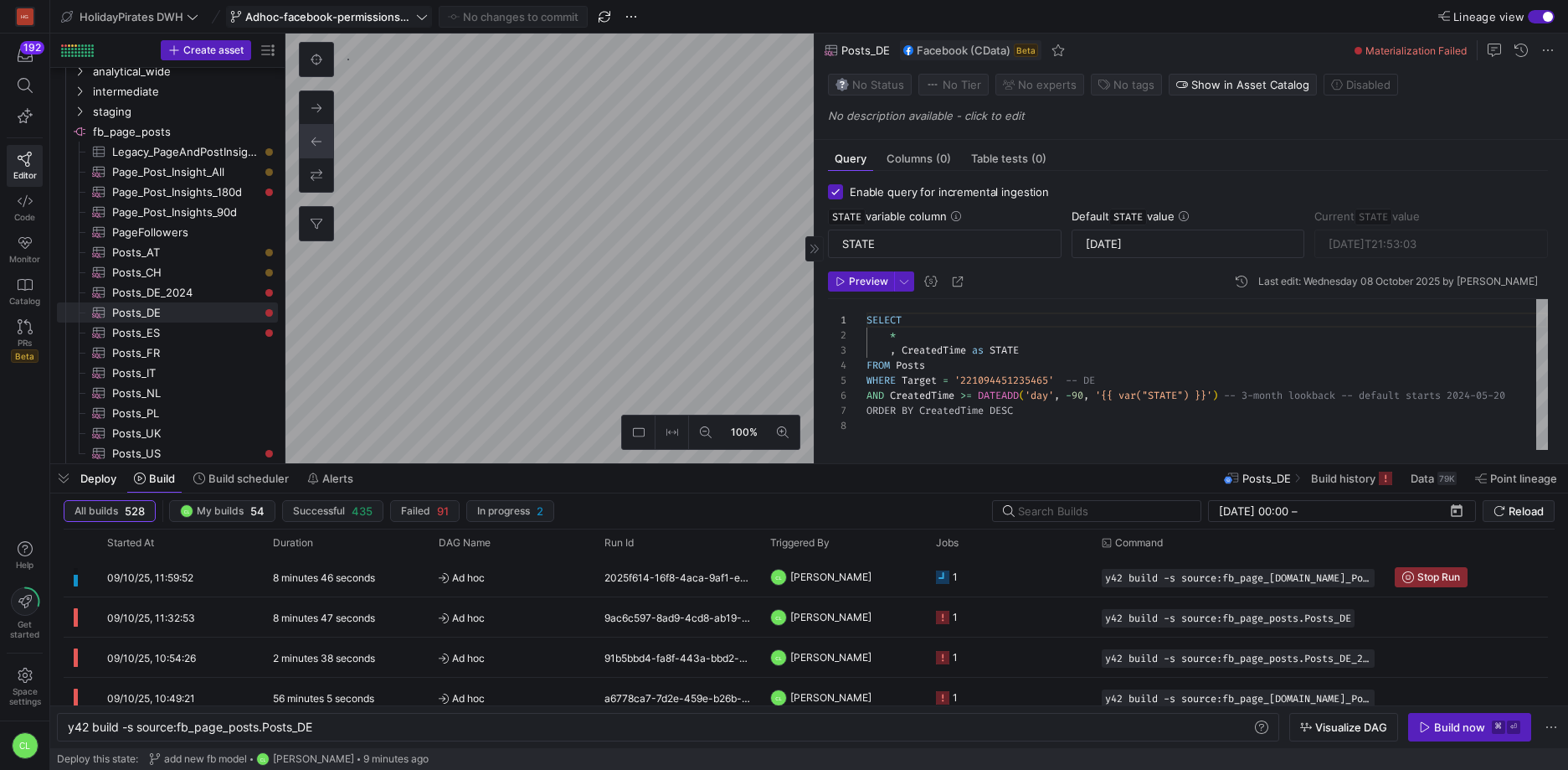
scroll to position [106, 0]
click at [991, 579] on y42-job-status-cell-renderer "1" at bounding box center [1008, 576] width 146 height 38
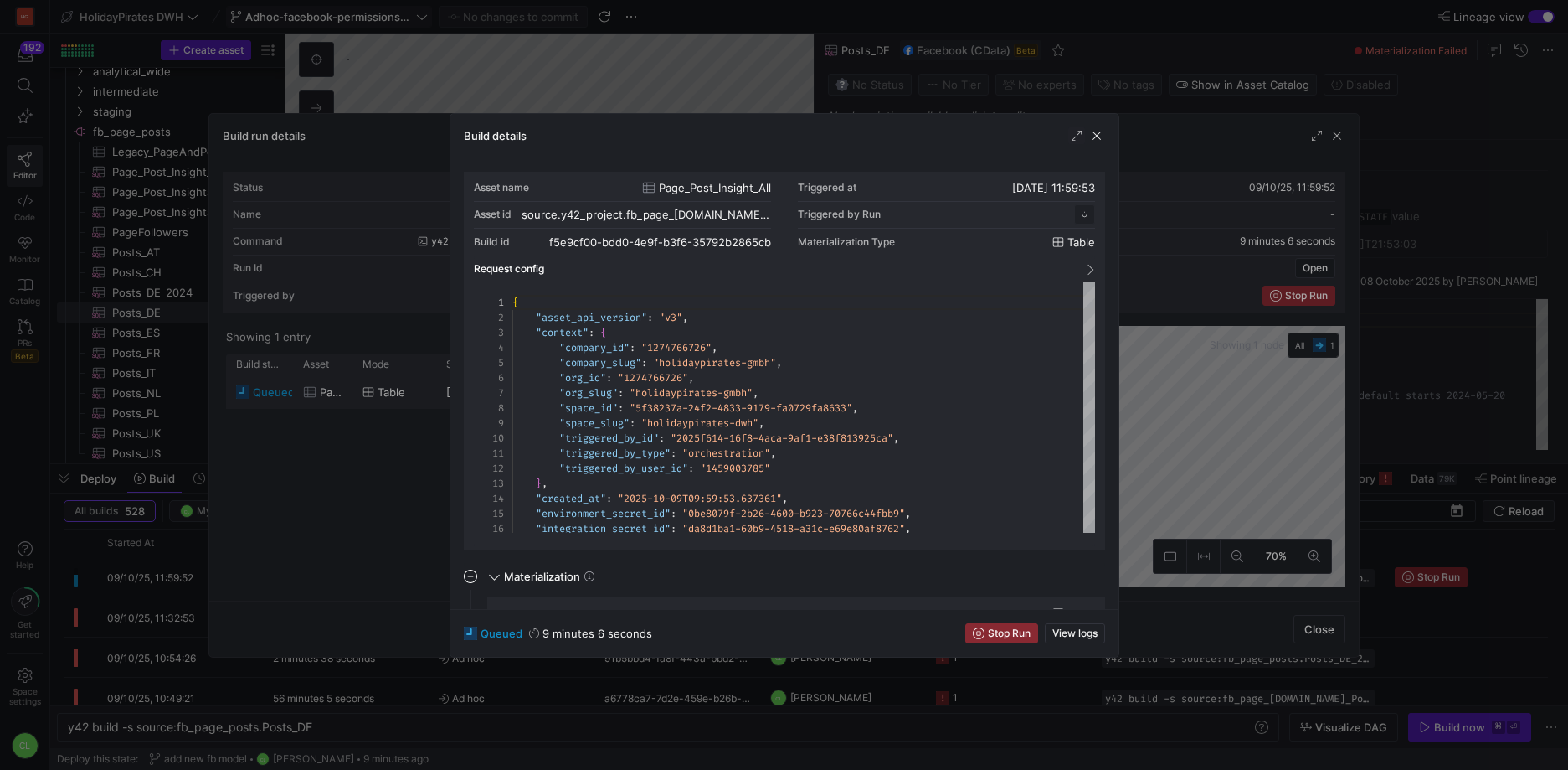
scroll to position [151, 0]
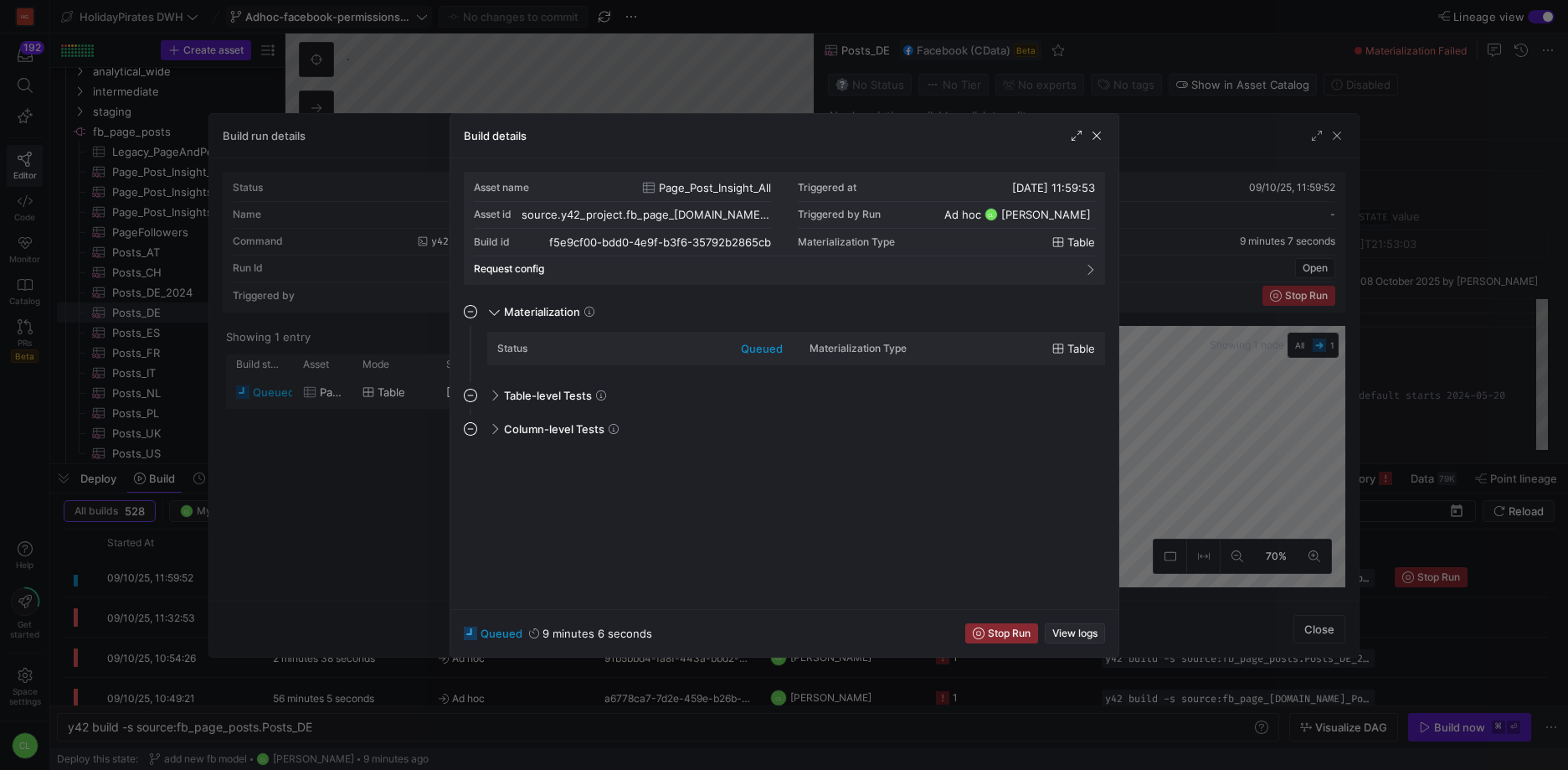
click at [1072, 624] on span "button" at bounding box center [1074, 633] width 59 height 18
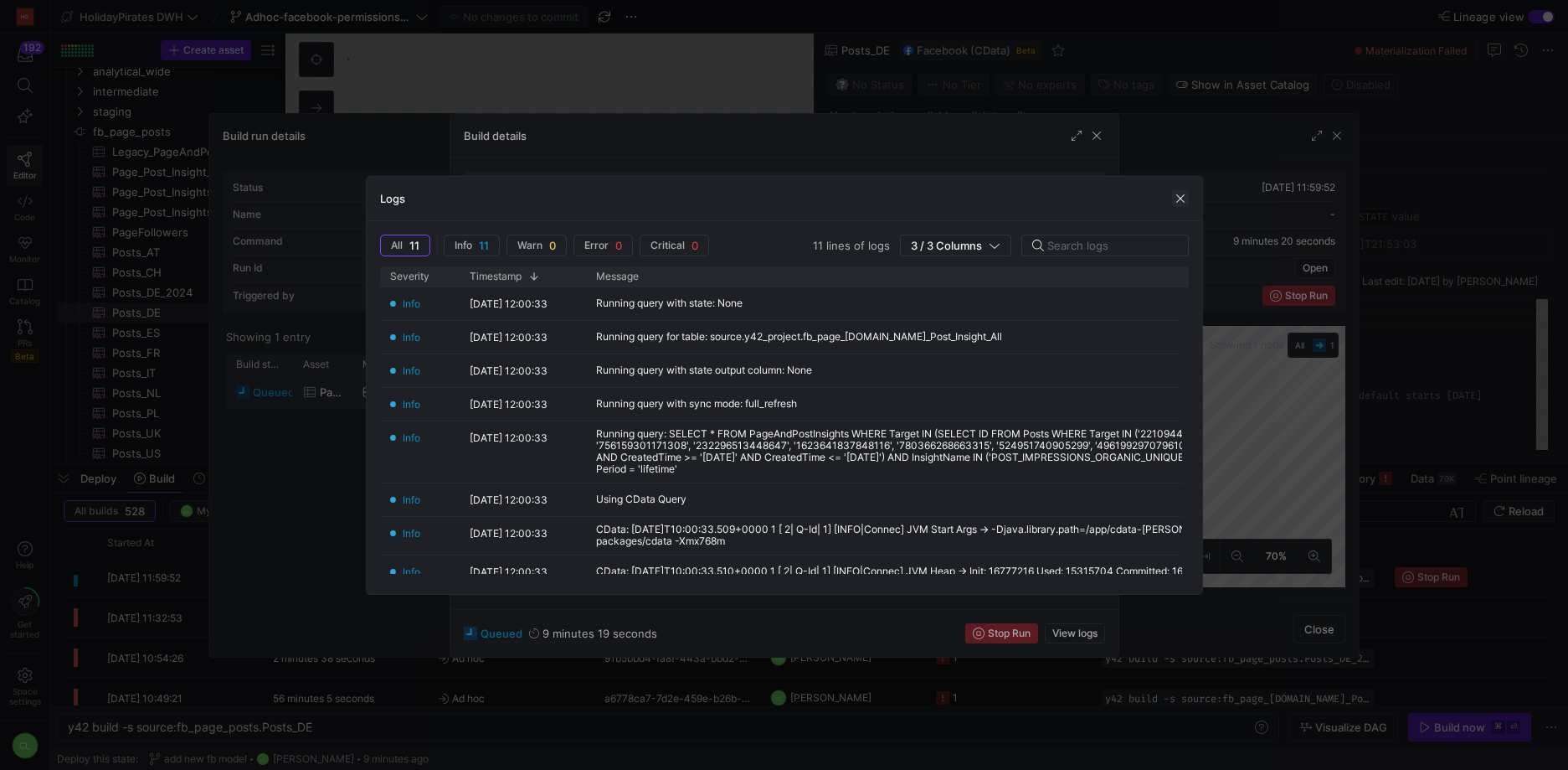
click at [1180, 195] on span "button" at bounding box center [1180, 198] width 17 height 17
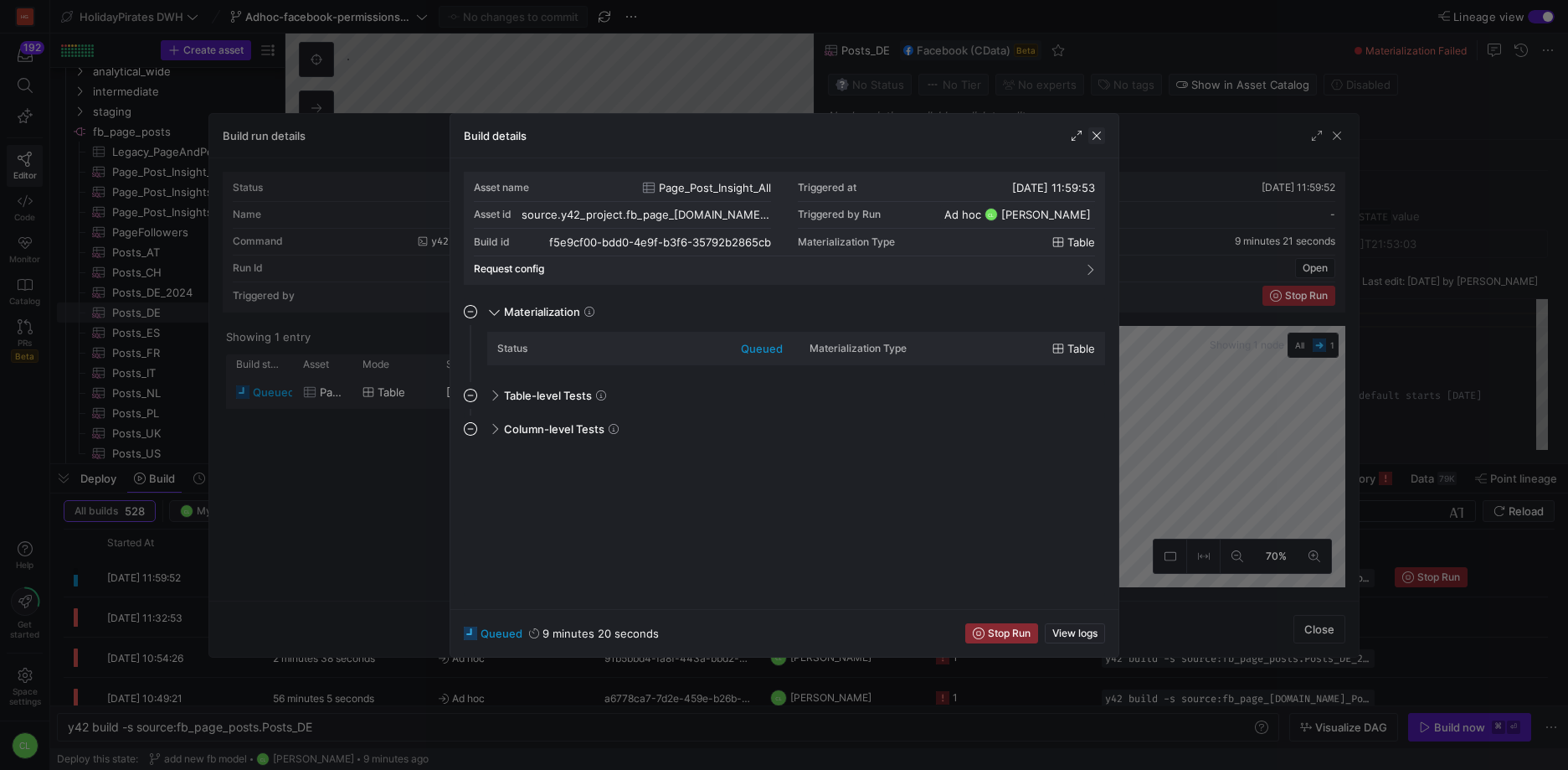
click at [1098, 128] on span "button" at bounding box center [1096, 135] width 17 height 17
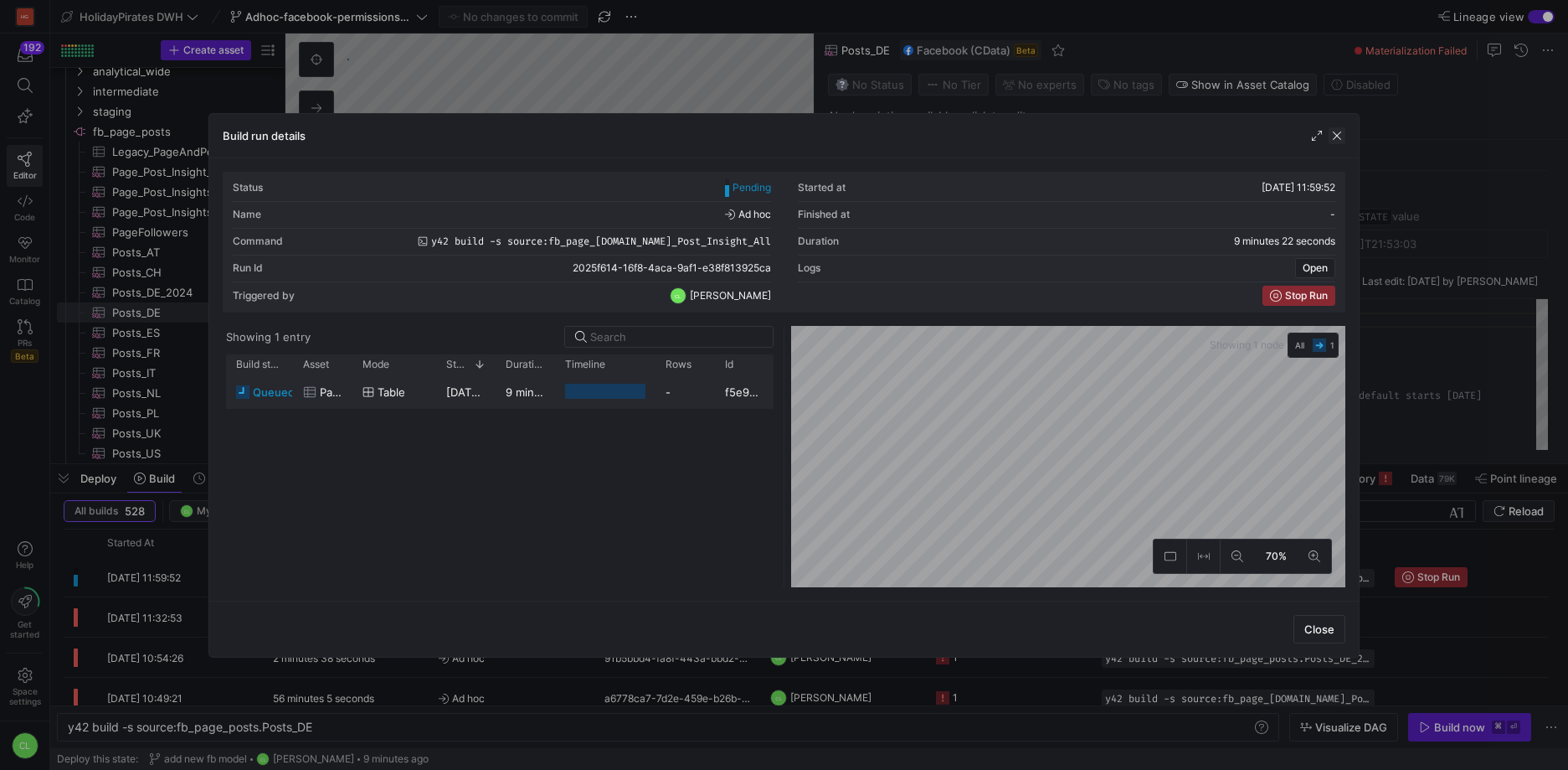
click at [1341, 131] on span "button" at bounding box center [1337, 135] width 17 height 17
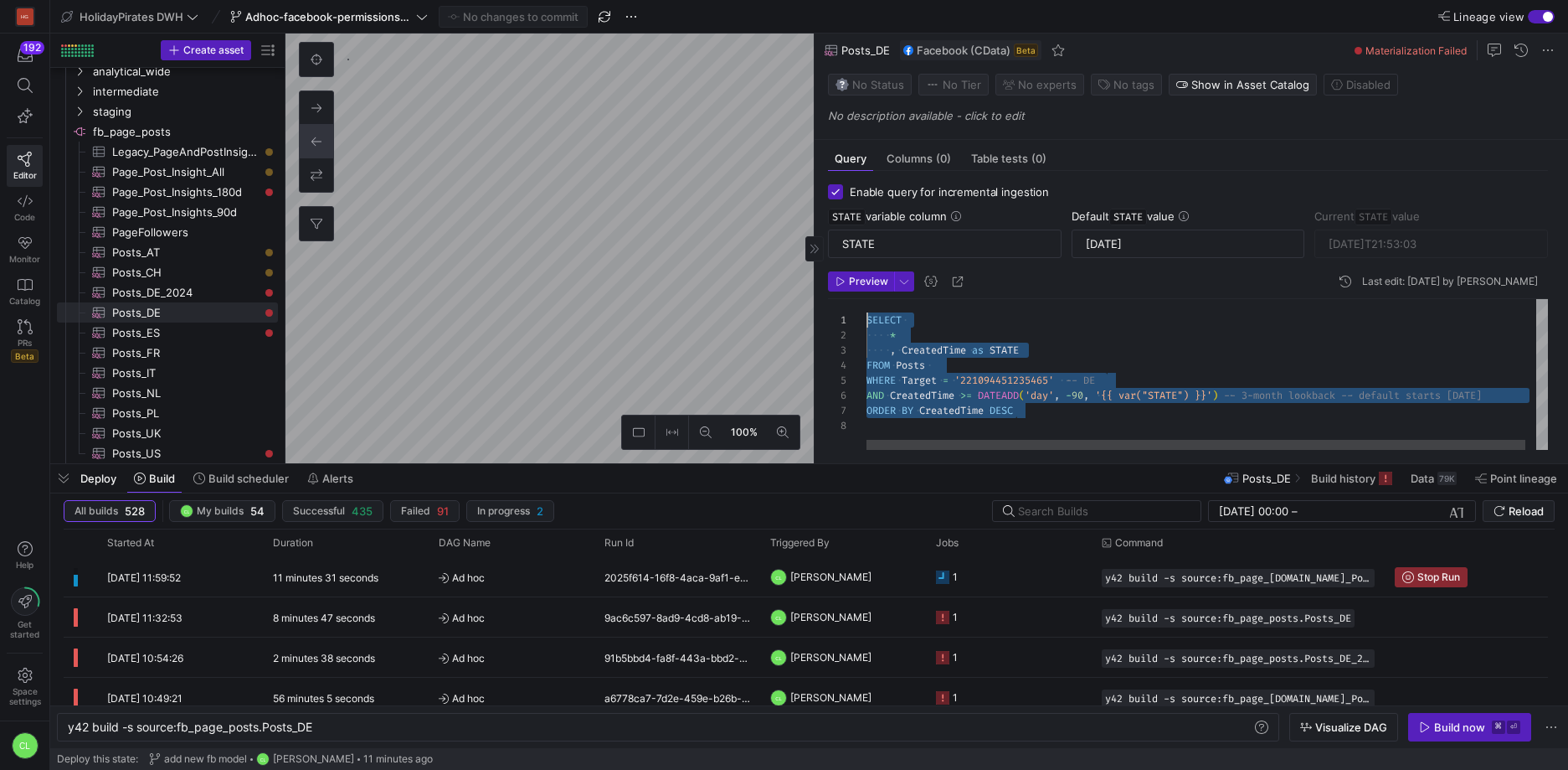
drag, startPoint x: 1192, startPoint y: 412, endPoint x: 863, endPoint y: 324, distance: 340.6
click at [867, 324] on div "SELECT * , CreatedTime as STATE FROM Posts WHERE Target = '221094451235465' -- …" at bounding box center [1212, 374] width 693 height 151
checkbox input "false"
type textarea "SELECT * FROM Posts WHERE Target = '221094451235465' -- DE AND CreatedTime >= '…"
type textarea "y42 build -s source:fb_page_posts.Posts_DE_2024"
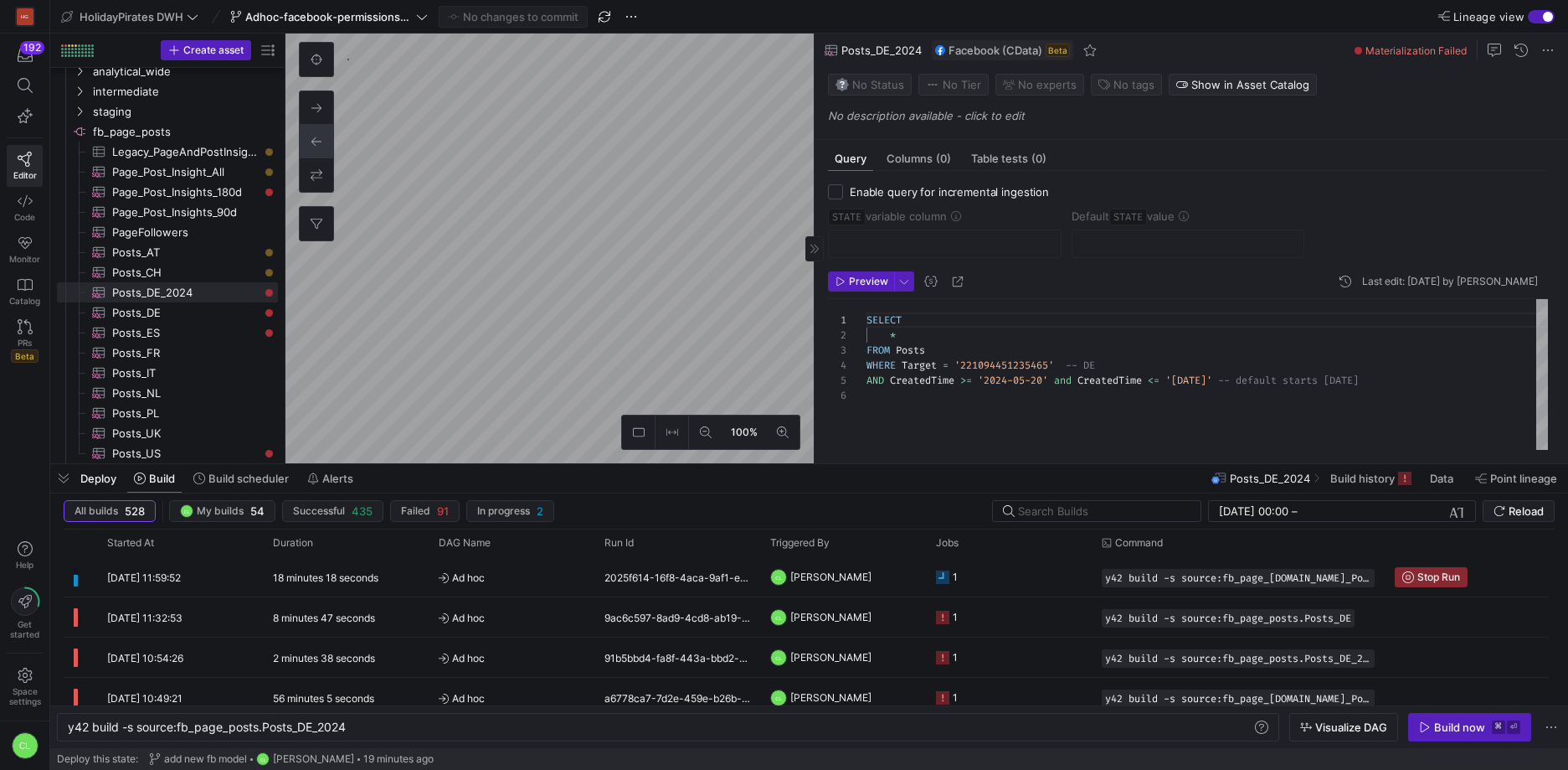
drag, startPoint x: 997, startPoint y: 406, endPoint x: 1017, endPoint y: 402, distance: 20.4
click at [998, 406] on div "SELECT * FROM Posts WHERE Target = '221094451235465' -- DE AND CreatedTime >= '…" at bounding box center [1207, 374] width 681 height 151
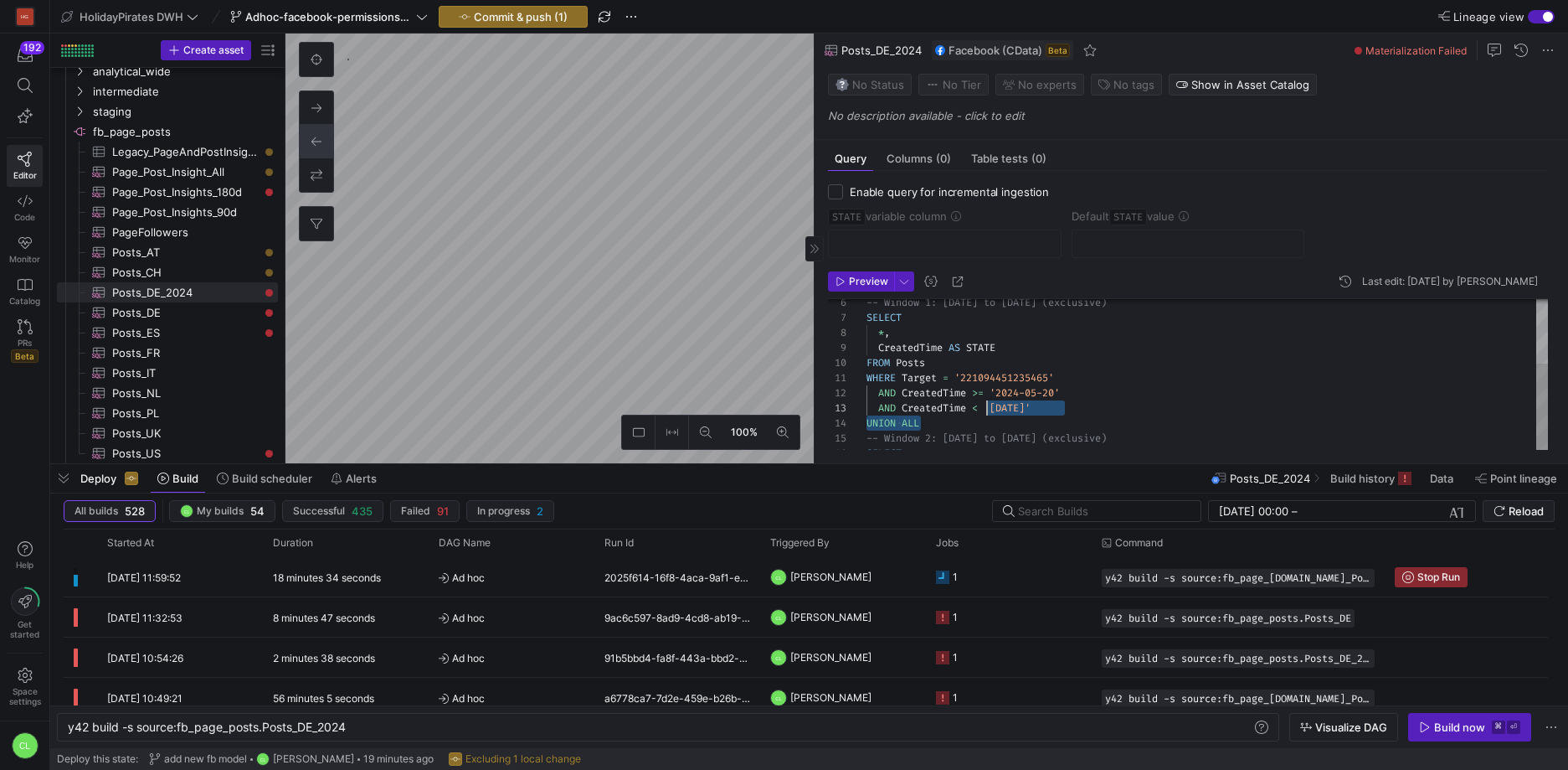
scroll to position [31, 192]
drag, startPoint x: 1080, startPoint y: 423, endPoint x: 1081, endPoint y: 413, distance: 10.0
click at [1081, 413] on div "AND CreatedTime < '[DATE]' UNION ALL -- Window 2: [DATE] to [DATE] (exclusive) …" at bounding box center [1207, 378] width 681 height 345
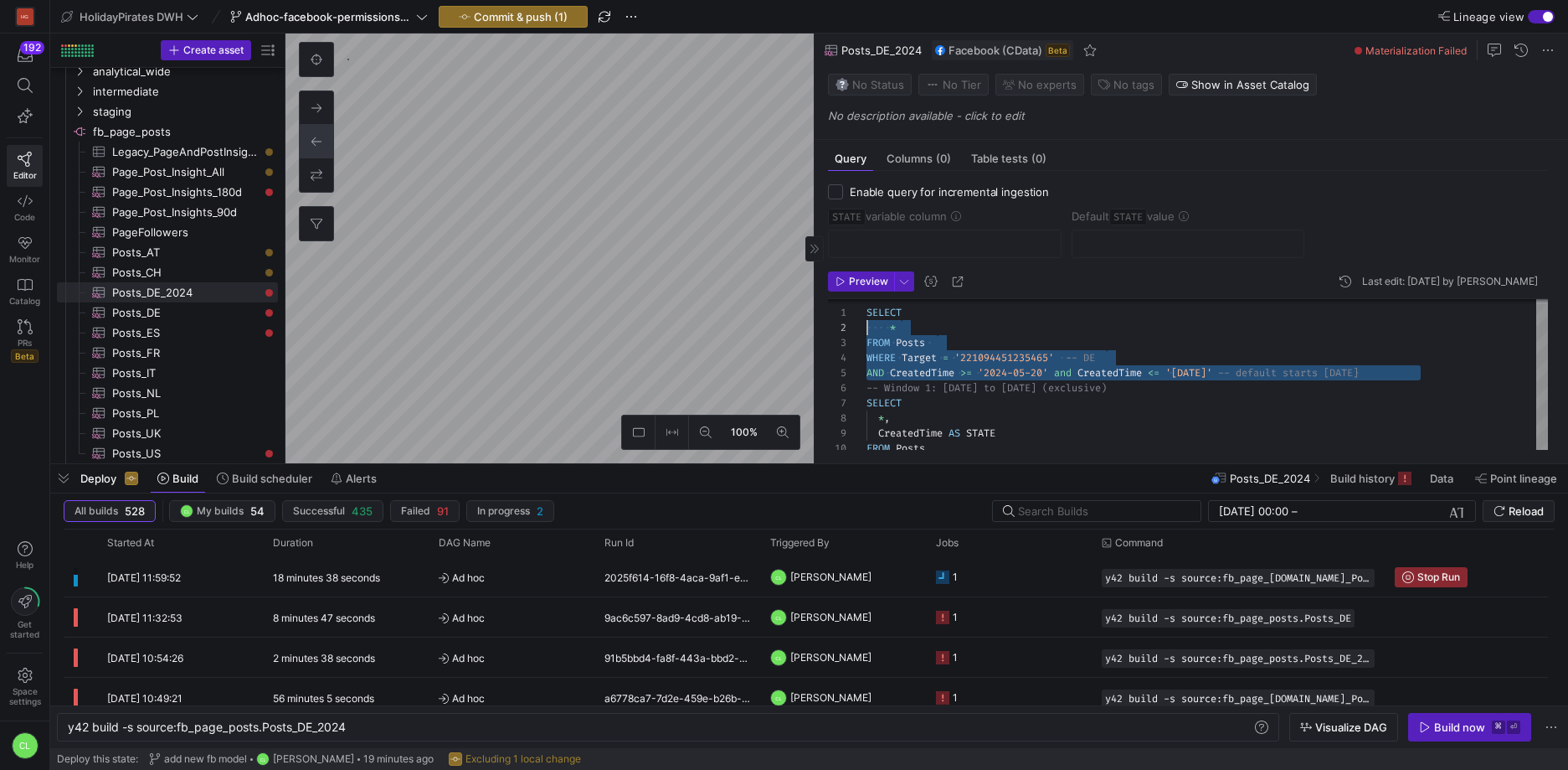
scroll to position [0, 0]
drag, startPoint x: 1441, startPoint y: 372, endPoint x: 856, endPoint y: 319, distance: 587.4
click at [867, 319] on div "AND CreatedTime < '[DATE]' UNION ALL -- Window 2: [DATE] to [DATE] (exclusive) …" at bounding box center [1207, 464] width 681 height 345
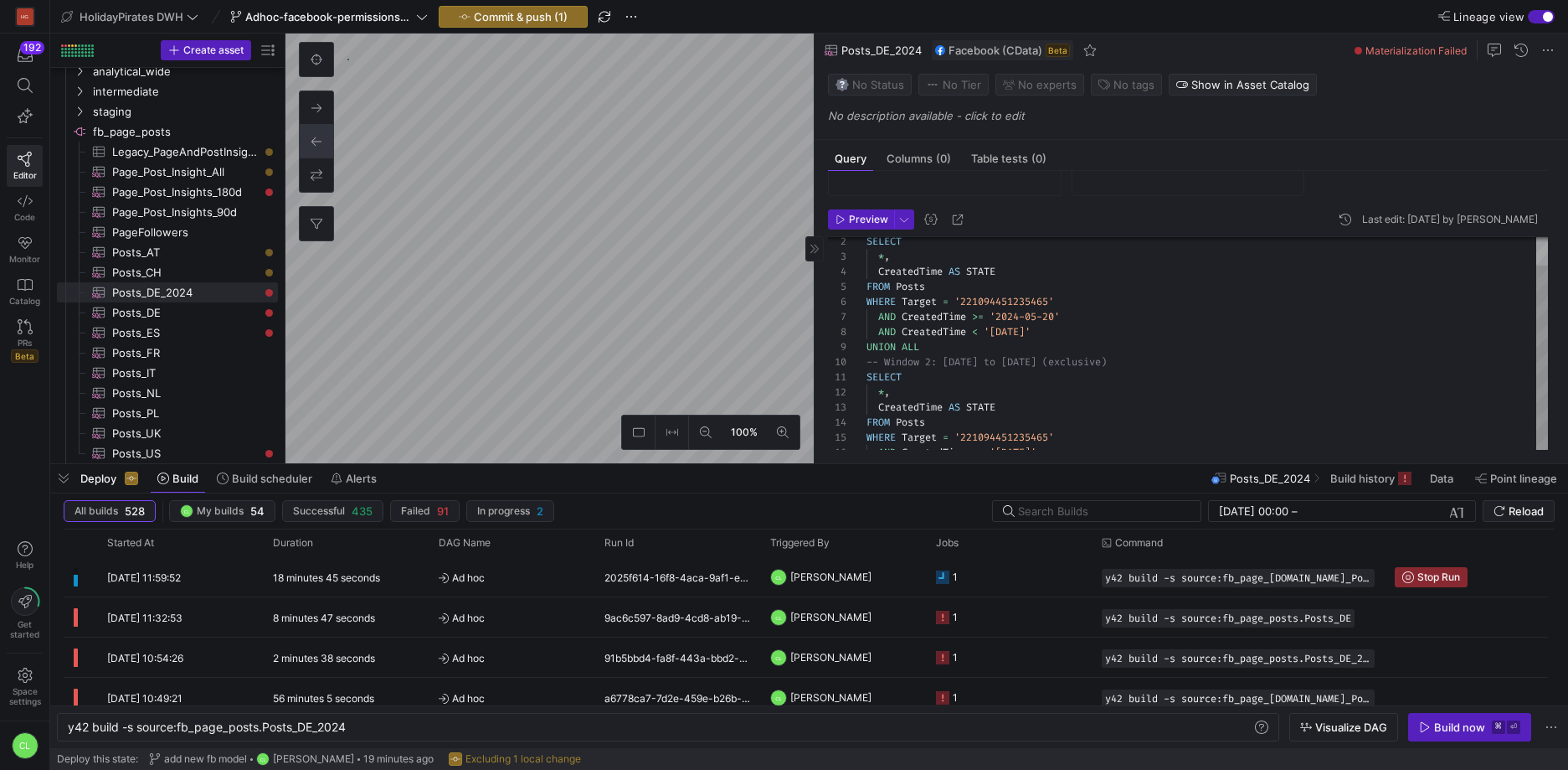
scroll to position [87, 0]
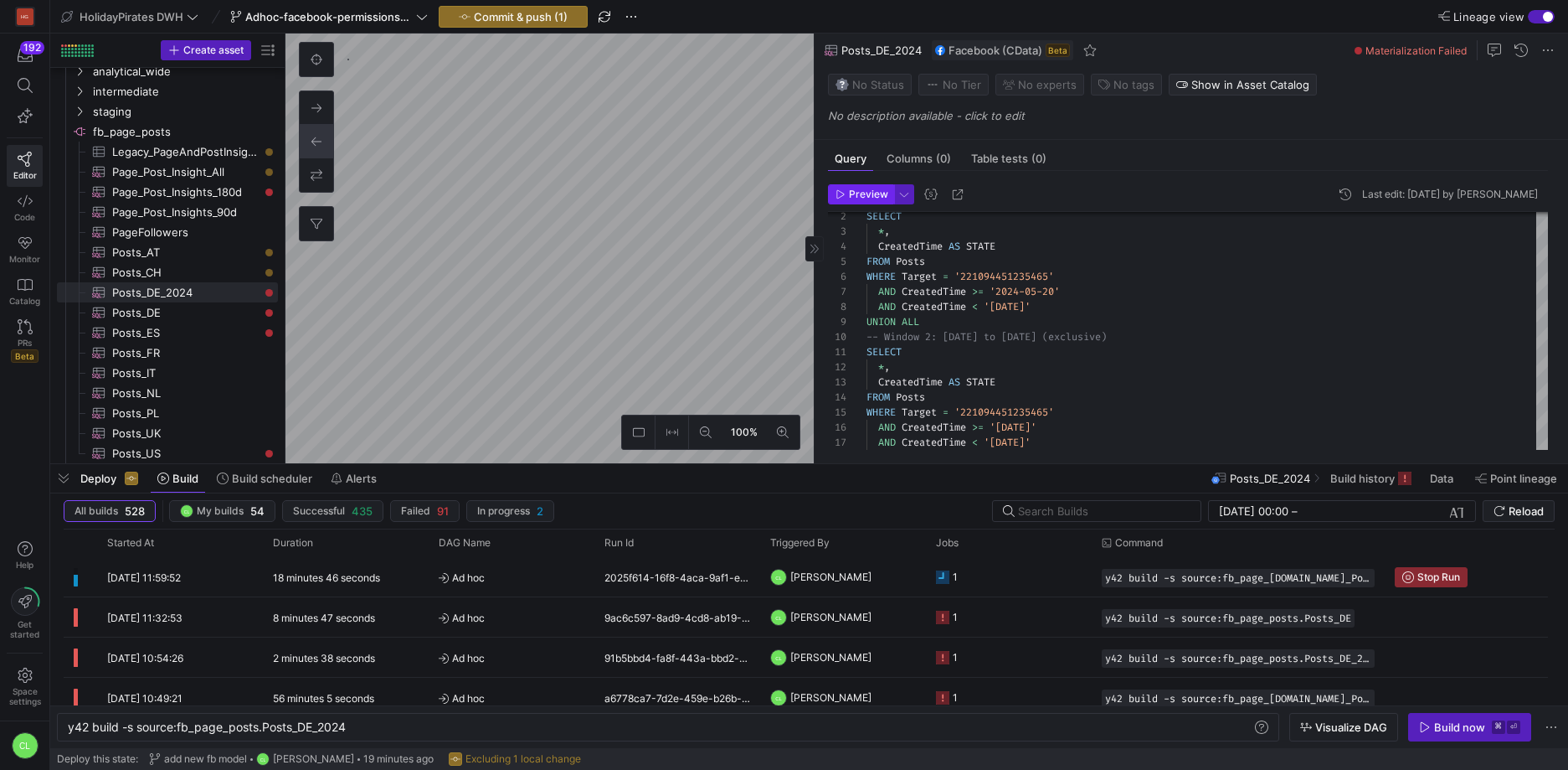
click at [859, 196] on span "Preview" at bounding box center [868, 194] width 39 height 11
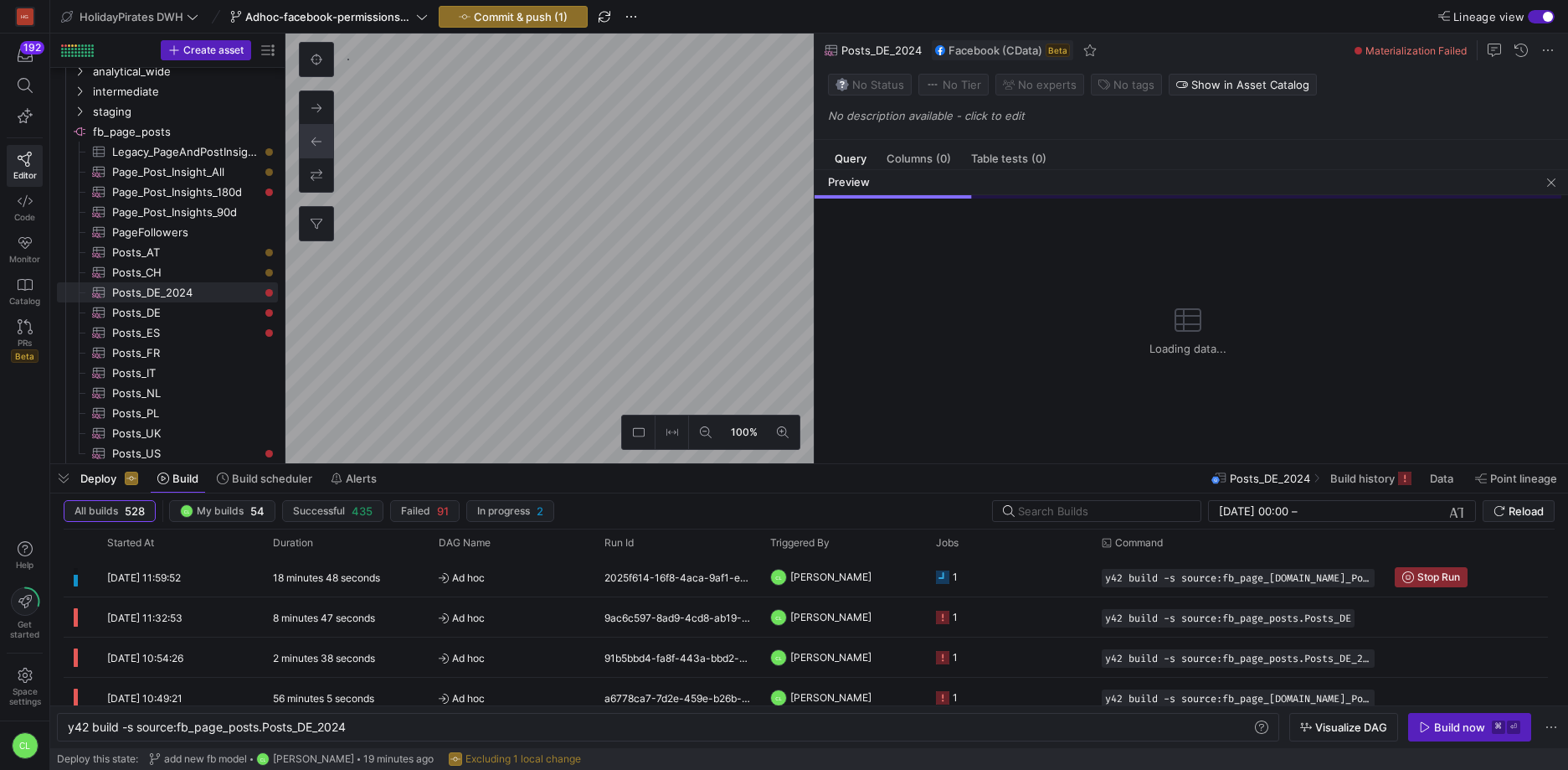
click at [974, 472] on div "Deploy Build Build scheduler Alerts Posts_DE_2024 Build history Data Point line…" at bounding box center [810, 478] width 1518 height 29
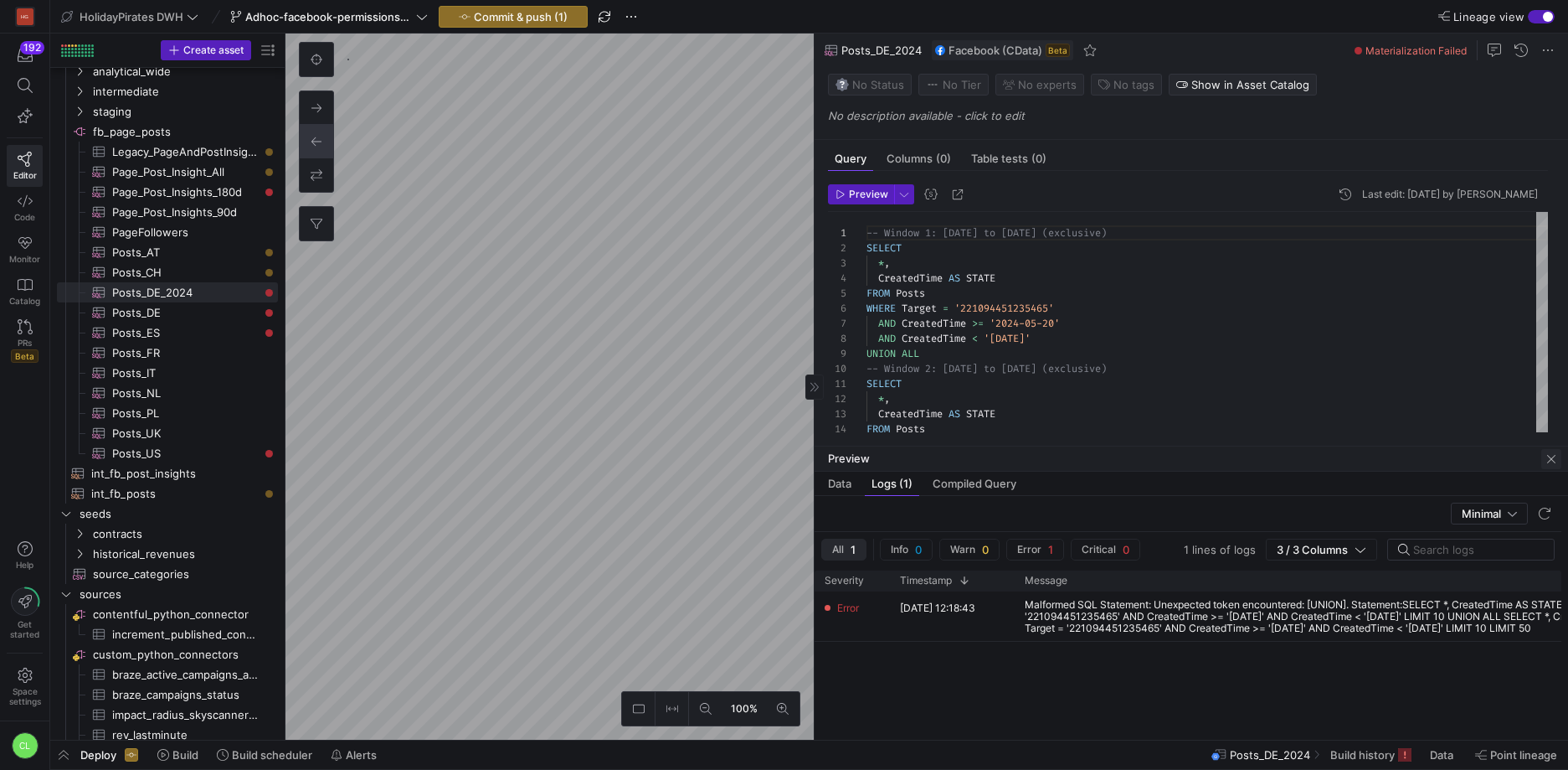
click at [1548, 466] on span "button" at bounding box center [1551, 459] width 20 height 20
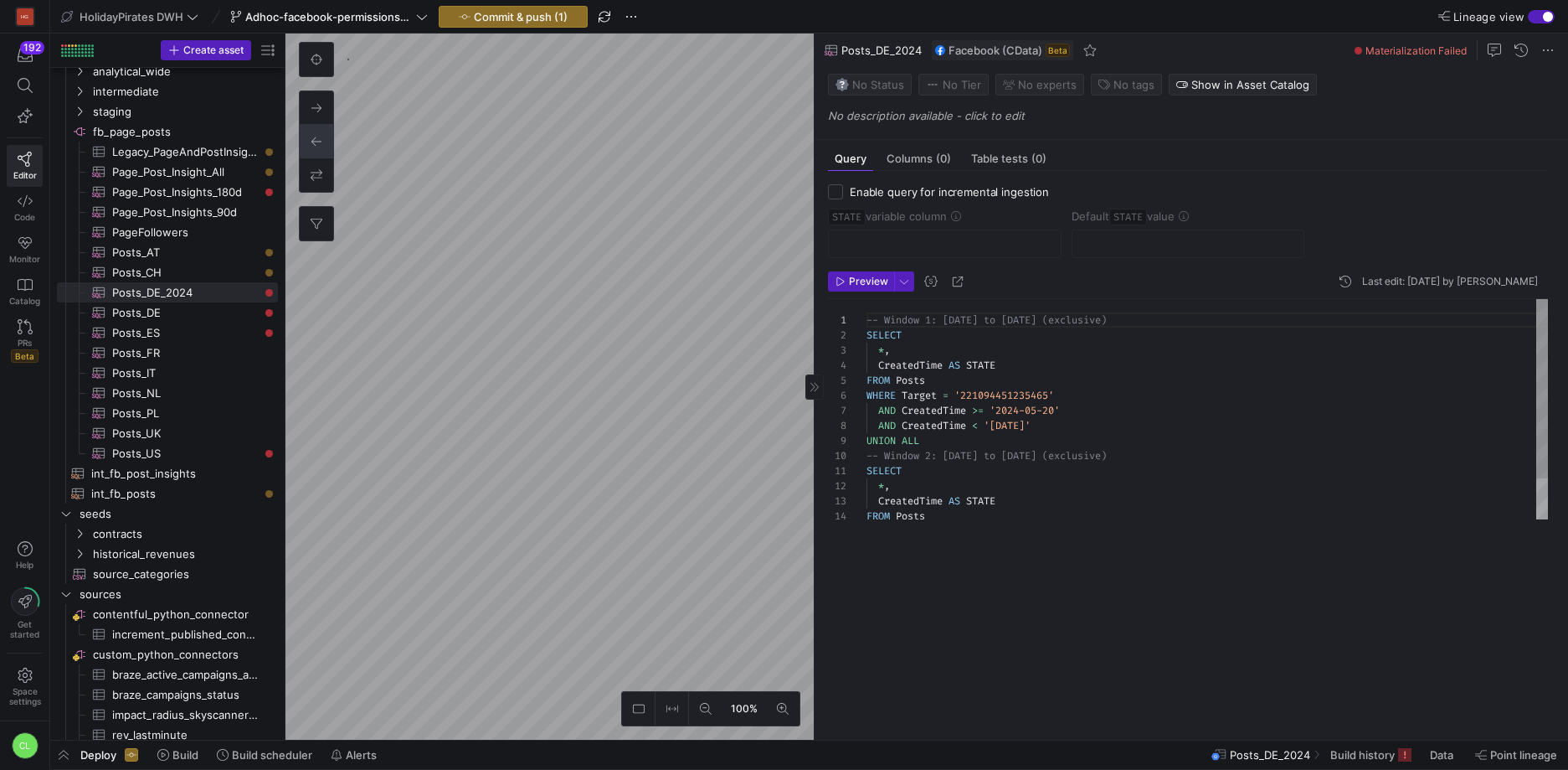
click at [1156, 427] on div "AND CreatedTime < '[DATE]'" at bounding box center [1207, 425] width 681 height 15
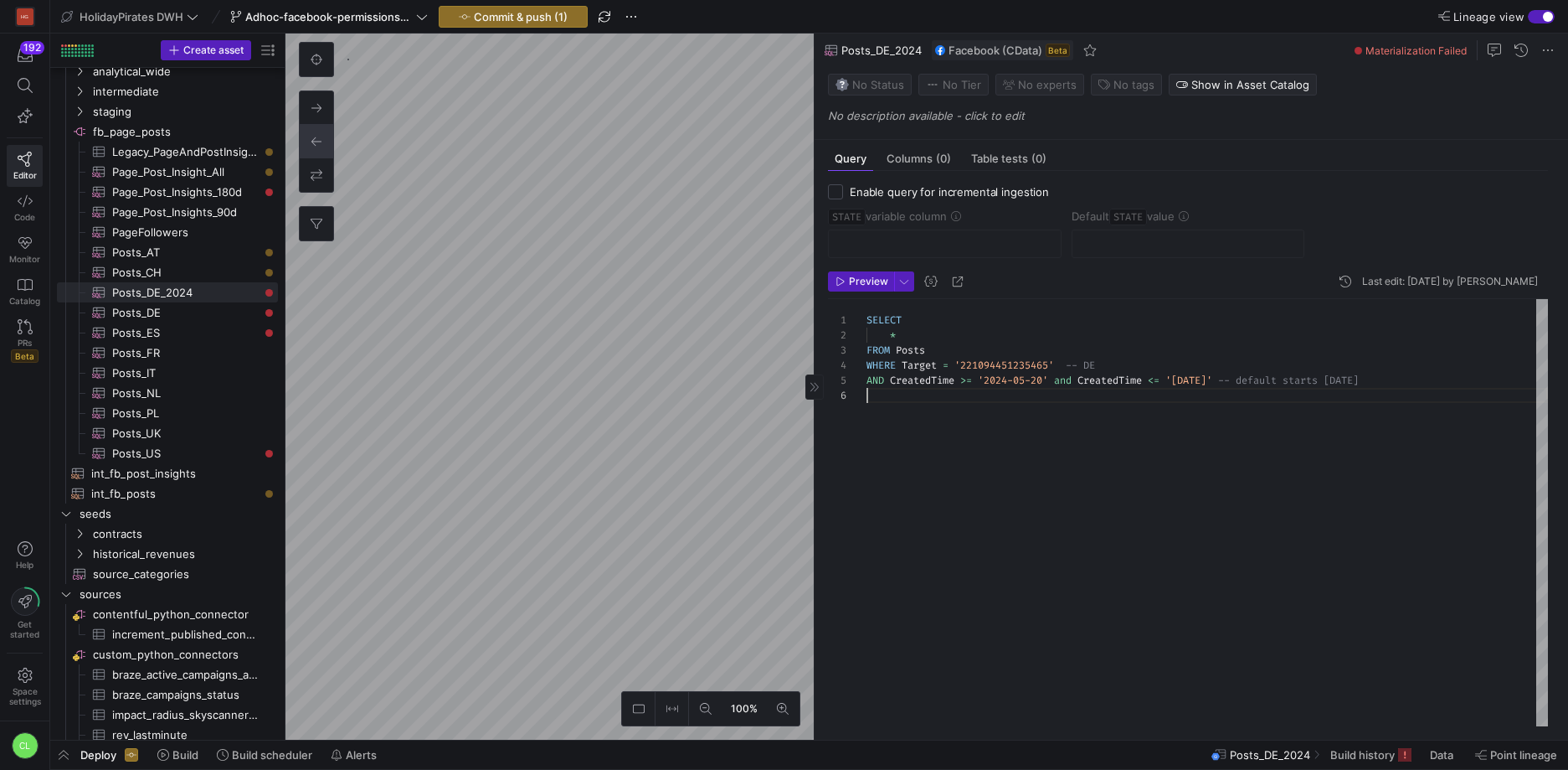
scroll to position [75, 0]
click at [1152, 421] on div "SELECT * FROM Posts WHERE Target = '221094451235465' -- DE AND CreatedTime >= '…" at bounding box center [1207, 512] width 681 height 427
click at [867, 277] on span "Preview" at bounding box center [868, 281] width 39 height 11
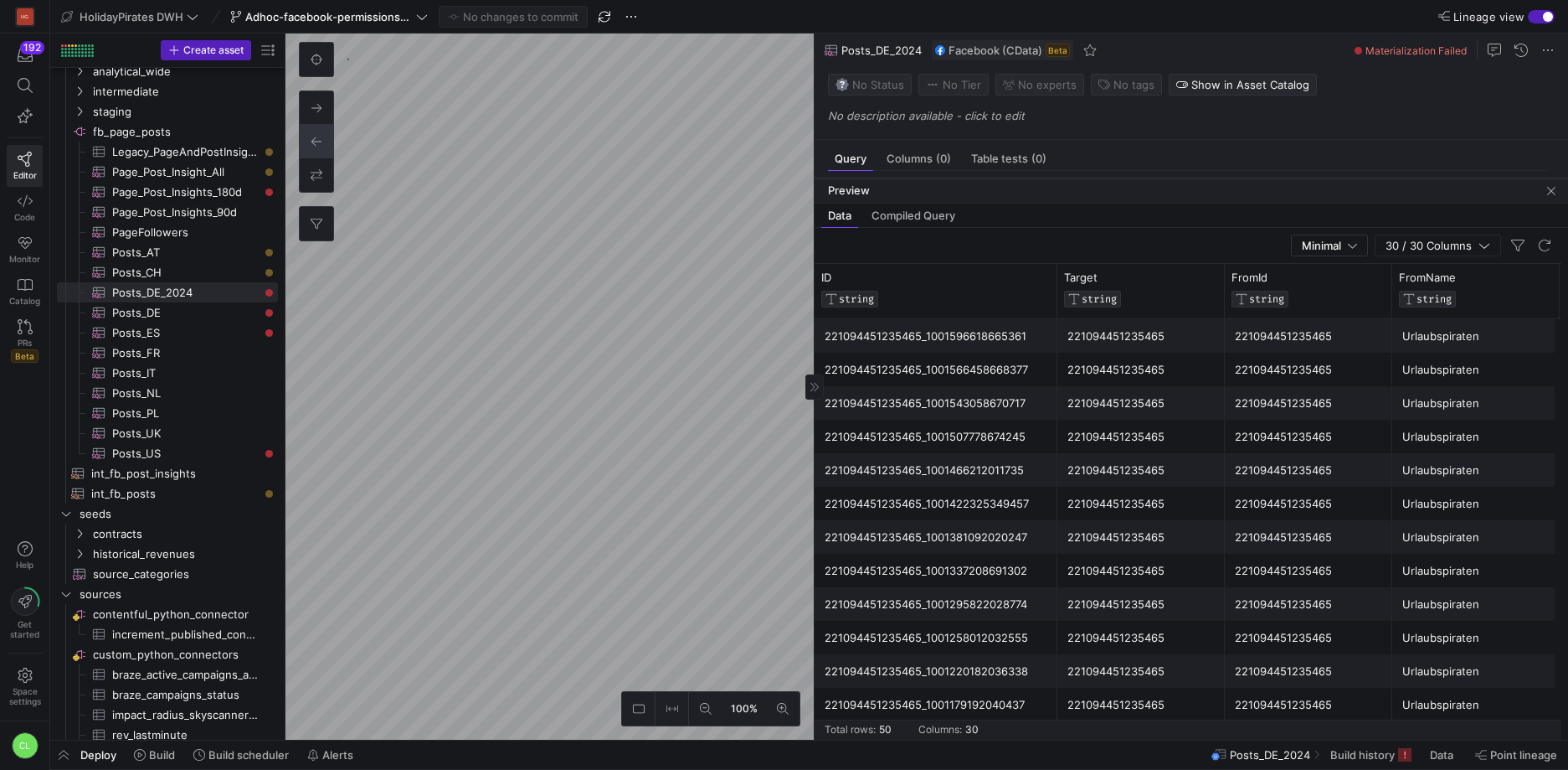
drag, startPoint x: 1200, startPoint y: 447, endPoint x: 1302, endPoint y: 179, distance: 286.8
click at [1302, 179] on div at bounding box center [1191, 178] width 754 height 7
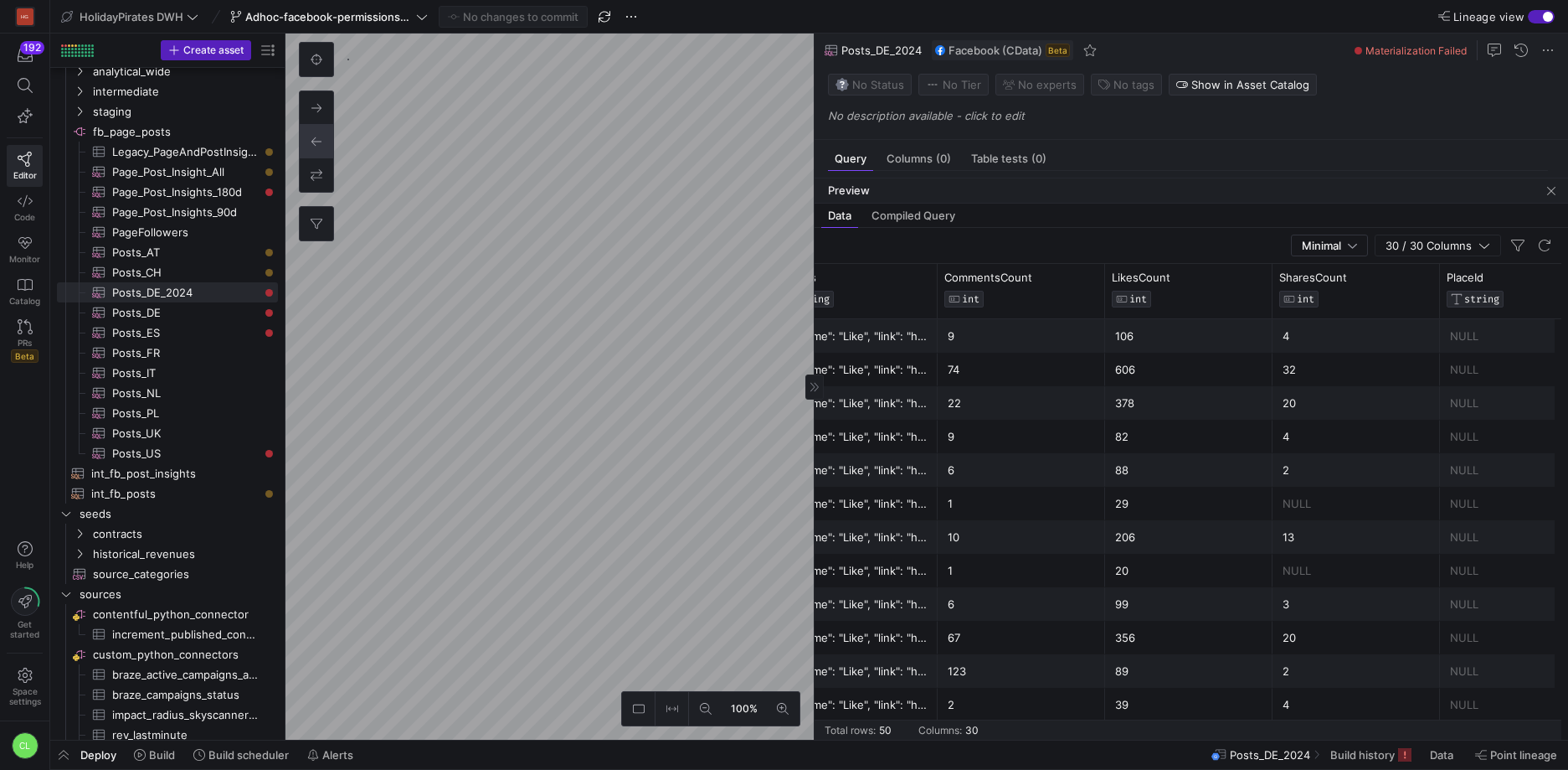
scroll to position [0, 0]
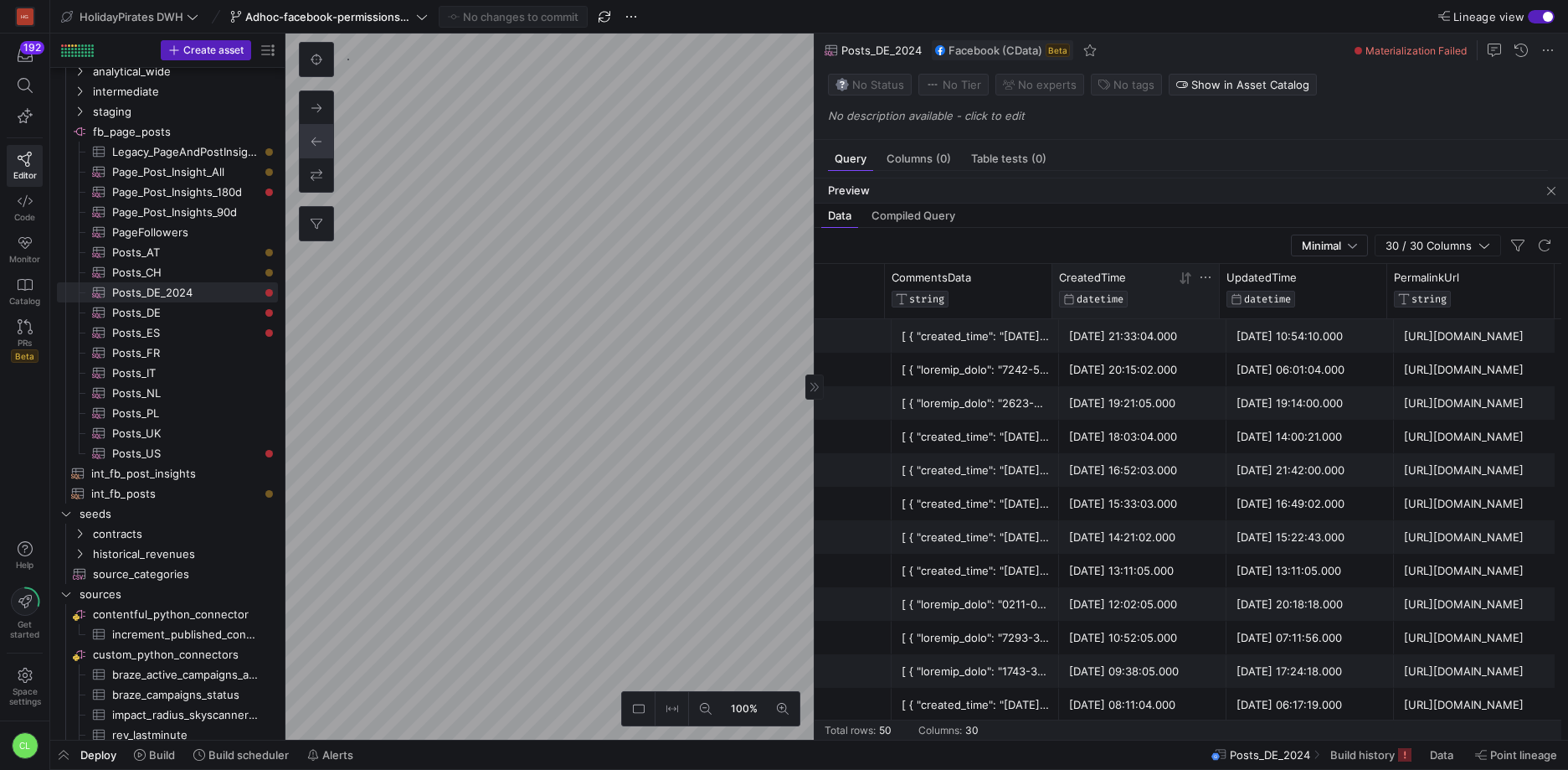
click at [1190, 276] on icon at bounding box center [1185, 278] width 13 height 13
click at [1186, 281] on icon at bounding box center [1185, 278] width 13 height 13
click at [1537, 187] on div "Preview" at bounding box center [1191, 191] width 754 height 25
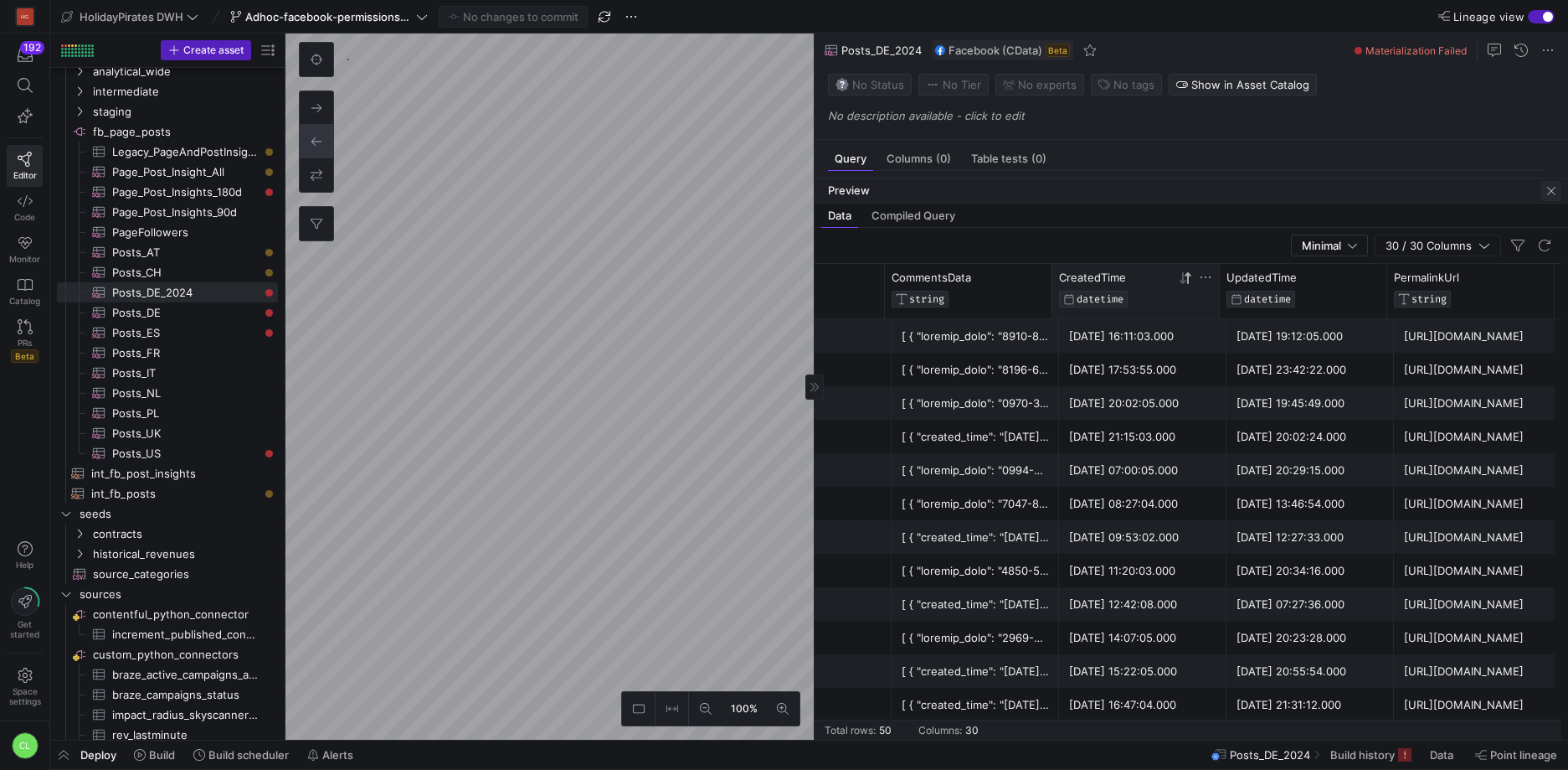
click at [1543, 188] on span "button" at bounding box center [1551, 191] width 20 height 20
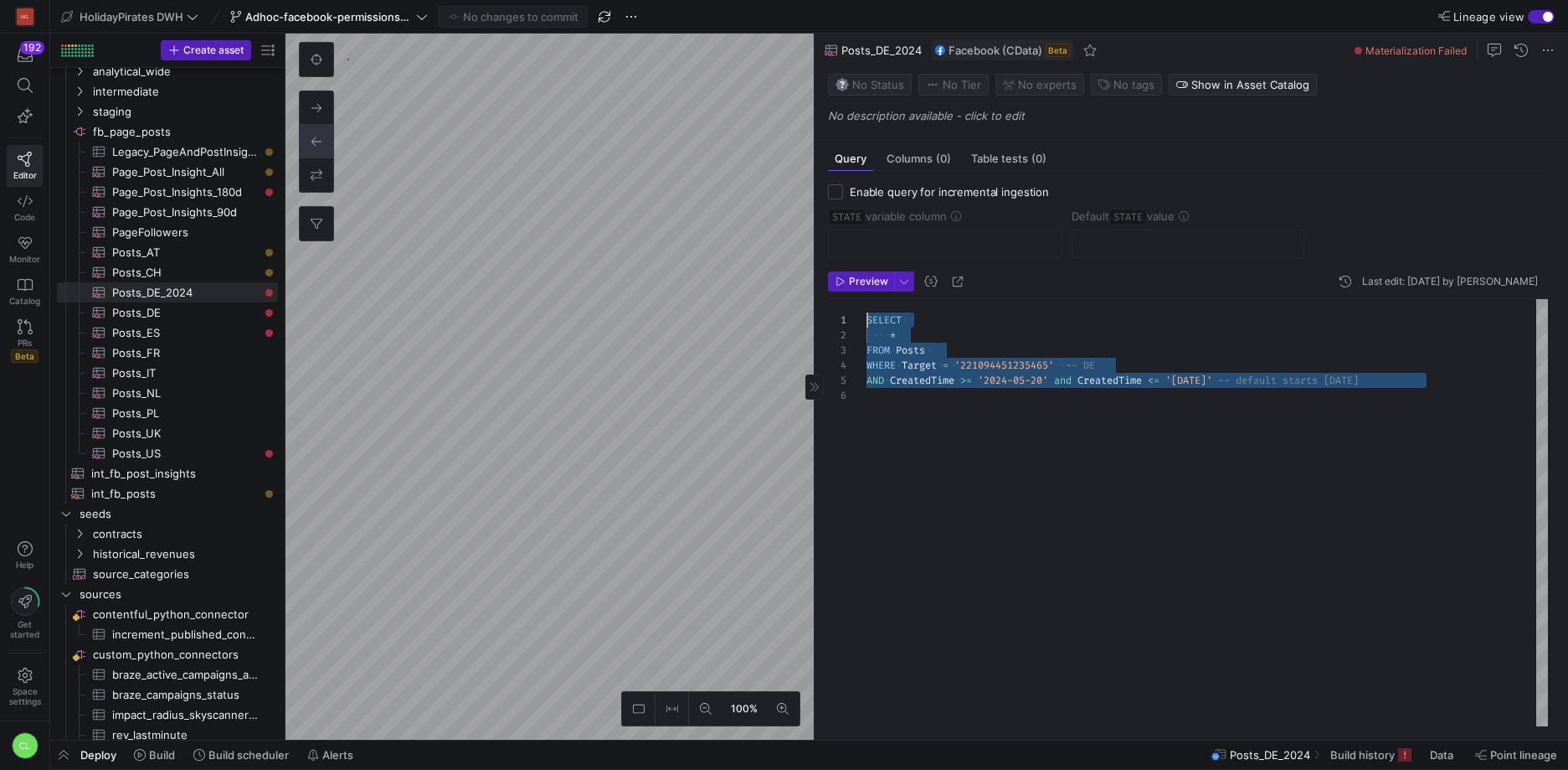
drag, startPoint x: 1037, startPoint y: 399, endPoint x: 820, endPoint y: 314, distance: 233.1
click at [867, 314] on div "SELECT * FROM Posts WHERE Target = '221094451235465' -- DE AND CreatedTime >= '…" at bounding box center [1207, 512] width 681 height 427
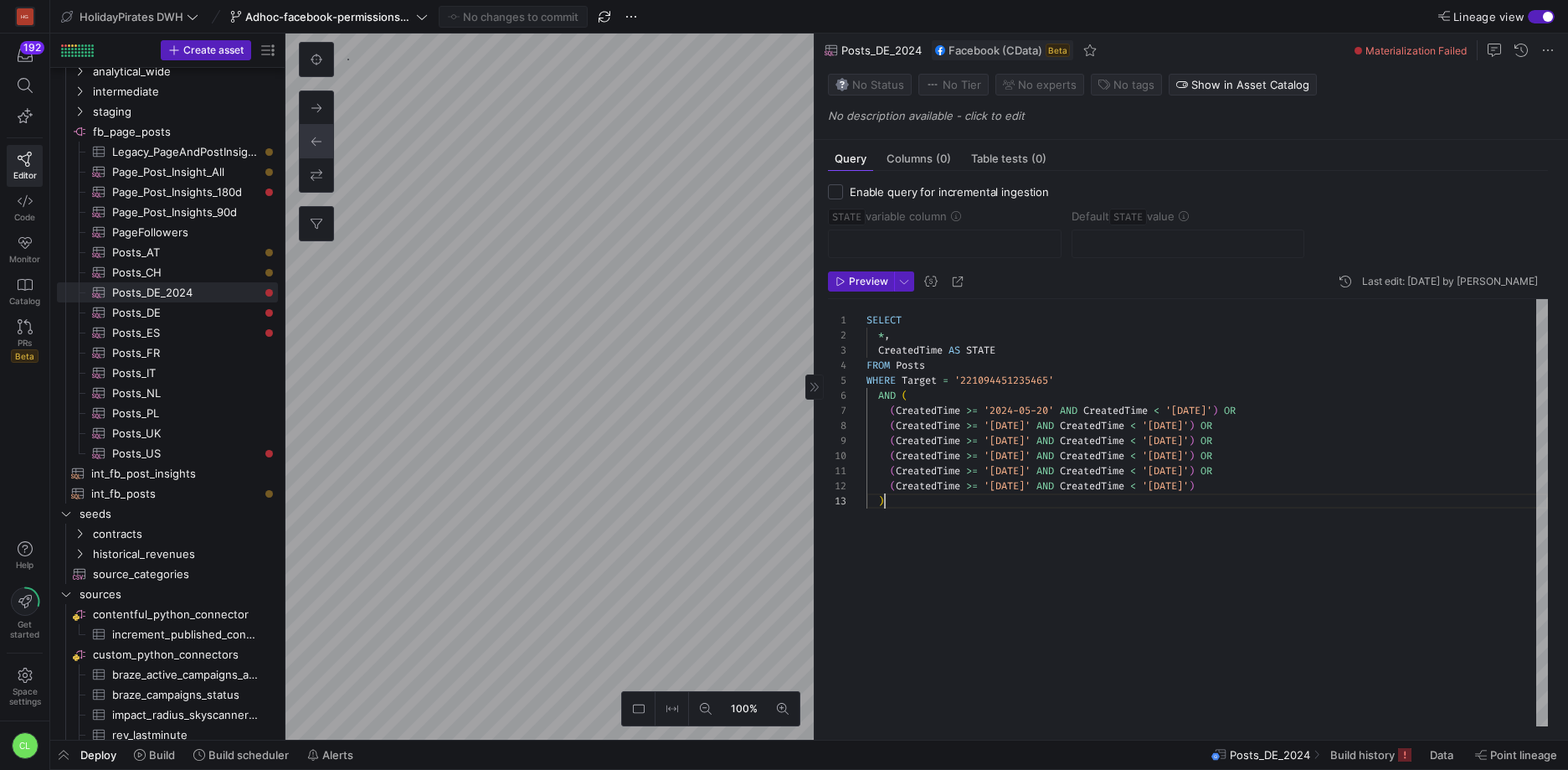
scroll to position [31, 18]
click at [849, 276] on span "Preview" at bounding box center [868, 281] width 39 height 11
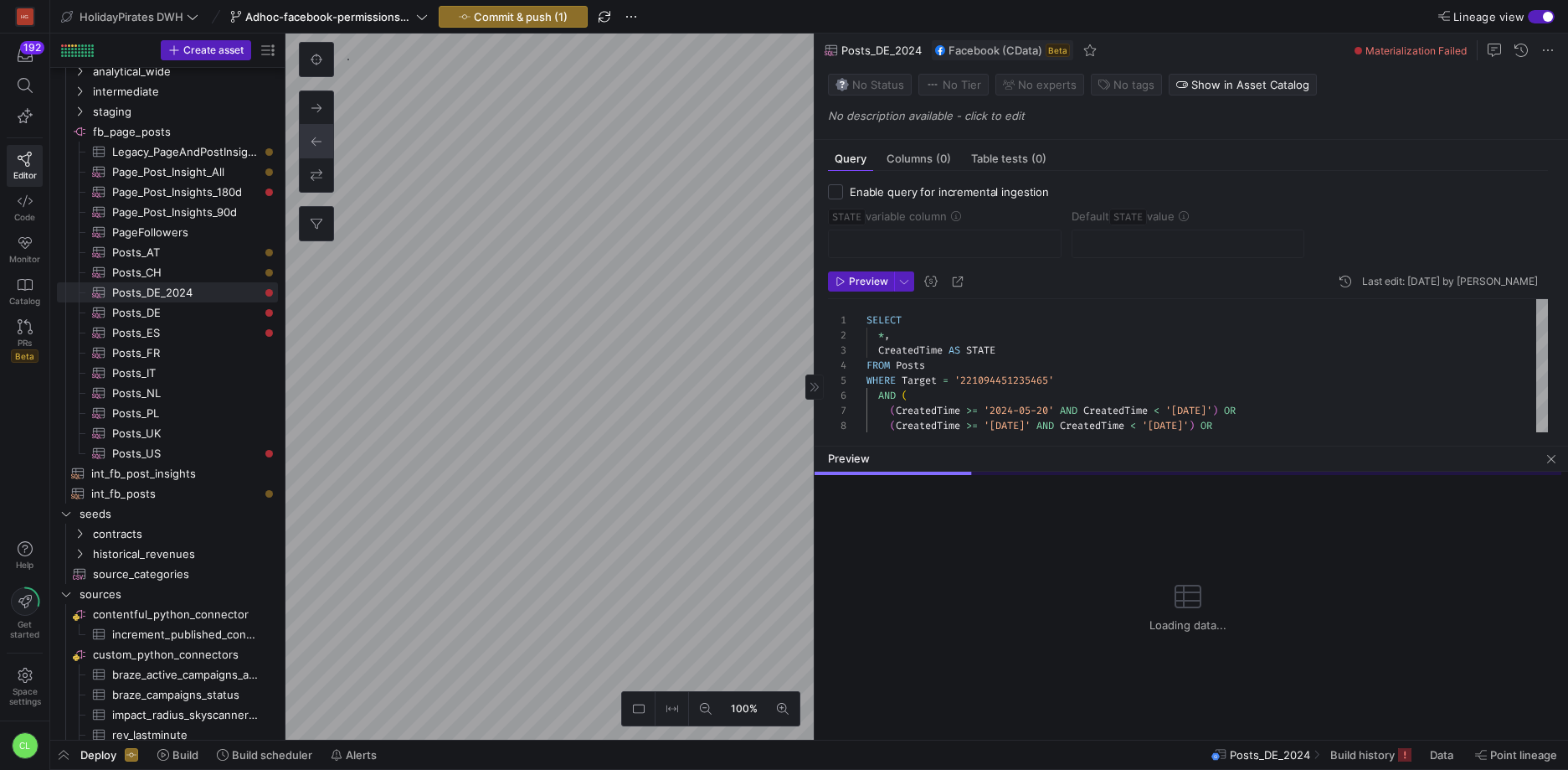
scroll to position [76, 0]
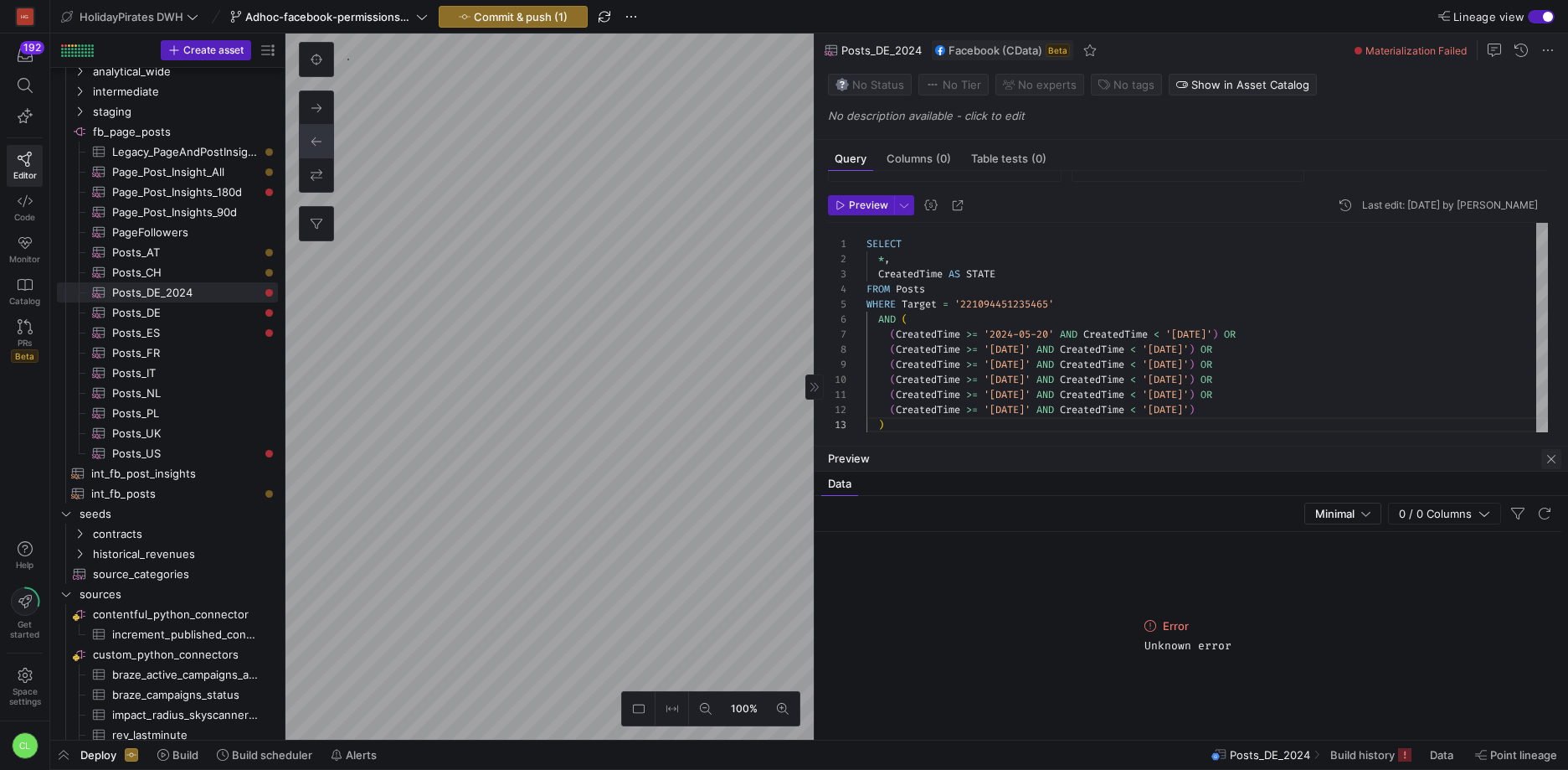
click at [1551, 461] on span "button" at bounding box center [1551, 459] width 20 height 20
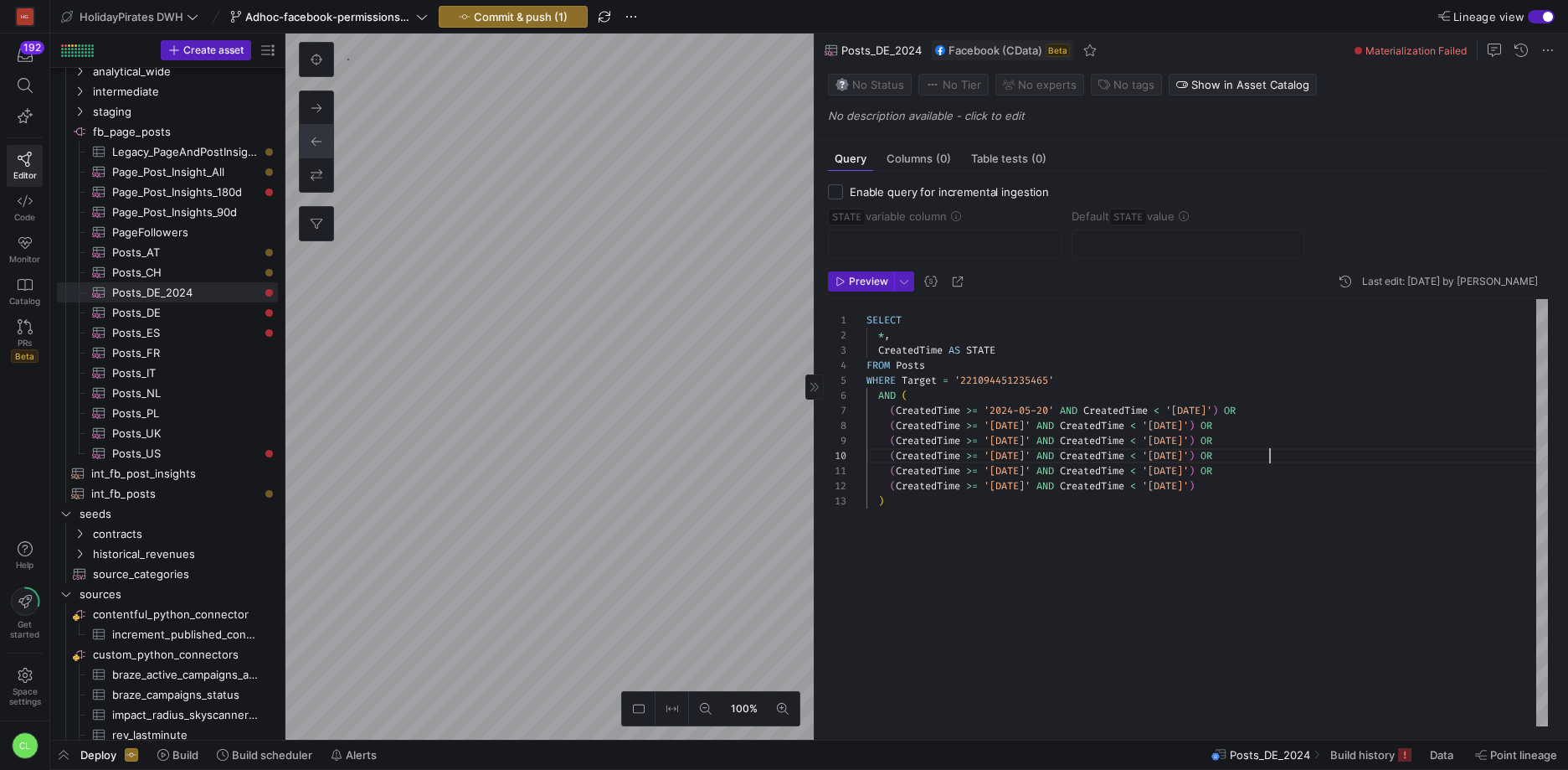
click at [1297, 453] on div "SELECT * , CreatedTime AS STATE FROM Posts WHERE Target = '221094451235465' AND…" at bounding box center [1207, 512] width 681 height 427
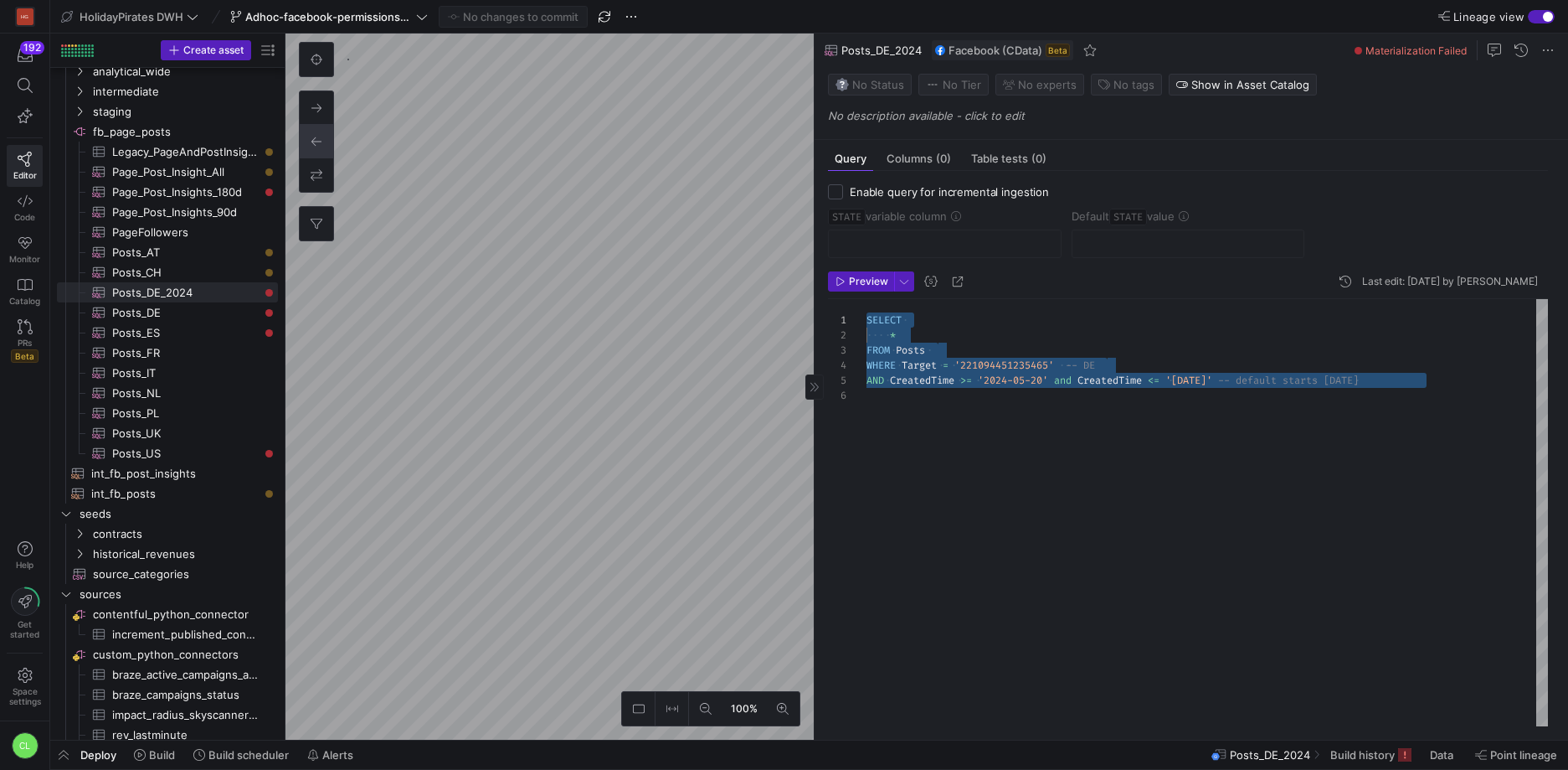
scroll to position [75, 0]
click at [1097, 445] on div "SELECT * FROM Posts WHERE Target = '221094451235465' -- DE AND CreatedTime >= '…" at bounding box center [1207, 512] width 681 height 427
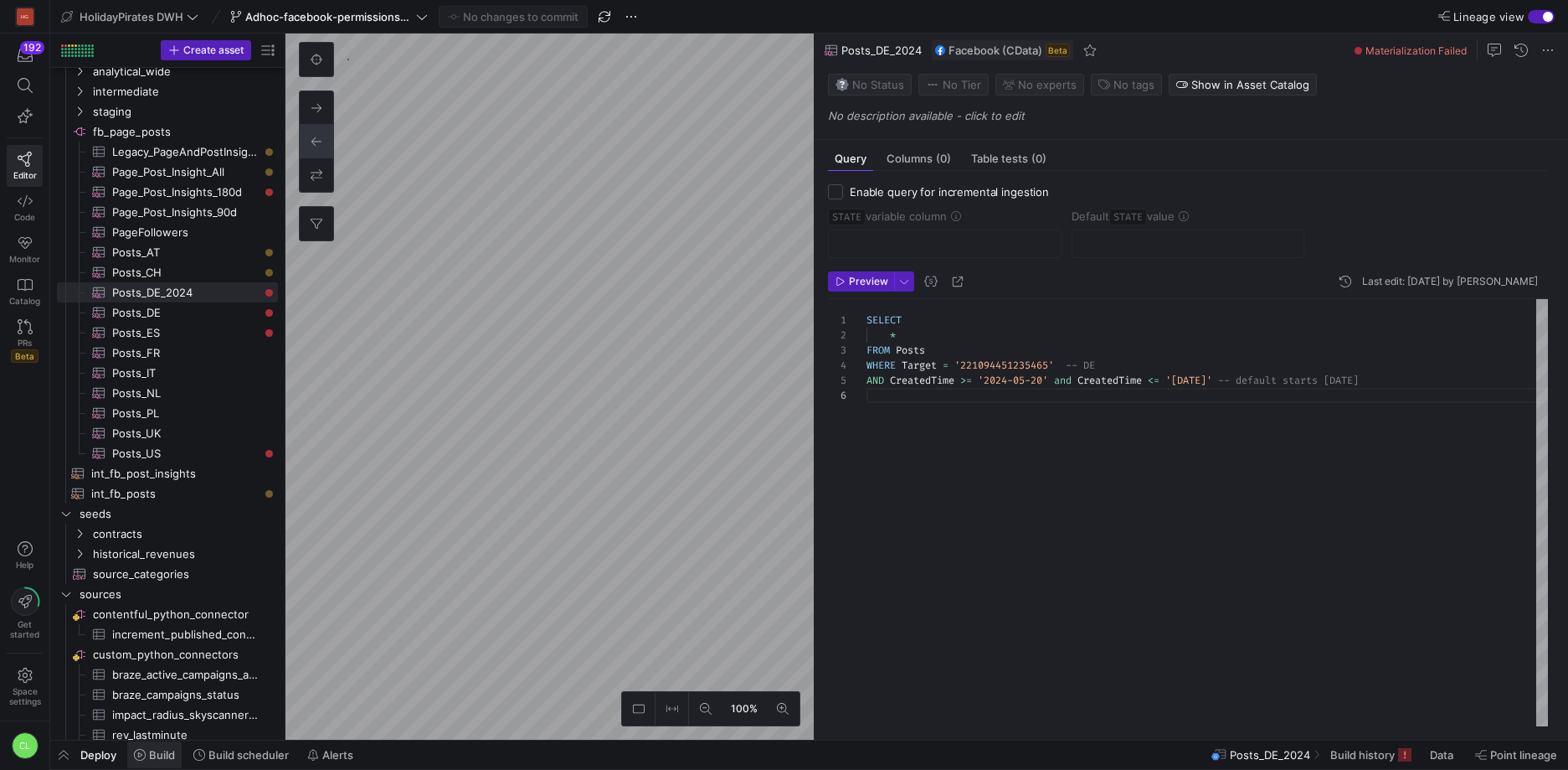
click at [162, 753] on span "Build" at bounding box center [162, 754] width 26 height 13
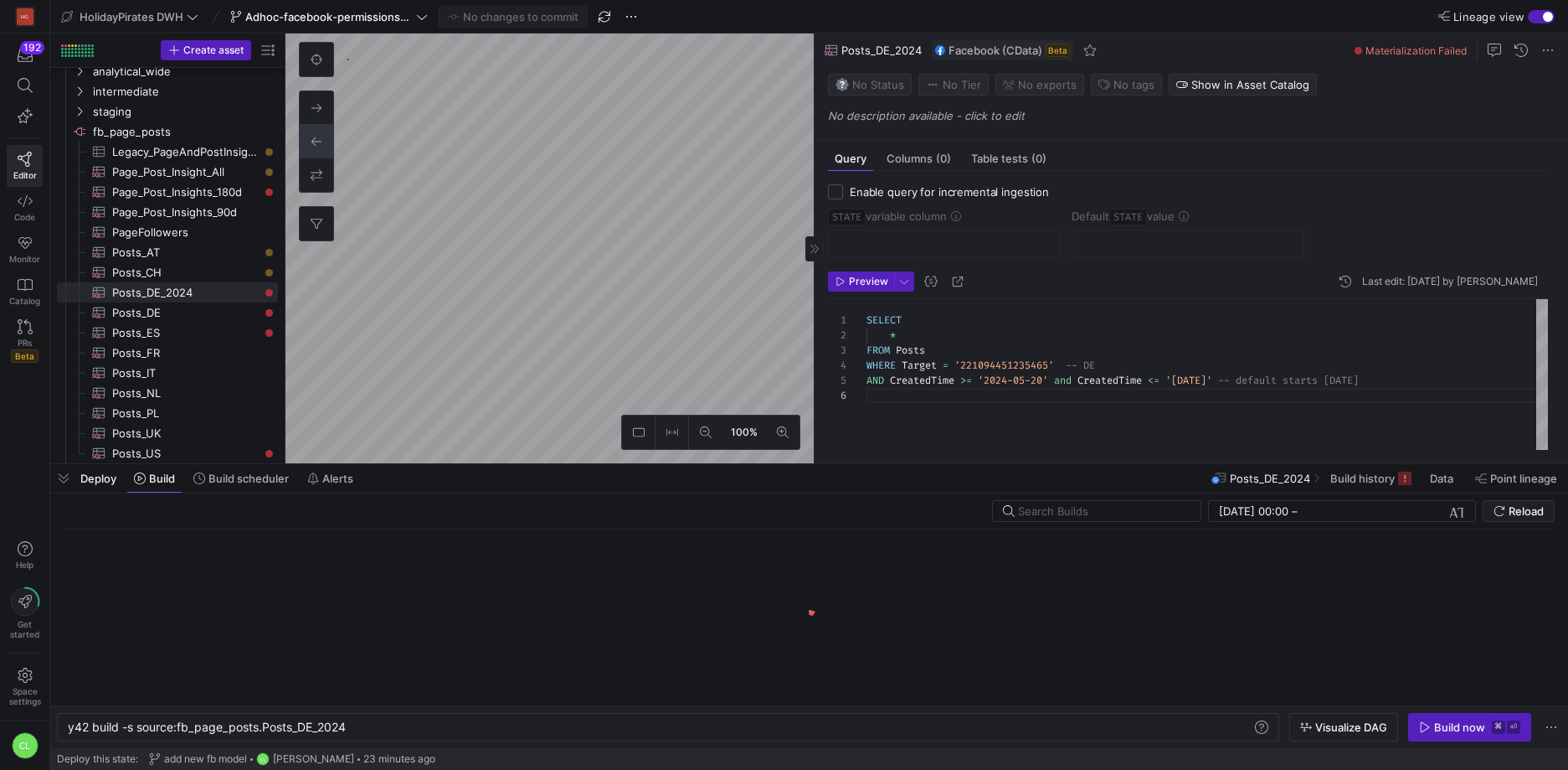
scroll to position [0, 280]
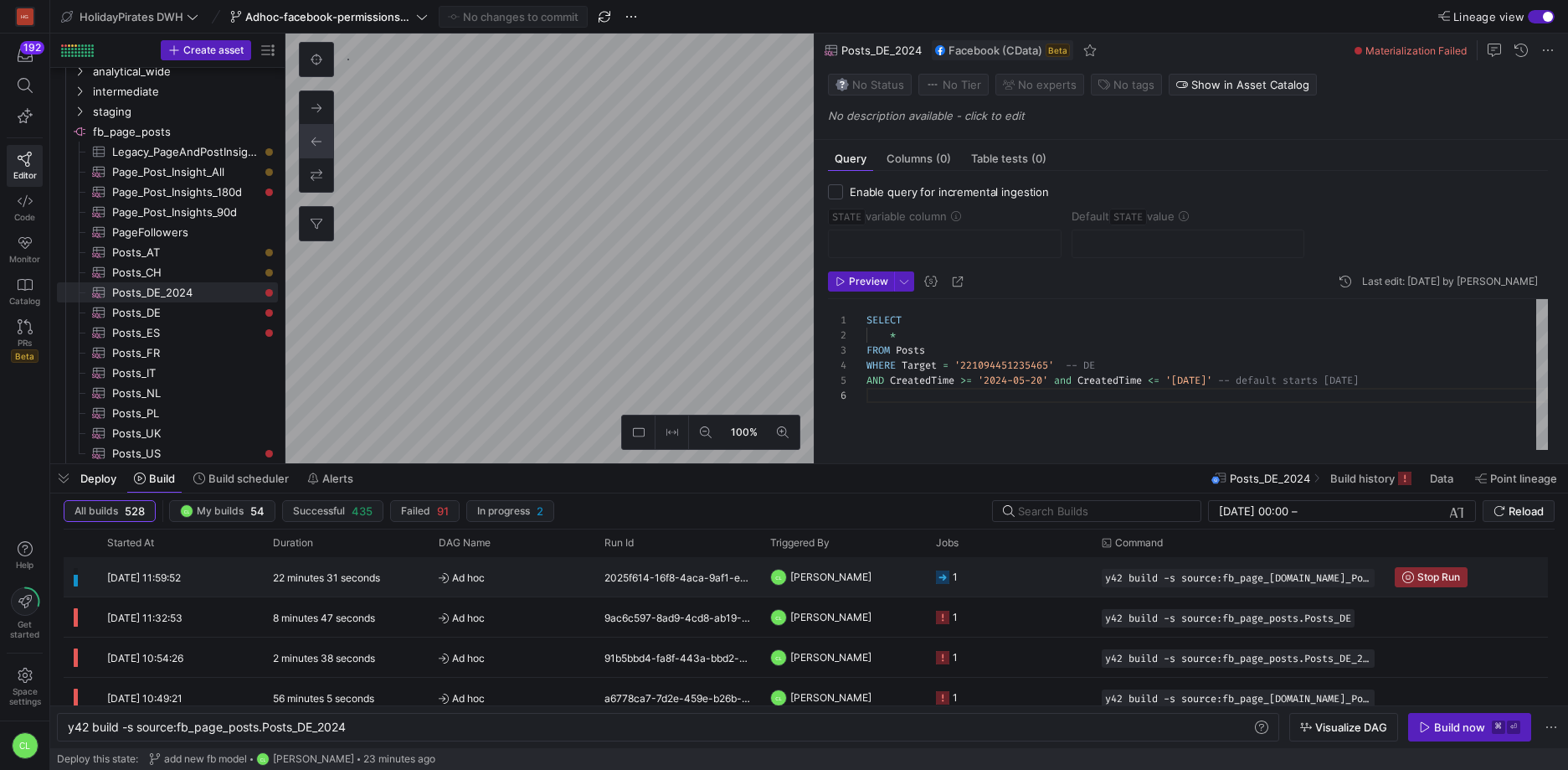
click at [1031, 580] on y42-job-status-cell-renderer "1" at bounding box center [1008, 576] width 146 height 38
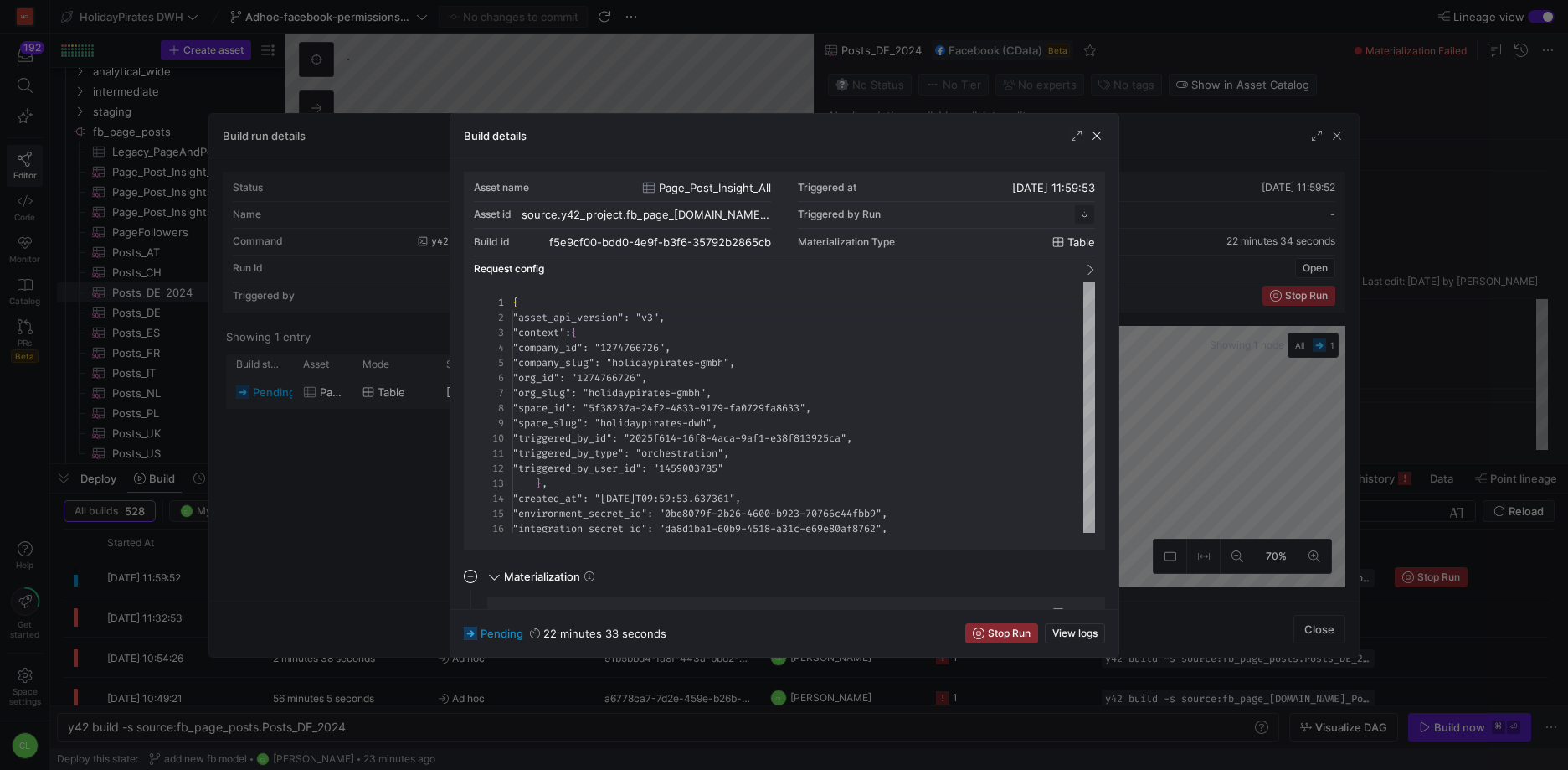
scroll to position [151, 0]
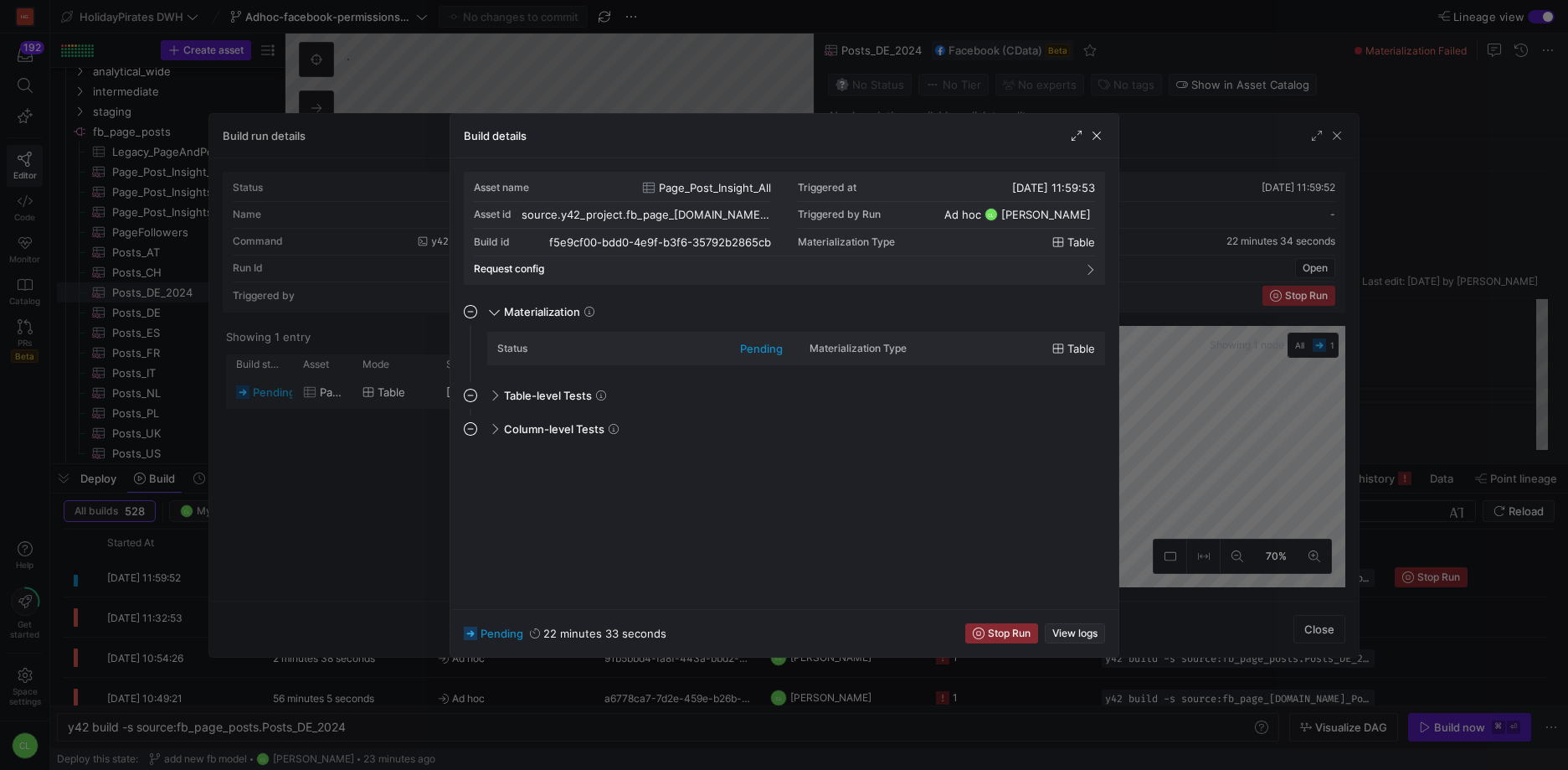
click at [1088, 636] on span "View logs" at bounding box center [1075, 633] width 45 height 11
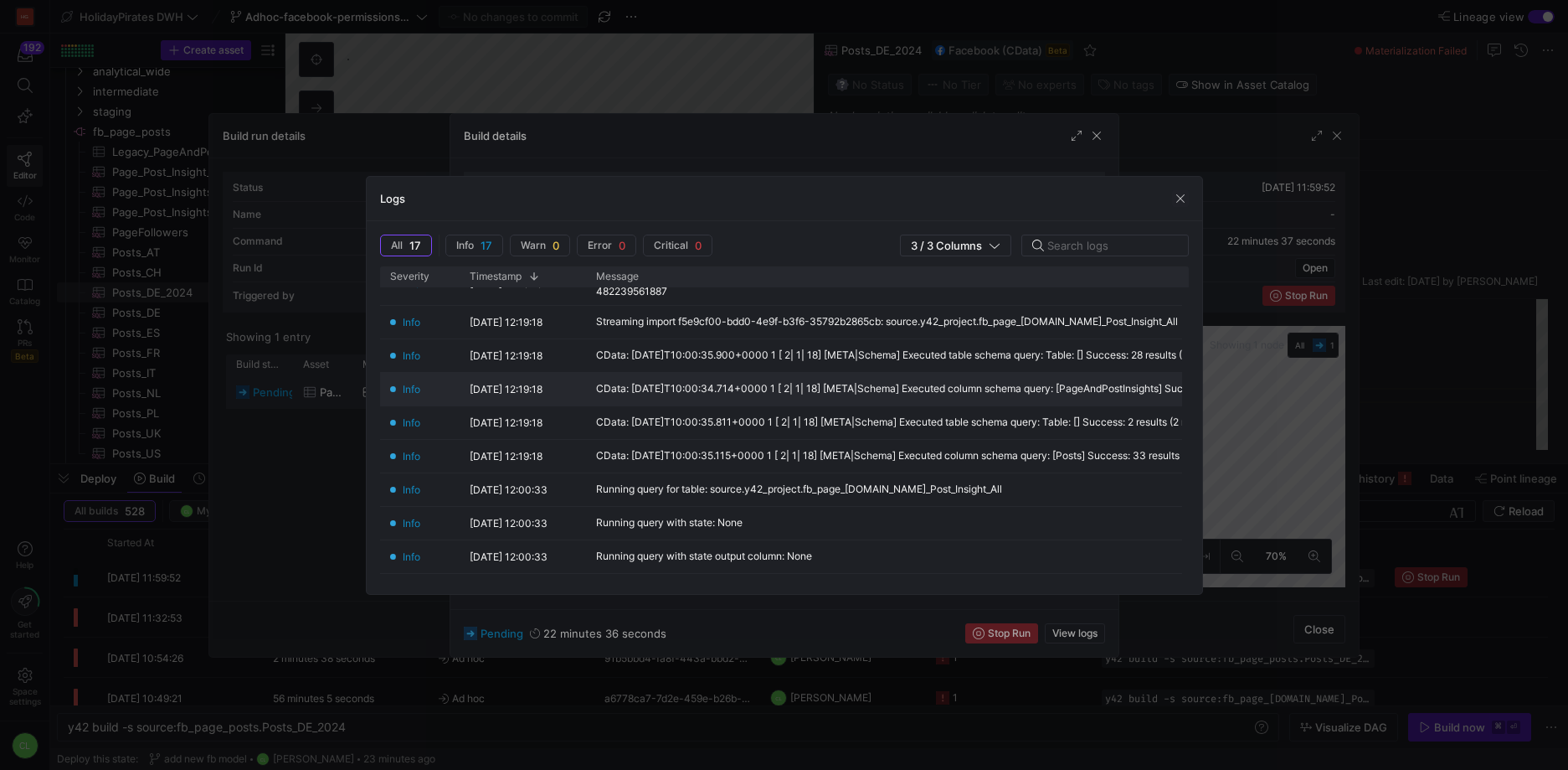
scroll to position [31, 0]
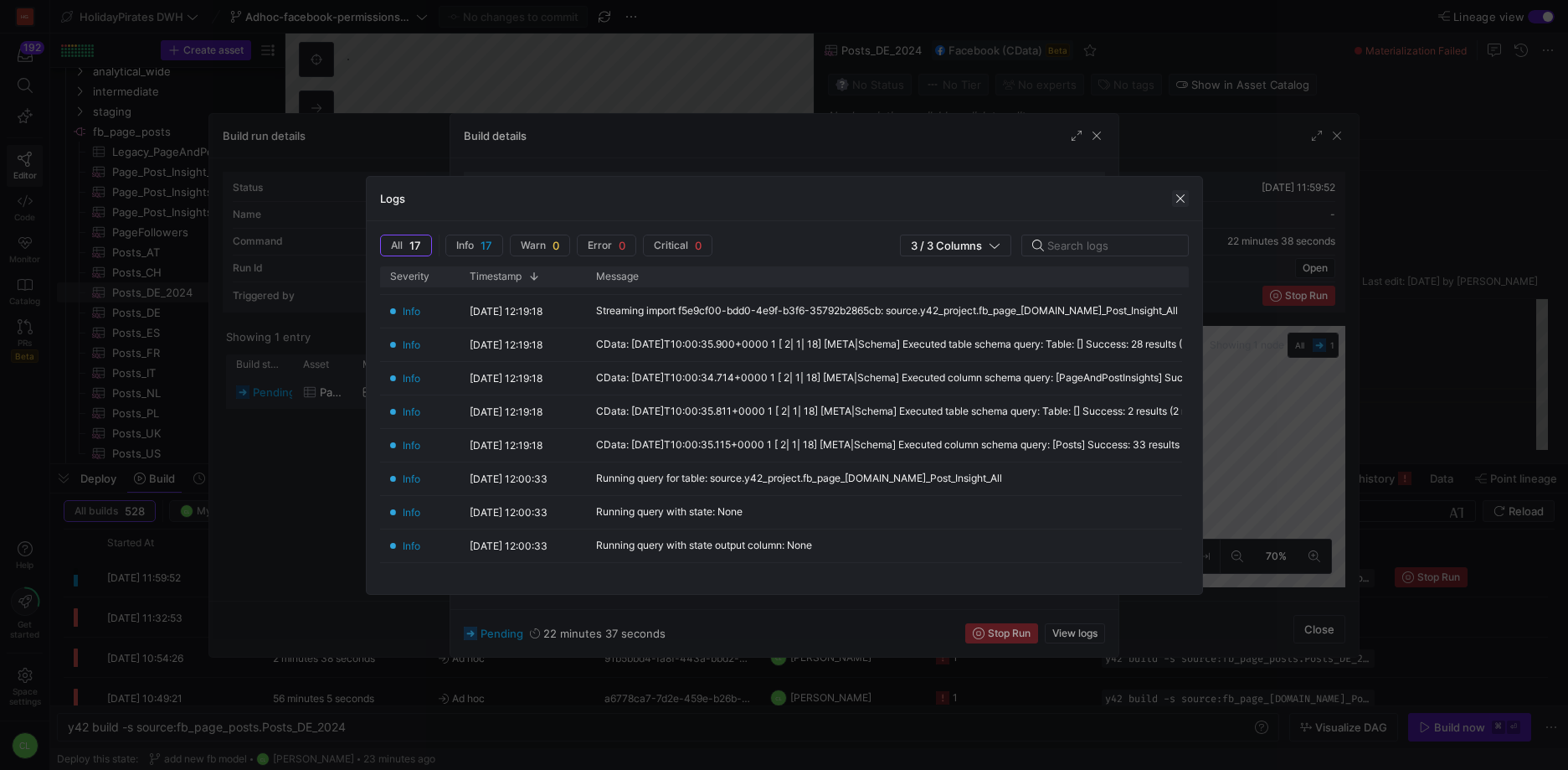
click at [1185, 198] on span "button" at bounding box center [1180, 198] width 17 height 17
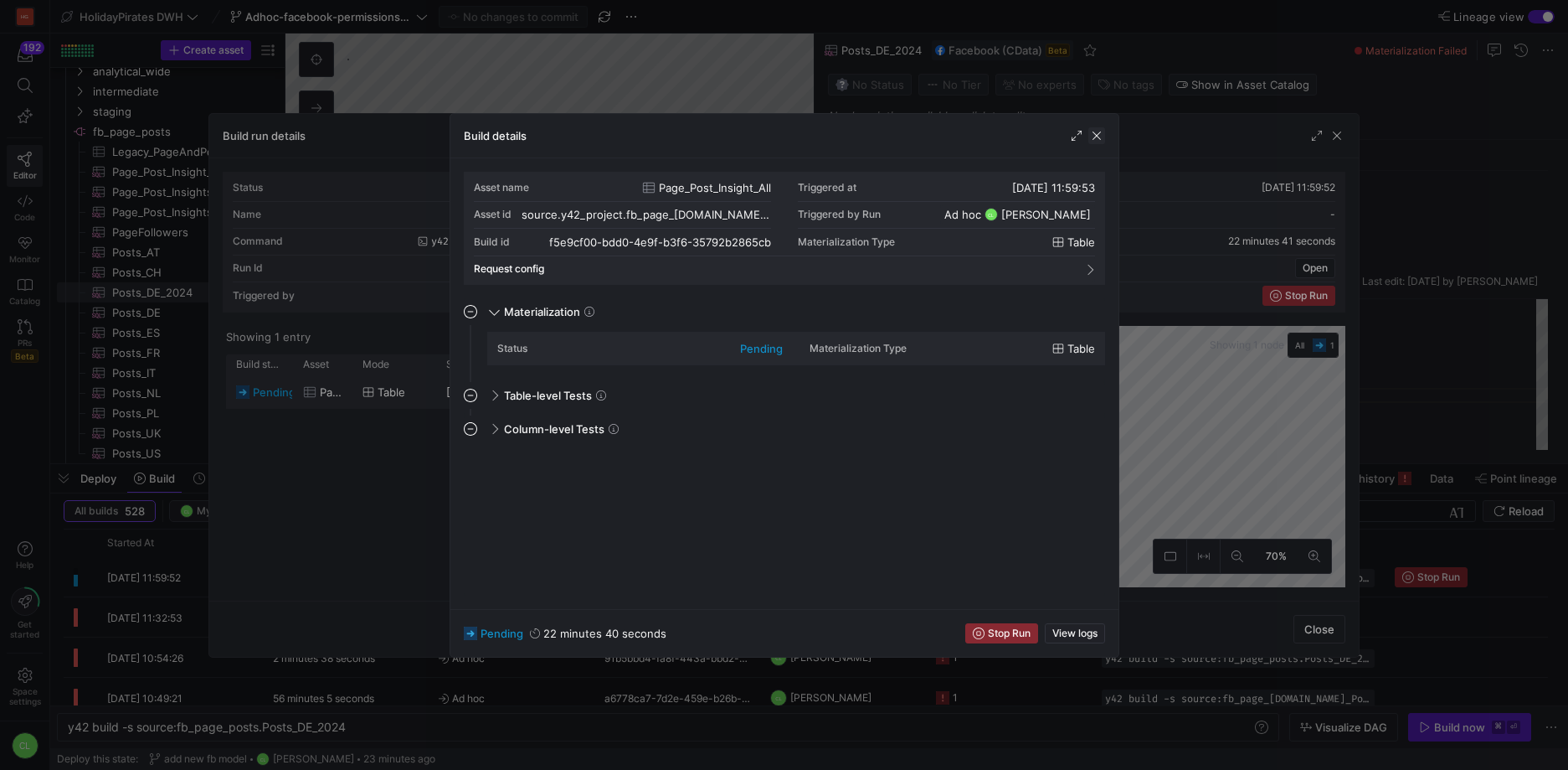
click at [1097, 142] on span "button" at bounding box center [1096, 135] width 17 height 17
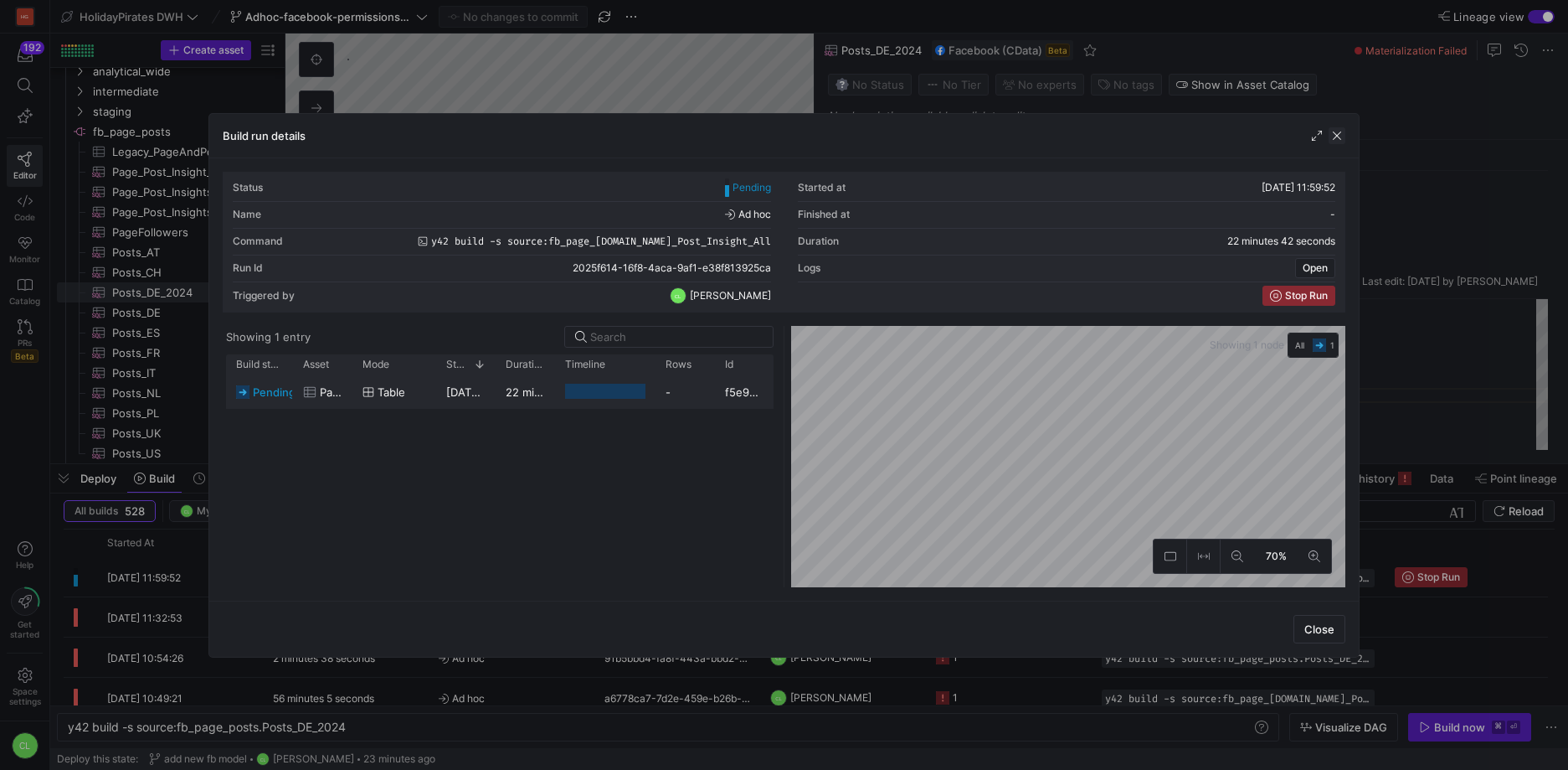
click at [1333, 135] on span "button" at bounding box center [1337, 135] width 17 height 17
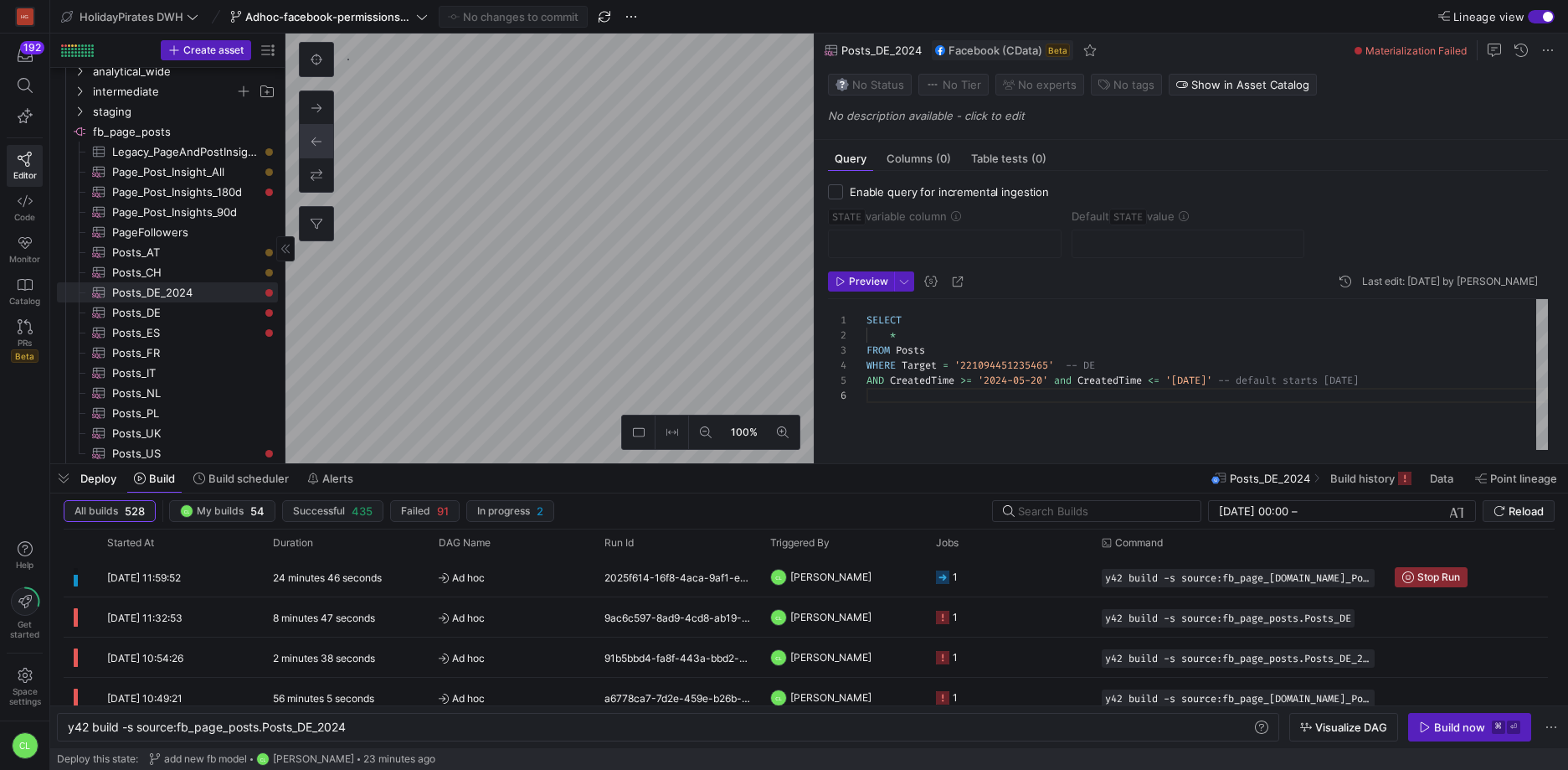
type textarea "SELECT * FROM PageAndPostInsights WHERE Target IN (SELECT ID FROM Posts WHERE T…"
type textarea "y42 build -s source:fb_page_[DOMAIN_NAME]_Post_Insight_All"
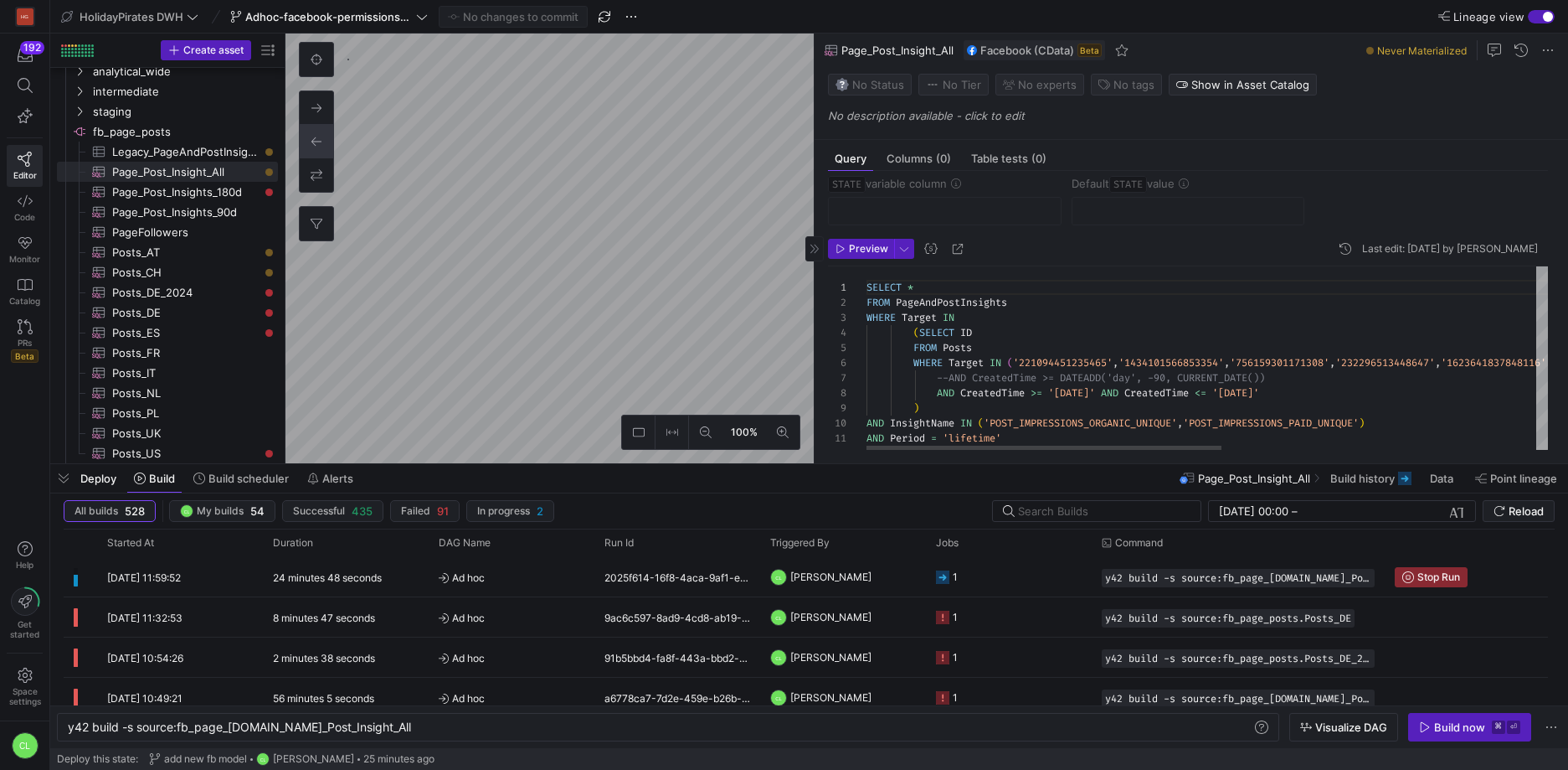
scroll to position [38, 0]
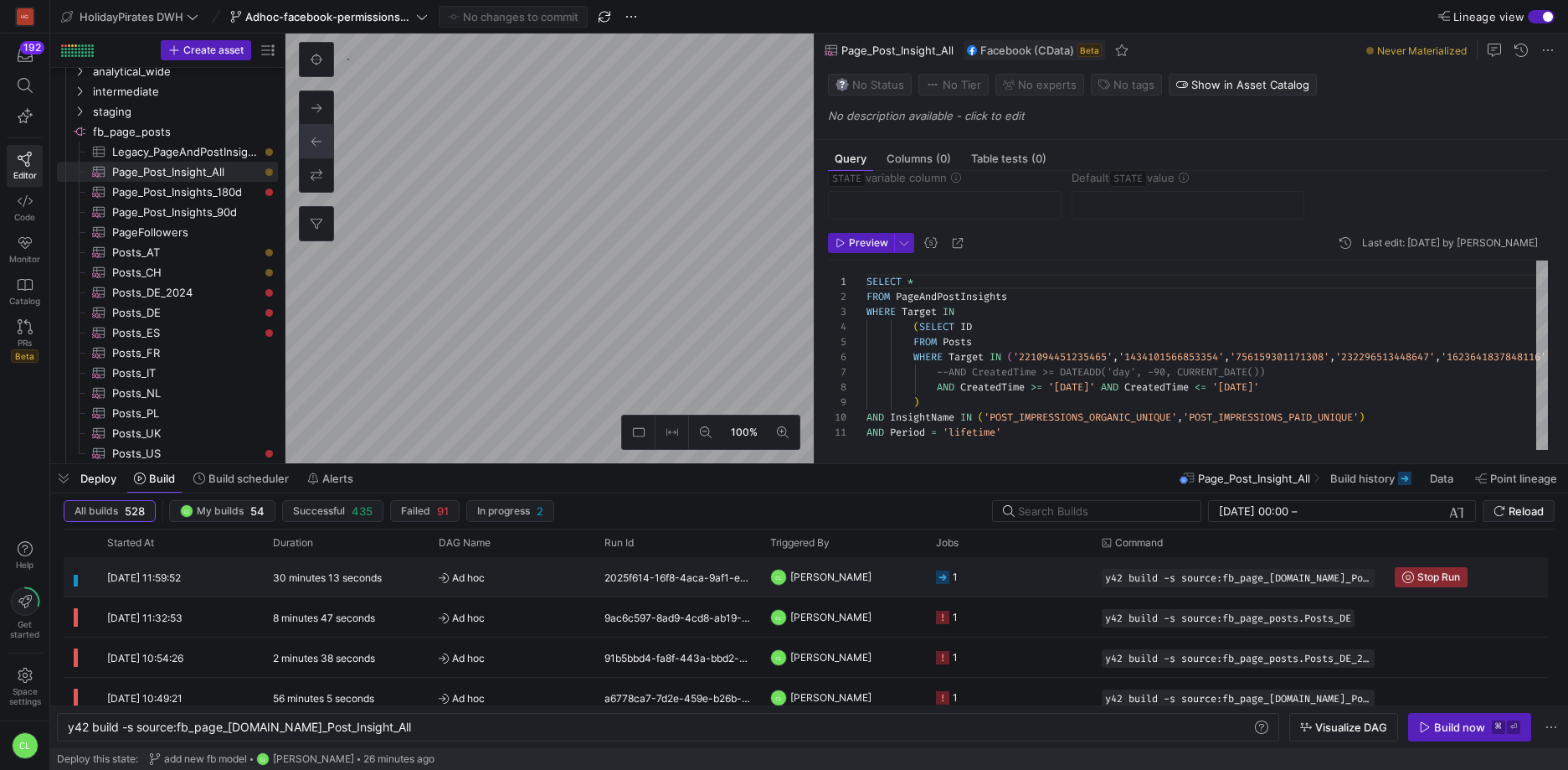
click at [730, 593] on div "2025f614-16f8-4aca-9af1-e38f813925ca" at bounding box center [677, 576] width 166 height 39
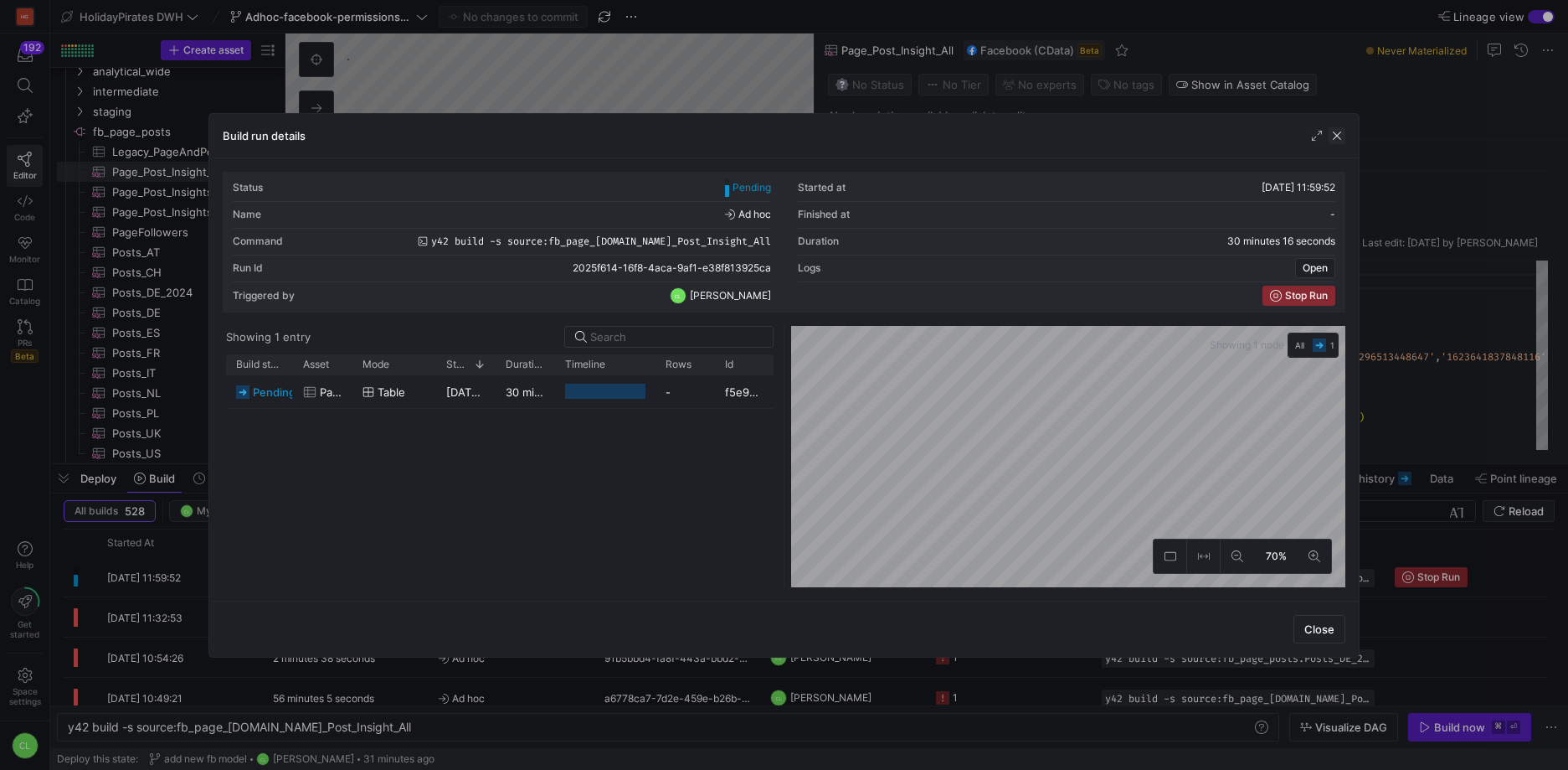
click at [1330, 138] on span "button" at bounding box center [1337, 135] width 17 height 17
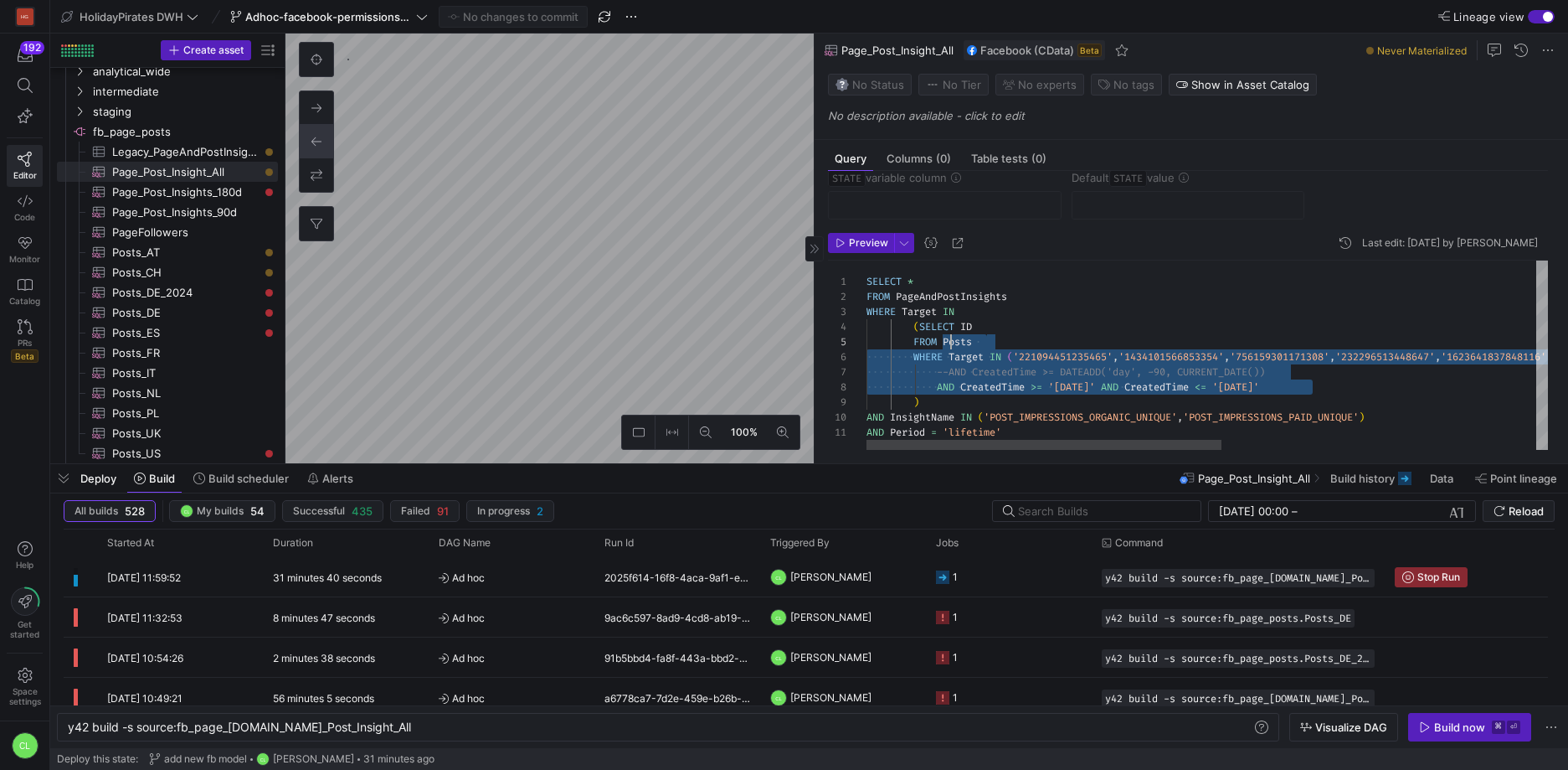
scroll to position [31, 49]
drag, startPoint x: 1362, startPoint y: 392, endPoint x: 915, endPoint y: 318, distance: 453.1
click at [915, 318] on div "FROM PageAndPostInsights WHERE Target IN ( SELECT ID FROM Posts WHERE Target IN…" at bounding box center [1508, 355] width 1283 height 190
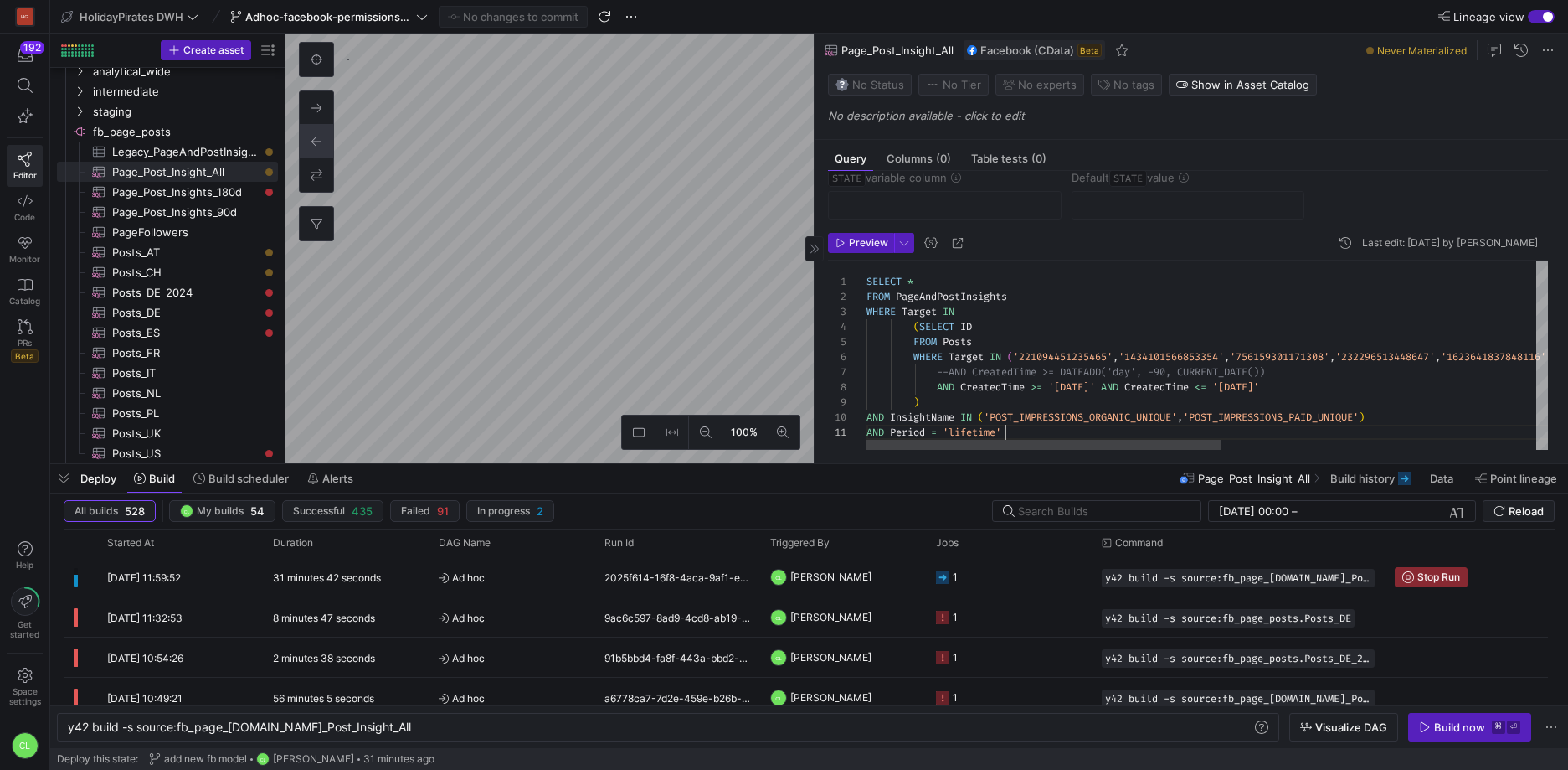
scroll to position [0, 0]
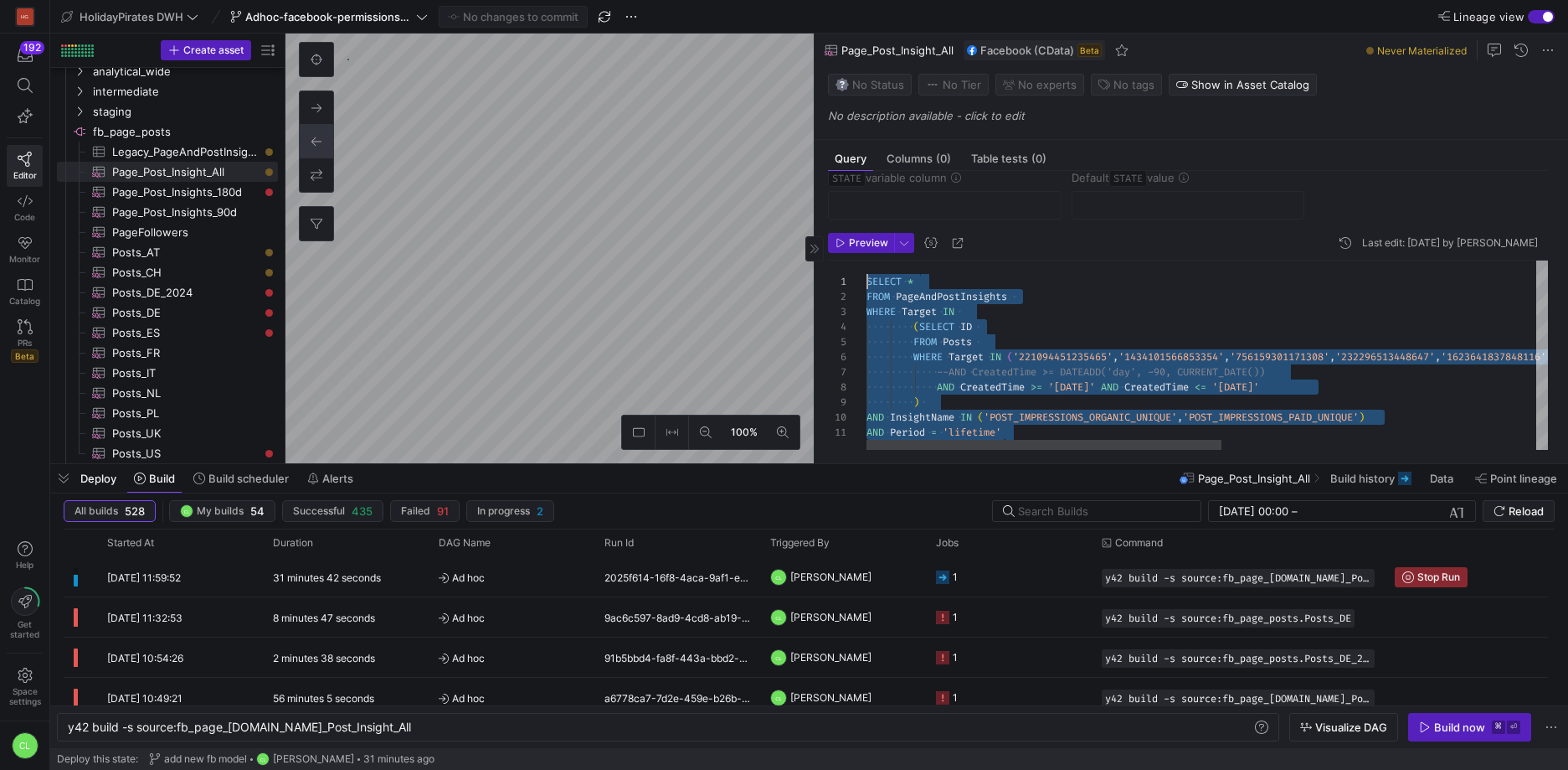
drag, startPoint x: 1035, startPoint y: 435, endPoint x: 850, endPoint y: 285, distance: 238.2
click at [867, 285] on div "FROM PageAndPostInsights WHERE Target IN ( SELECT ID FROM Posts WHERE Target IN…" at bounding box center [1508, 355] width 1283 height 190
type textarea "SELECT * FROM Posts WHERE Target = '221094451235465' -- DE AND CreatedTime >= '…"
type textarea "y42 build -s source:fb_page_posts.Posts_DE_2024"
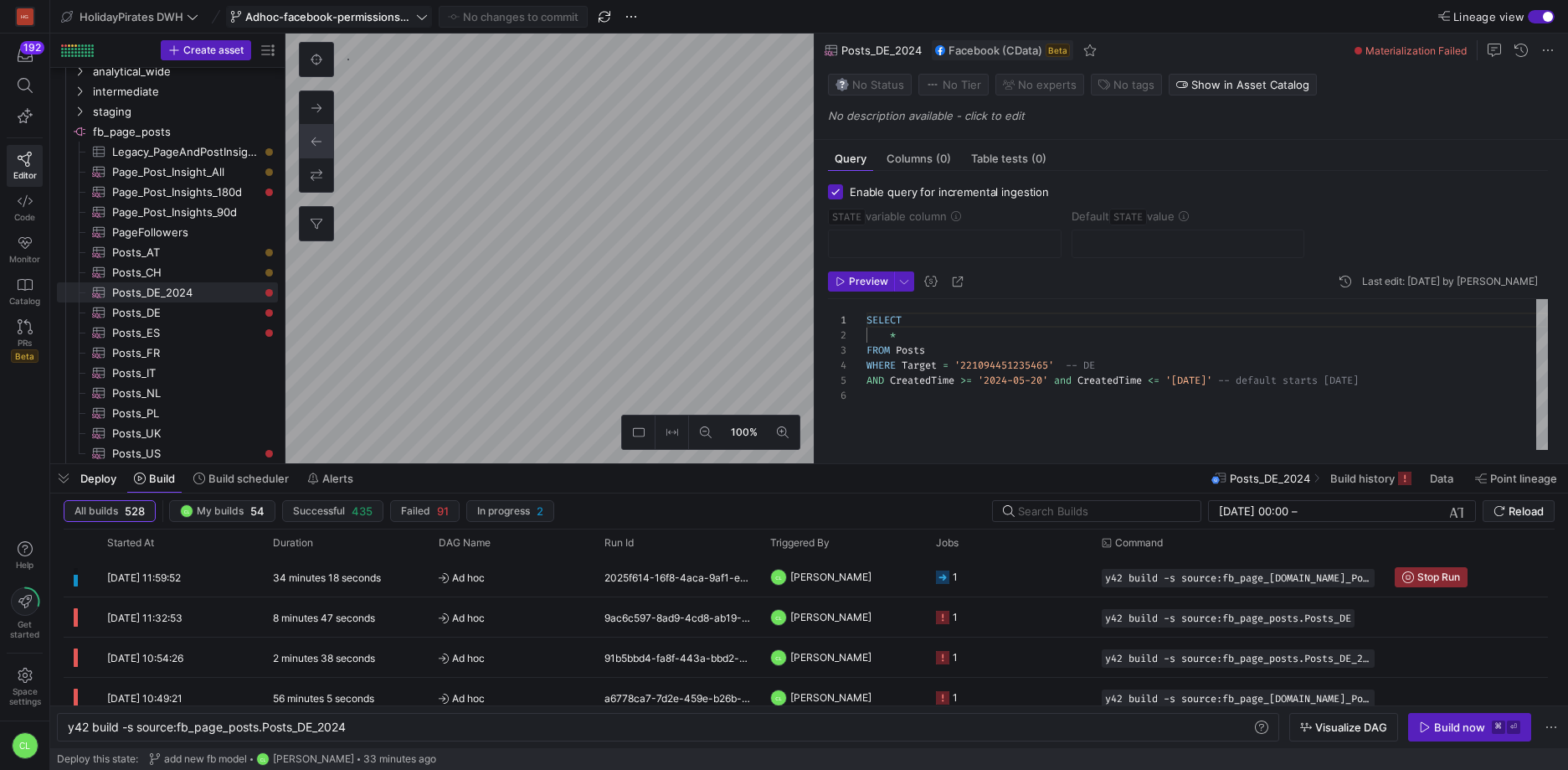
checkbox input "true"
type input "STATE"
type input "2024-05-19"
type textarea "SELECT RowNumber, EndTime AS STATE, Value, Target, InsightName, Period FROM Pag…"
type textarea "y42 build -s source:fb_page_posts.PageFollowers"
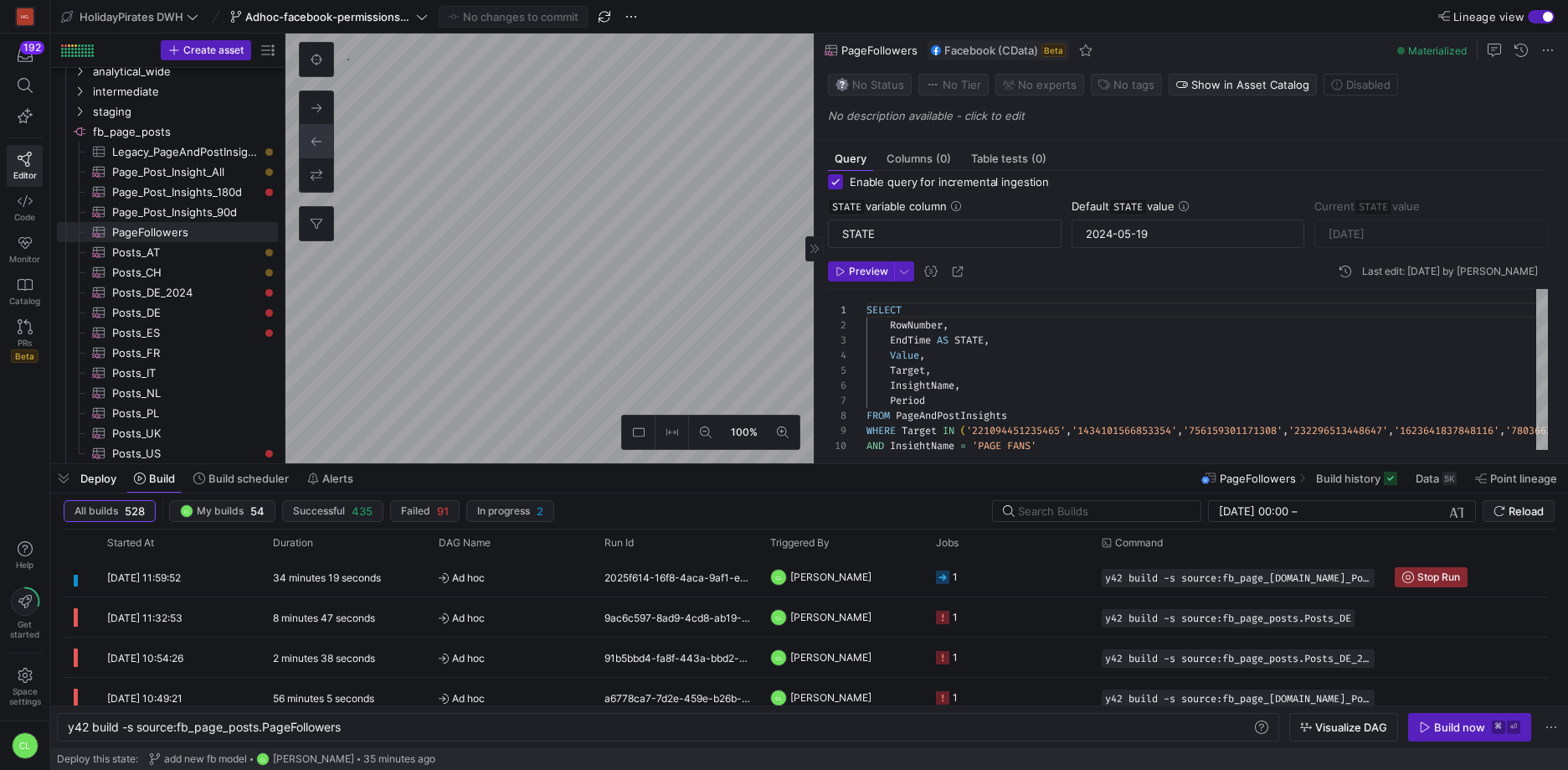
scroll to position [84, 0]
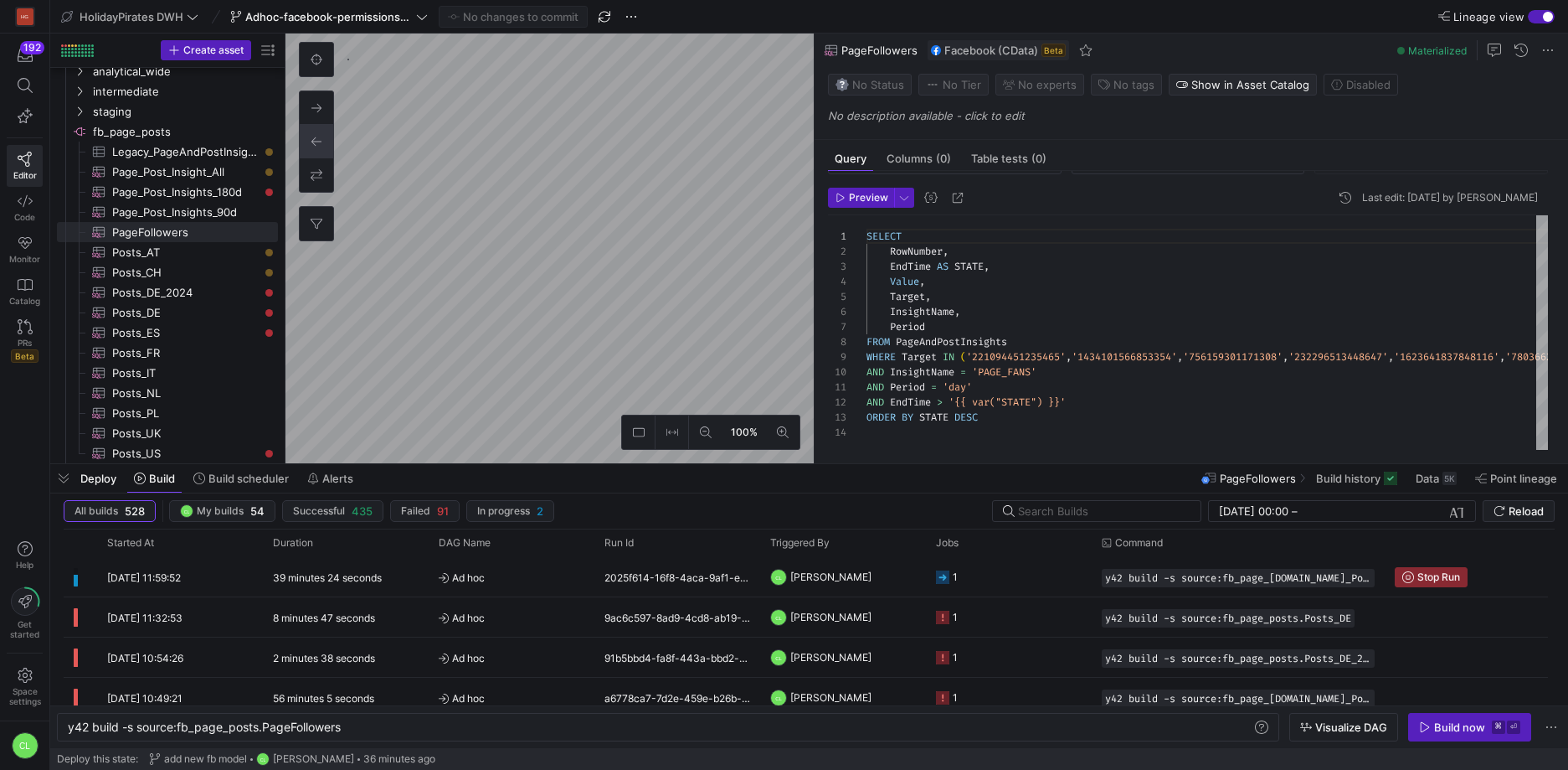
checkbox input "false"
type textarea "SELECT * FROM PageAndPostInsights WHERE Target IN (SELECT ID FROM Posts WHERE T…"
type textarea "y42 build -s source:fb_page_[DOMAIN_NAME]_Post_Insight_All"
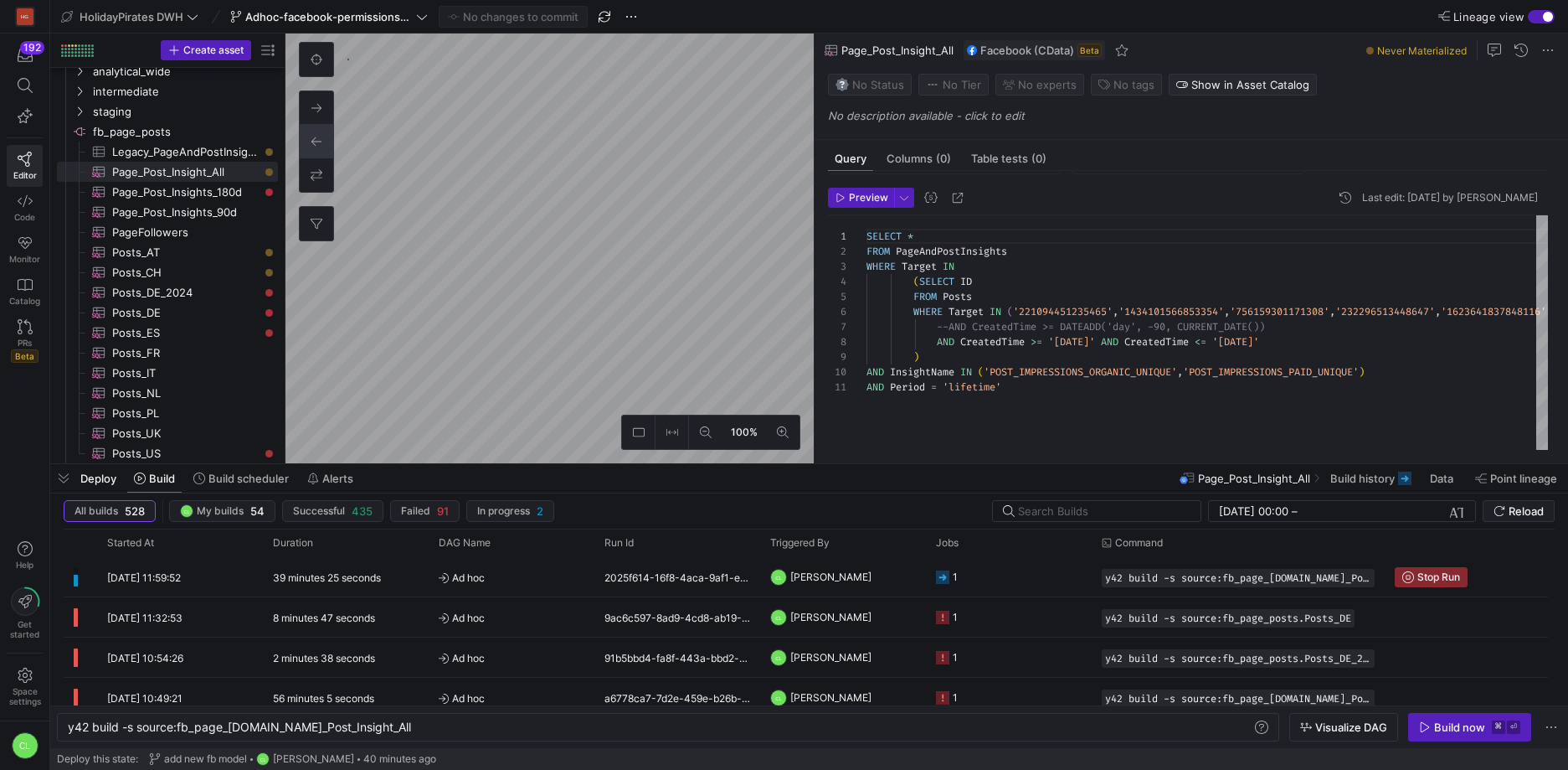
scroll to position [38, 0]
